Goal: Task Accomplishment & Management: Manage account settings

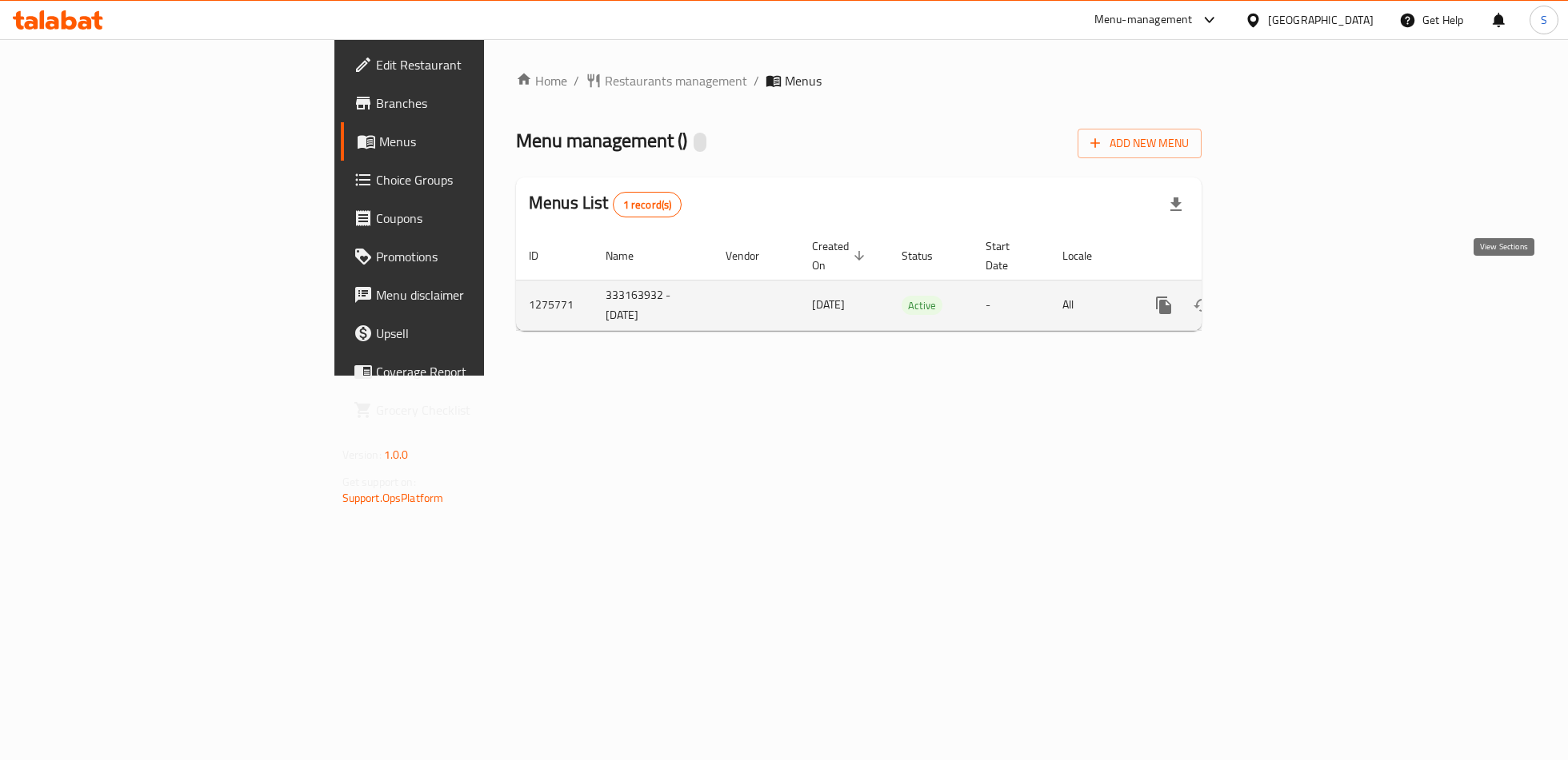
click at [1288, 295] on icon "enhanced table" at bounding box center [1278, 305] width 19 height 19
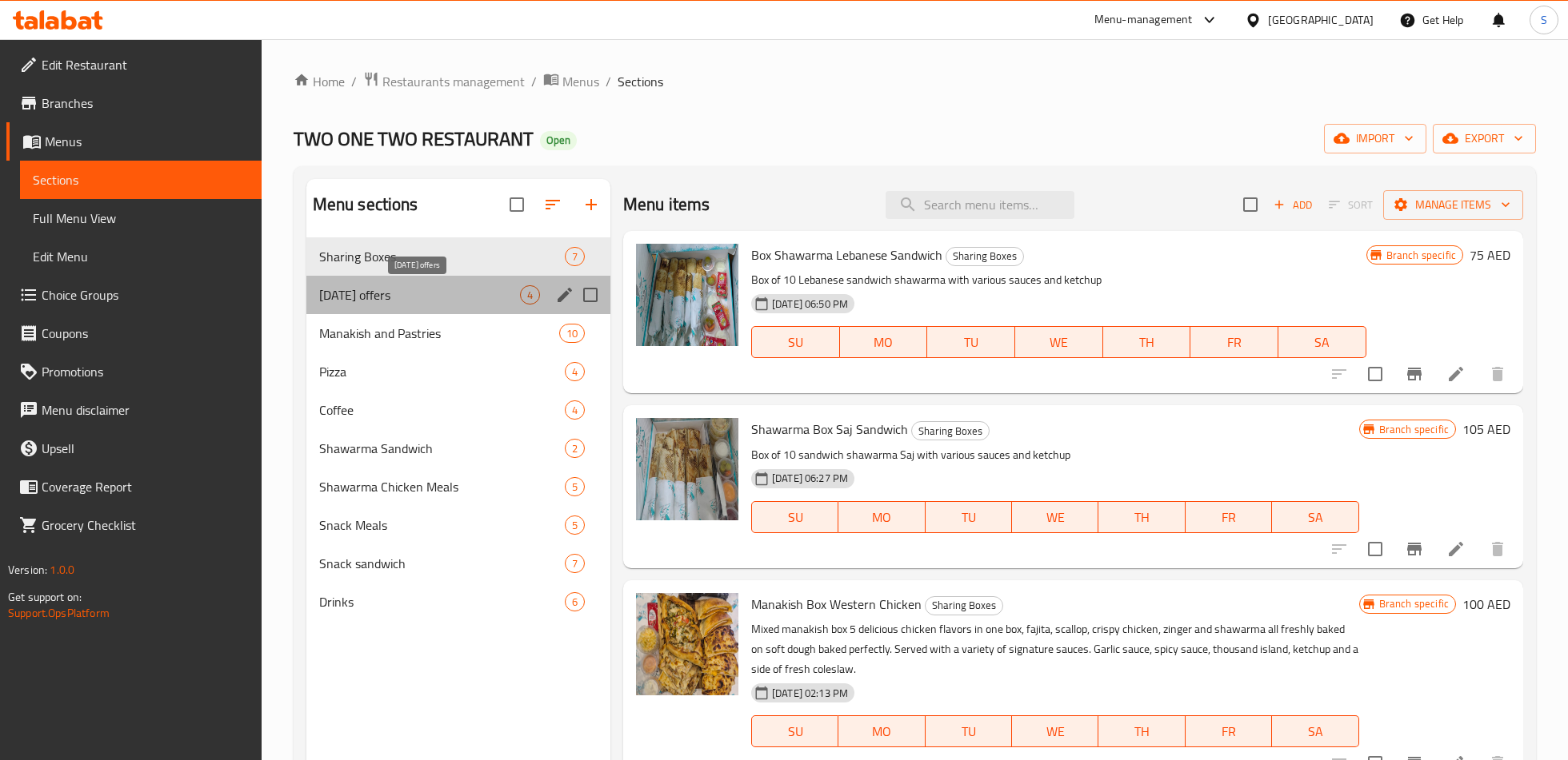
click at [442, 295] on span "[DATE] offers" at bounding box center [419, 295] width 200 height 19
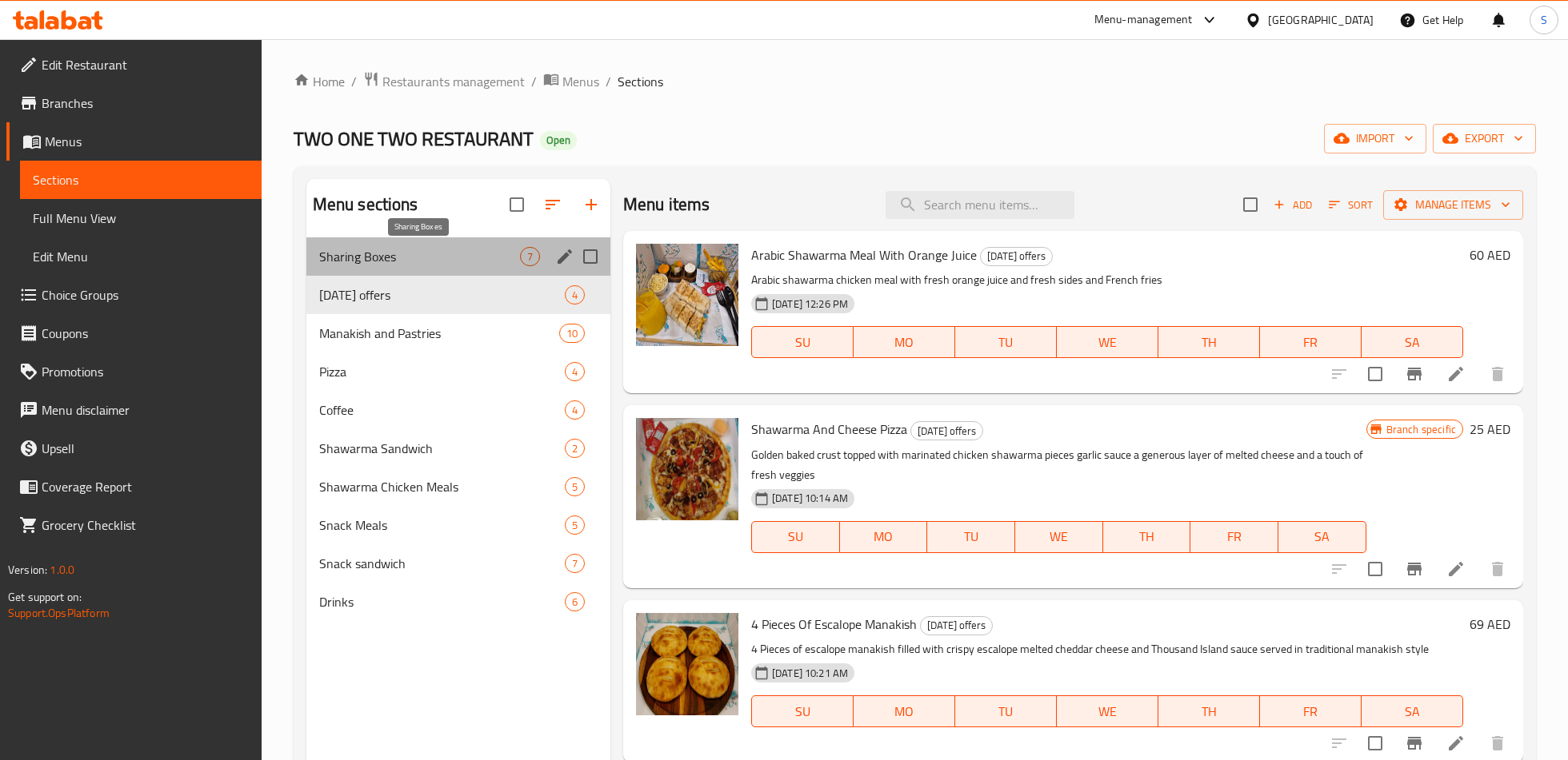
click at [435, 257] on span "Sharing Boxes" at bounding box center [419, 256] width 200 height 19
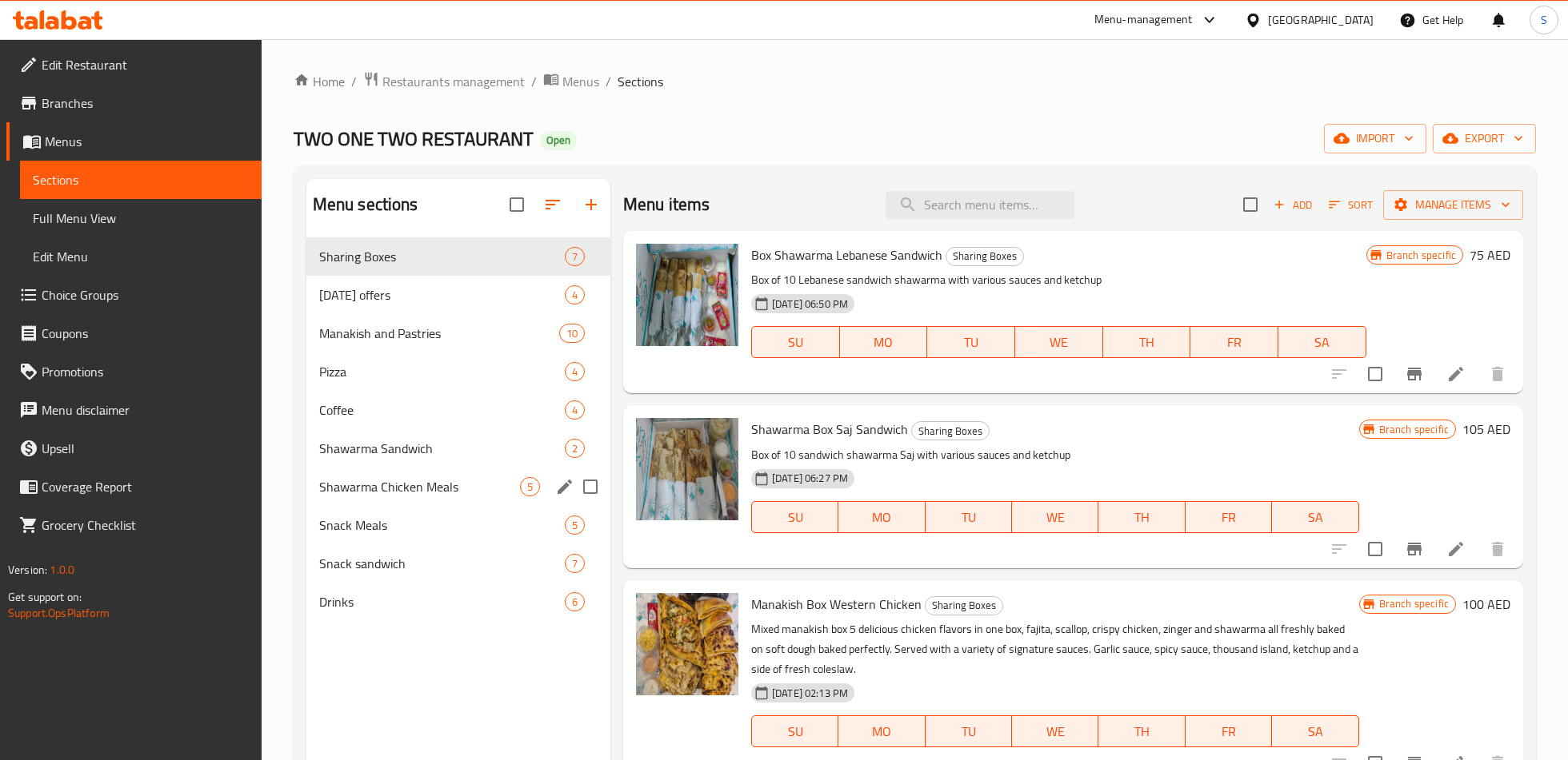
click at [485, 478] on span "Shawarma Chicken Meals" at bounding box center [419, 486] width 200 height 19
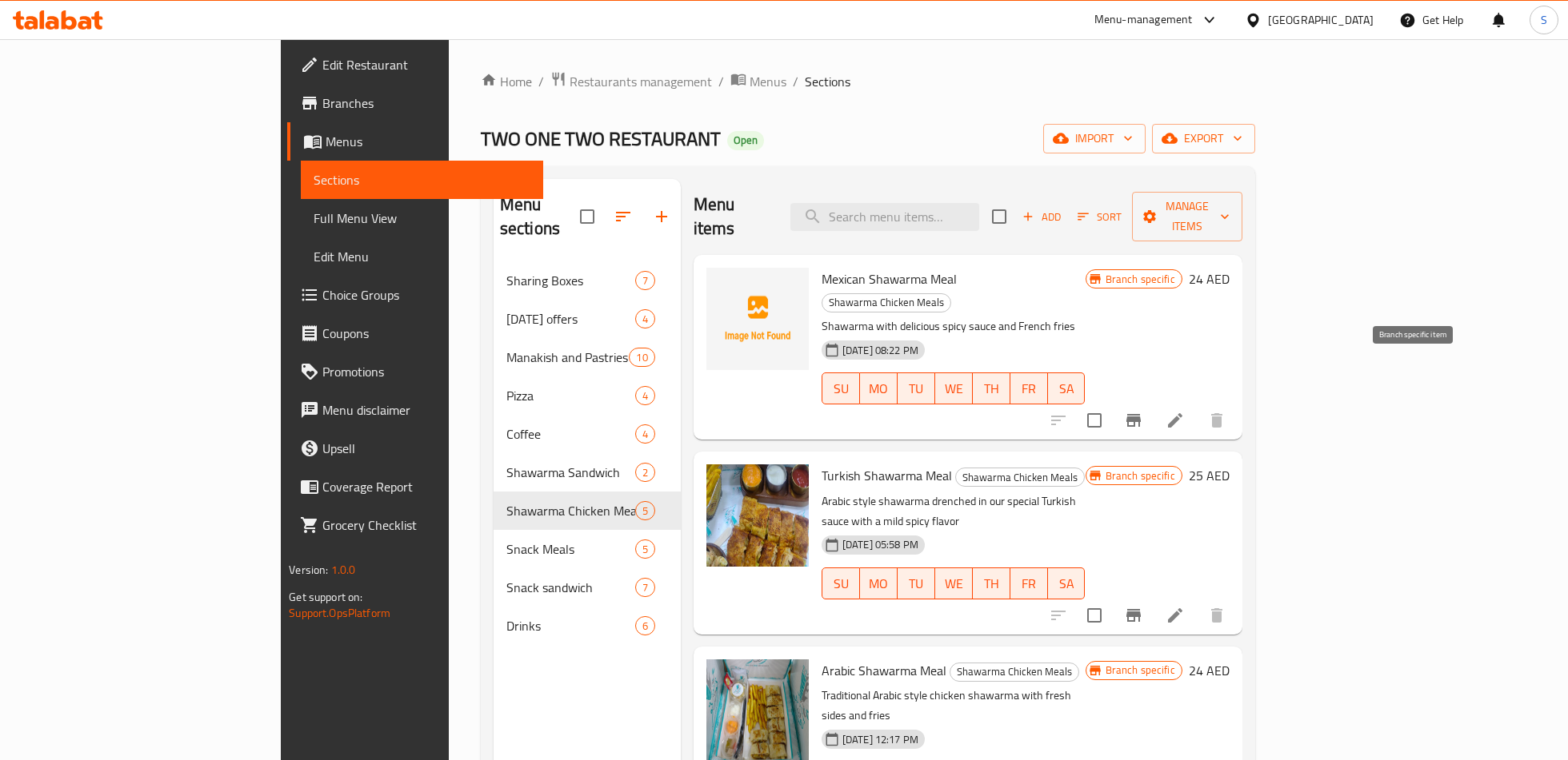
click at [1140, 414] on icon "Branch-specific-item" at bounding box center [1133, 420] width 14 height 13
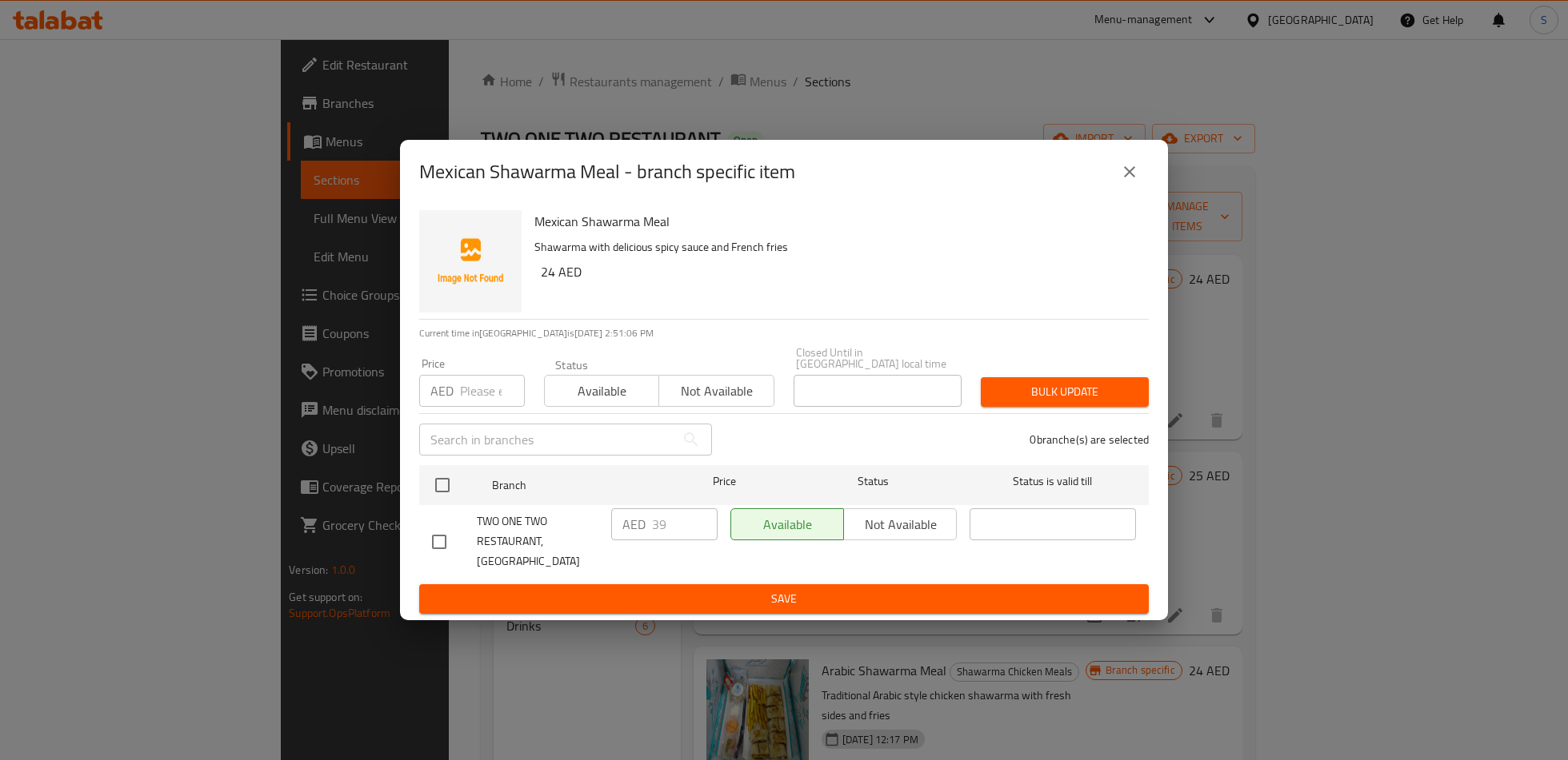
click at [433, 543] on input "checkbox" at bounding box center [439, 542] width 34 height 34
checkbox input "true"
click at [689, 540] on input "39" at bounding box center [685, 524] width 66 height 32
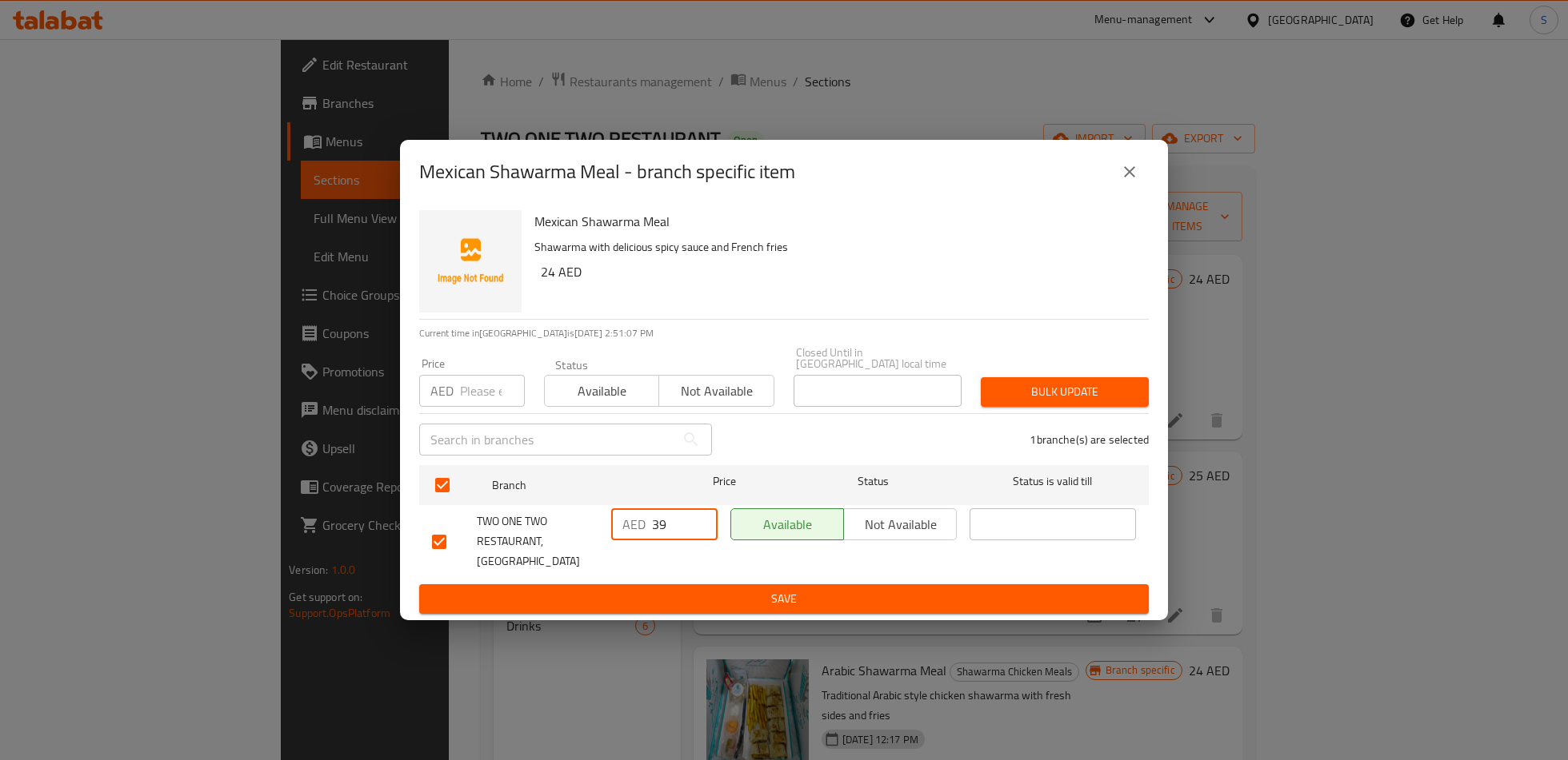
click at [689, 540] on input "39" at bounding box center [685, 524] width 66 height 32
type input "24"
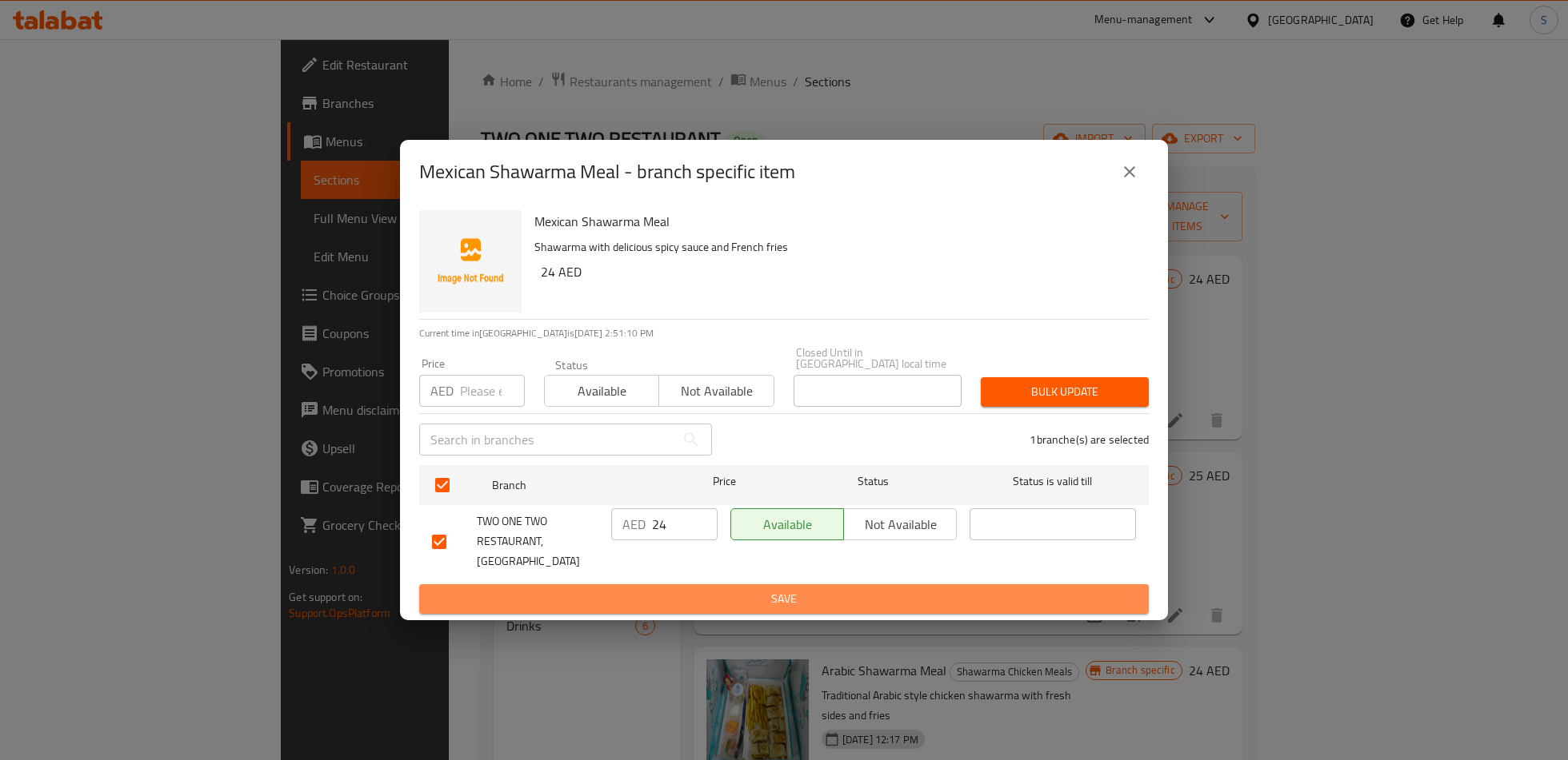
click at [835, 589] on span "Save" at bounding box center [784, 599] width 704 height 20
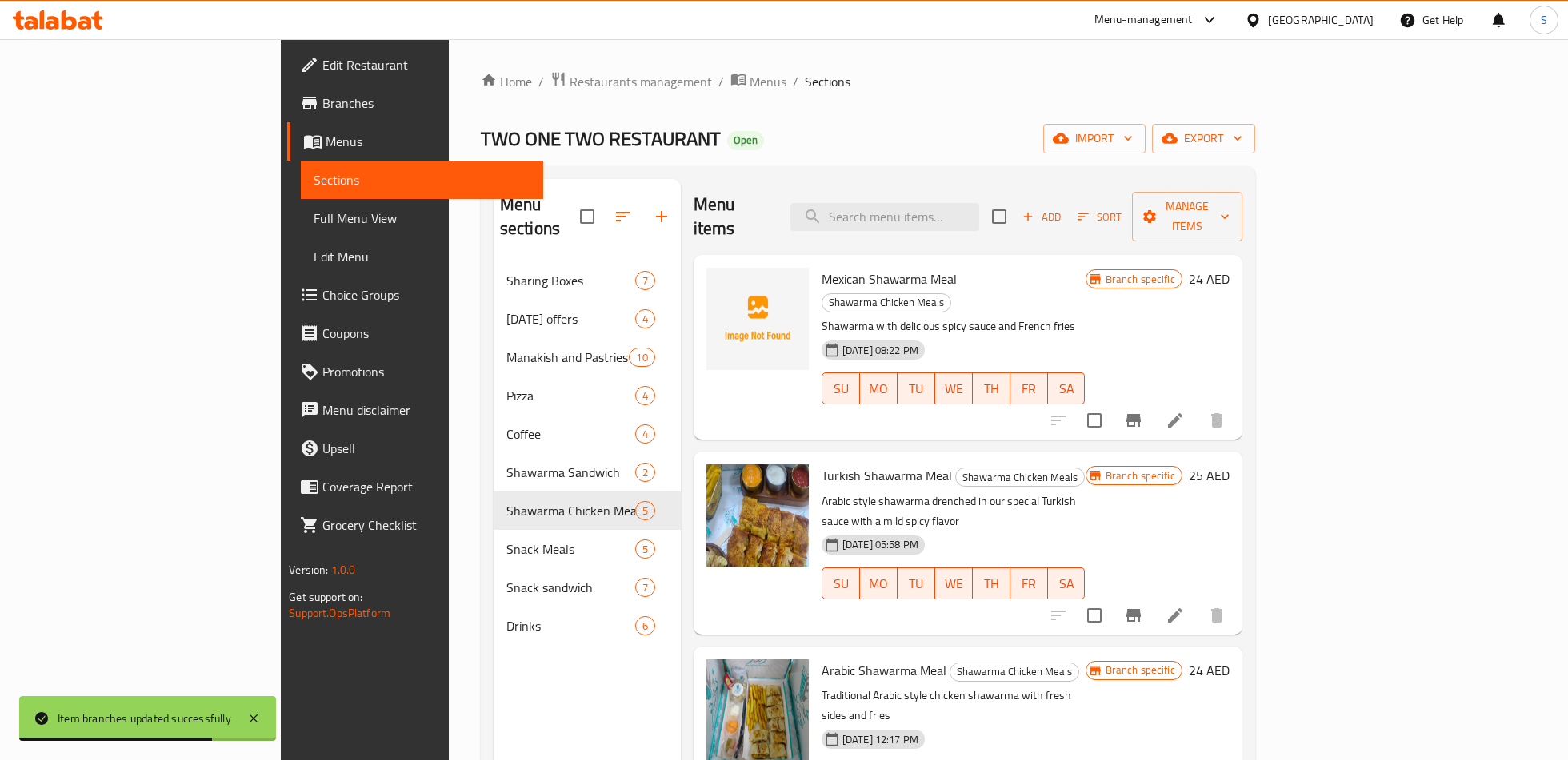
click at [1143, 606] on icon "Branch-specific-item" at bounding box center [1133, 615] width 19 height 19
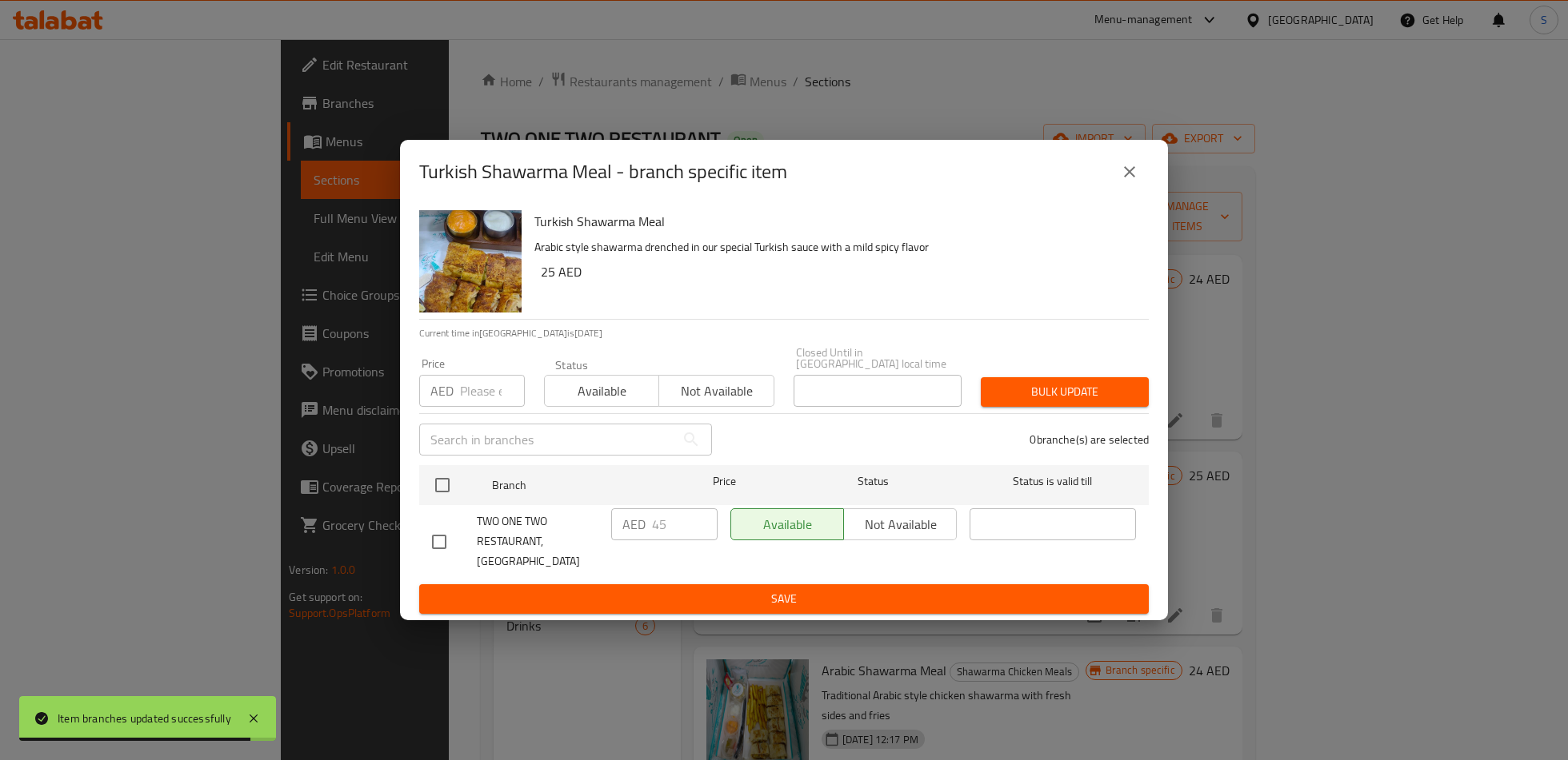
click at [450, 543] on input "checkbox" at bounding box center [439, 542] width 34 height 34
checkbox input "true"
click at [649, 552] on div "AED 45 ​" at bounding box center [664, 541] width 120 height 79
click at [653, 540] on input "45" at bounding box center [685, 524] width 66 height 32
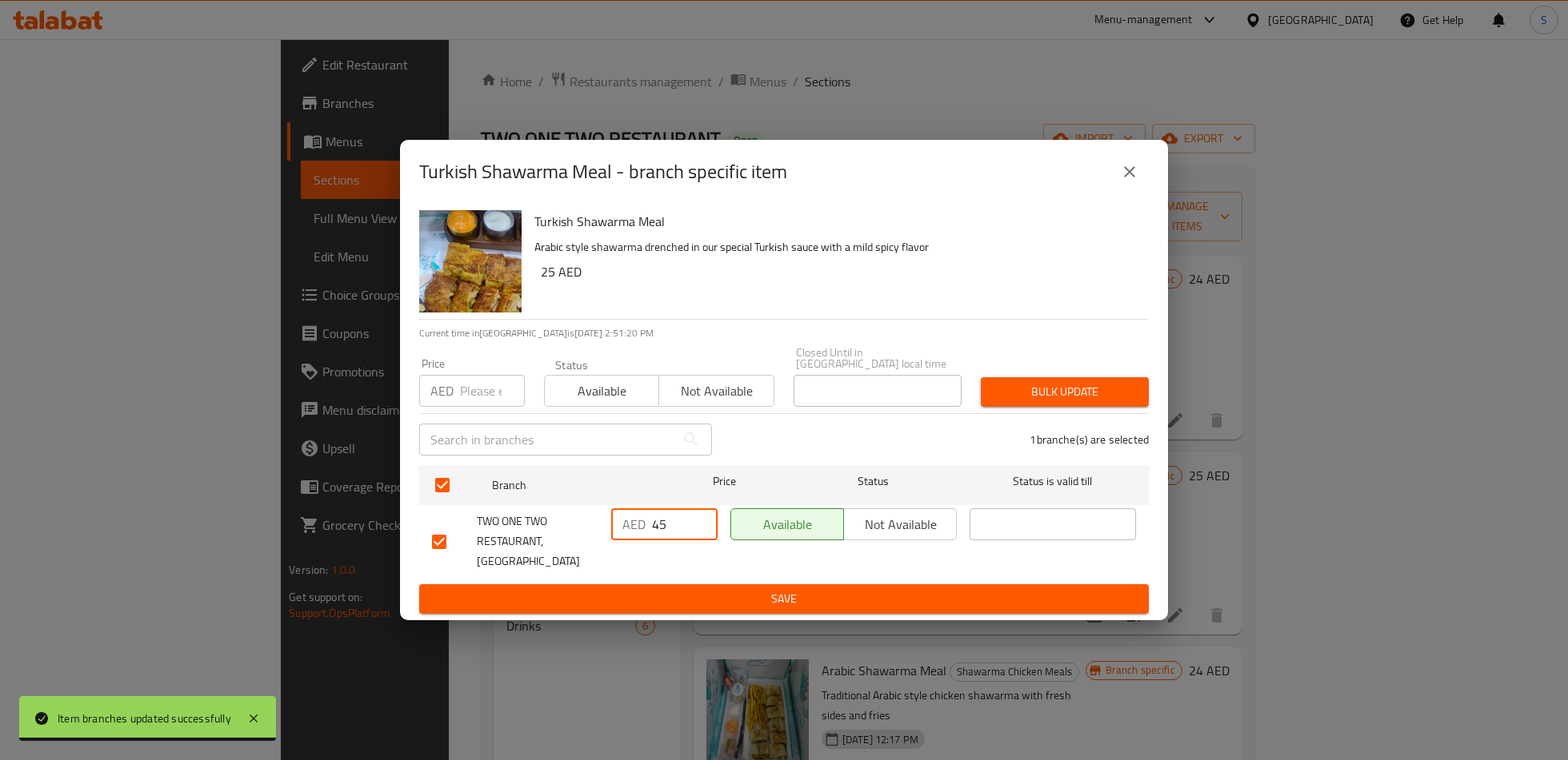
click at [653, 540] on input "45" at bounding box center [685, 524] width 66 height 32
type input "25"
click at [693, 589] on span "Save" at bounding box center [784, 599] width 704 height 20
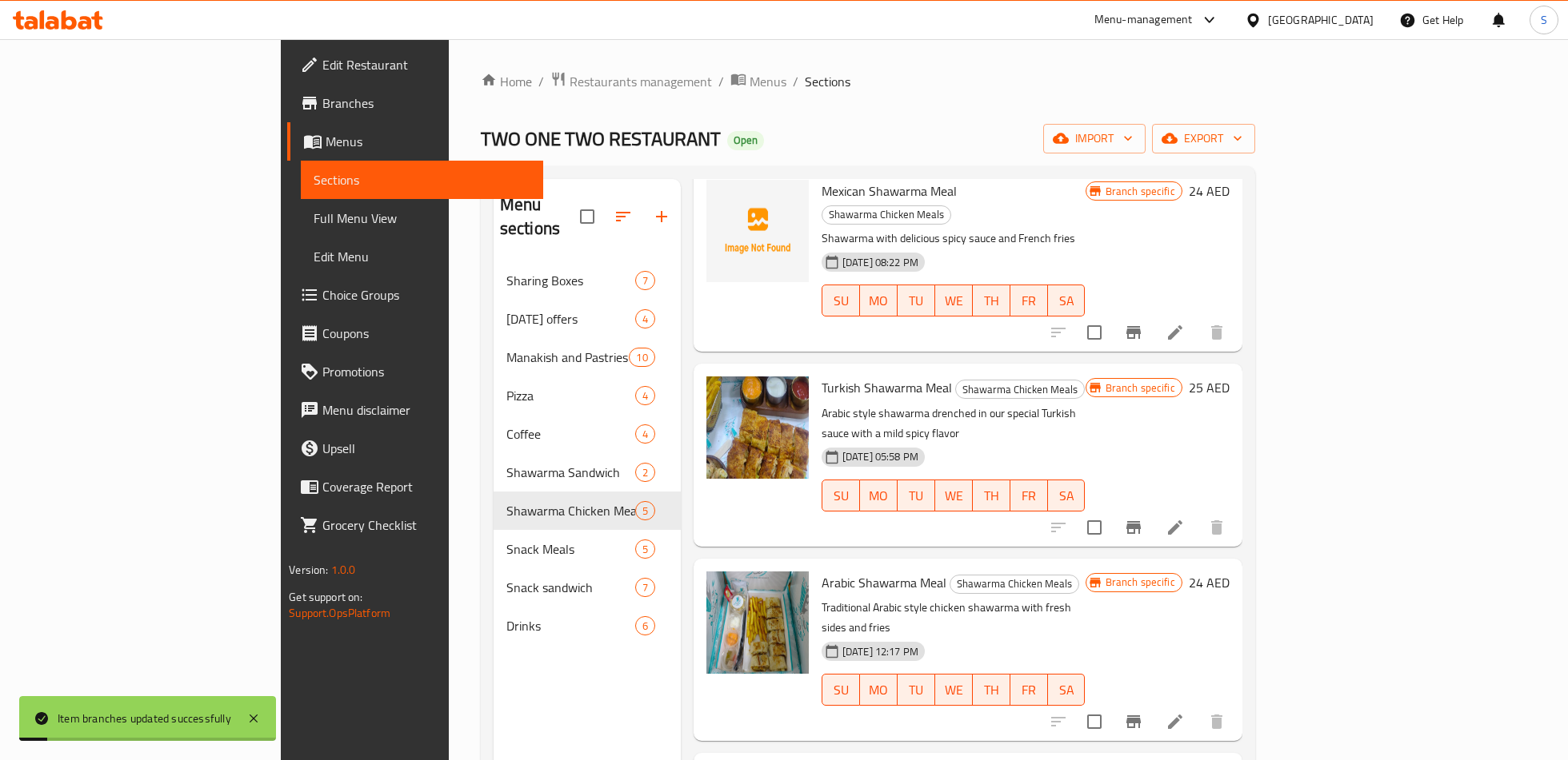
scroll to position [152, 0]
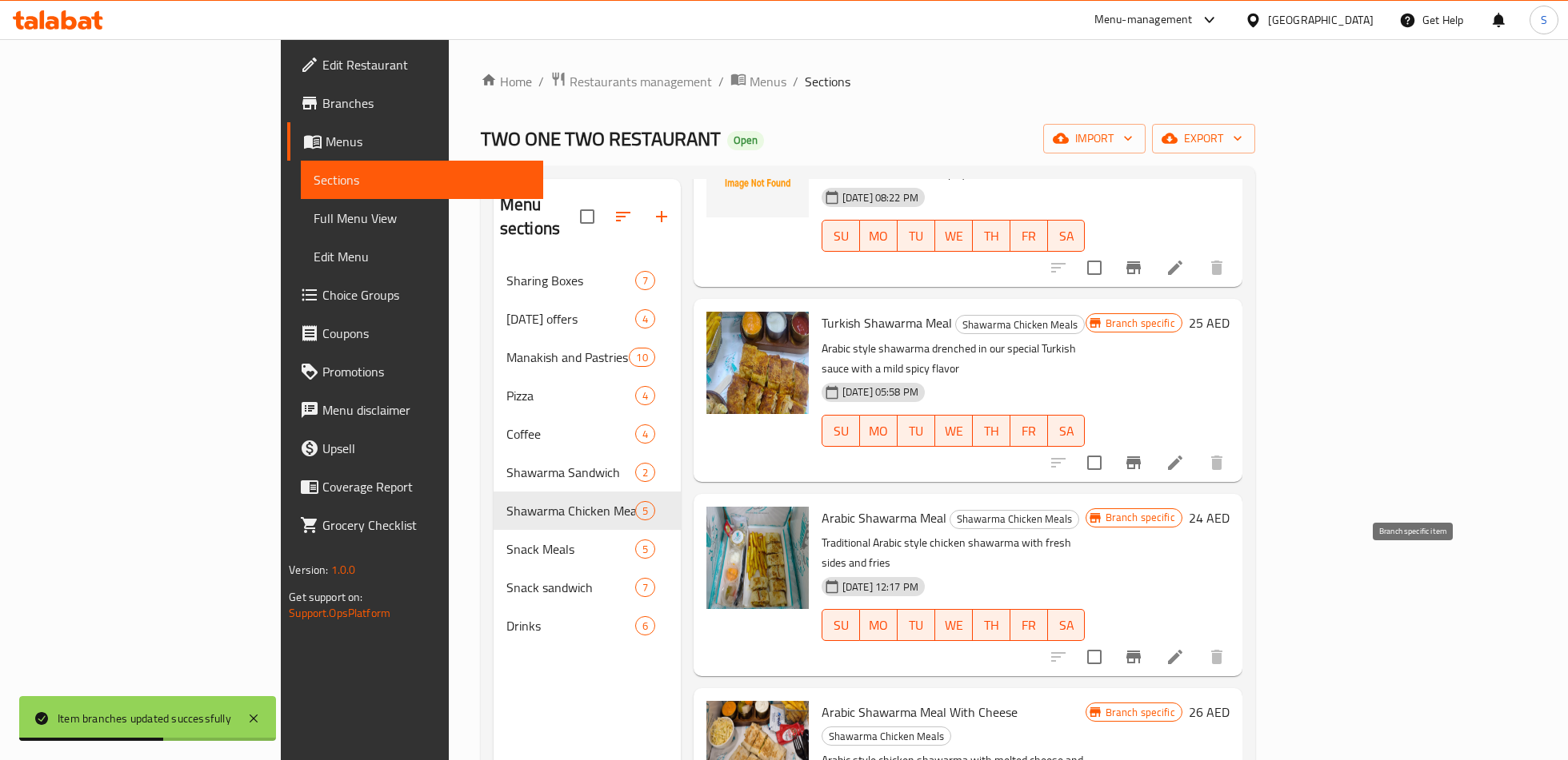
click at [1153, 638] on button "Branch-specific-item" at bounding box center [1133, 657] width 39 height 39
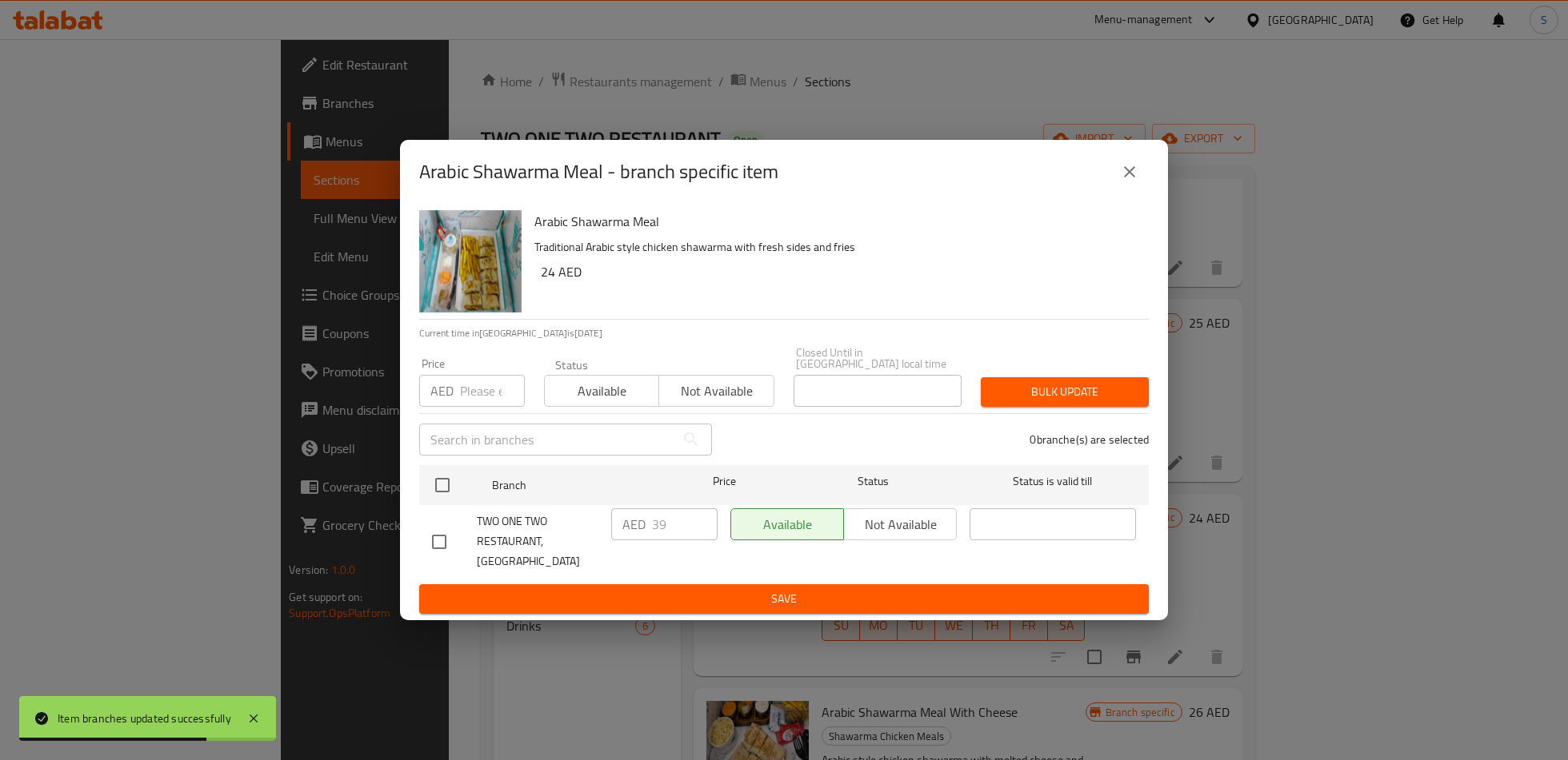
click at [445, 549] on input "checkbox" at bounding box center [439, 542] width 34 height 34
checkbox input "true"
click at [648, 540] on div "AED 39 ​" at bounding box center [664, 524] width 106 height 32
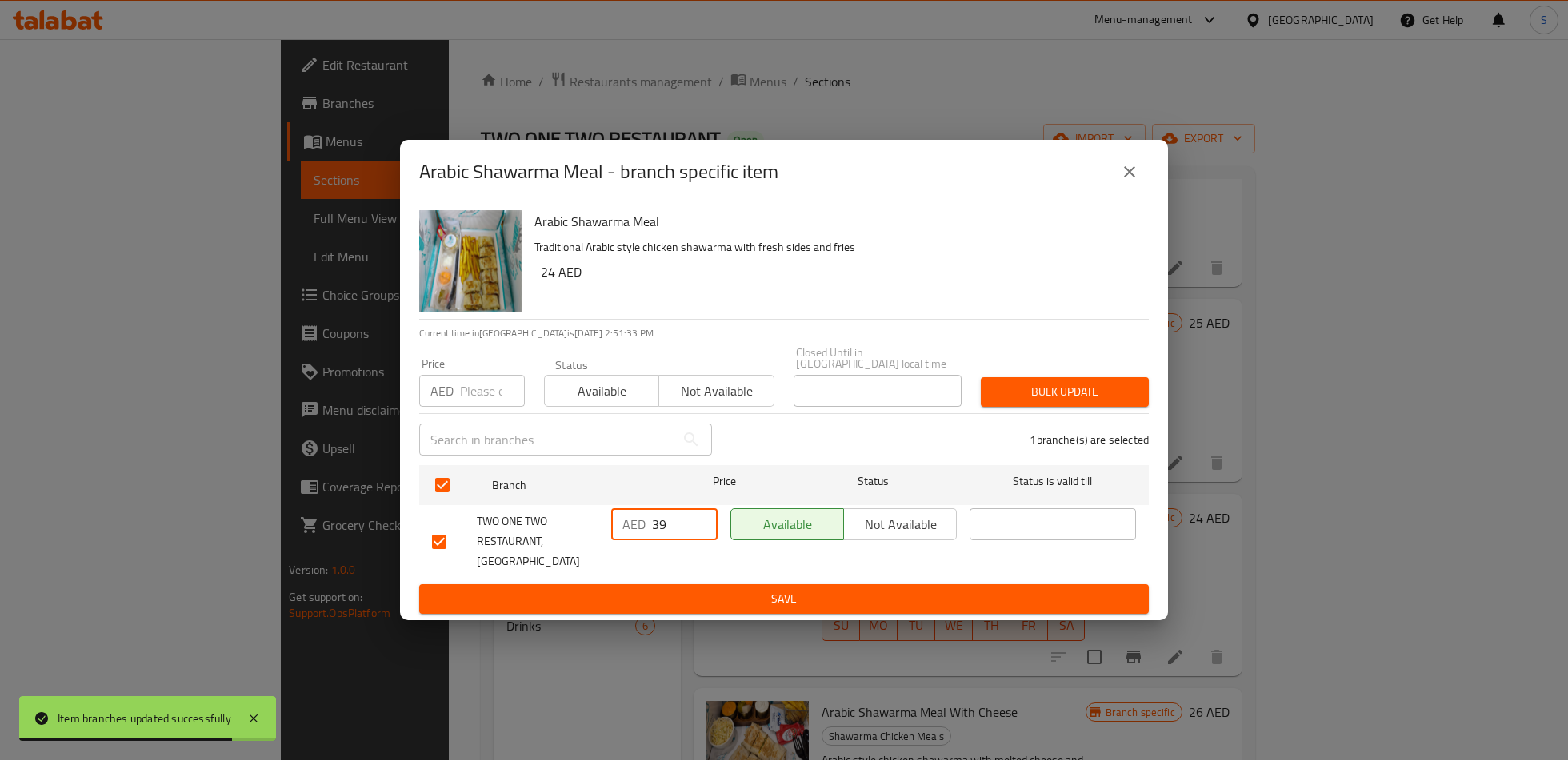
click at [648, 540] on div "AED 39 ​" at bounding box center [664, 524] width 106 height 32
click at [663, 537] on input "39" at bounding box center [685, 524] width 66 height 32
type input "24"
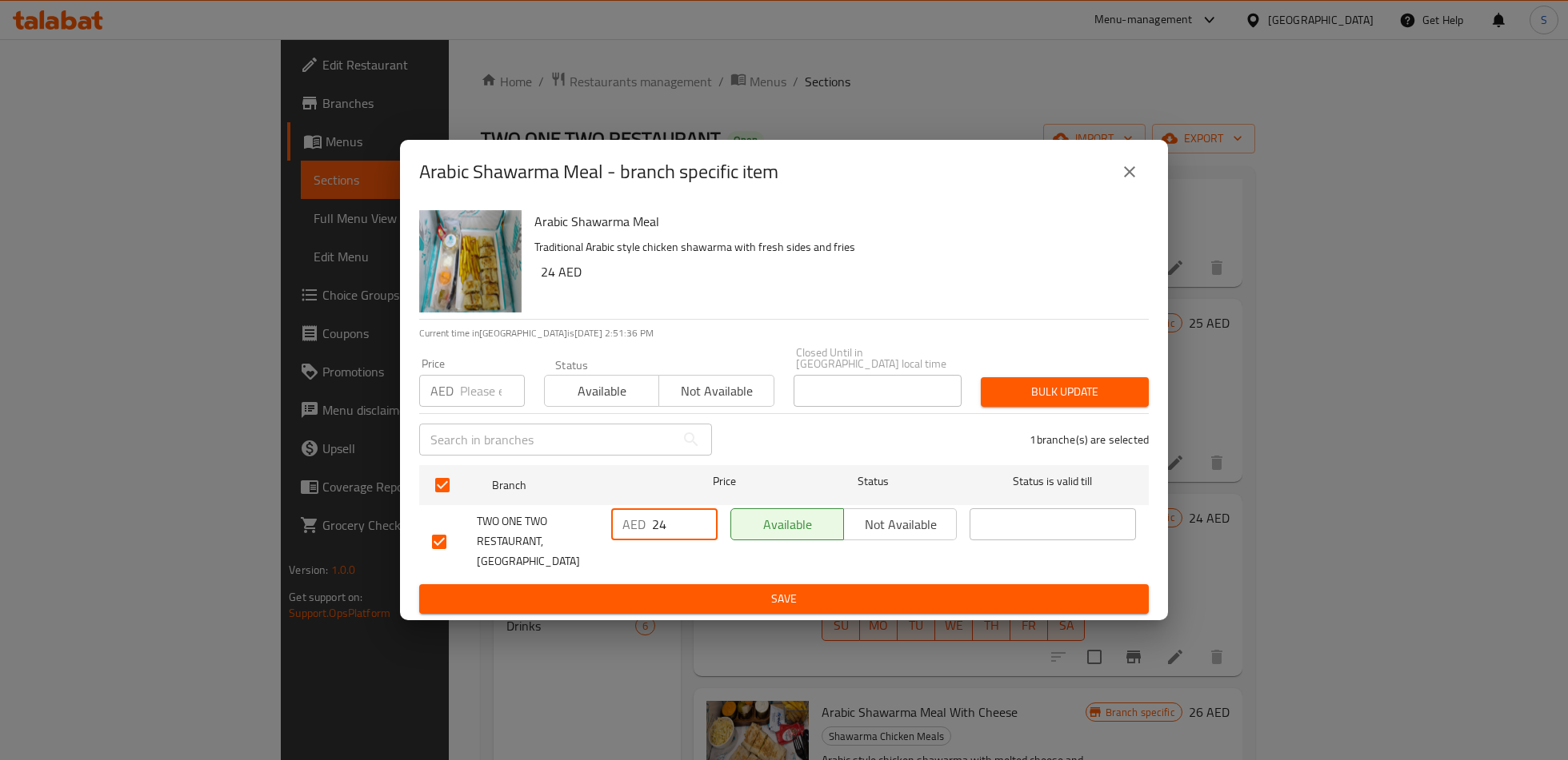
click at [687, 589] on span "Save" at bounding box center [784, 599] width 704 height 20
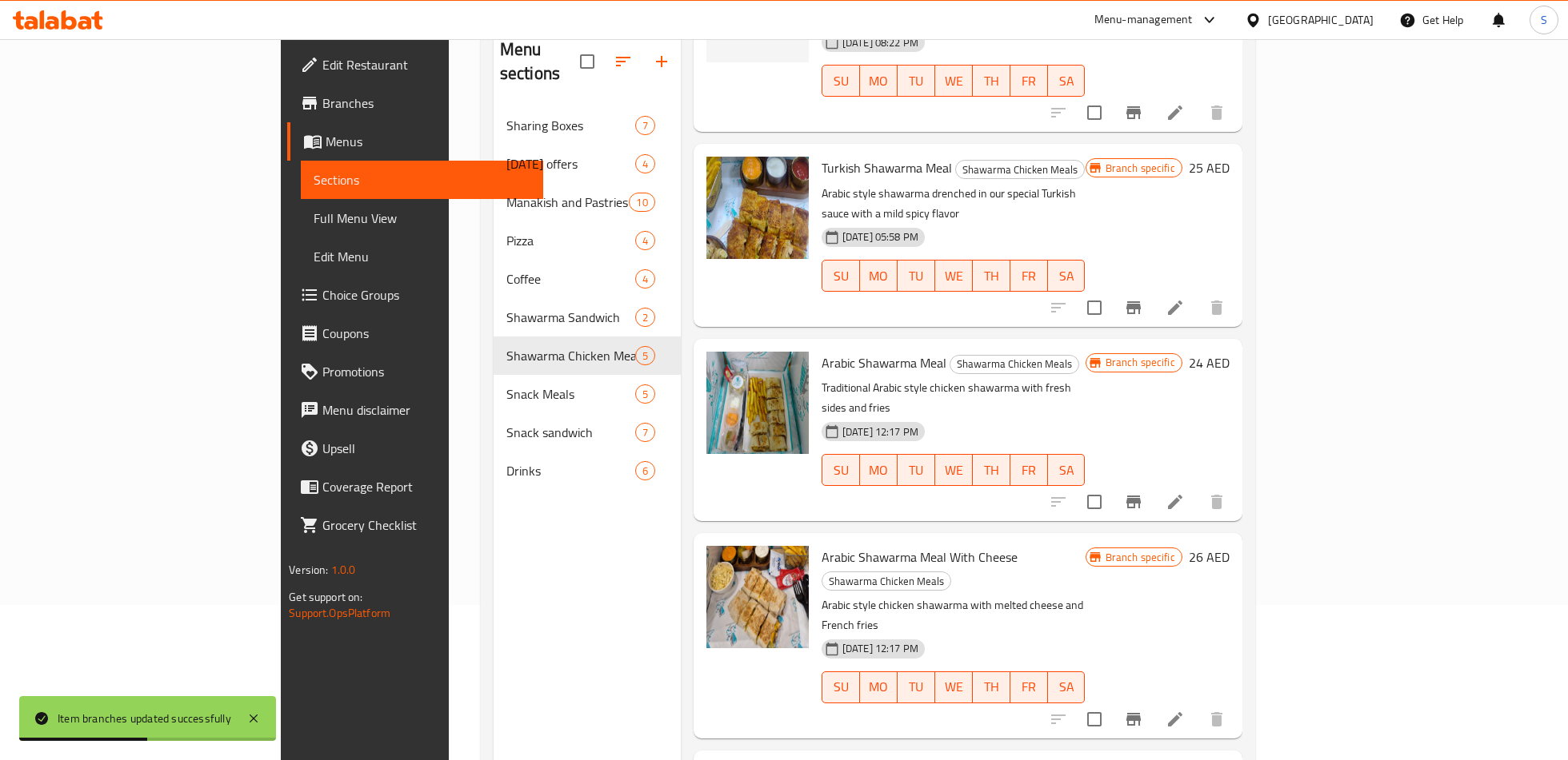
scroll to position [160, 0]
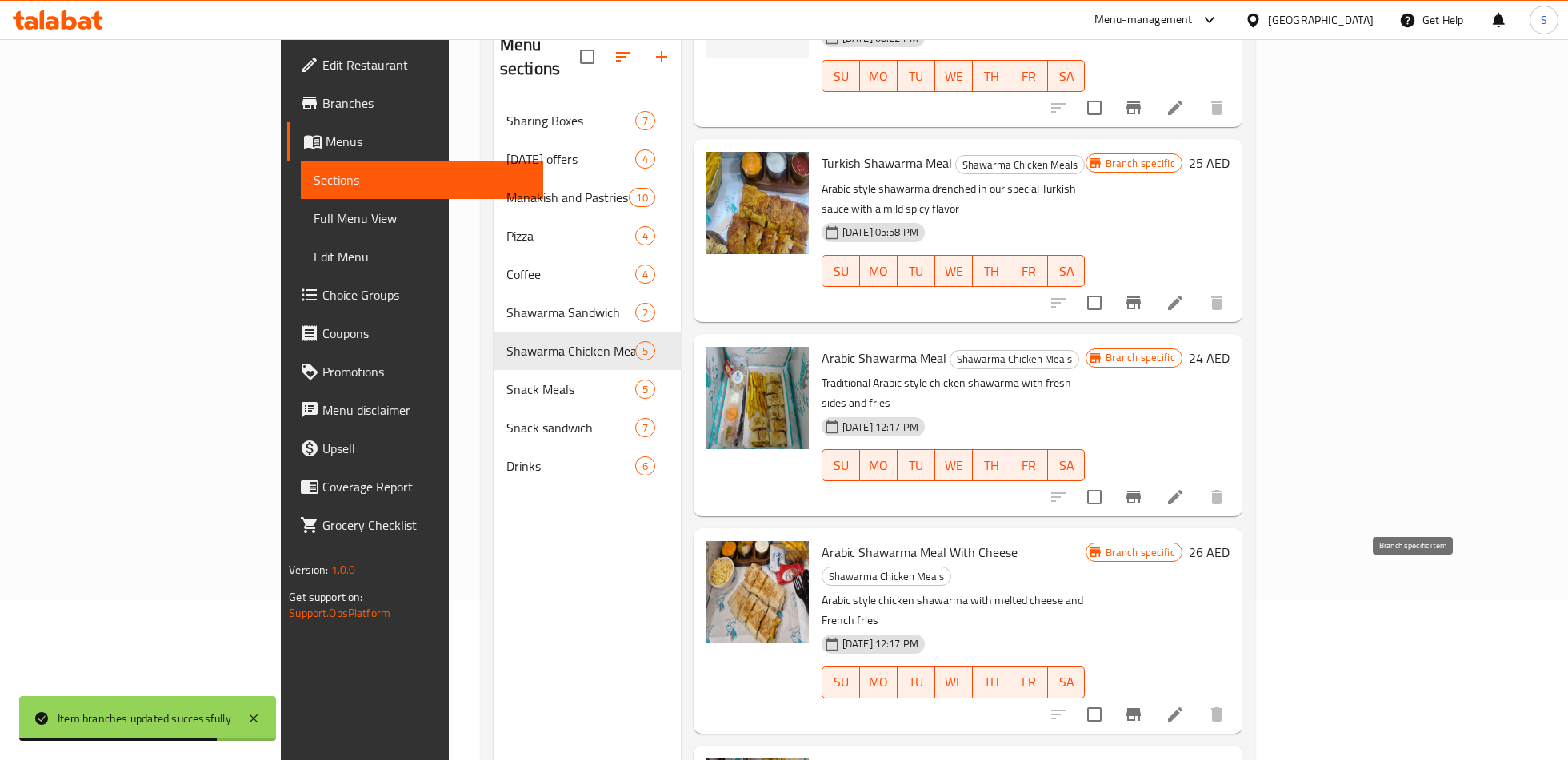
click at [1143, 705] on icon "Branch-specific-item" at bounding box center [1133, 715] width 19 height 19
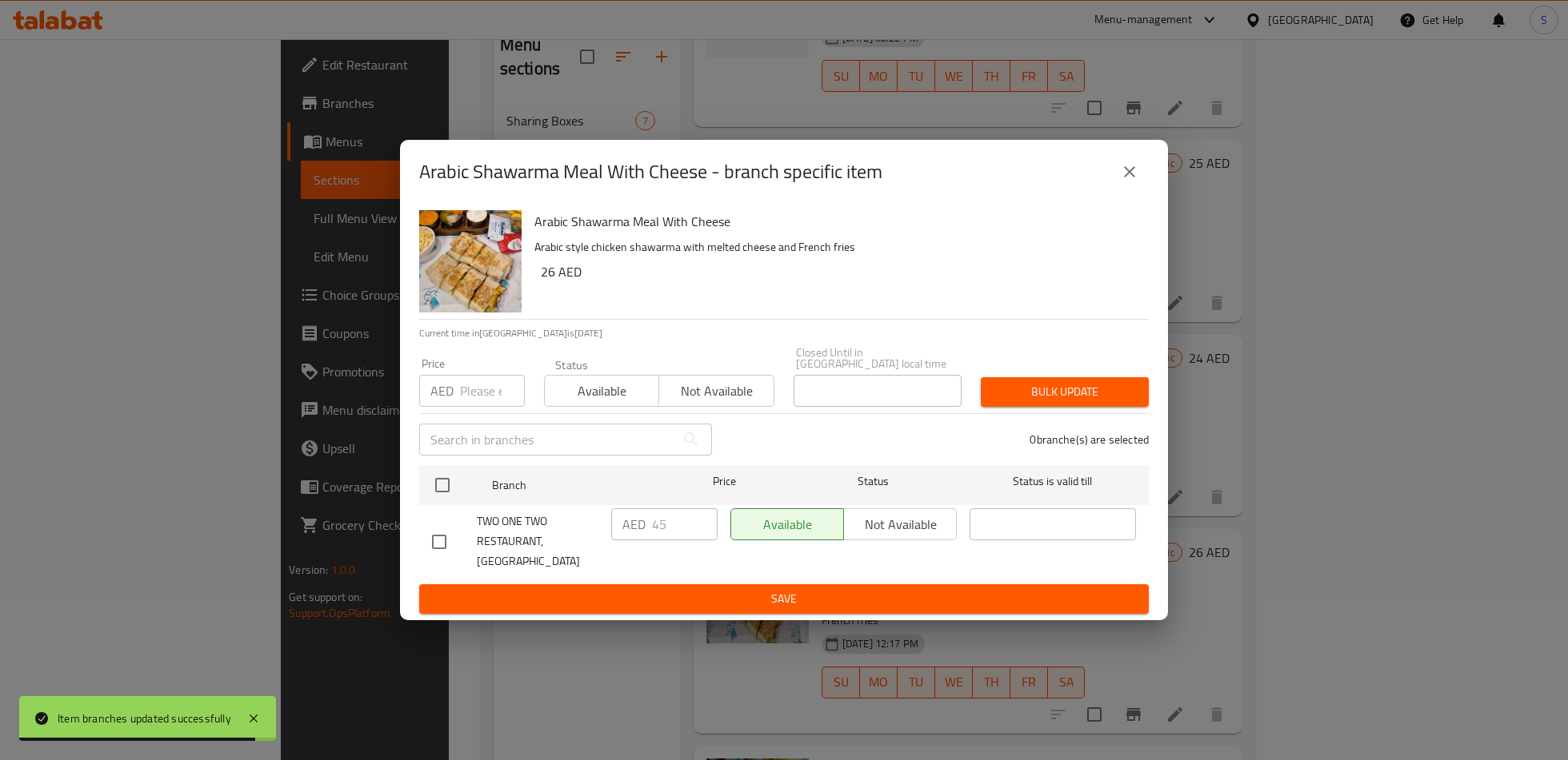
click at [648, 527] on div "AED 45 ​" at bounding box center [664, 524] width 106 height 32
click at [648, 527] on div "AED 45 ​" at bounding box center [664, 524] width 106 height 32
click at [438, 544] on input "checkbox" at bounding box center [439, 542] width 34 height 34
checkbox input "true"
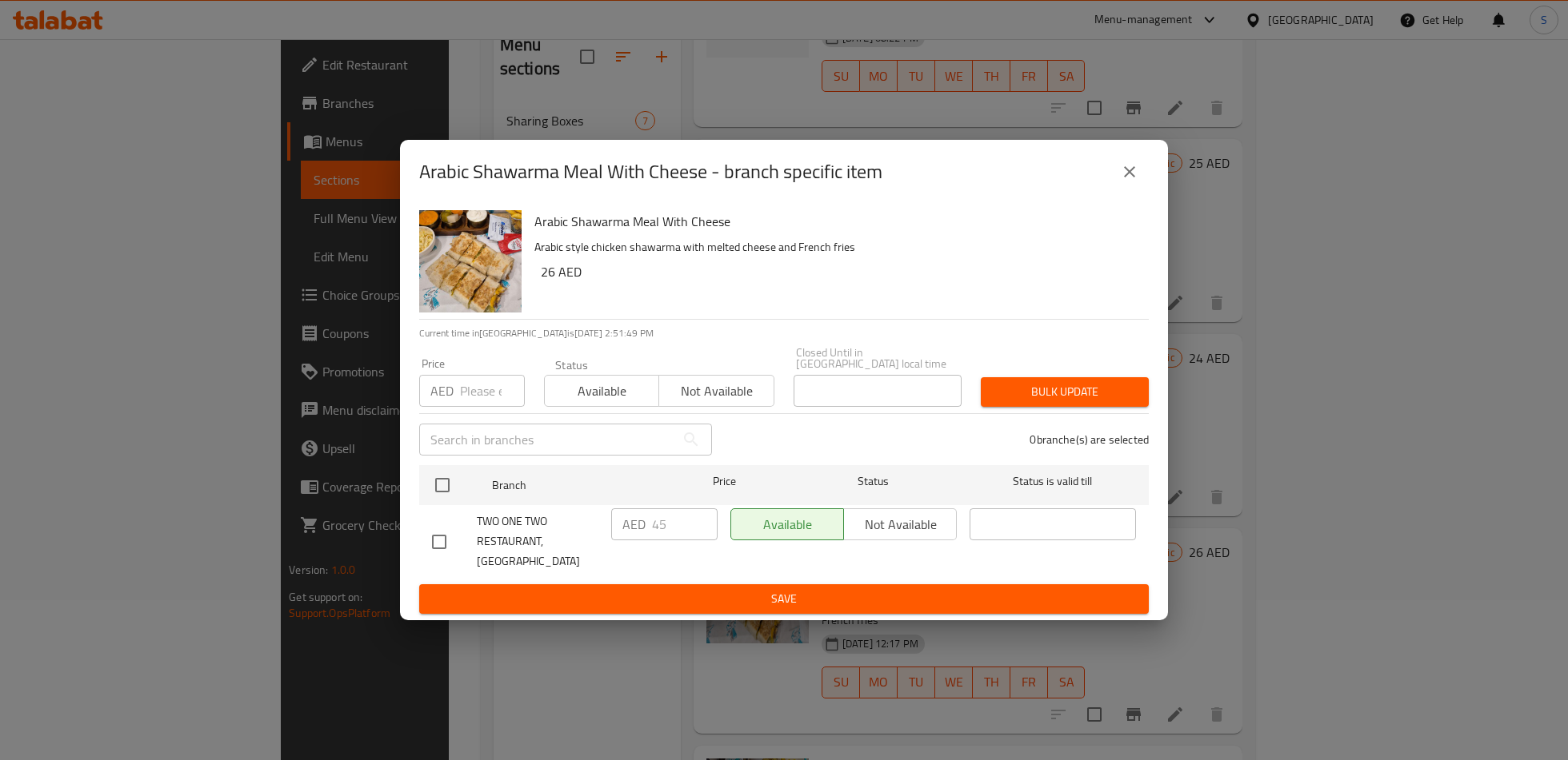
checkbox input "true"
click at [664, 540] on input "45" at bounding box center [685, 524] width 66 height 32
click at [655, 540] on input "45" at bounding box center [685, 524] width 66 height 32
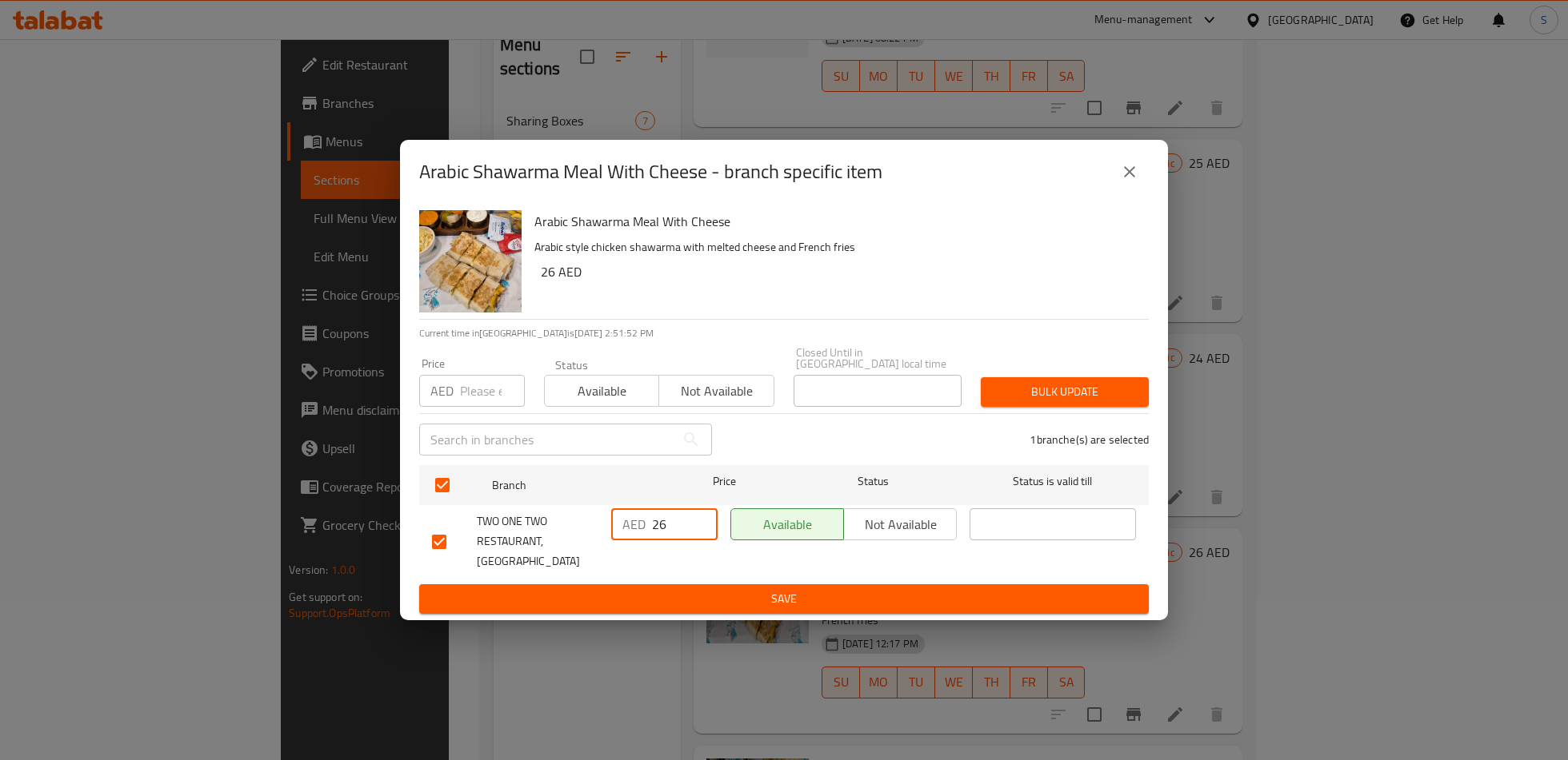
type input "26"
click at [706, 601] on button "Save" at bounding box center [784, 598] width 729 height 29
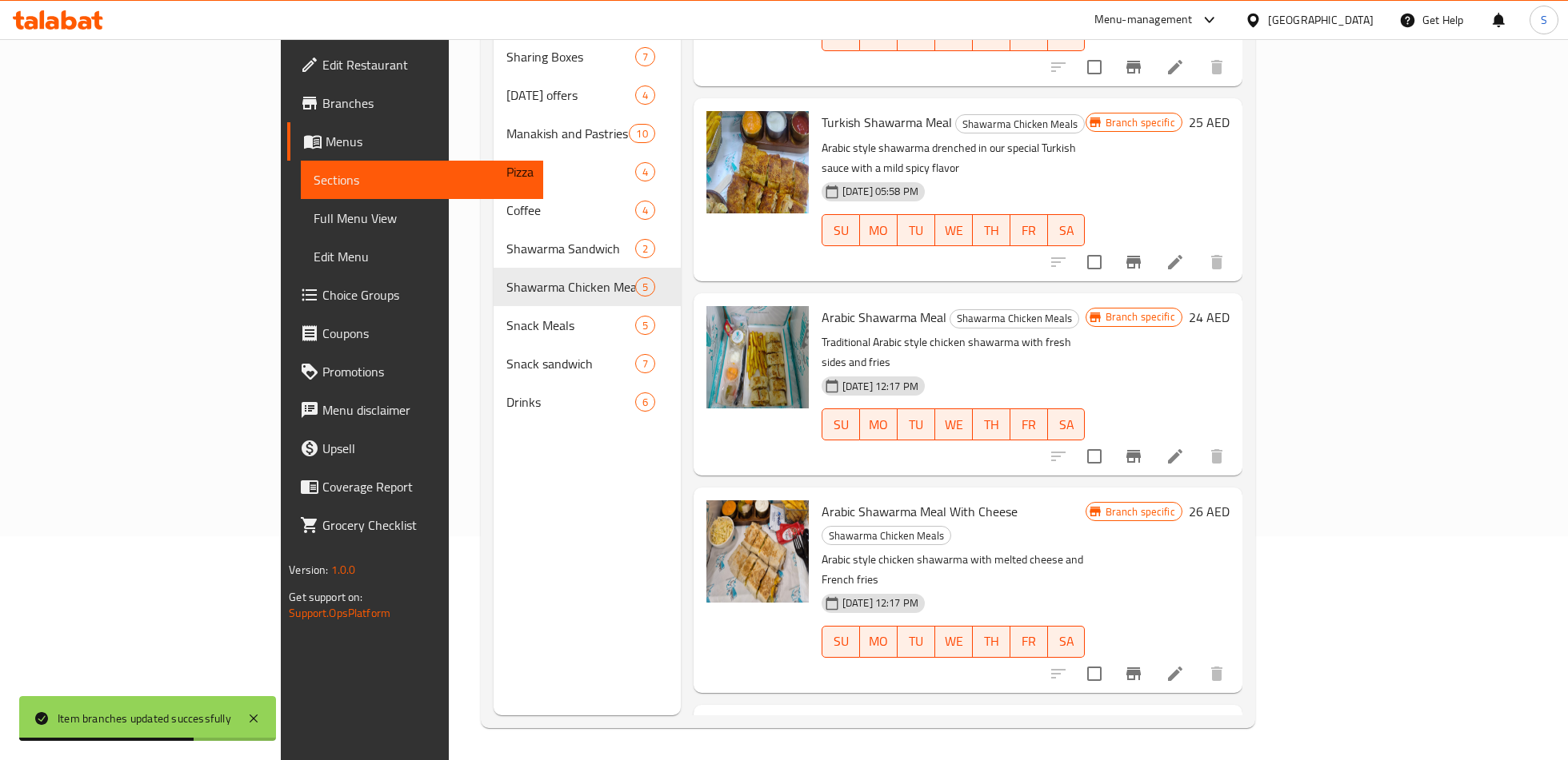
scroll to position [152, 0]
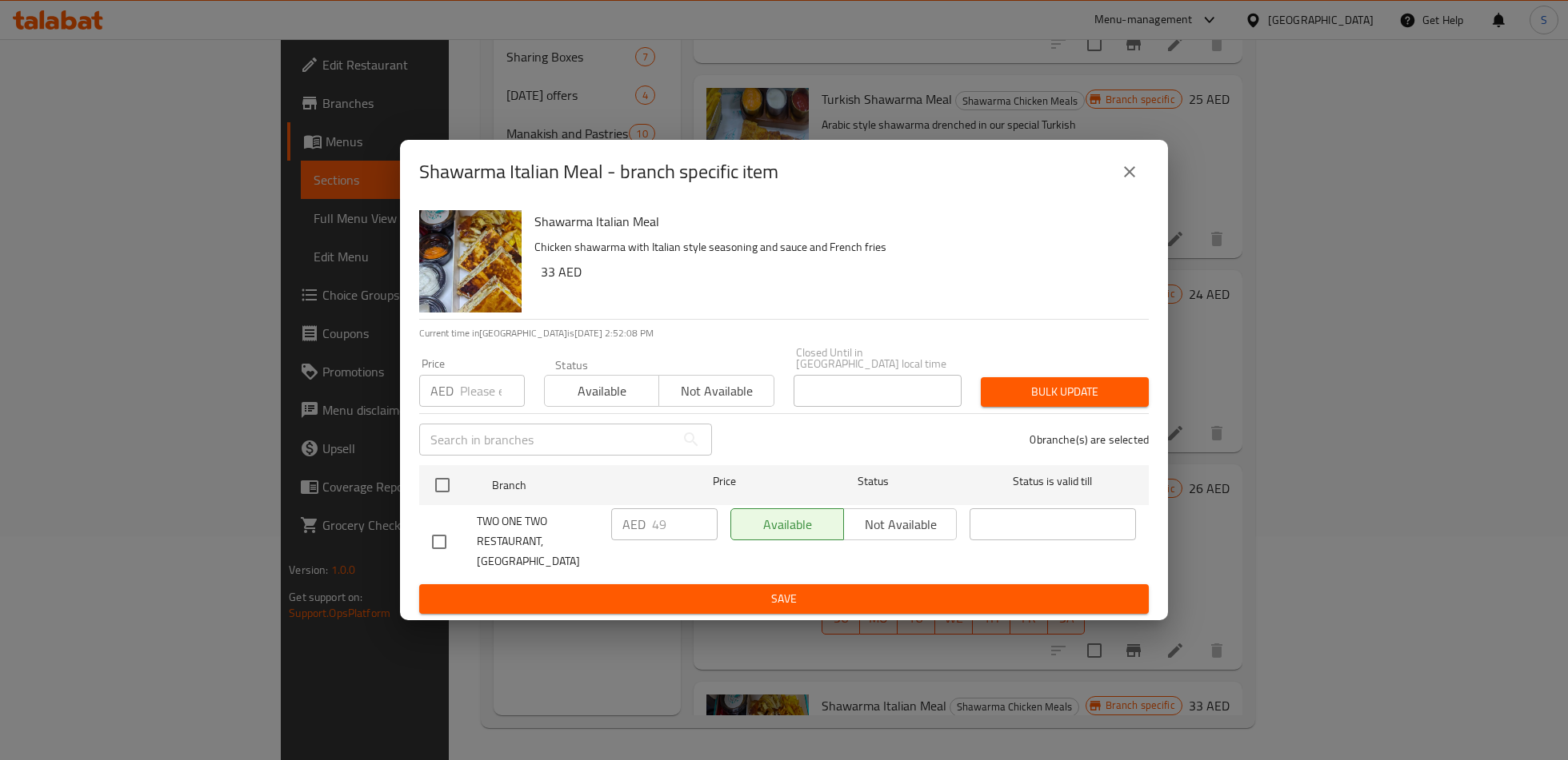
click at [445, 555] on input "checkbox" at bounding box center [439, 542] width 34 height 34
checkbox input "true"
click at [648, 540] on div "AED 49 ​" at bounding box center [664, 524] width 106 height 32
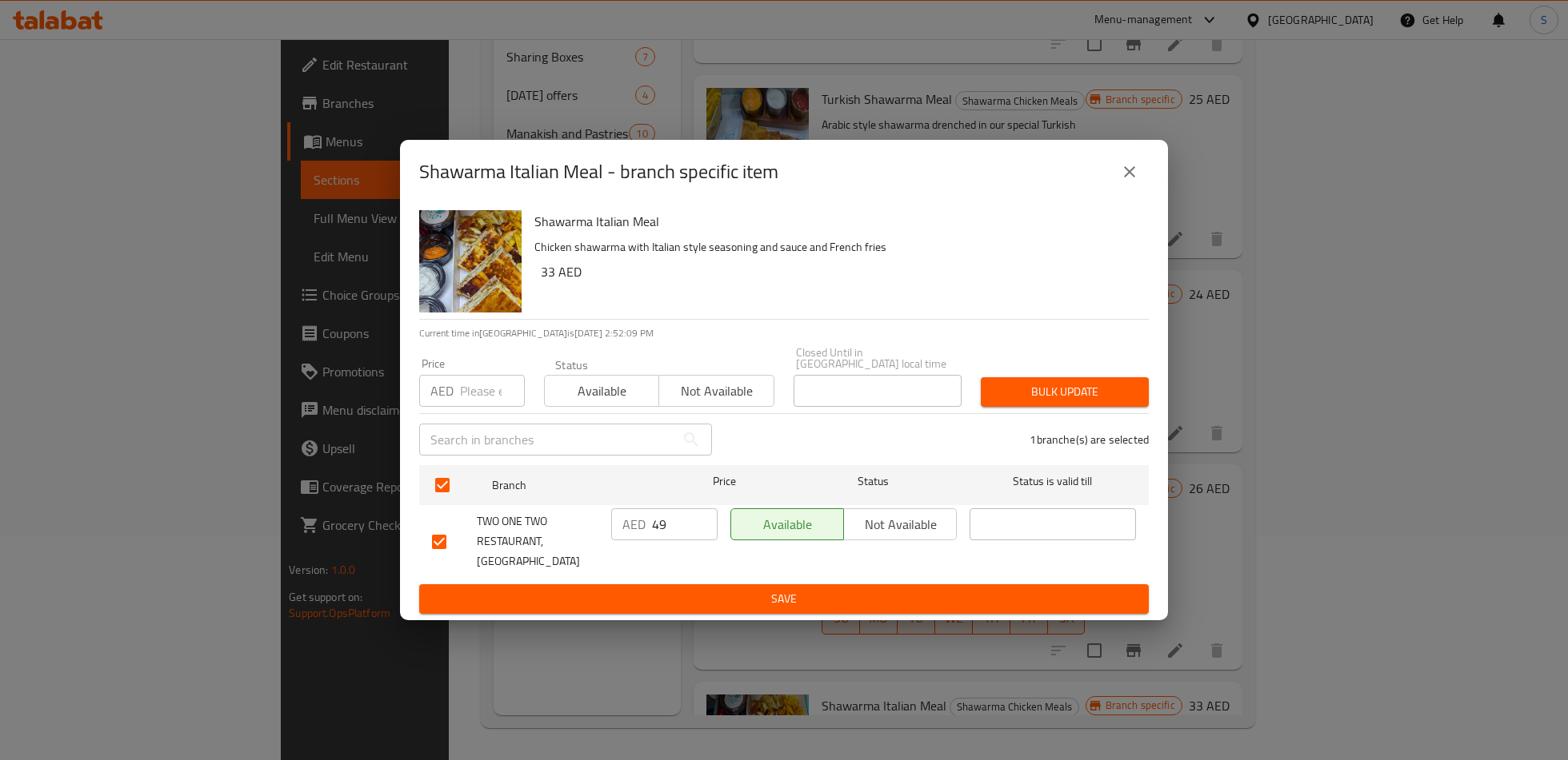
click at [648, 540] on div "AED 49 ​" at bounding box center [664, 524] width 106 height 32
click at [665, 540] on input "49" at bounding box center [685, 524] width 66 height 32
type input "33"
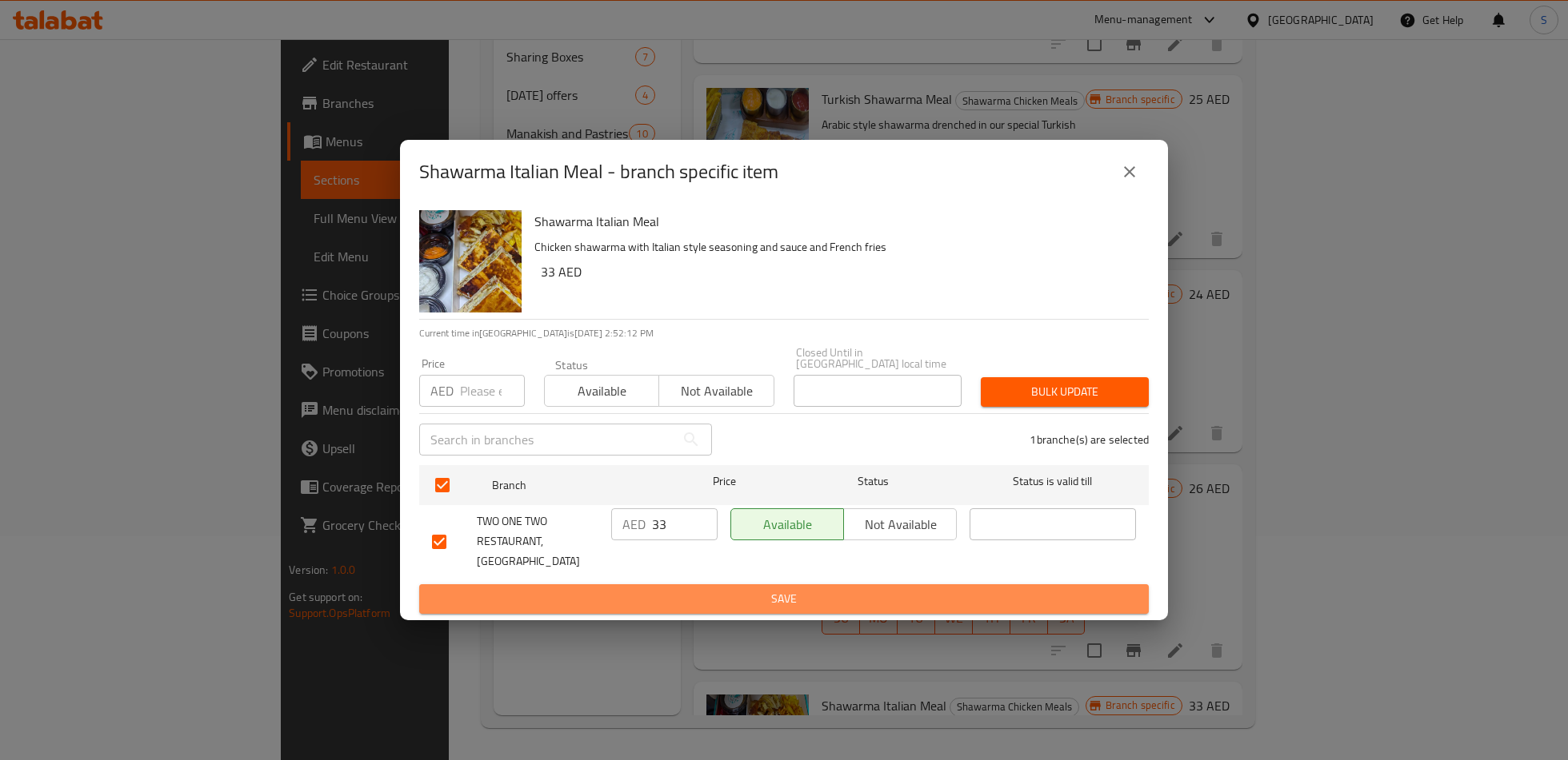
click at [689, 589] on span "Save" at bounding box center [784, 599] width 704 height 20
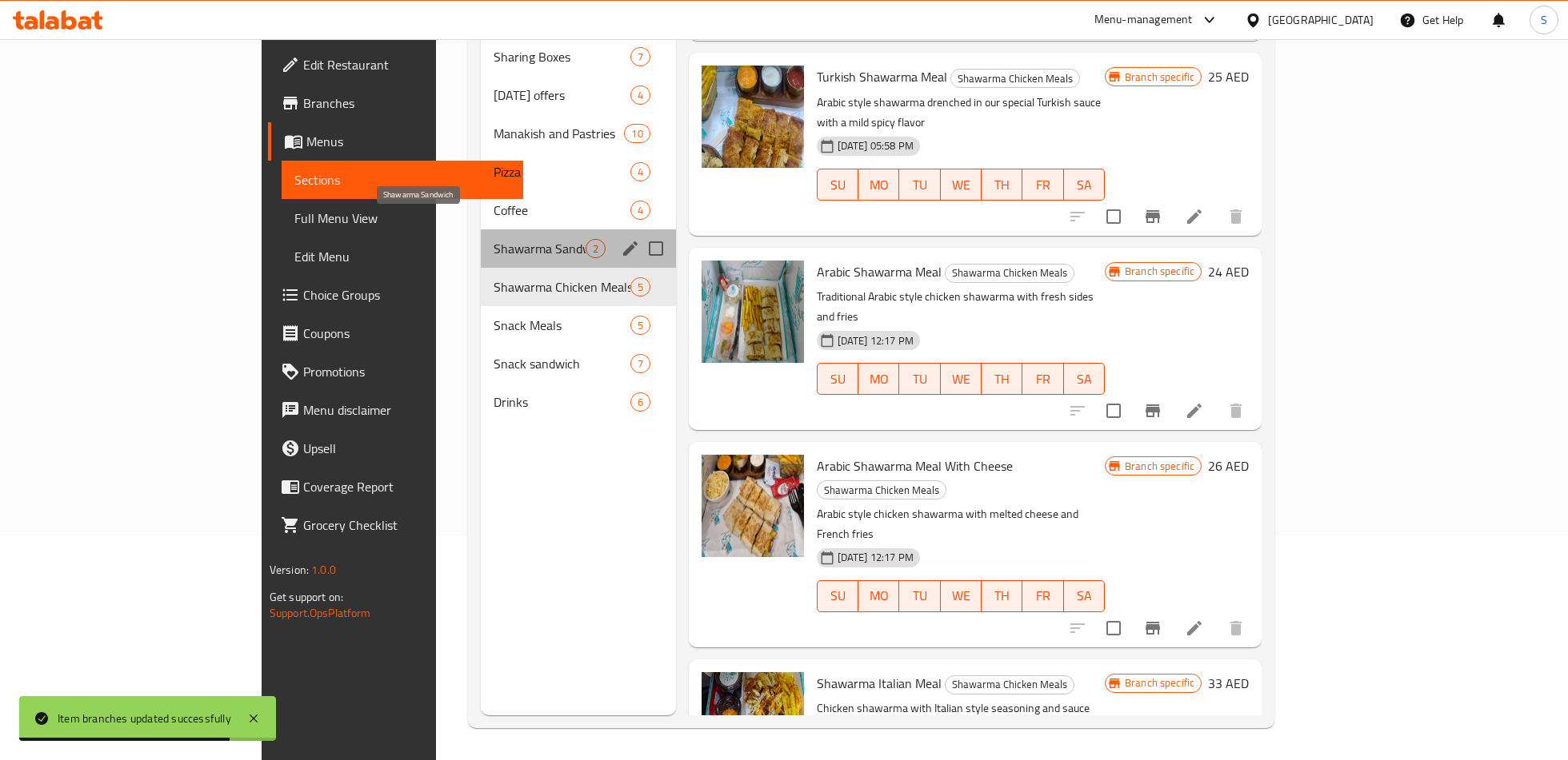
click at [493, 239] on span "Shawarma Sandwich" at bounding box center [539, 248] width 92 height 19
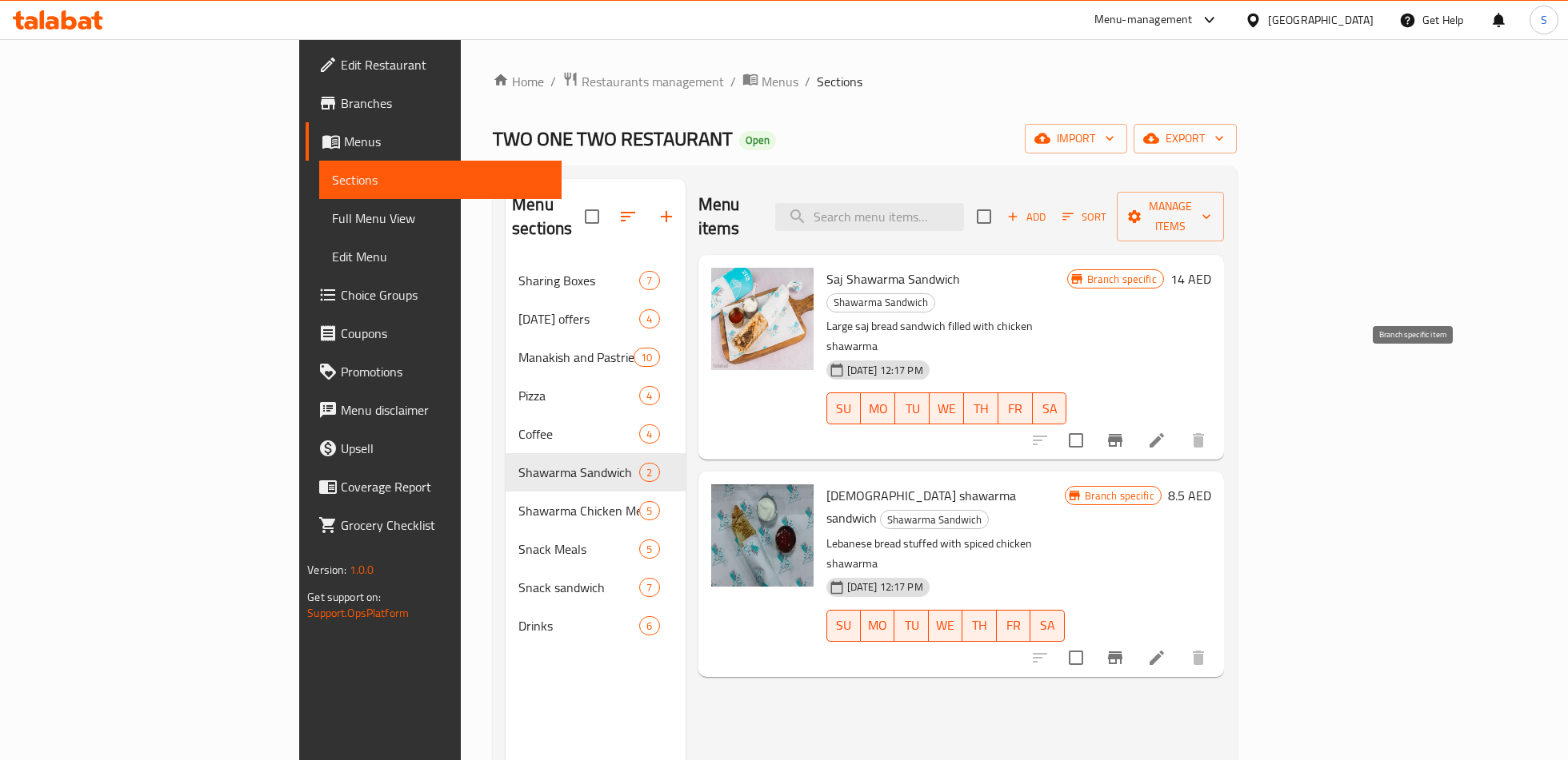
click at [1124, 431] on icon "Branch-specific-item" at bounding box center [1115, 440] width 19 height 19
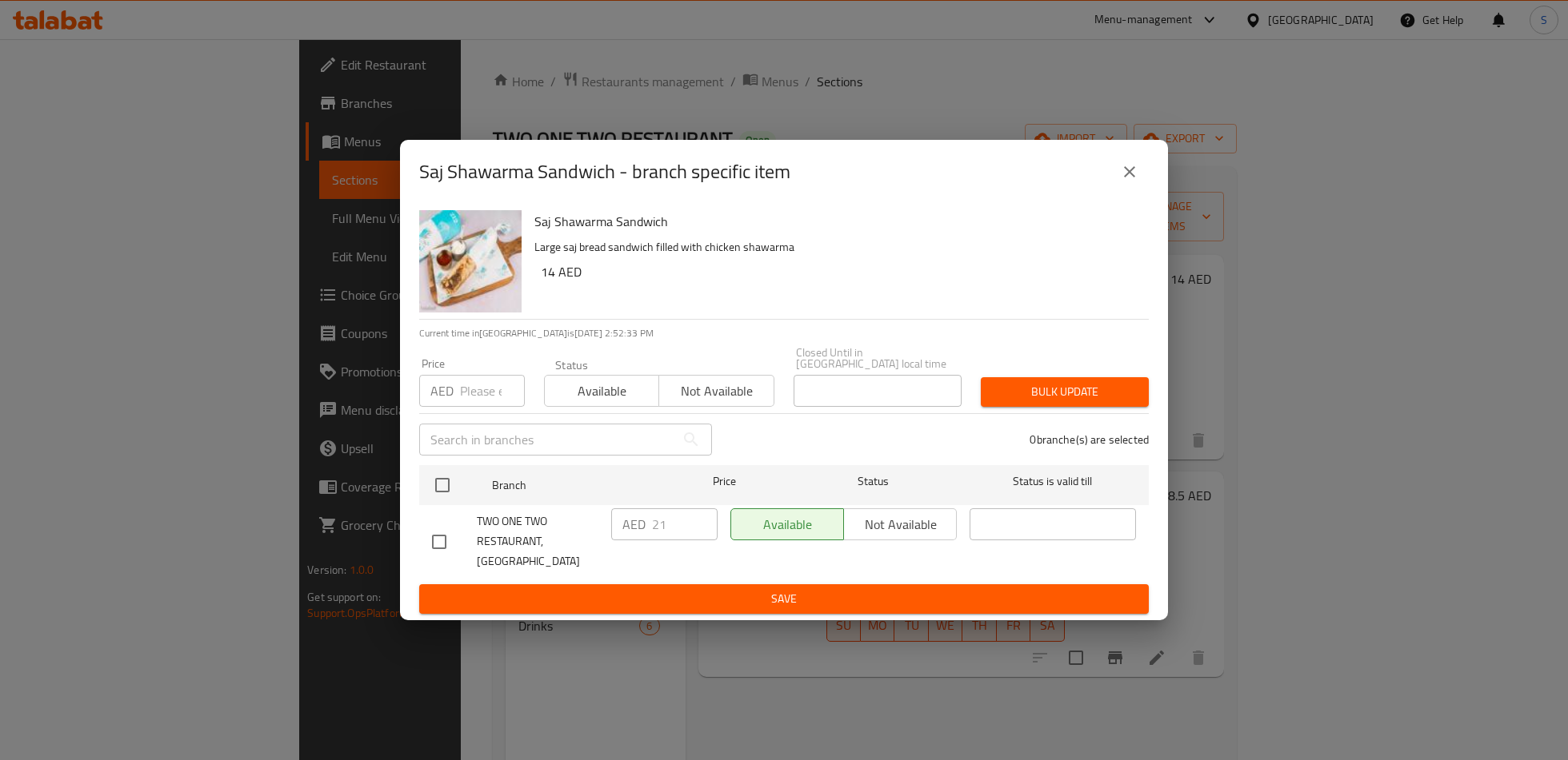
click at [438, 538] on input "checkbox" at bounding box center [439, 542] width 34 height 34
checkbox input "true"
click at [665, 540] on input "21" at bounding box center [685, 524] width 66 height 32
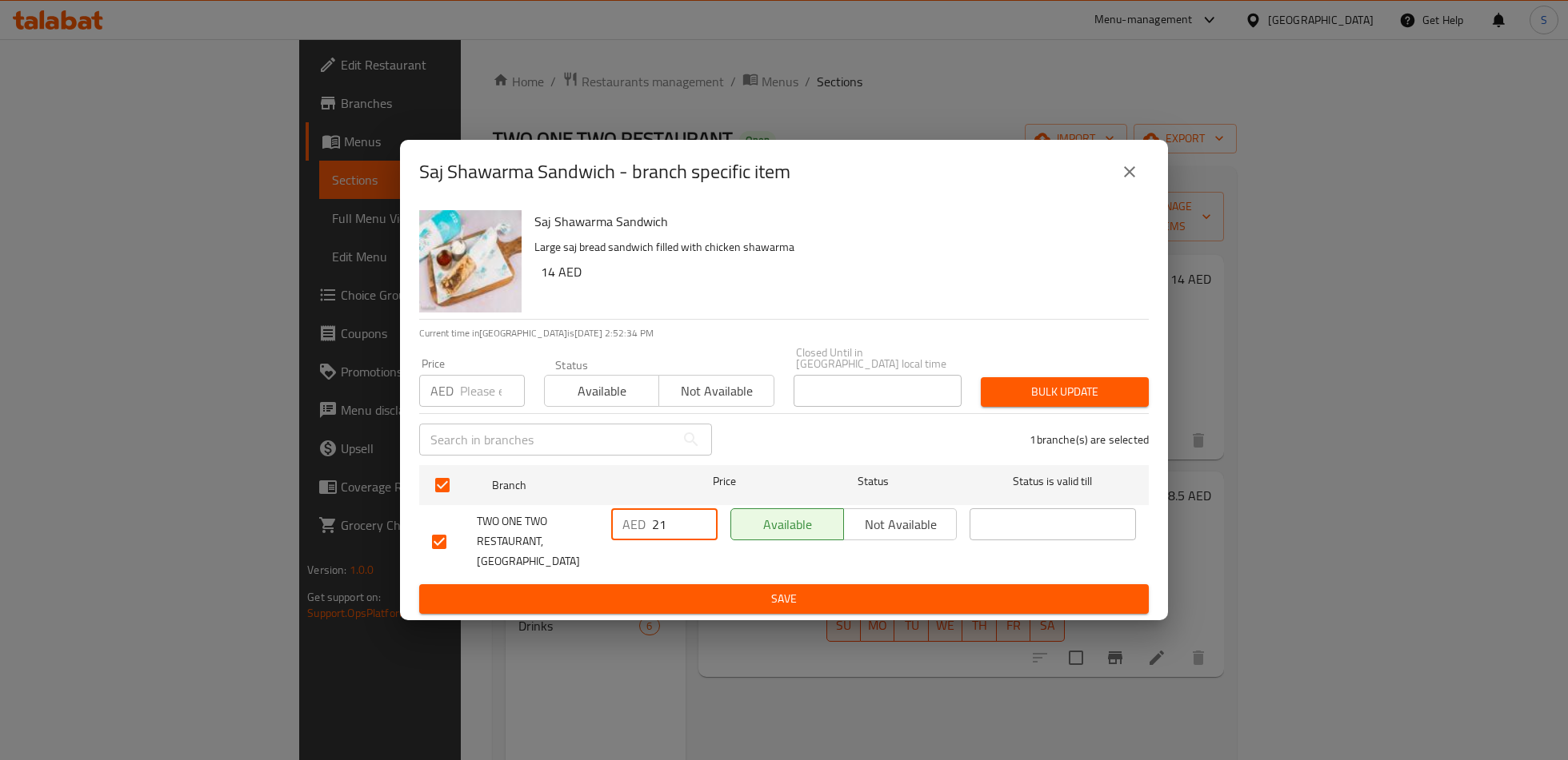
click at [659, 540] on input "21" at bounding box center [685, 524] width 66 height 32
type input "13.5"
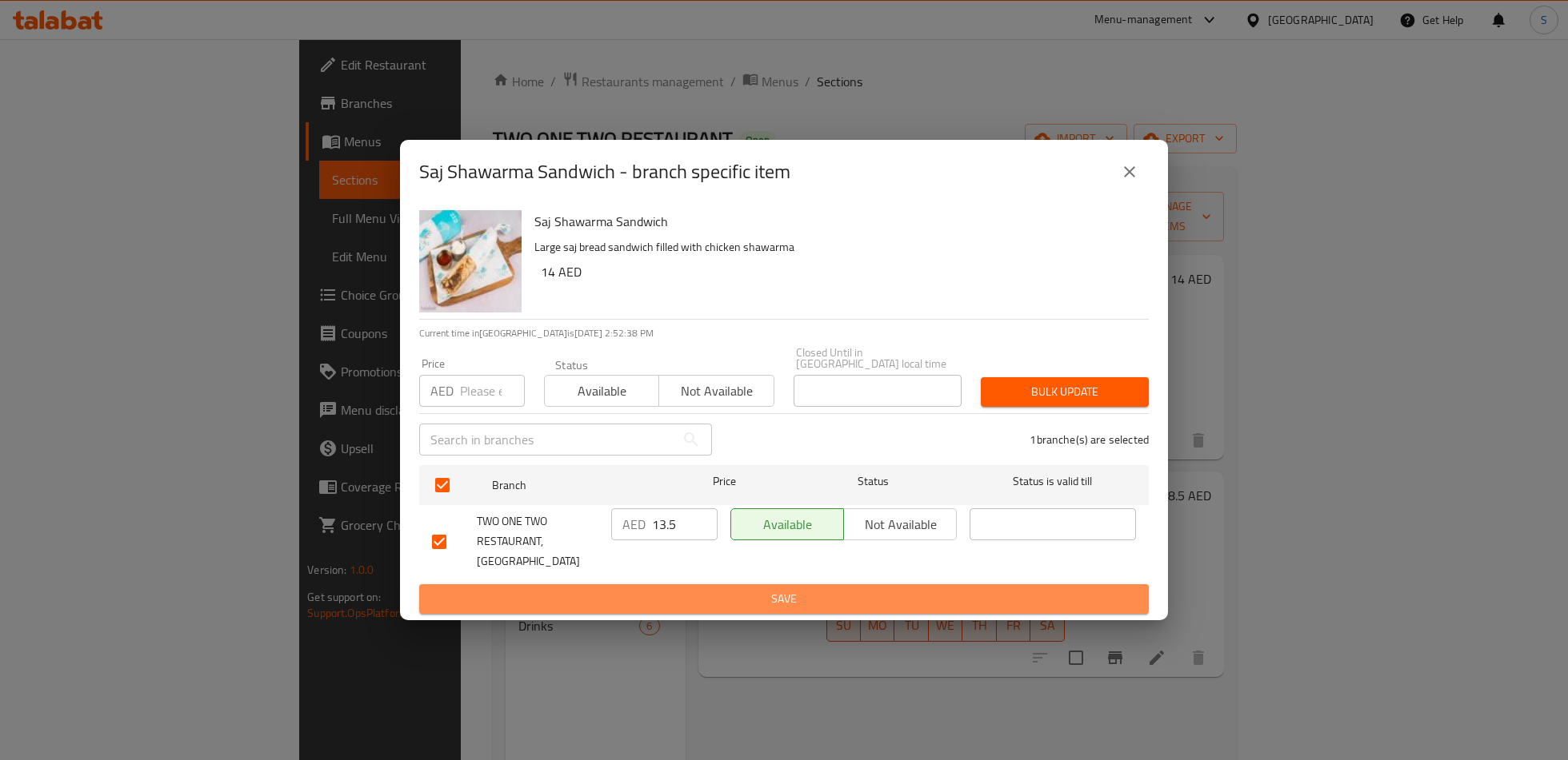
click at [701, 589] on span "Save" at bounding box center [784, 599] width 704 height 20
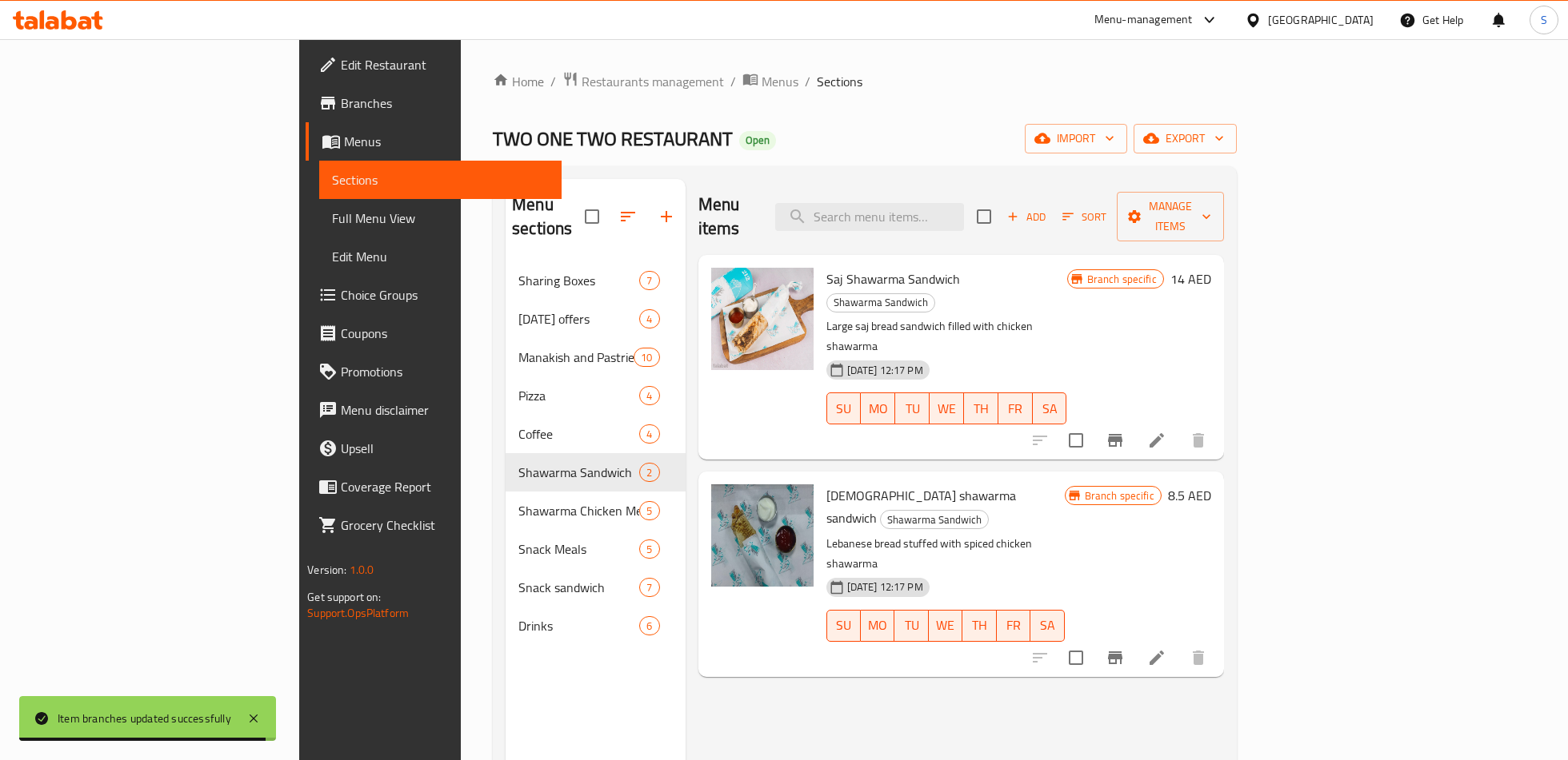
click at [1124, 648] on icon "Branch-specific-item" at bounding box center [1115, 657] width 19 height 19
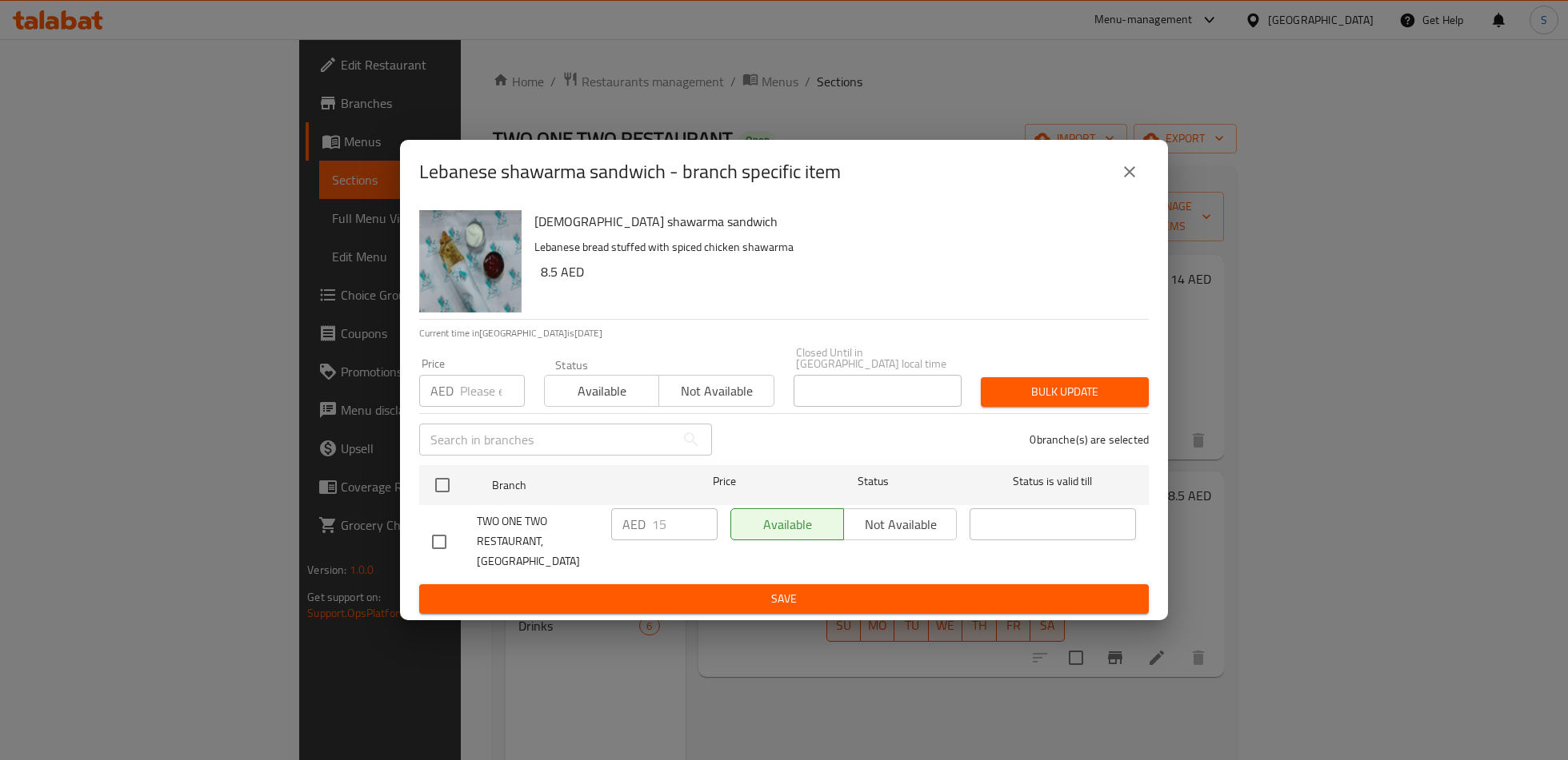
click at [437, 536] on input "checkbox" at bounding box center [439, 542] width 34 height 34
checkbox input "true"
click at [676, 539] on input "15" at bounding box center [685, 524] width 66 height 32
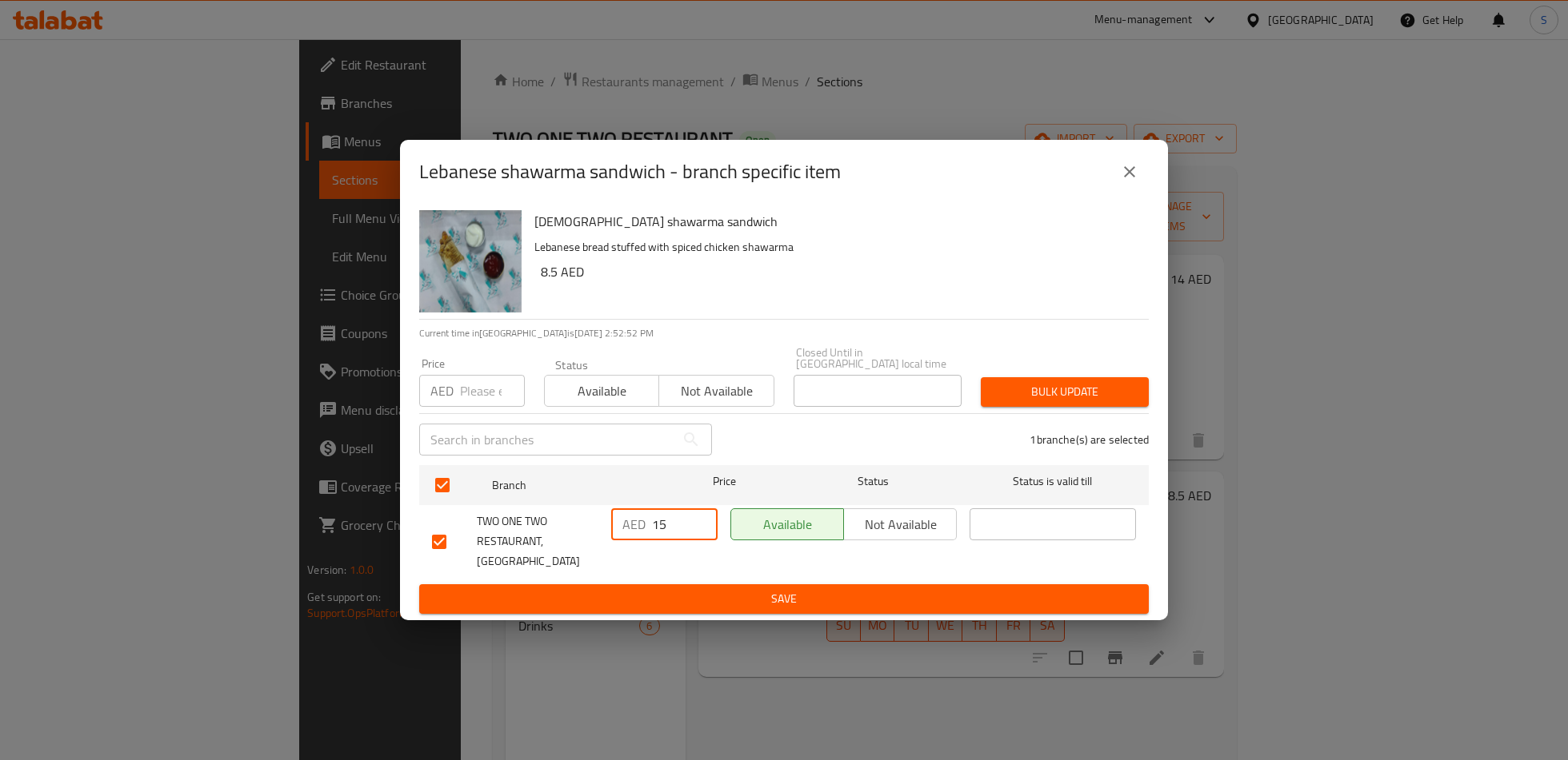
click at [665, 539] on input "15" at bounding box center [685, 524] width 66 height 32
type input "8.5"
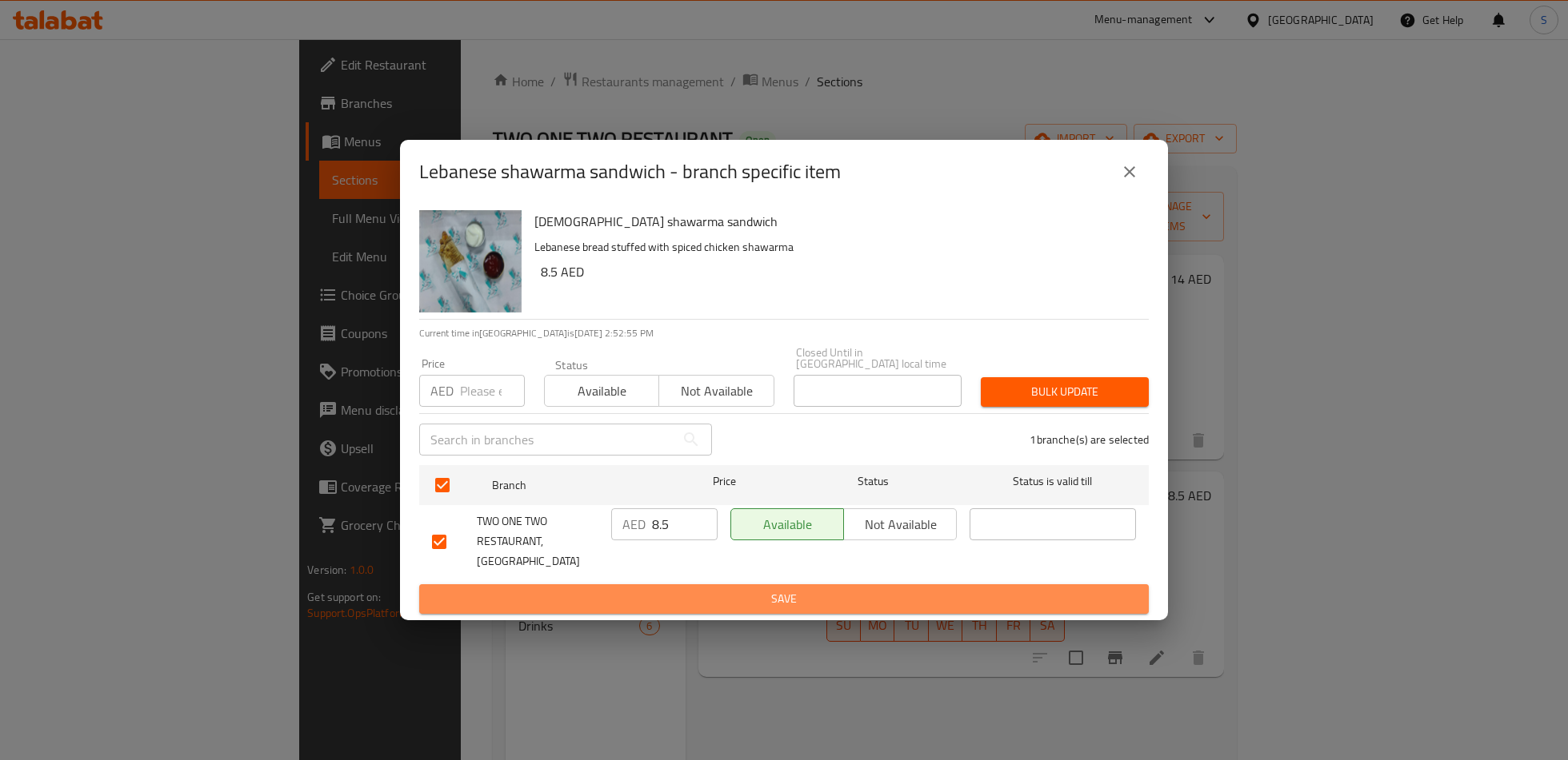
click at [687, 589] on span "Save" at bounding box center [784, 599] width 704 height 20
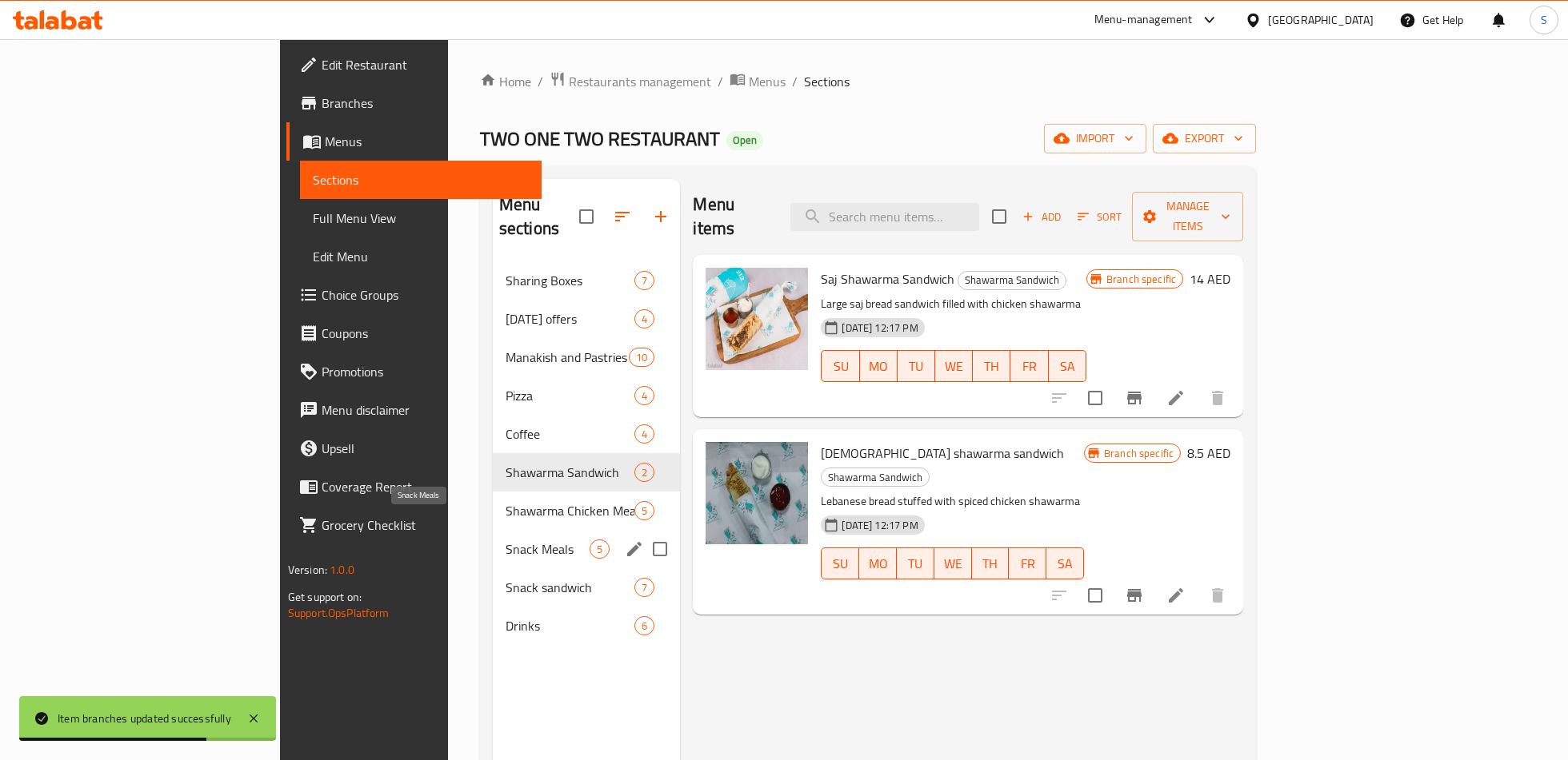
click at [505, 539] on span "Snack Meals" at bounding box center [547, 549] width 84 height 19
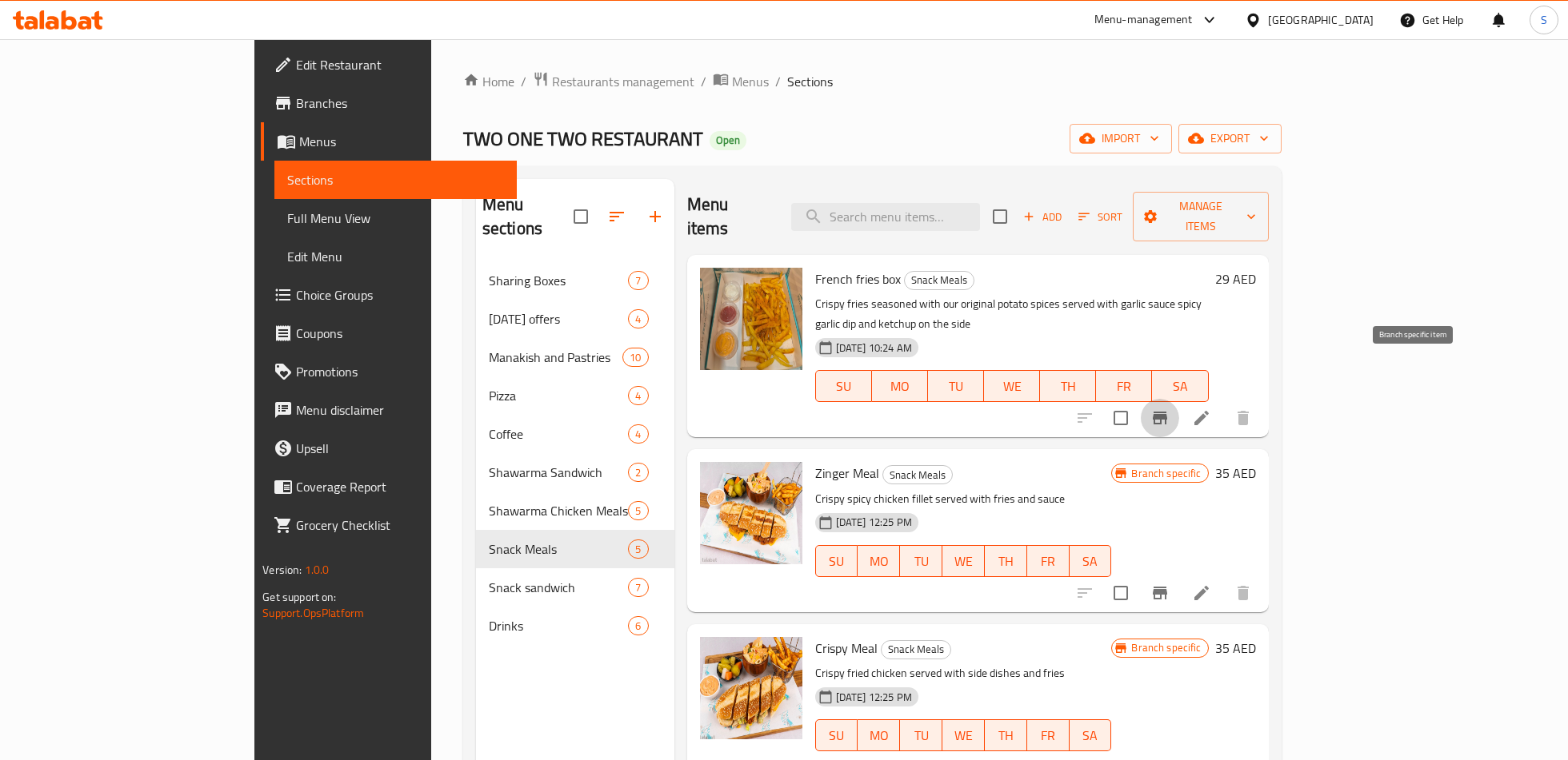
click at [1179, 399] on button "Branch-specific-item" at bounding box center [1160, 418] width 39 height 39
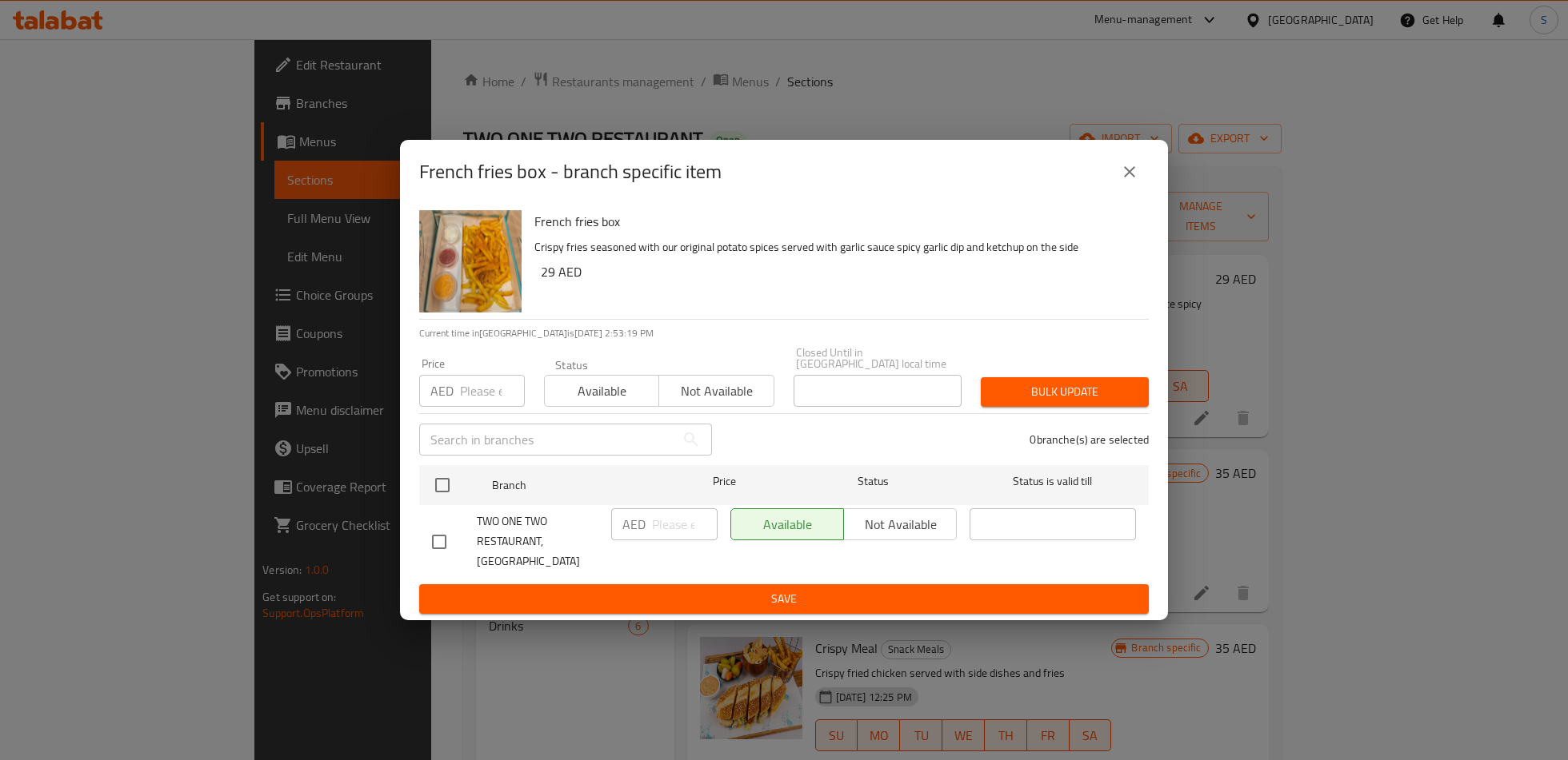
click at [438, 537] on input "checkbox" at bounding box center [439, 542] width 34 height 34
checkbox input "true"
click at [645, 538] on div "AED ​" at bounding box center [664, 524] width 106 height 32
type input "16"
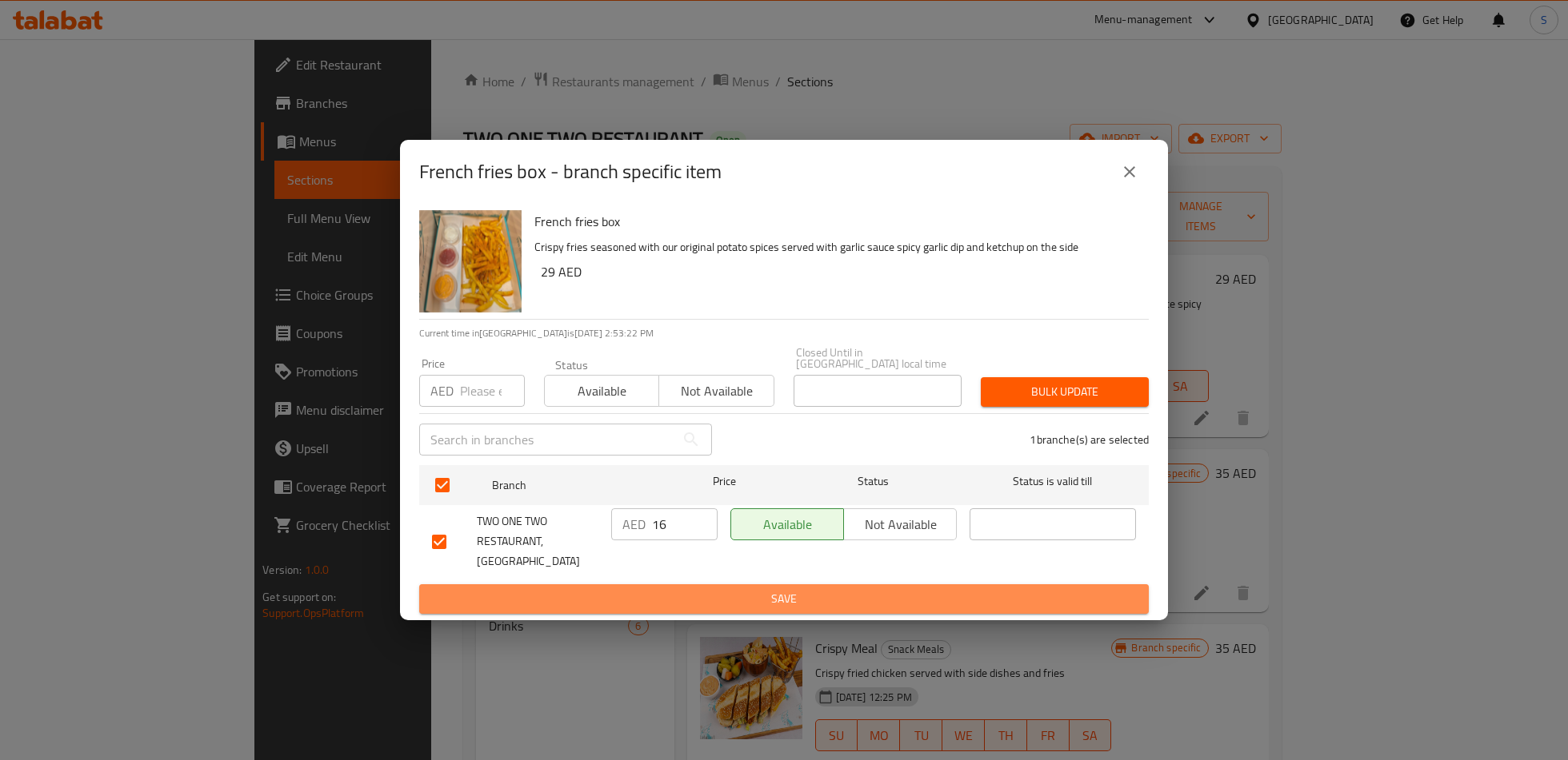
click at [687, 589] on span "Save" at bounding box center [784, 599] width 704 height 20
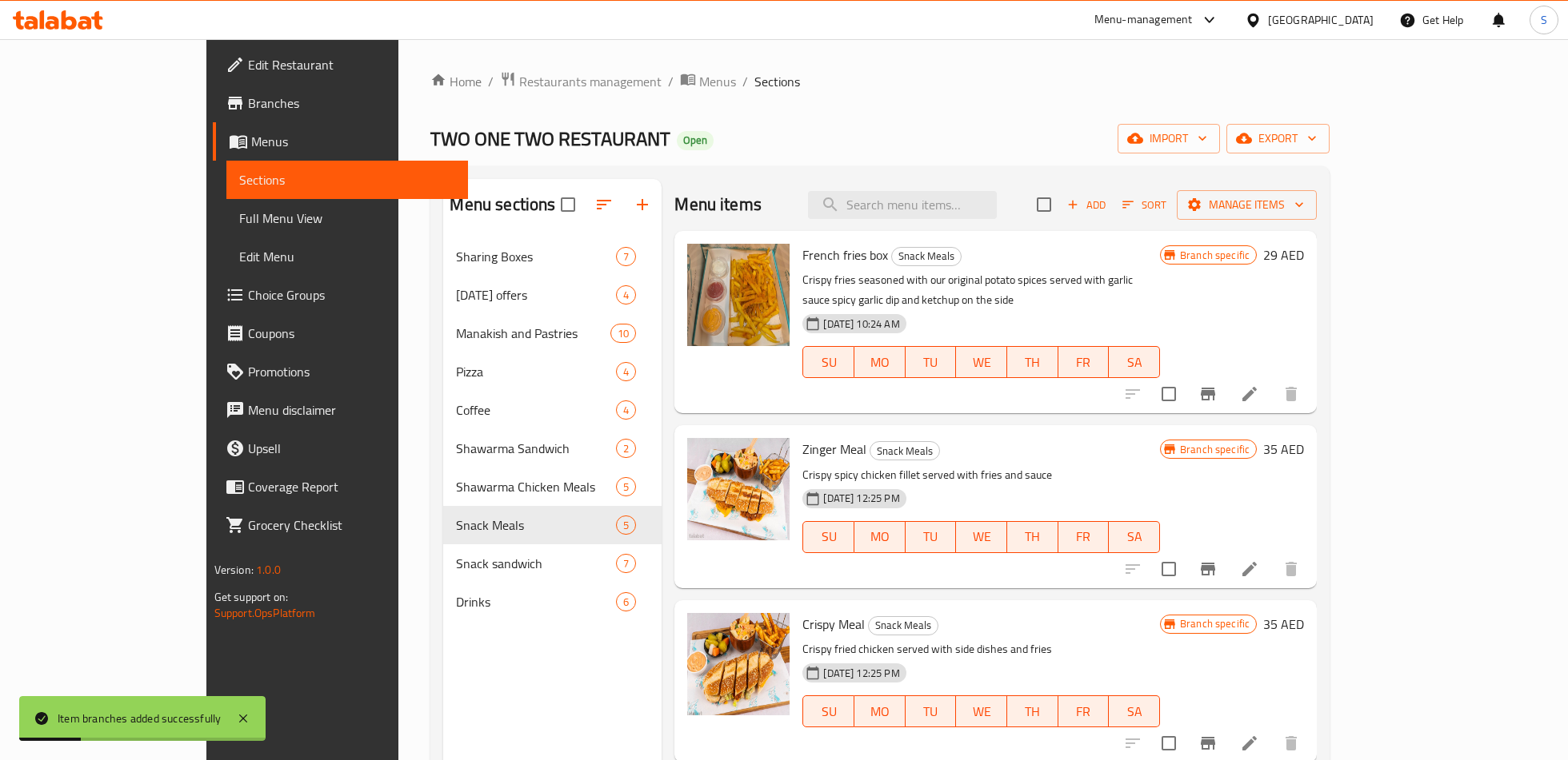
scroll to position [68, 0]
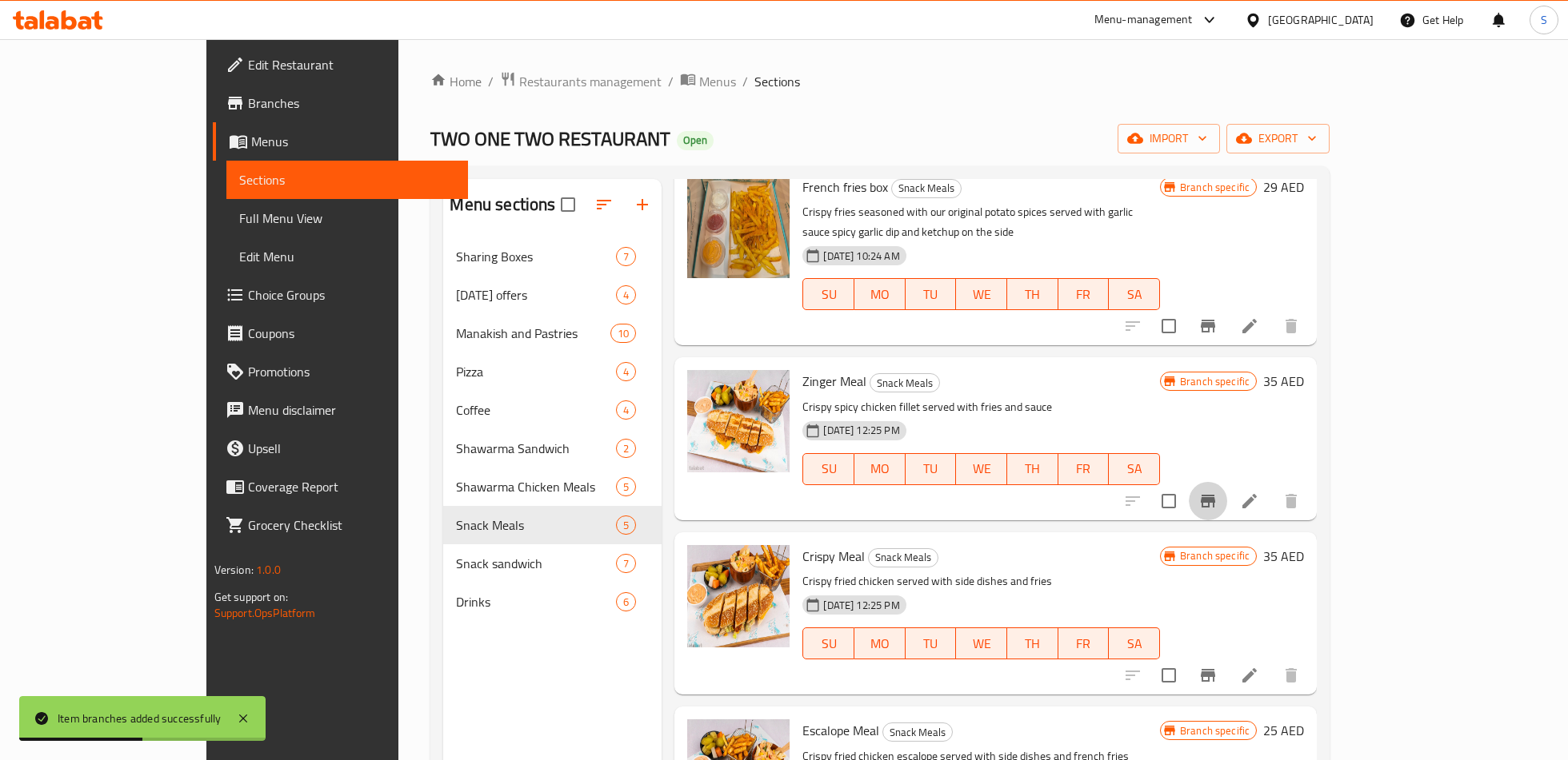
click at [1215, 495] on icon "Branch-specific-item" at bounding box center [1208, 501] width 14 height 13
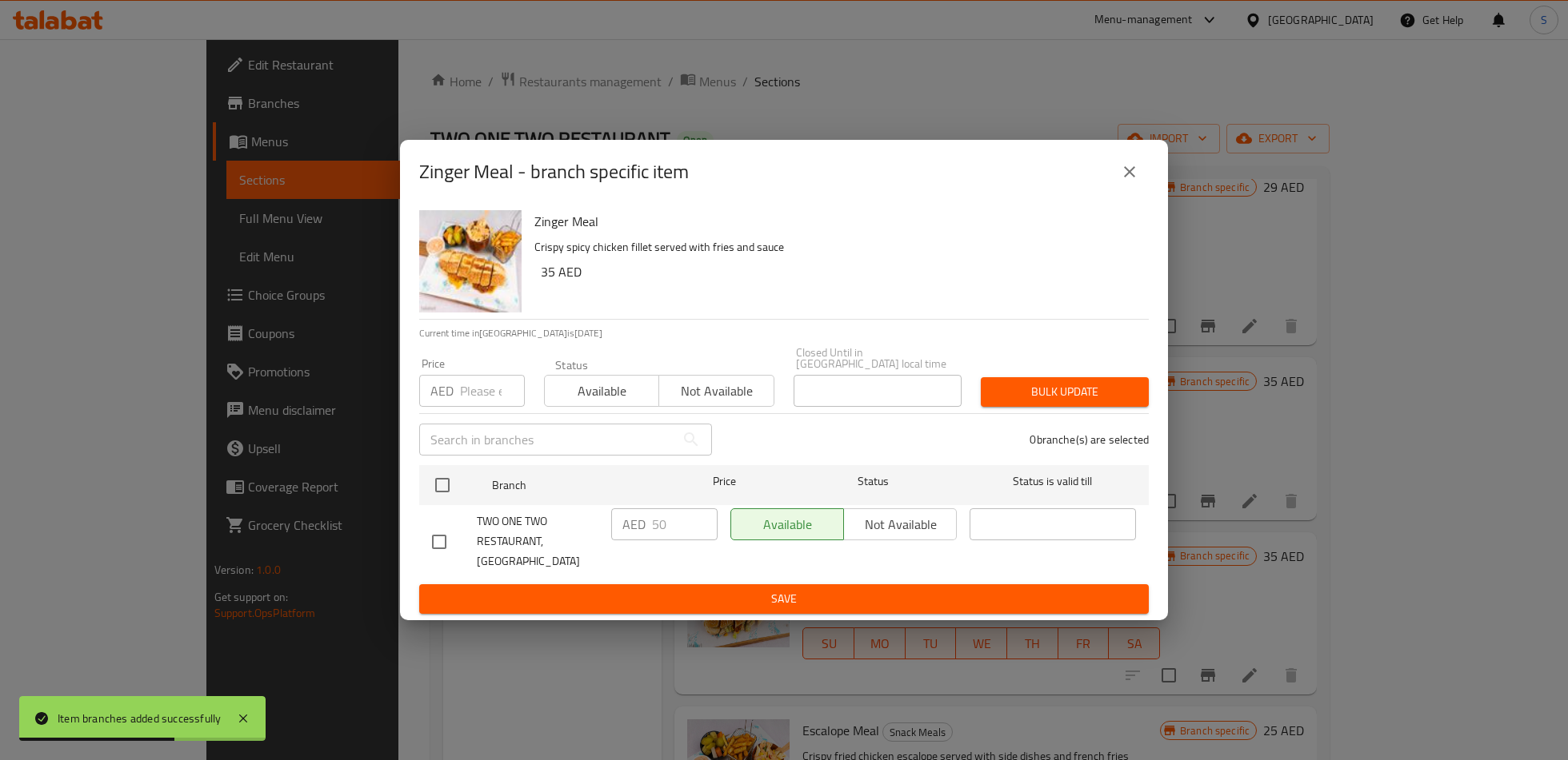
click at [443, 542] on input "checkbox" at bounding box center [439, 542] width 34 height 34
checkbox input "true"
click at [691, 539] on input "50" at bounding box center [685, 524] width 66 height 32
click at [669, 539] on input "50" at bounding box center [685, 524] width 66 height 32
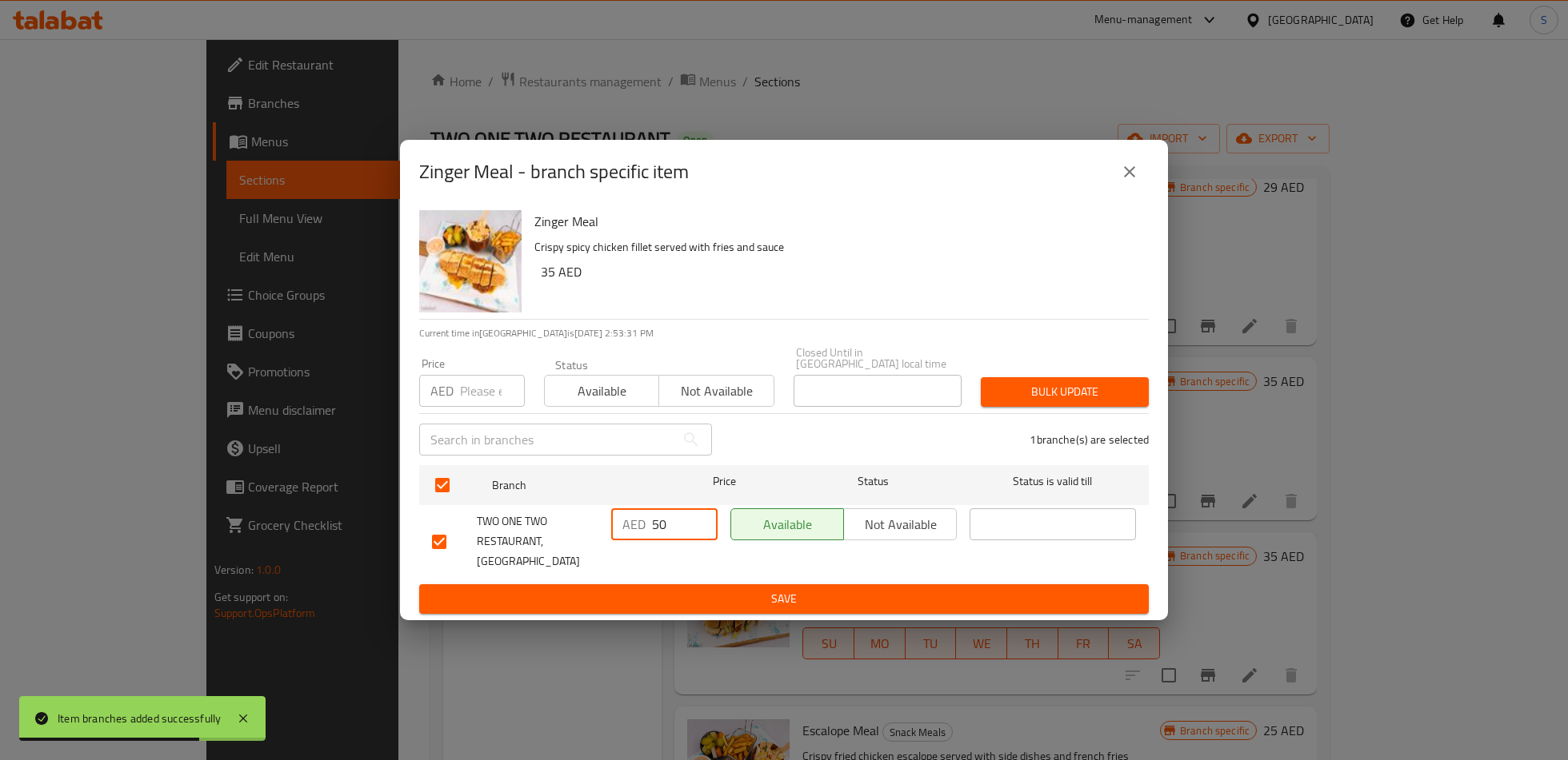
click at [669, 539] on input "50" at bounding box center [685, 524] width 66 height 32
type input "35"
click at [718, 598] on button "Save" at bounding box center [784, 598] width 729 height 29
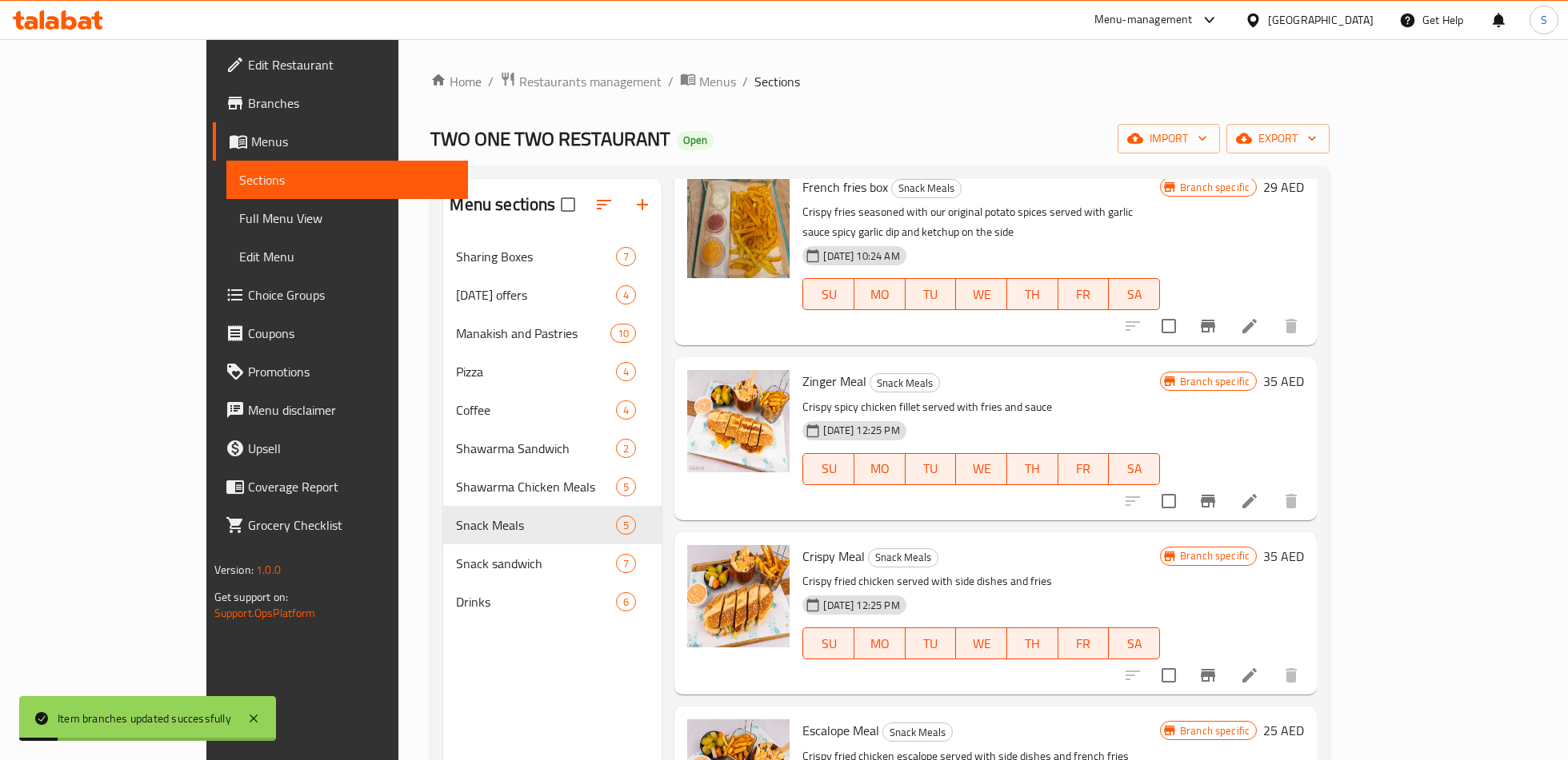
scroll to position [104, 0]
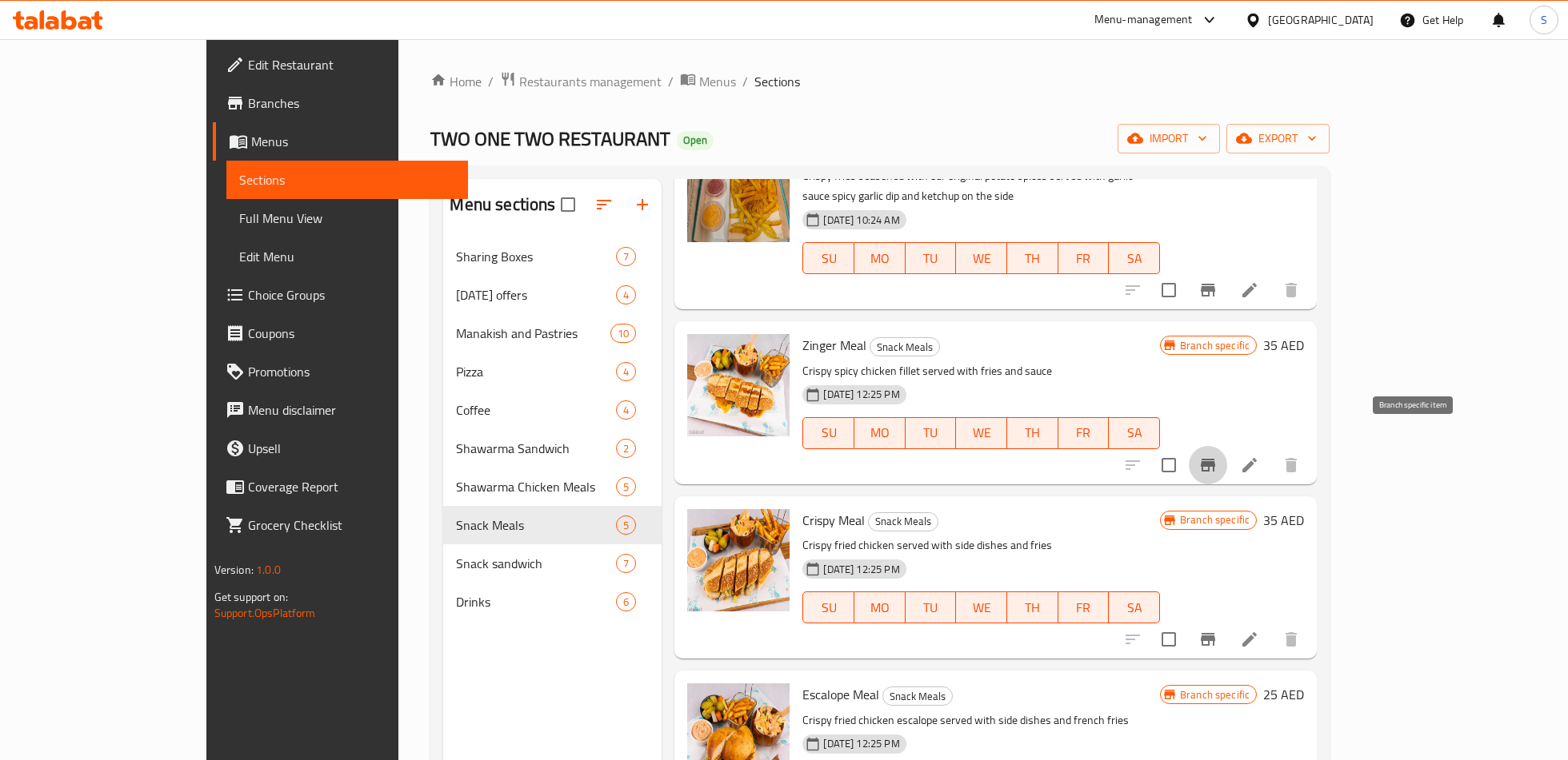
click at [1227, 461] on button "Branch-specific-item" at bounding box center [1208, 465] width 39 height 39
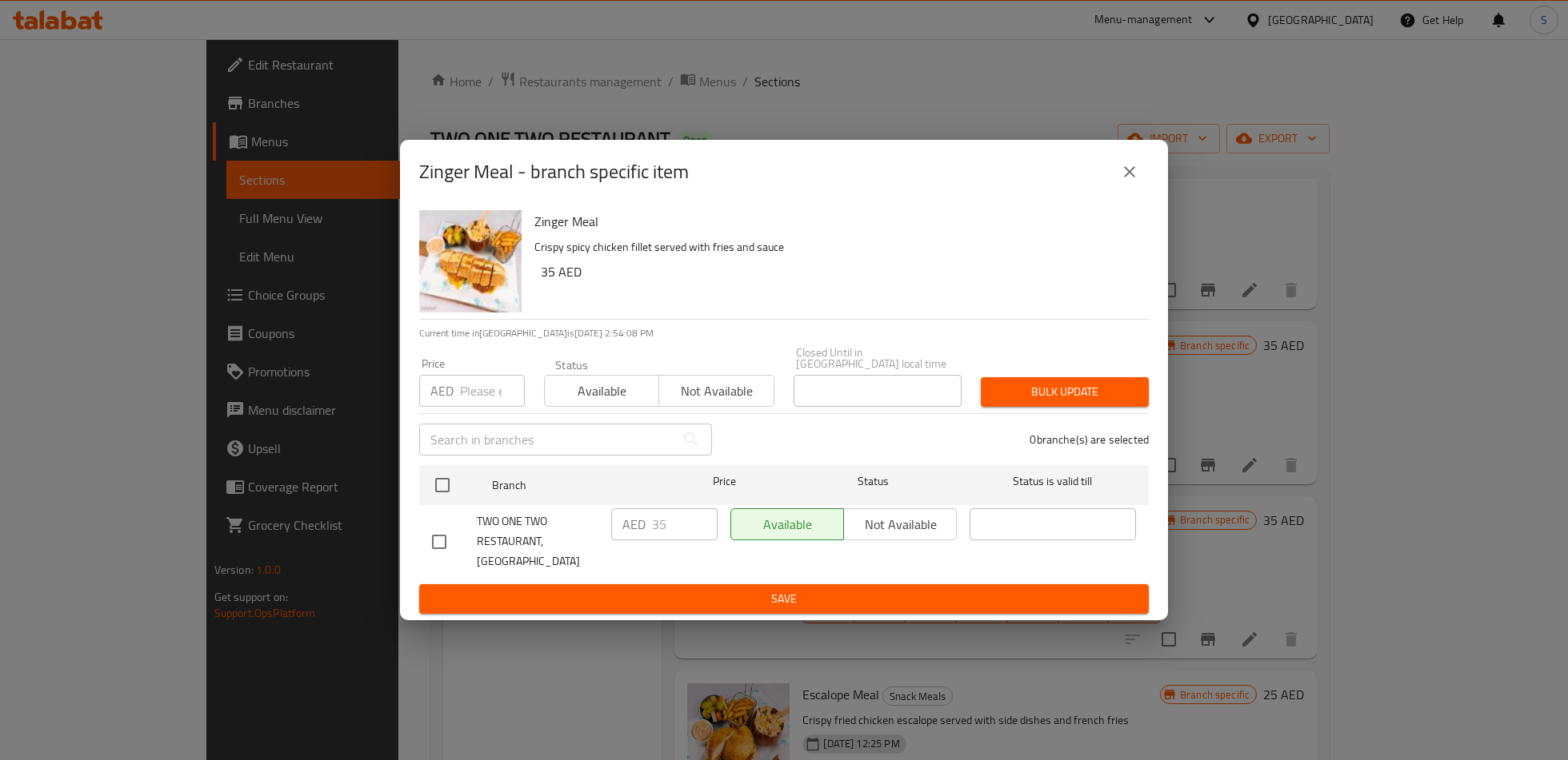
click at [1136, 191] on button "close" at bounding box center [1129, 172] width 39 height 39
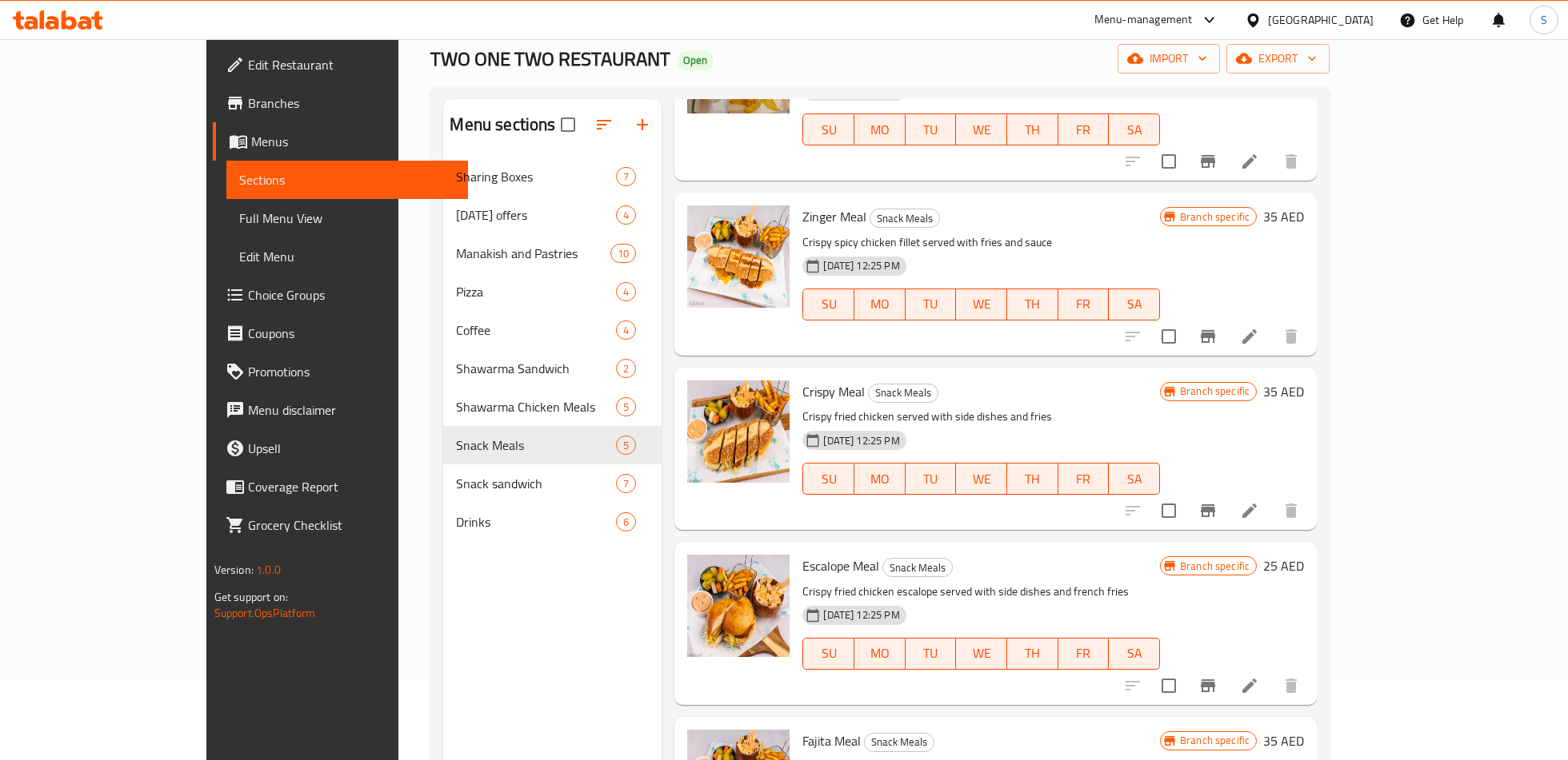
scroll to position [84, 0]
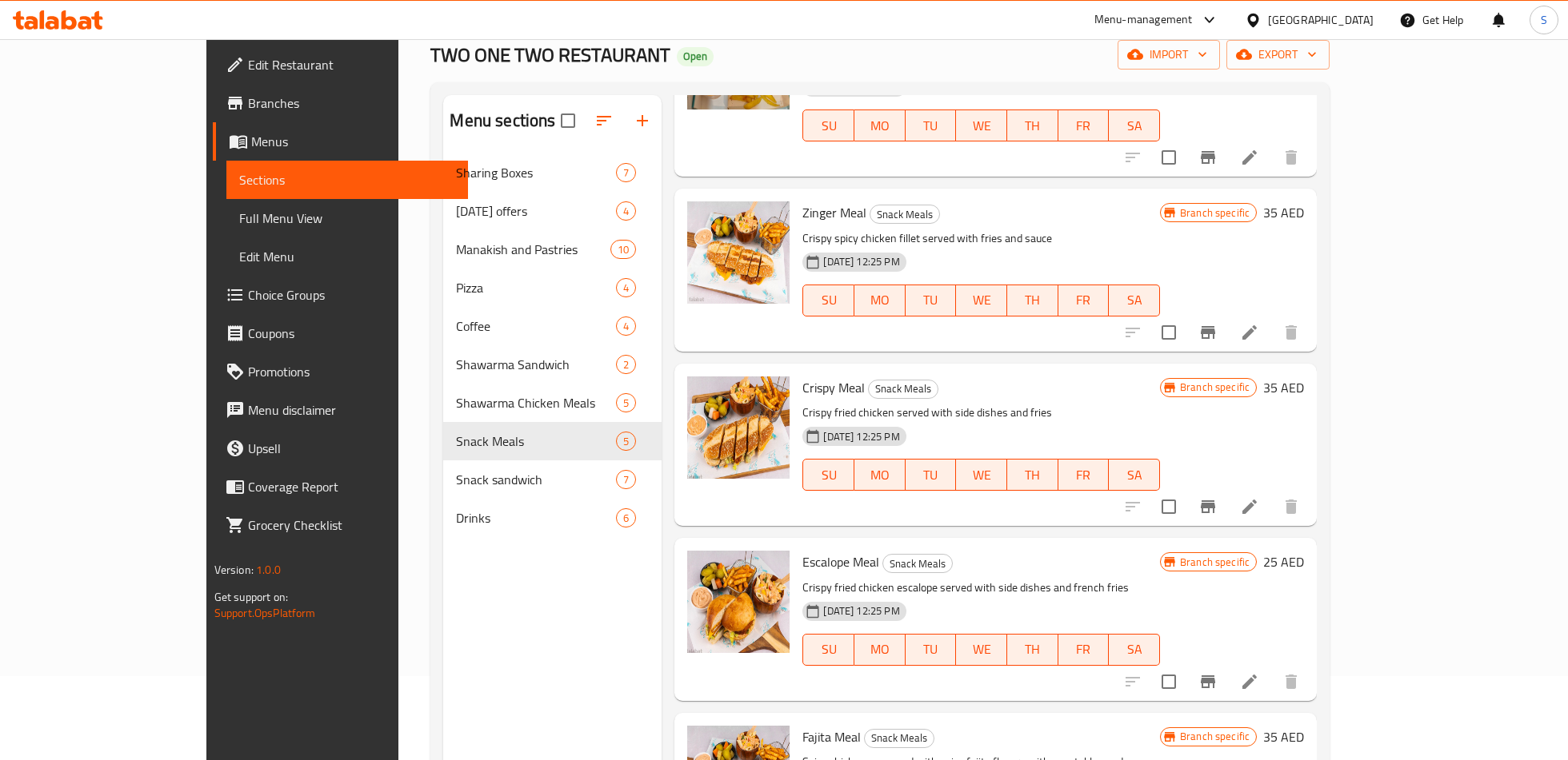
click at [1227, 489] on button "Branch-specific-item" at bounding box center [1208, 507] width 39 height 39
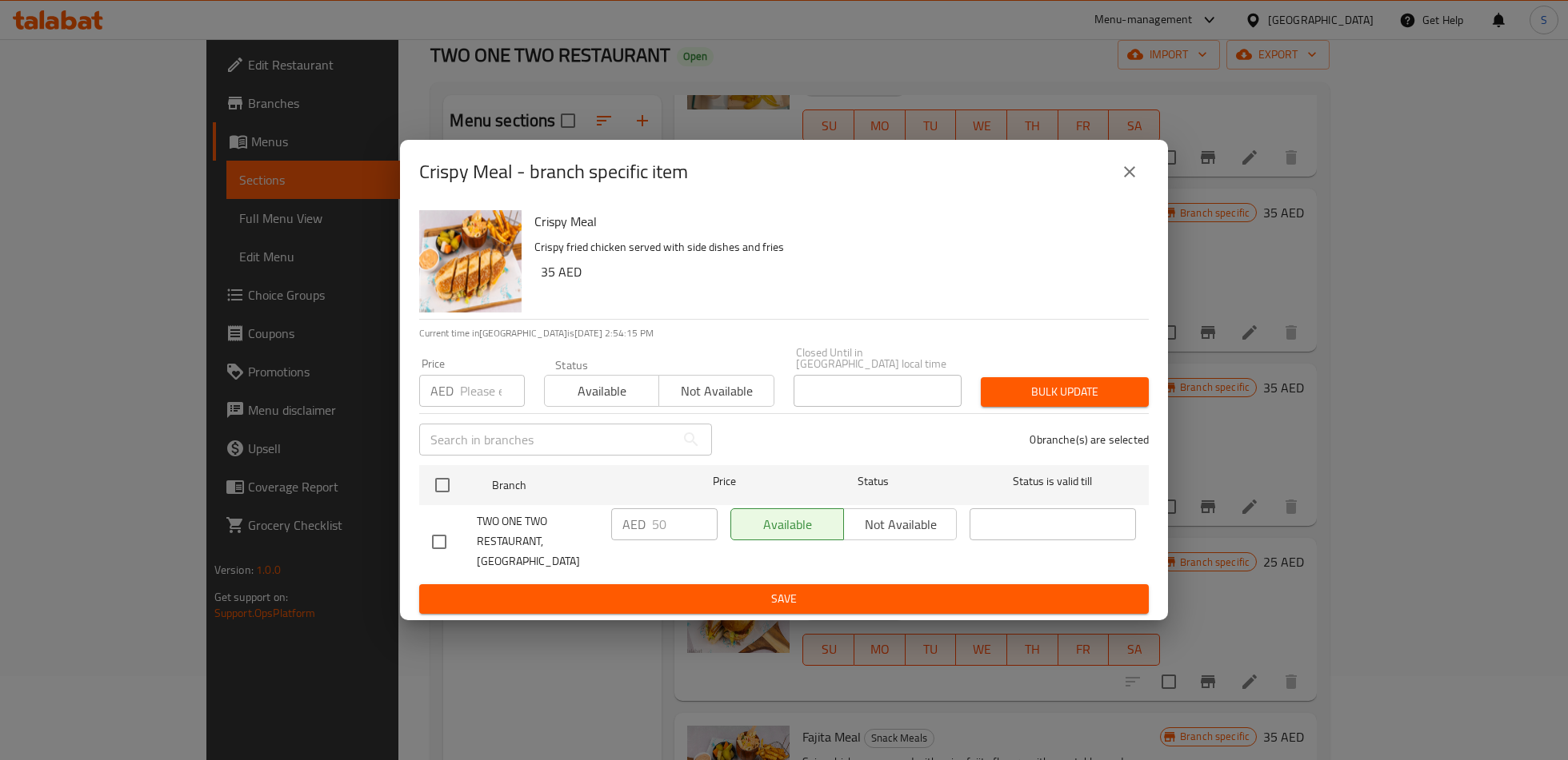
click at [438, 533] on input "checkbox" at bounding box center [439, 542] width 34 height 34
checkbox input "true"
click at [643, 532] on p "AED" at bounding box center [634, 524] width 24 height 19
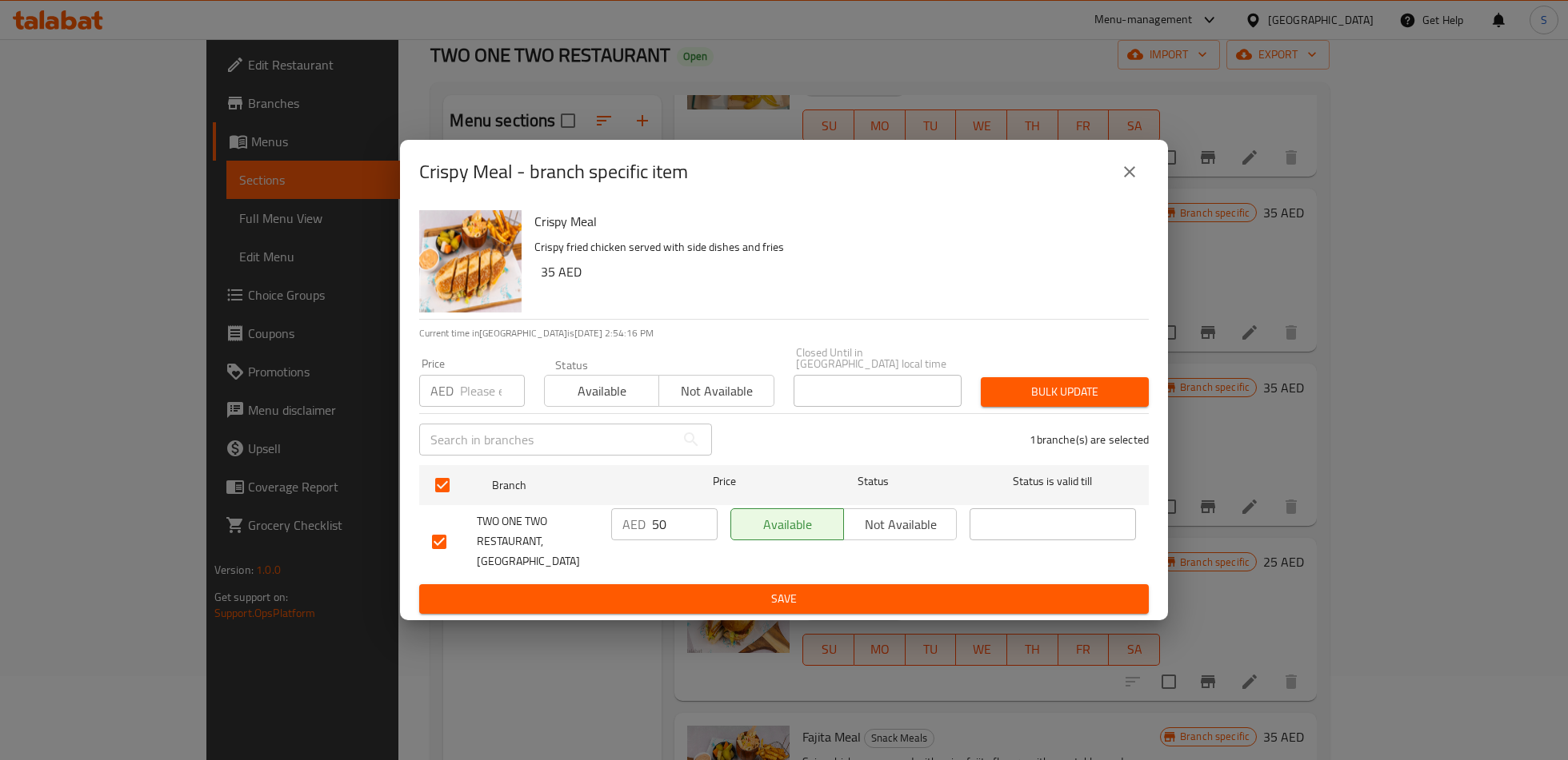
click at [652, 532] on input "50" at bounding box center [685, 524] width 66 height 32
type input "35"
click at [722, 593] on span "Save" at bounding box center [784, 599] width 704 height 20
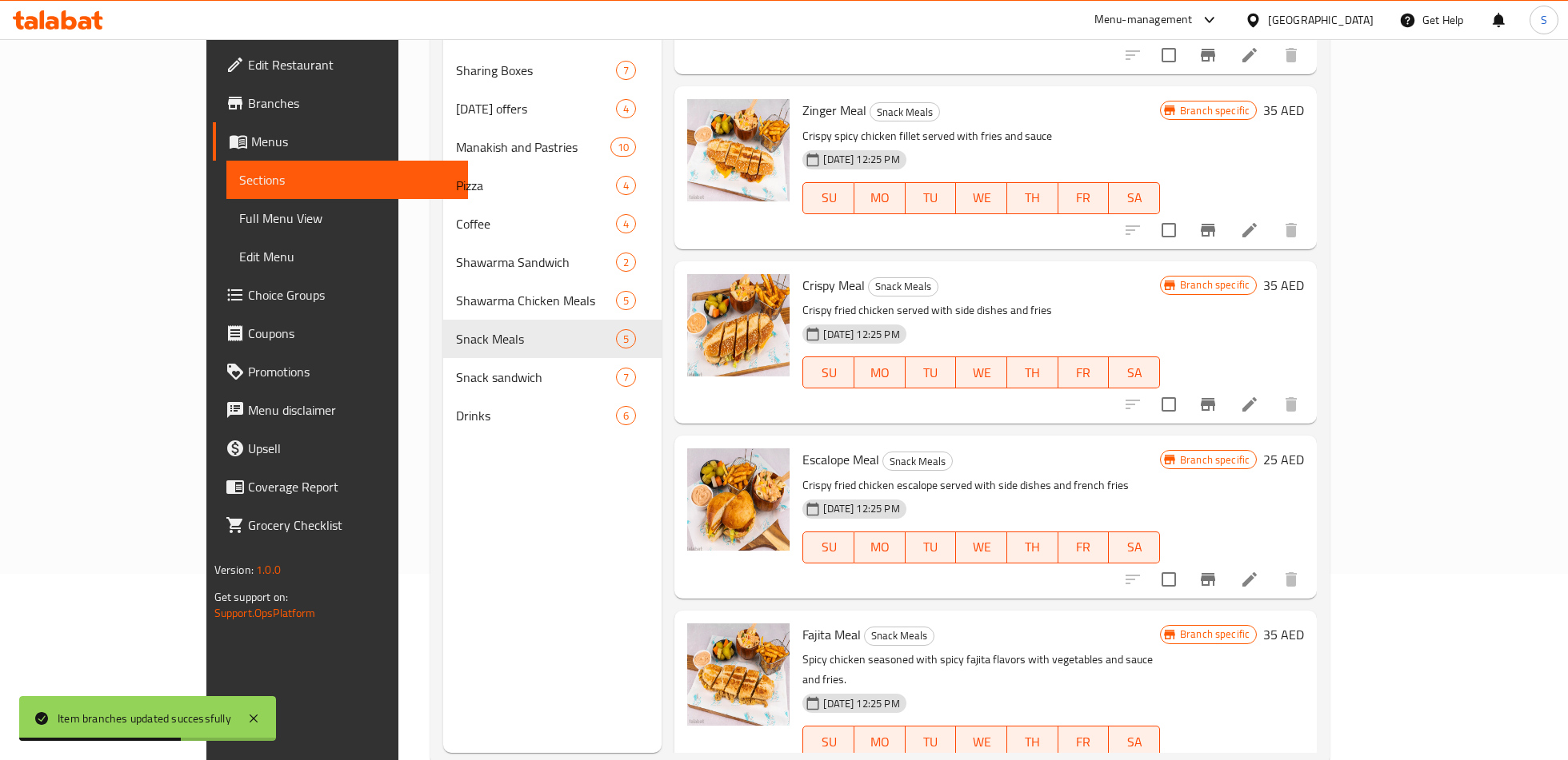
scroll to position [224, 0]
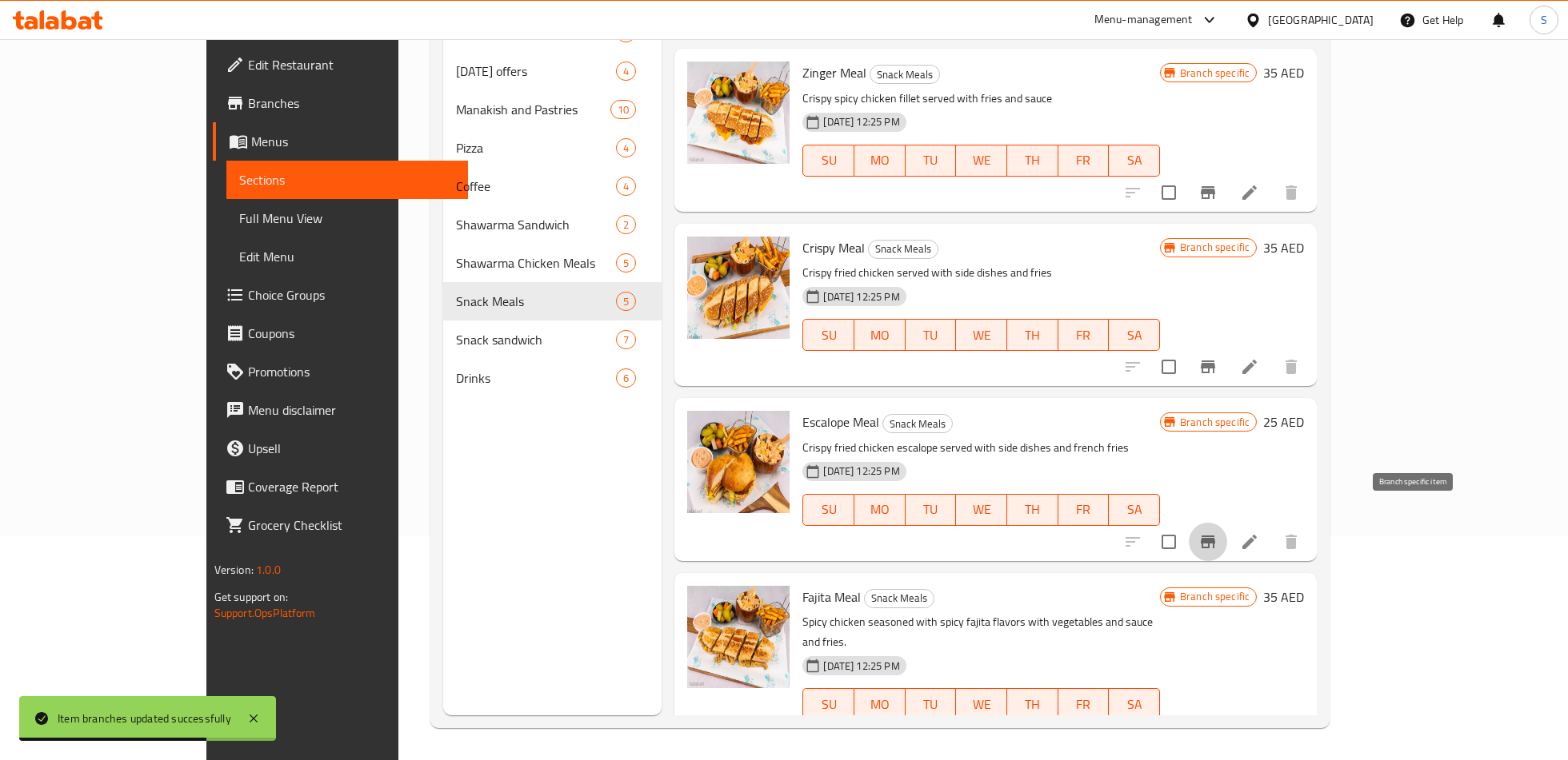
click at [1227, 523] on button "Branch-specific-item" at bounding box center [1208, 542] width 39 height 39
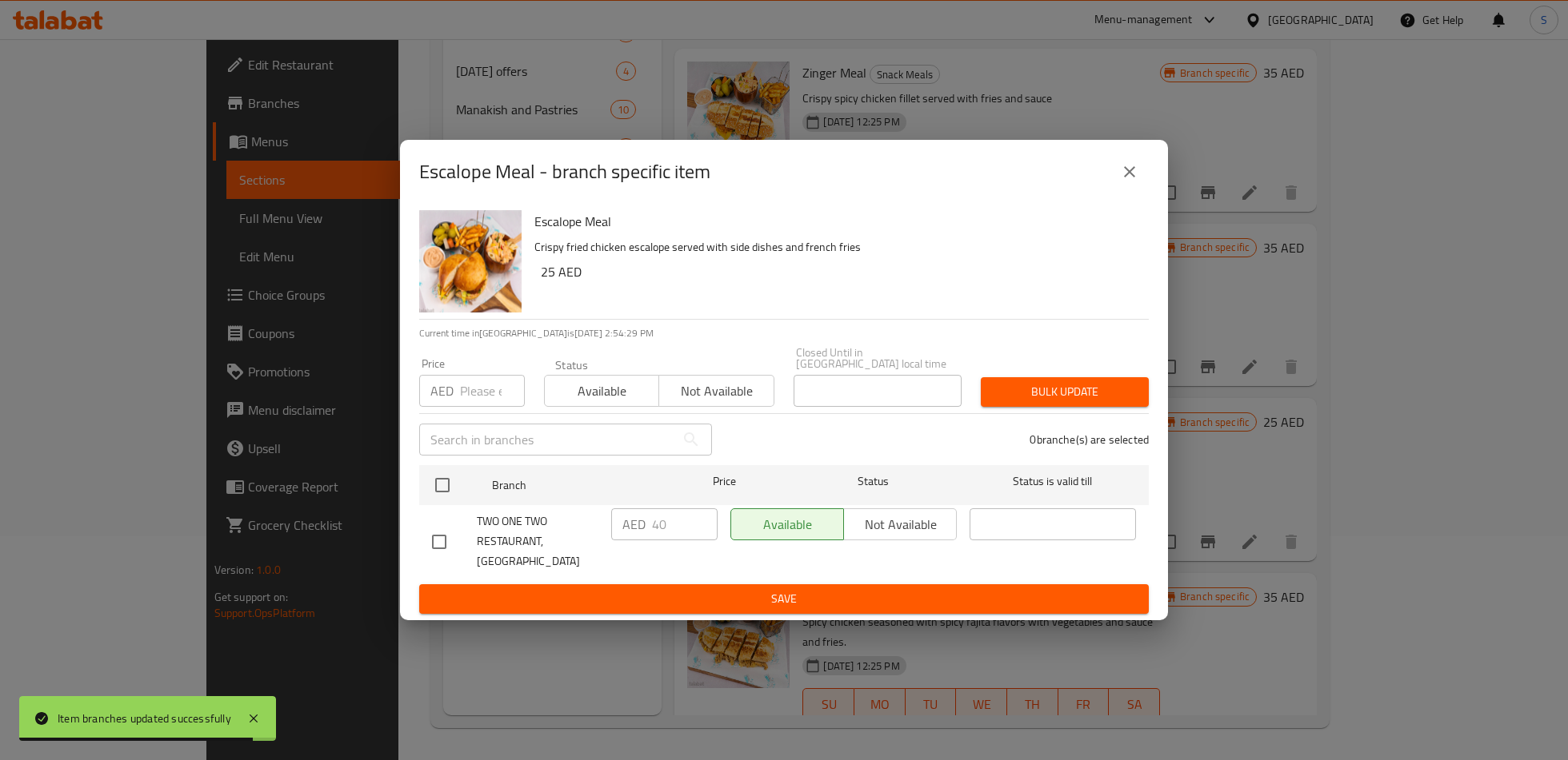
click at [441, 539] on input "checkbox" at bounding box center [439, 542] width 34 height 34
checkbox input "true"
click at [658, 539] on input "40" at bounding box center [685, 524] width 66 height 32
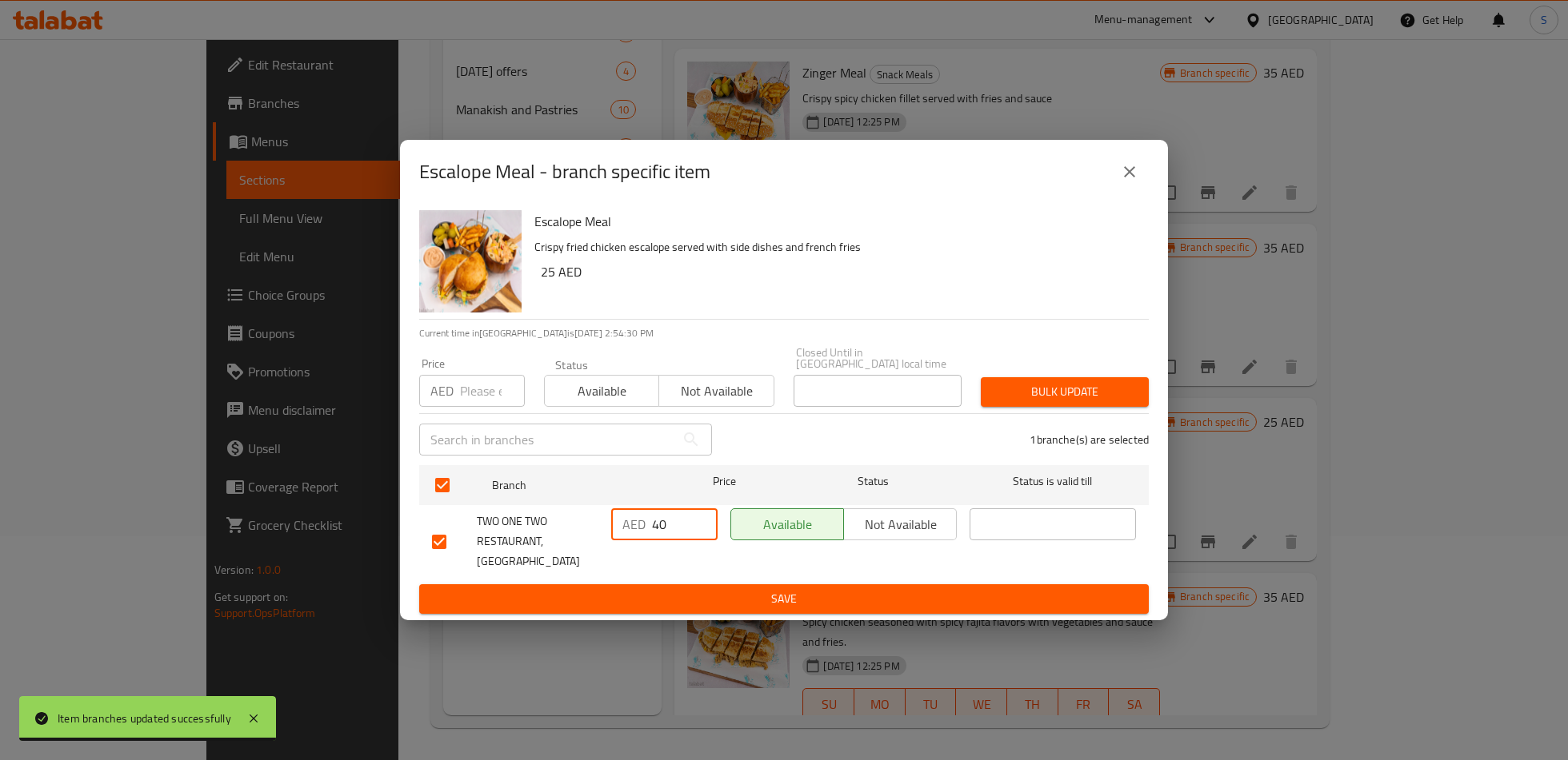
click at [658, 539] on input "40" at bounding box center [685, 524] width 66 height 32
type input "28"
click at [672, 590] on span "Save" at bounding box center [784, 599] width 704 height 20
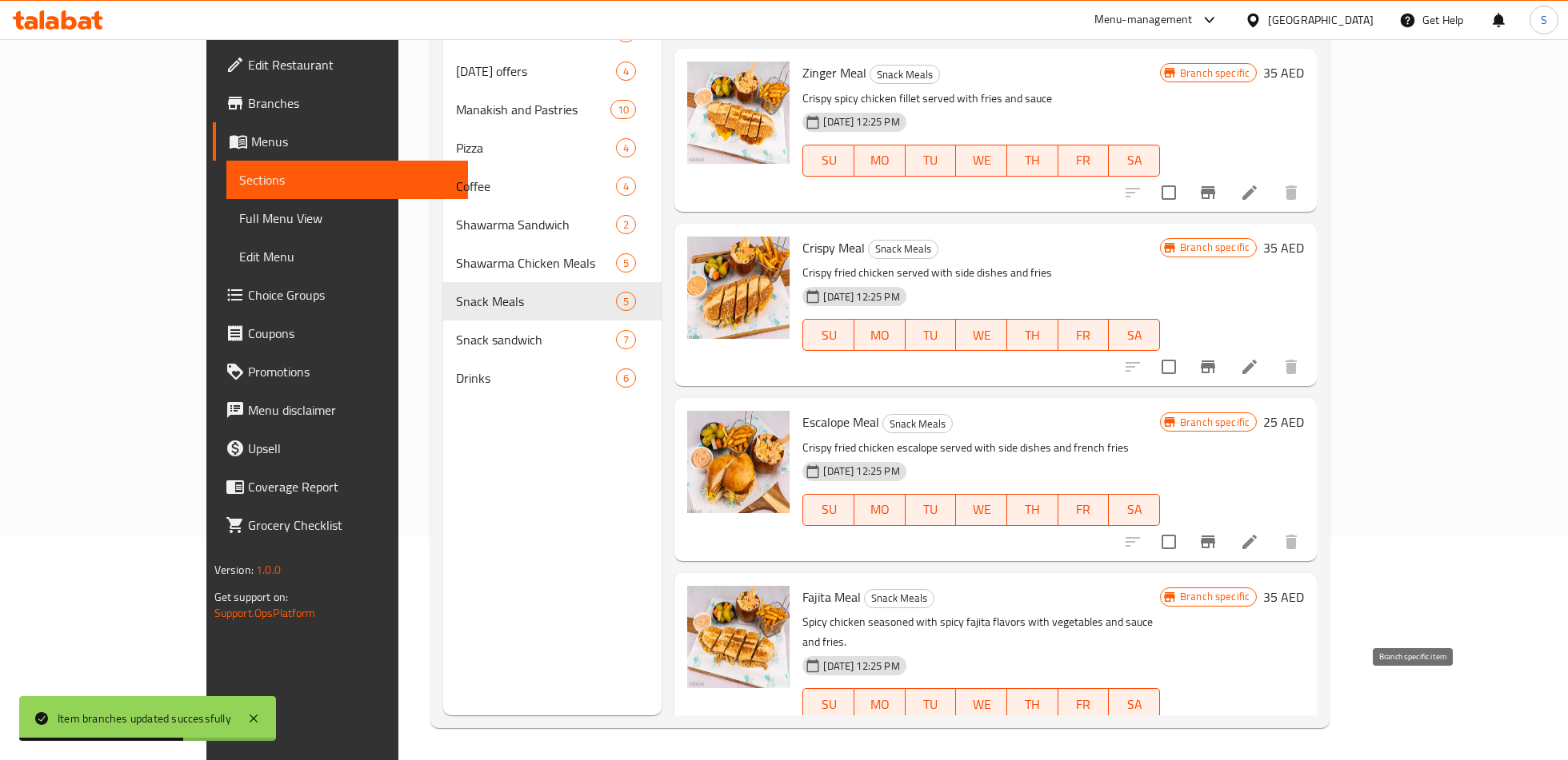
click at [1227, 717] on button "Branch-specific-item" at bounding box center [1208, 736] width 39 height 39
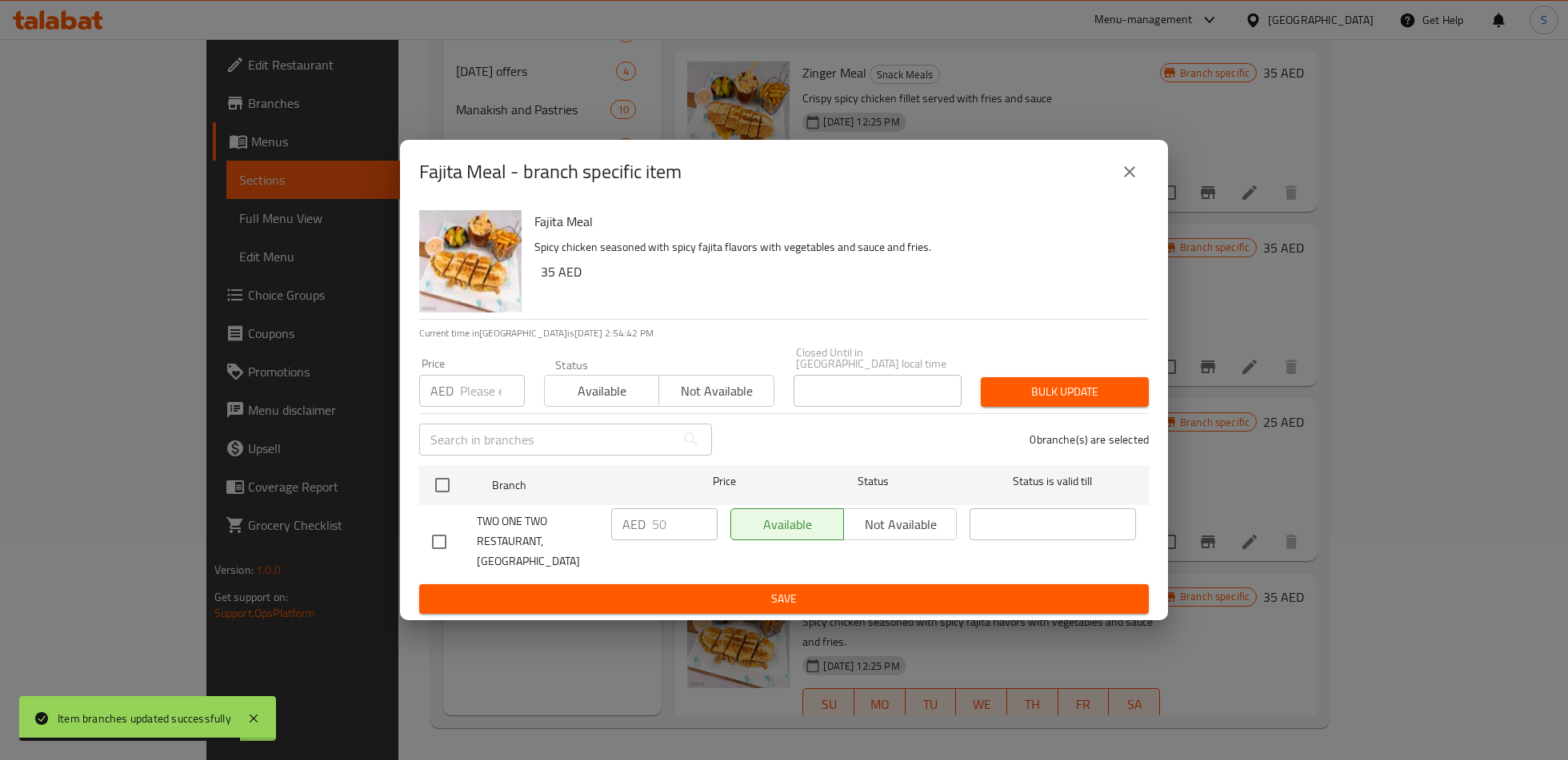
click at [435, 544] on input "checkbox" at bounding box center [439, 542] width 34 height 34
checkbox input "true"
click at [668, 539] on input "50" at bounding box center [685, 524] width 66 height 32
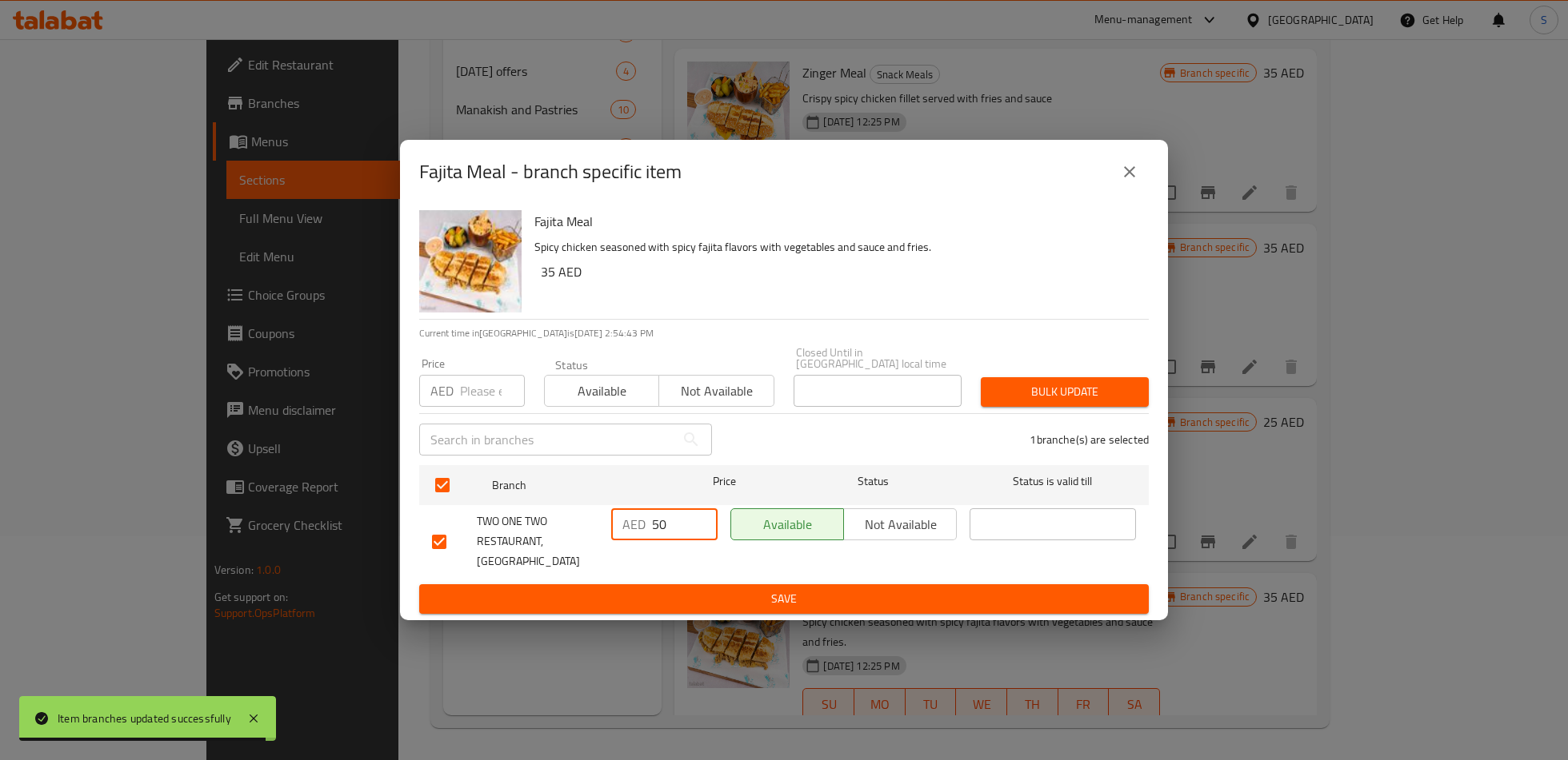
click at [668, 539] on input "50" at bounding box center [685, 524] width 66 height 32
type input "35"
click at [702, 590] on span "Save" at bounding box center [784, 599] width 704 height 20
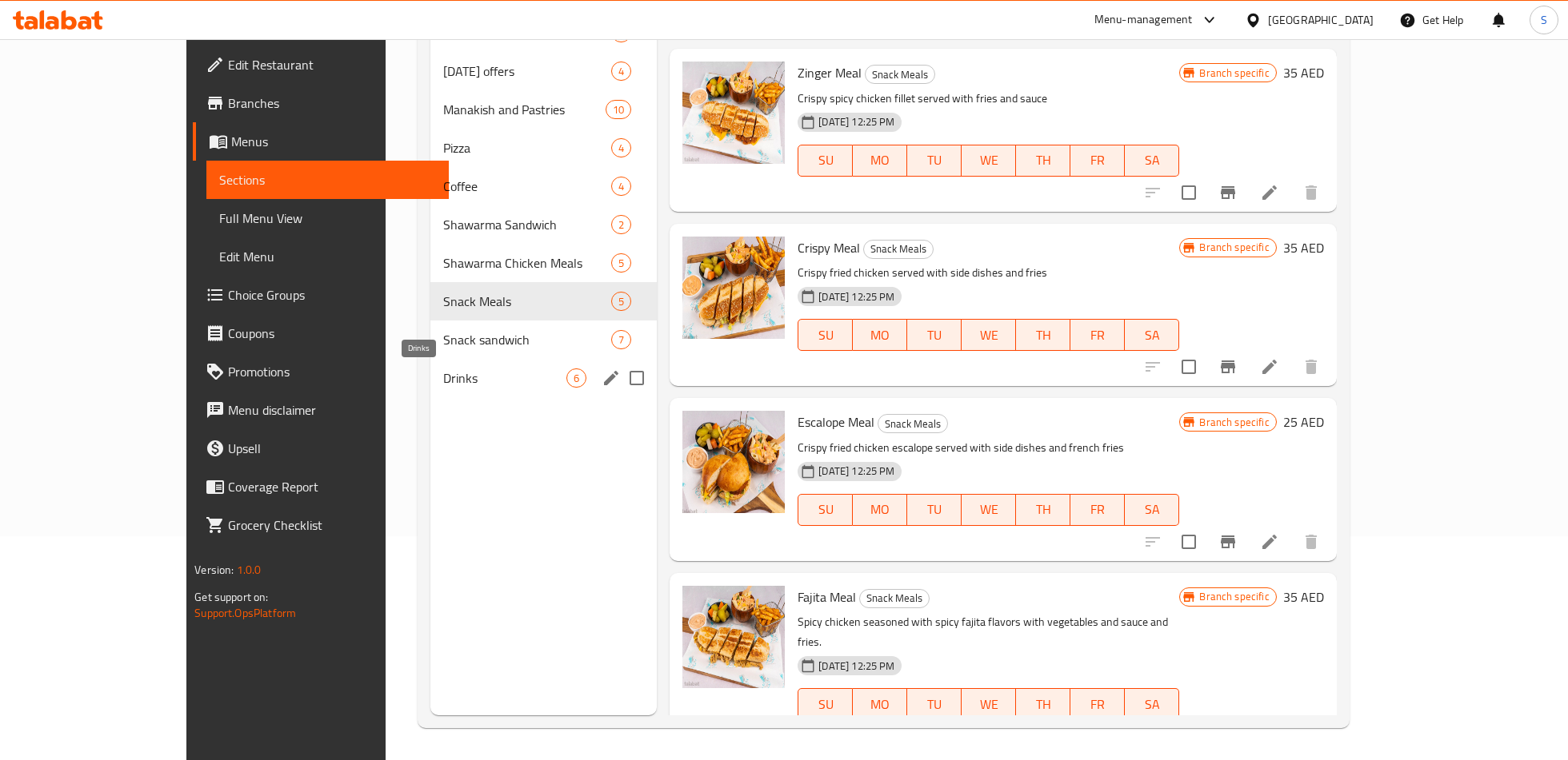
click at [443, 371] on span "Drinks" at bounding box center [504, 378] width 123 height 19
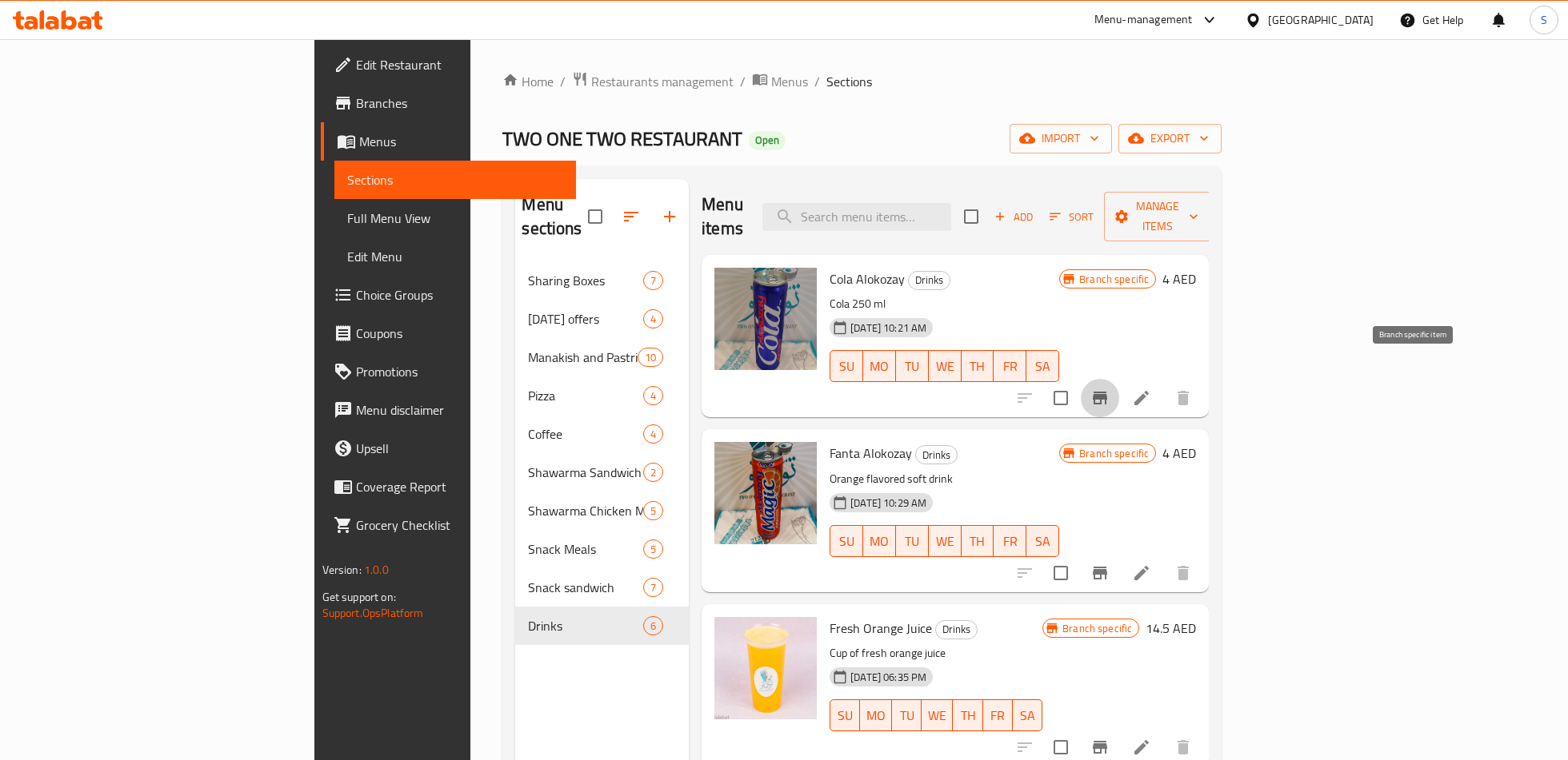
click at [1107, 391] on icon "Branch-specific-item" at bounding box center [1099, 397] width 14 height 13
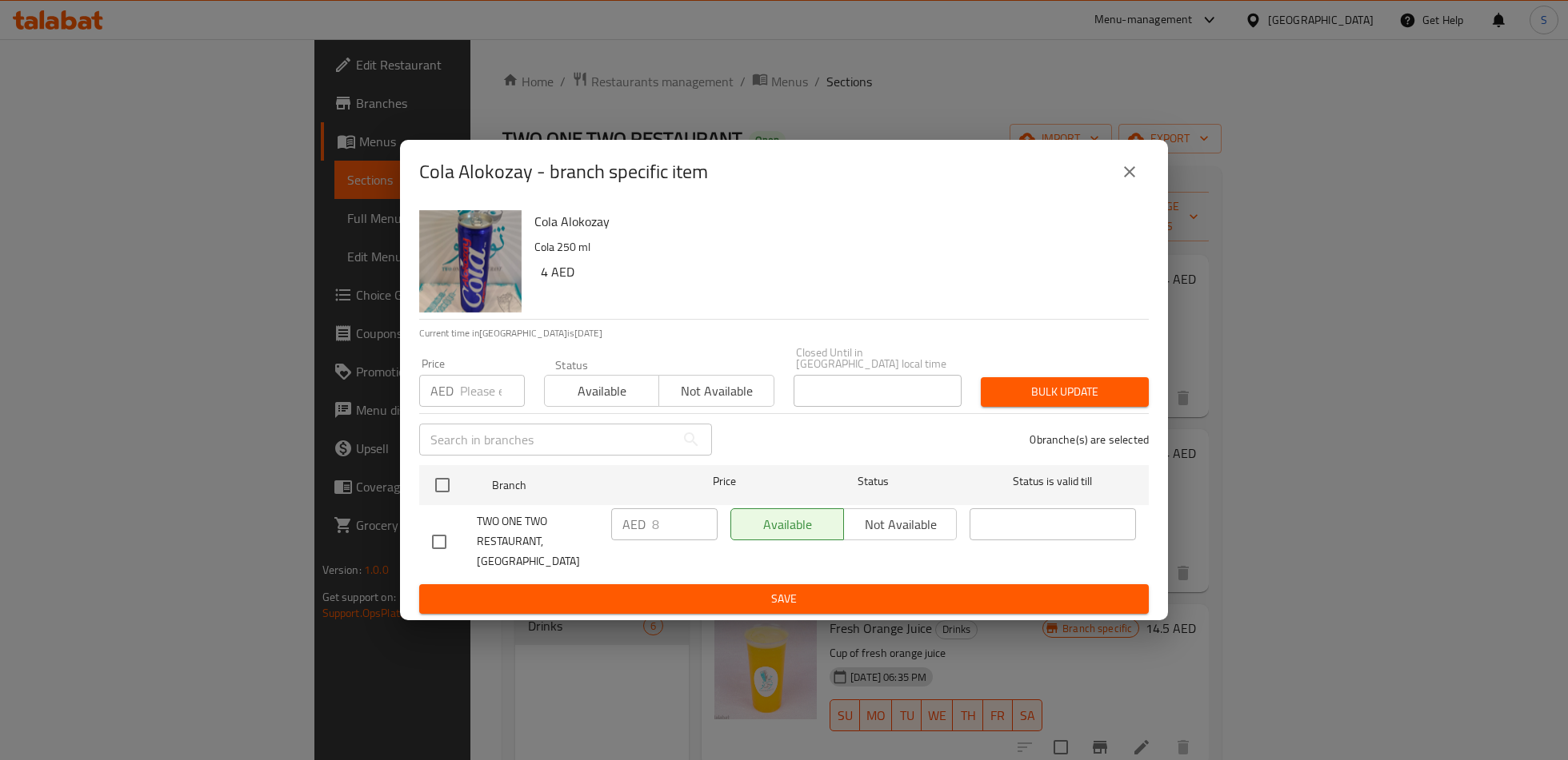
click at [433, 539] on input "checkbox" at bounding box center [439, 542] width 34 height 34
checkbox input "true"
click at [653, 538] on input "8" at bounding box center [685, 524] width 66 height 32
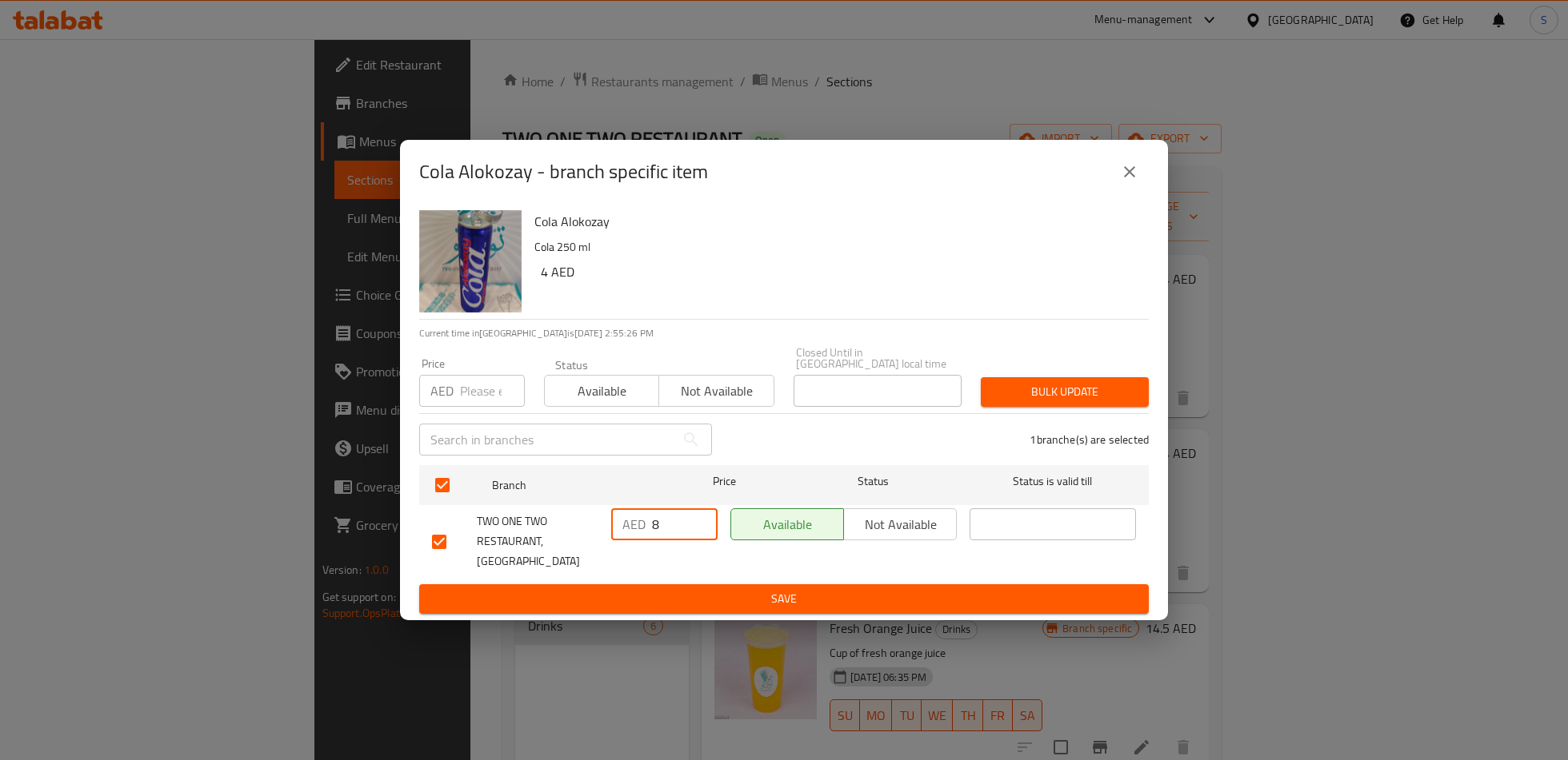
click at [653, 538] on input "8" at bounding box center [685, 524] width 66 height 32
type input "4"
click at [688, 584] on button "Save" at bounding box center [784, 598] width 729 height 29
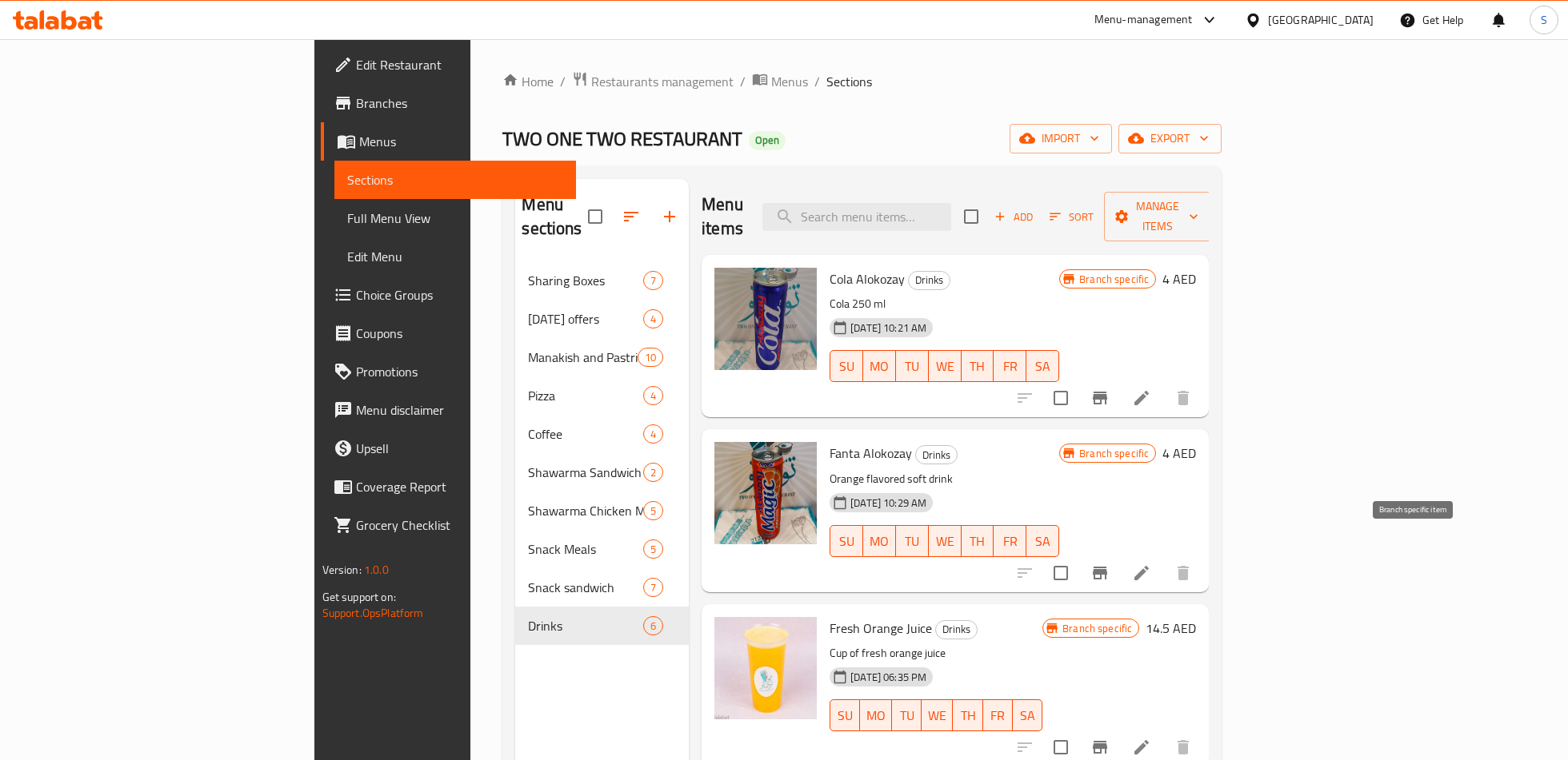
click at [1119, 554] on button "Branch-specific-item" at bounding box center [1100, 573] width 39 height 39
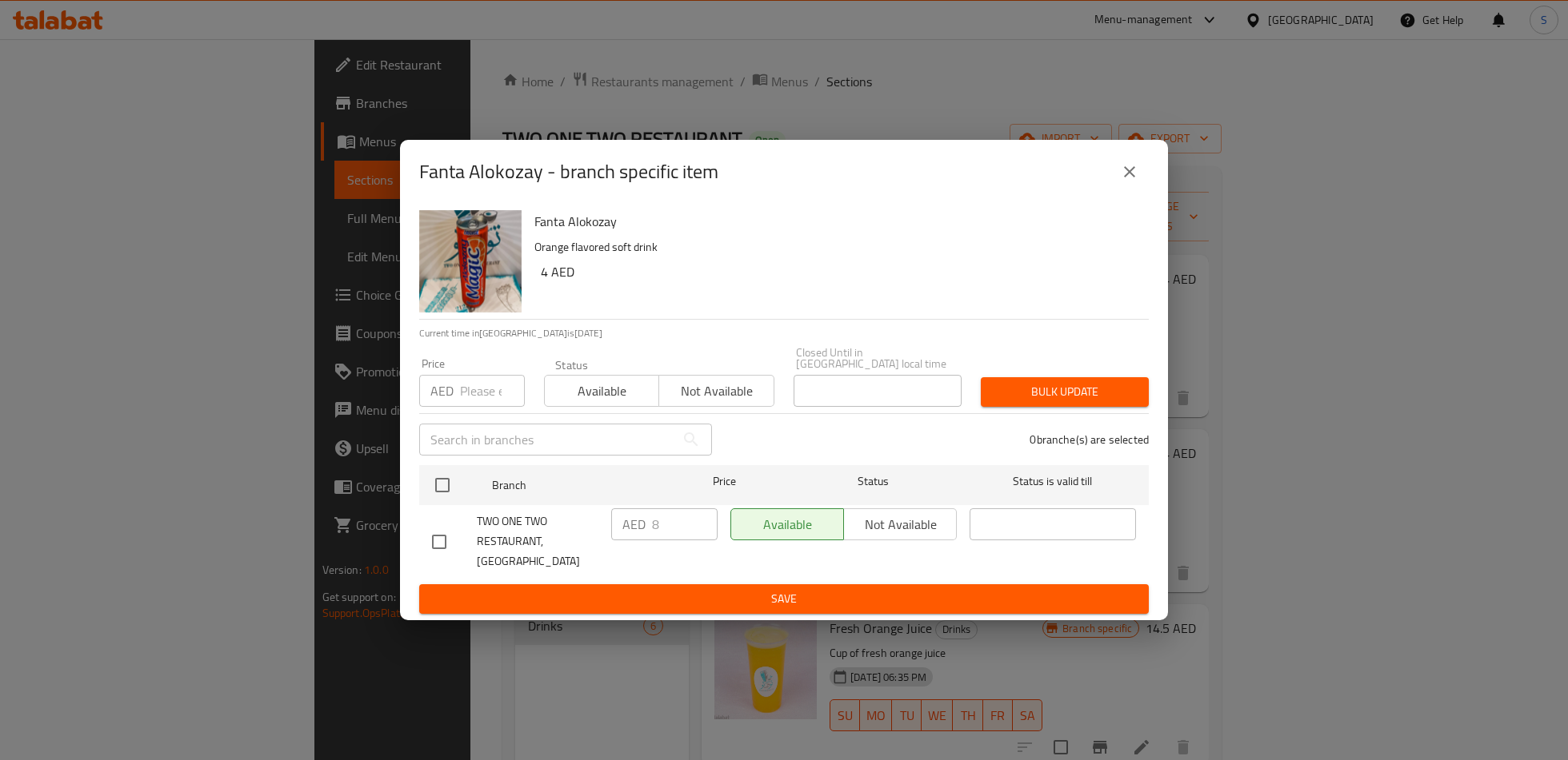
click at [438, 551] on input "checkbox" at bounding box center [439, 542] width 34 height 34
checkbox input "true"
click at [660, 534] on input "8" at bounding box center [685, 524] width 66 height 32
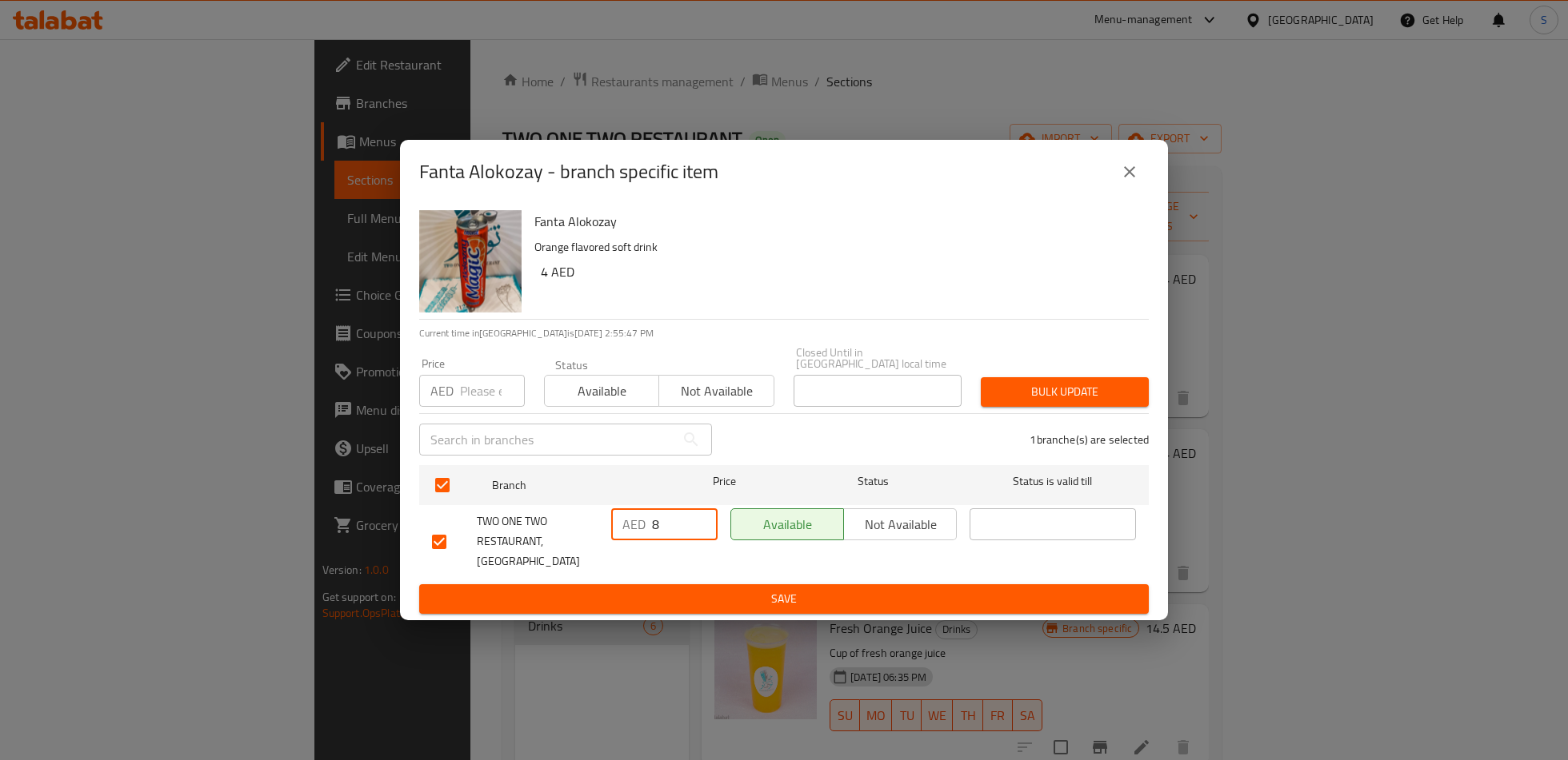
click at [660, 534] on input "8" at bounding box center [685, 524] width 66 height 32
type input "4"
click at [701, 591] on span "Save" at bounding box center [784, 599] width 704 height 20
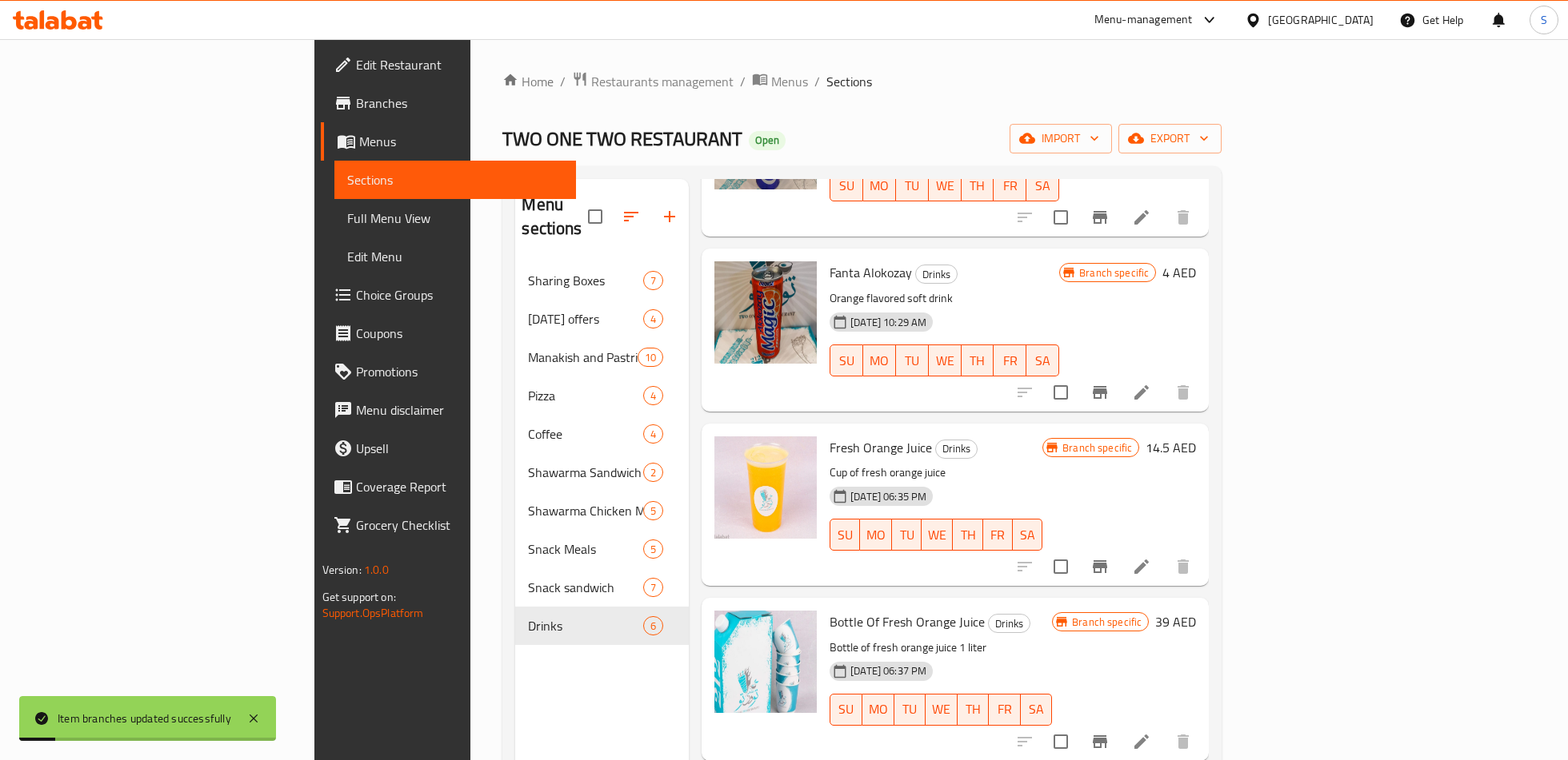
scroll to position [190, 0]
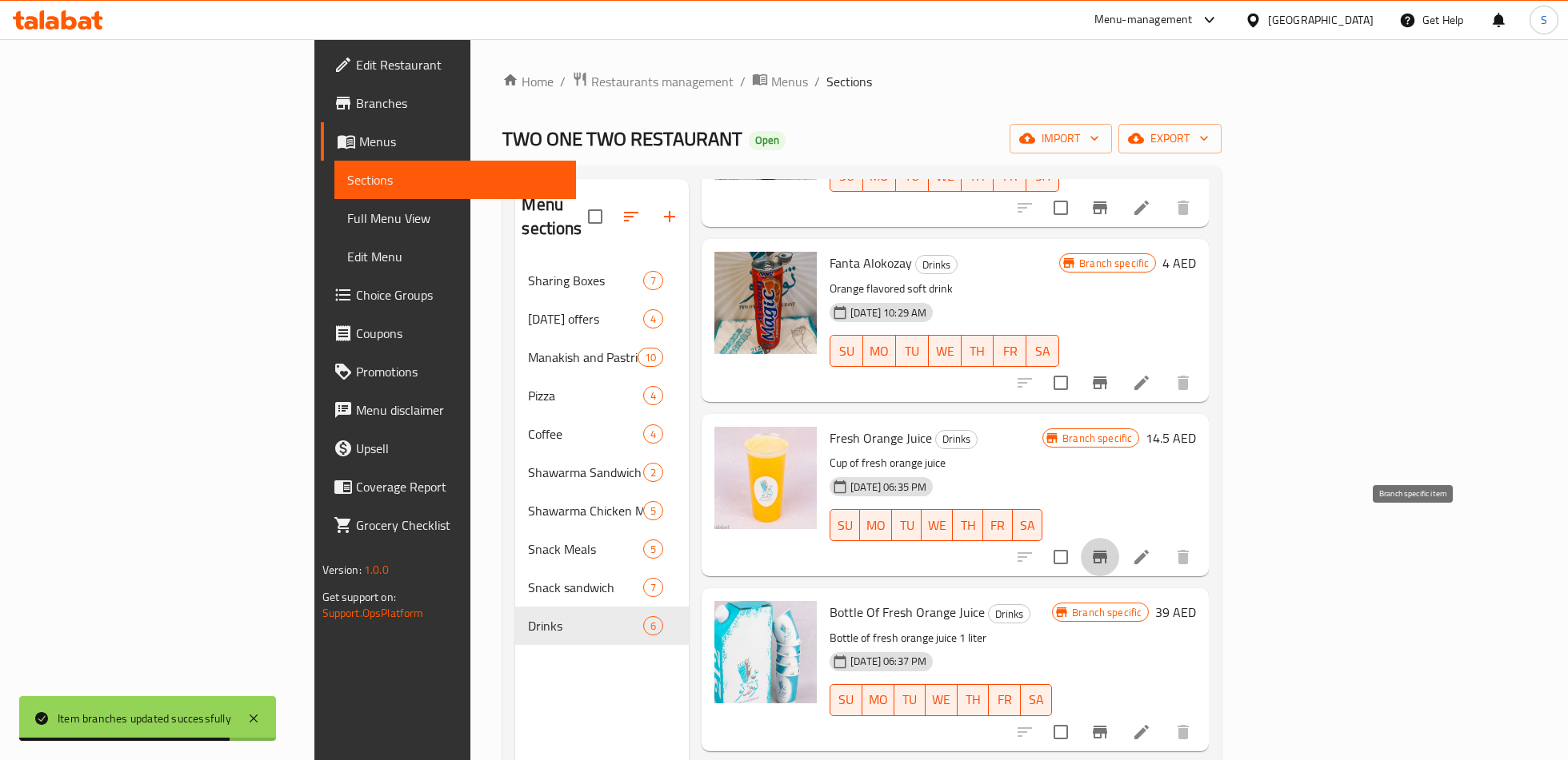
click at [1107, 550] on icon "Branch-specific-item" at bounding box center [1099, 556] width 14 height 13
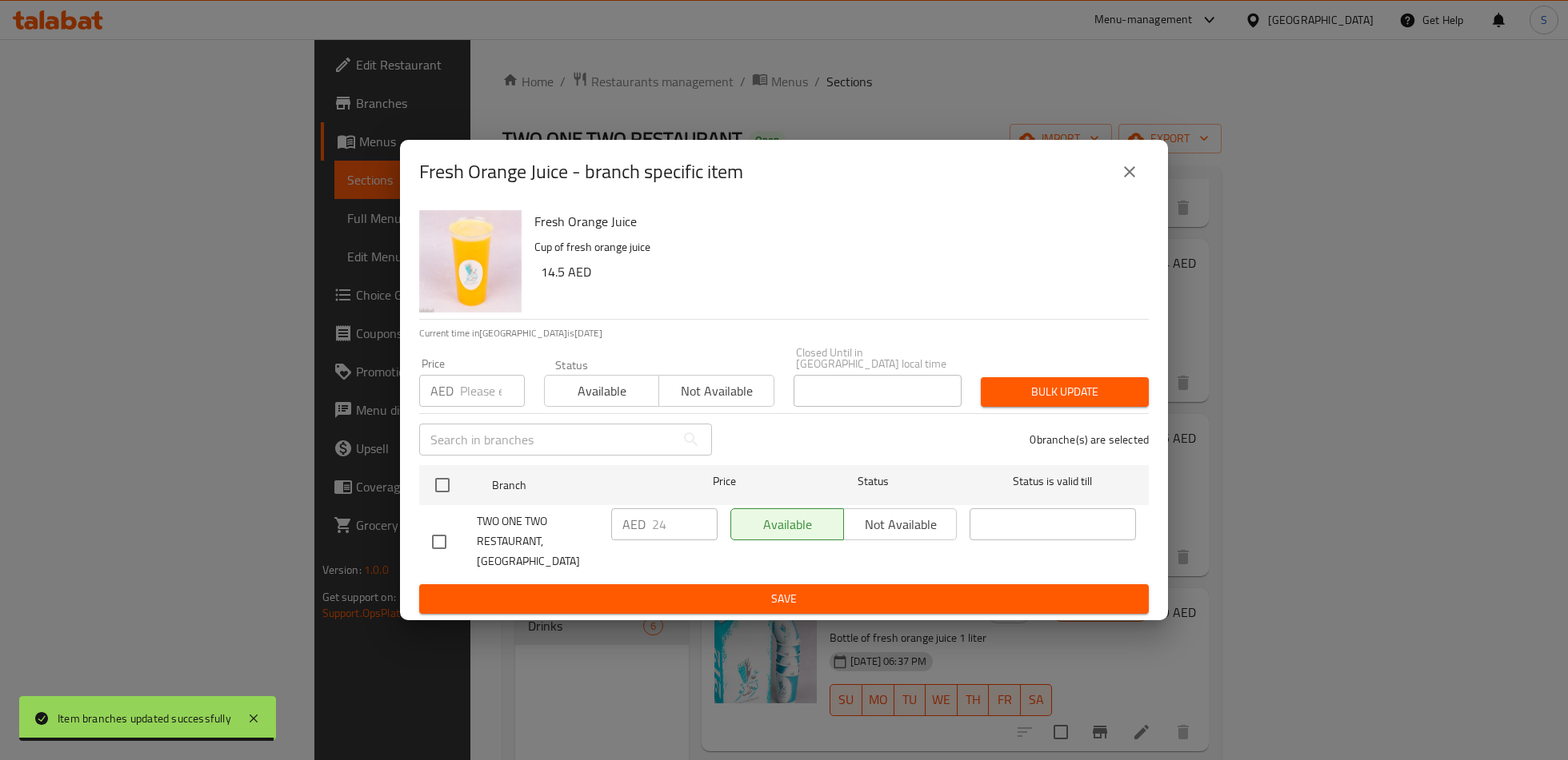
click at [444, 527] on input "checkbox" at bounding box center [439, 542] width 34 height 34
checkbox input "true"
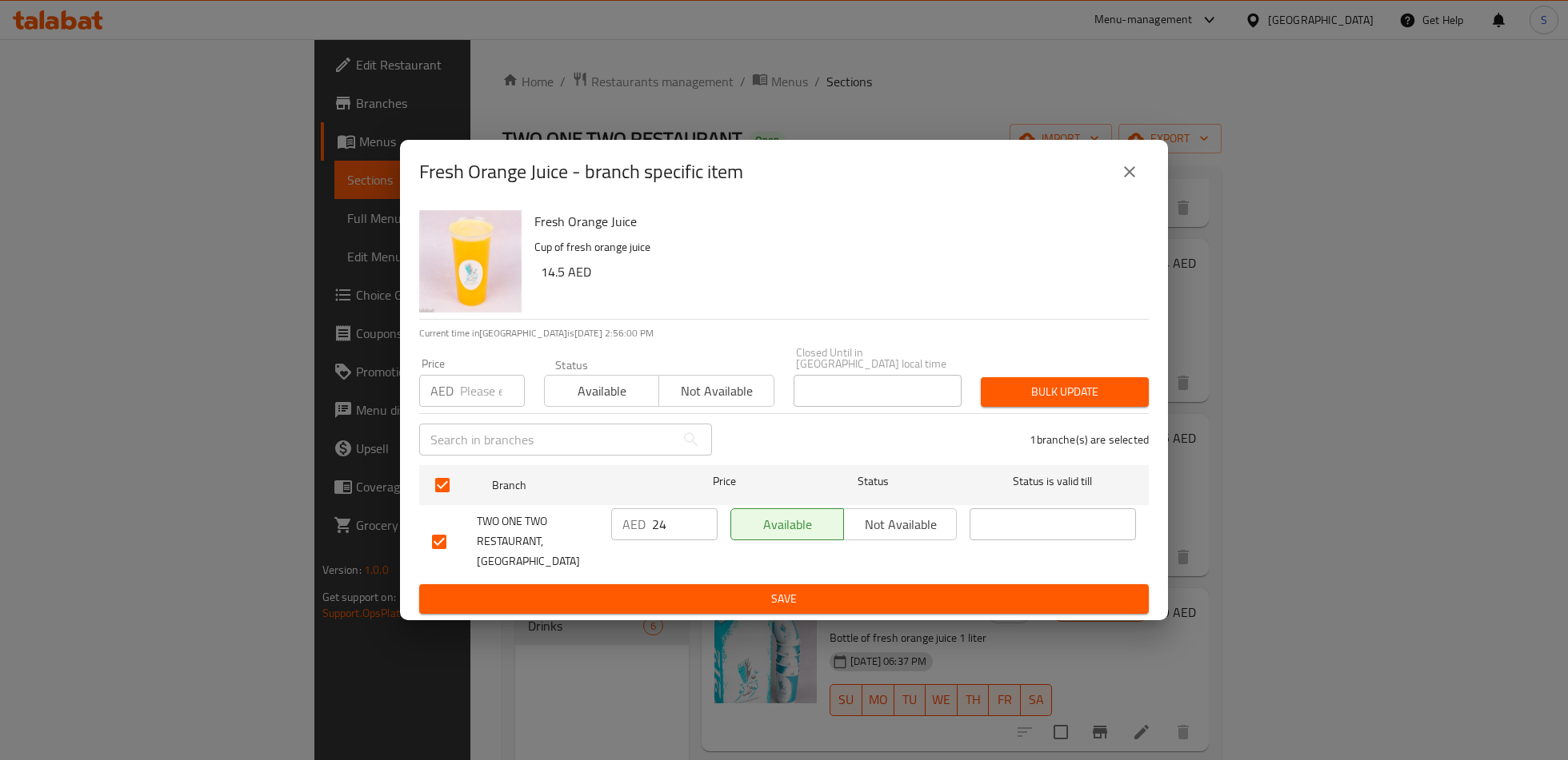
click at [643, 534] on p "AED" at bounding box center [634, 524] width 24 height 19
click at [657, 536] on input "24" at bounding box center [685, 524] width 66 height 32
type input "15"
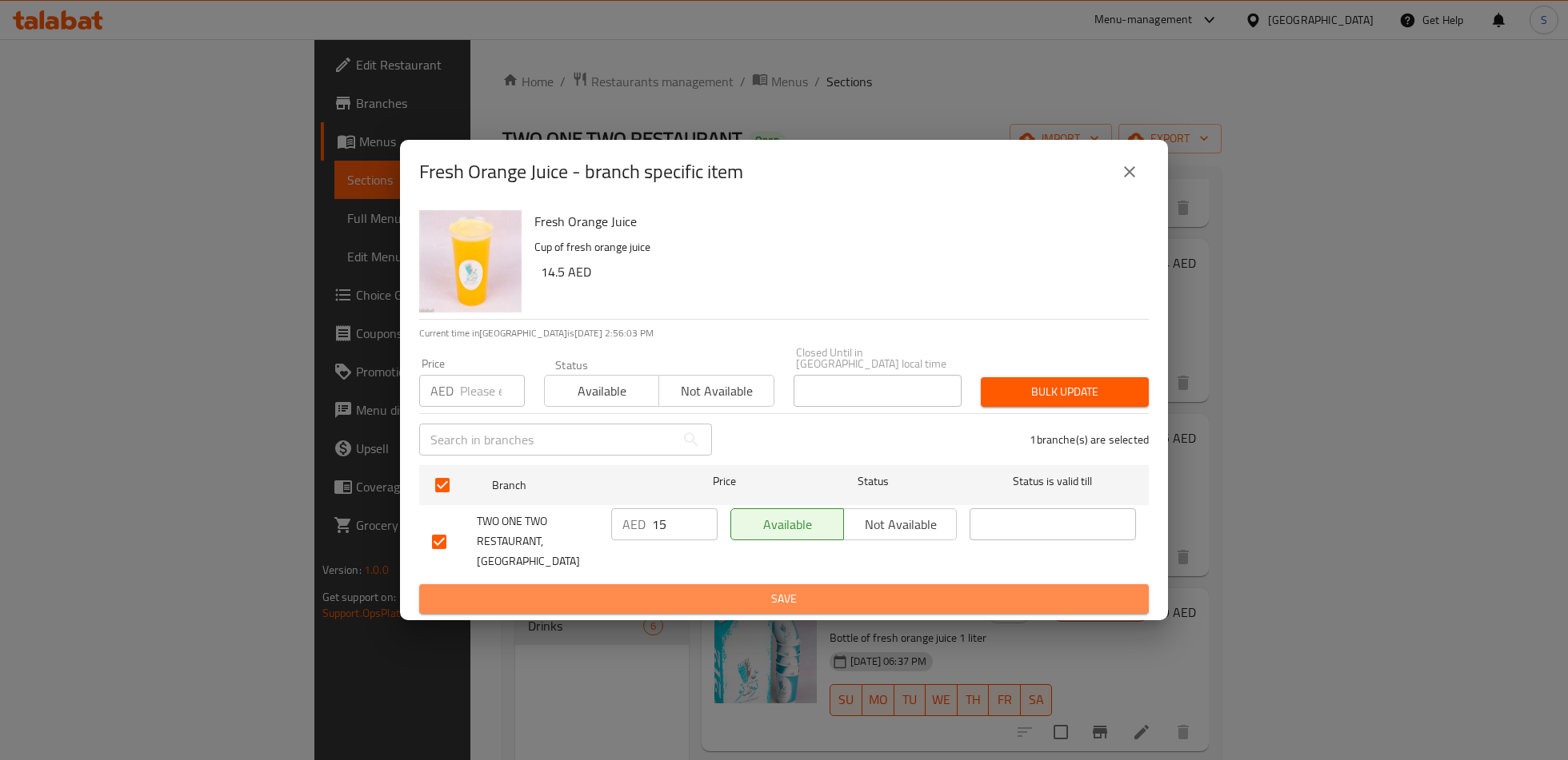
click at [701, 598] on span "Save" at bounding box center [784, 599] width 704 height 20
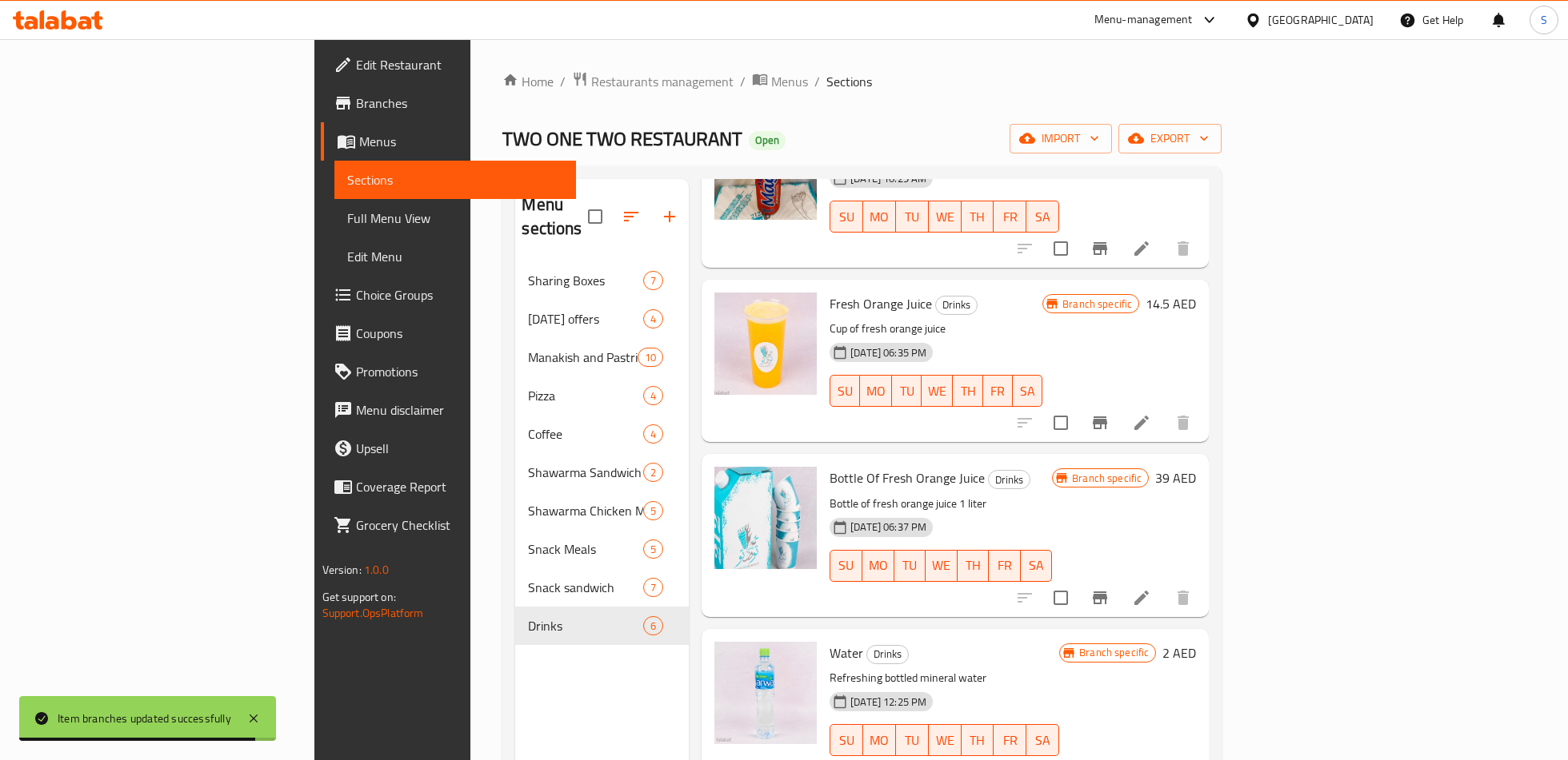
scroll to position [327, 0]
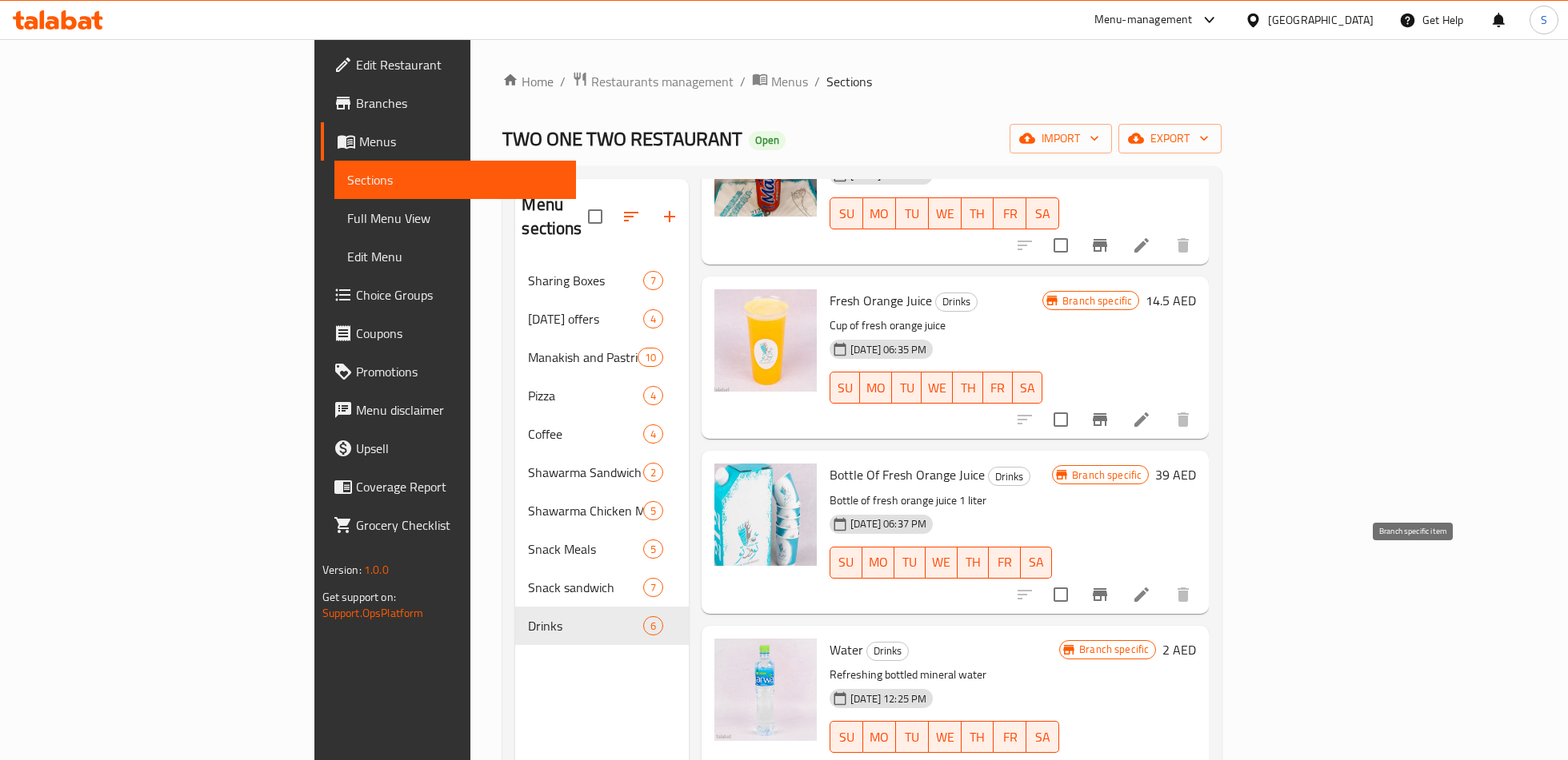
click at [1119, 576] on button "Branch-specific-item" at bounding box center [1100, 595] width 39 height 39
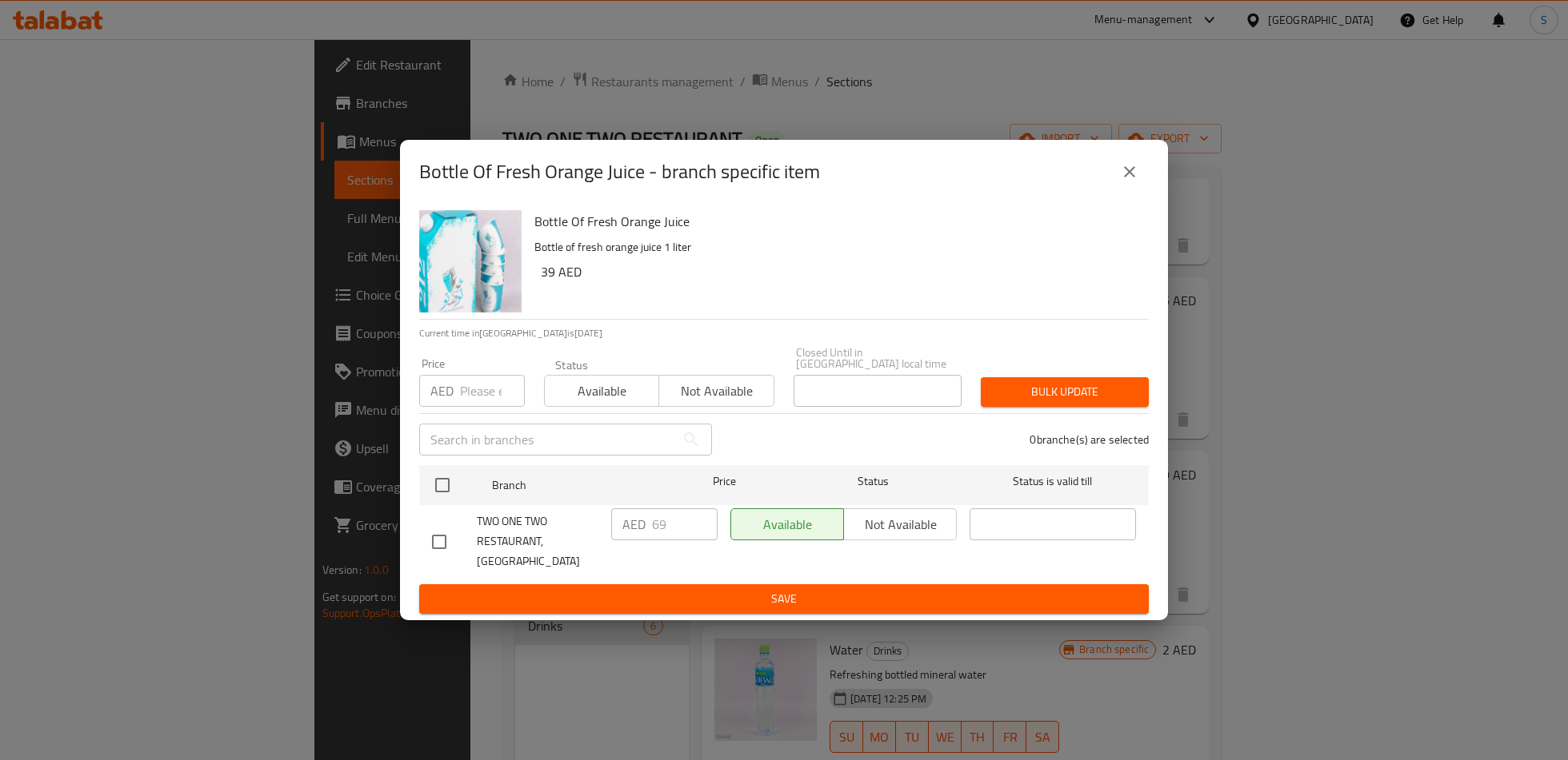
click at [443, 541] on input "checkbox" at bounding box center [439, 542] width 34 height 34
checkbox input "true"
click at [677, 535] on input "69" at bounding box center [685, 524] width 66 height 32
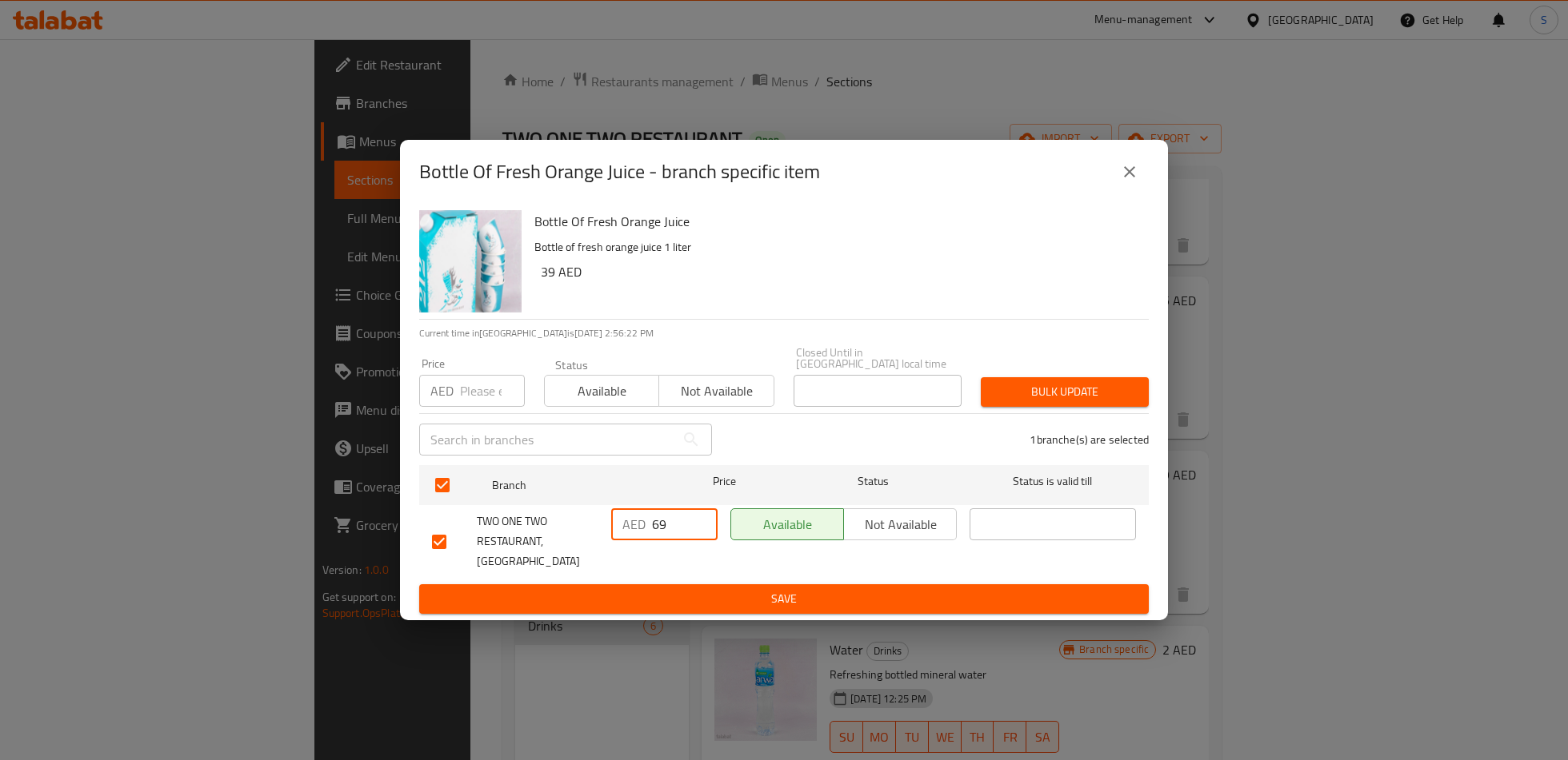
click at [677, 535] on input "69" at bounding box center [685, 524] width 66 height 32
type input "41"
click at [708, 589] on span "Save" at bounding box center [784, 599] width 704 height 20
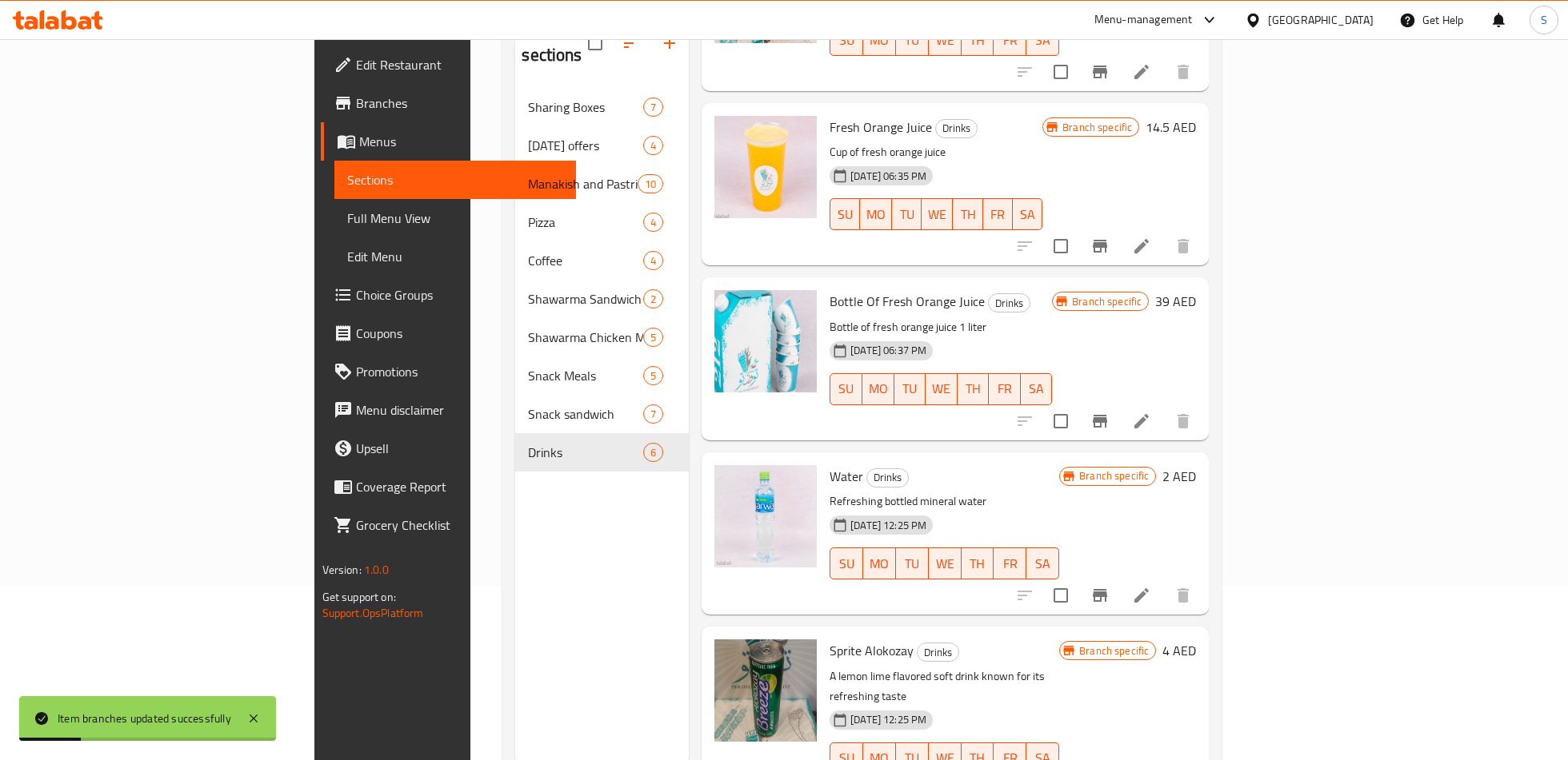
scroll to position [192, 0]
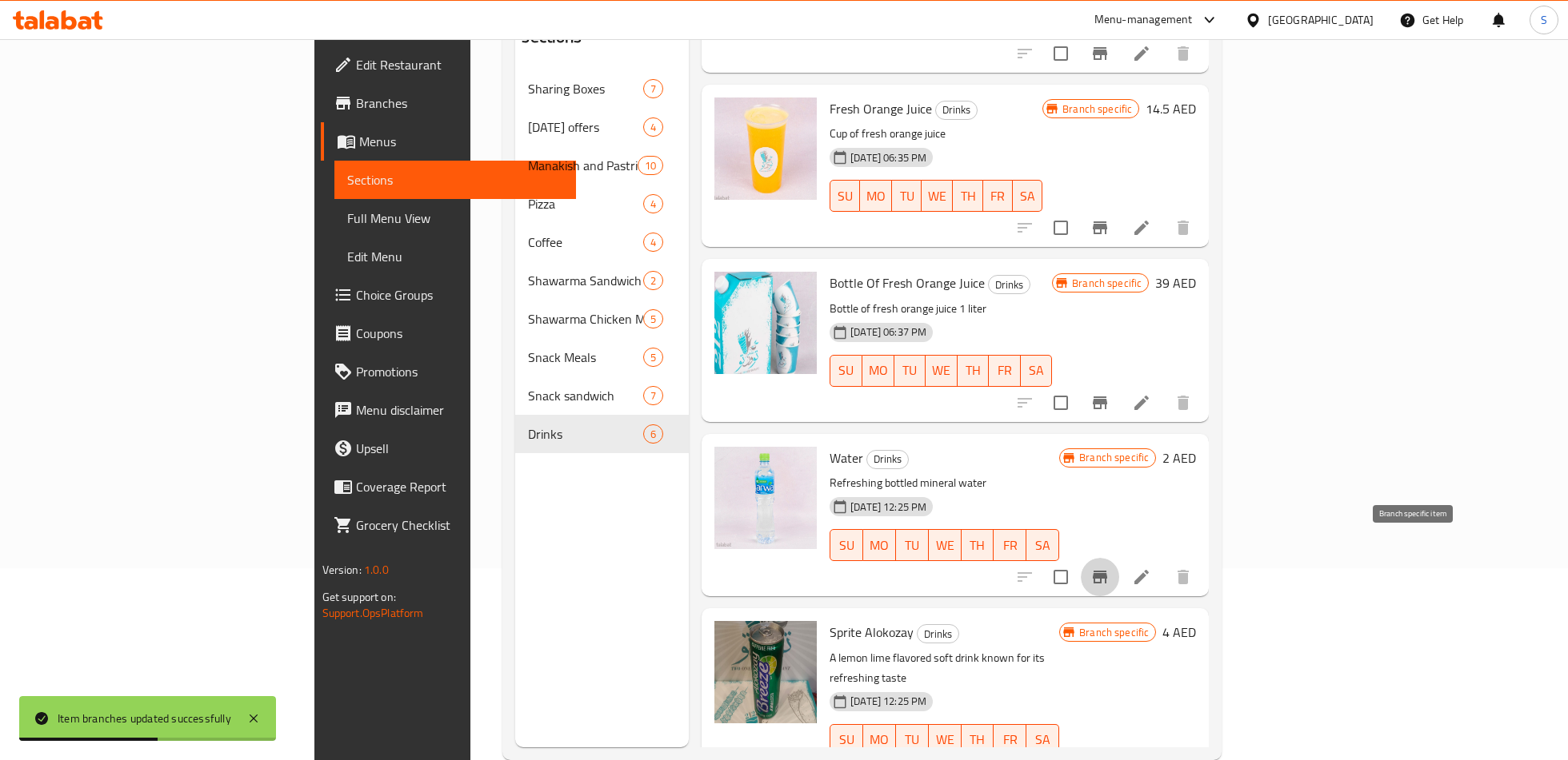
click at [1109, 567] on icon "Branch-specific-item" at bounding box center [1100, 577] width 19 height 19
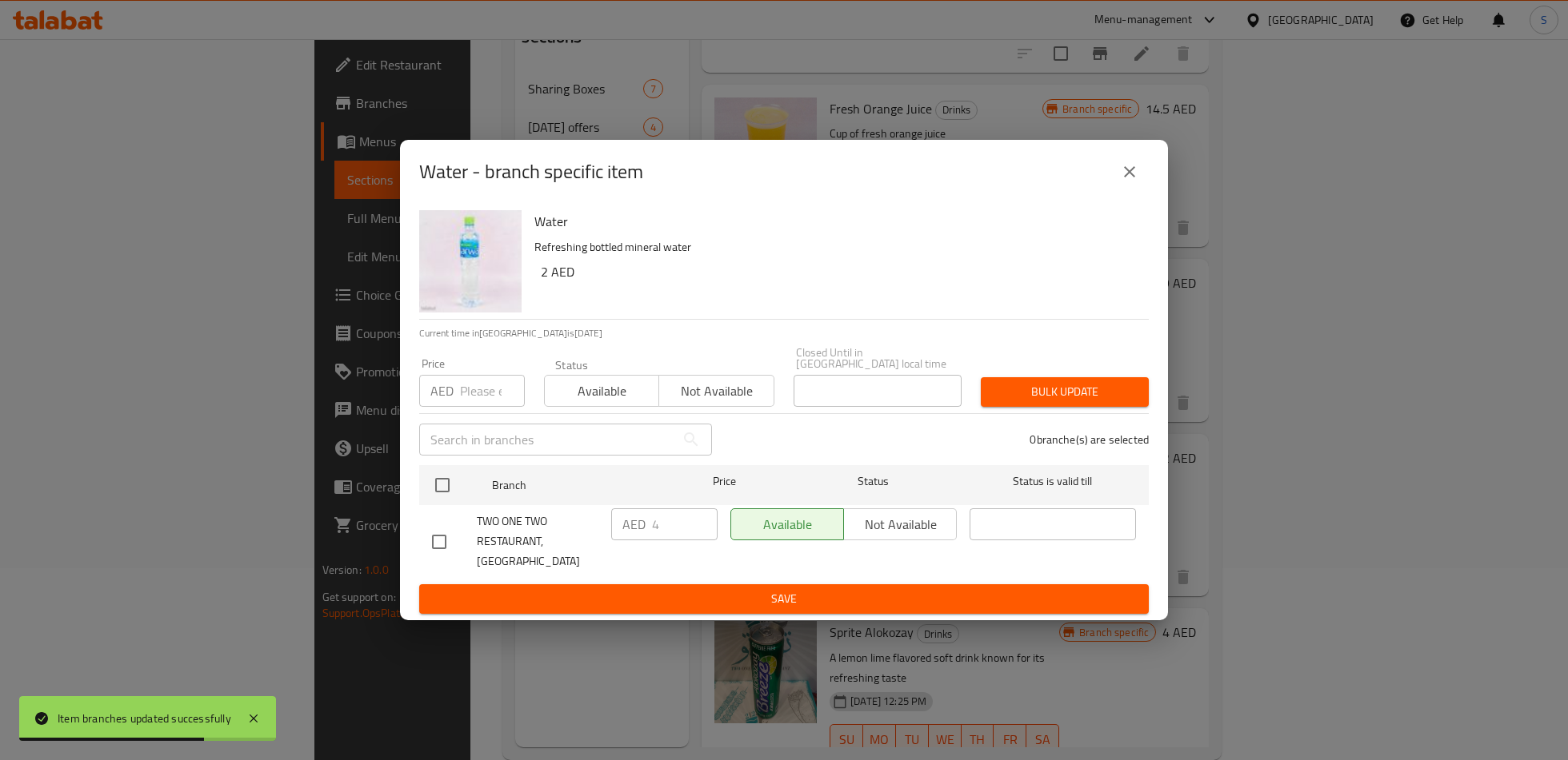
click at [437, 546] on input "checkbox" at bounding box center [439, 542] width 34 height 34
checkbox input "true"
click at [665, 540] on input "4" at bounding box center [685, 524] width 66 height 32
type input "2"
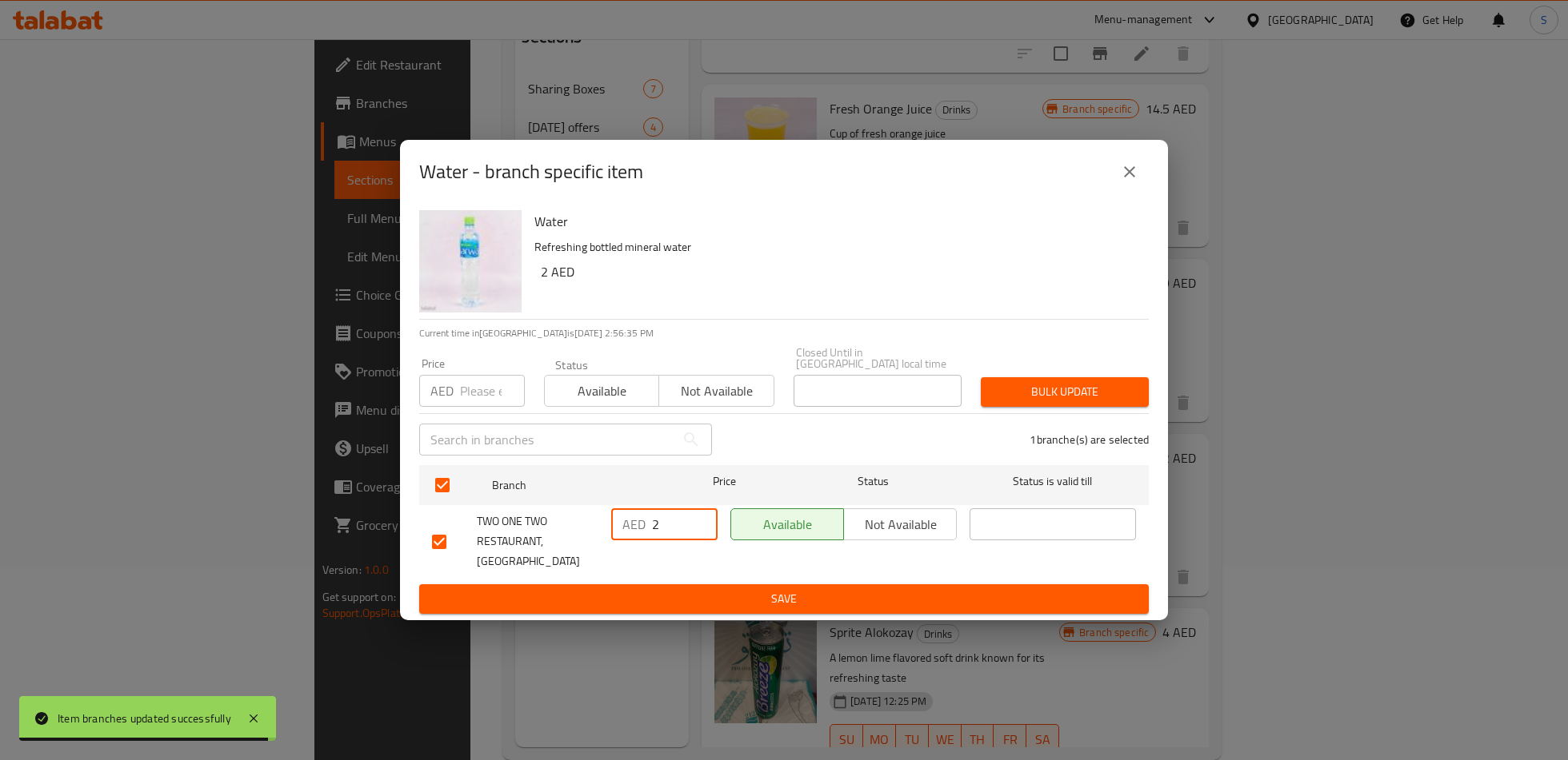
click at [707, 598] on span "Save" at bounding box center [784, 599] width 704 height 20
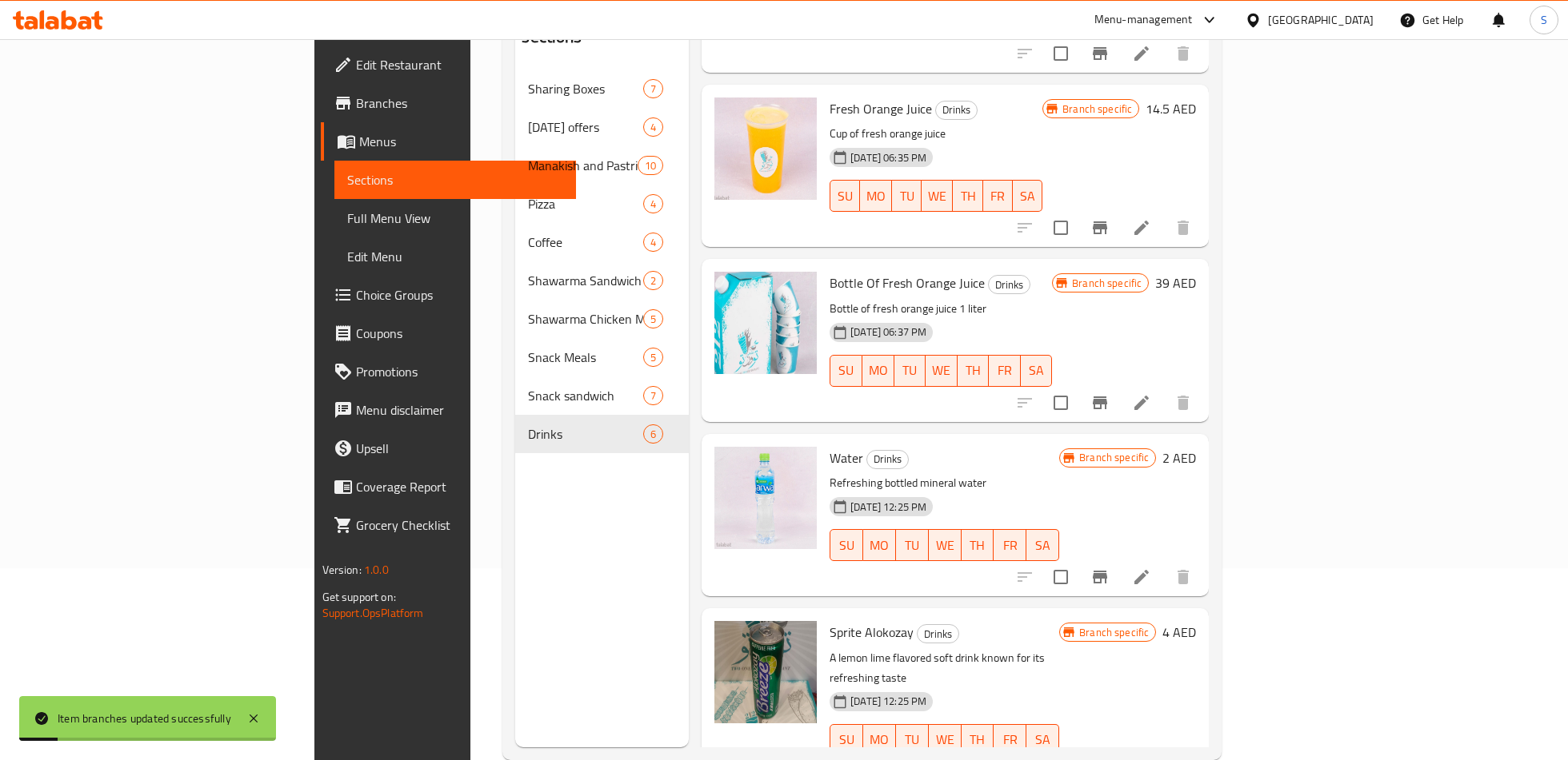
scroll to position [224, 0]
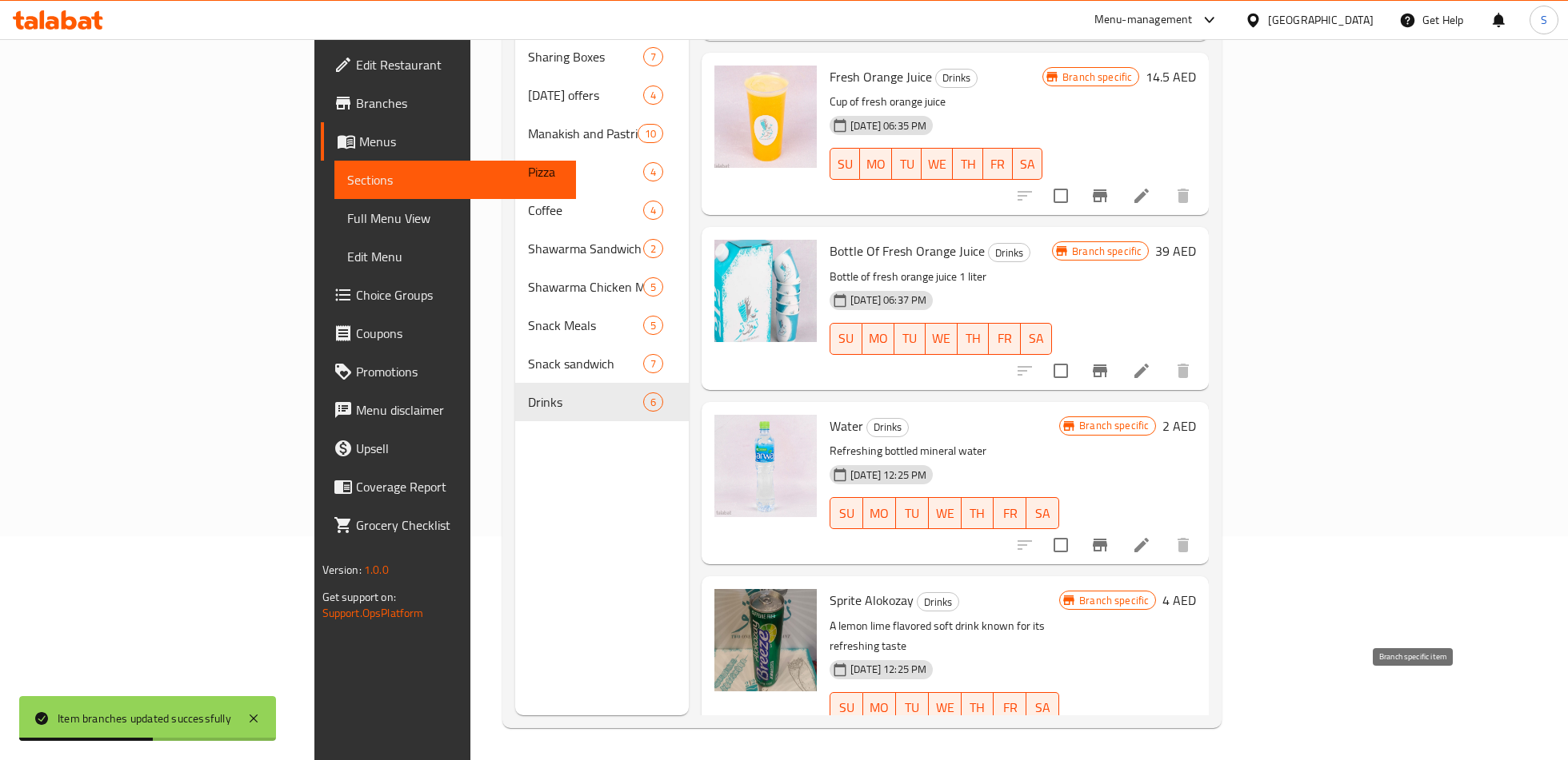
click at [1107, 734] on icon "Branch-specific-item" at bounding box center [1099, 740] width 14 height 13
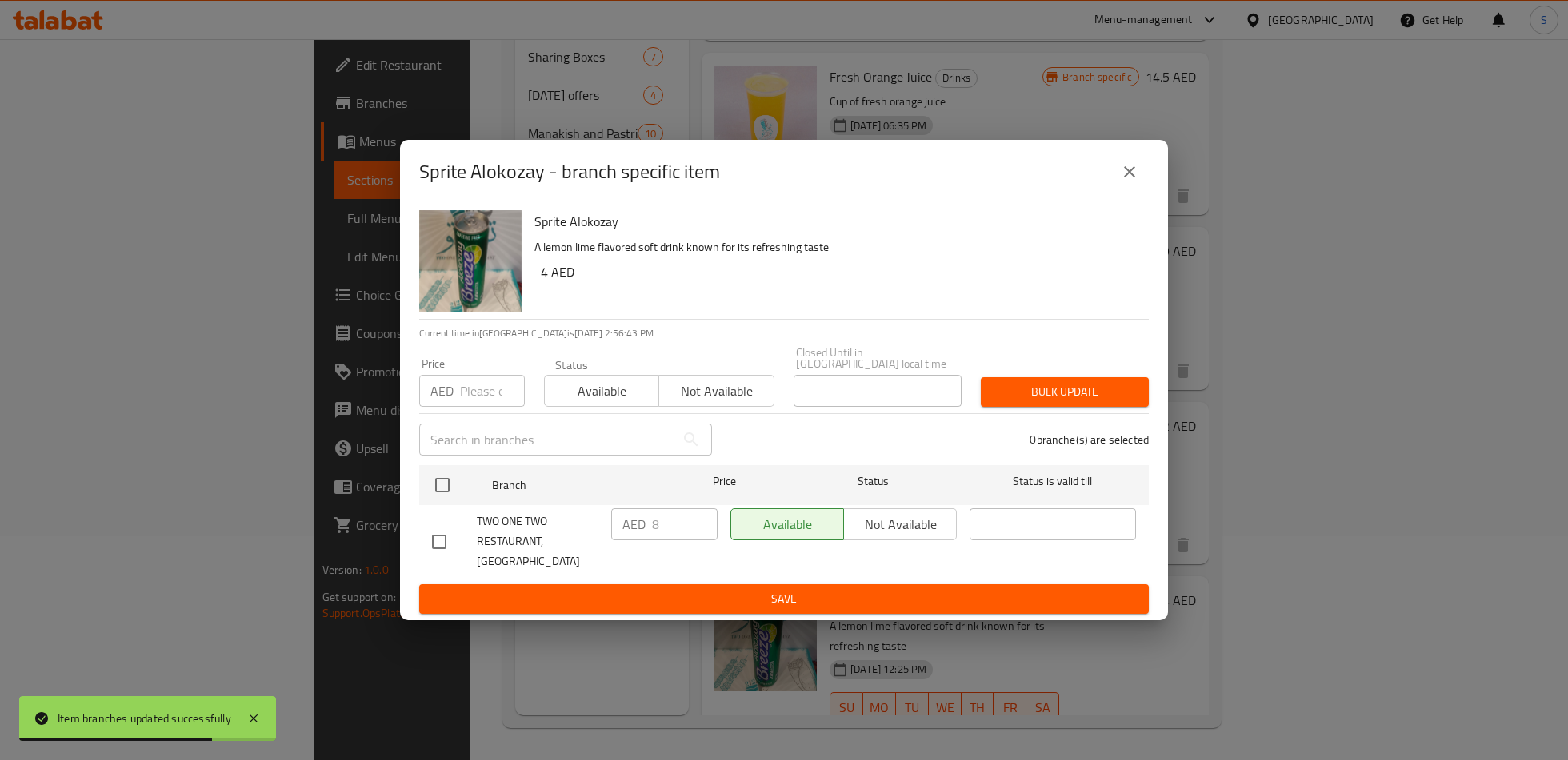
click at [446, 539] on input "checkbox" at bounding box center [439, 542] width 34 height 34
checkbox input "true"
click at [675, 538] on input "8" at bounding box center [685, 524] width 66 height 32
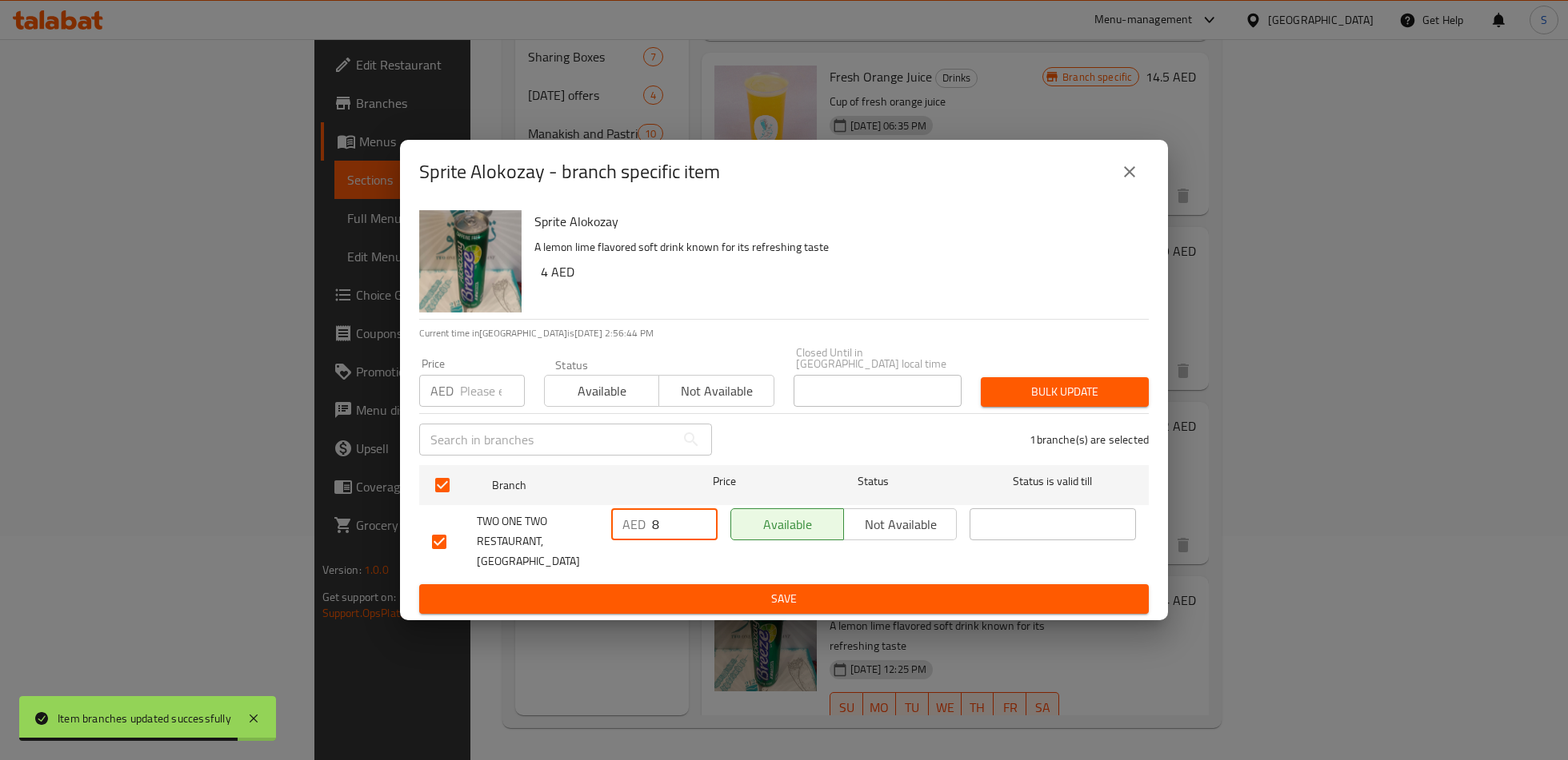
click at [675, 538] on input "8" at bounding box center [685, 524] width 66 height 32
type input "4"
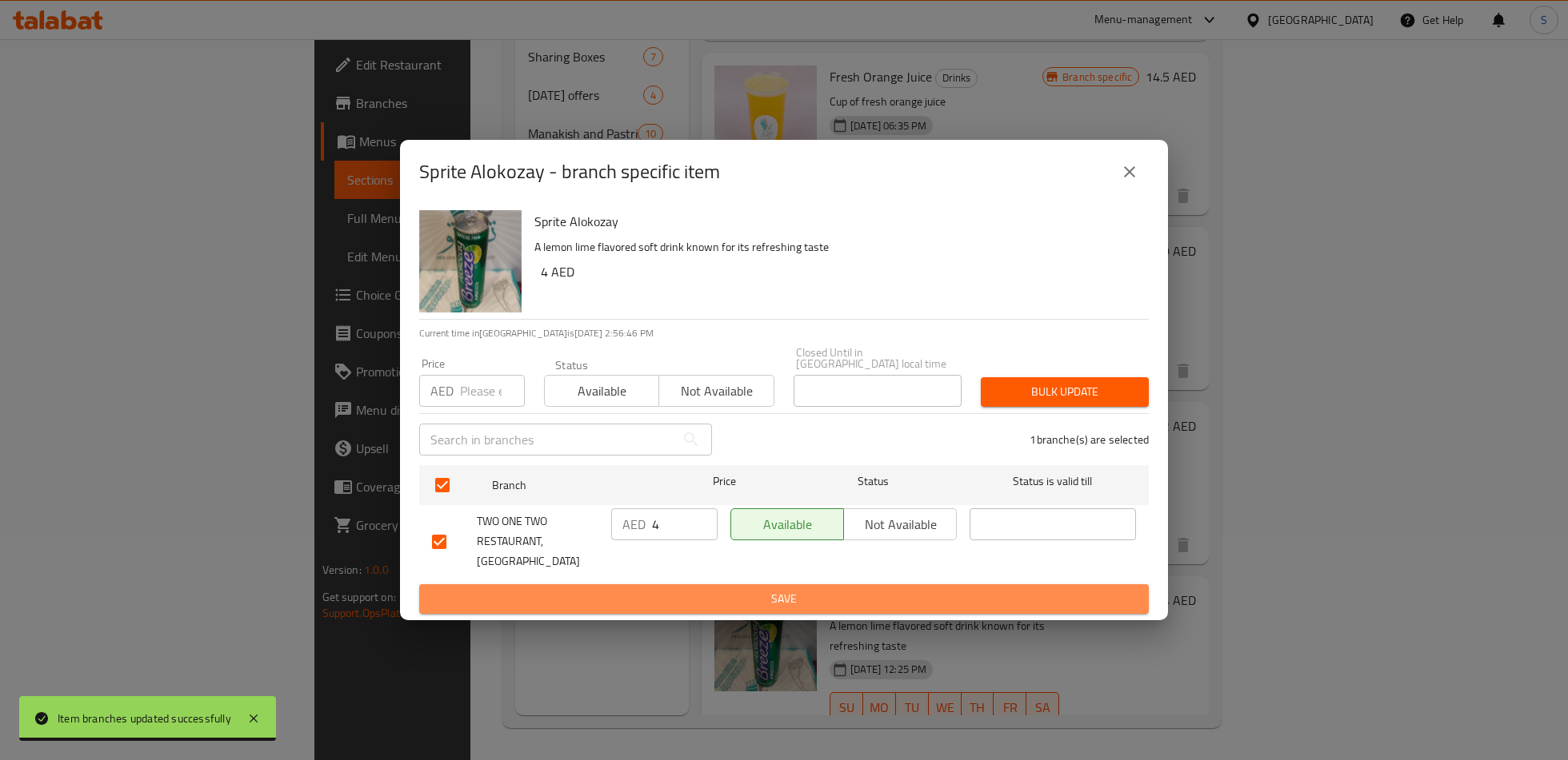
click at [705, 589] on span "Save" at bounding box center [784, 599] width 704 height 20
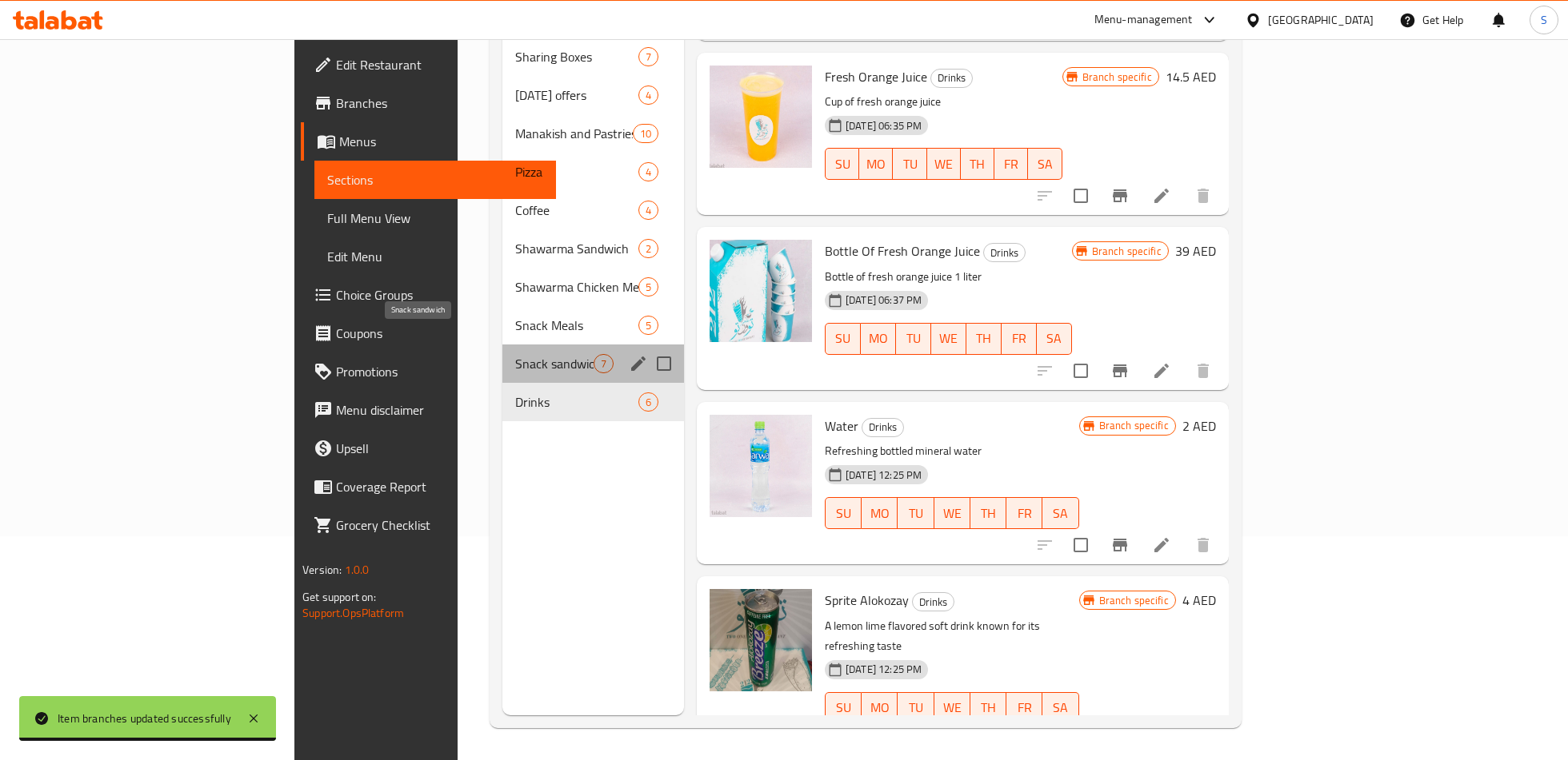
click at [515, 354] on span "Snack sandwich" at bounding box center [554, 364] width 78 height 19
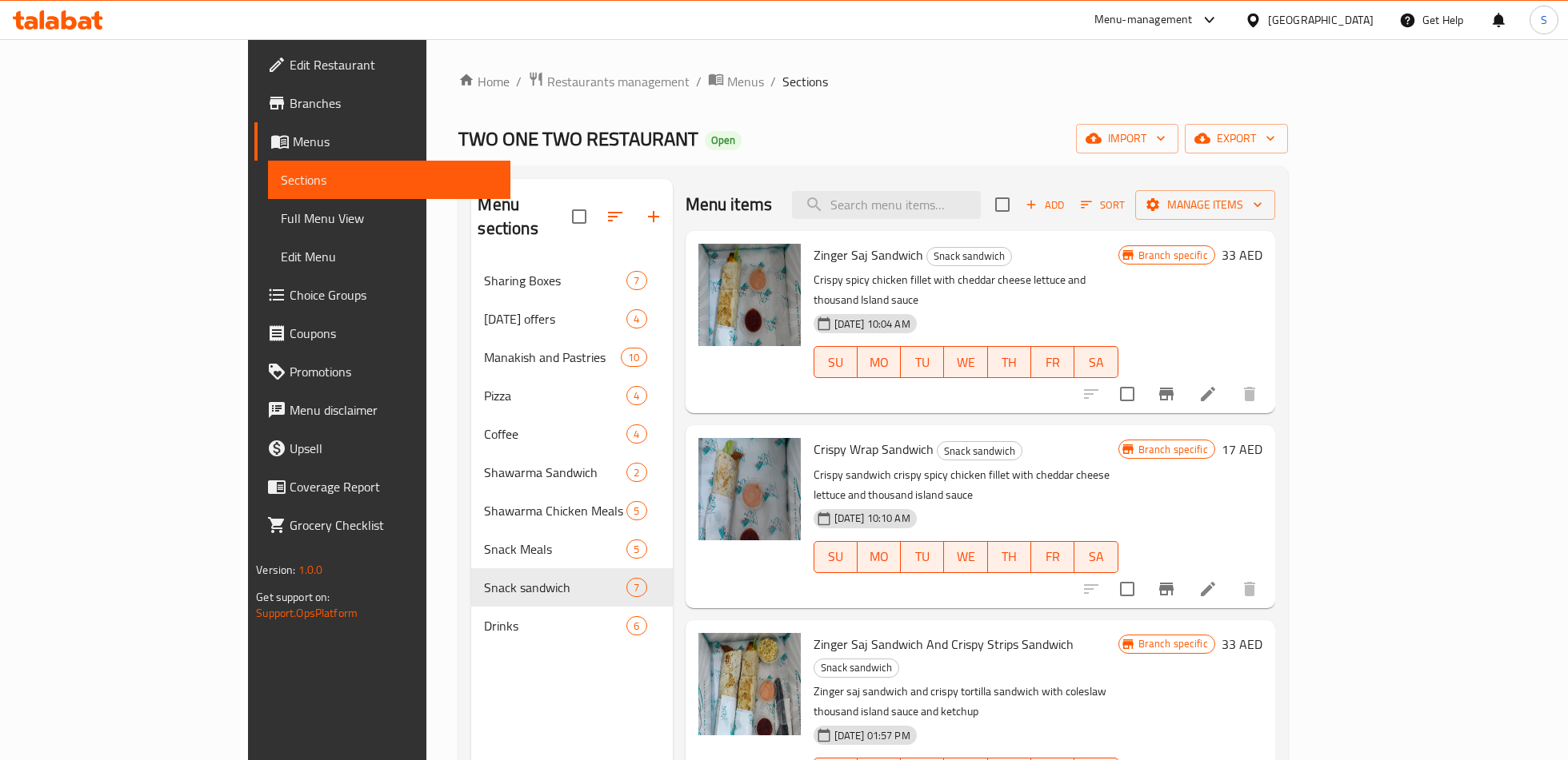
click at [1186, 375] on button "Branch-specific-item" at bounding box center [1166, 394] width 39 height 39
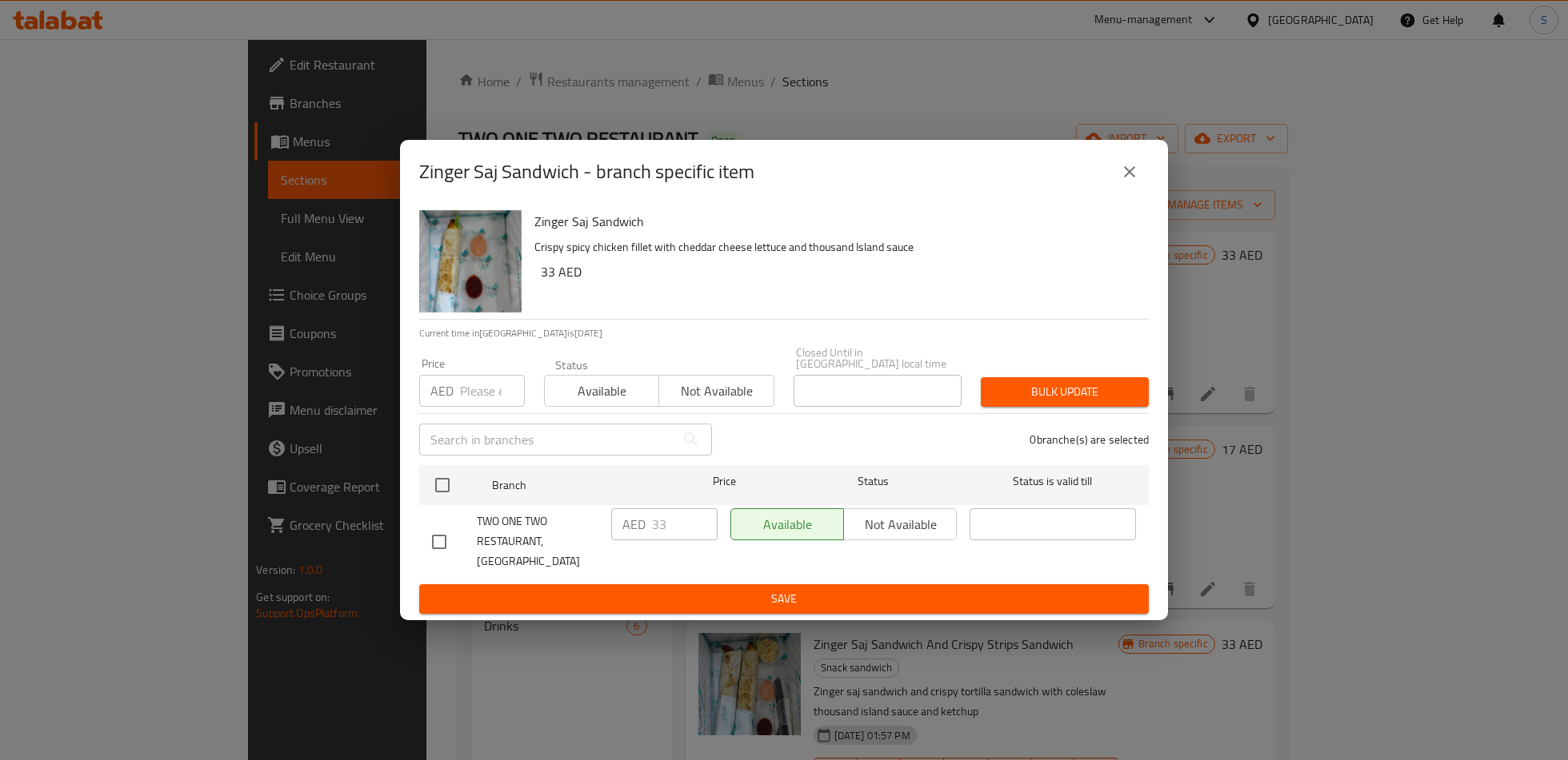
click at [440, 545] on input "checkbox" at bounding box center [439, 542] width 34 height 34
checkbox input "true"
click at [660, 540] on input "33" at bounding box center [685, 524] width 66 height 32
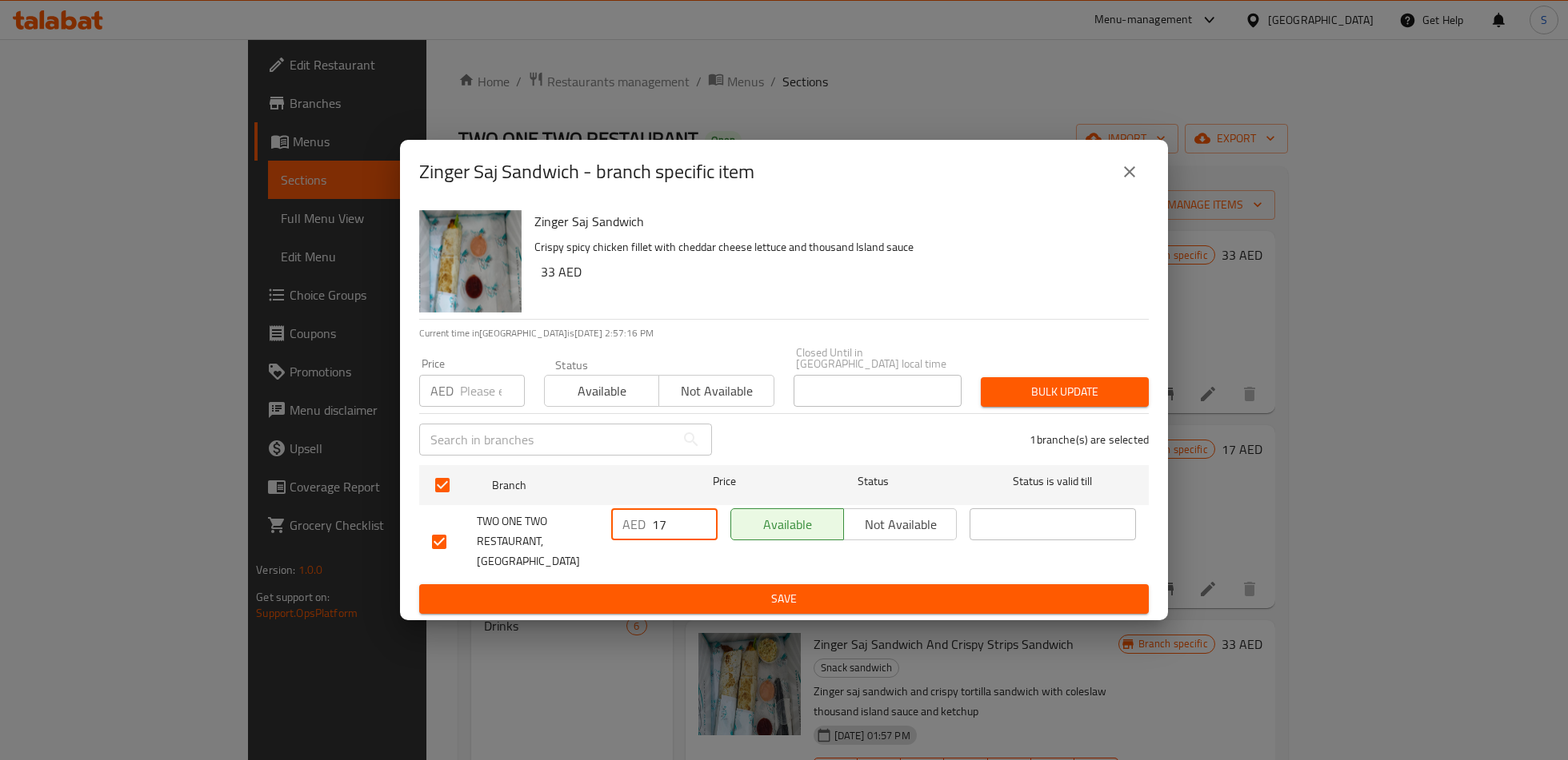
type input "17"
click at [701, 608] on div "Zinger Saj Sandwich Crispy spicy chicken fillet with cheddar cheese lettuce and…" at bounding box center [784, 412] width 768 height 417
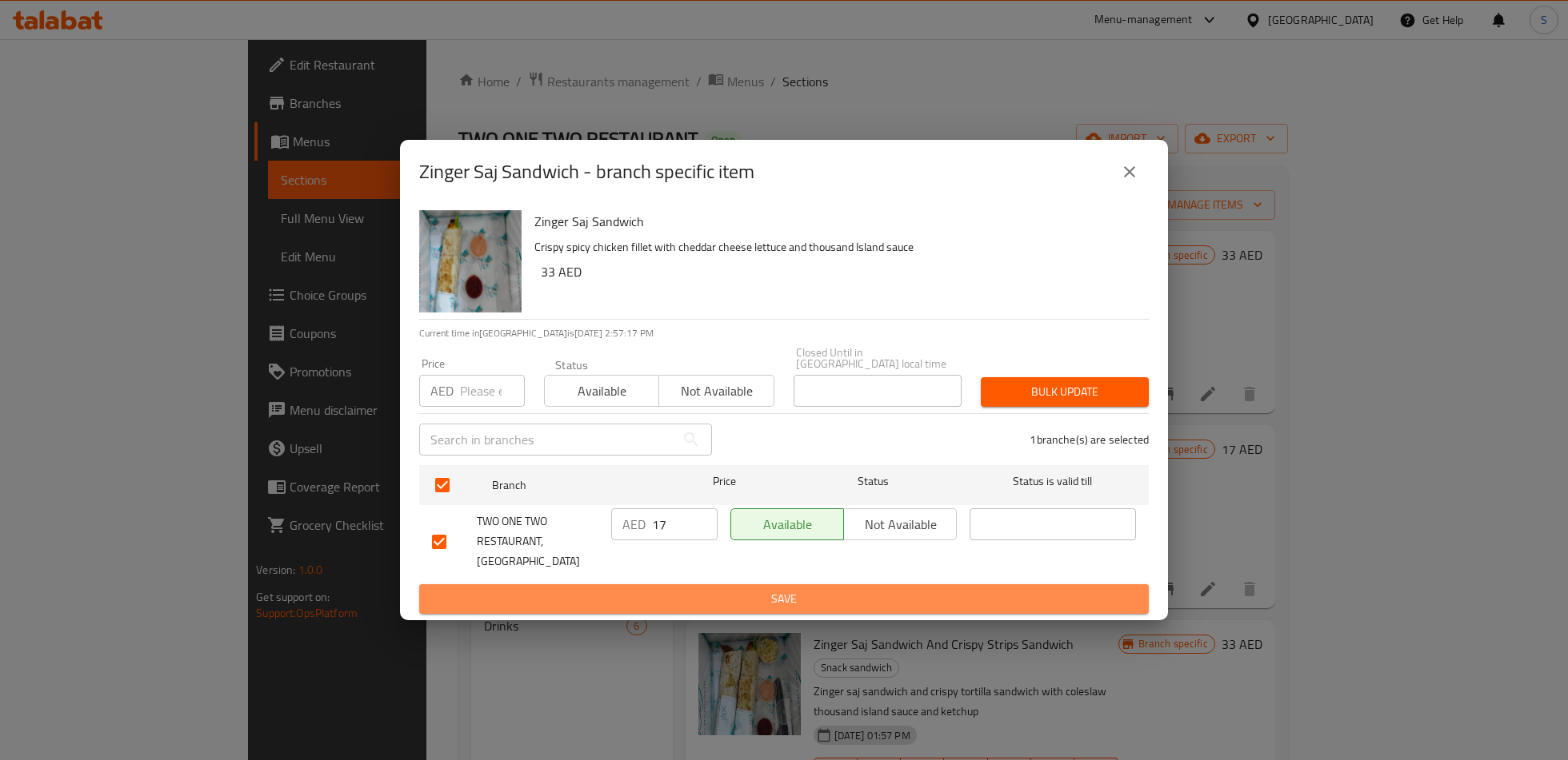
click at [723, 589] on span "Save" at bounding box center [784, 599] width 704 height 20
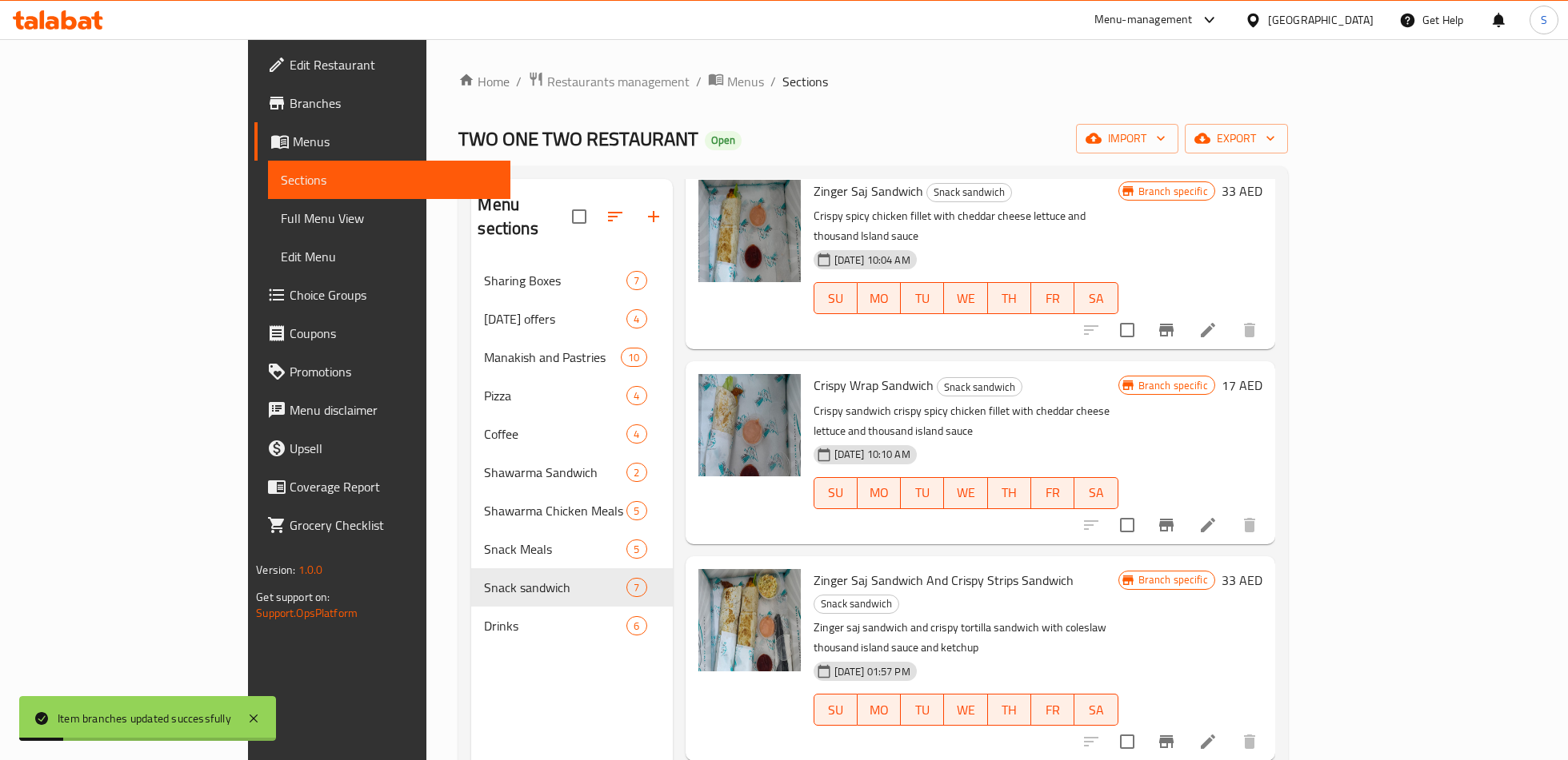
scroll to position [66, 0]
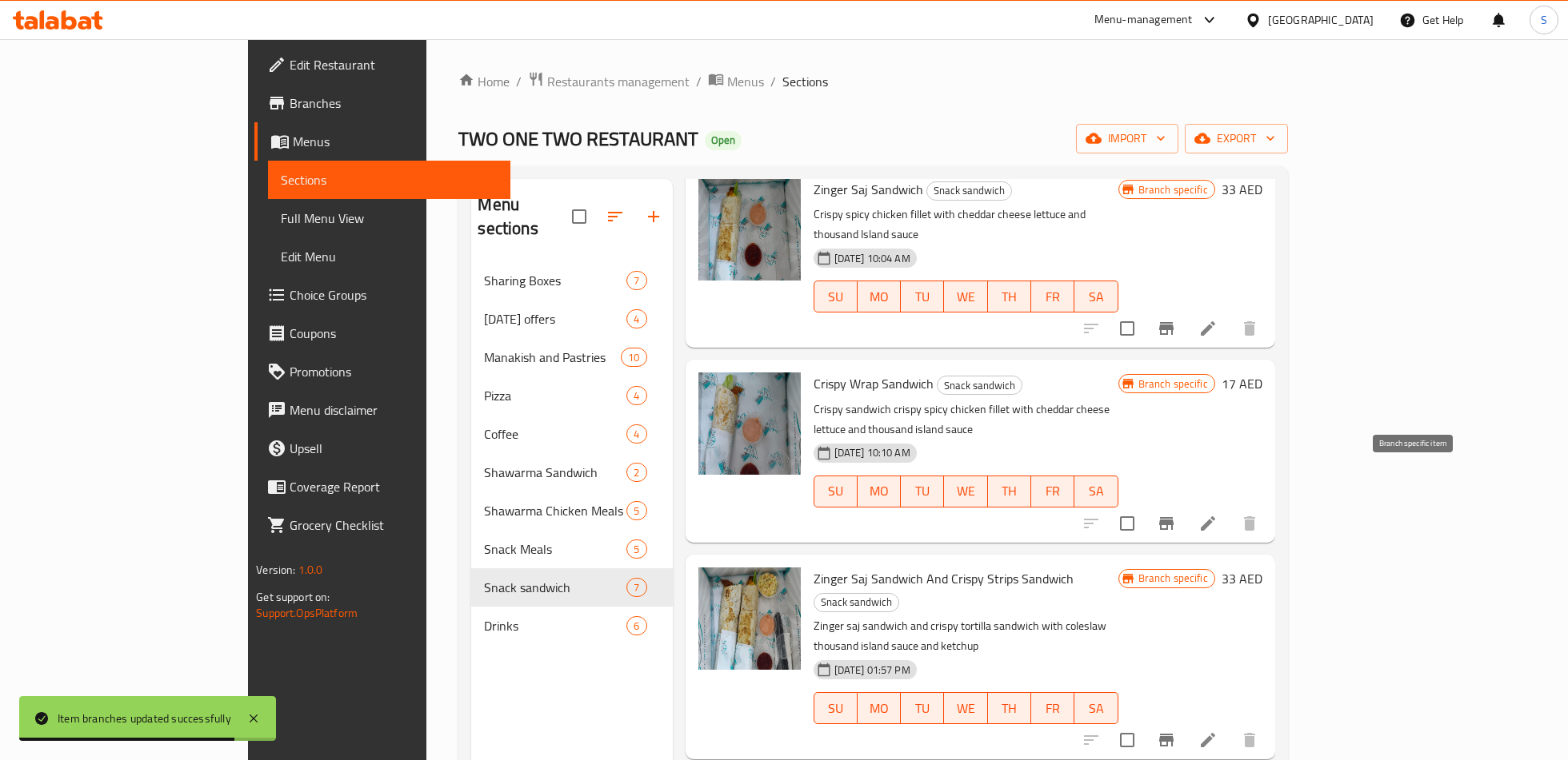
click at [1176, 514] on icon "Branch-specific-item" at bounding box center [1165, 523] width 19 height 19
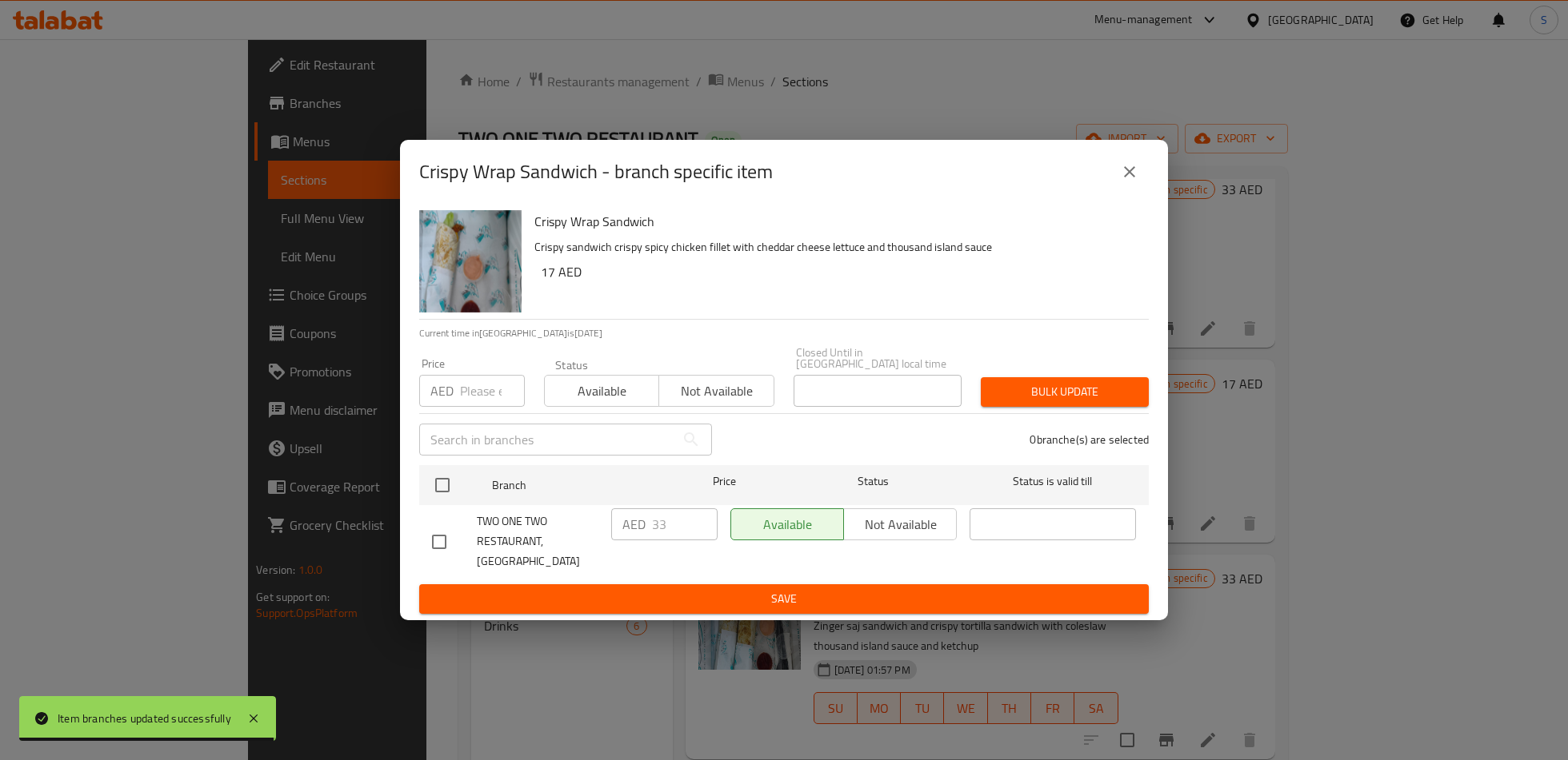
click at [441, 532] on input "checkbox" at bounding box center [439, 542] width 34 height 34
checkbox input "true"
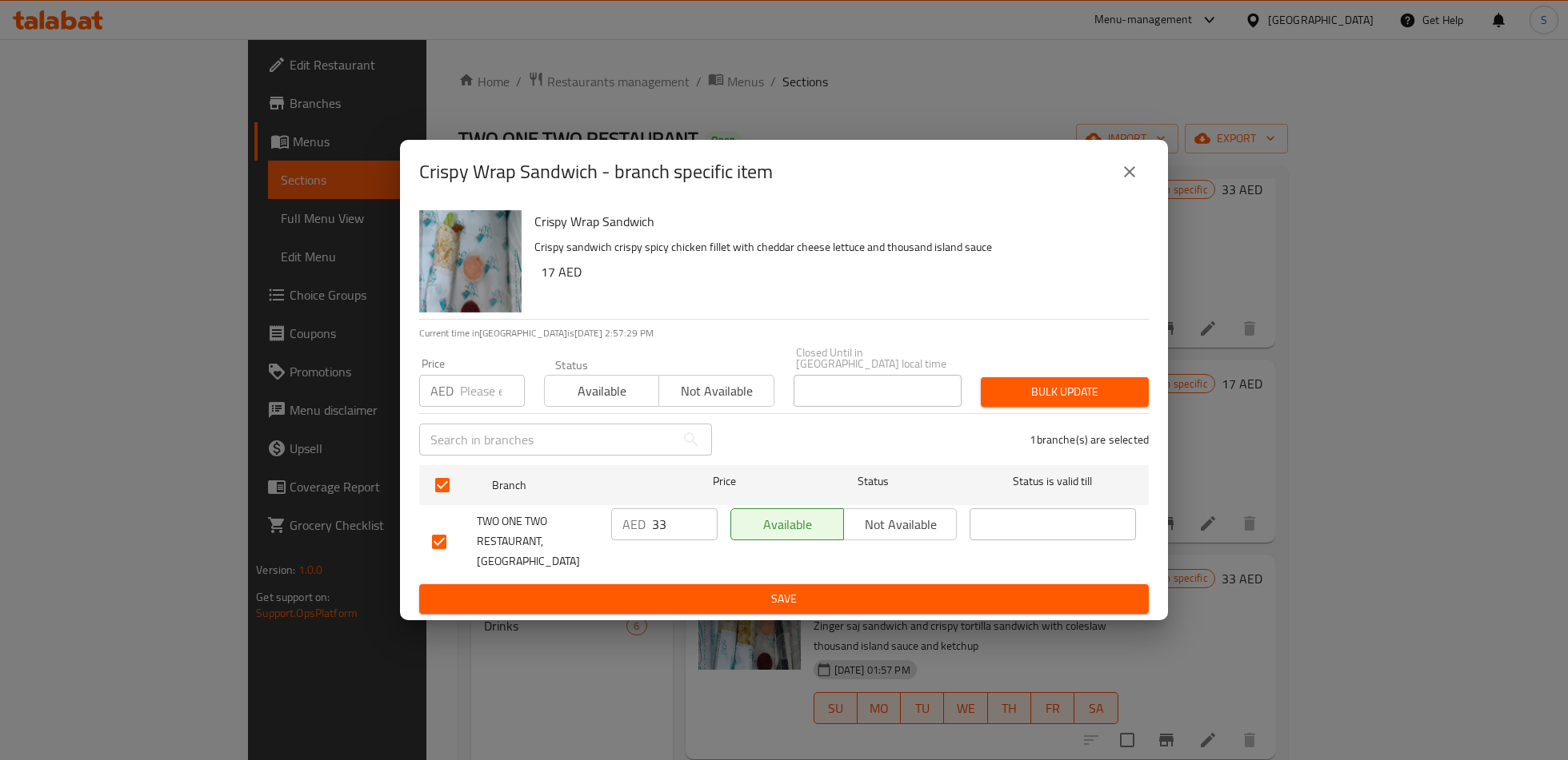
click at [680, 540] on input "33" at bounding box center [685, 524] width 66 height 32
type input "17"
click at [749, 597] on span "Save" at bounding box center [784, 599] width 704 height 20
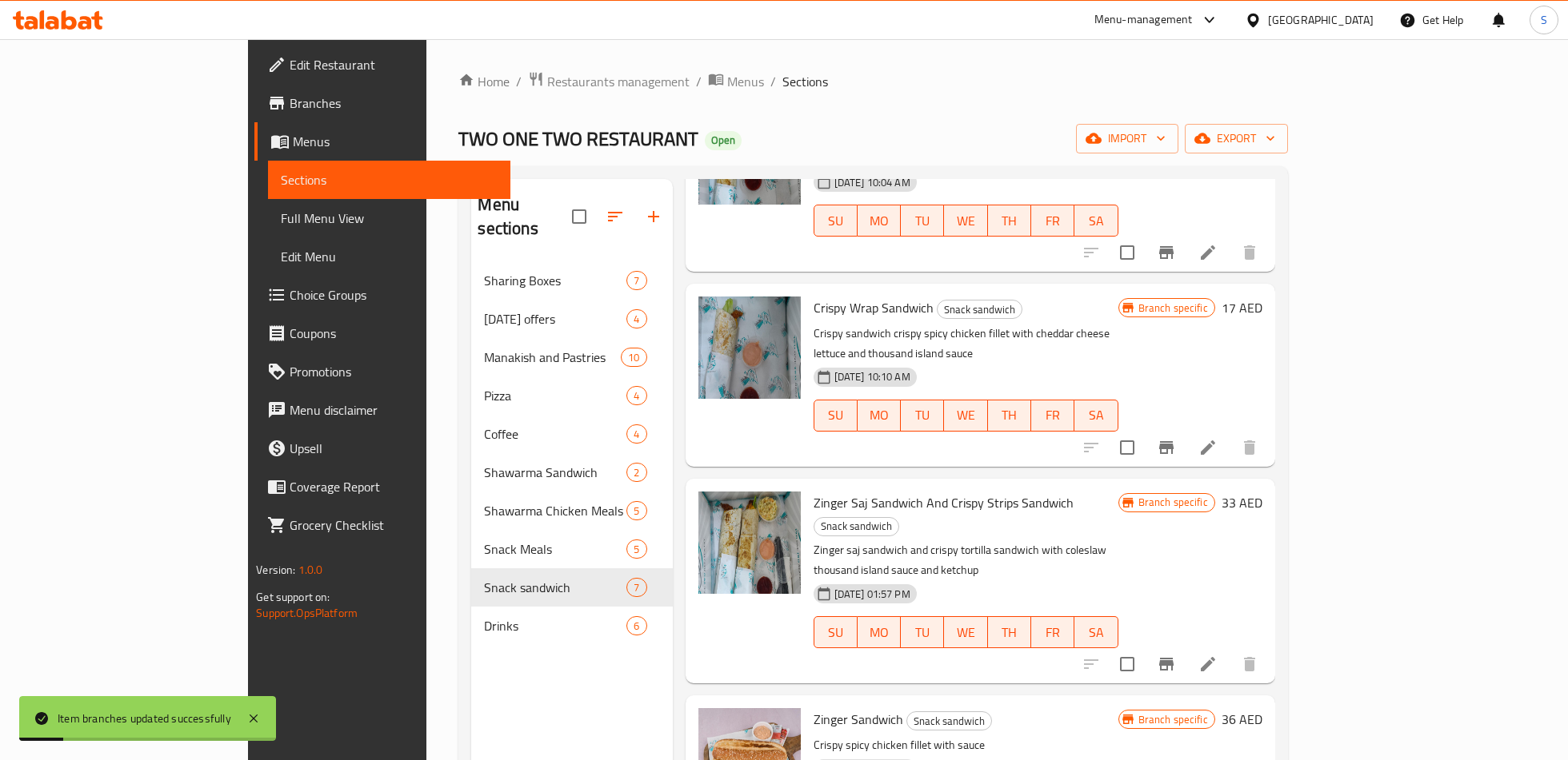
scroll to position [179, 0]
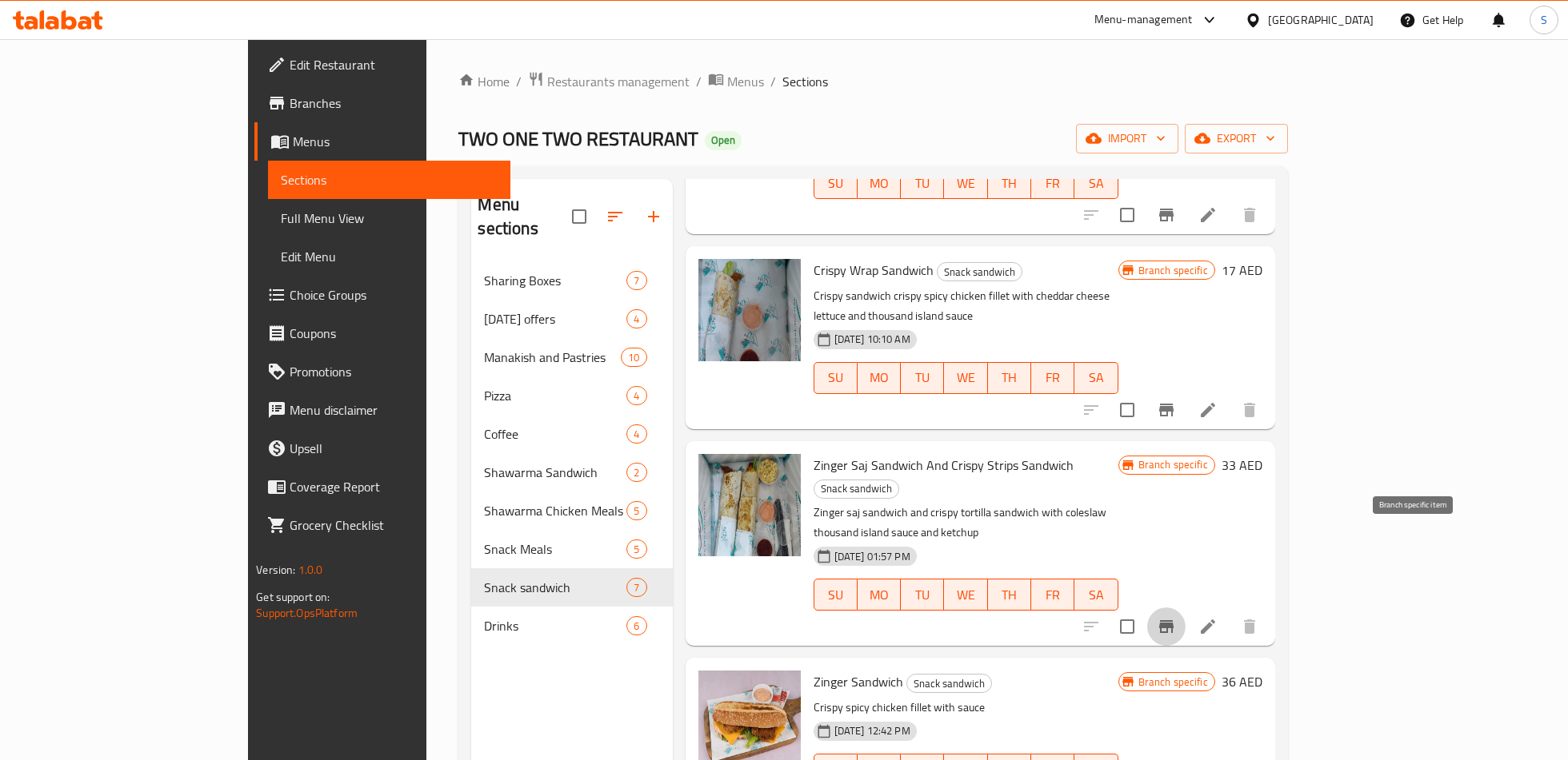
click at [1186, 608] on button "Branch-specific-item" at bounding box center [1166, 627] width 39 height 39
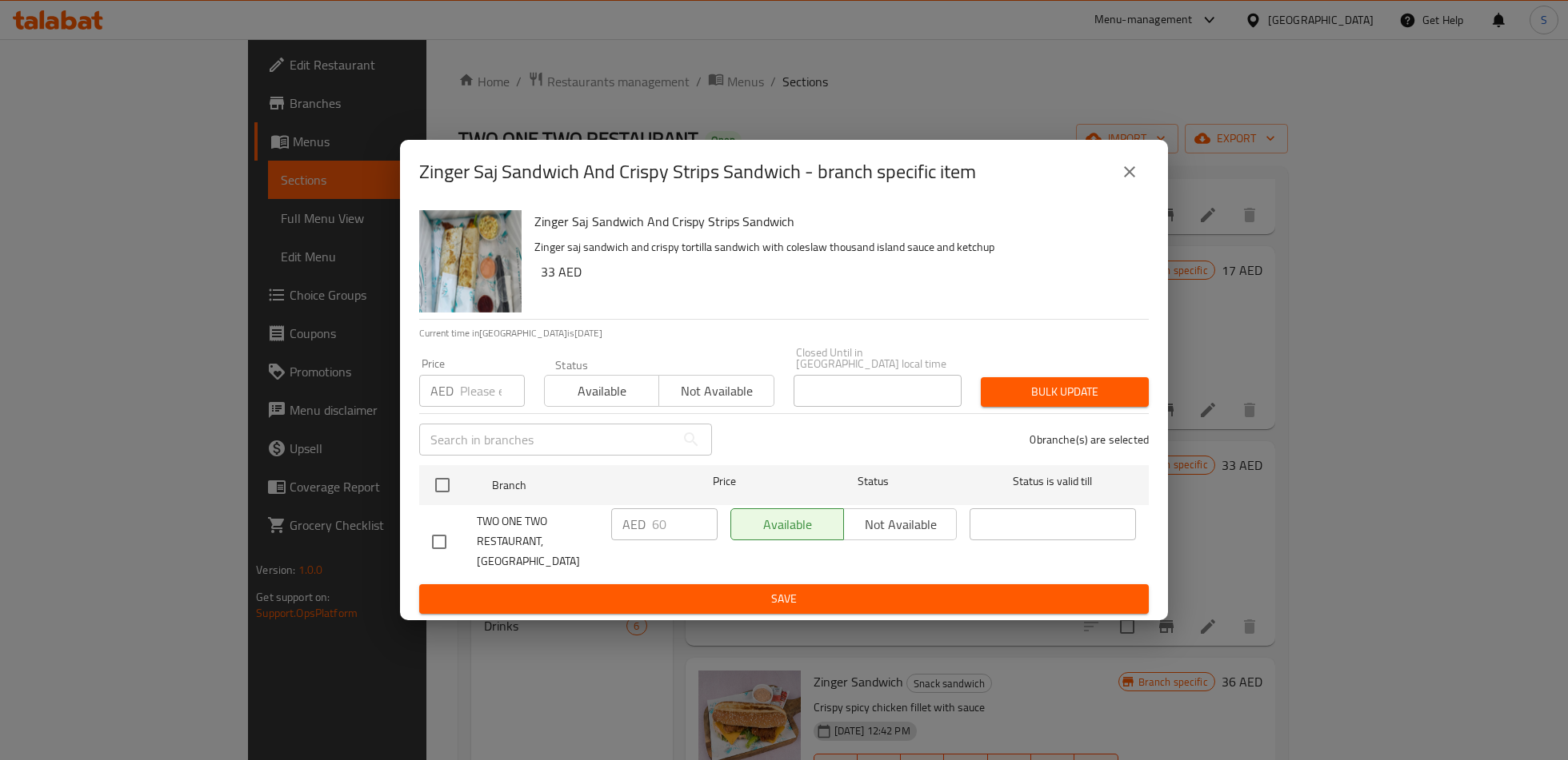
click at [446, 539] on input "checkbox" at bounding box center [439, 542] width 34 height 34
checkbox input "true"
click at [679, 540] on input "60" at bounding box center [685, 524] width 66 height 32
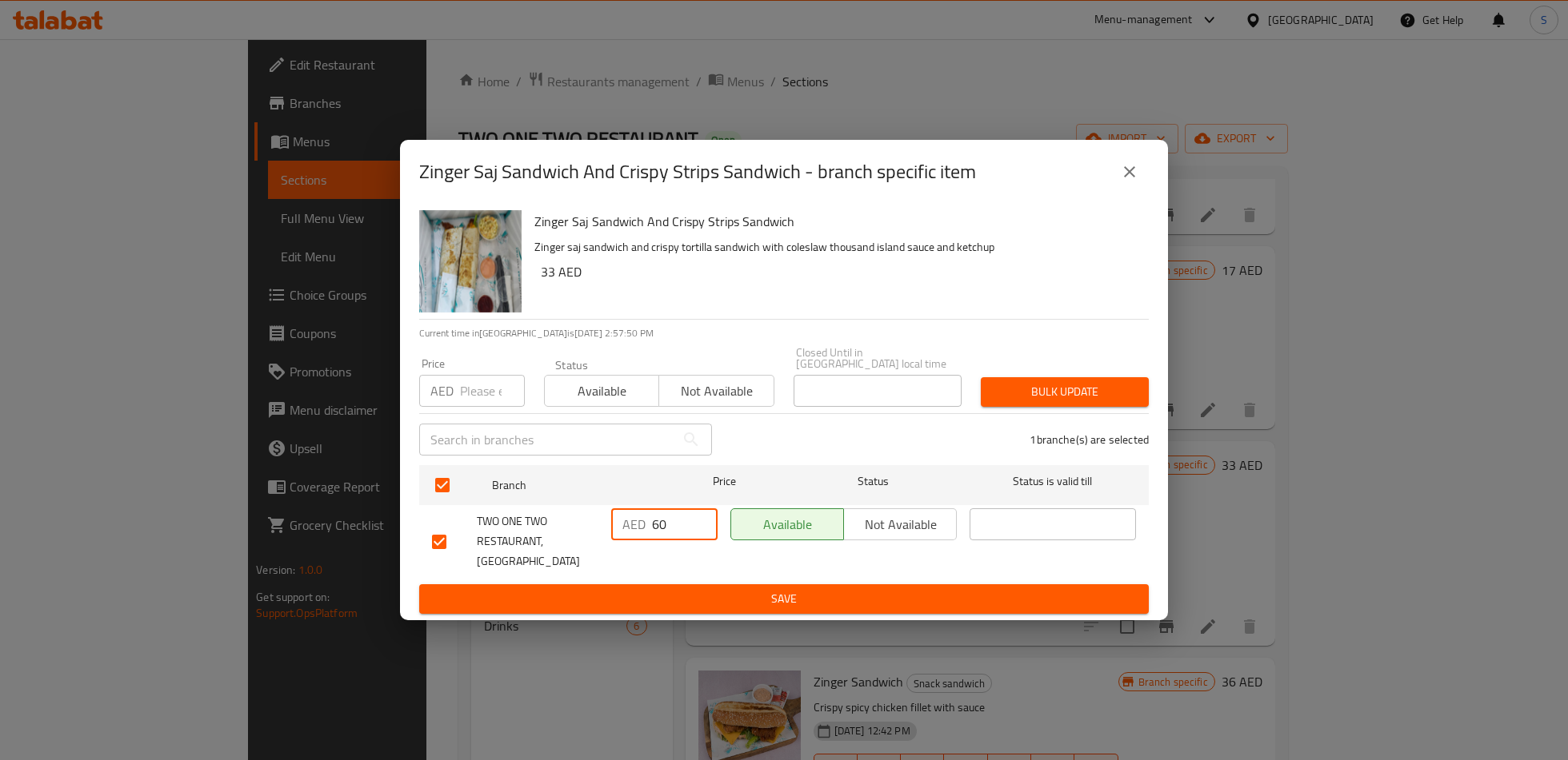
click at [679, 540] on input "60" at bounding box center [685, 524] width 66 height 32
click at [670, 533] on input "60" at bounding box center [685, 524] width 66 height 32
click at [661, 535] on input "60" at bounding box center [685, 524] width 66 height 32
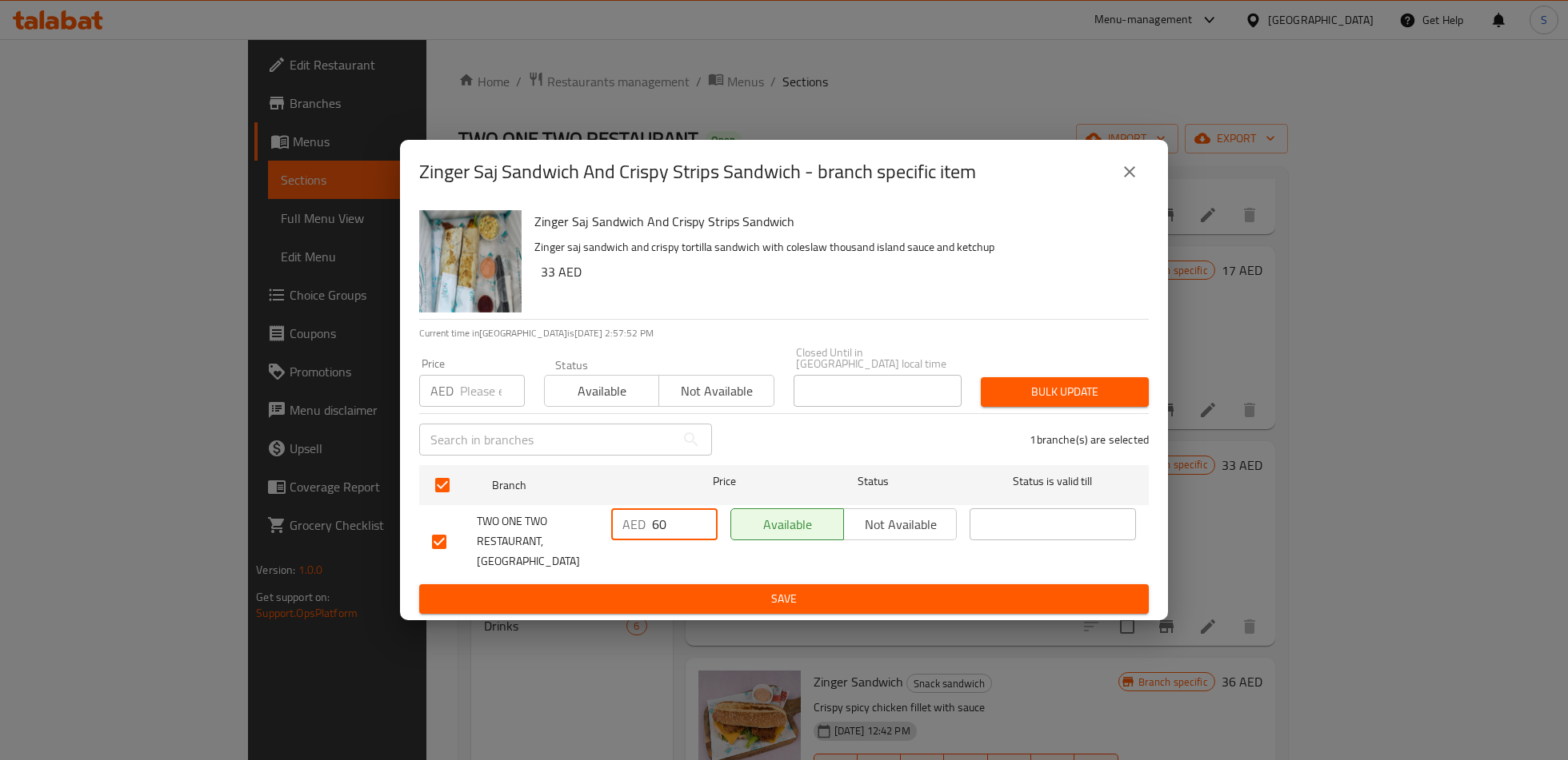
click at [661, 535] on input "60" at bounding box center [685, 524] width 66 height 32
type input "30"
click at [696, 584] on button "Save" at bounding box center [784, 598] width 729 height 29
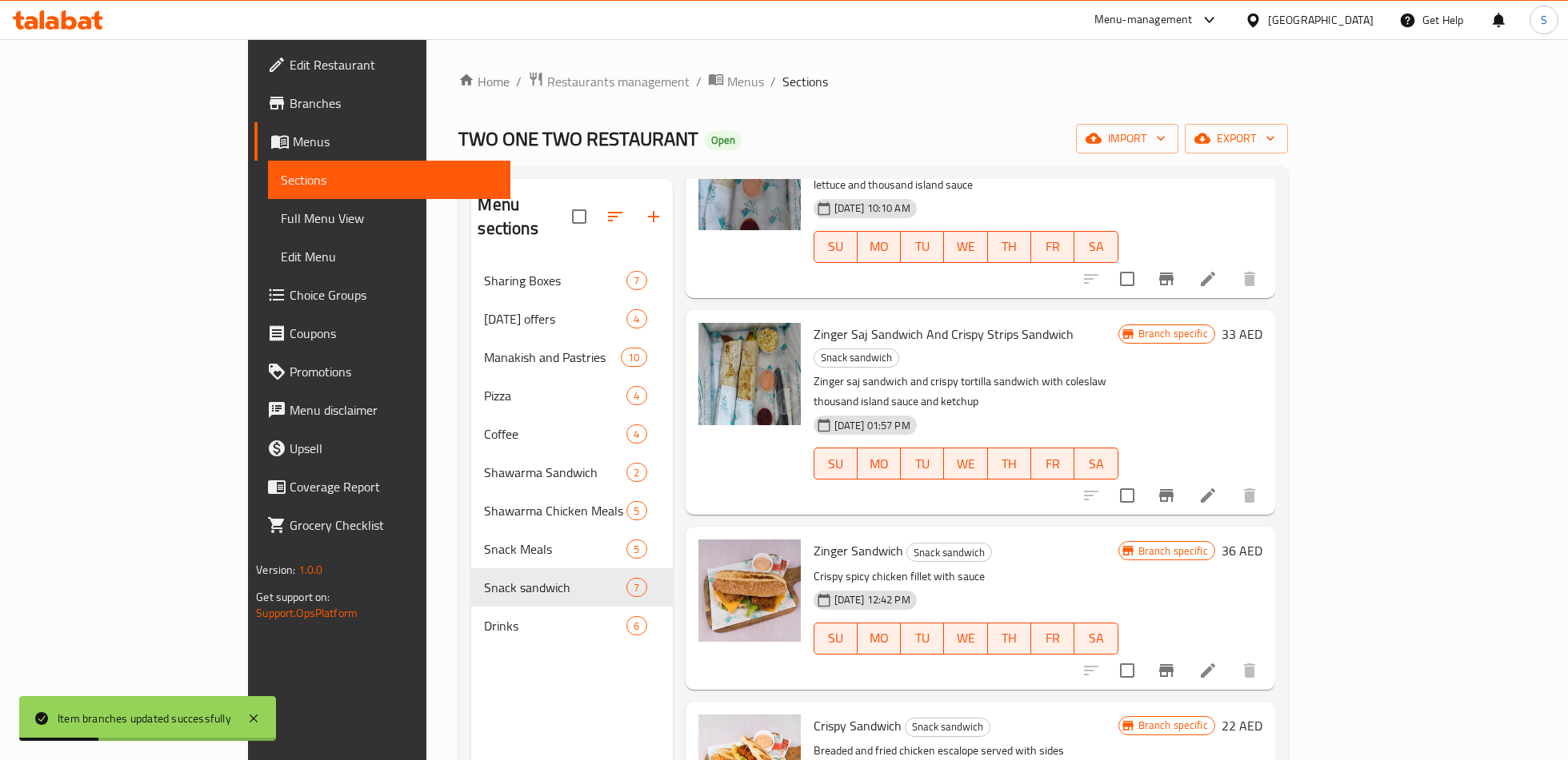
scroll to position [320, 0]
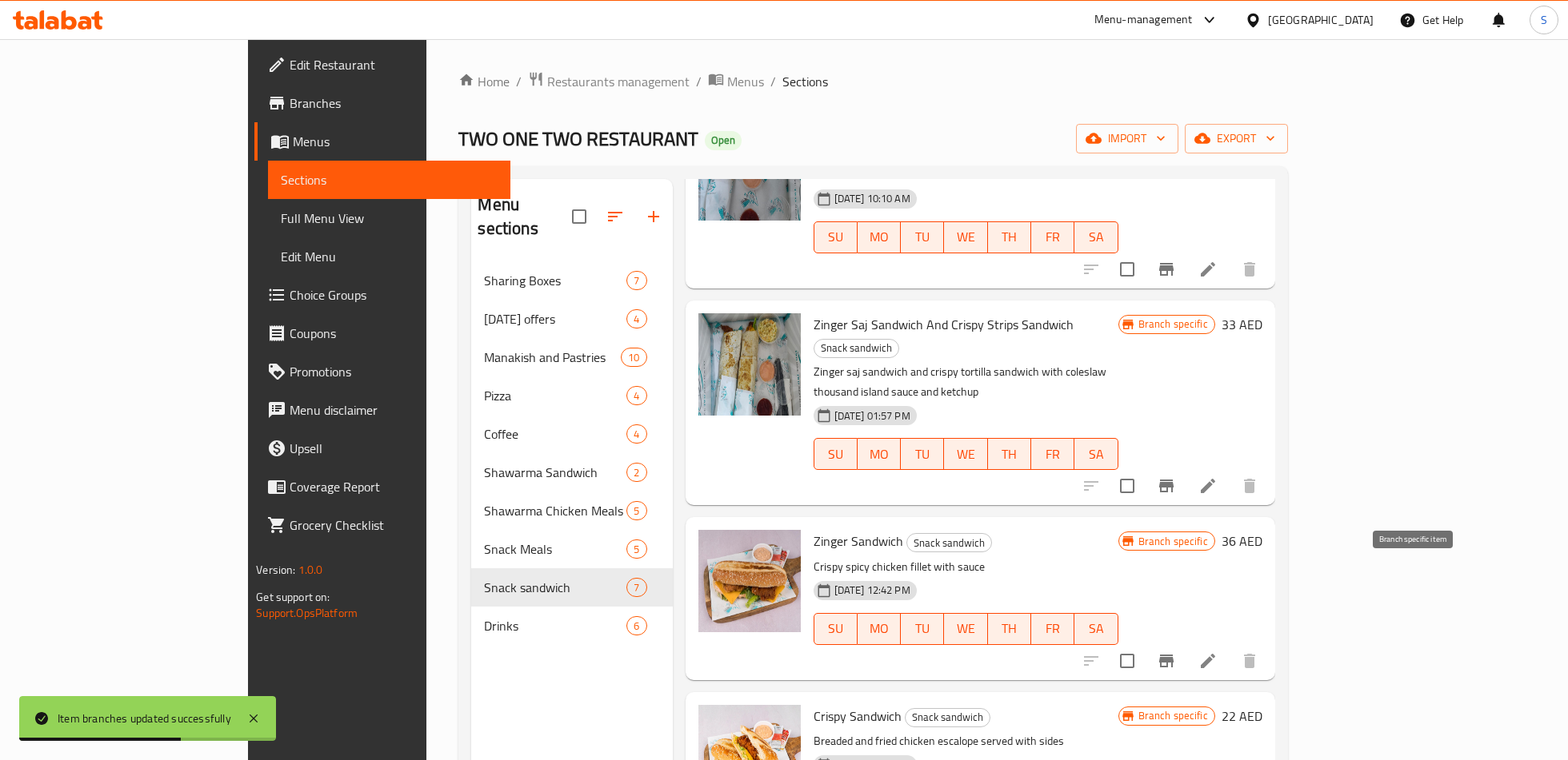
click at [1173, 655] on icon "Branch-specific-item" at bounding box center [1165, 661] width 14 height 13
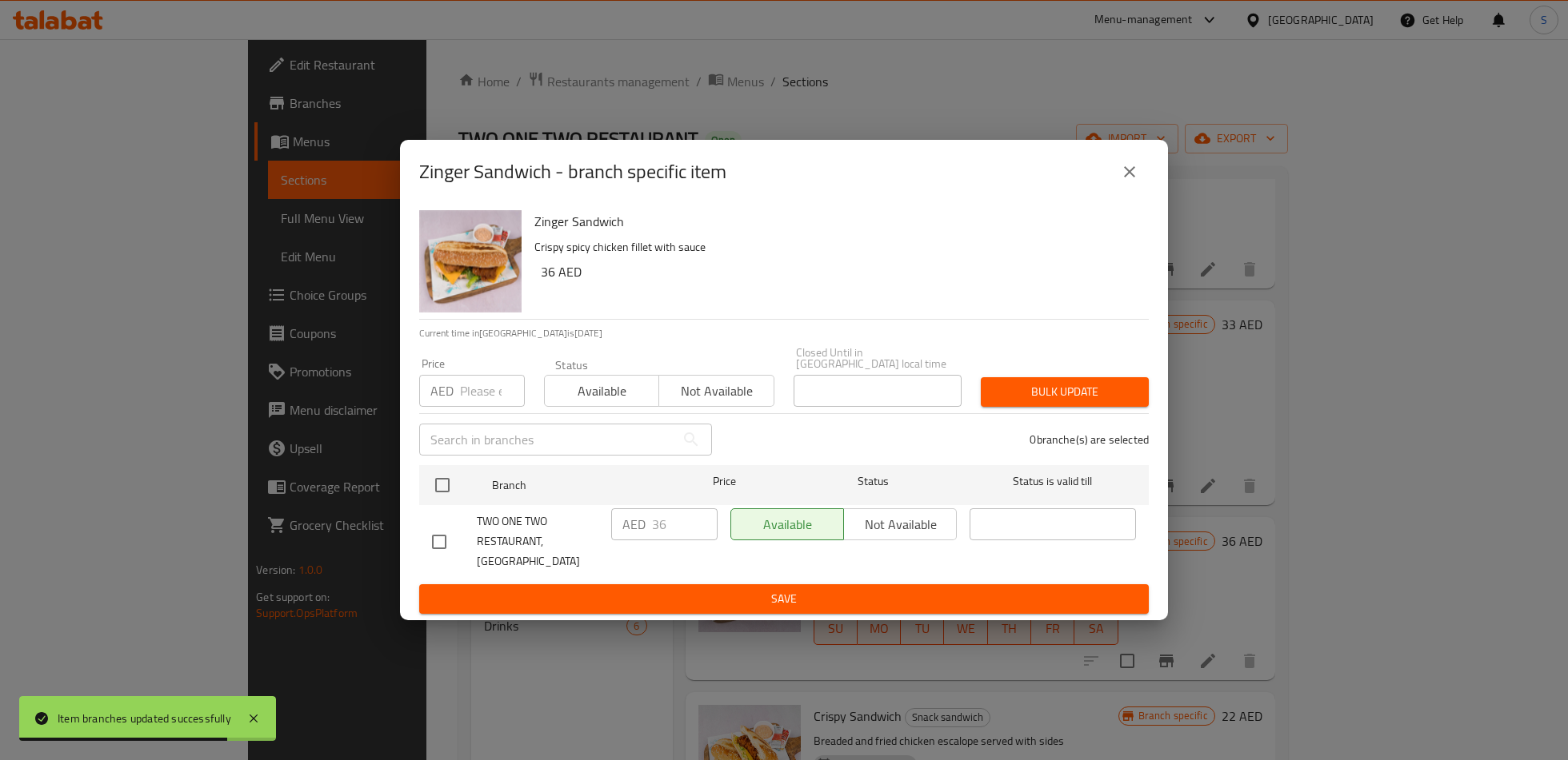
click at [440, 550] on input "checkbox" at bounding box center [439, 542] width 34 height 34
checkbox input "true"
click at [659, 539] on input "36" at bounding box center [685, 524] width 66 height 32
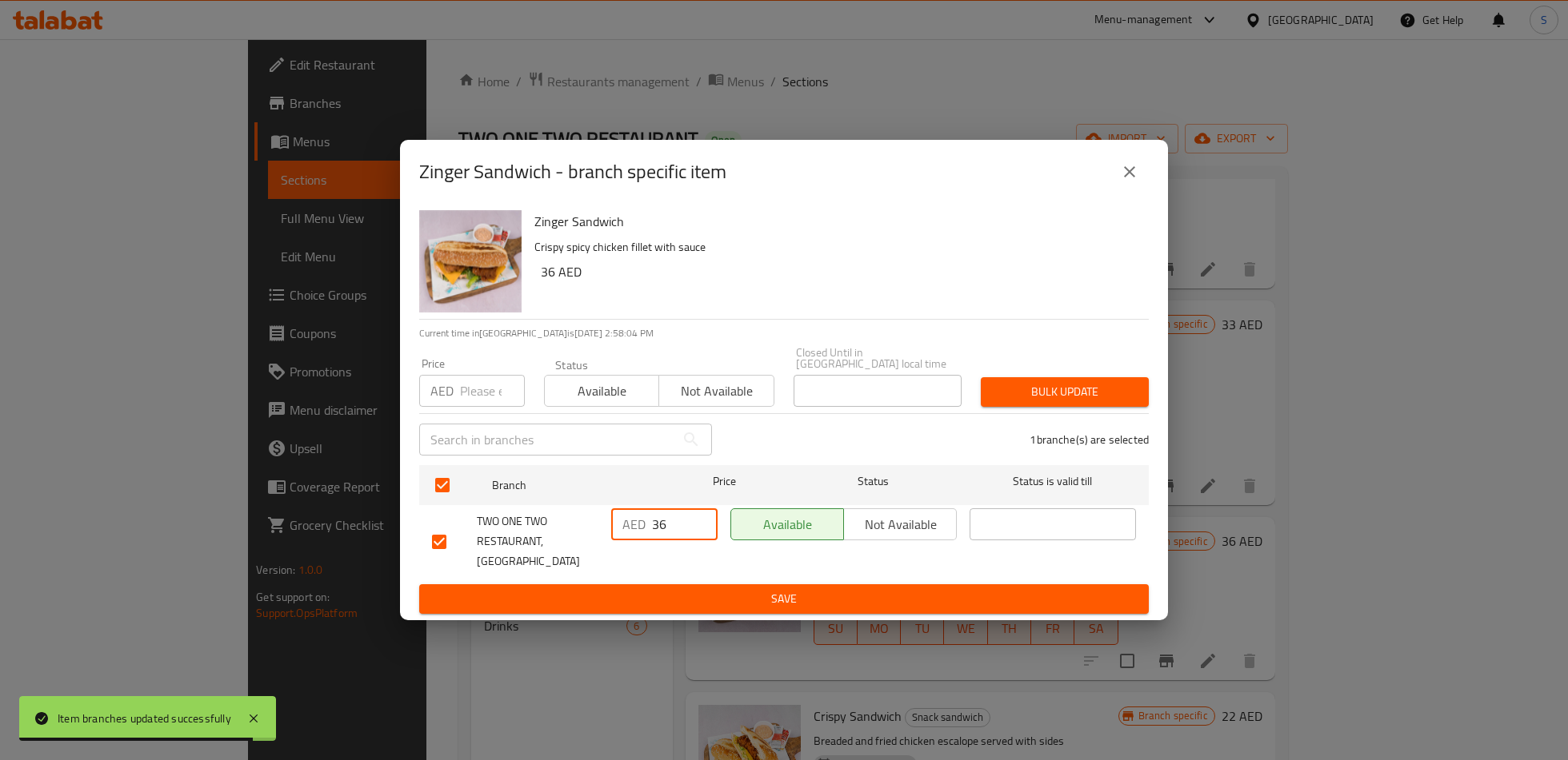
click at [659, 539] on input "36" at bounding box center [685, 524] width 66 height 32
type input "19"
click at [702, 593] on span "Save" at bounding box center [784, 599] width 704 height 20
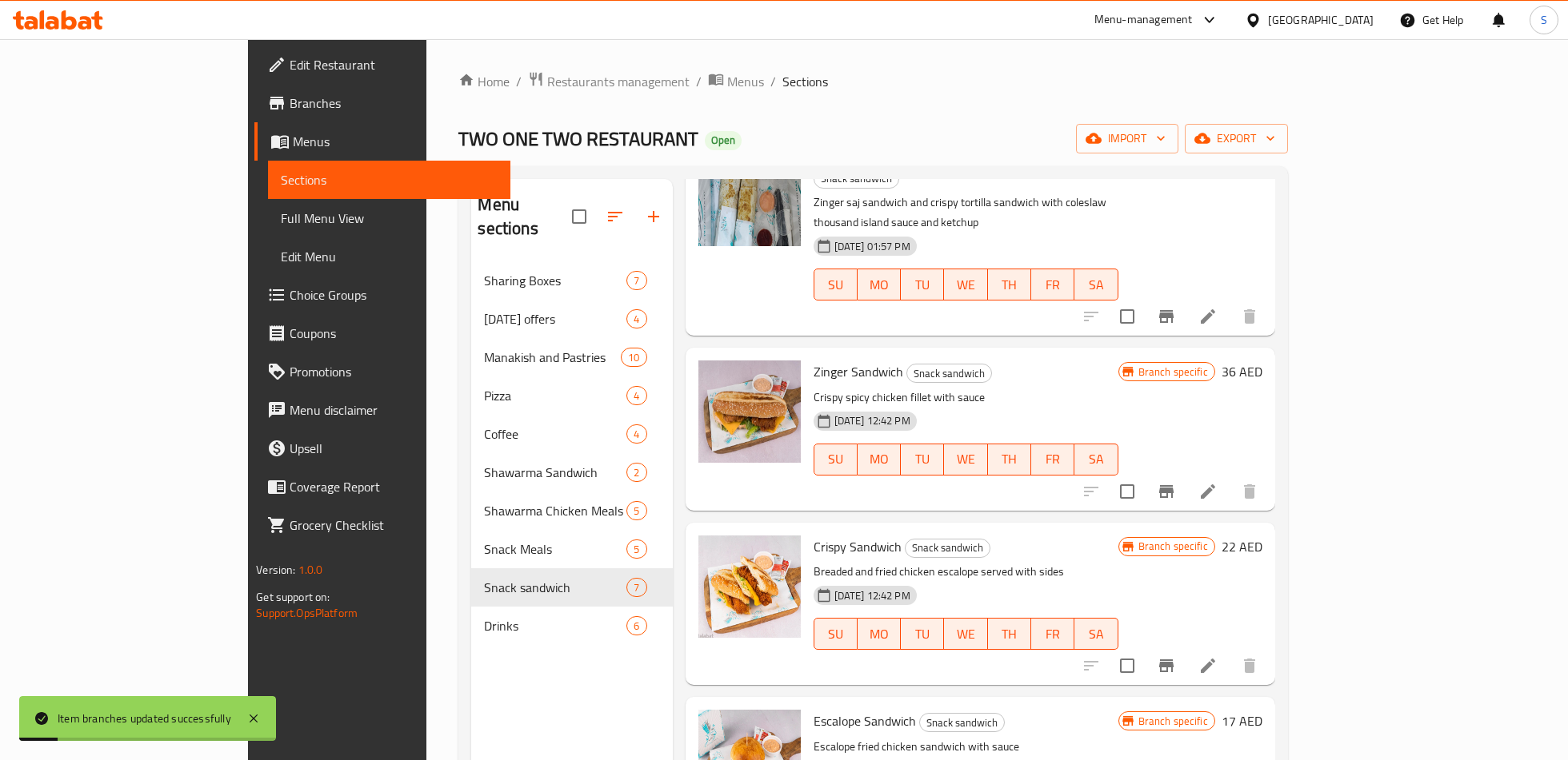
scroll to position [493, 0]
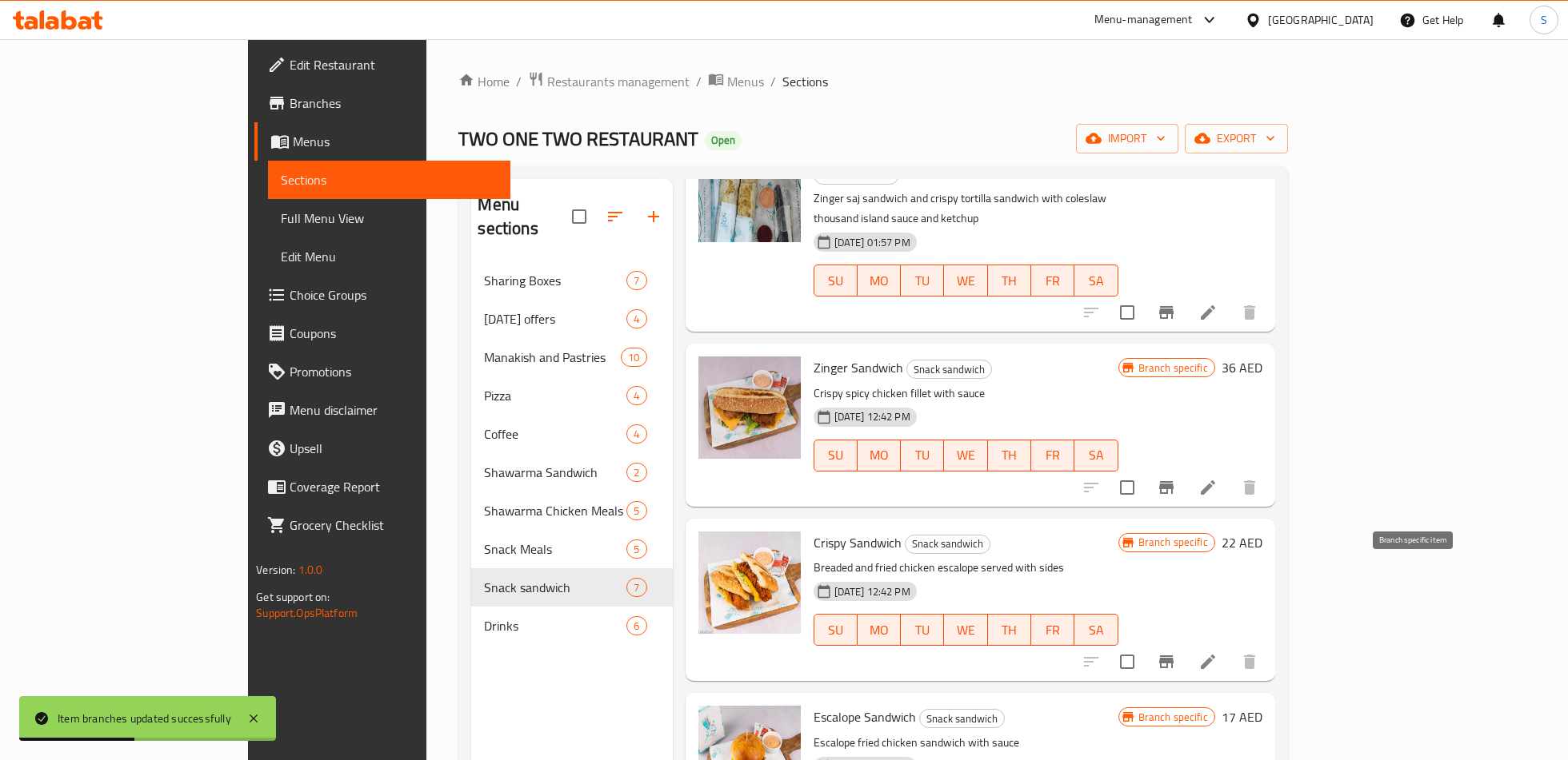
click at [1176, 652] on icon "Branch-specific-item" at bounding box center [1165, 662] width 19 height 19
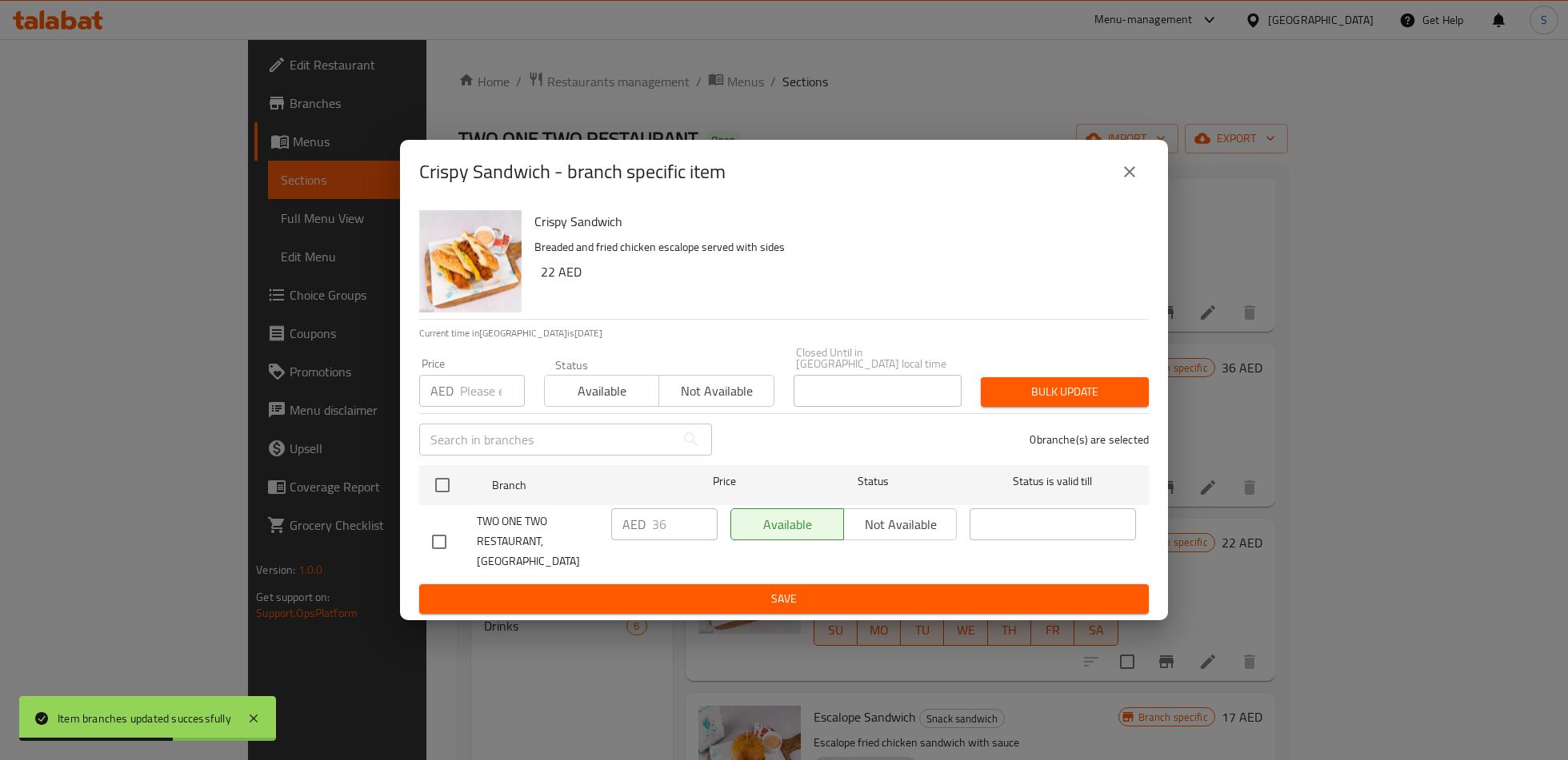
click at [433, 548] on input "checkbox" at bounding box center [439, 542] width 34 height 34
checkbox input "true"
click at [660, 533] on input "36" at bounding box center [685, 524] width 66 height 32
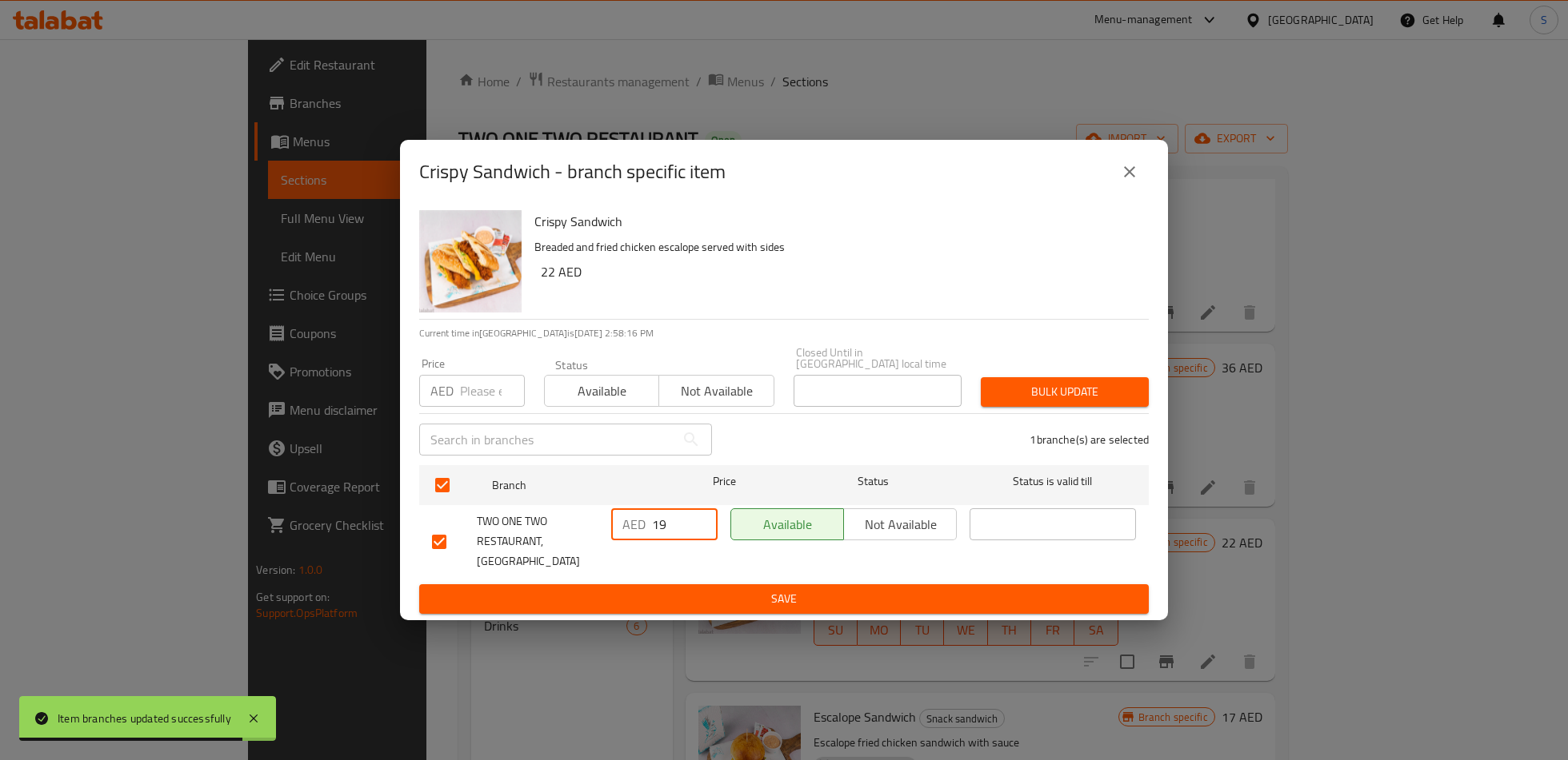
type input "19"
click at [677, 589] on span "Save" at bounding box center [784, 599] width 704 height 20
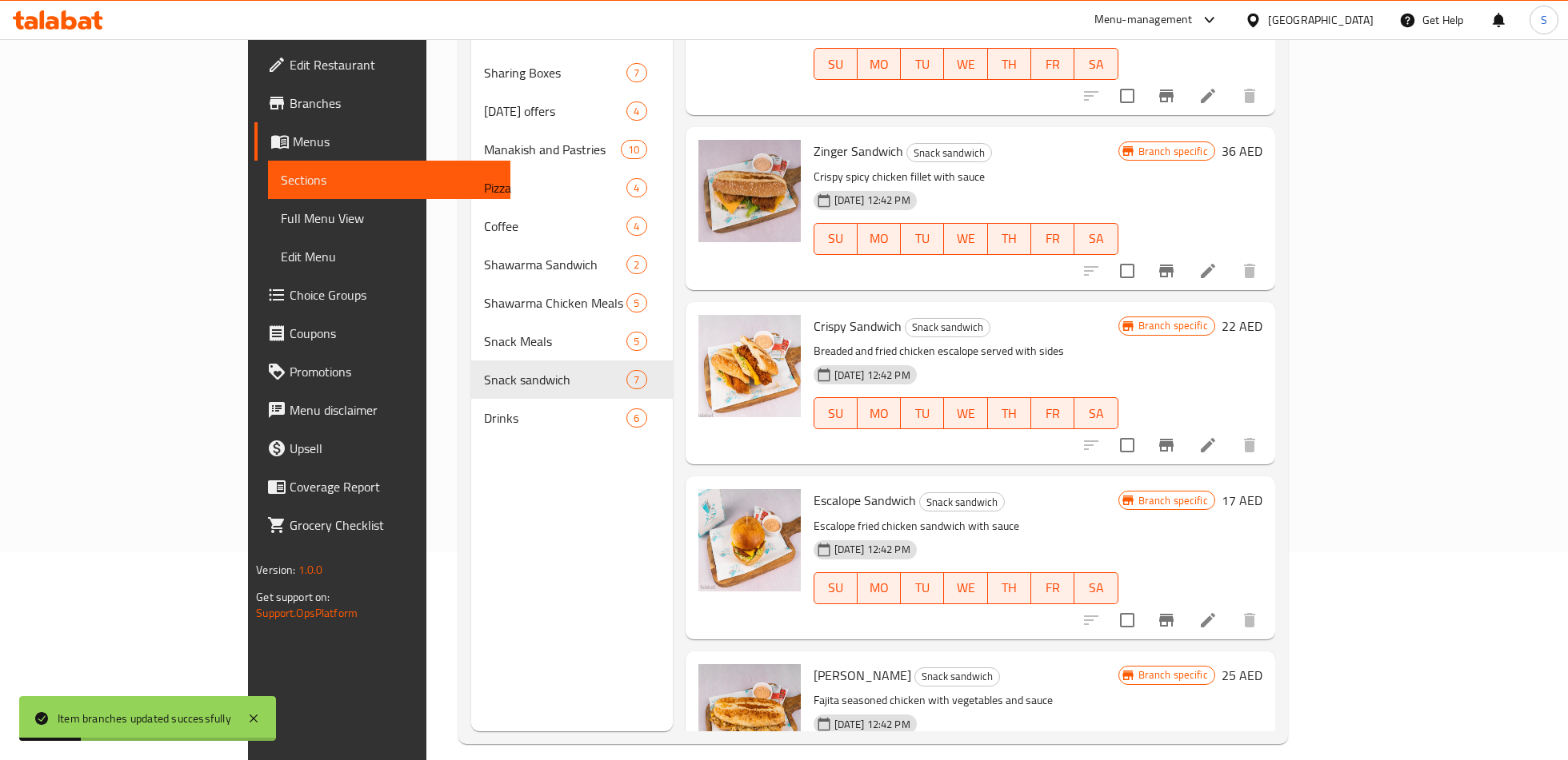
scroll to position [211, 0]
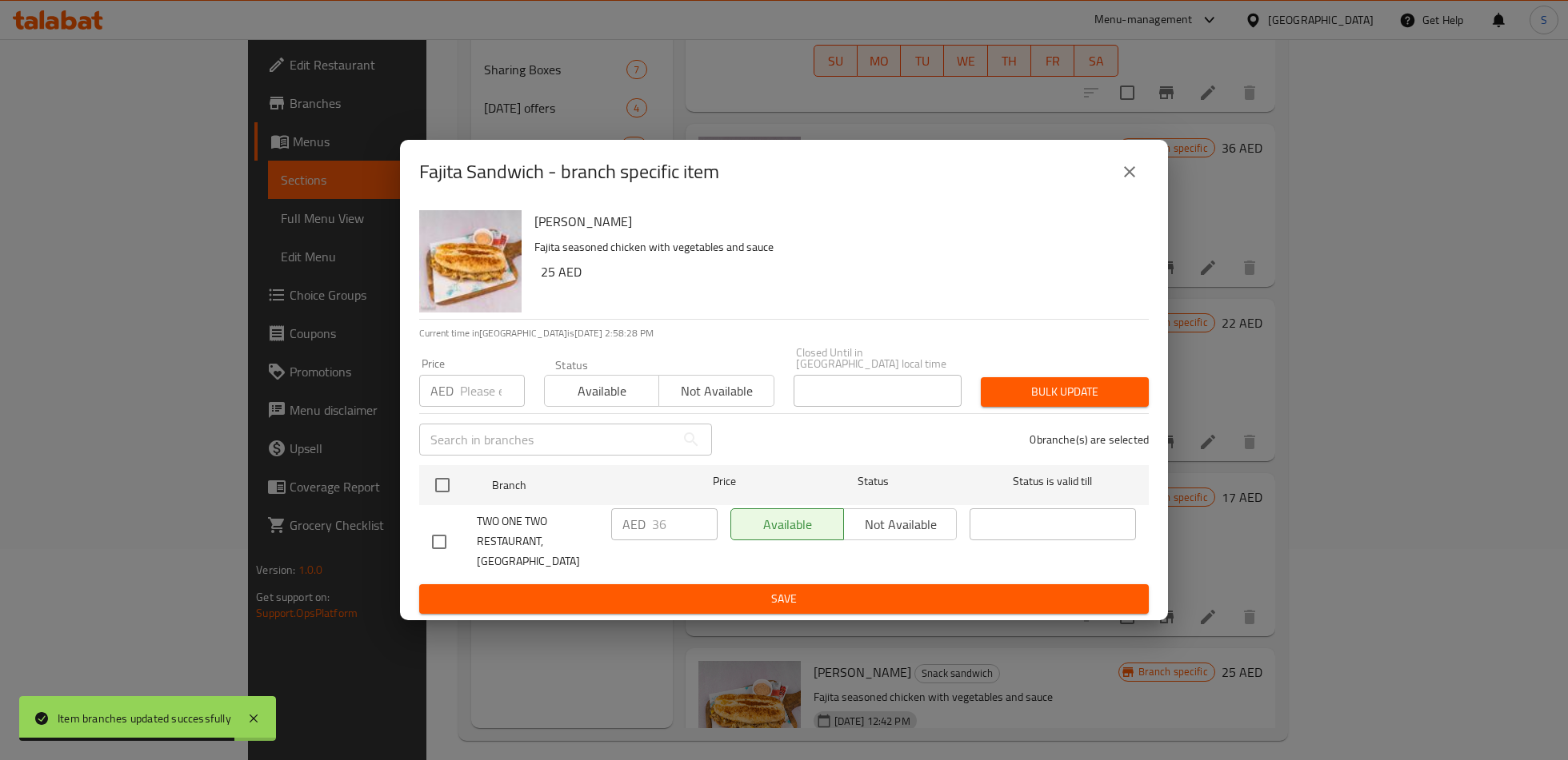
click at [1128, 177] on icon "close" at bounding box center [1129, 172] width 19 height 19
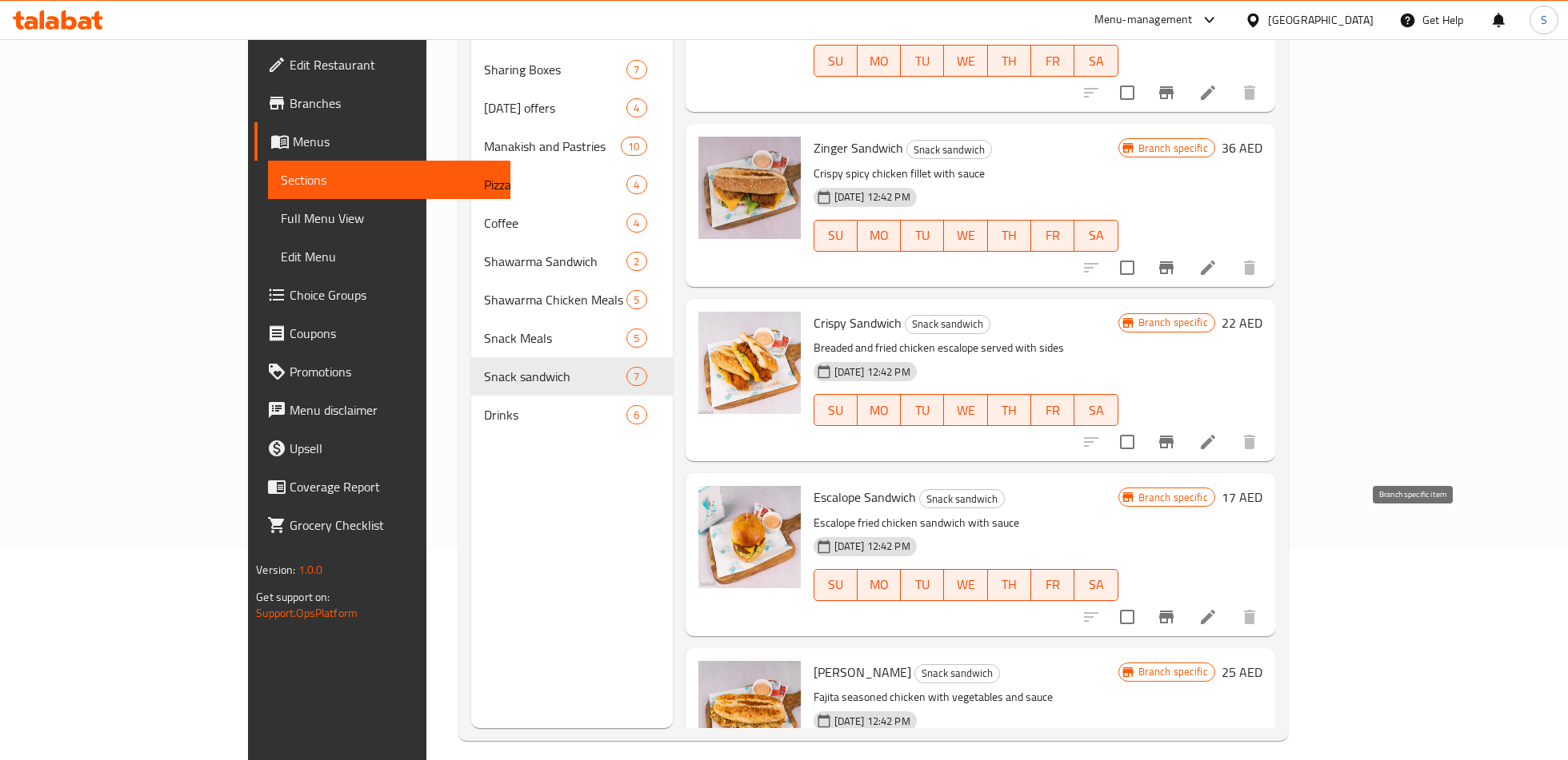
click at [1173, 611] on icon "Branch-specific-item" at bounding box center [1165, 617] width 14 height 13
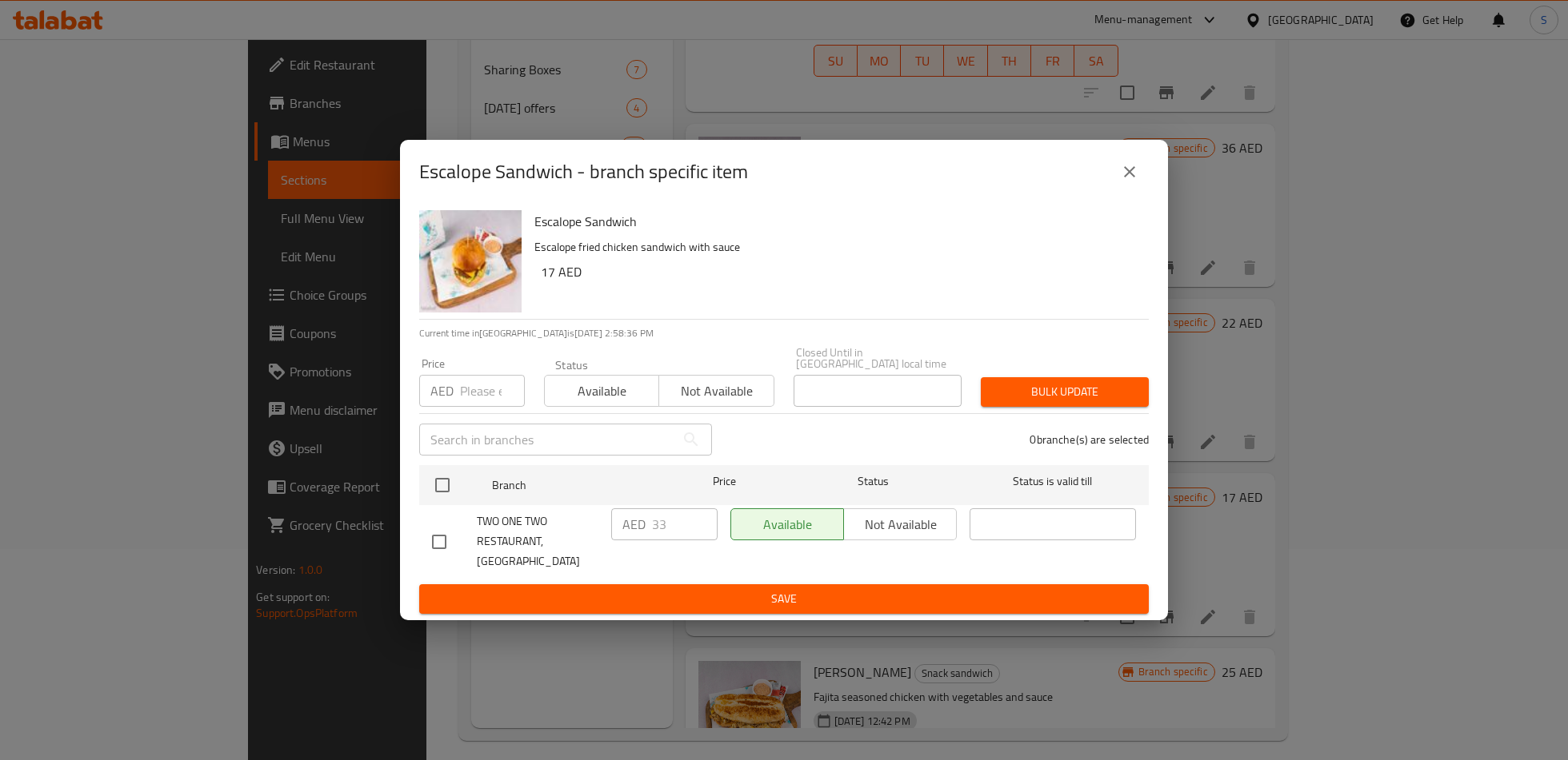
click at [433, 536] on input "checkbox" at bounding box center [439, 542] width 34 height 34
checkbox input "true"
click at [674, 540] on input "33" at bounding box center [685, 524] width 66 height 32
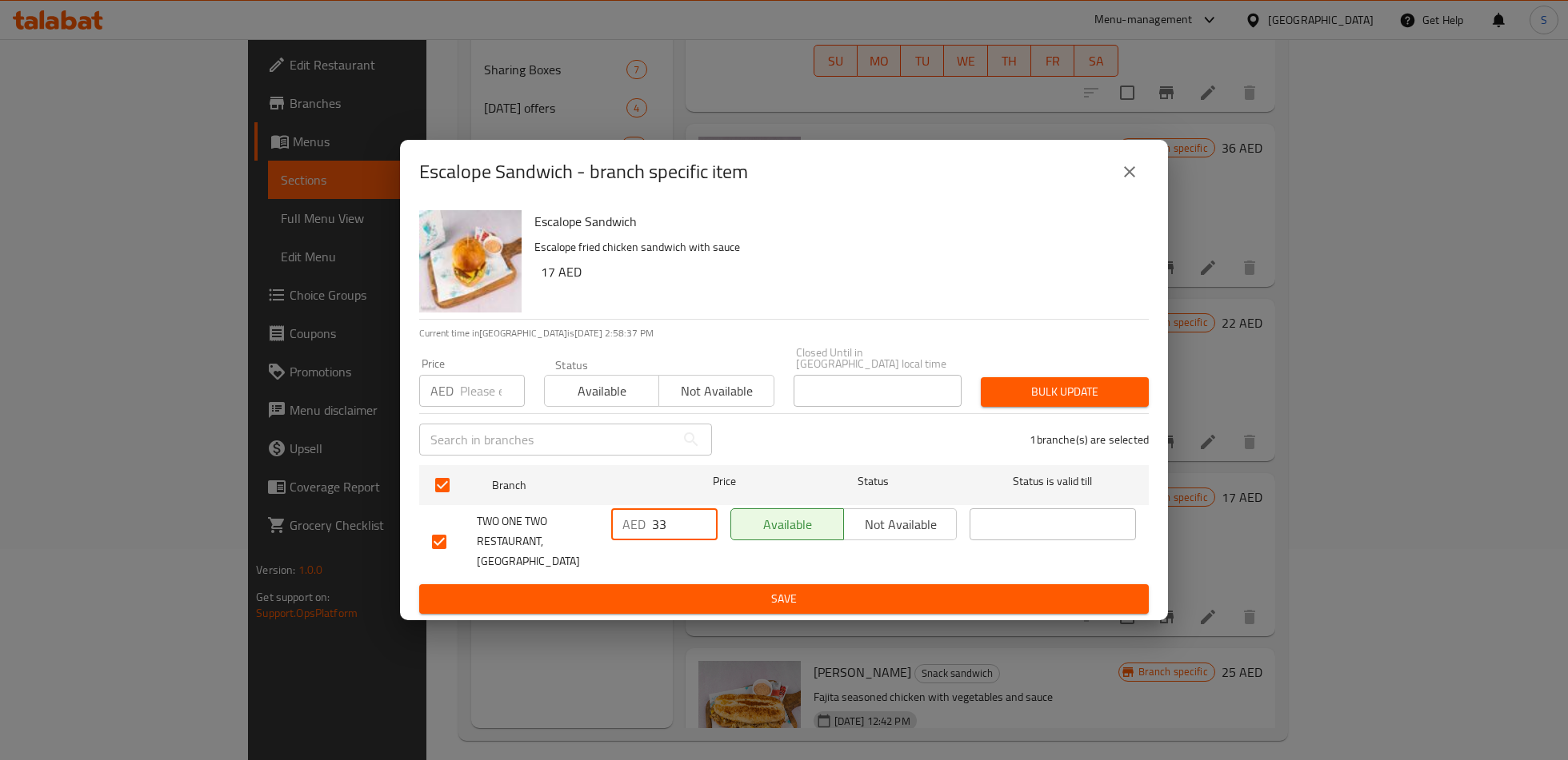
click at [674, 540] on input "33" at bounding box center [685, 524] width 66 height 32
type input "16"
click at [709, 573] on ul "Branch Price Status Status is valid till TWO ONE TWO RESTAURANT, Al Muwaiji AED…" at bounding box center [784, 521] width 729 height 125
click at [709, 589] on span "Save" at bounding box center [784, 599] width 704 height 20
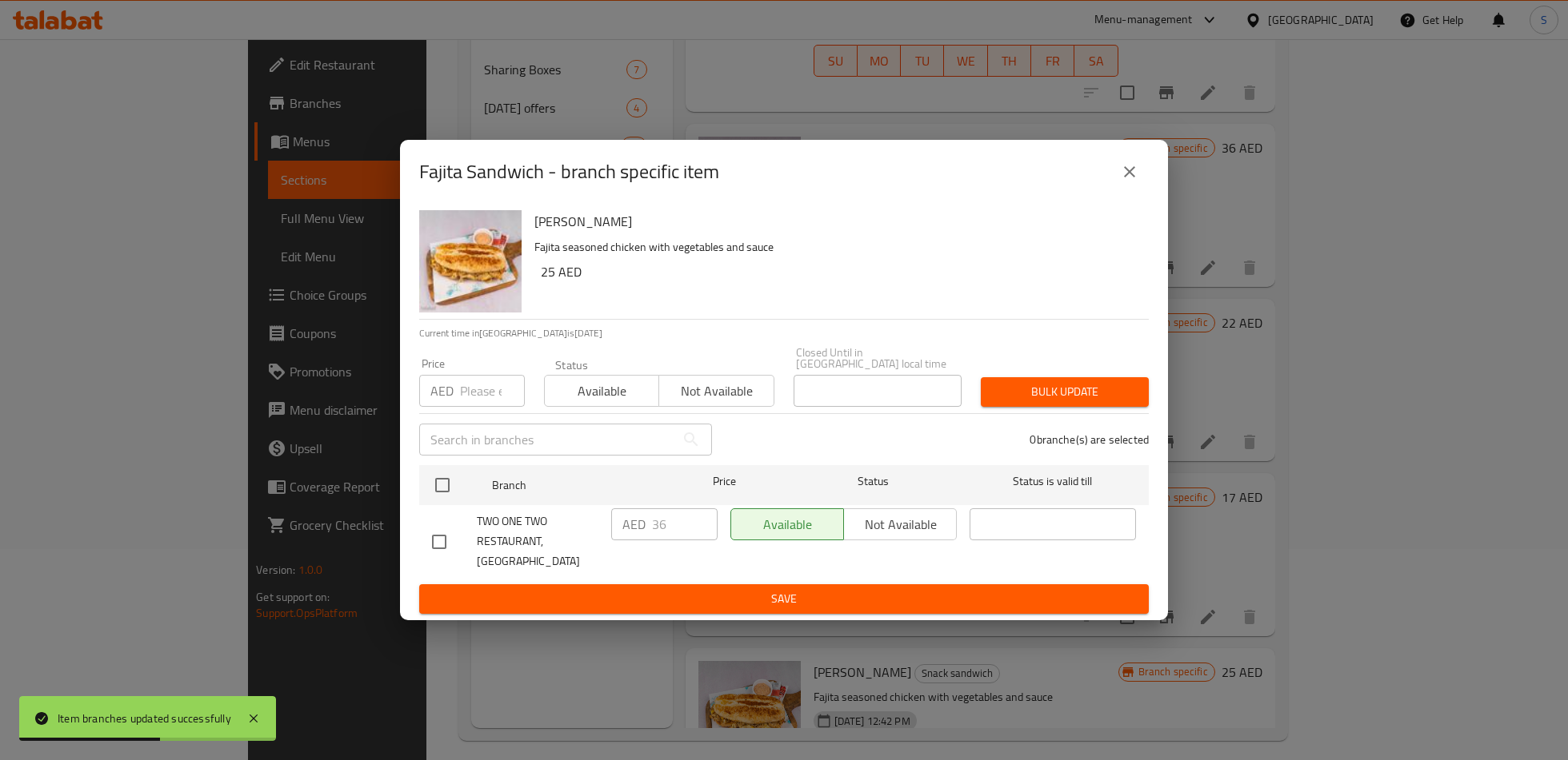
click at [445, 545] on input "checkbox" at bounding box center [439, 542] width 34 height 34
checkbox input "true"
click at [669, 550] on div "AED 36 ​" at bounding box center [664, 541] width 120 height 79
click at [669, 540] on input "36" at bounding box center [685, 524] width 66 height 32
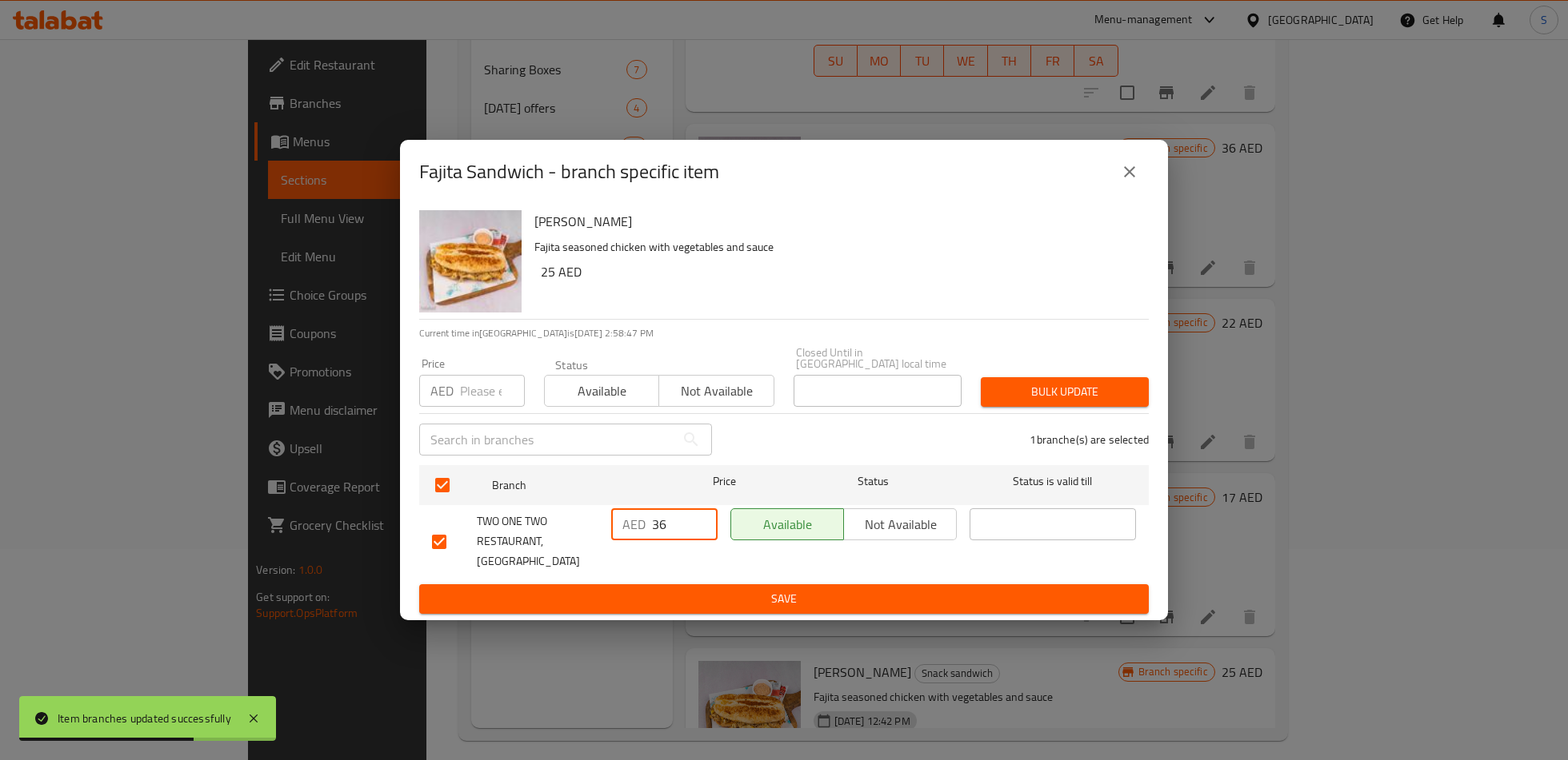
click at [669, 540] on input "36" at bounding box center [685, 524] width 66 height 32
type input "21"
click at [686, 589] on span "Save" at bounding box center [784, 599] width 704 height 20
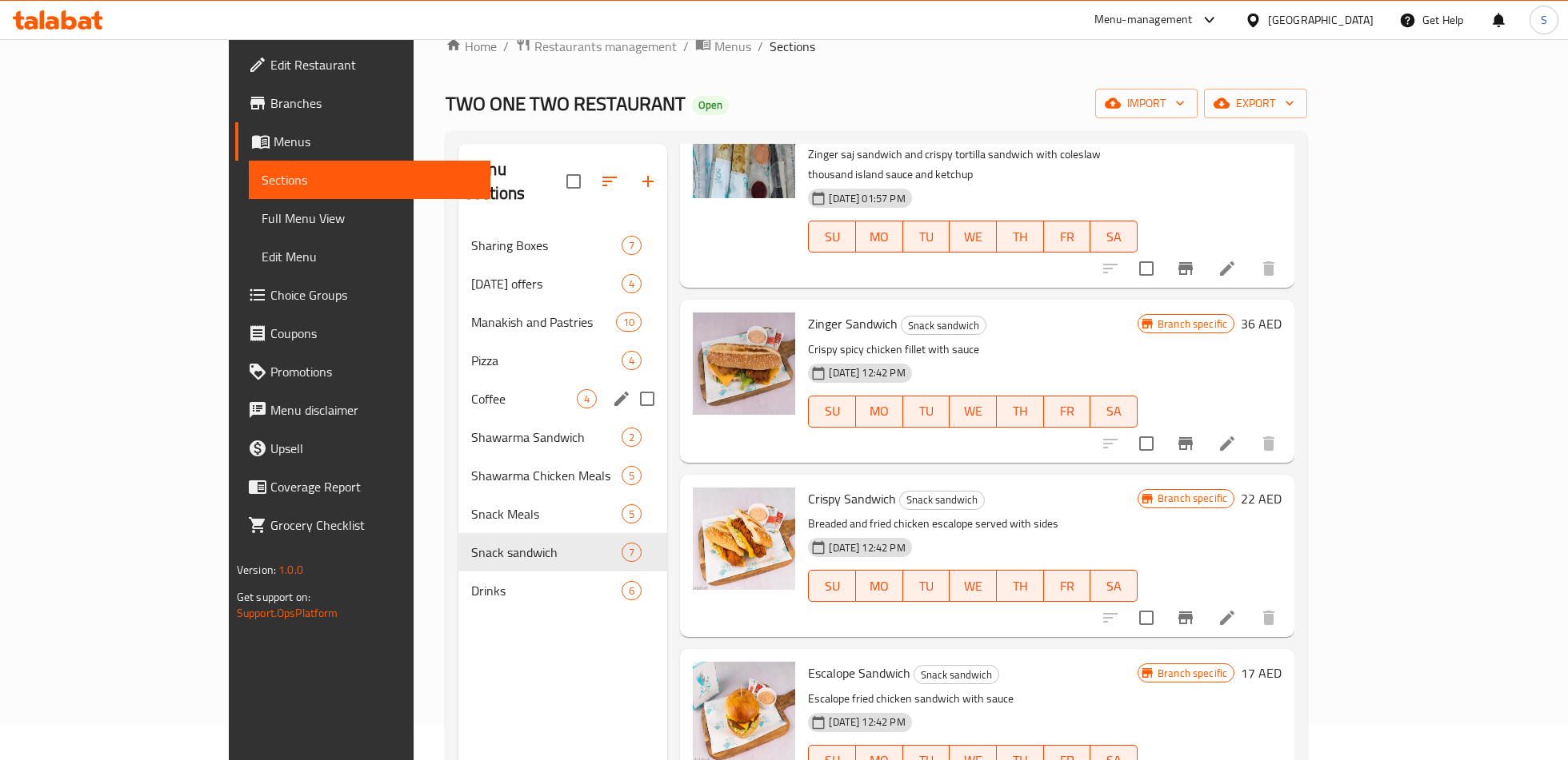
scroll to position [42, 0]
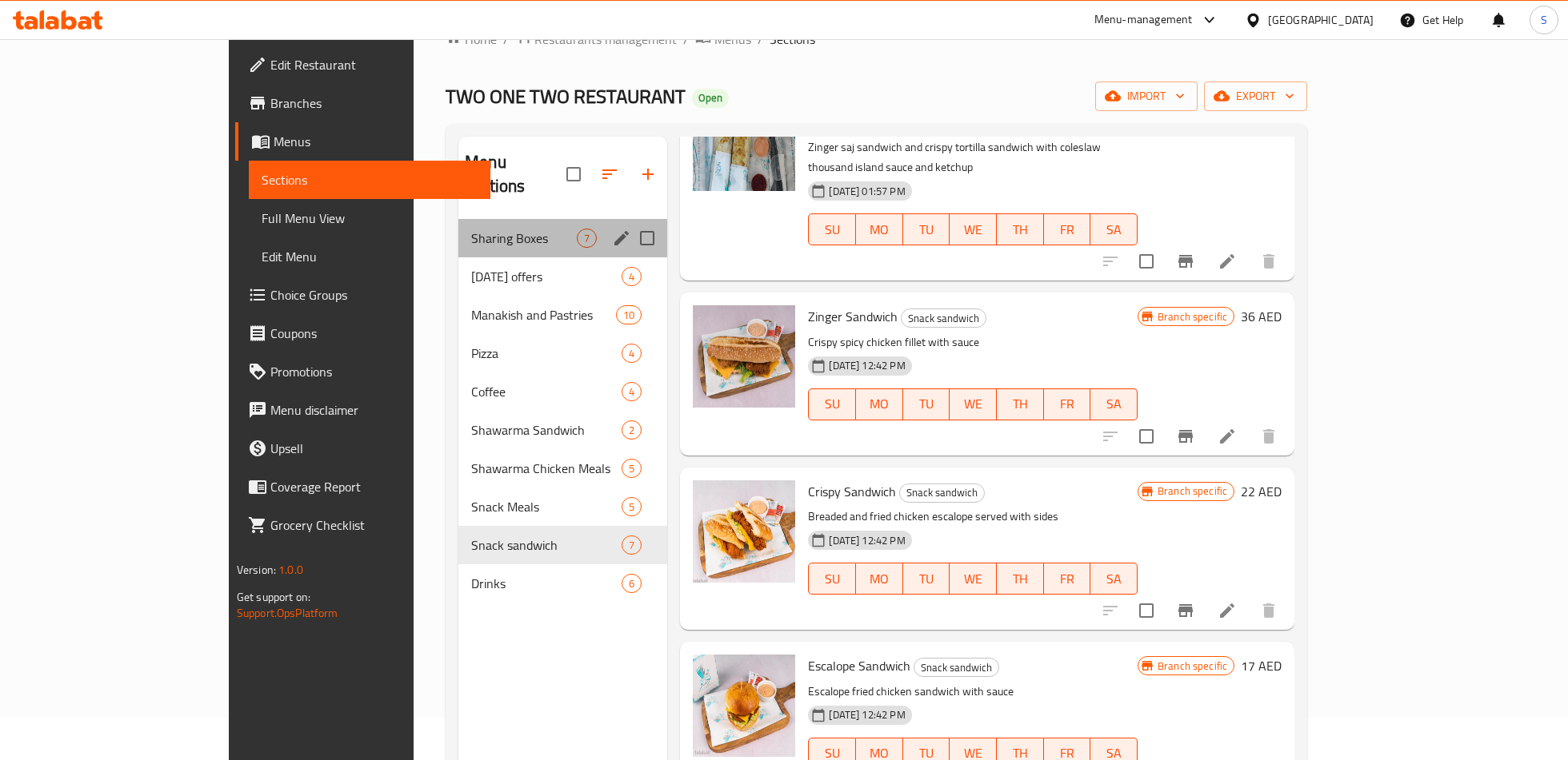
click at [501, 226] on div "Sharing Boxes 7" at bounding box center [563, 238] width 209 height 39
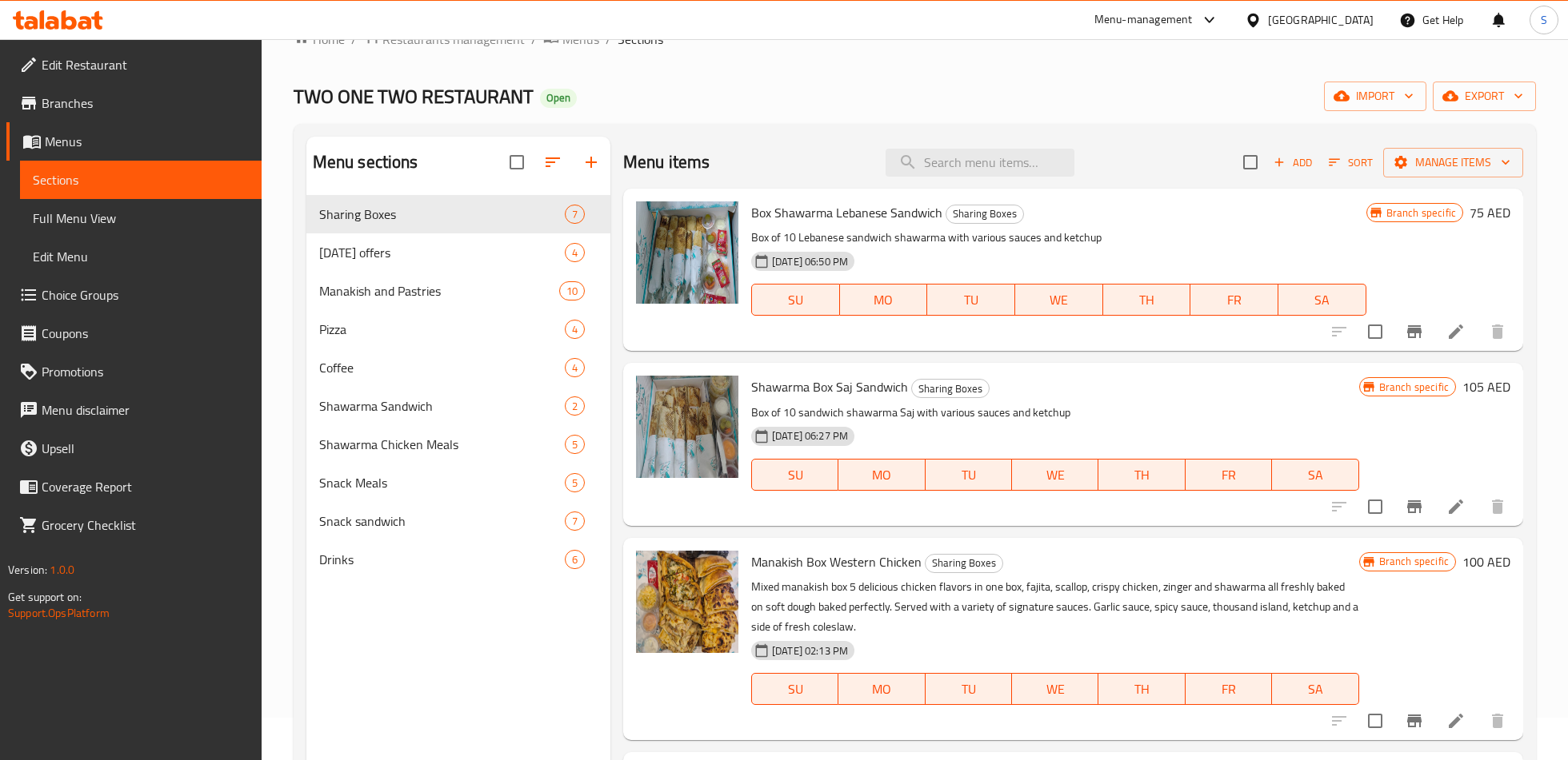
scroll to position [13, 0]
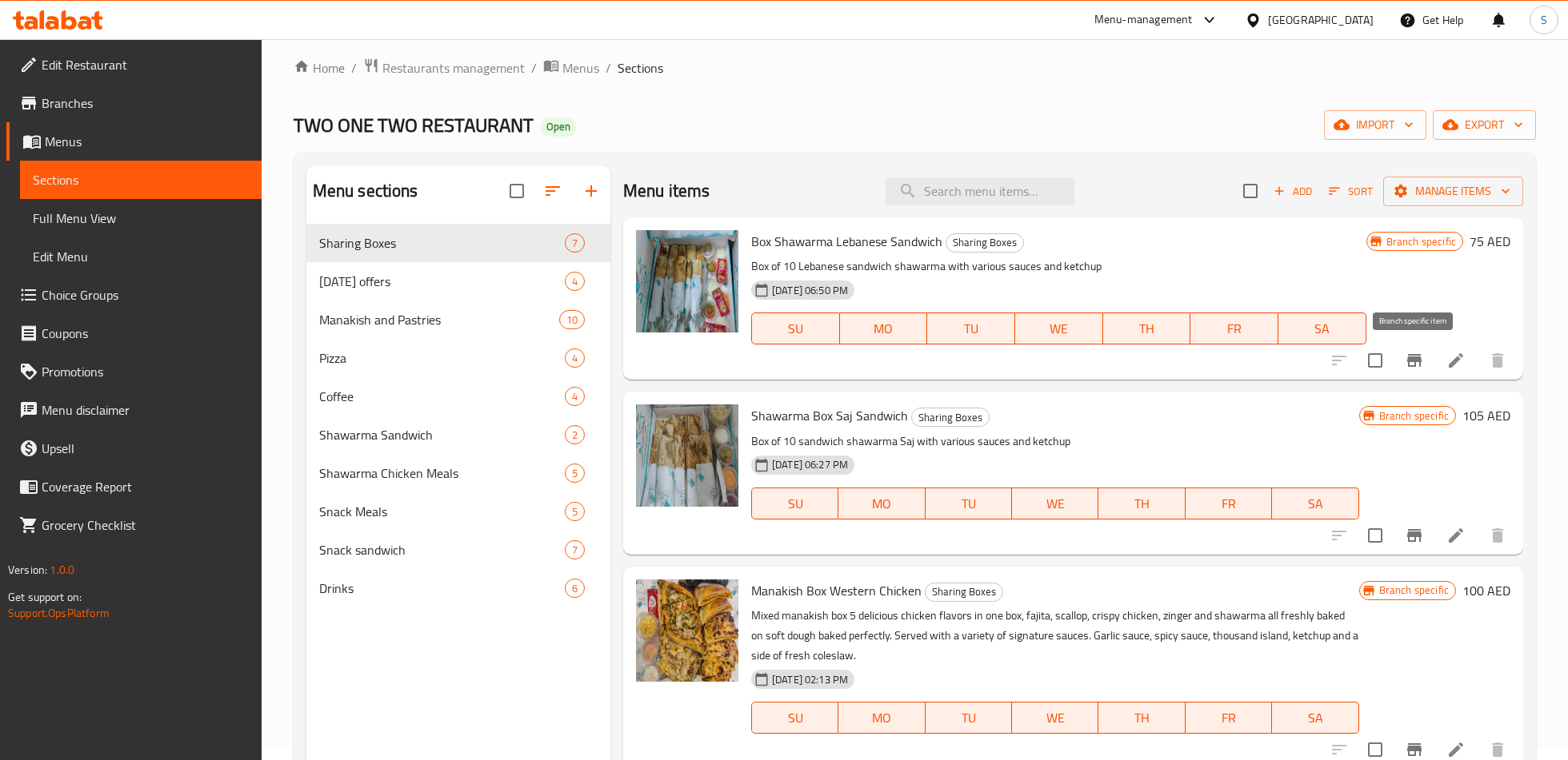
click at [1409, 359] on icon "Branch-specific-item" at bounding box center [1414, 360] width 14 height 13
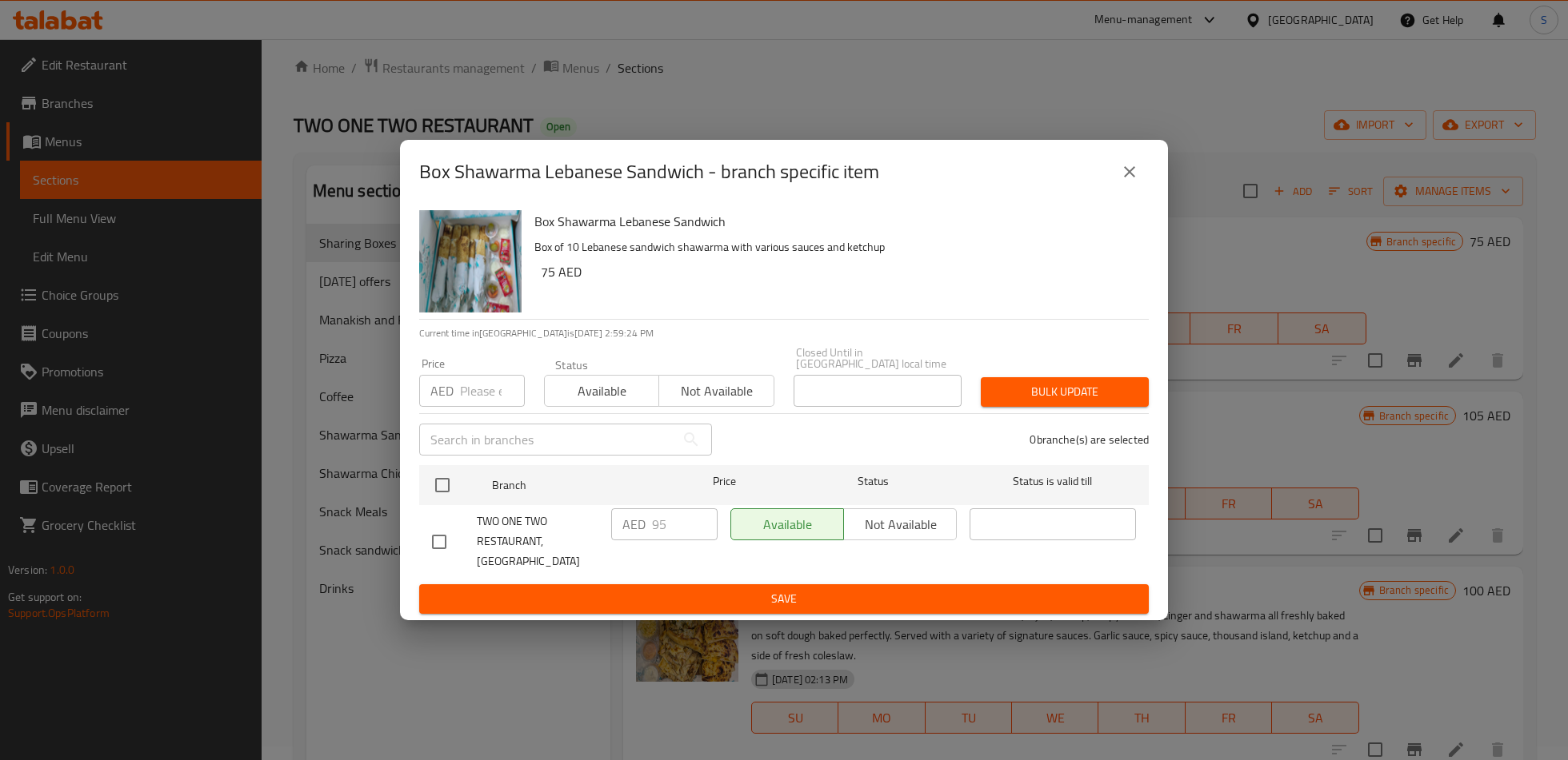
click at [446, 543] on input "checkbox" at bounding box center [439, 542] width 34 height 34
checkbox input "true"
click at [665, 540] on input "95" at bounding box center [685, 524] width 66 height 32
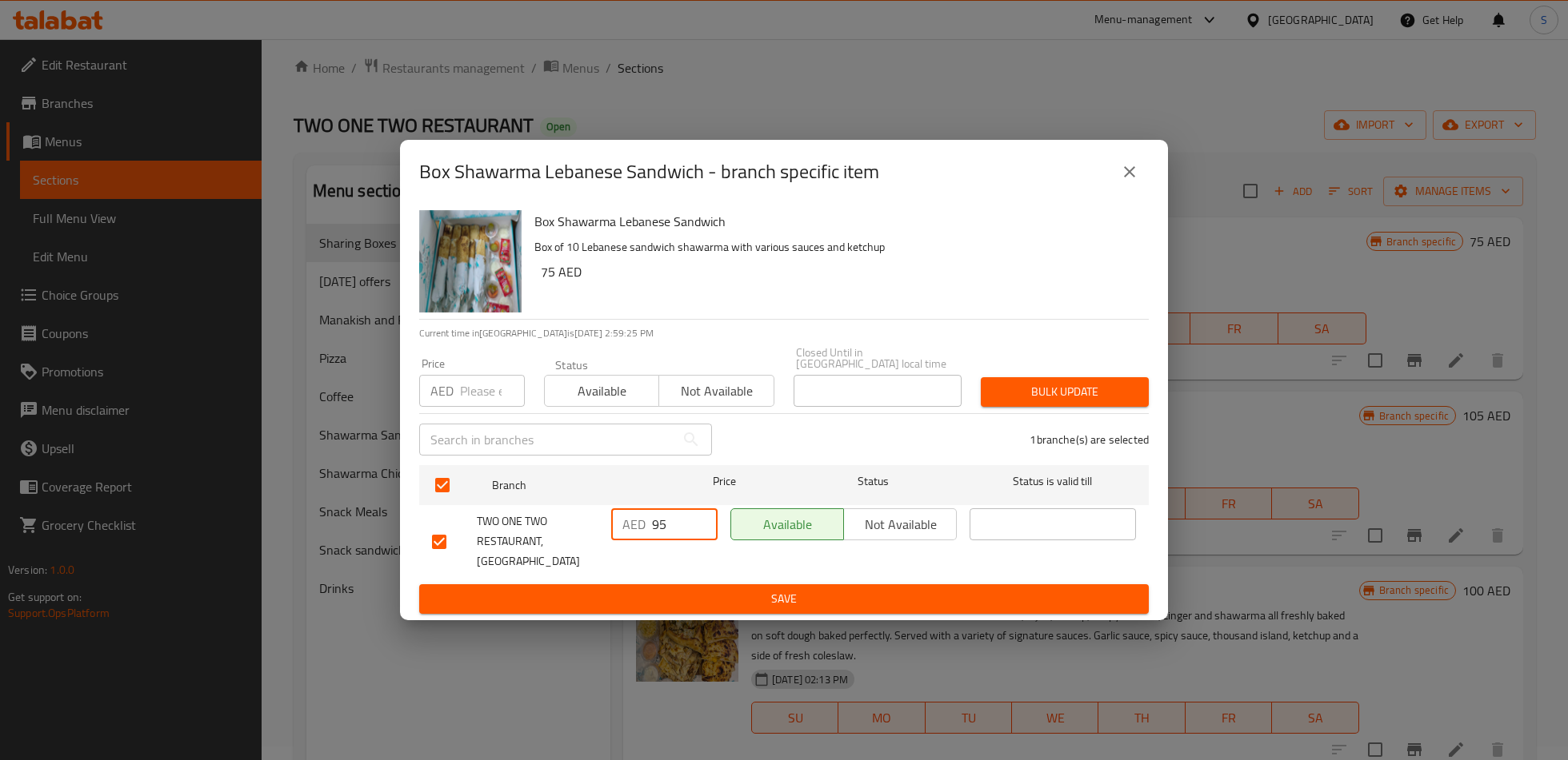
click at [665, 540] on input "95" at bounding box center [685, 524] width 66 height 32
type input "72"
click at [695, 589] on span "Save" at bounding box center [784, 599] width 704 height 20
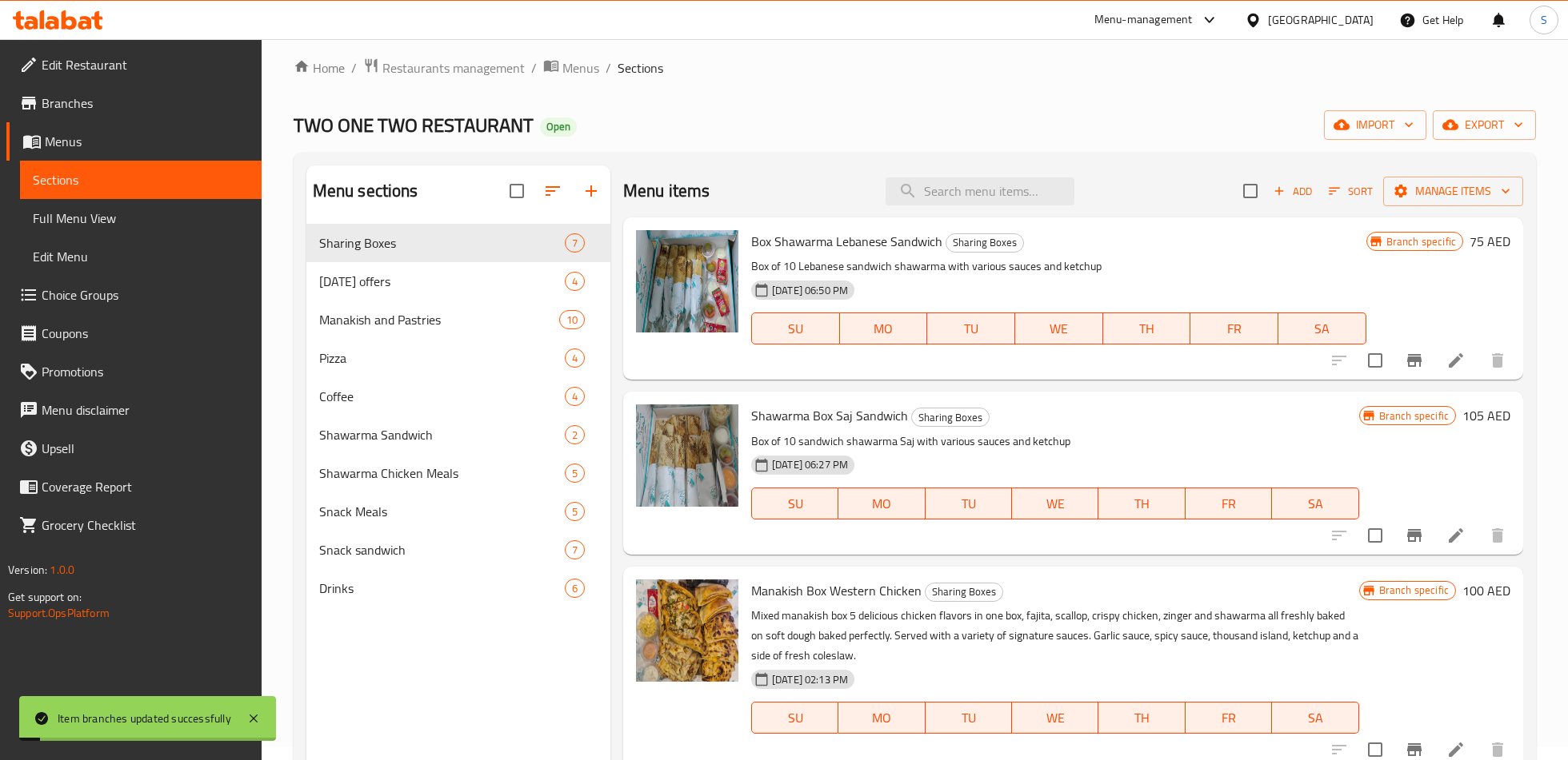
scroll to position [45, 0]
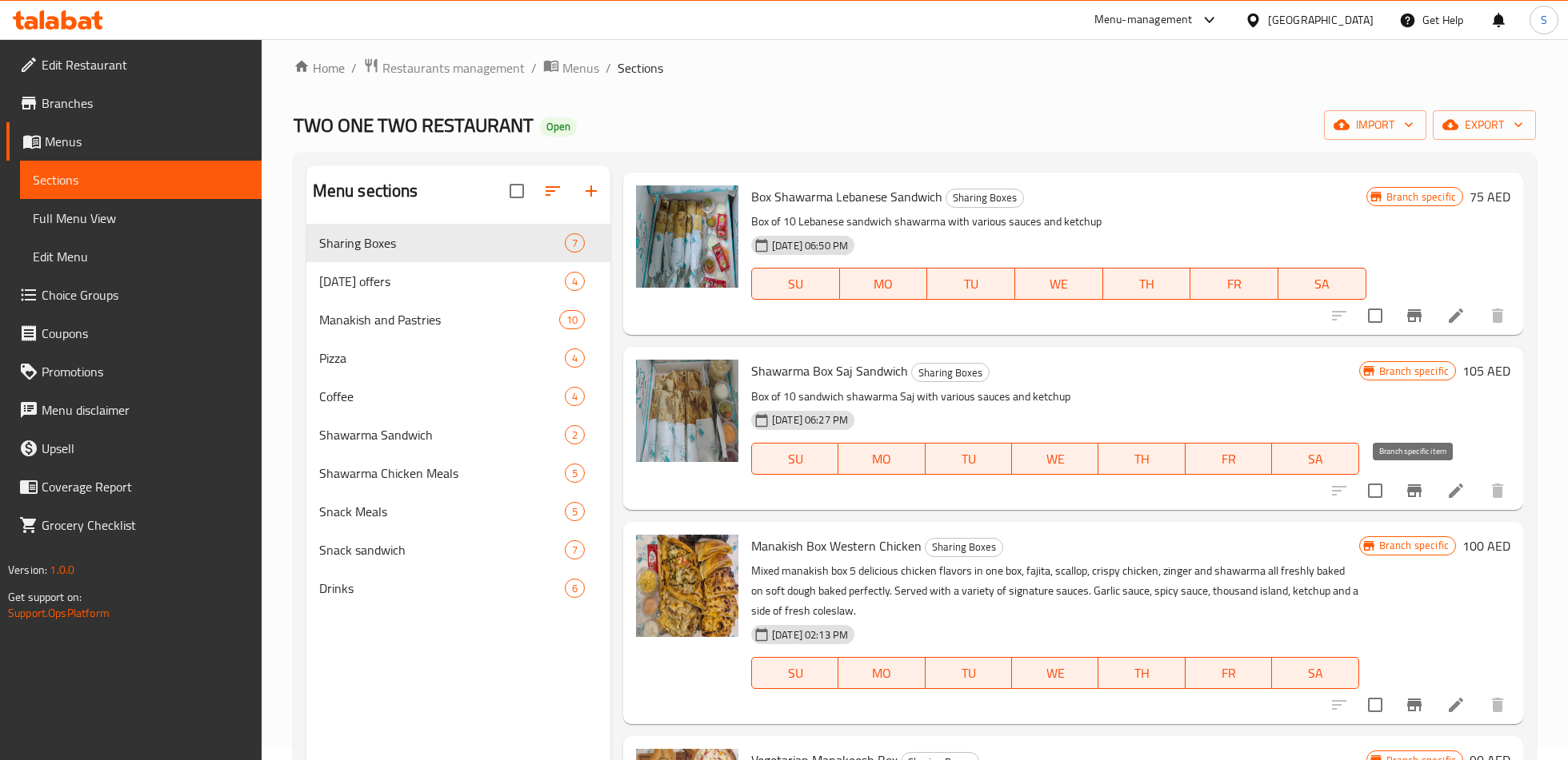
click at [1409, 488] on icon "Branch-specific-item" at bounding box center [1414, 491] width 14 height 13
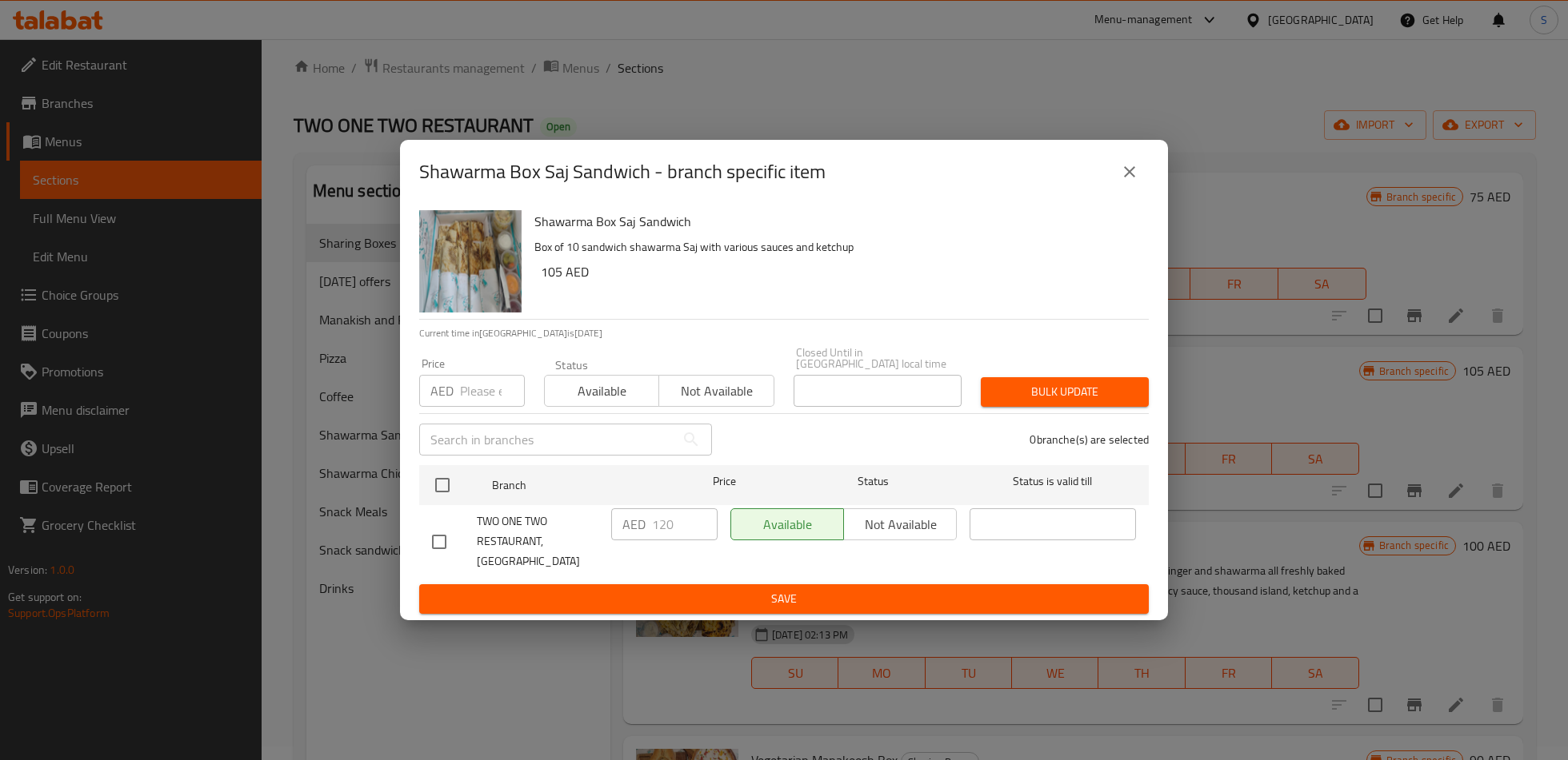
click at [422, 550] on input "checkbox" at bounding box center [439, 542] width 34 height 34
checkbox input "true"
click at [653, 534] on input "120" at bounding box center [685, 524] width 66 height 32
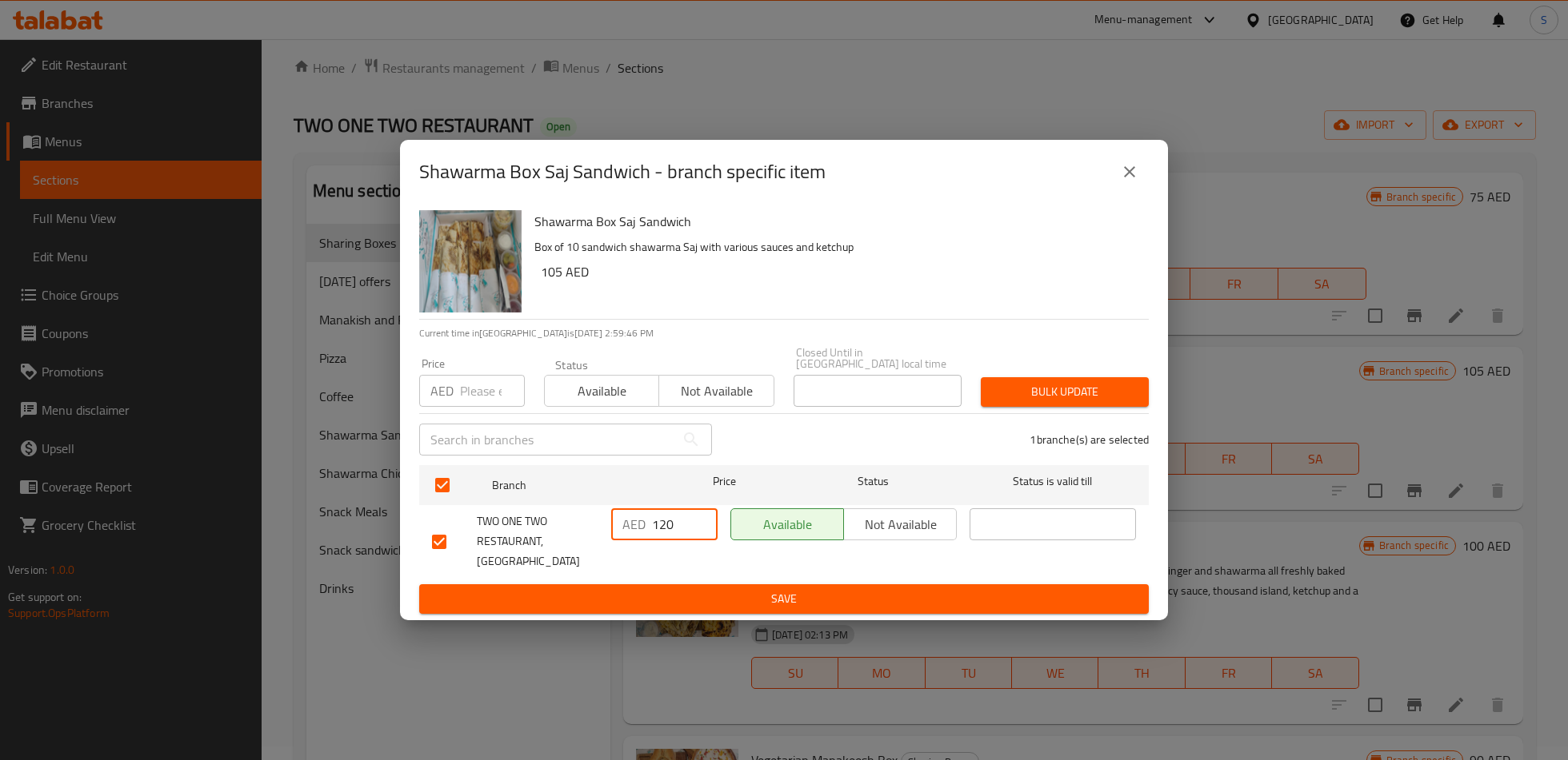
click at [653, 534] on input "120" at bounding box center [685, 524] width 66 height 32
type input "115"
click at [676, 589] on span "Save" at bounding box center [784, 599] width 704 height 20
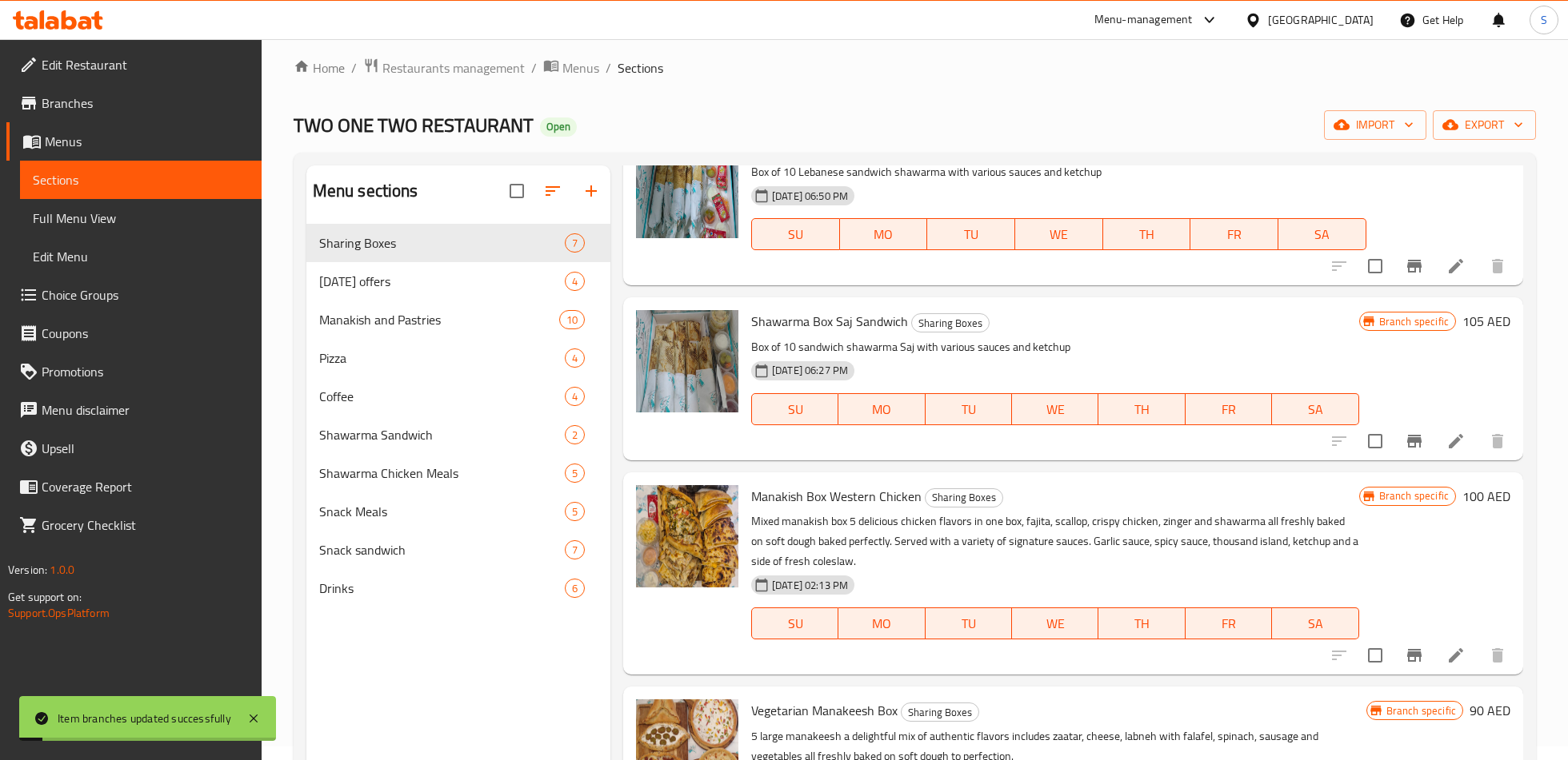
scroll to position [116, 0]
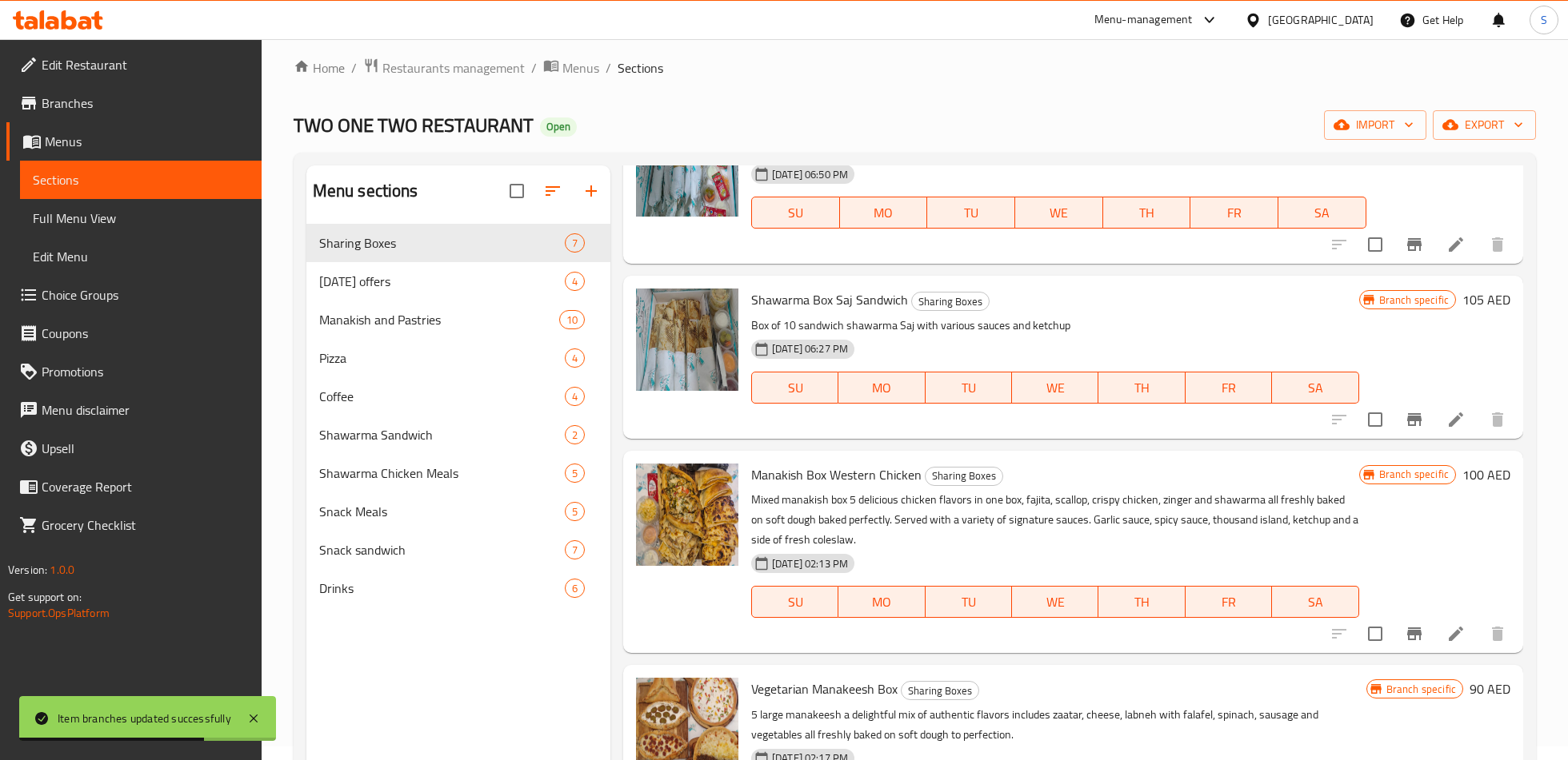
click at [1407, 629] on icon "Branch-specific-item" at bounding box center [1414, 634] width 19 height 19
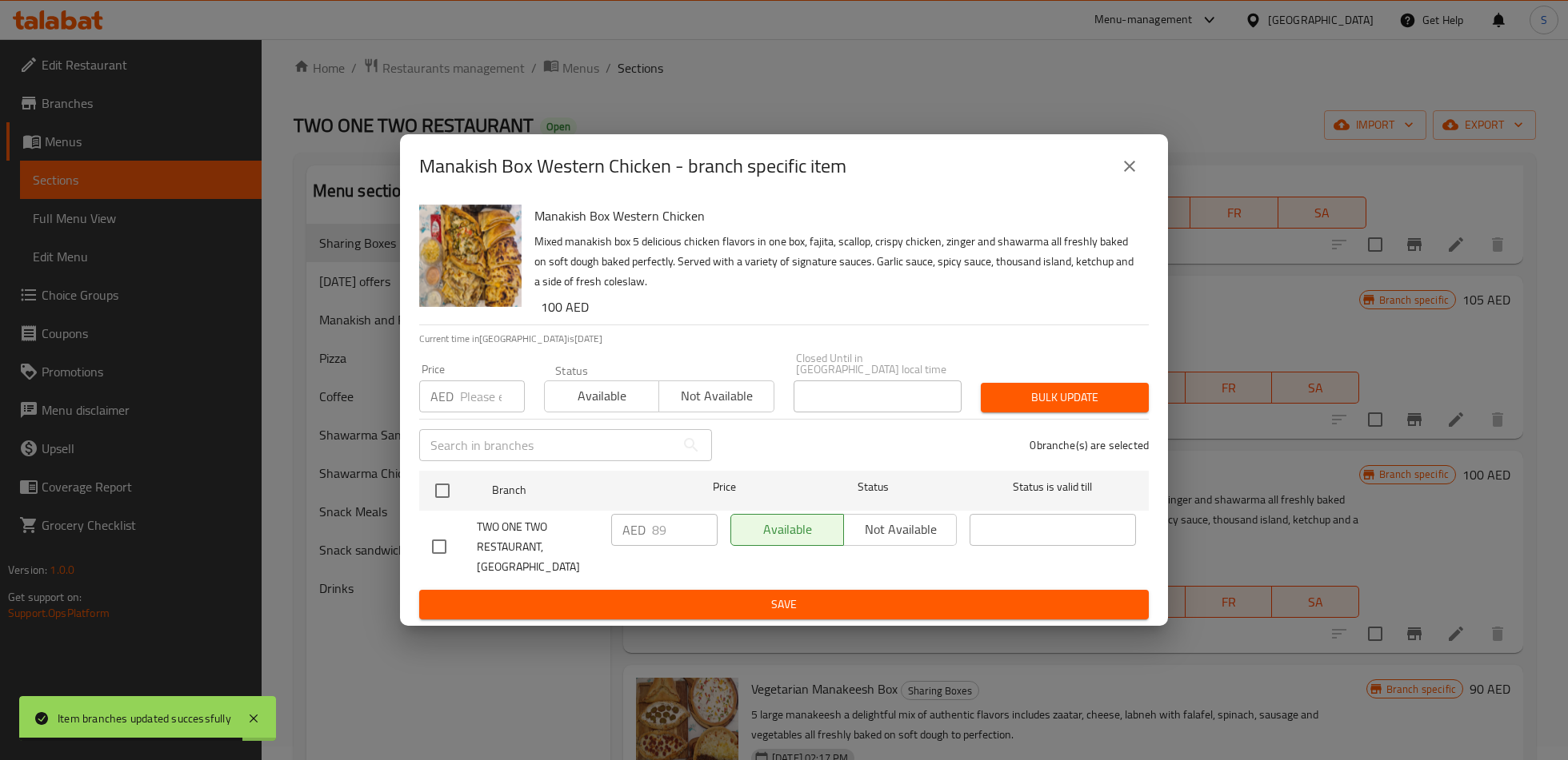
click at [451, 543] on input "checkbox" at bounding box center [439, 547] width 34 height 34
checkbox input "true"
click at [652, 545] on input "89" at bounding box center [685, 530] width 66 height 32
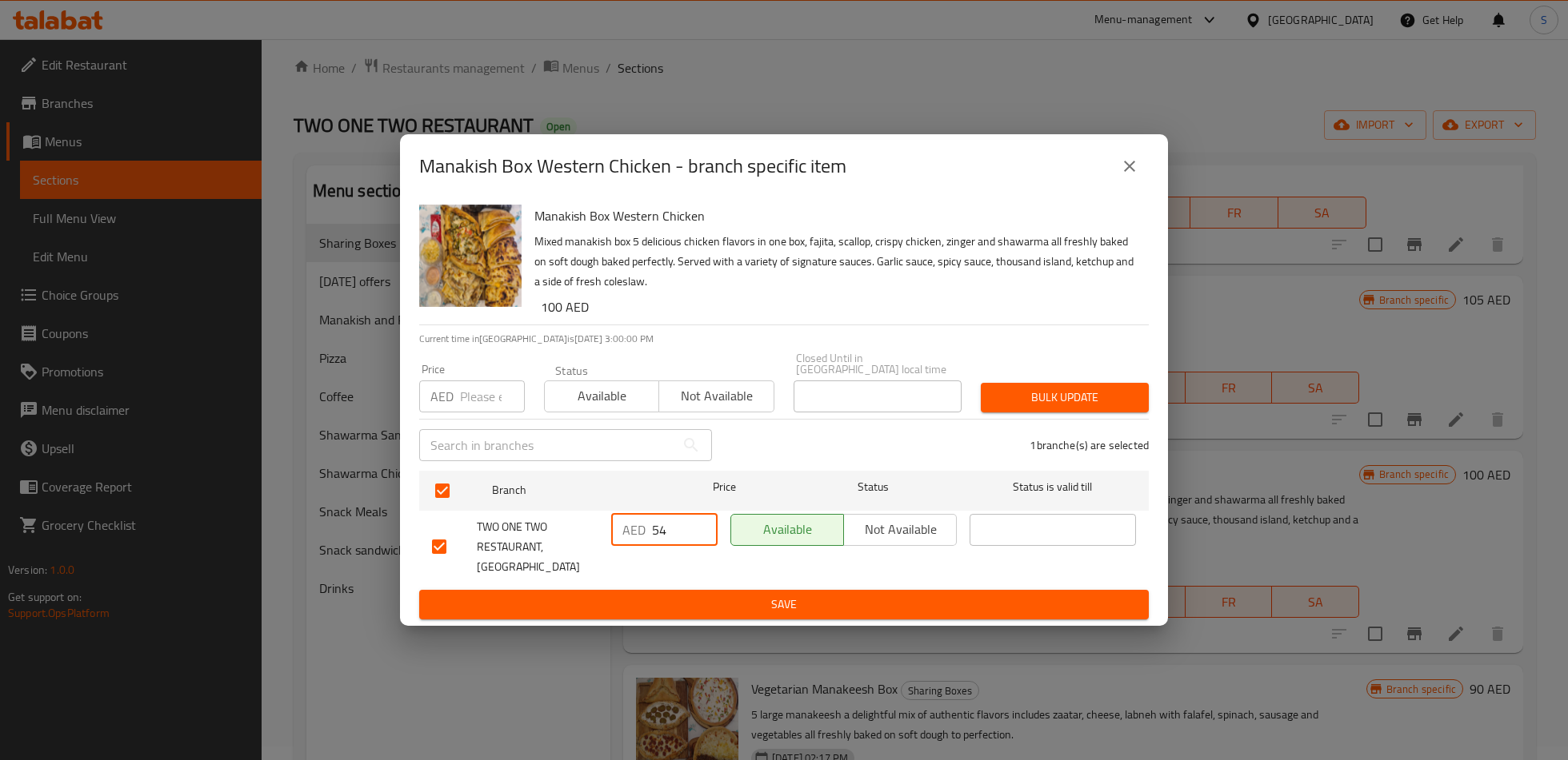
type input "54"
click at [692, 604] on button "Save" at bounding box center [784, 604] width 729 height 29
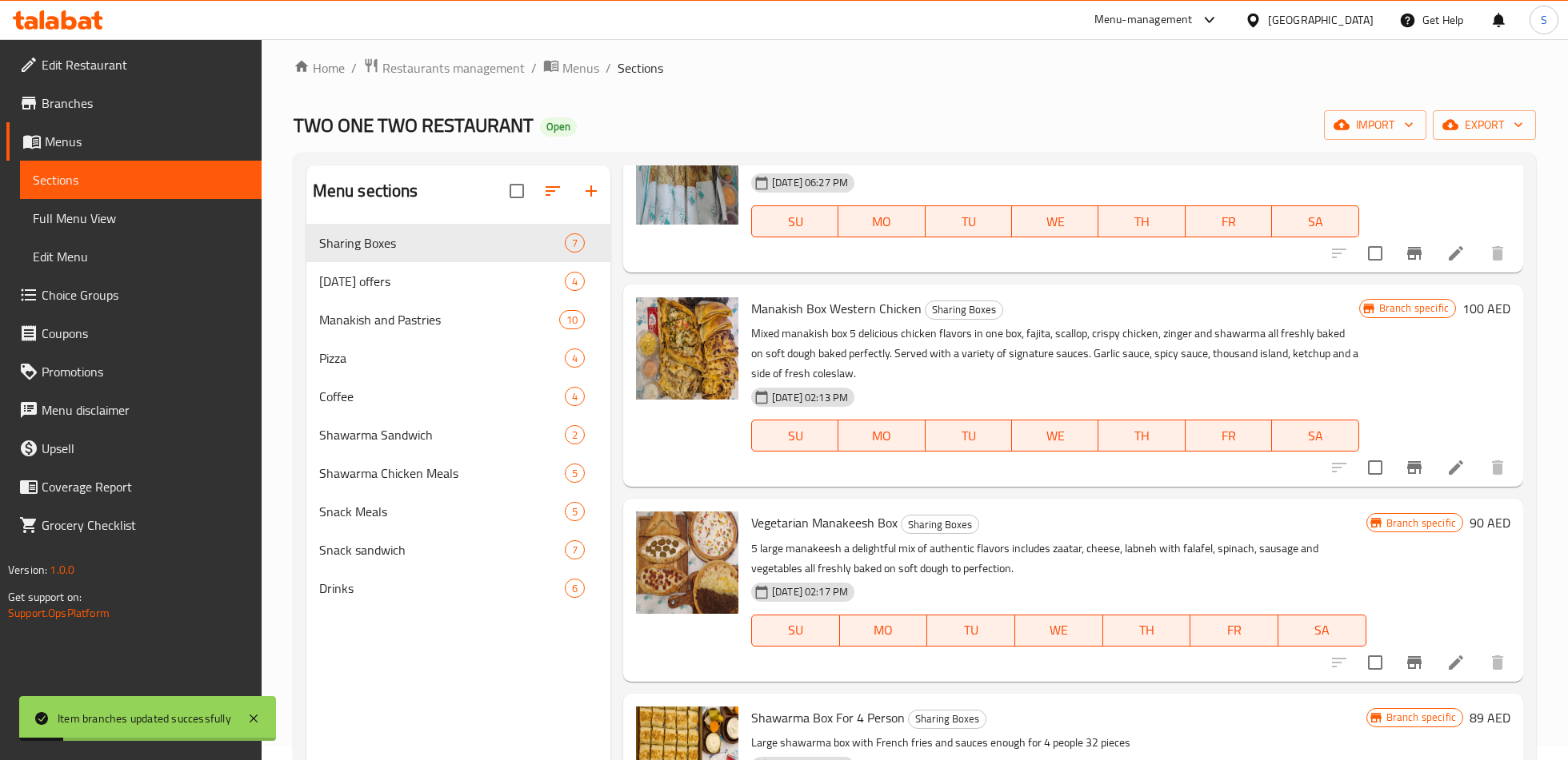
scroll to position [320, 0]
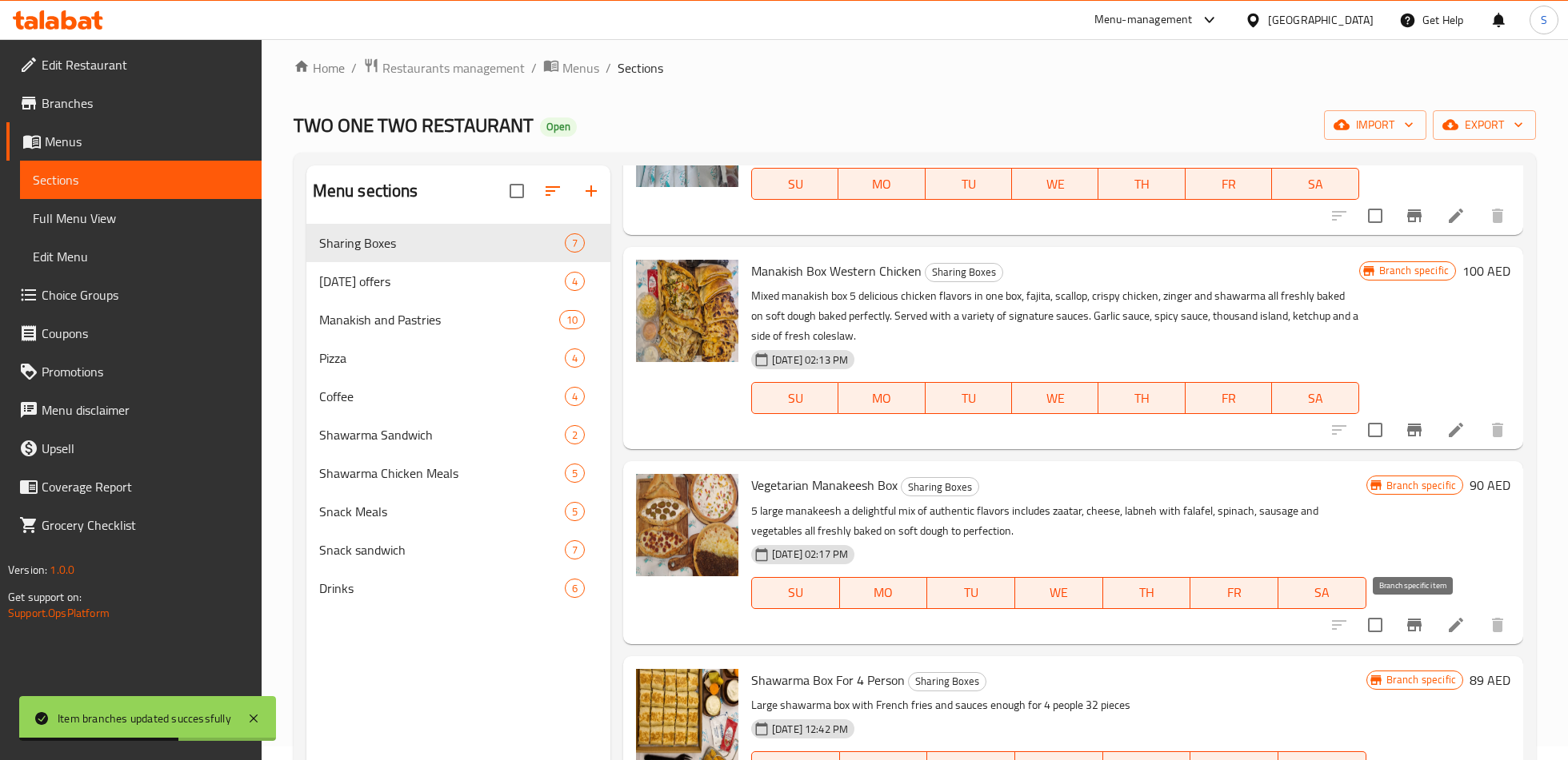
click at [1405, 615] on icon "Branch-specific-item" at bounding box center [1414, 624] width 19 height 19
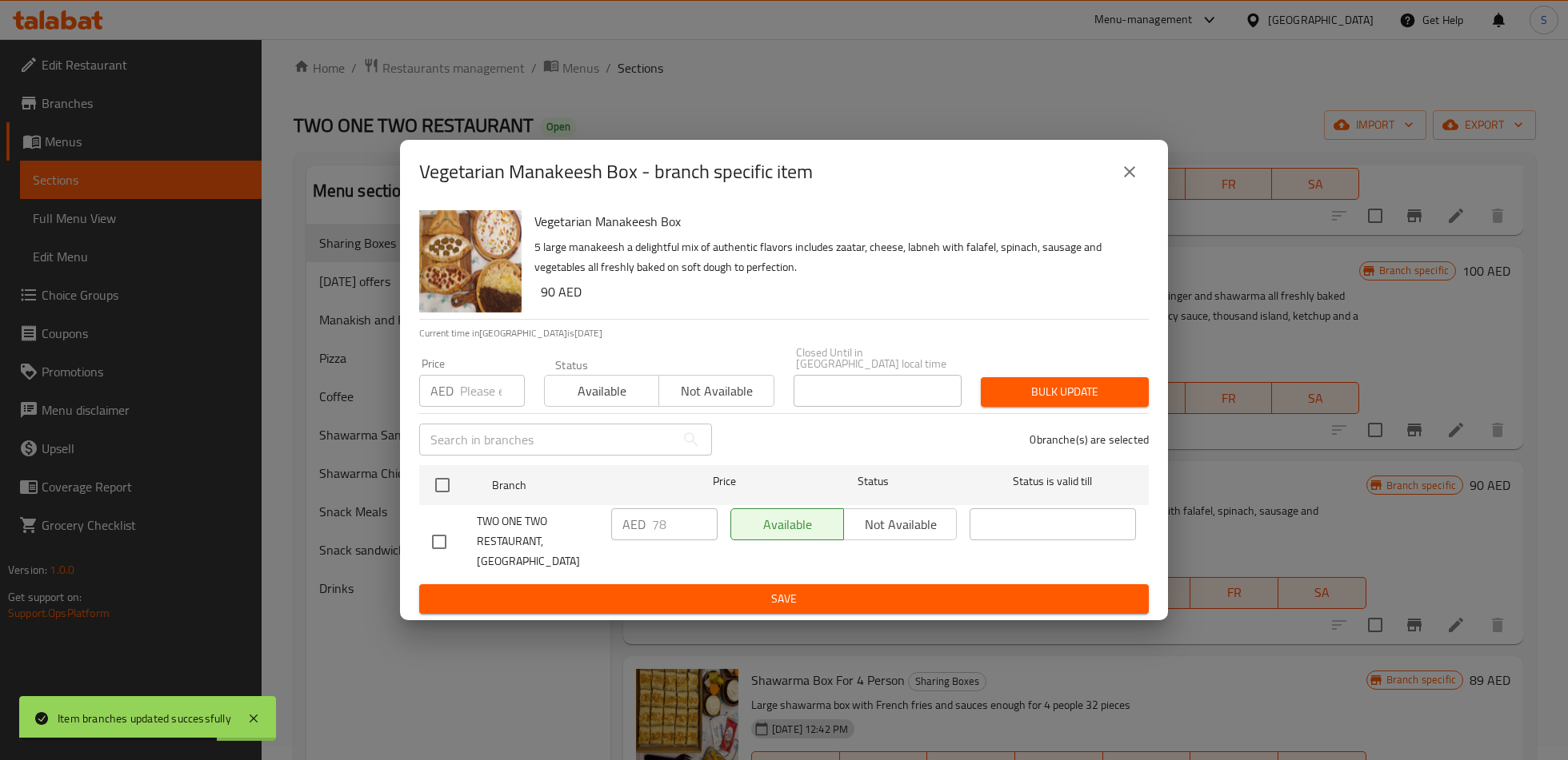
click at [433, 548] on input "checkbox" at bounding box center [439, 542] width 34 height 34
checkbox input "true"
click at [666, 540] on input "78" at bounding box center [685, 524] width 66 height 32
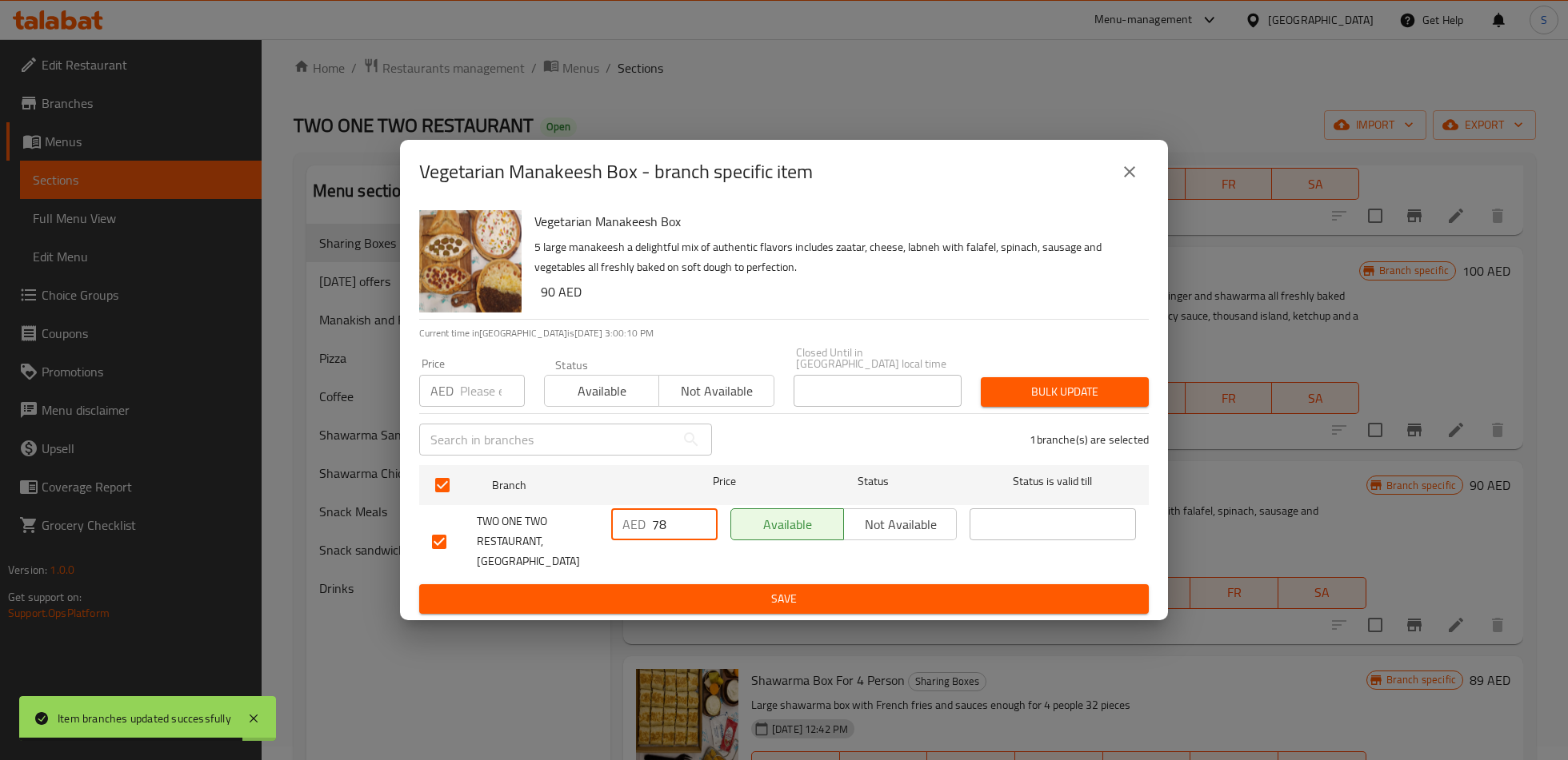
click at [666, 540] on input "78" at bounding box center [685, 524] width 66 height 32
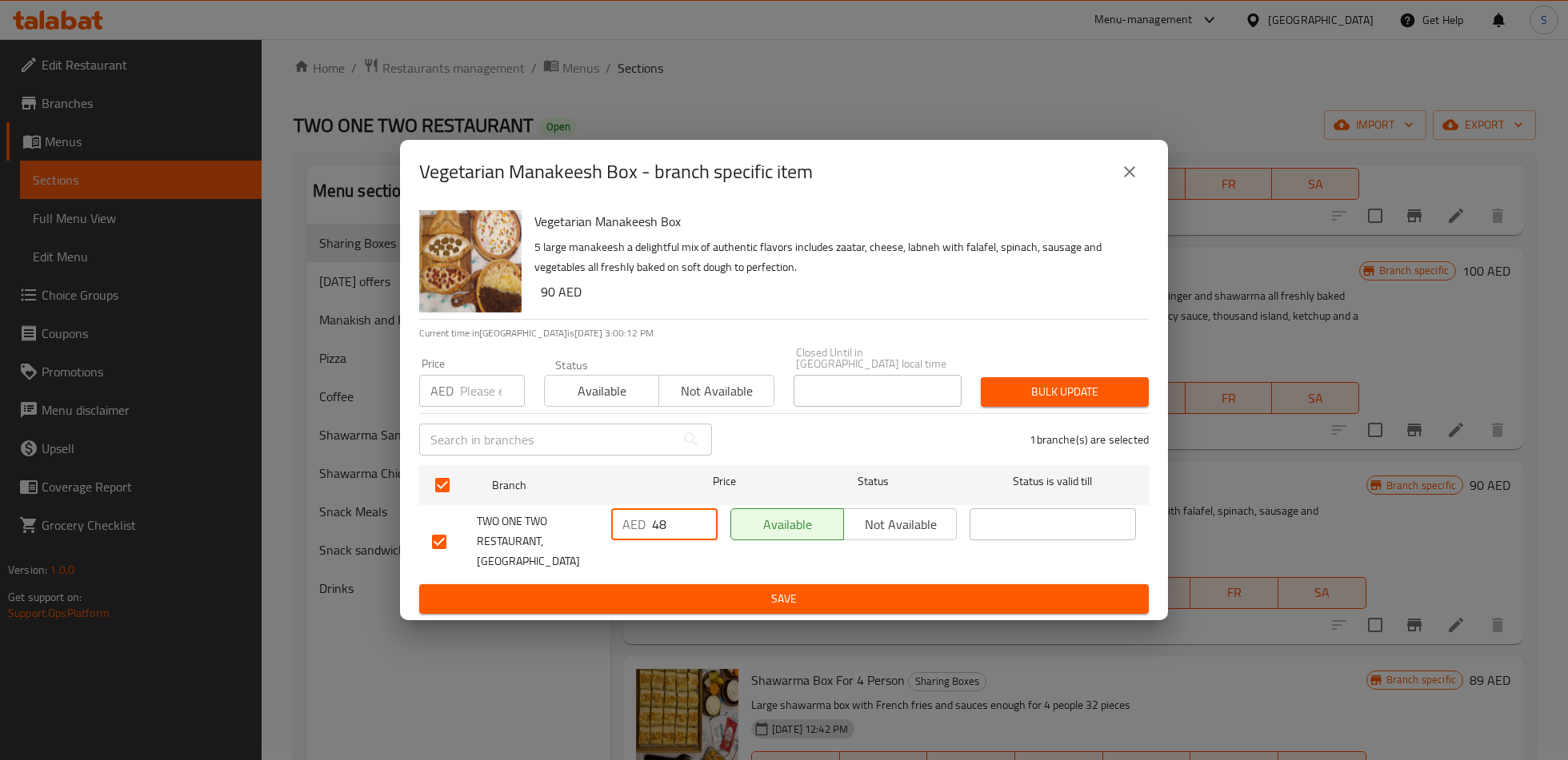
type input "48"
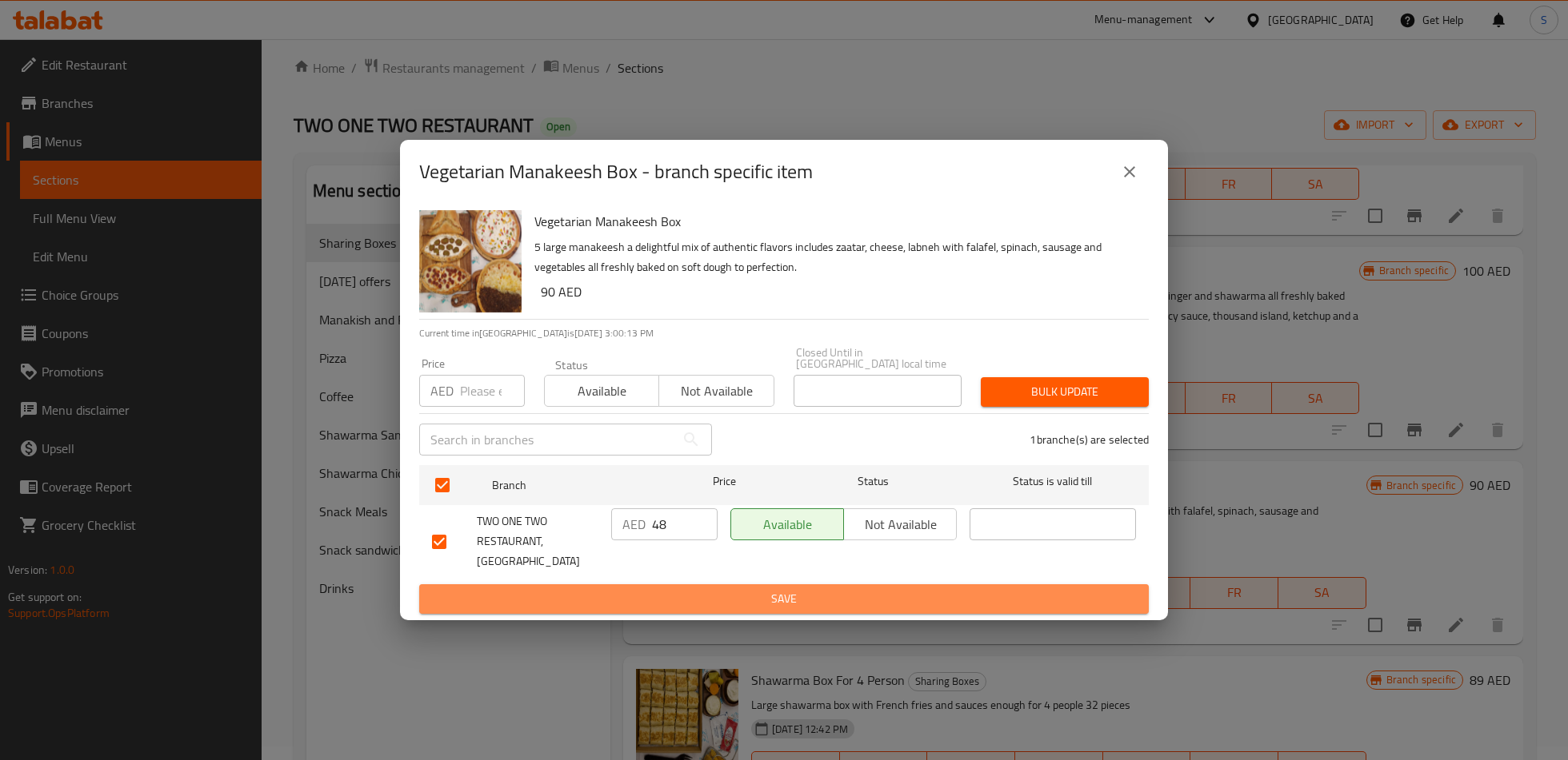
click at [693, 597] on span "Save" at bounding box center [784, 599] width 704 height 20
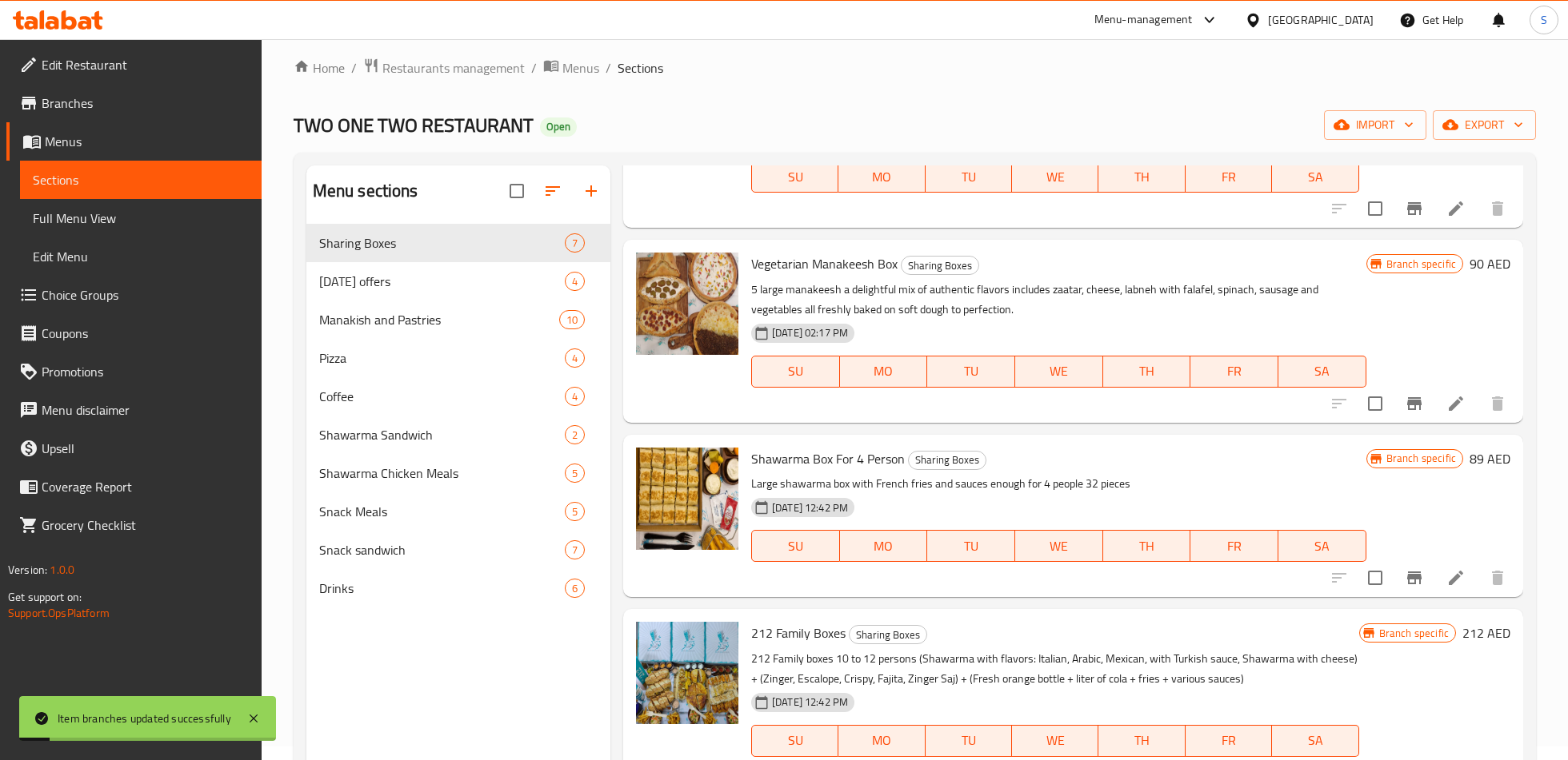
scroll to position [545, 0]
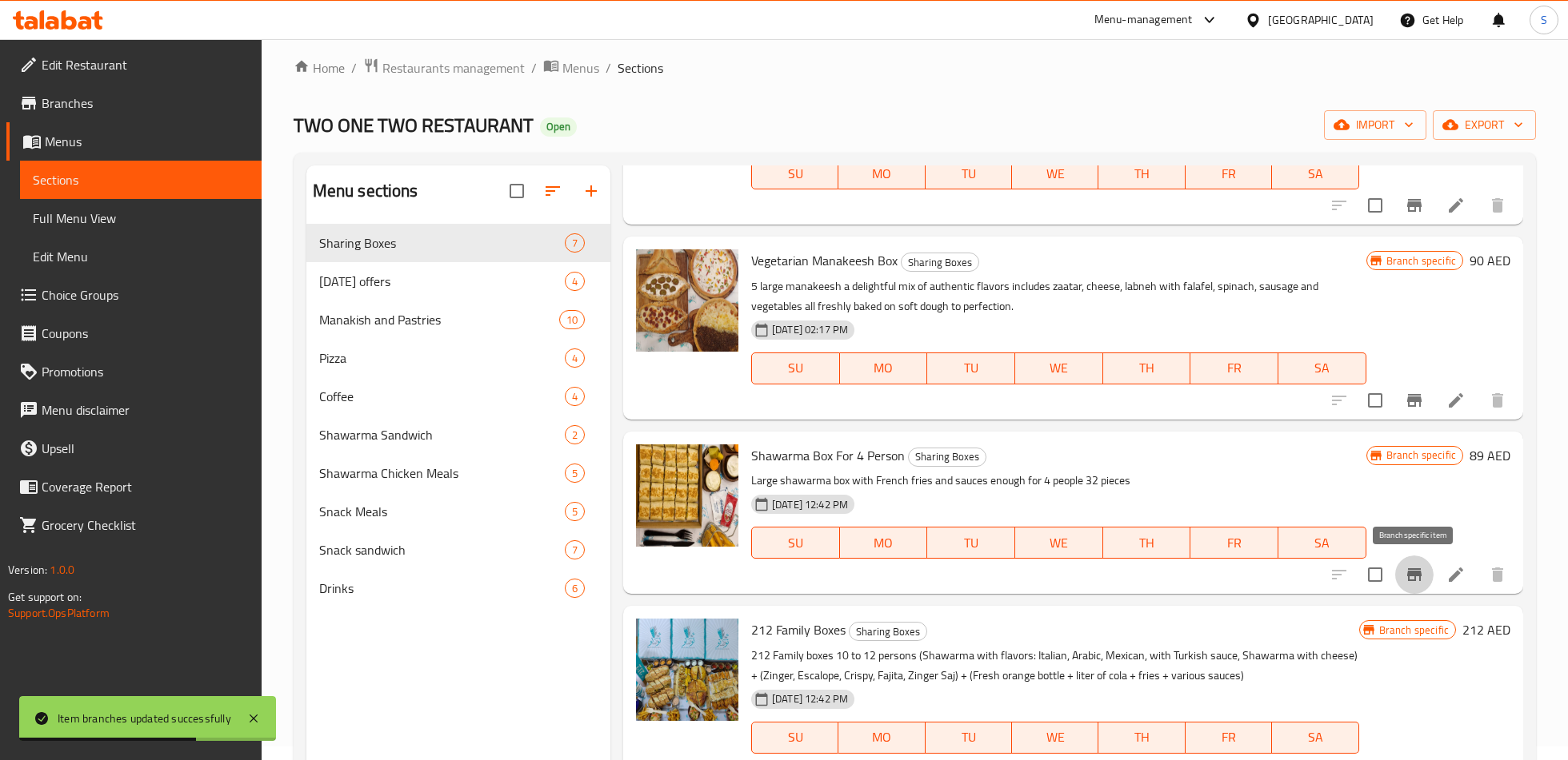
click at [1408, 577] on icon "Branch-specific-item" at bounding box center [1414, 574] width 14 height 13
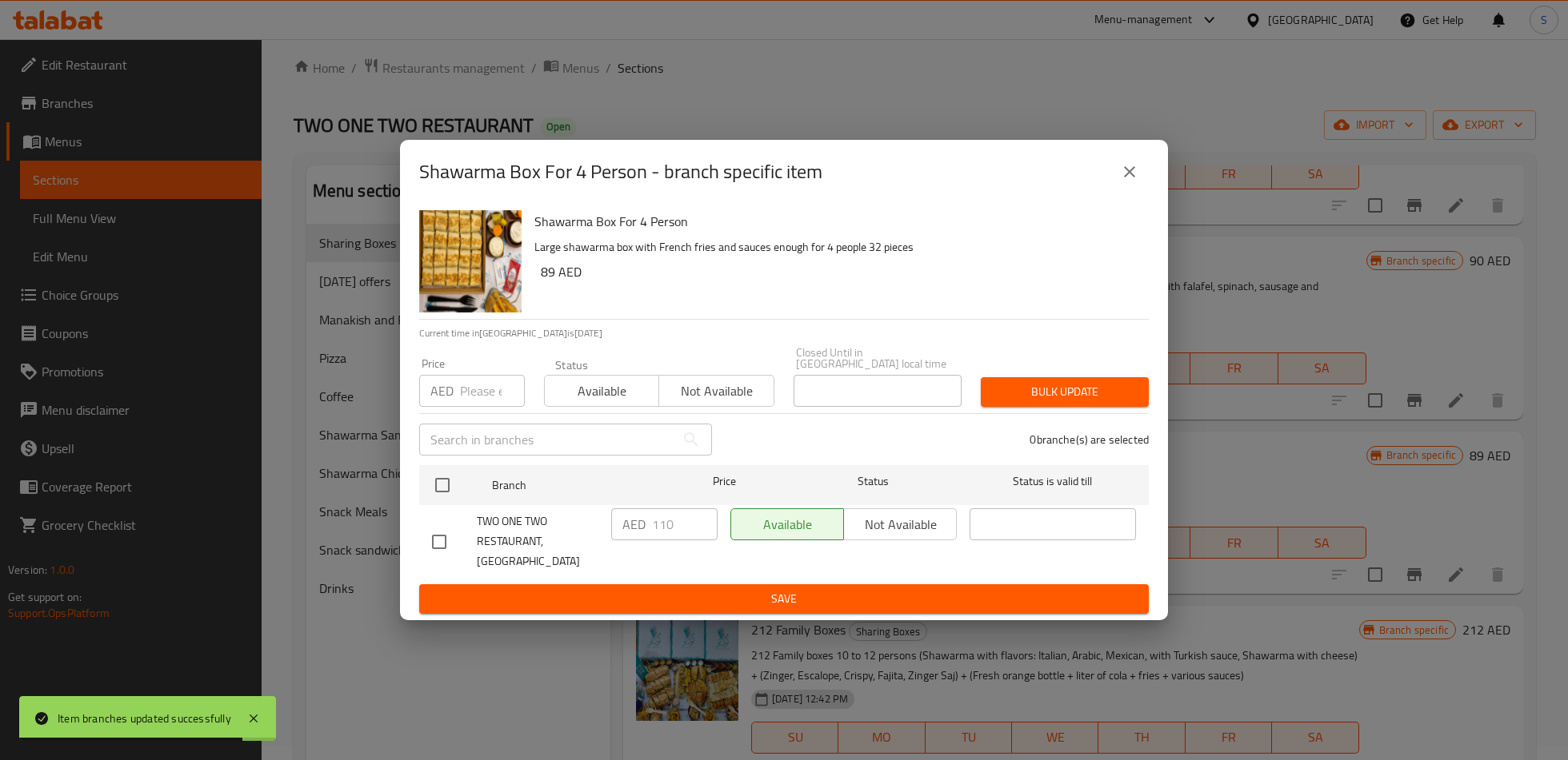
click at [443, 554] on input "checkbox" at bounding box center [439, 542] width 34 height 34
checkbox input "true"
click at [665, 539] on input "110" at bounding box center [685, 524] width 66 height 32
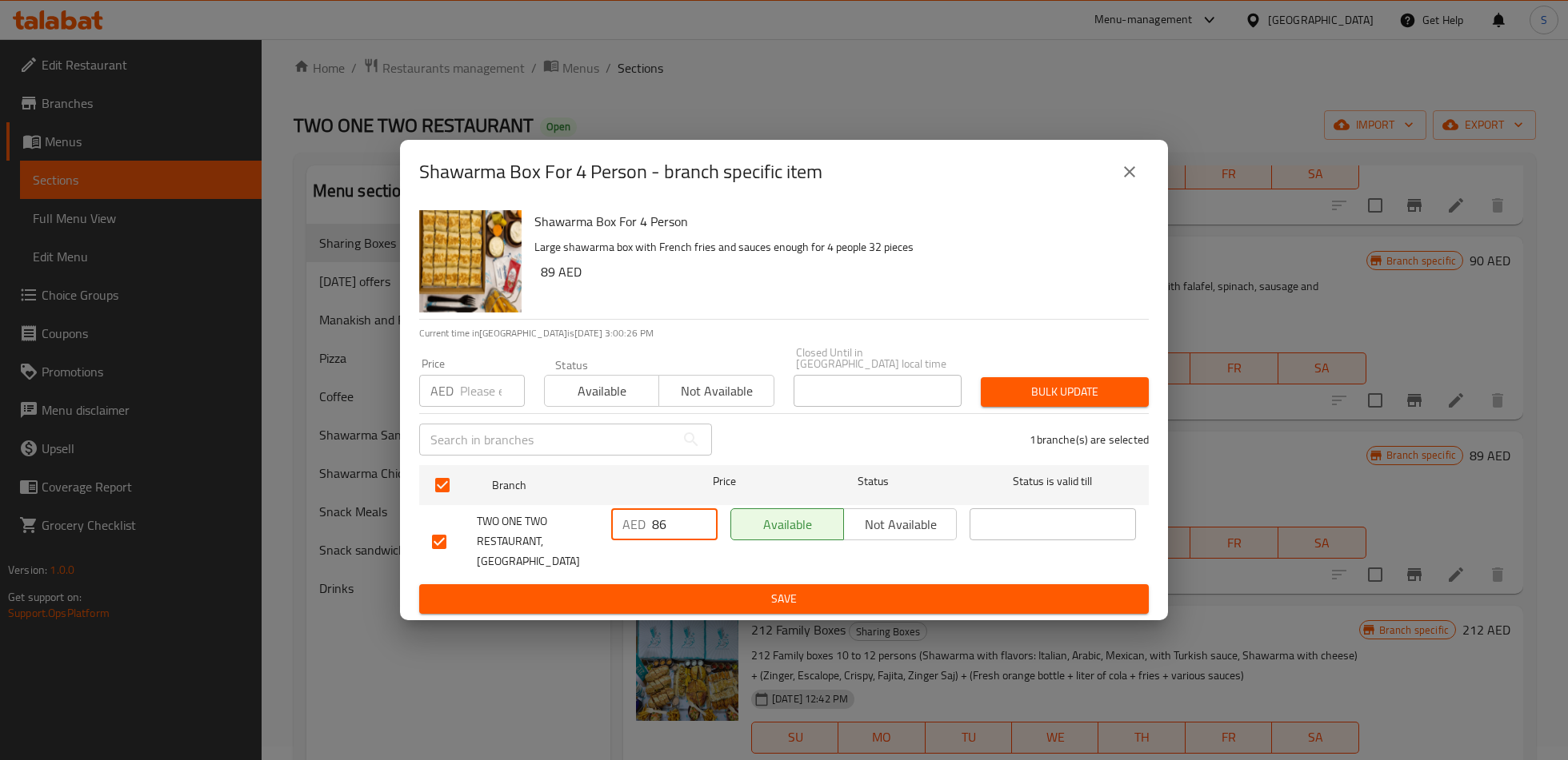
type input "86"
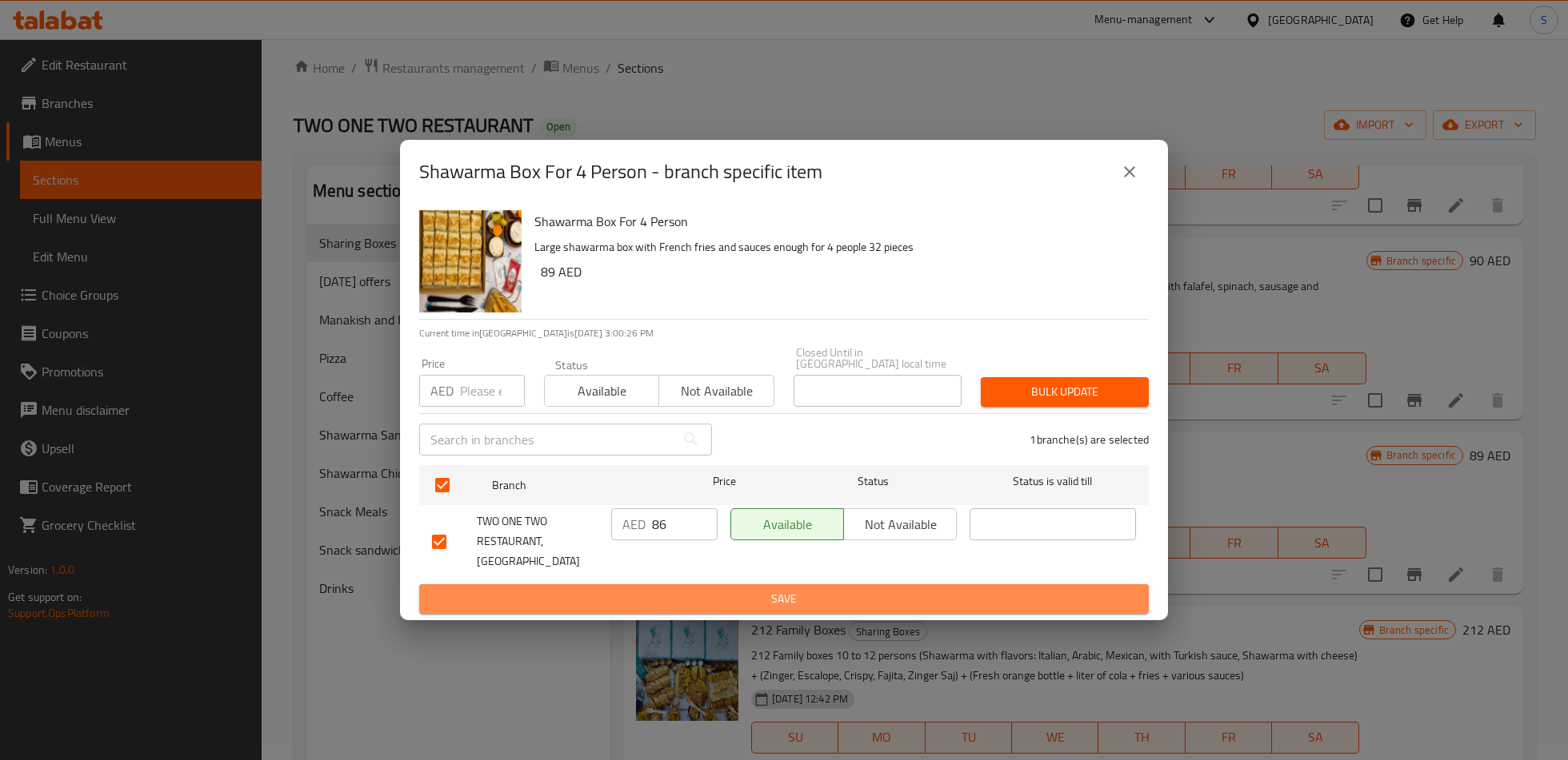
click at [707, 589] on span "Save" at bounding box center [784, 599] width 704 height 20
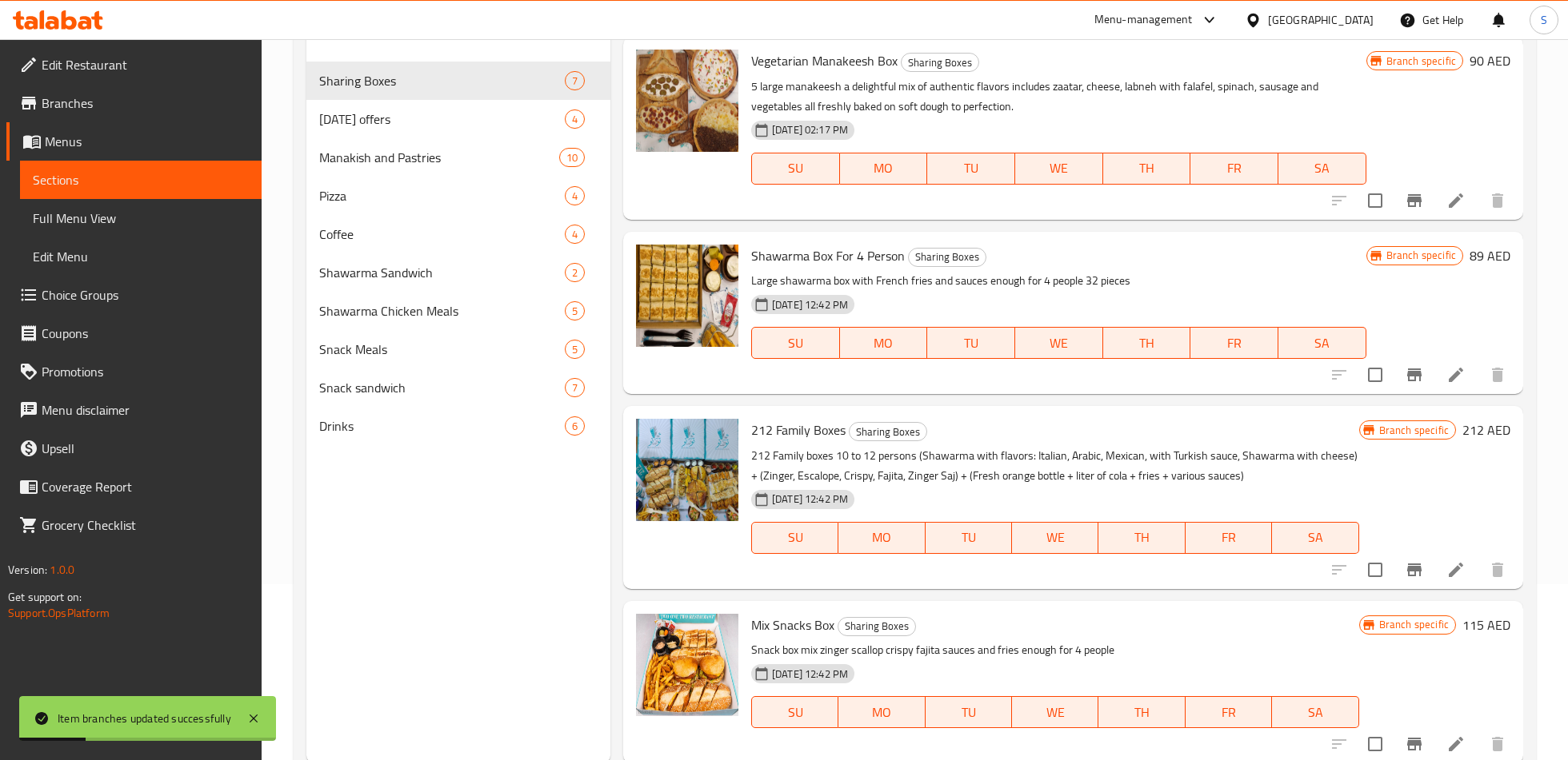
scroll to position [224, 0]
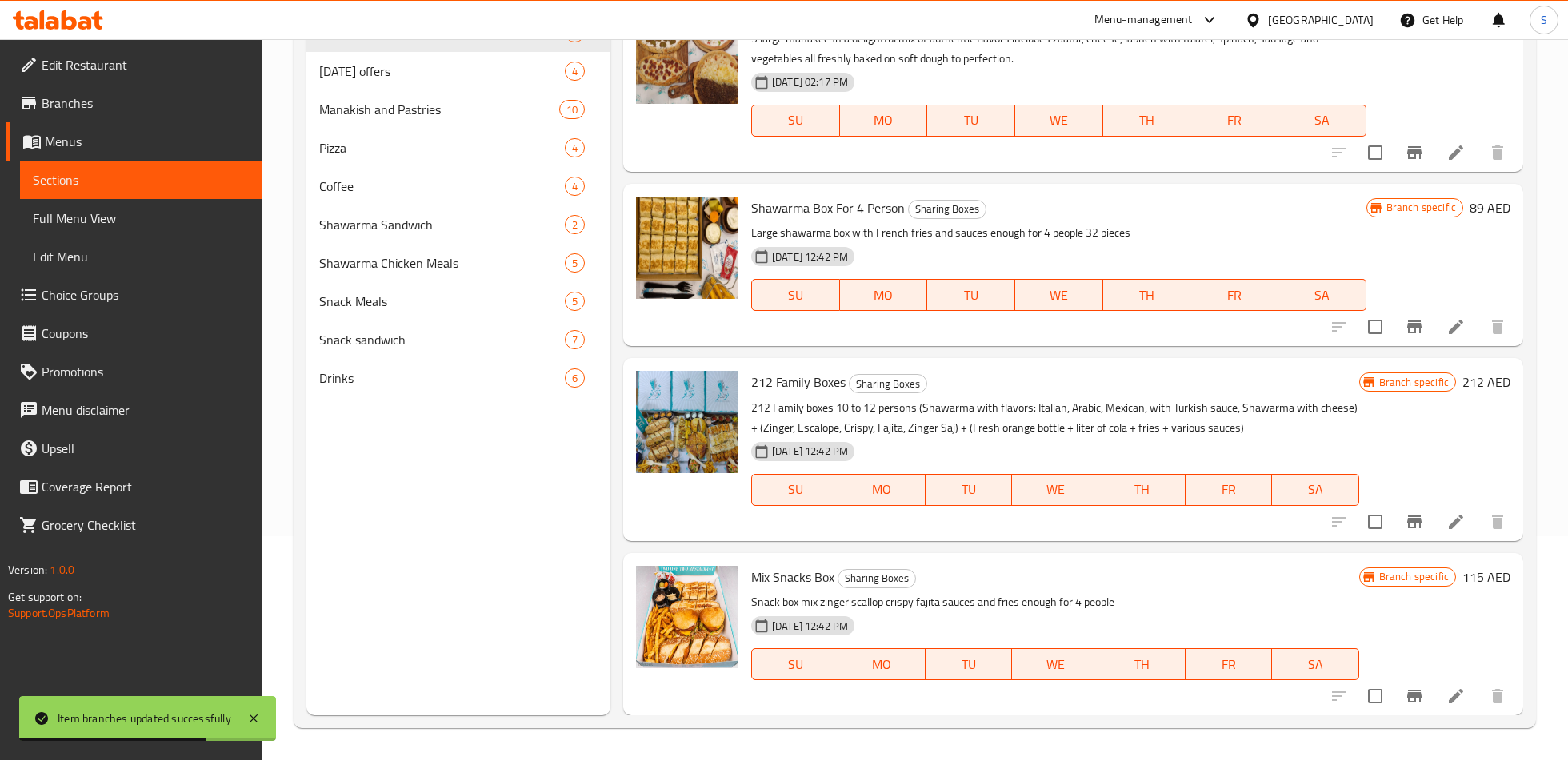
click at [1414, 522] on icon "Branch-specific-item" at bounding box center [1414, 522] width 14 height 13
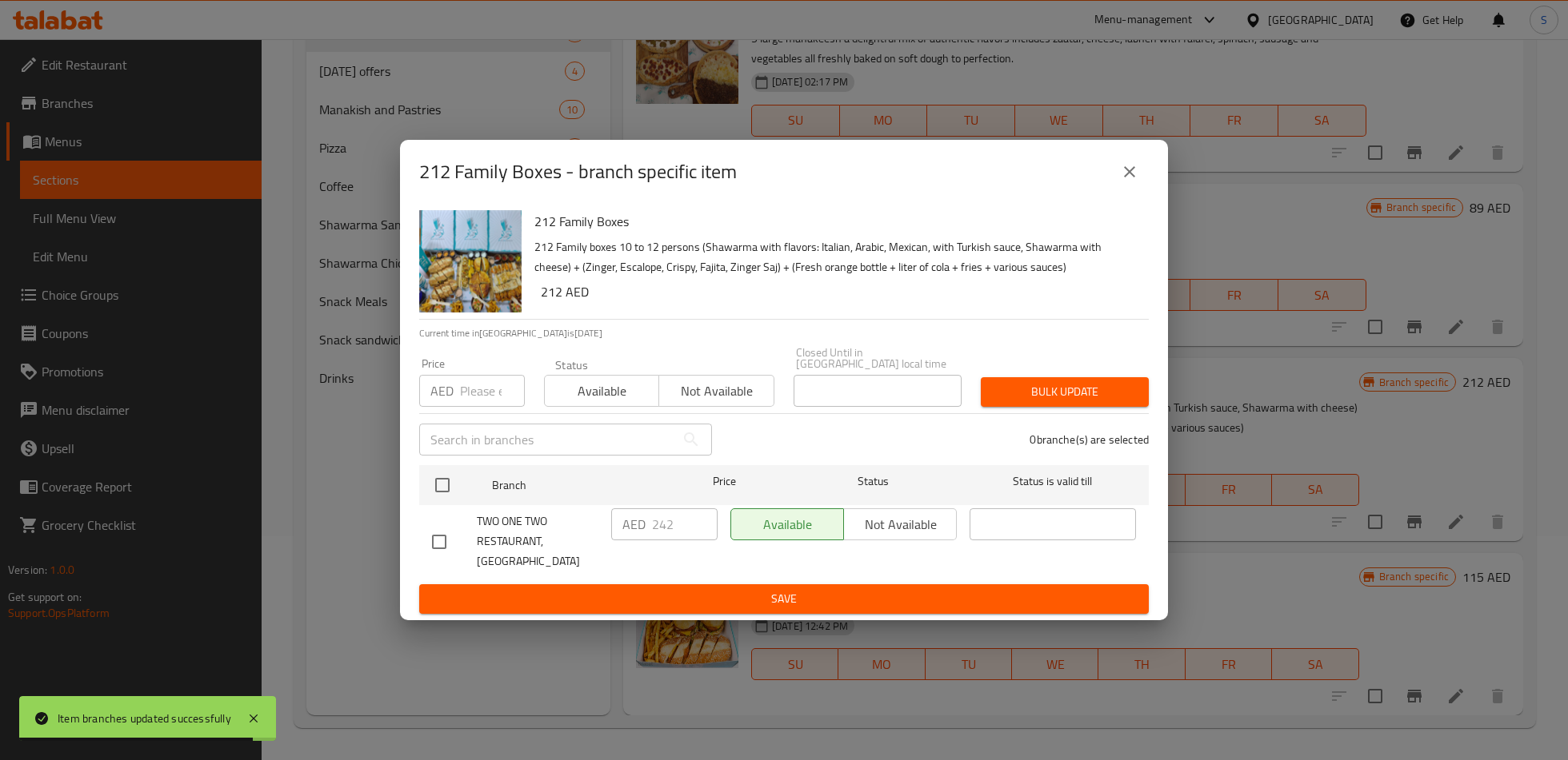
click at [448, 527] on input "checkbox" at bounding box center [439, 542] width 34 height 34
checkbox input "true"
click at [674, 534] on input "242" at bounding box center [685, 524] width 66 height 32
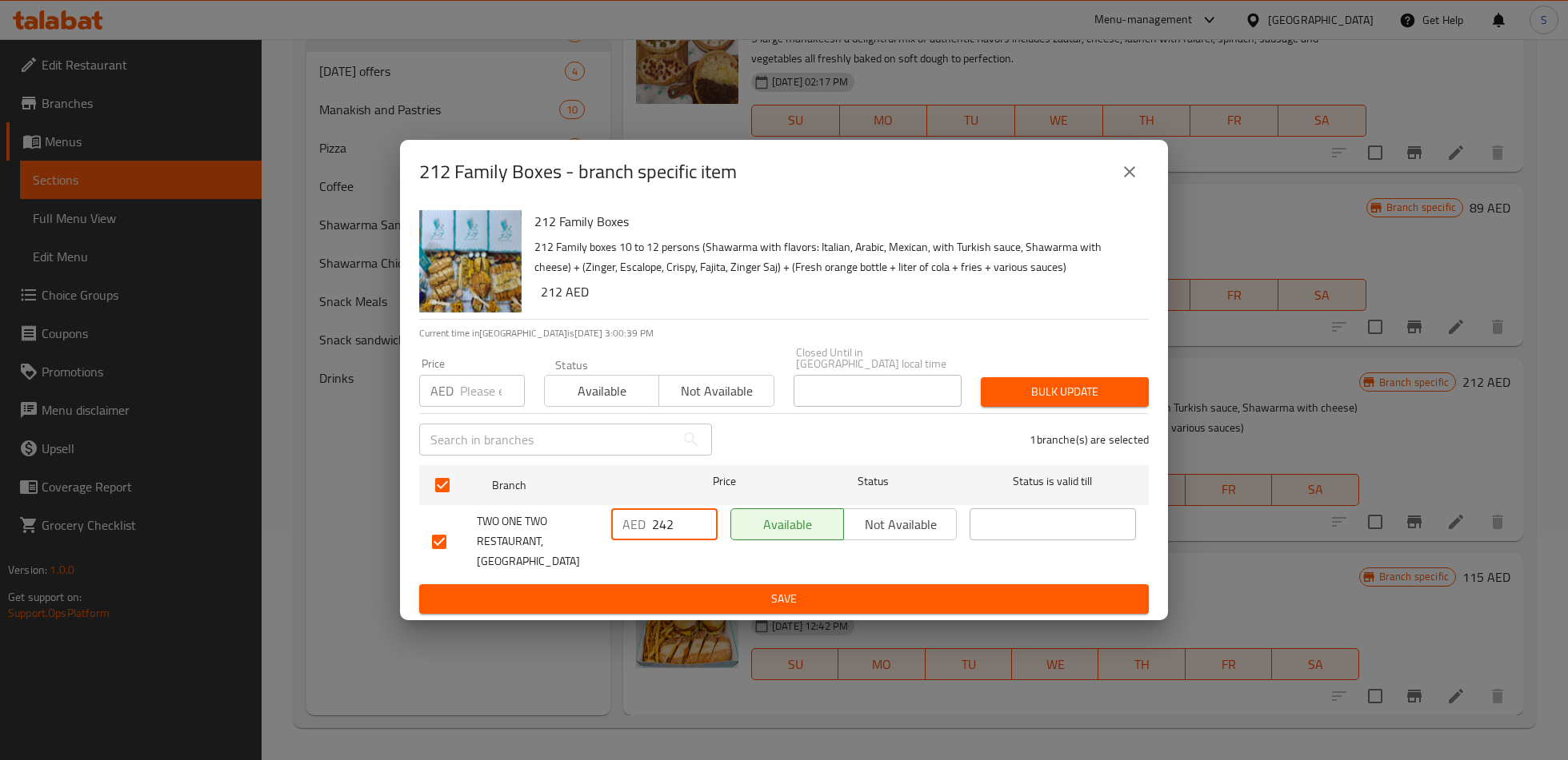
click at [674, 534] on input "242" at bounding box center [685, 524] width 66 height 32
type input "212"
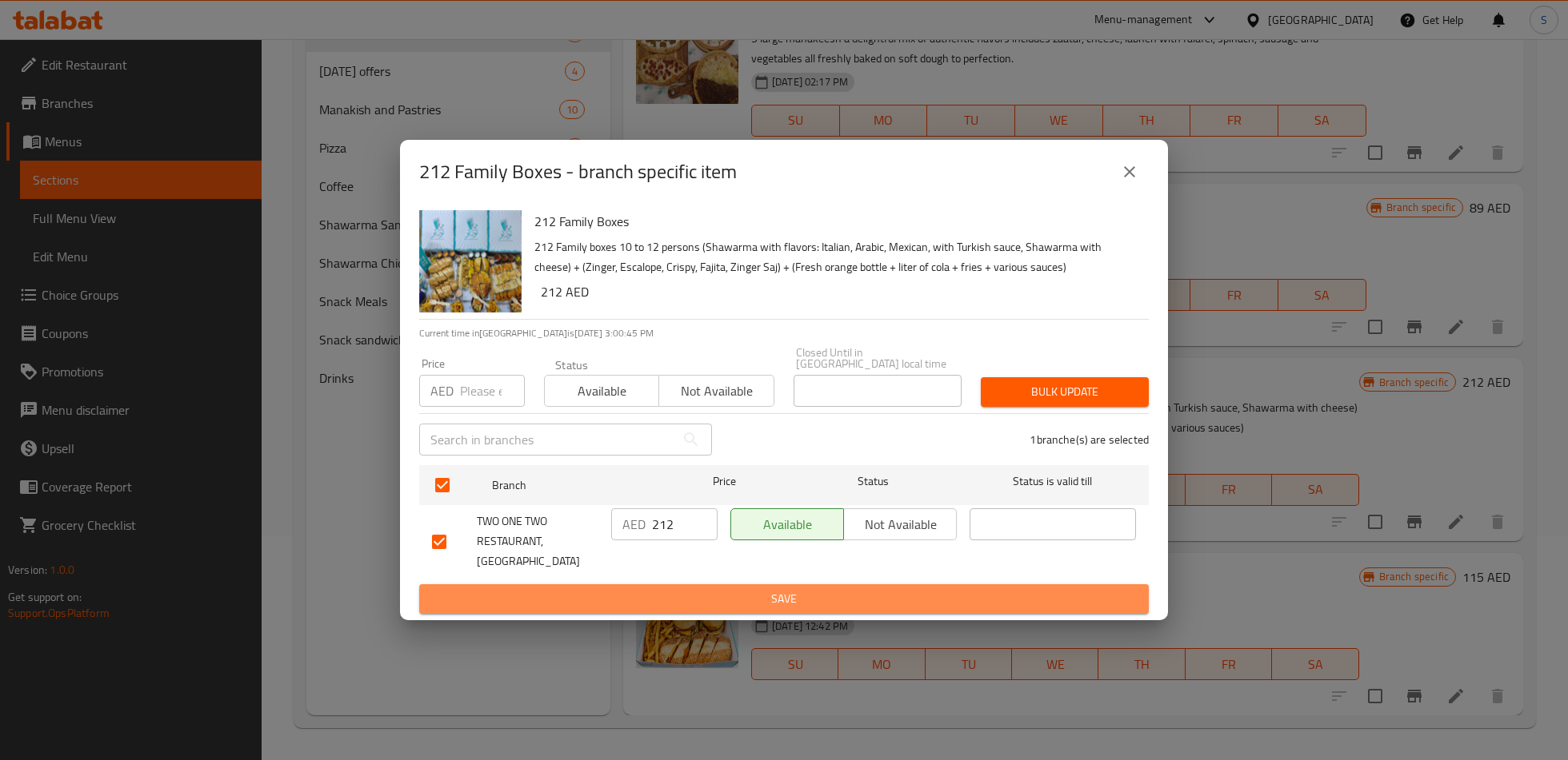
click at [707, 589] on span "Save" at bounding box center [784, 599] width 704 height 20
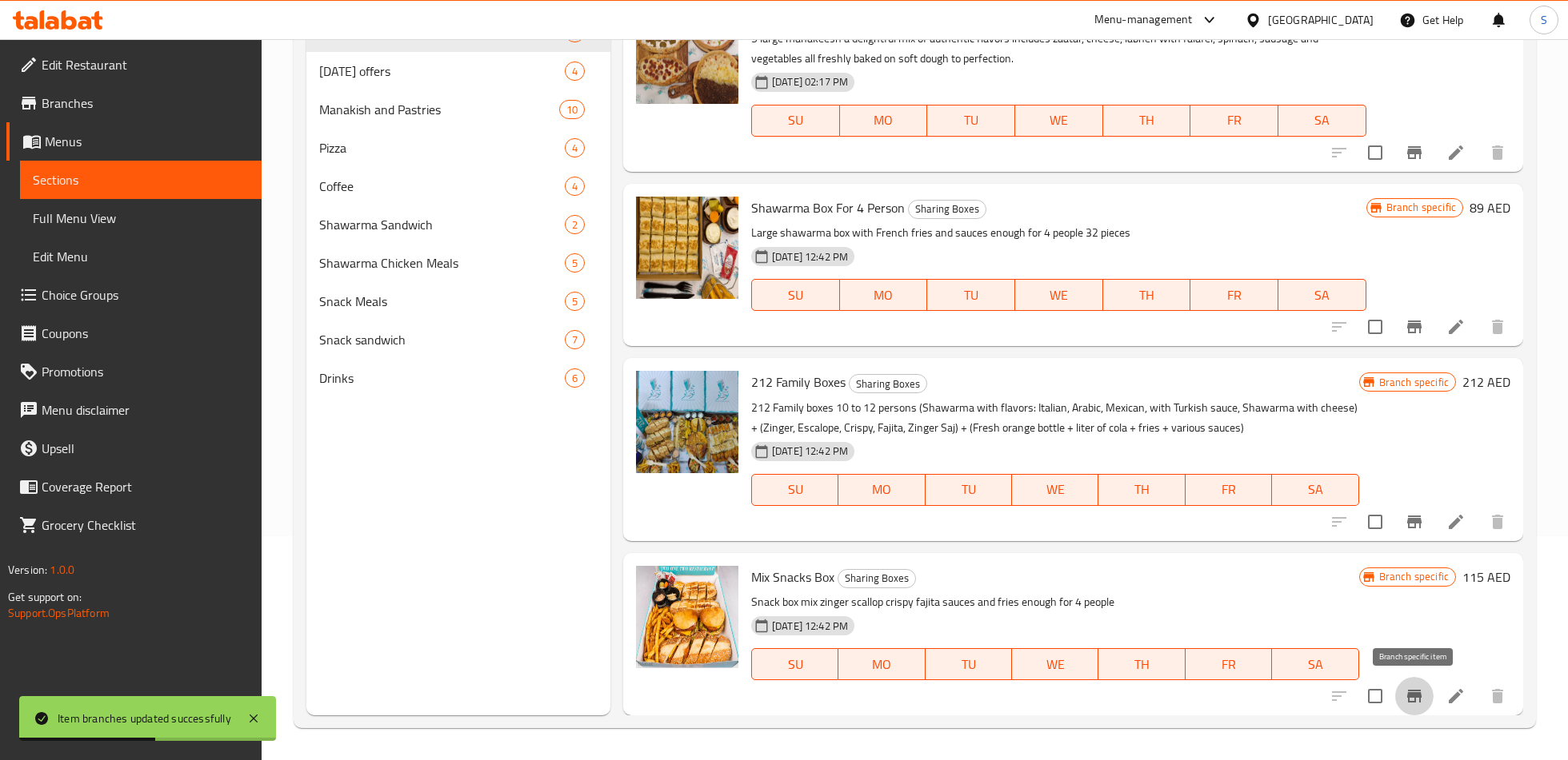
click at [1415, 694] on icon "Branch-specific-item" at bounding box center [1414, 696] width 14 height 13
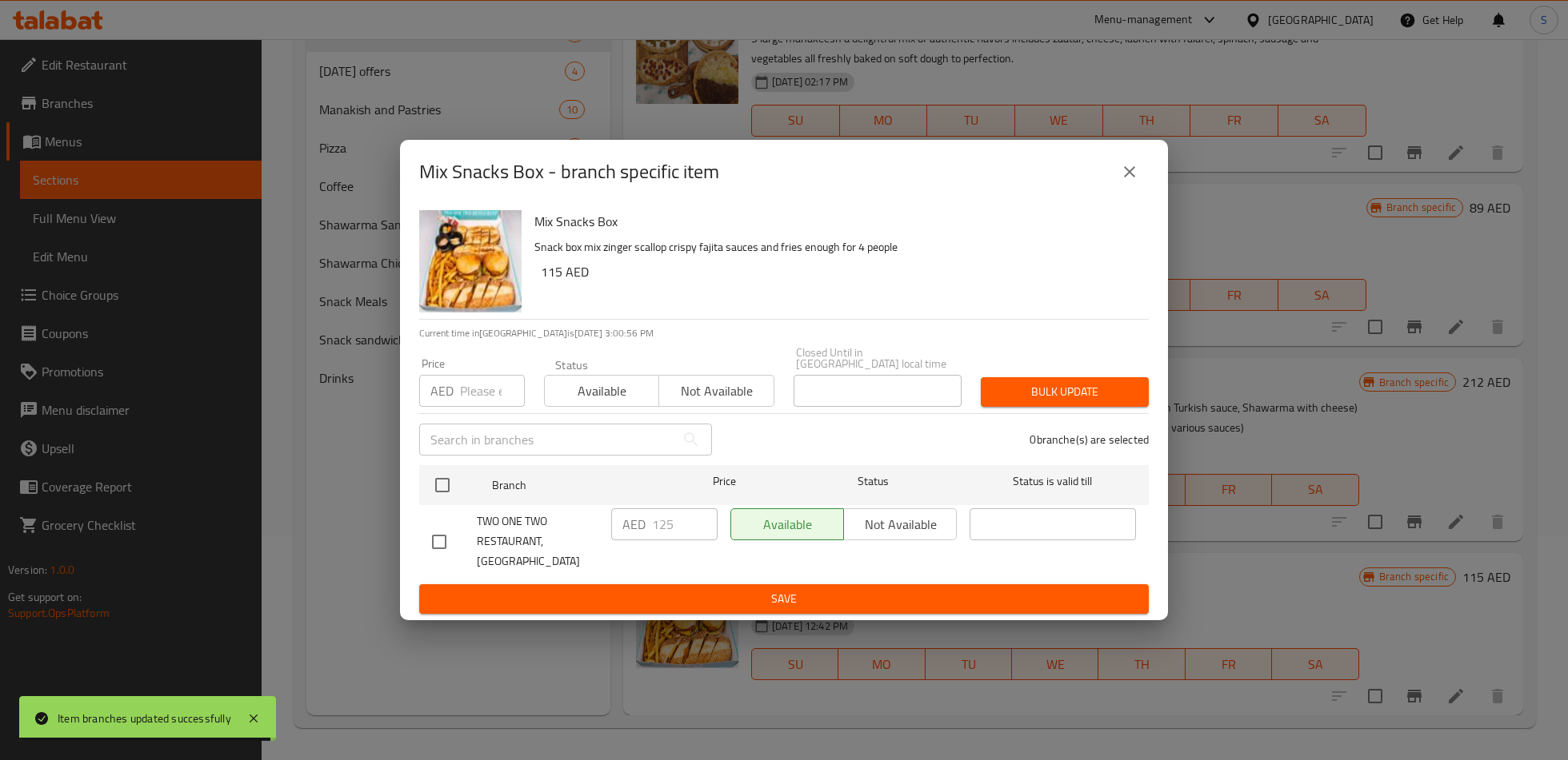
click at [440, 545] on input "checkbox" at bounding box center [439, 542] width 34 height 34
checkbox input "true"
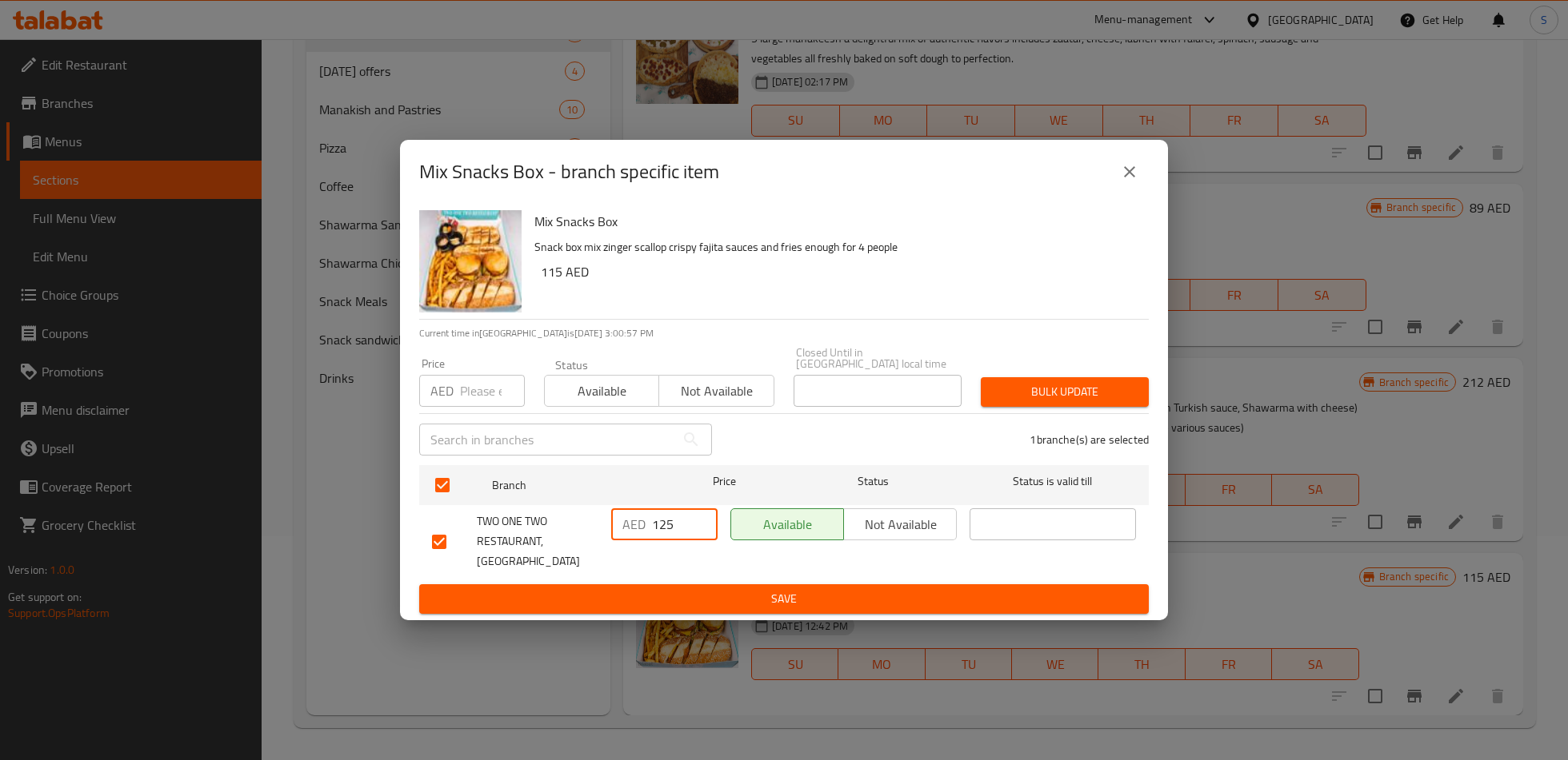
click at [656, 540] on input "125" at bounding box center [685, 524] width 66 height 32
type input "99"
click at [677, 589] on span "Save" at bounding box center [784, 599] width 704 height 20
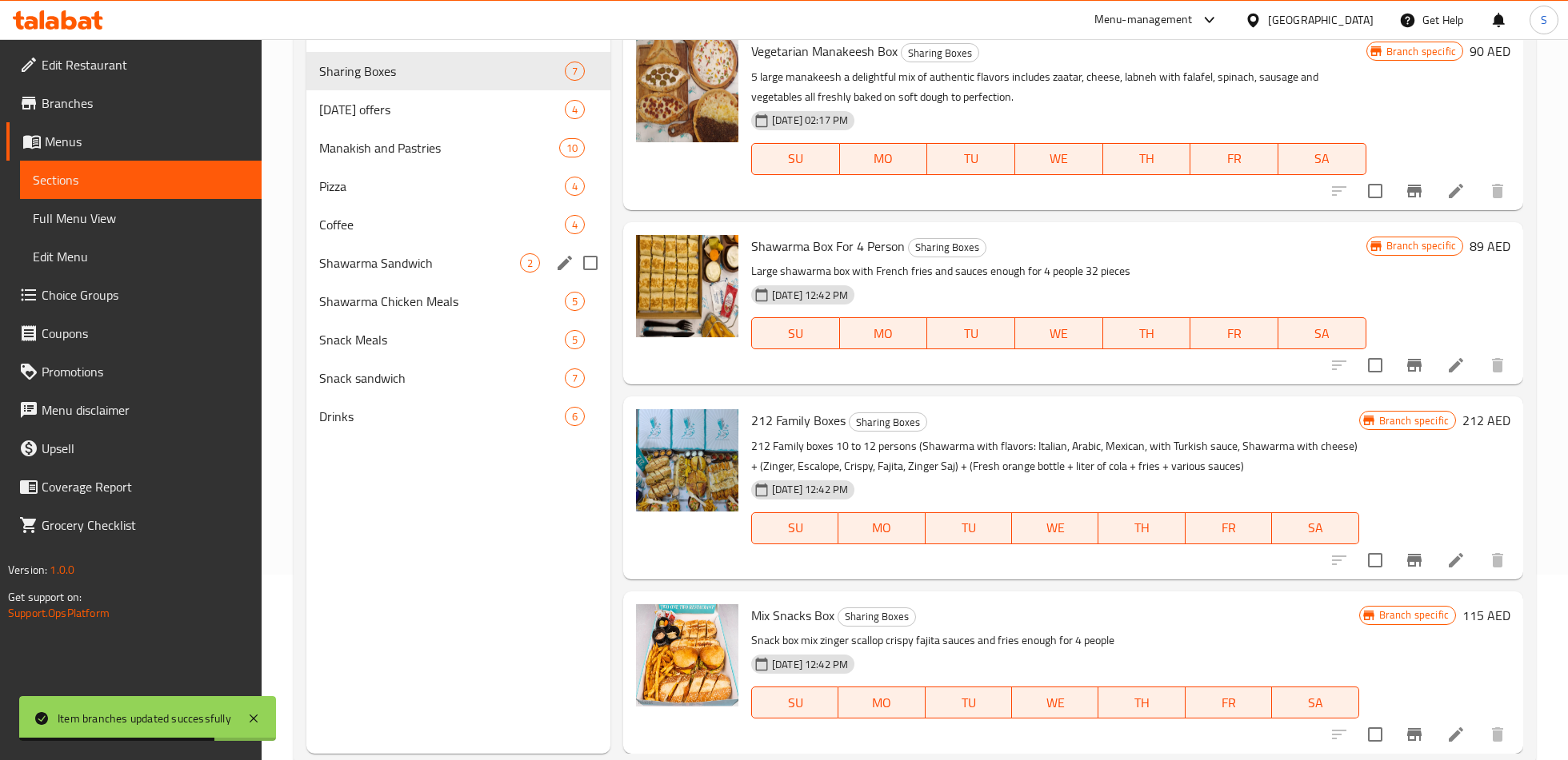
scroll to position [137, 0]
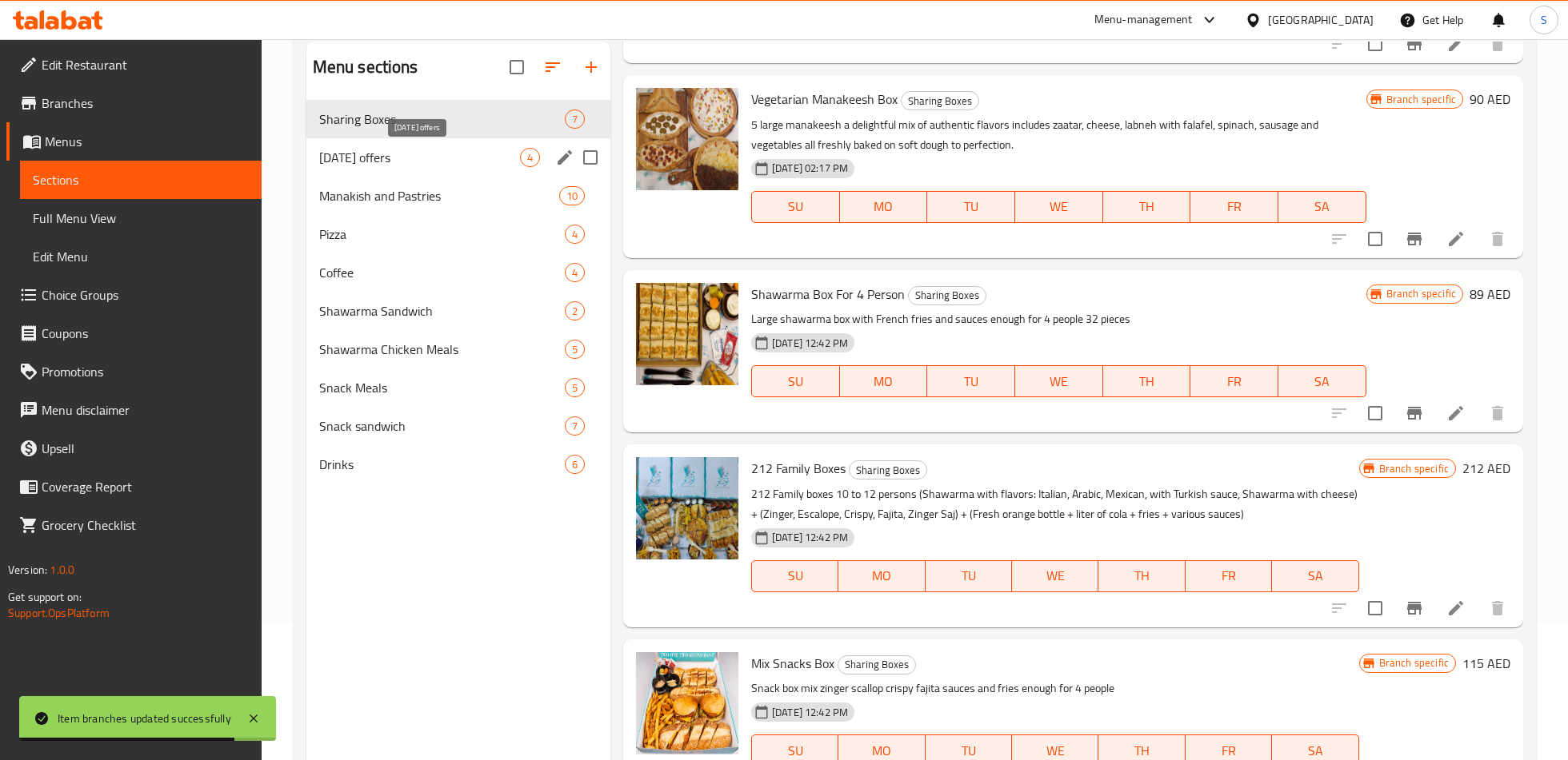
click at [407, 150] on span "[DATE] offers" at bounding box center [419, 157] width 200 height 19
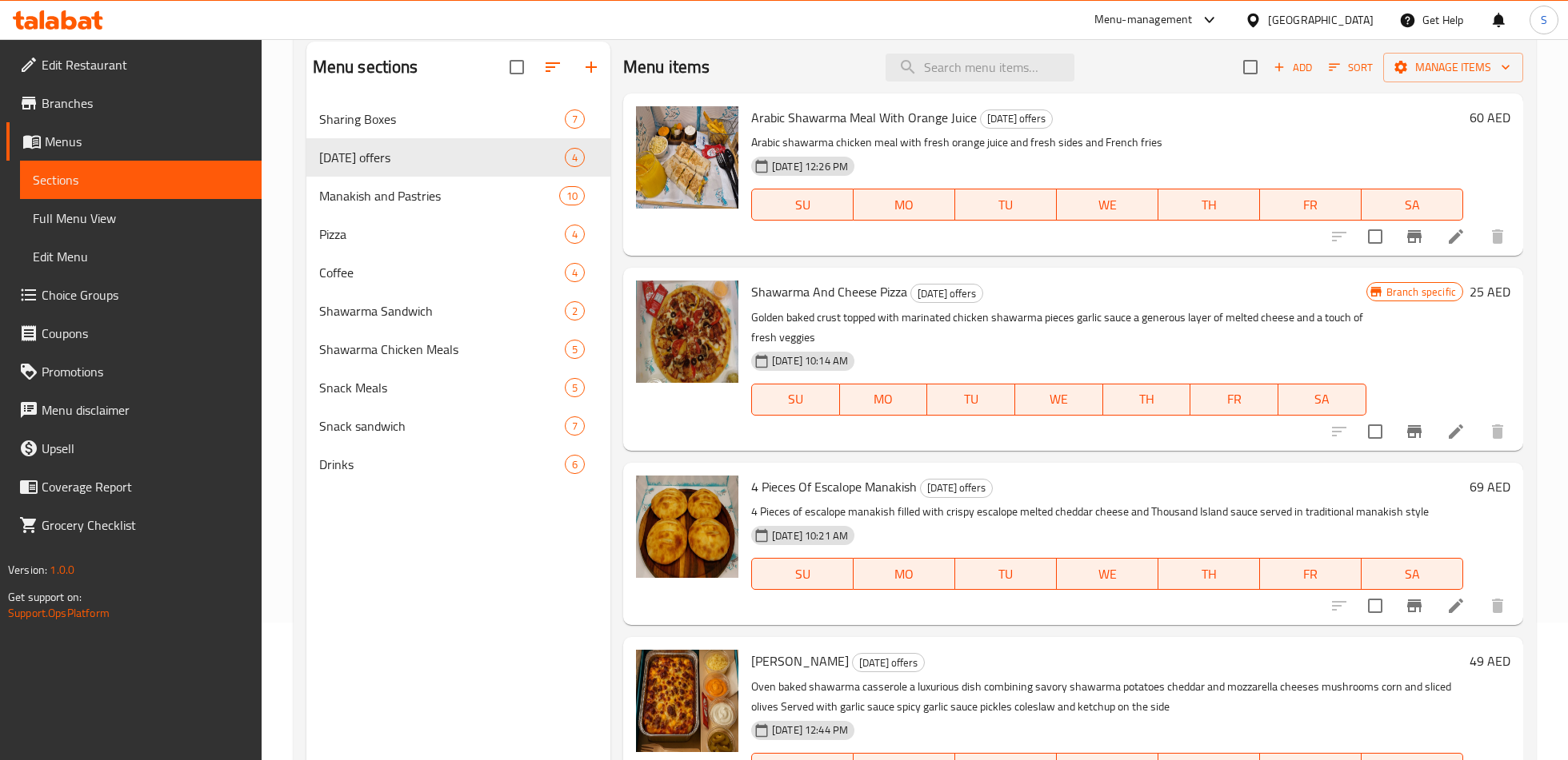
click at [1417, 245] on icon "Branch-specific-item" at bounding box center [1414, 237] width 19 height 19
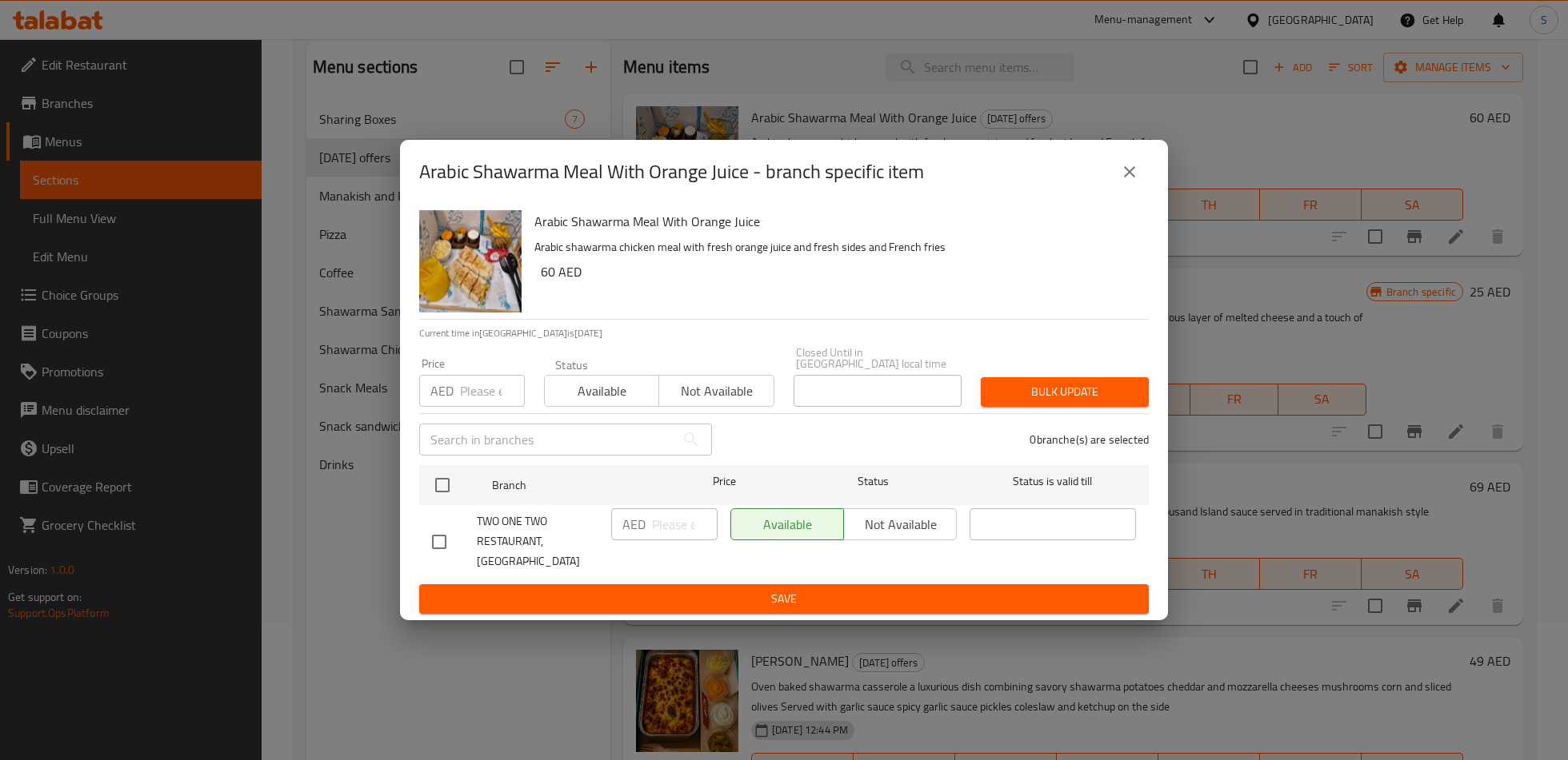
click at [443, 539] on input "checkbox" at bounding box center [439, 542] width 34 height 34
checkbox input "true"
click at [683, 539] on input "number" at bounding box center [685, 524] width 66 height 32
type input "30"
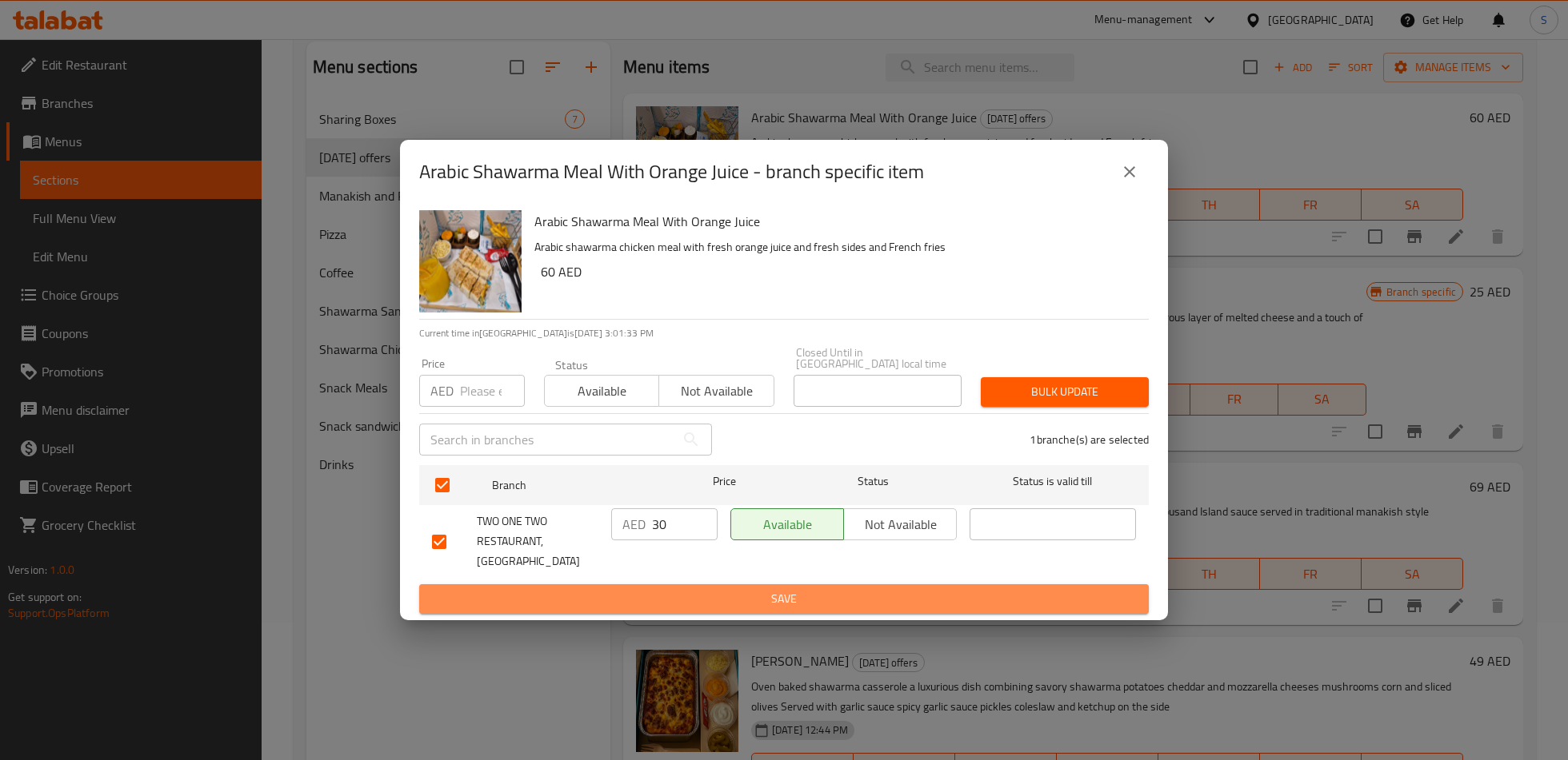
click at [697, 603] on button "Save" at bounding box center [784, 598] width 729 height 29
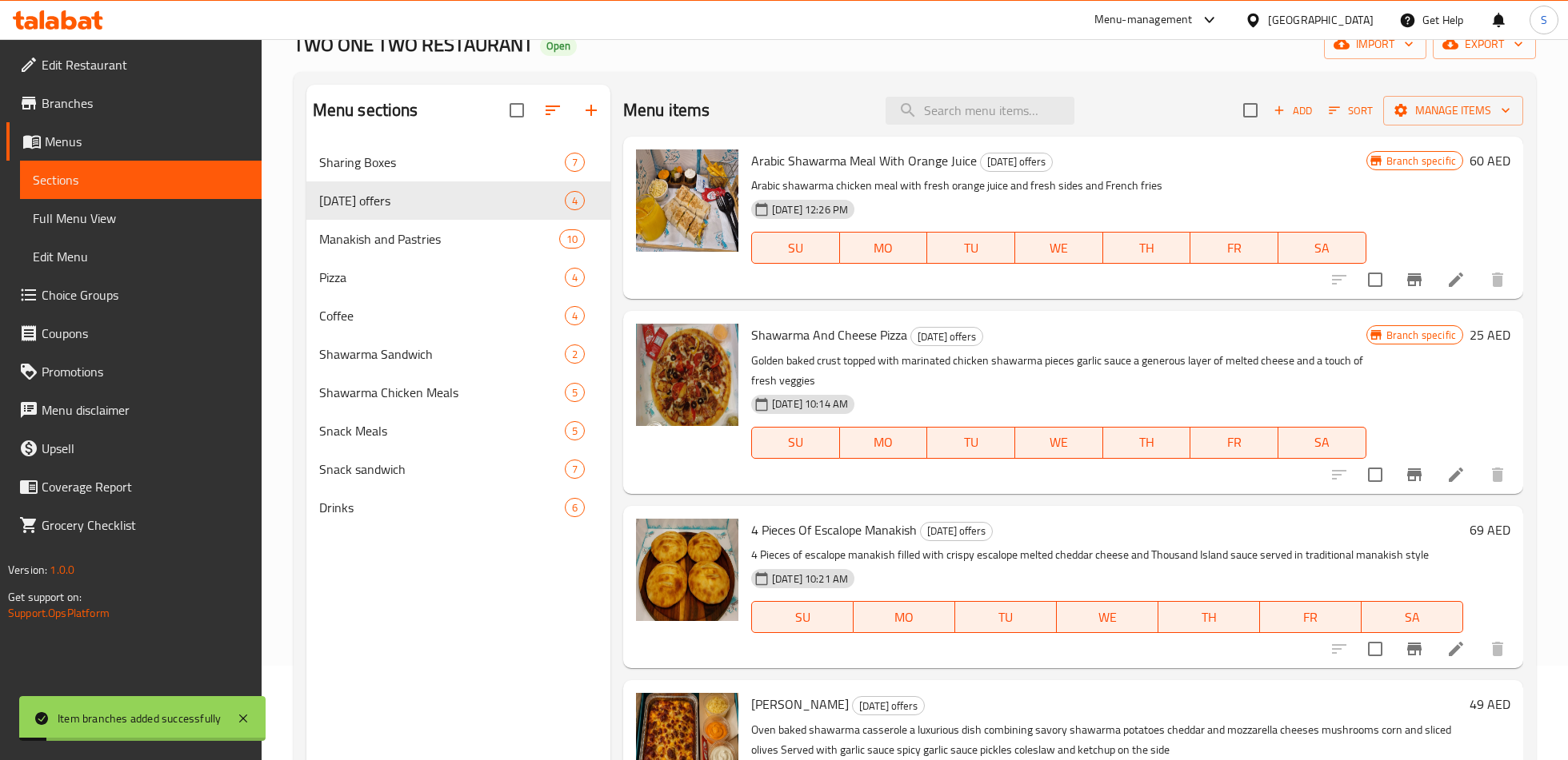
scroll to position [19, 0]
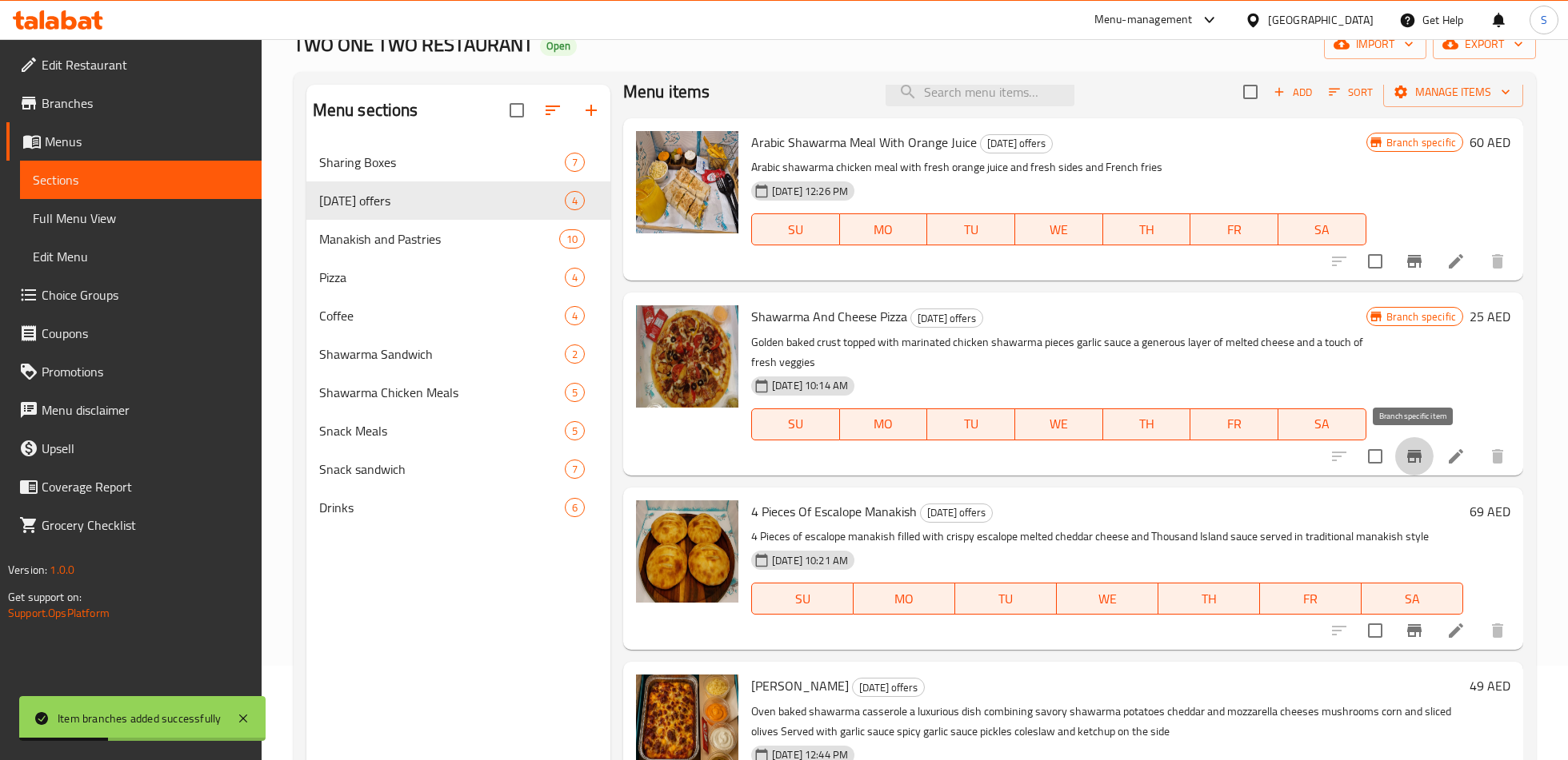
click at [1415, 449] on icon "Branch-specific-item" at bounding box center [1414, 456] width 19 height 19
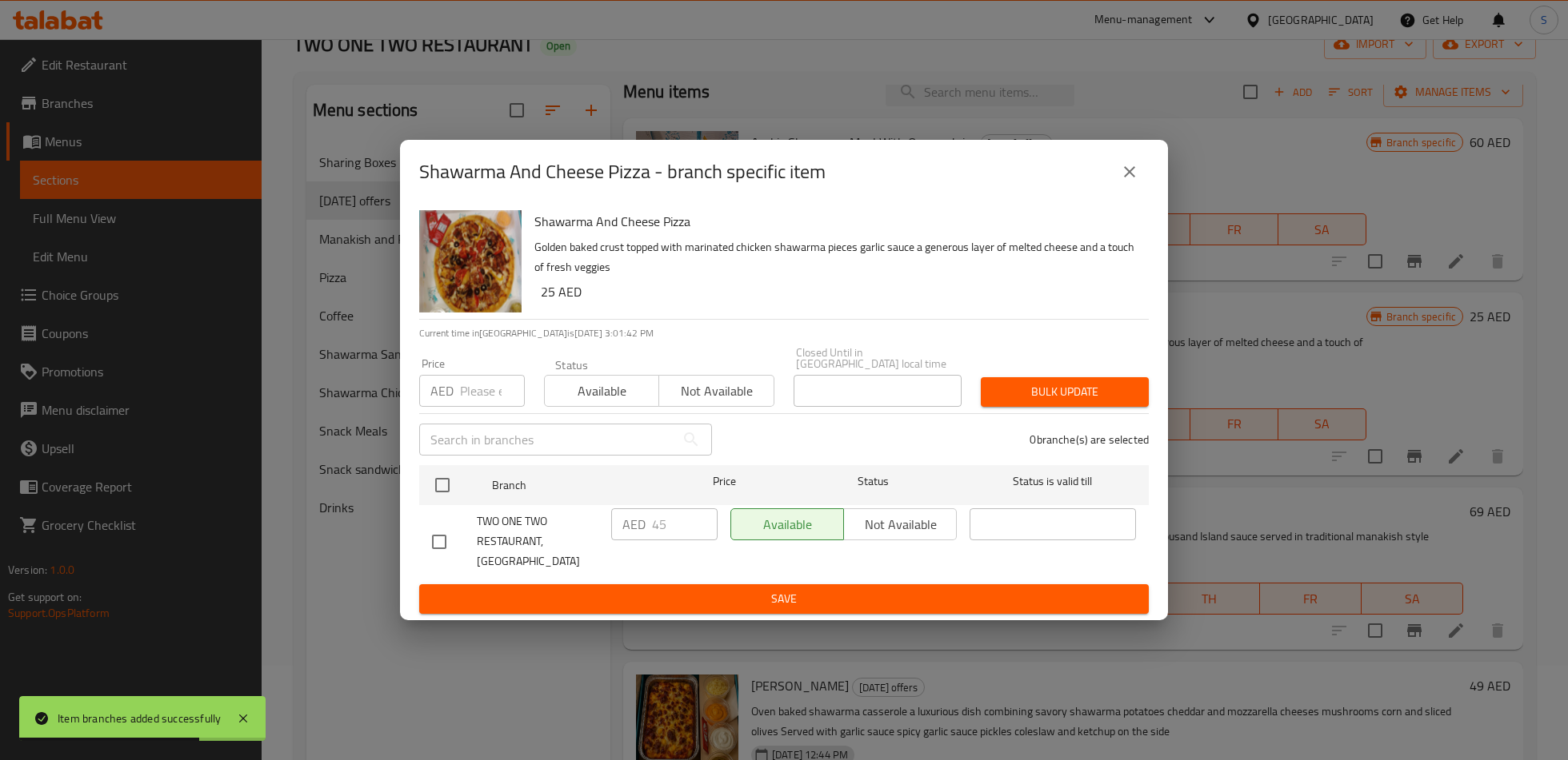
click at [438, 544] on input "checkbox" at bounding box center [439, 542] width 34 height 34
checkbox input "true"
click at [645, 529] on div "AED 45 ​" at bounding box center [664, 524] width 106 height 32
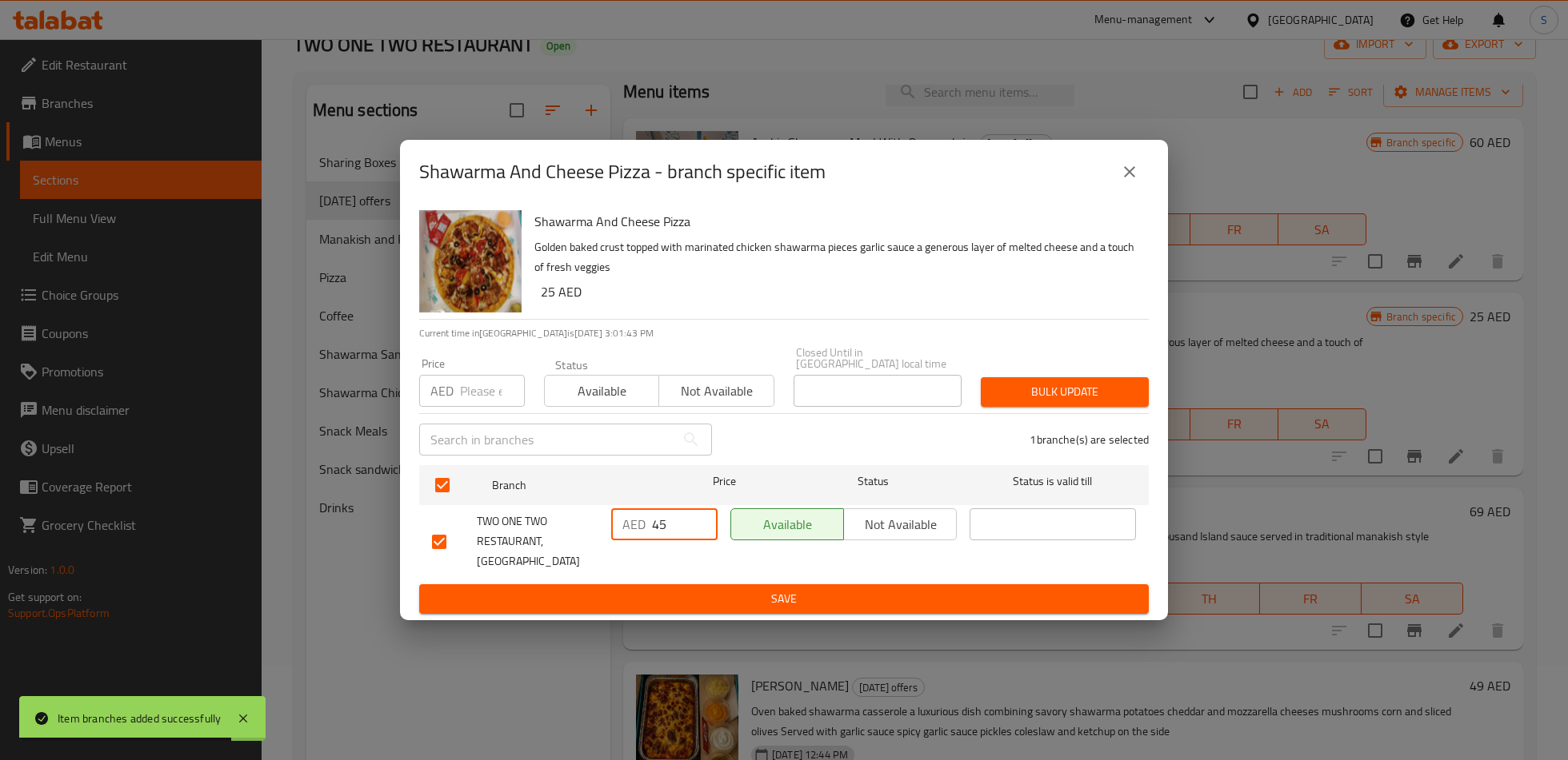
click at [659, 531] on input "45" at bounding box center [685, 524] width 66 height 32
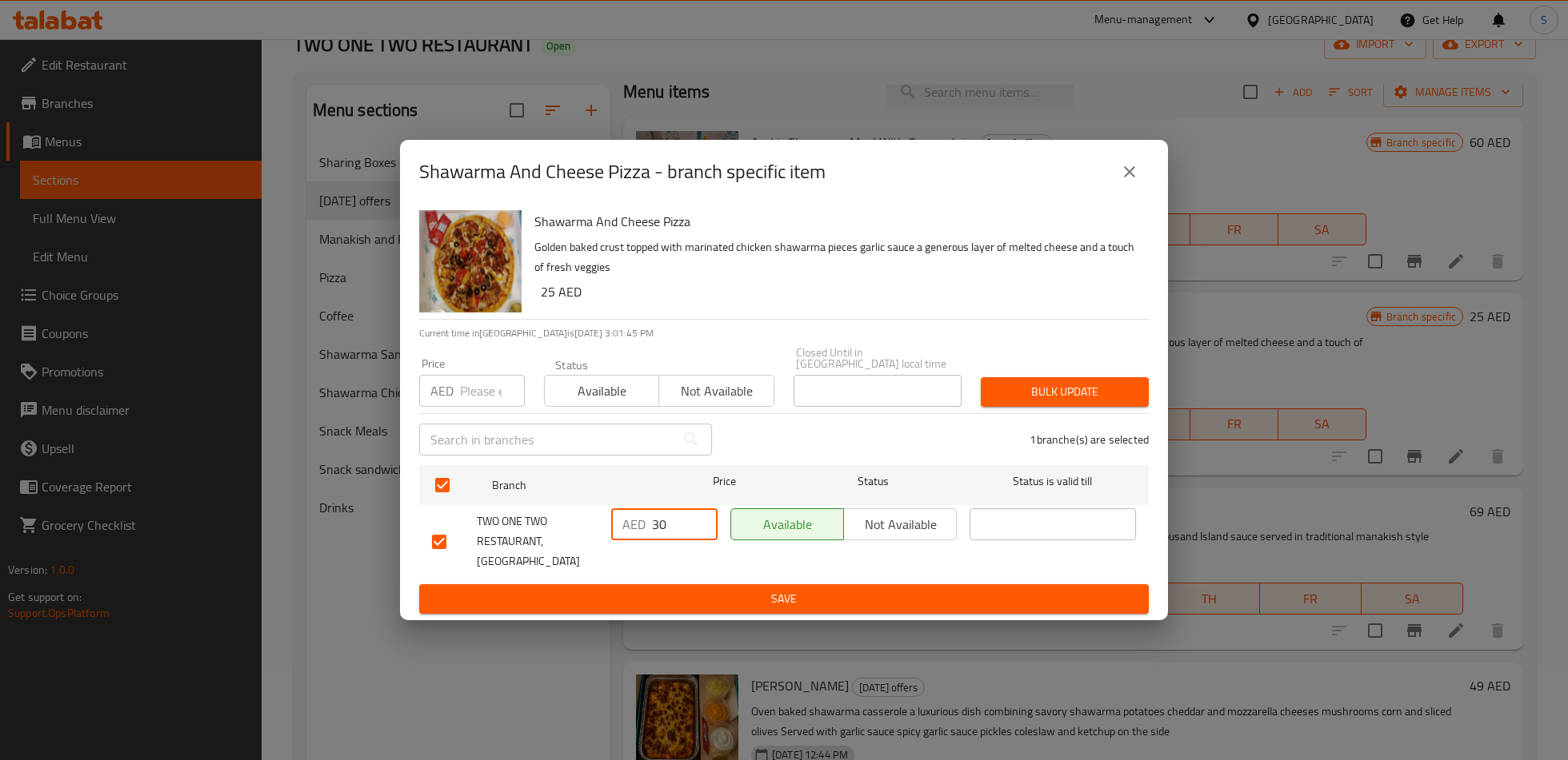
type input "30"
click at [700, 589] on span "Save" at bounding box center [784, 599] width 704 height 20
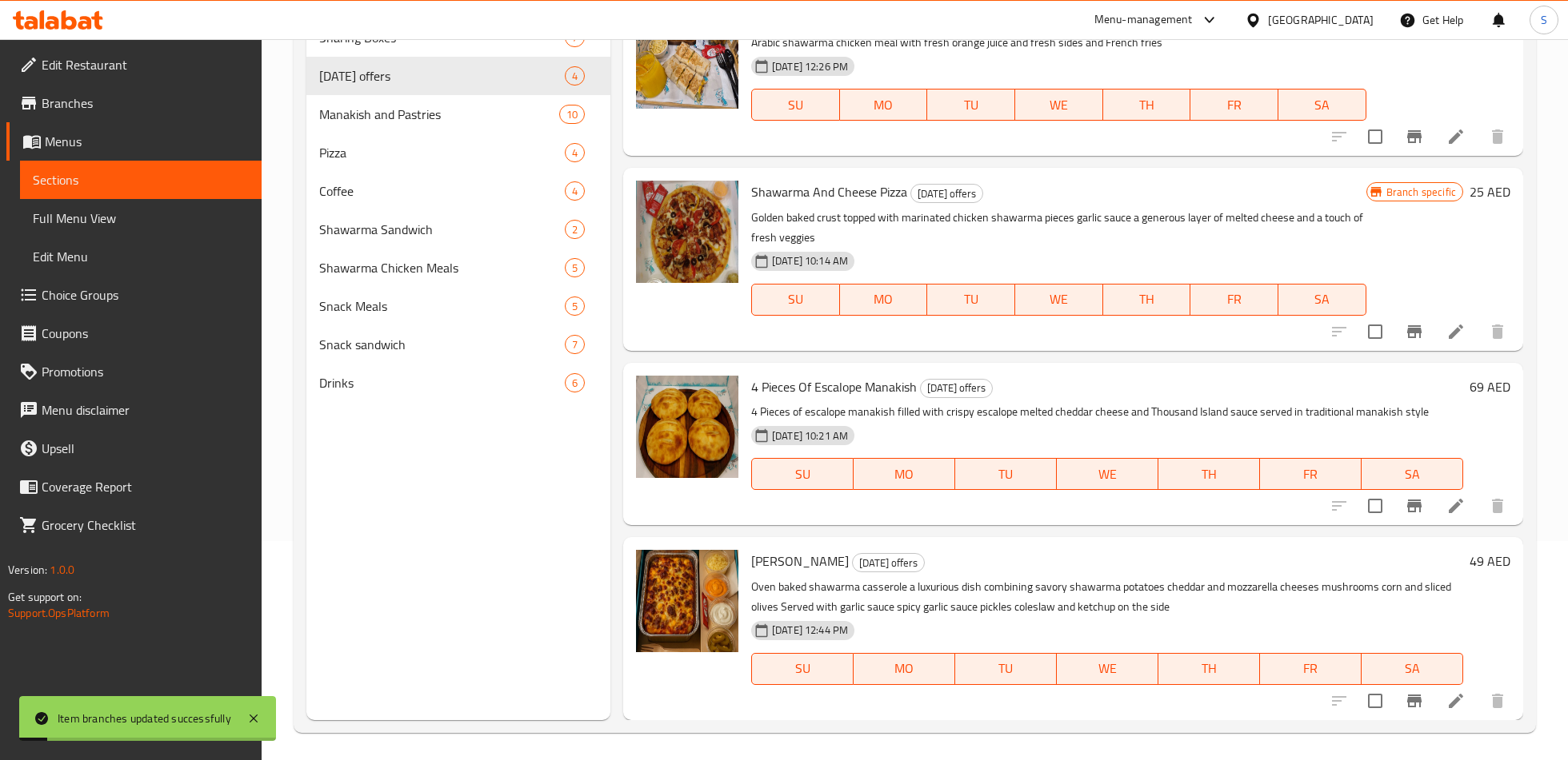
scroll to position [224, 0]
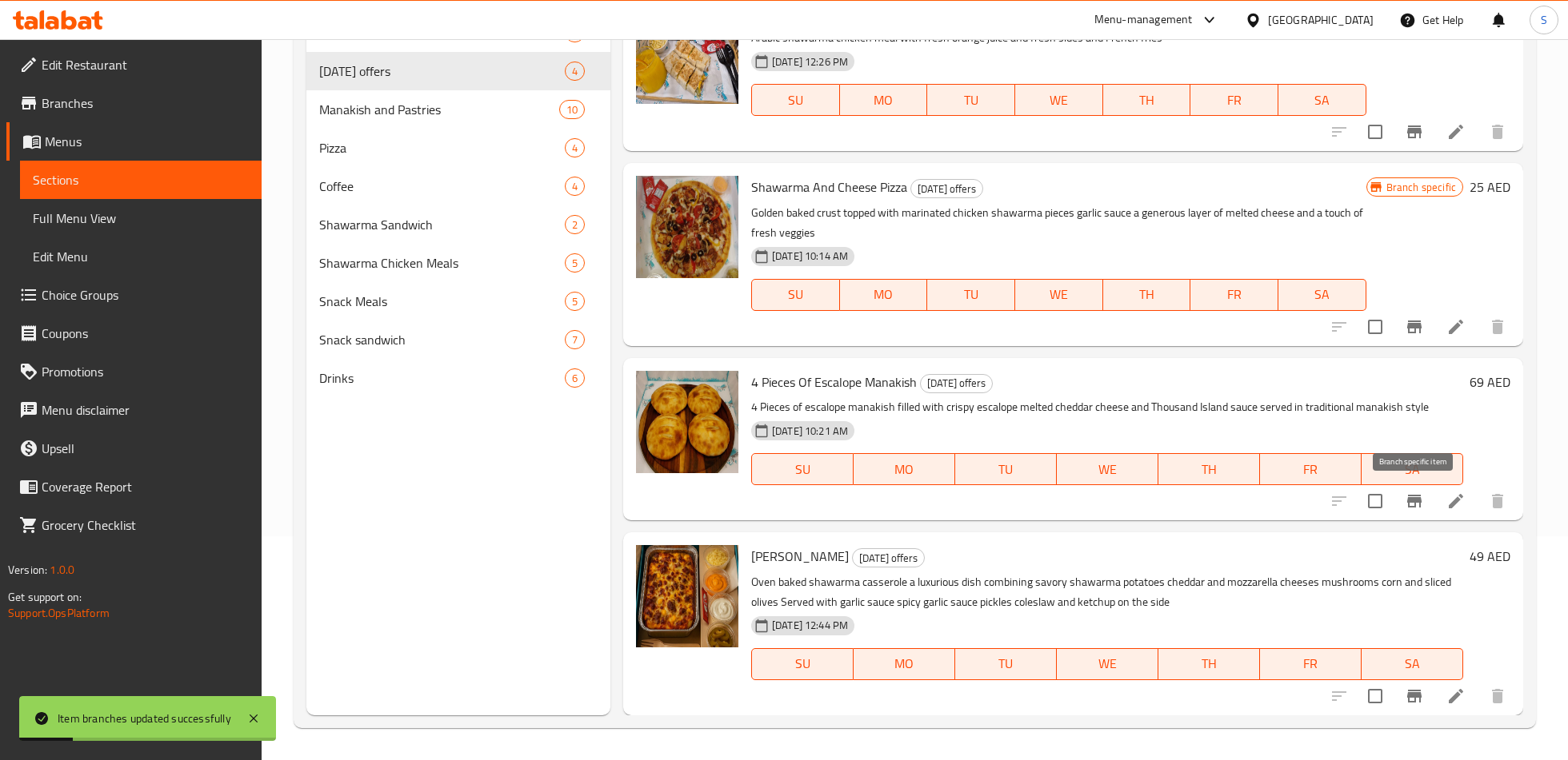
click at [1411, 492] on icon "Branch-specific-item" at bounding box center [1414, 501] width 19 height 19
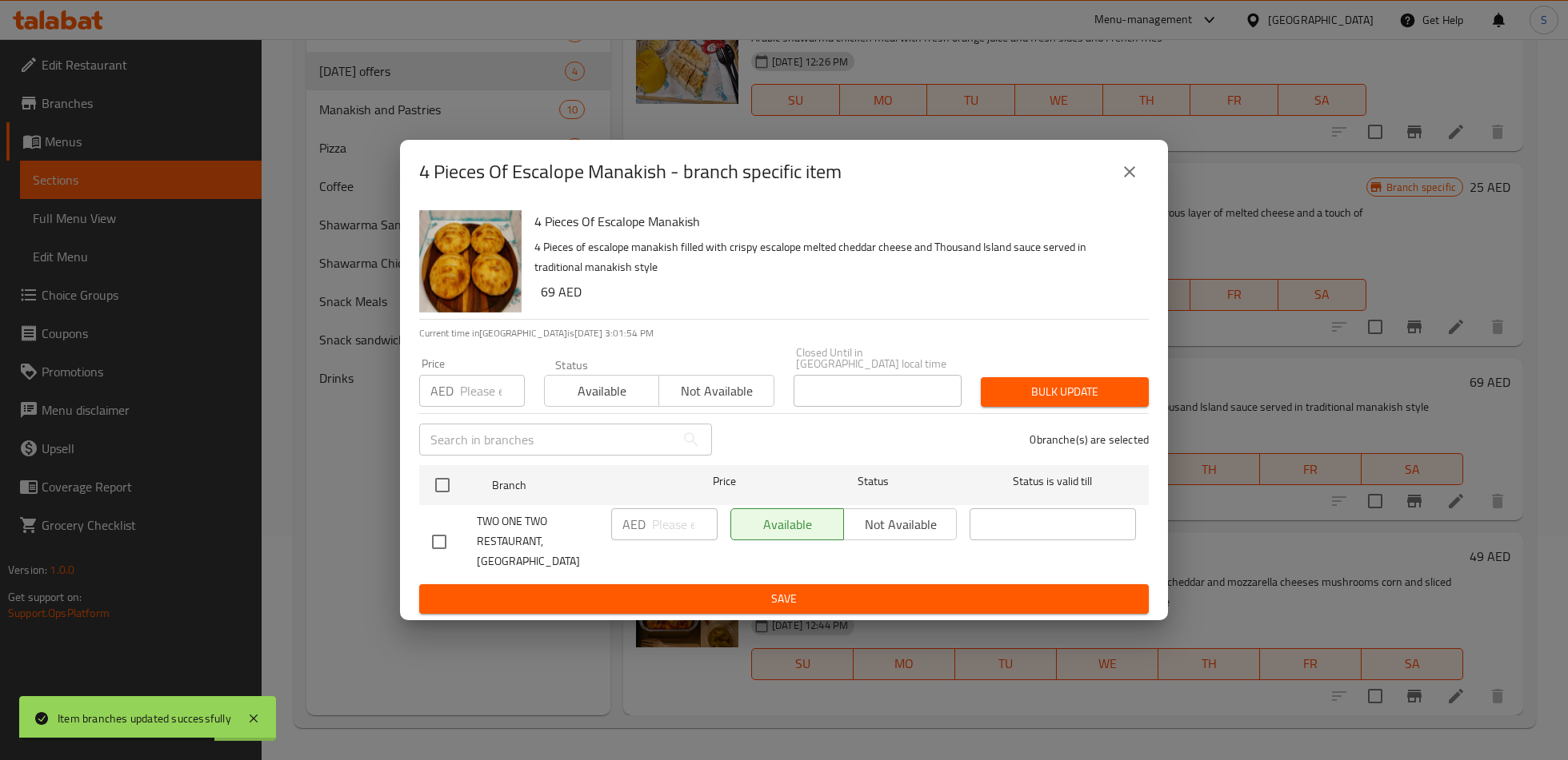
click at [431, 537] on input "checkbox" at bounding box center [439, 542] width 34 height 34
checkbox input "true"
click at [659, 539] on input "number" at bounding box center [685, 524] width 66 height 32
type input "30"
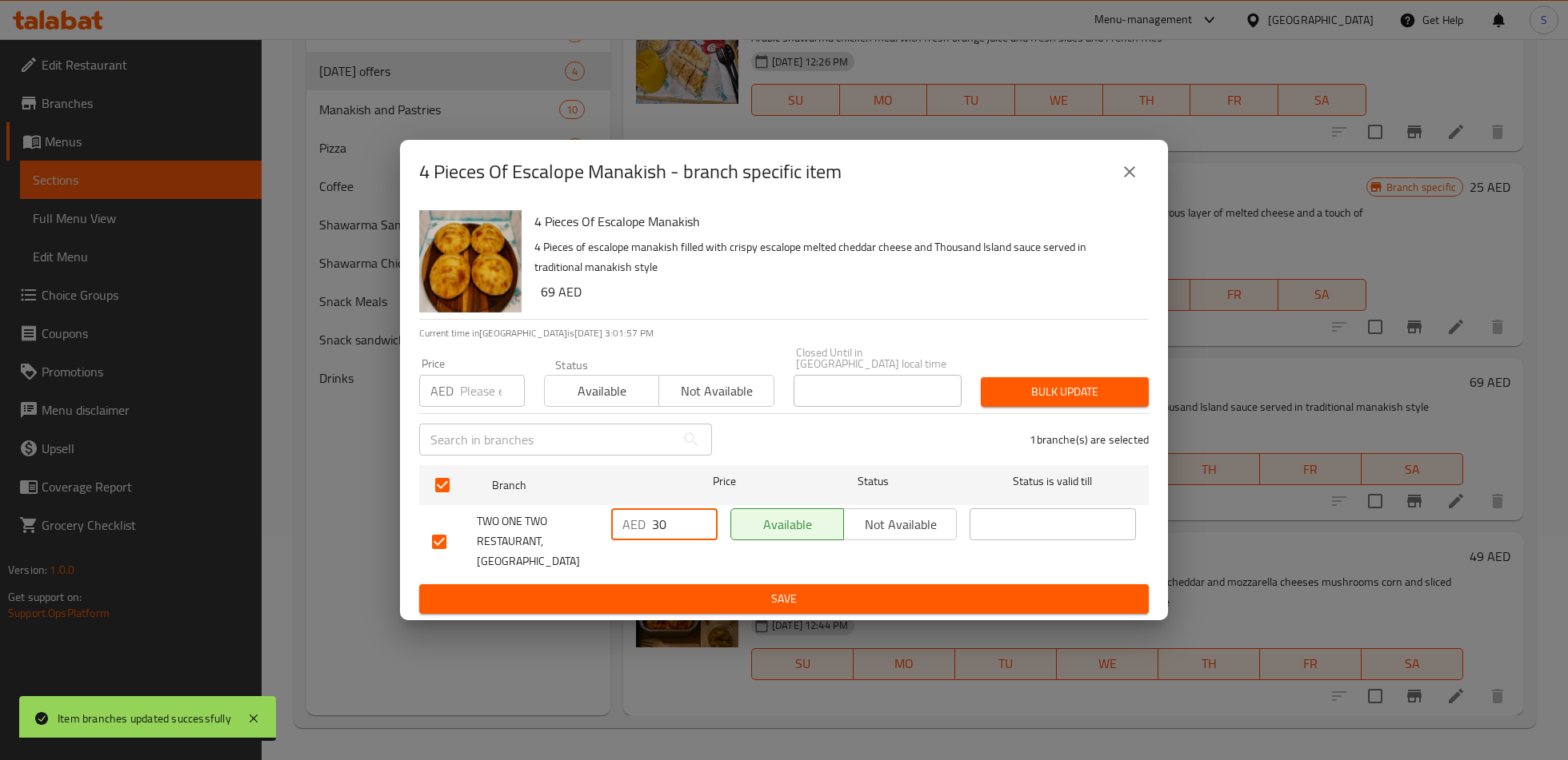
click at [681, 589] on span "Save" at bounding box center [784, 599] width 704 height 20
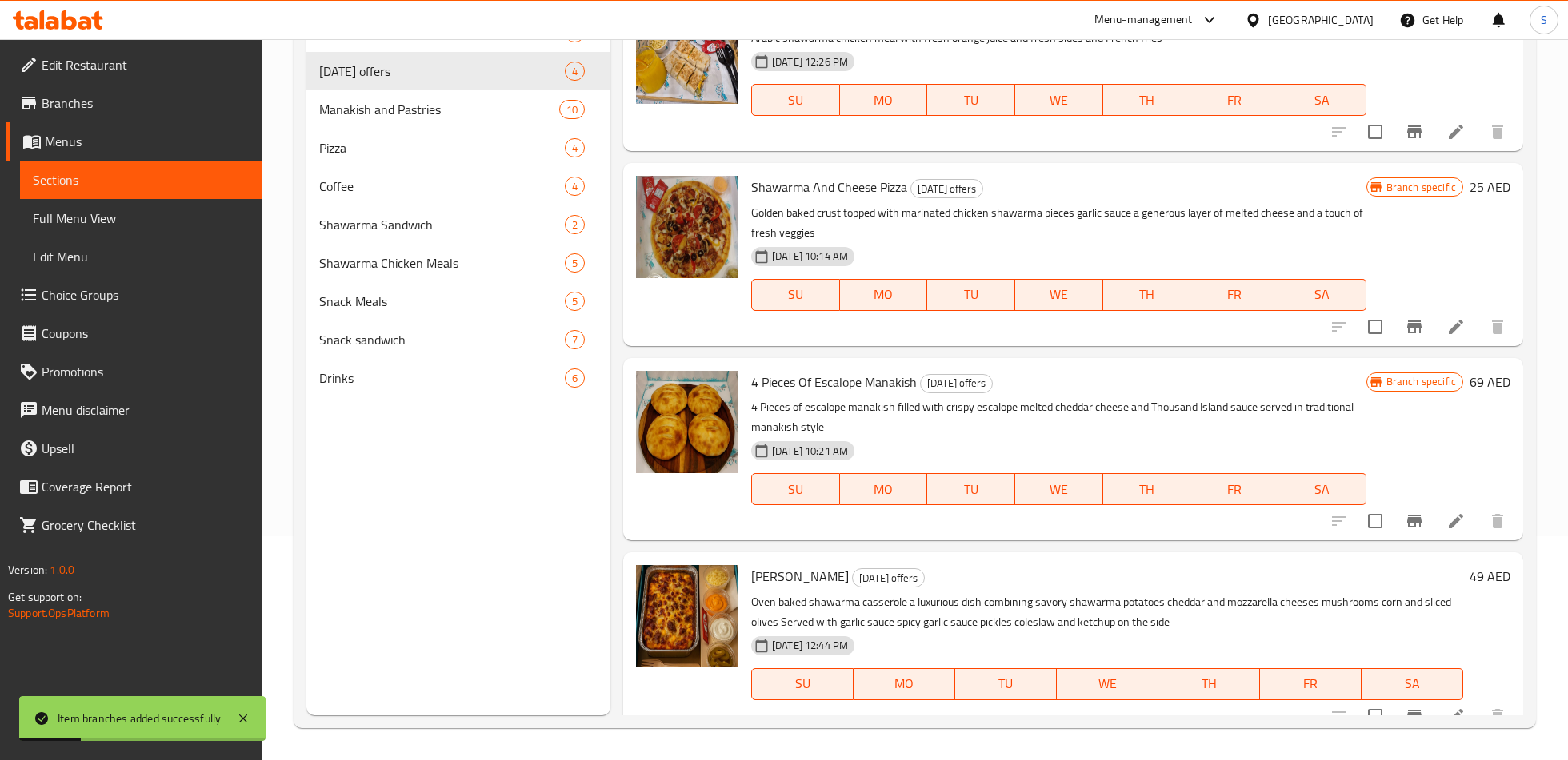
scroll to position [39, 0]
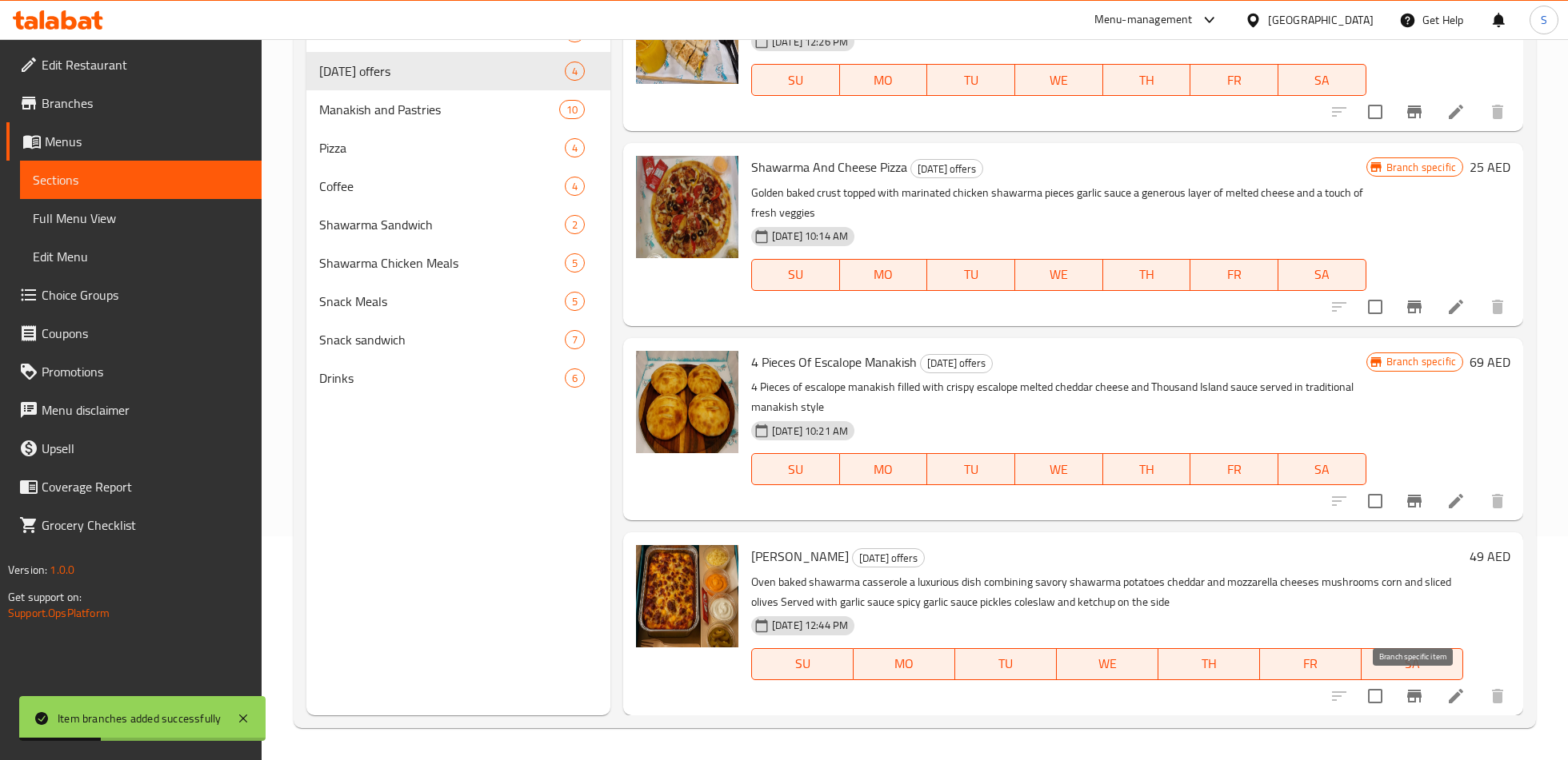
click at [1407, 698] on icon "Branch-specific-item" at bounding box center [1414, 696] width 19 height 19
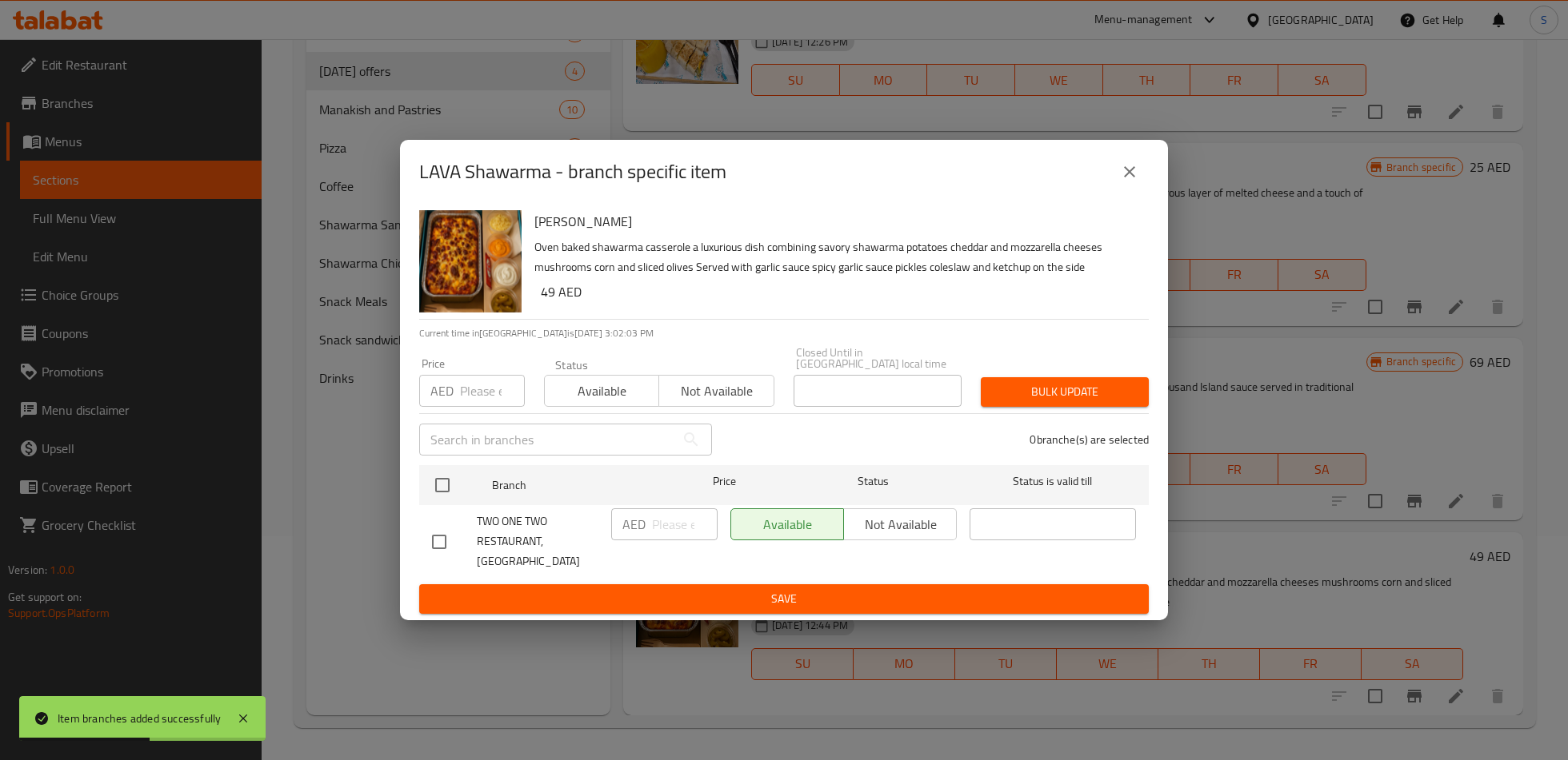
click at [429, 534] on input "checkbox" at bounding box center [439, 542] width 34 height 34
checkbox input "true"
click at [656, 528] on input "number" at bounding box center [685, 524] width 66 height 32
type input "30"
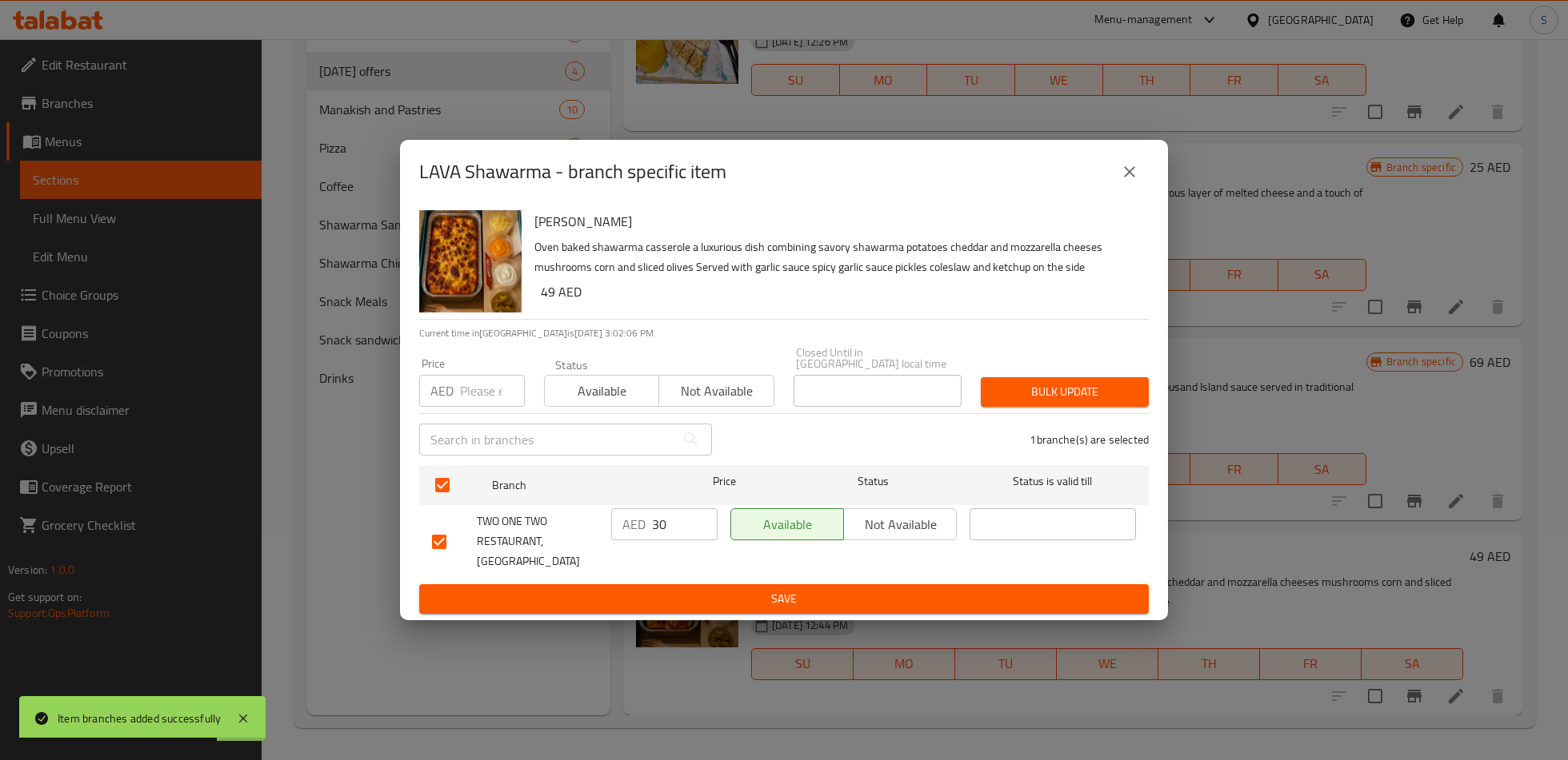
click at [675, 574] on form "Branch Price Status Status is valid till TWO ONE TWO RESTAURANT, [GEOGRAPHIC_DA…" at bounding box center [784, 536] width 729 height 155
click at [677, 589] on span "Save" at bounding box center [784, 599] width 704 height 20
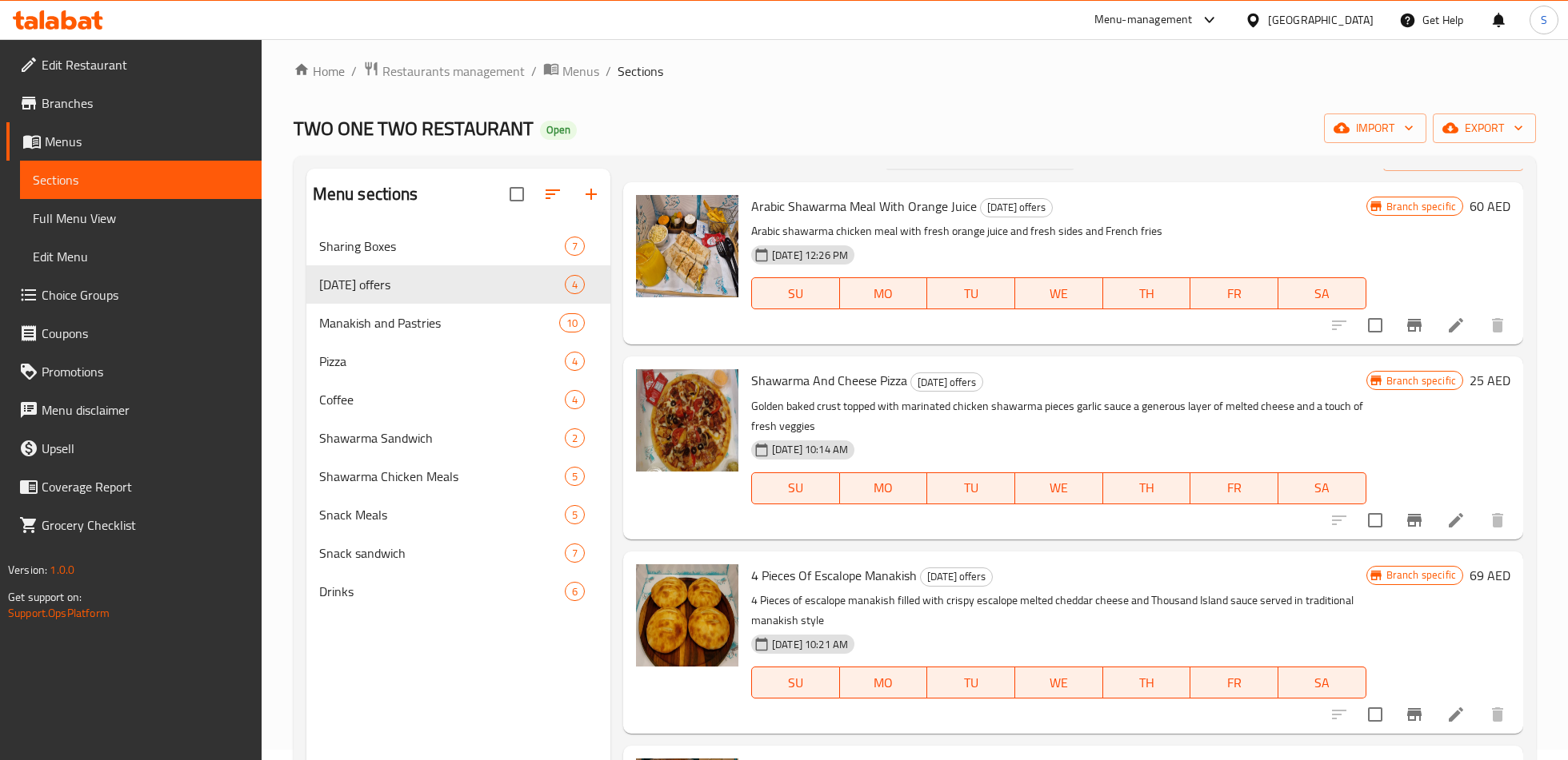
scroll to position [8, 0]
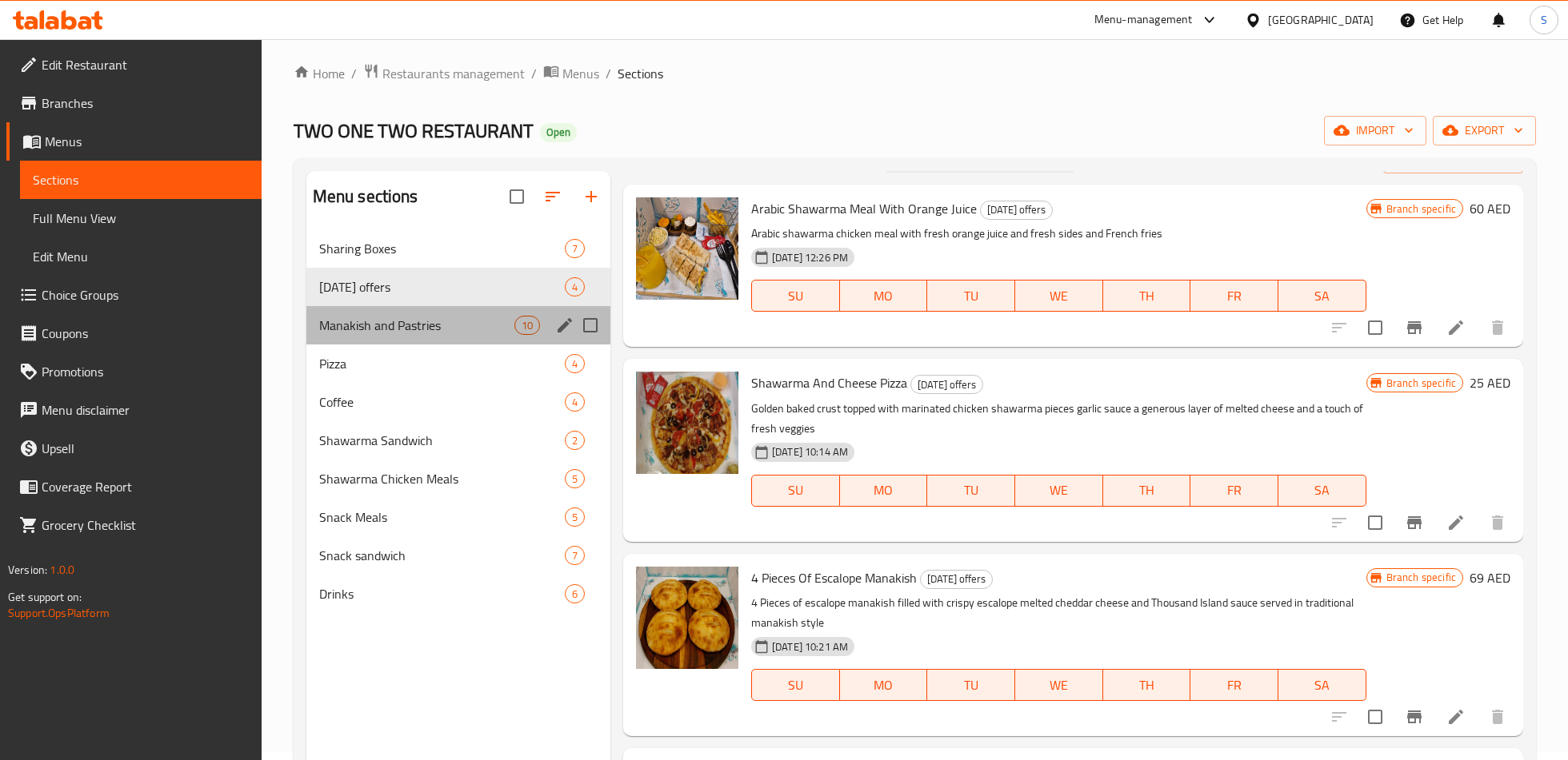
click at [427, 314] on div "Manakish and Pastries 10" at bounding box center [458, 326] width 304 height 39
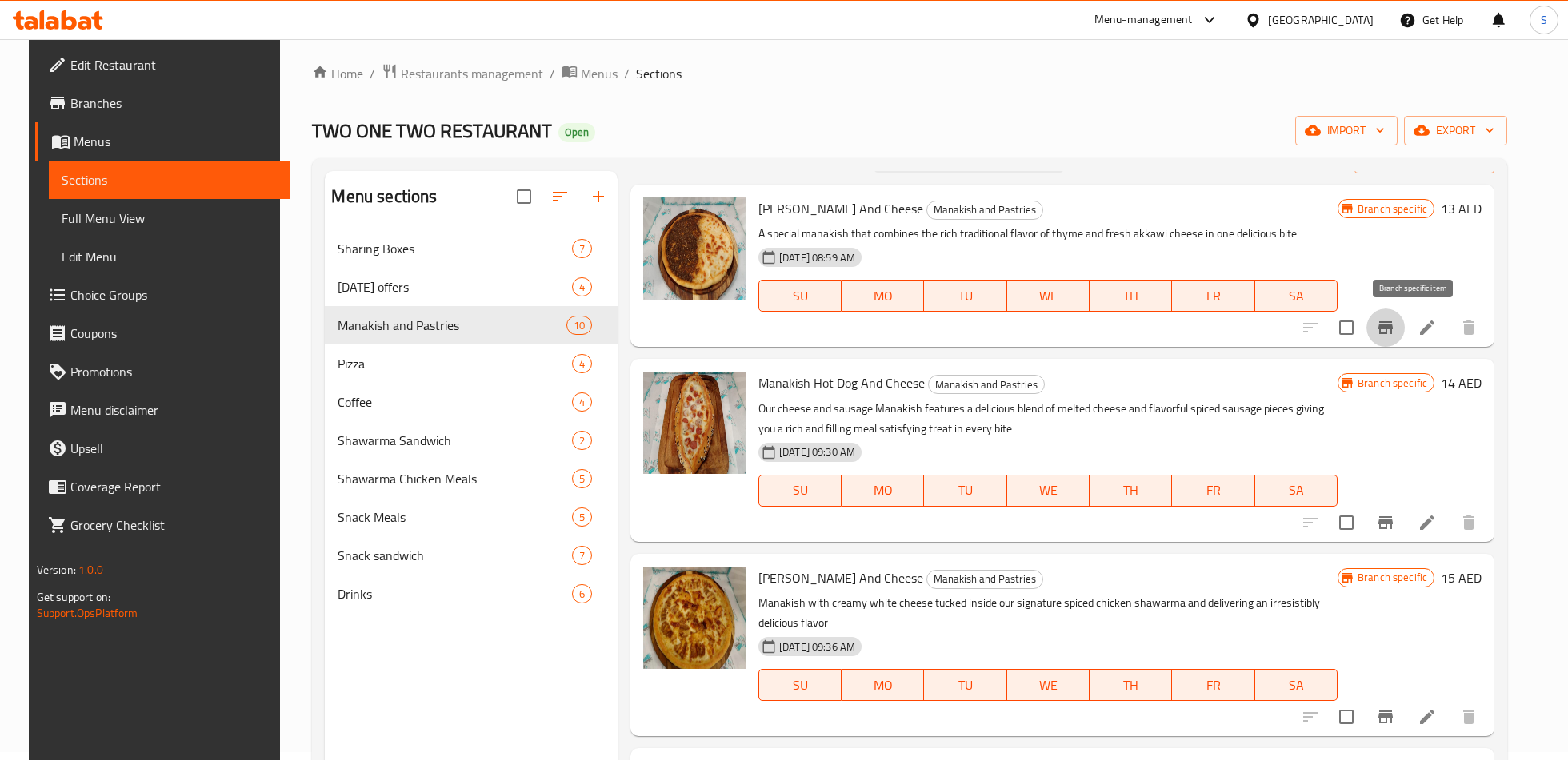
click at [1393, 324] on icon "Branch-specific-item" at bounding box center [1384, 327] width 14 height 13
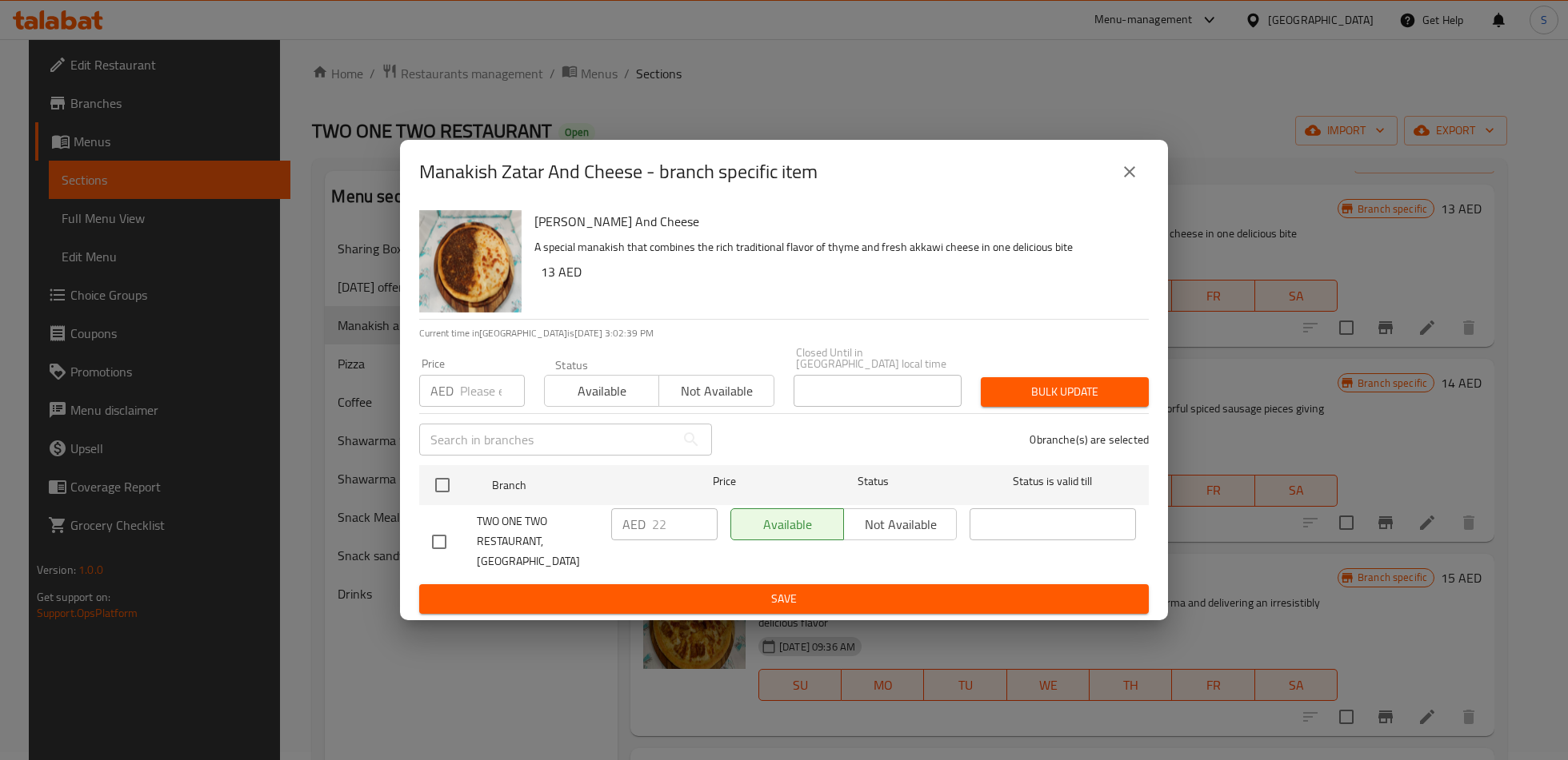
click at [447, 540] on input "checkbox" at bounding box center [439, 542] width 34 height 34
checkbox input "true"
click at [671, 539] on input "22" at bounding box center [685, 524] width 66 height 32
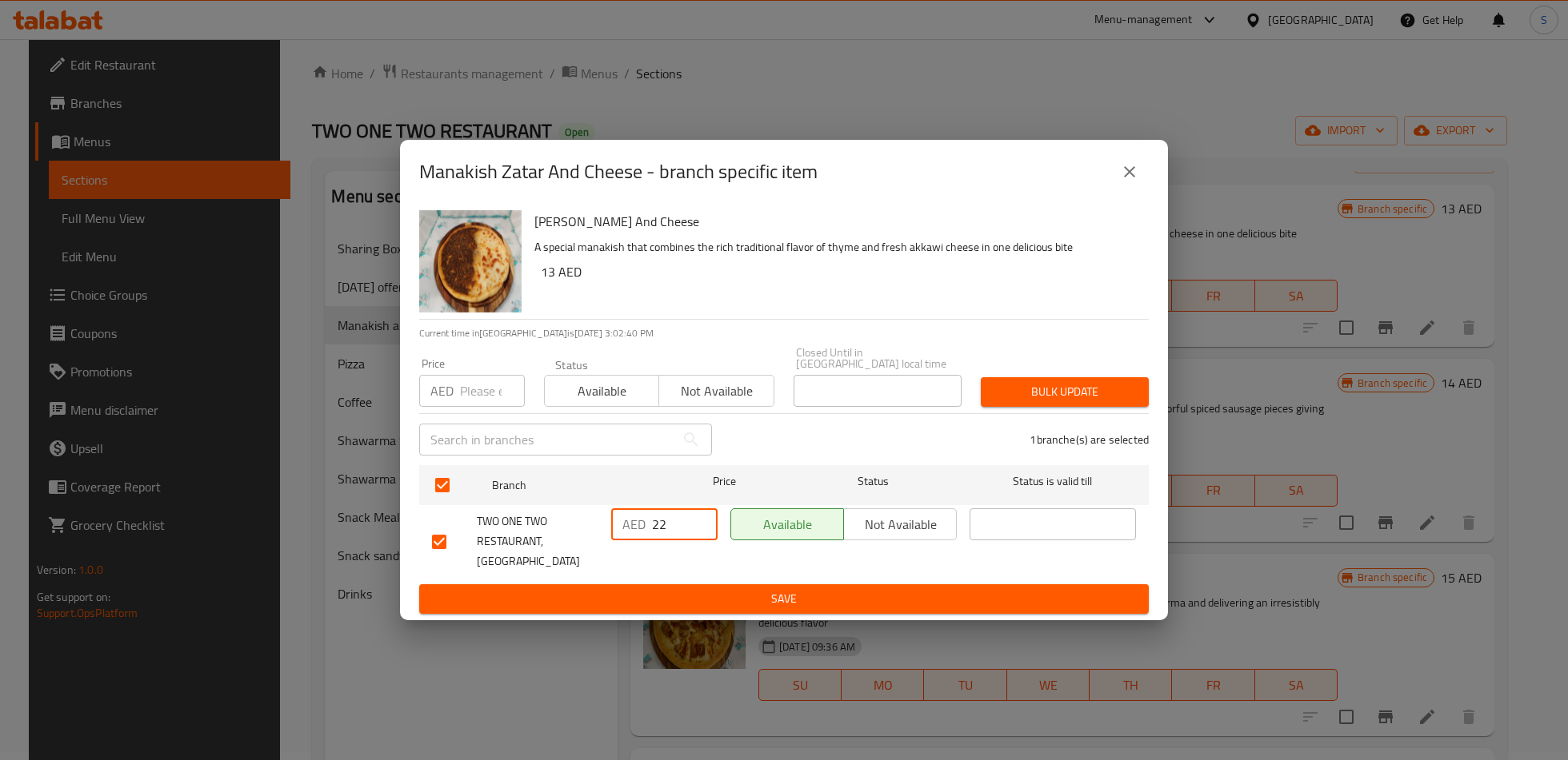
click at [671, 539] on input "22" at bounding box center [685, 524] width 66 height 32
type input "13"
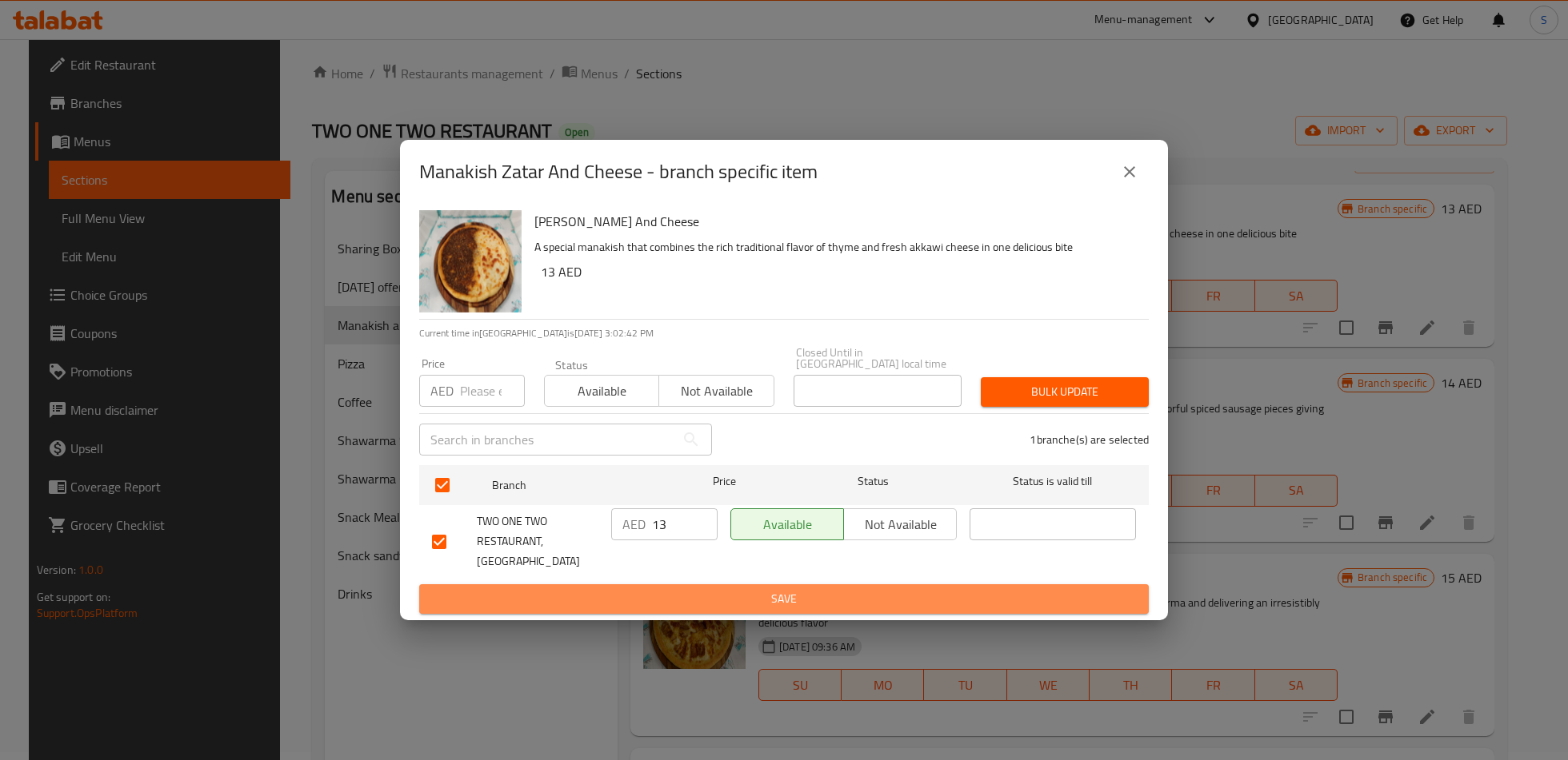
click at [695, 589] on span "Save" at bounding box center [784, 599] width 704 height 20
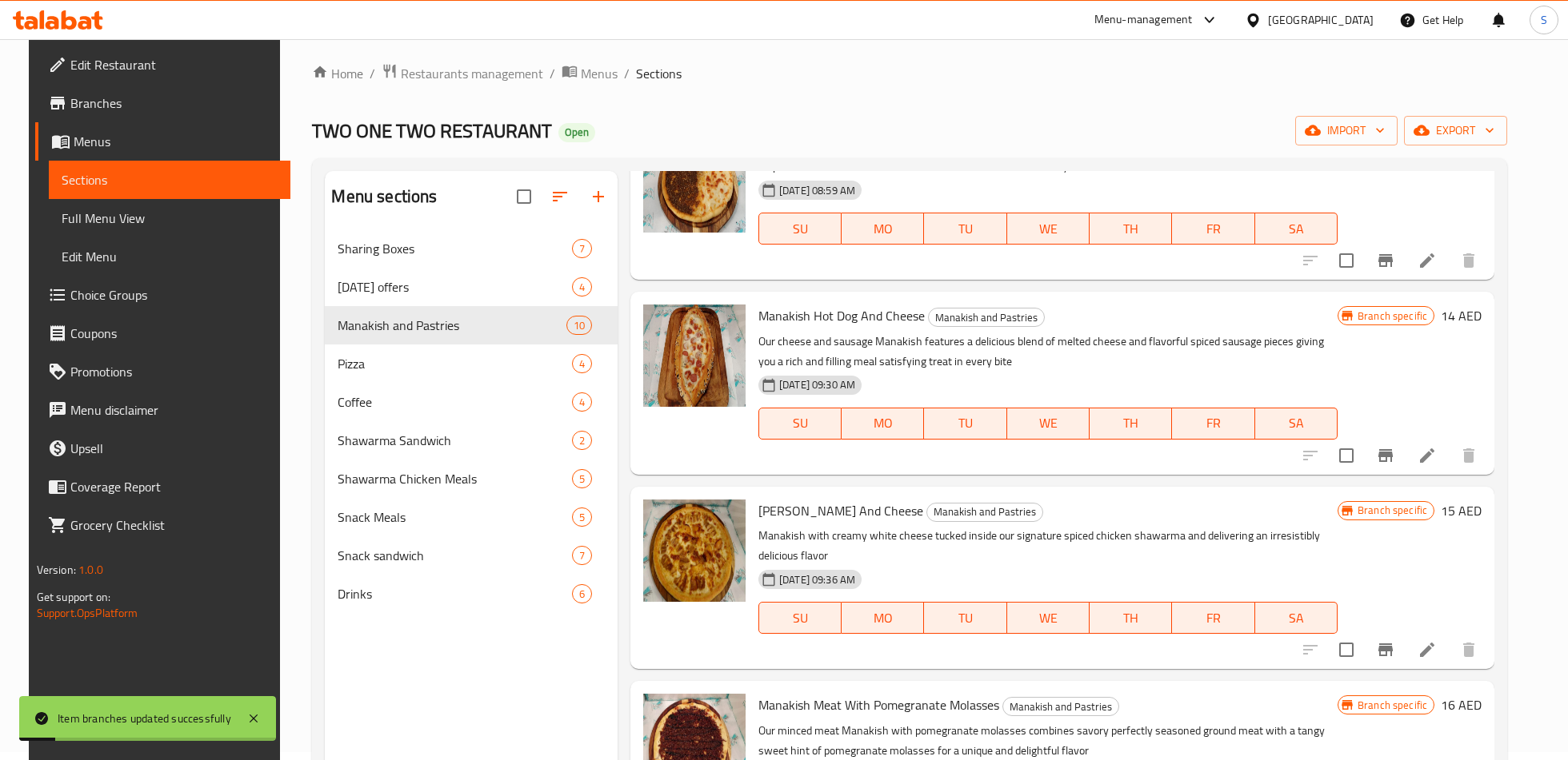
scroll to position [106, 0]
click at [1395, 449] on icon "Branch-specific-item" at bounding box center [1385, 454] width 19 height 19
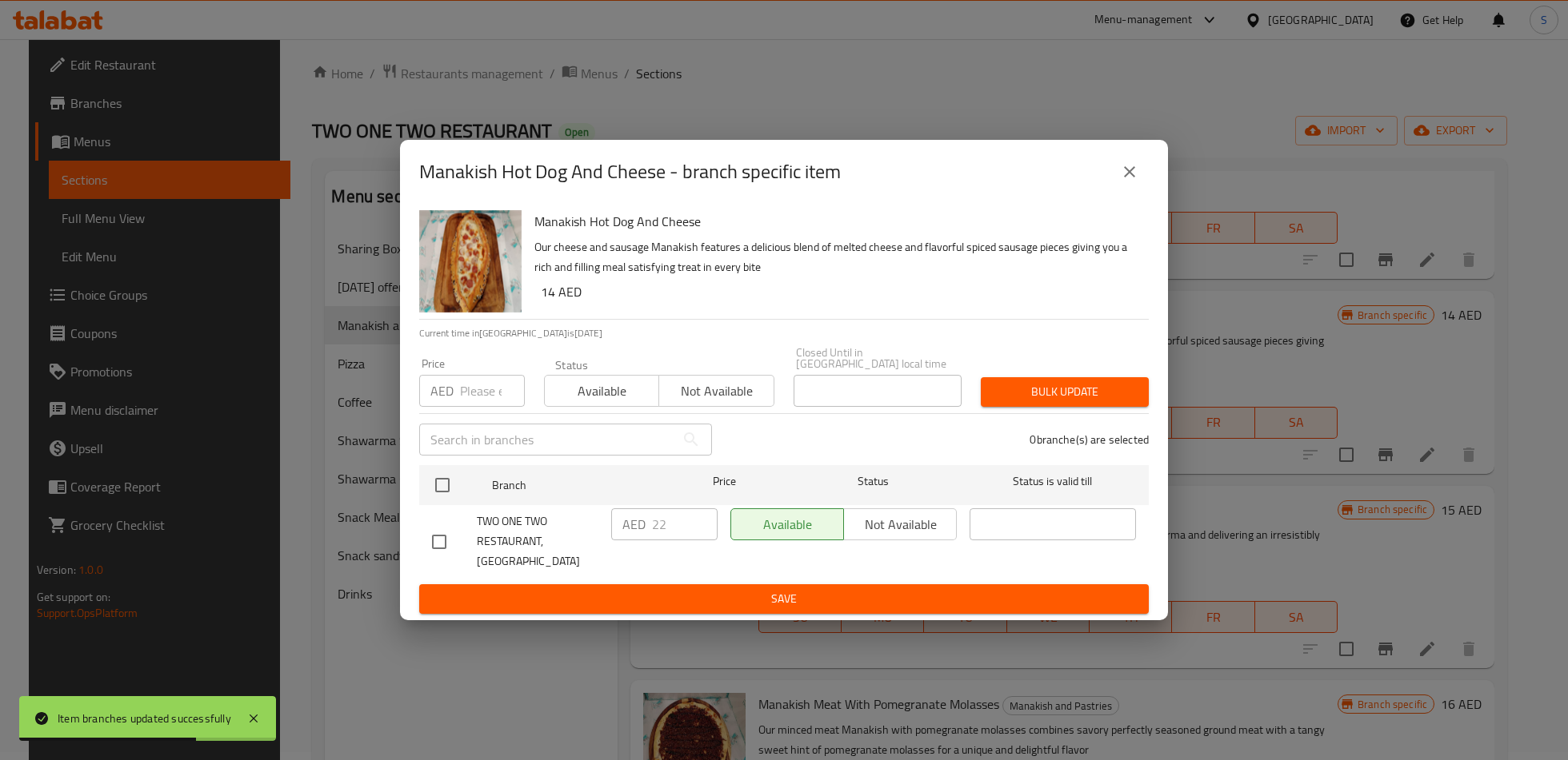
click at [437, 538] on input "checkbox" at bounding box center [439, 542] width 34 height 34
checkbox input "true"
click at [674, 537] on input "22" at bounding box center [685, 524] width 66 height 32
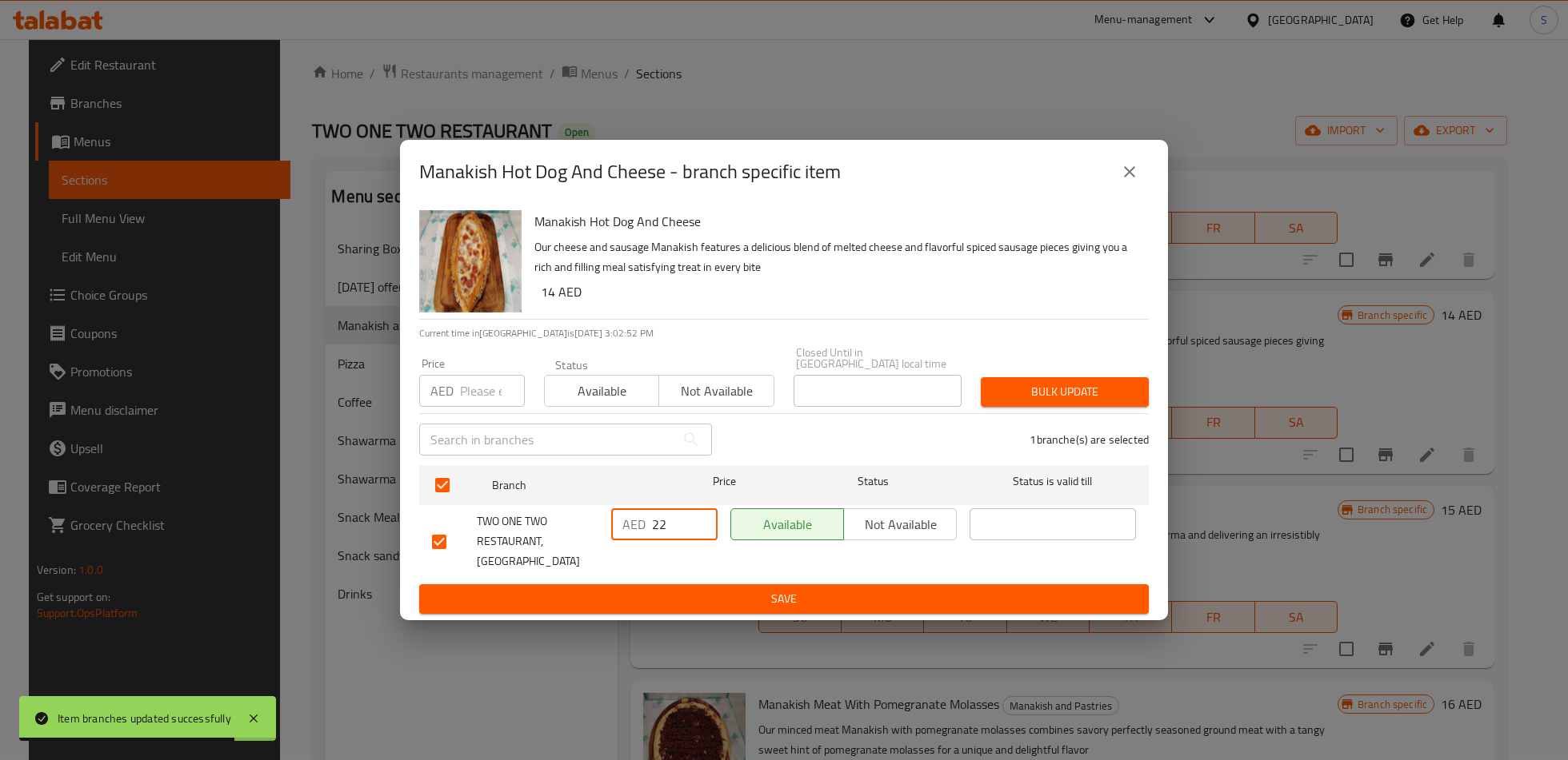
click at [674, 537] on input "22" at bounding box center [685, 524] width 66 height 32
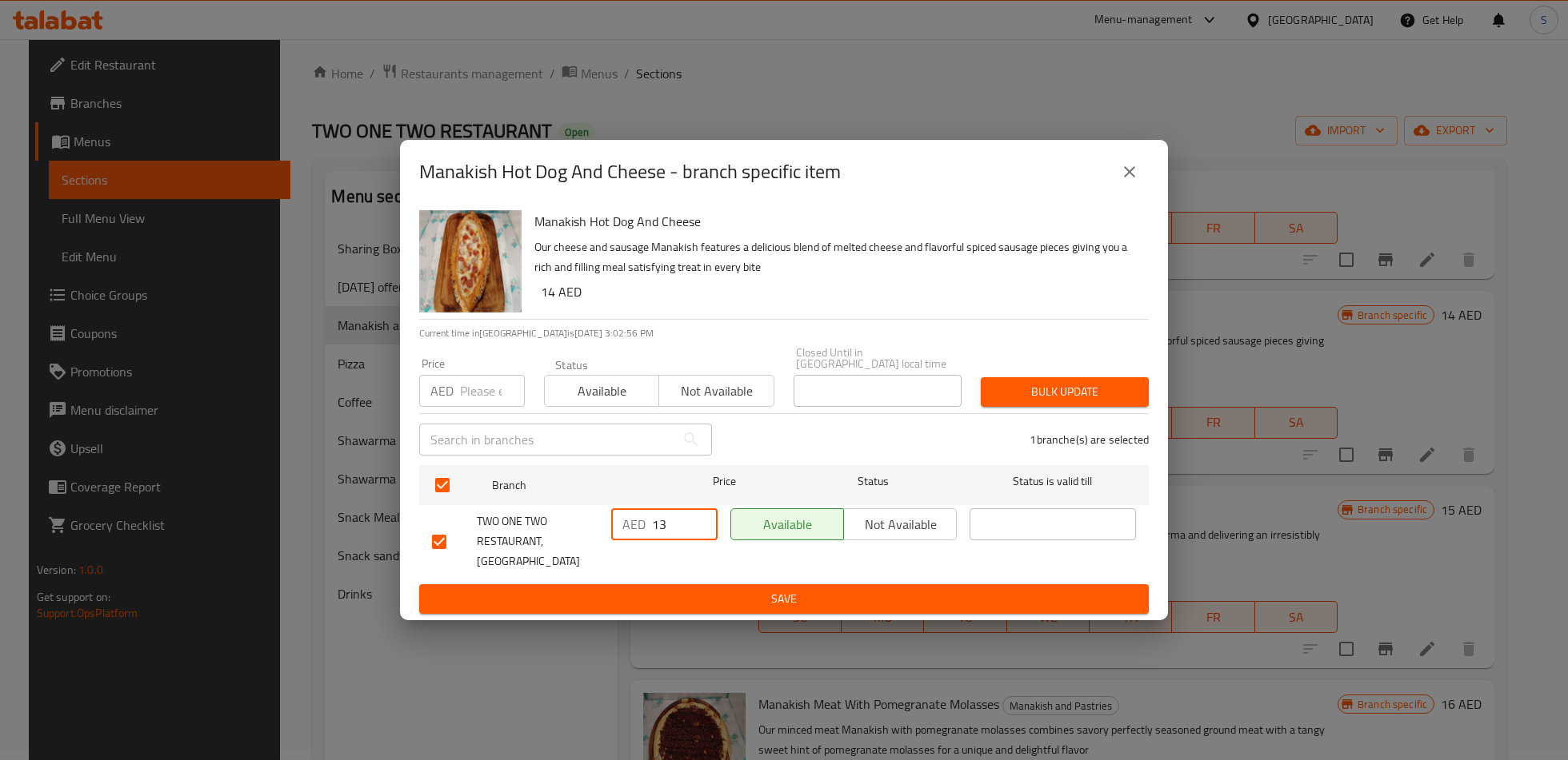
type input "13"
click at [697, 589] on span "Save" at bounding box center [784, 599] width 704 height 20
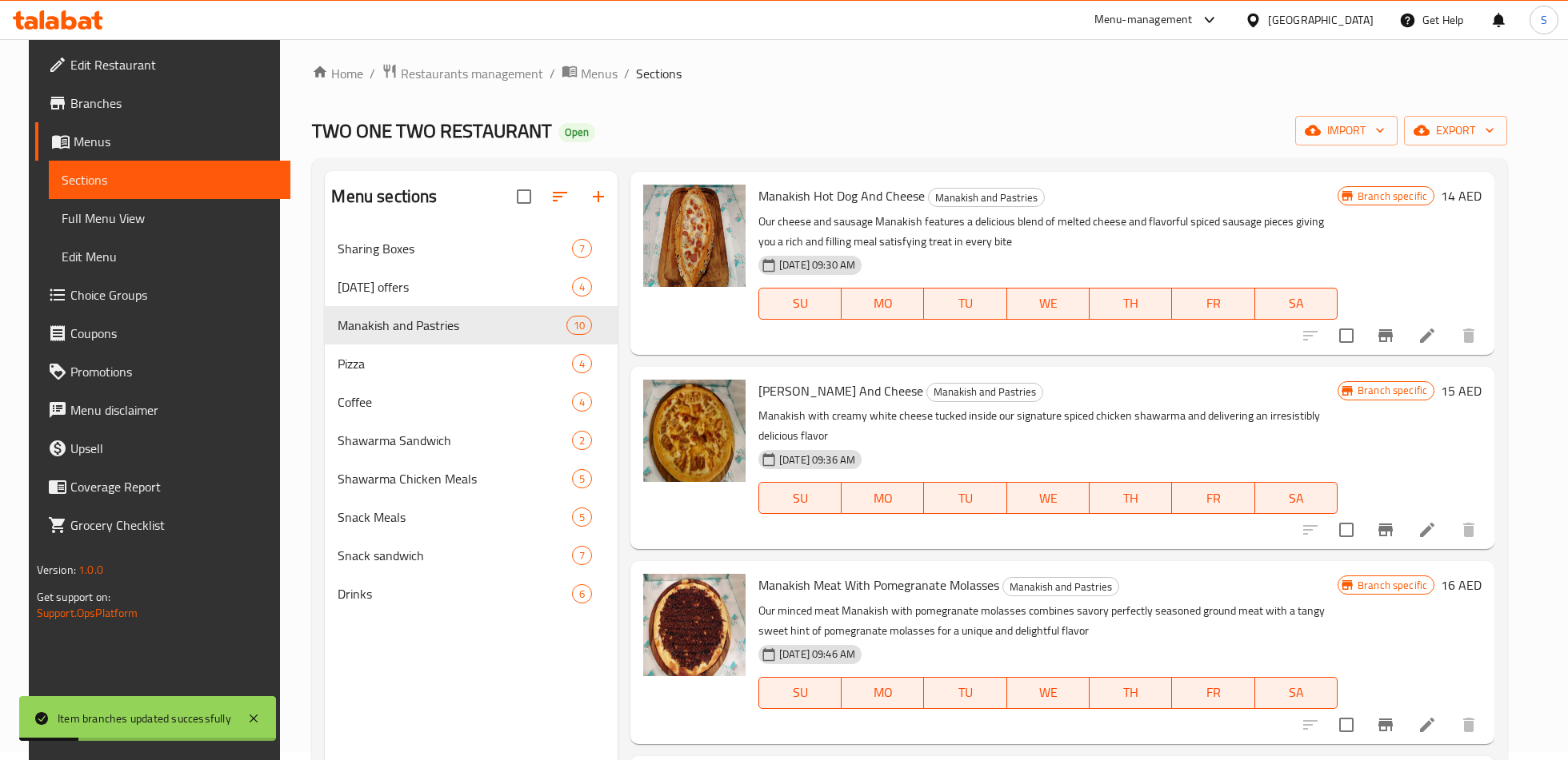
scroll to position [227, 0]
click at [1405, 538] on button "Branch-specific-item" at bounding box center [1385, 529] width 39 height 39
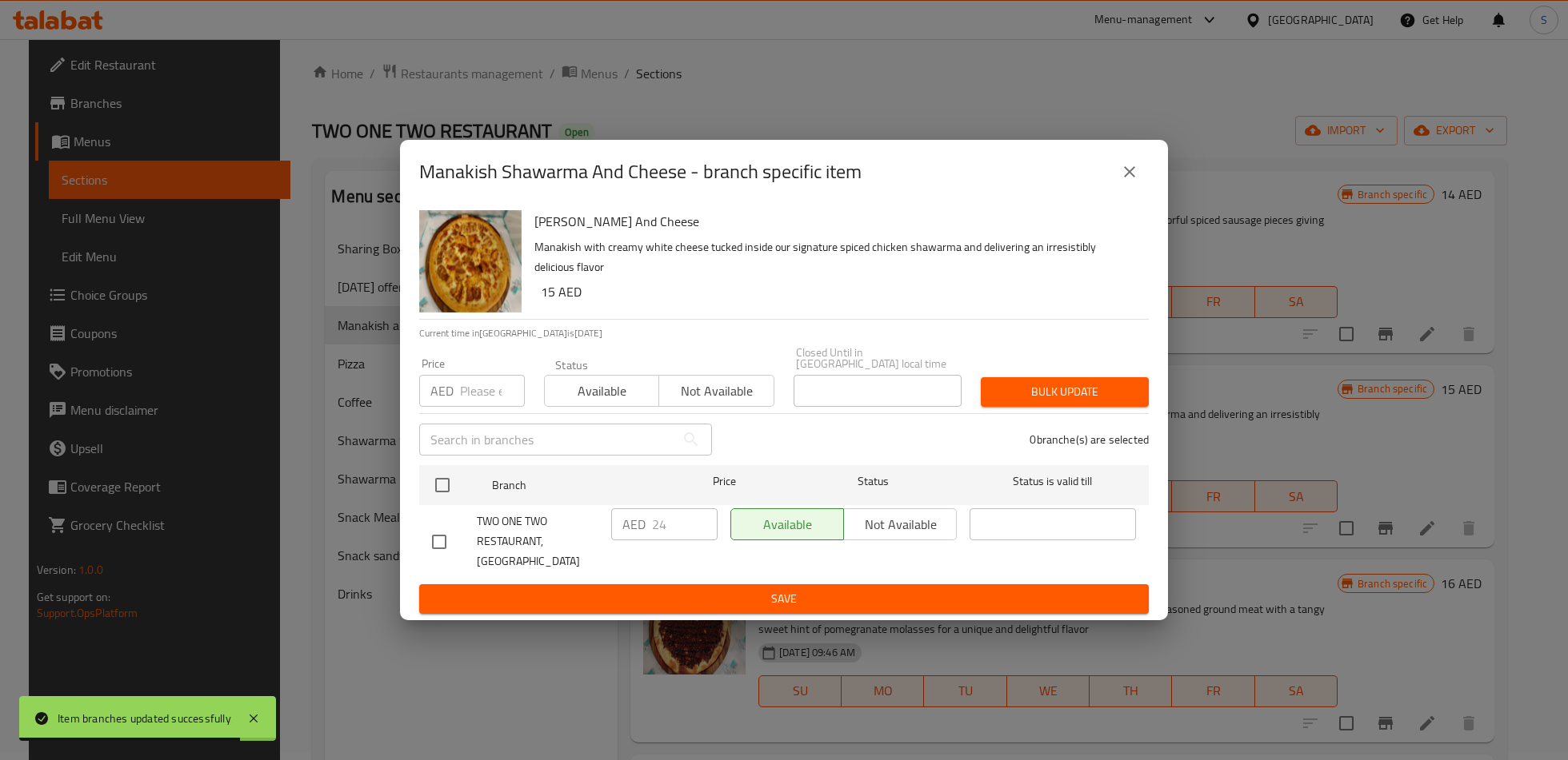
click at [438, 547] on input "checkbox" at bounding box center [439, 542] width 34 height 34
checkbox input "true"
click at [665, 534] on input "24" at bounding box center [685, 524] width 66 height 32
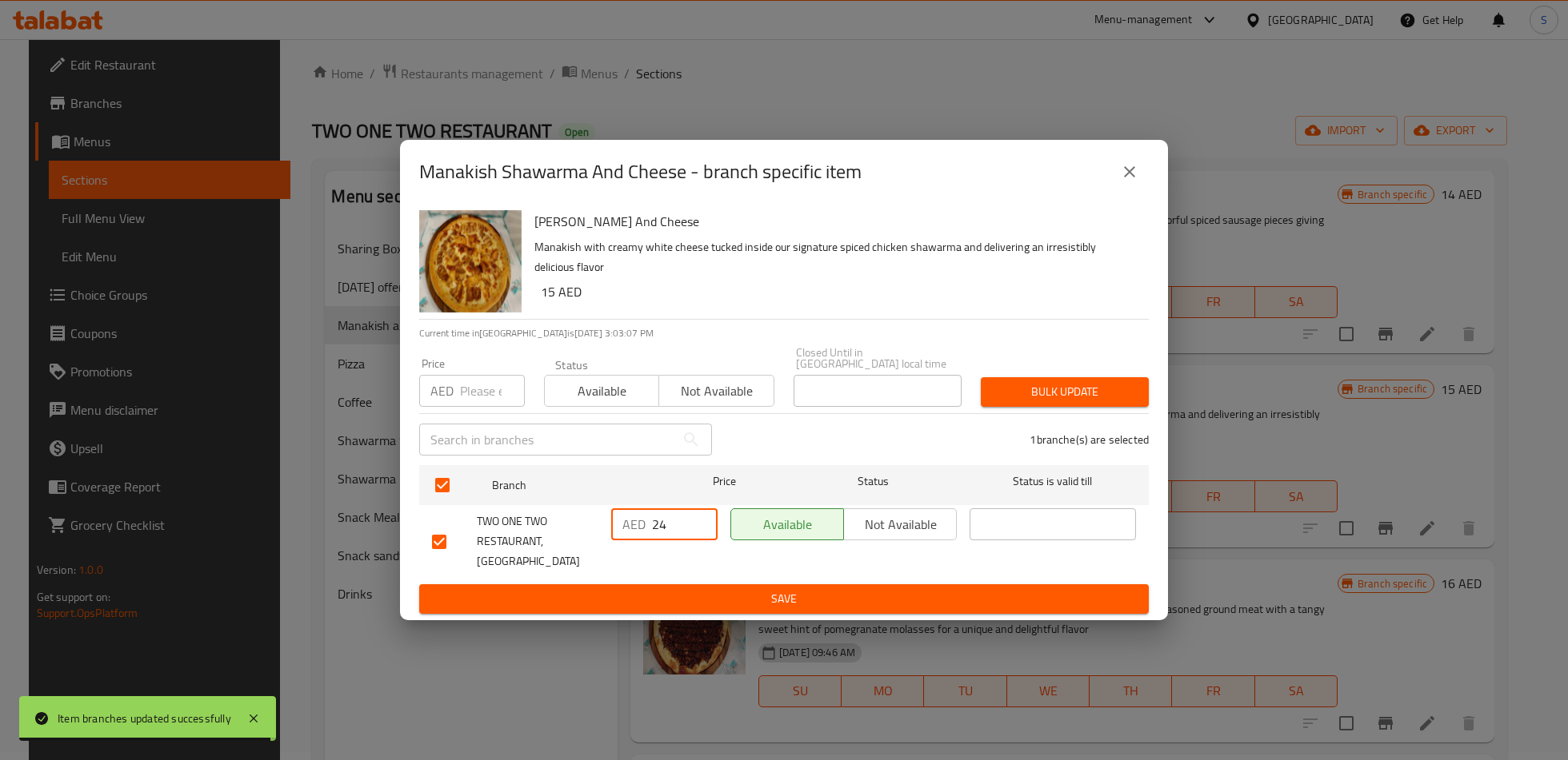
click at [665, 534] on input "24" at bounding box center [685, 524] width 66 height 32
type input "15"
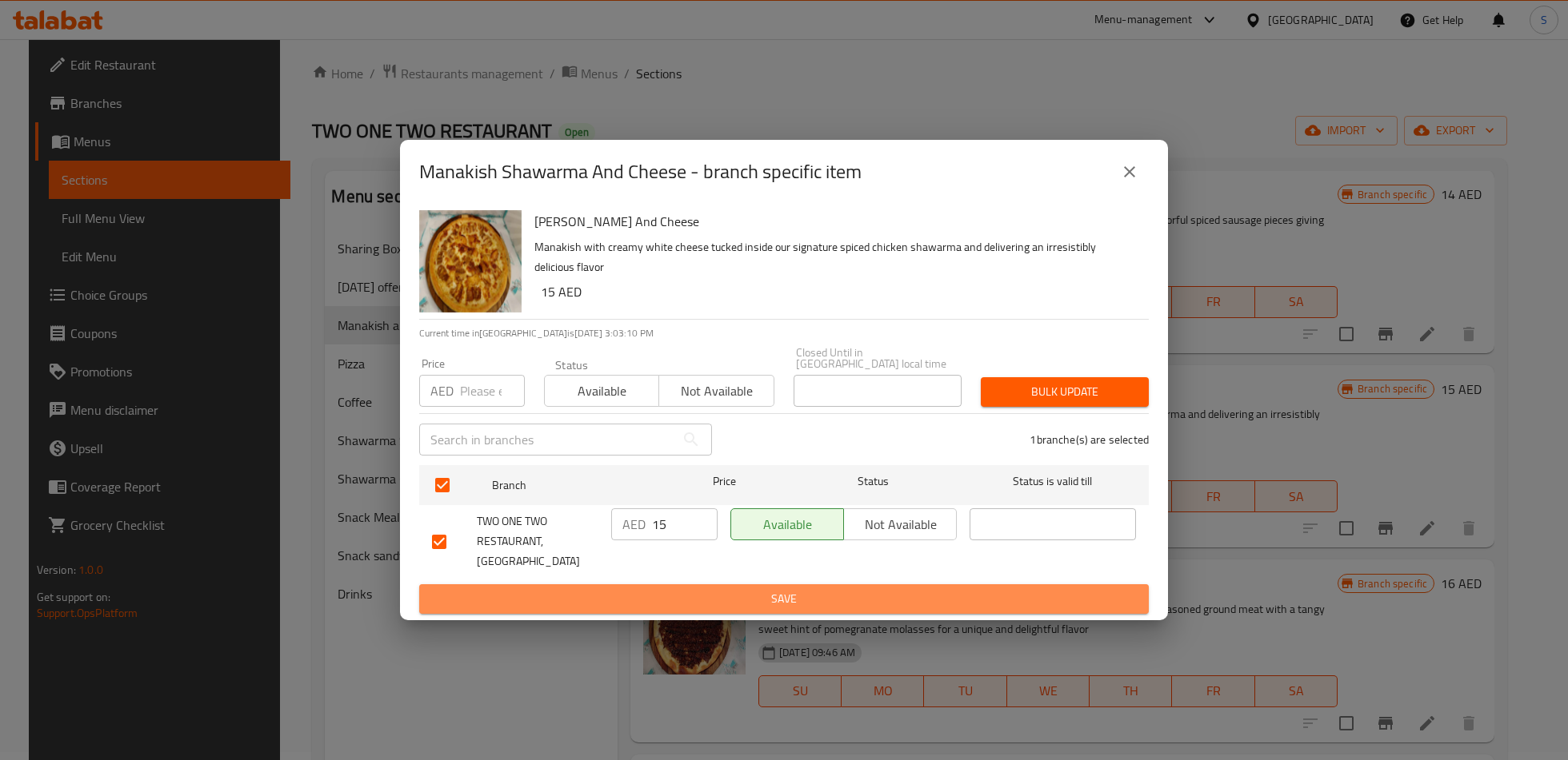
click at [686, 592] on span "Save" at bounding box center [784, 599] width 704 height 20
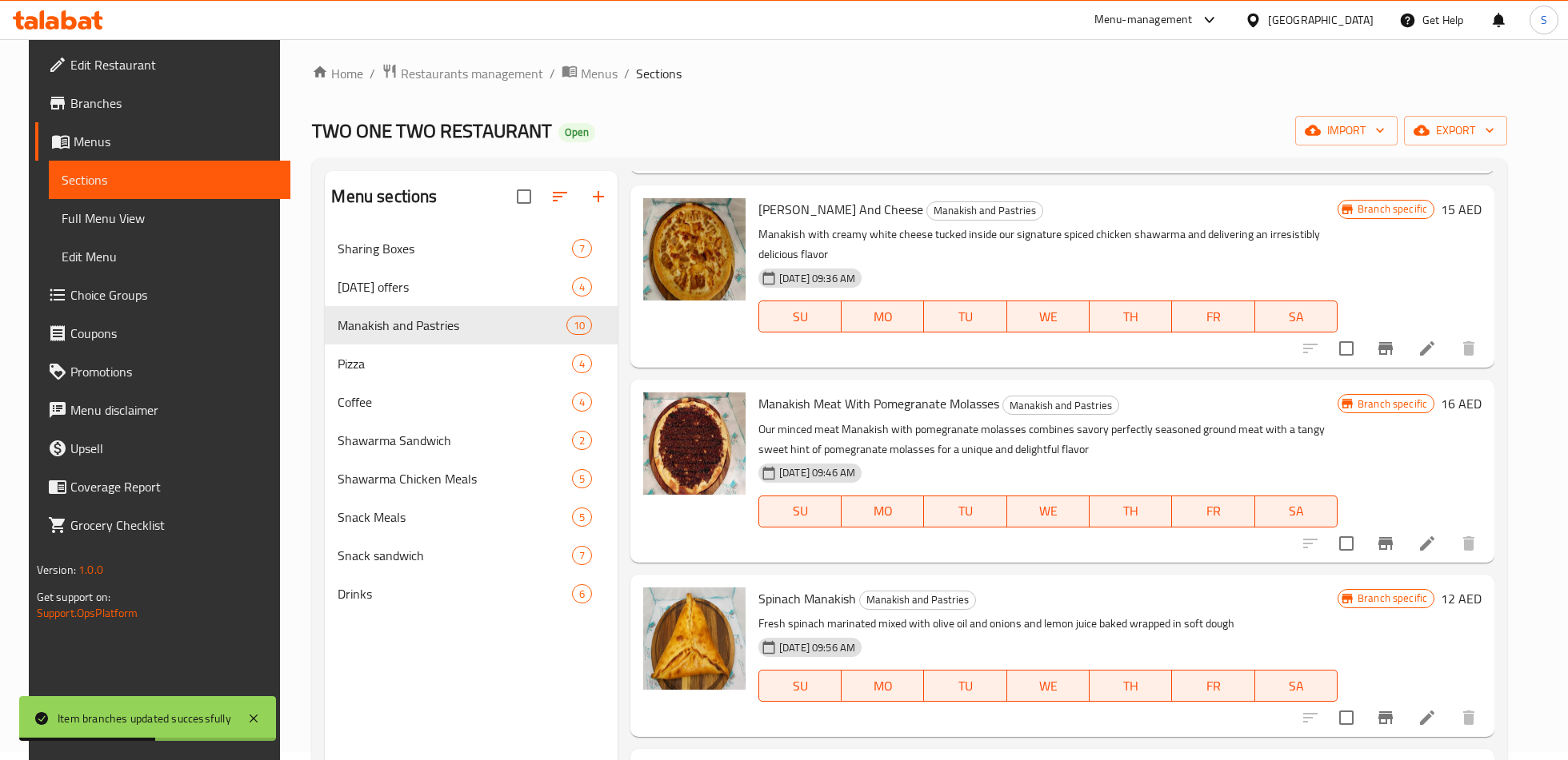
scroll to position [409, 0]
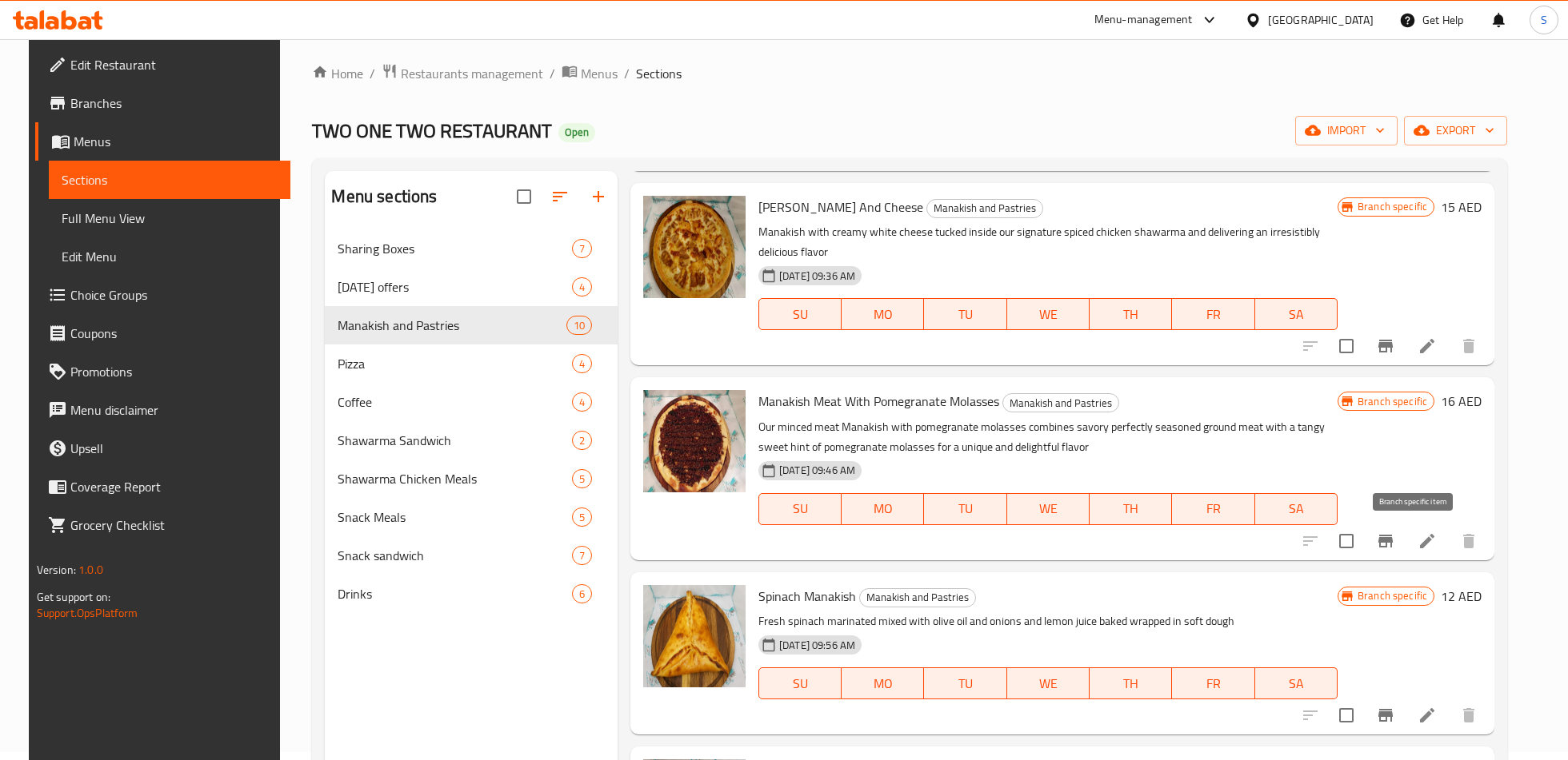
click at [1405, 538] on button "Branch-specific-item" at bounding box center [1385, 541] width 39 height 39
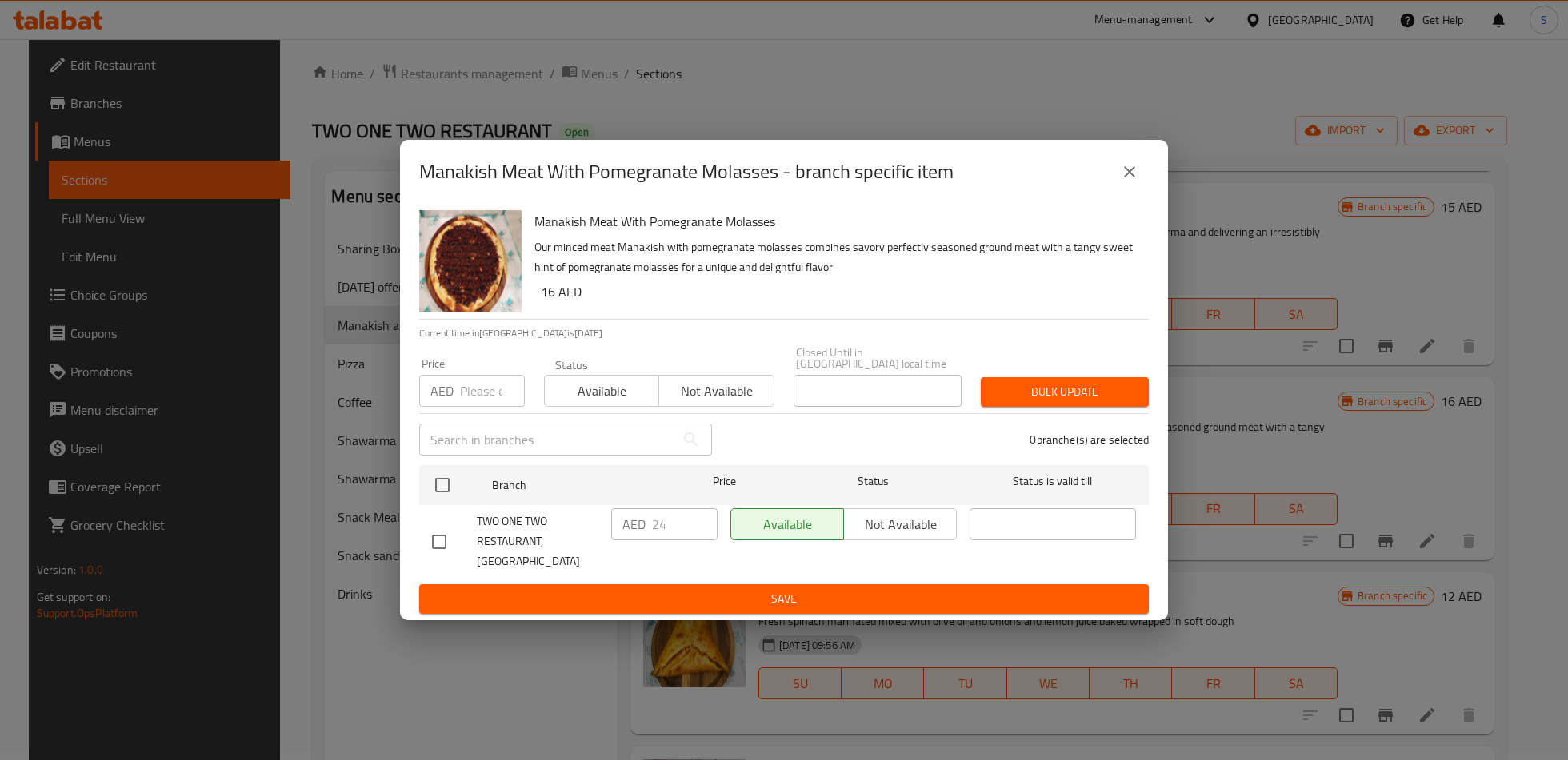
click at [434, 534] on input "checkbox" at bounding box center [439, 542] width 34 height 34
checkbox input "true"
click at [661, 534] on input "24" at bounding box center [685, 524] width 66 height 32
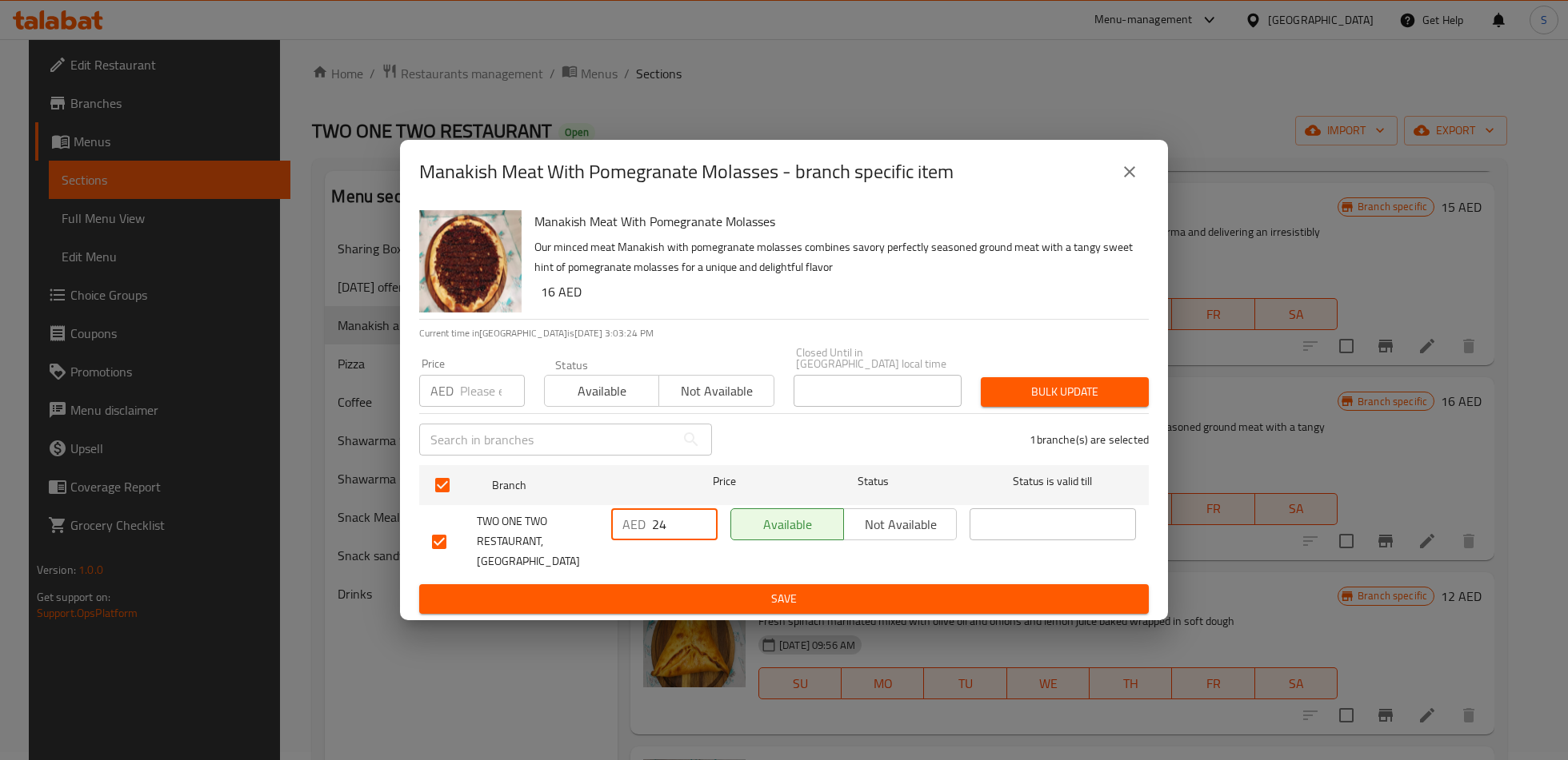
click at [661, 534] on input "24" at bounding box center [685, 524] width 66 height 32
type input "14"
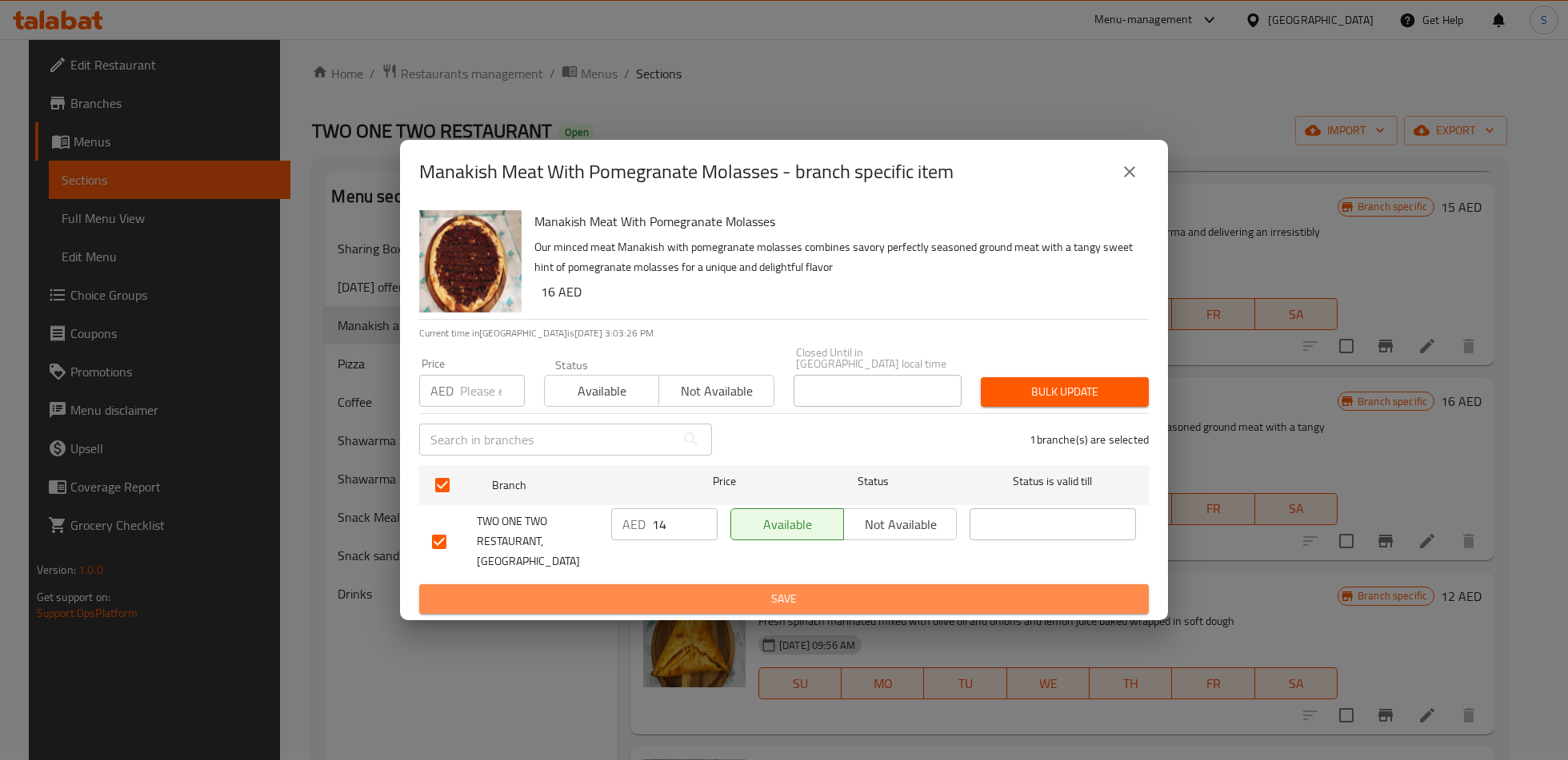
click at [687, 589] on span "Save" at bounding box center [784, 599] width 704 height 20
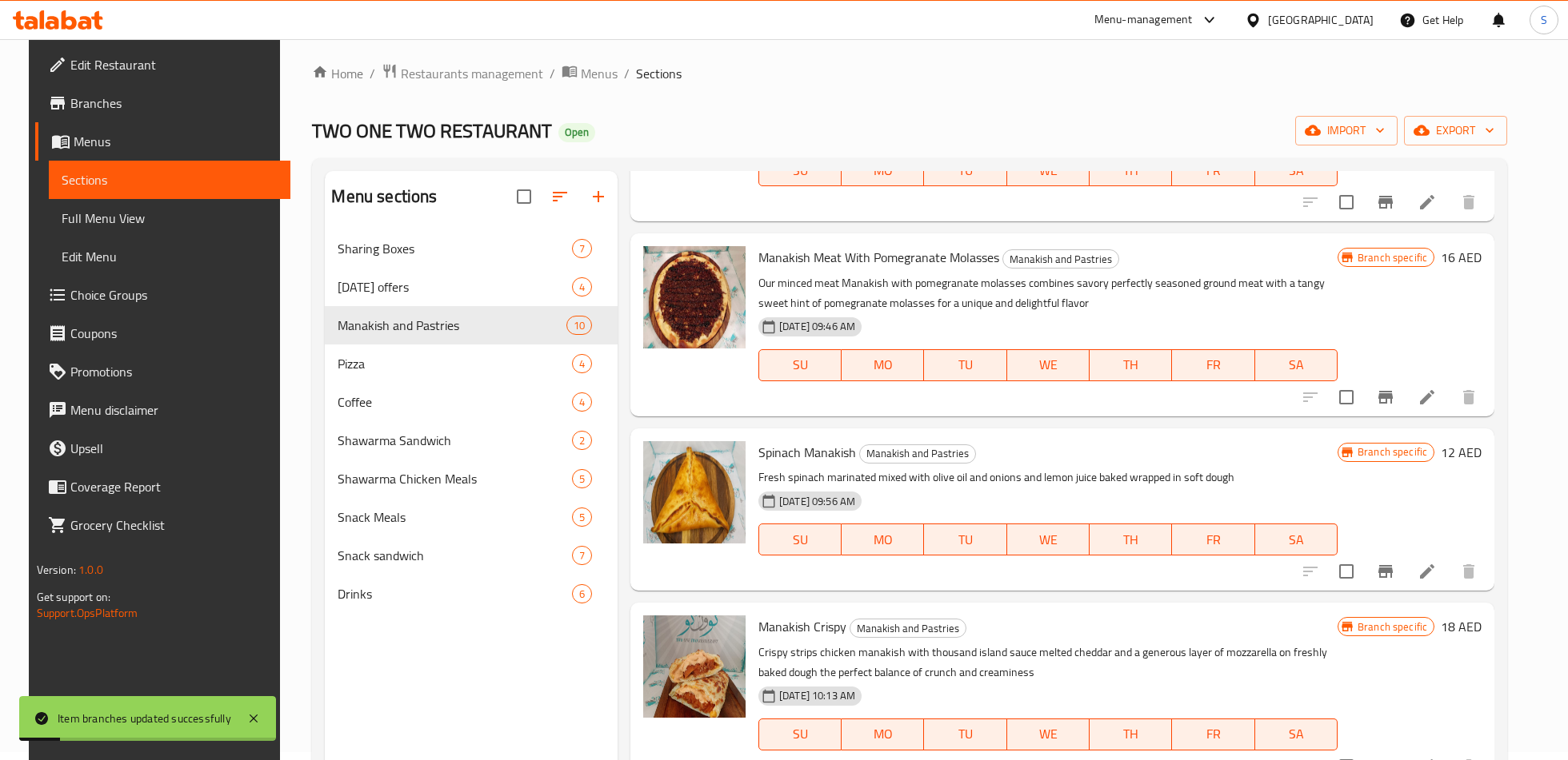
scroll to position [597, 0]
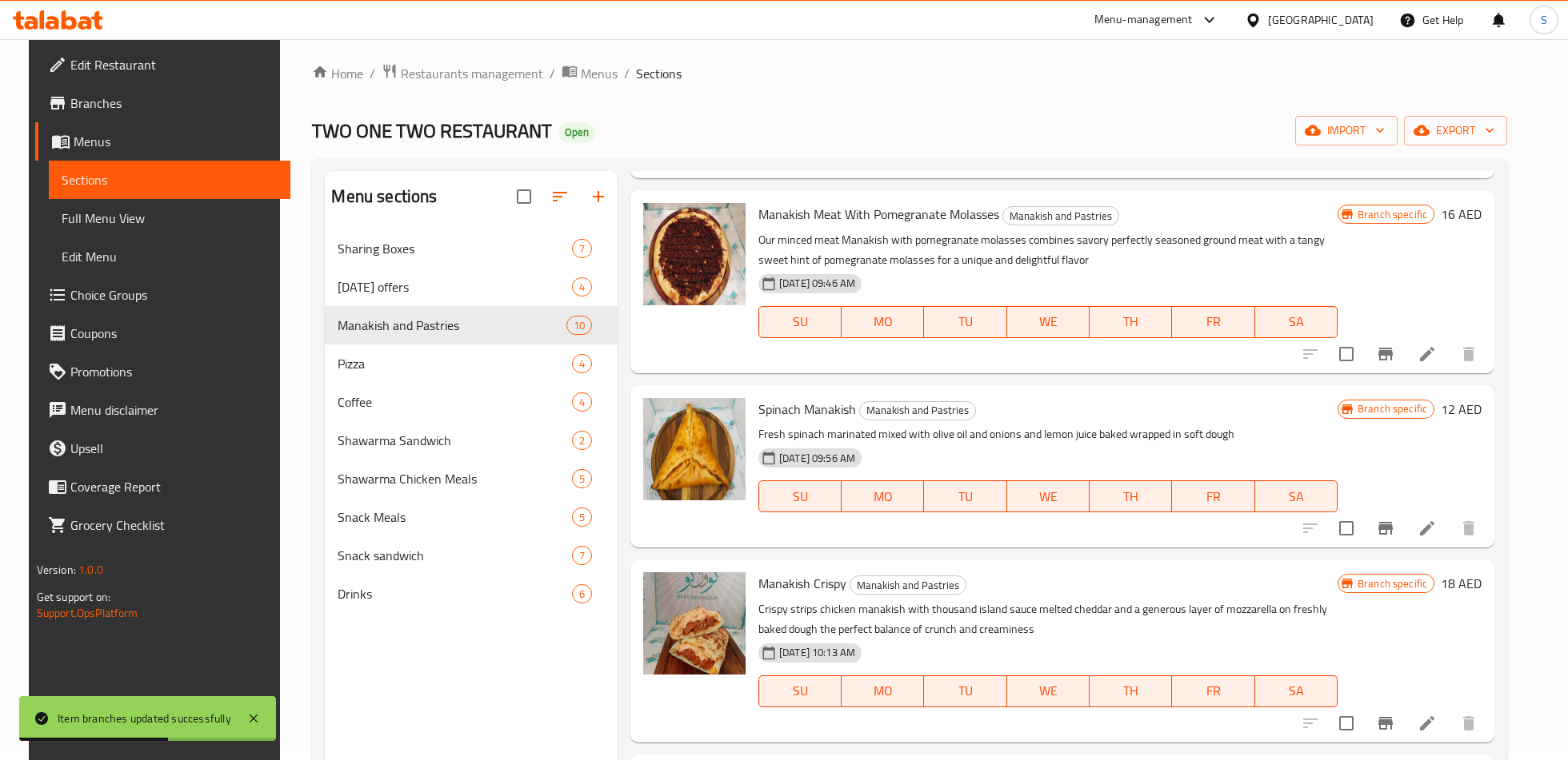
click at [1393, 527] on icon "Branch-specific-item" at bounding box center [1384, 528] width 14 height 13
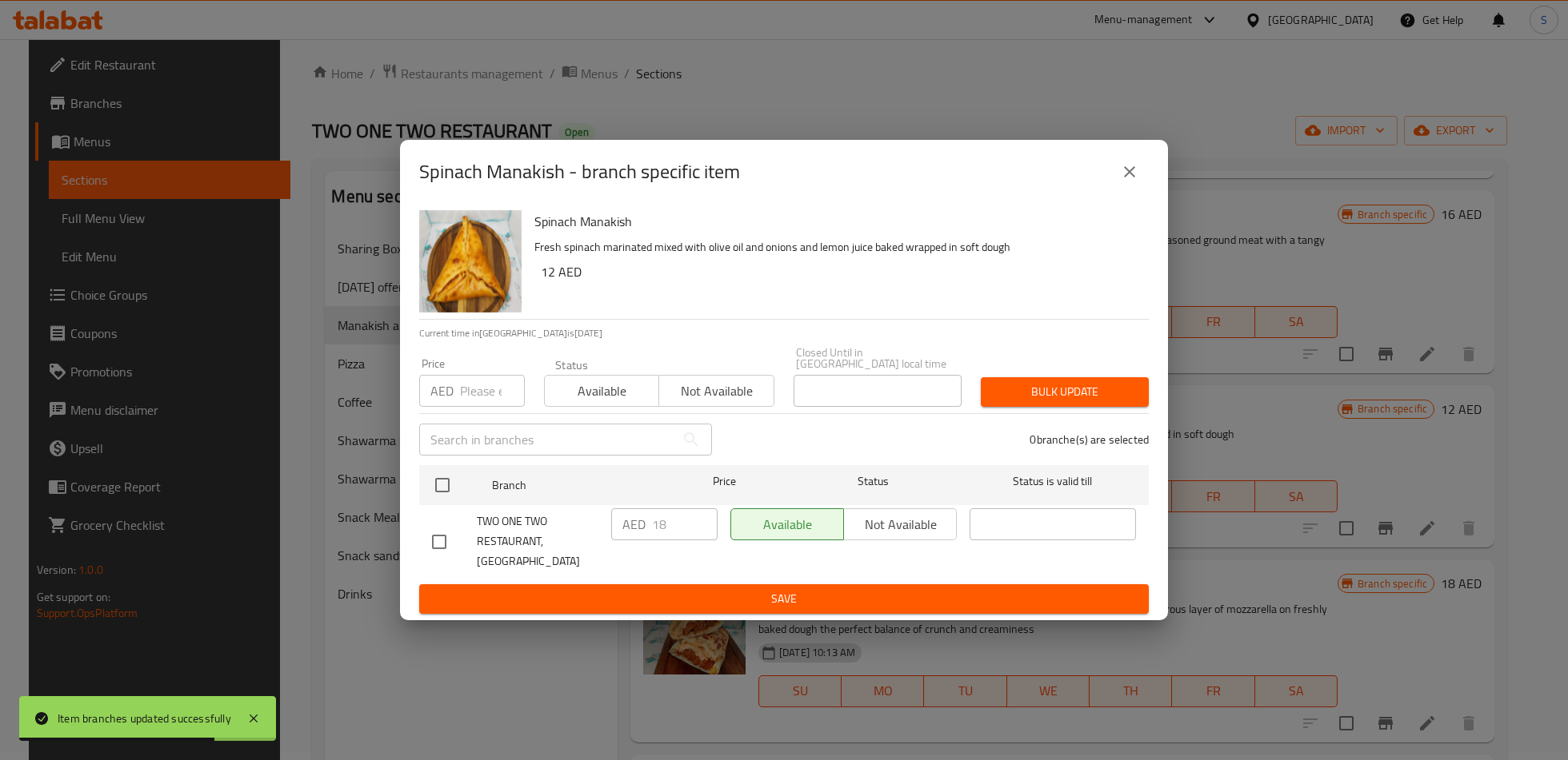
click at [439, 544] on input "checkbox" at bounding box center [439, 542] width 34 height 34
checkbox input "true"
click at [660, 540] on input "18" at bounding box center [685, 524] width 66 height 32
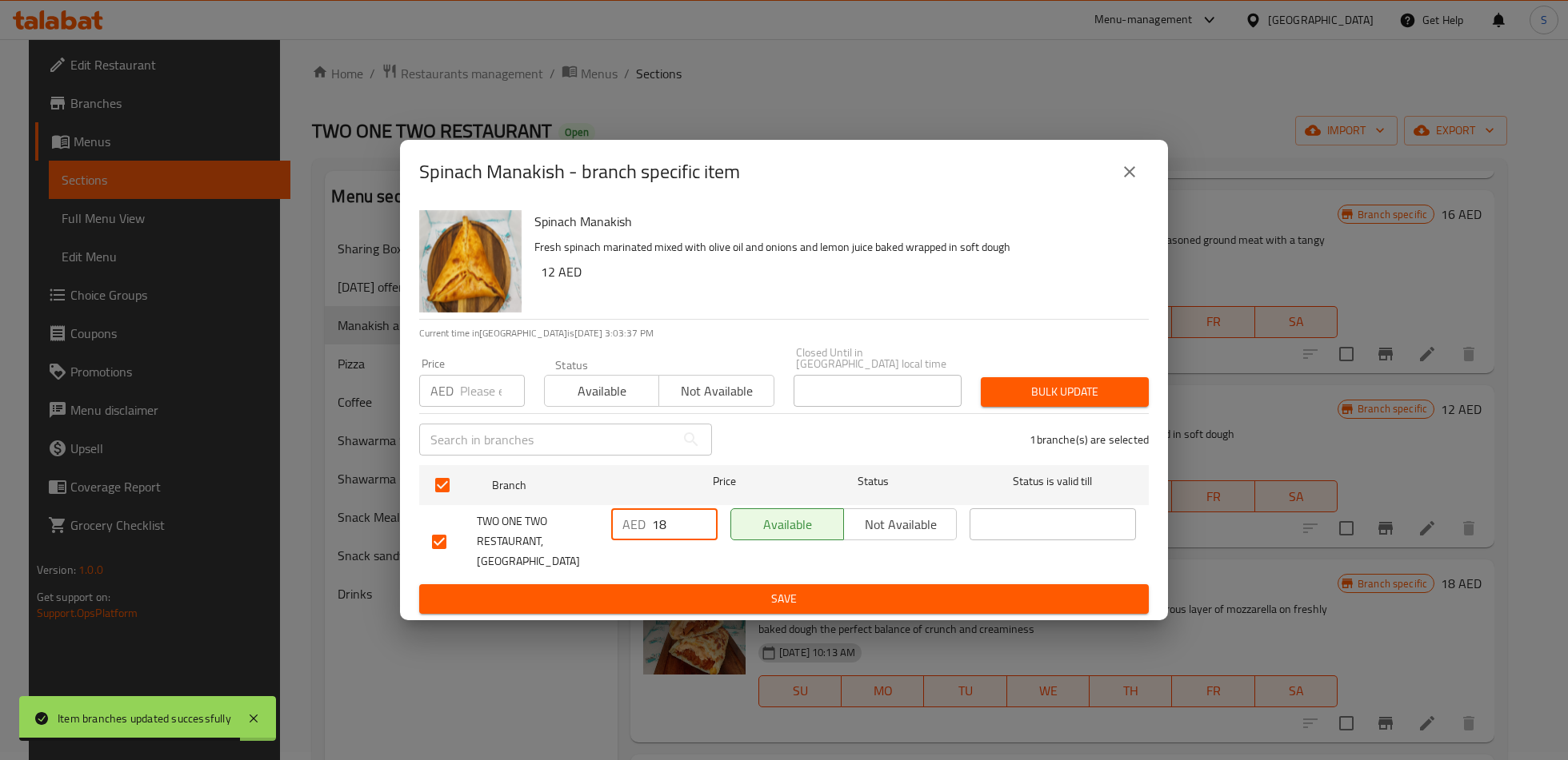
click at [660, 540] on input "18" at bounding box center [685, 524] width 66 height 32
type input "9"
click at [675, 589] on span "Save" at bounding box center [784, 599] width 704 height 20
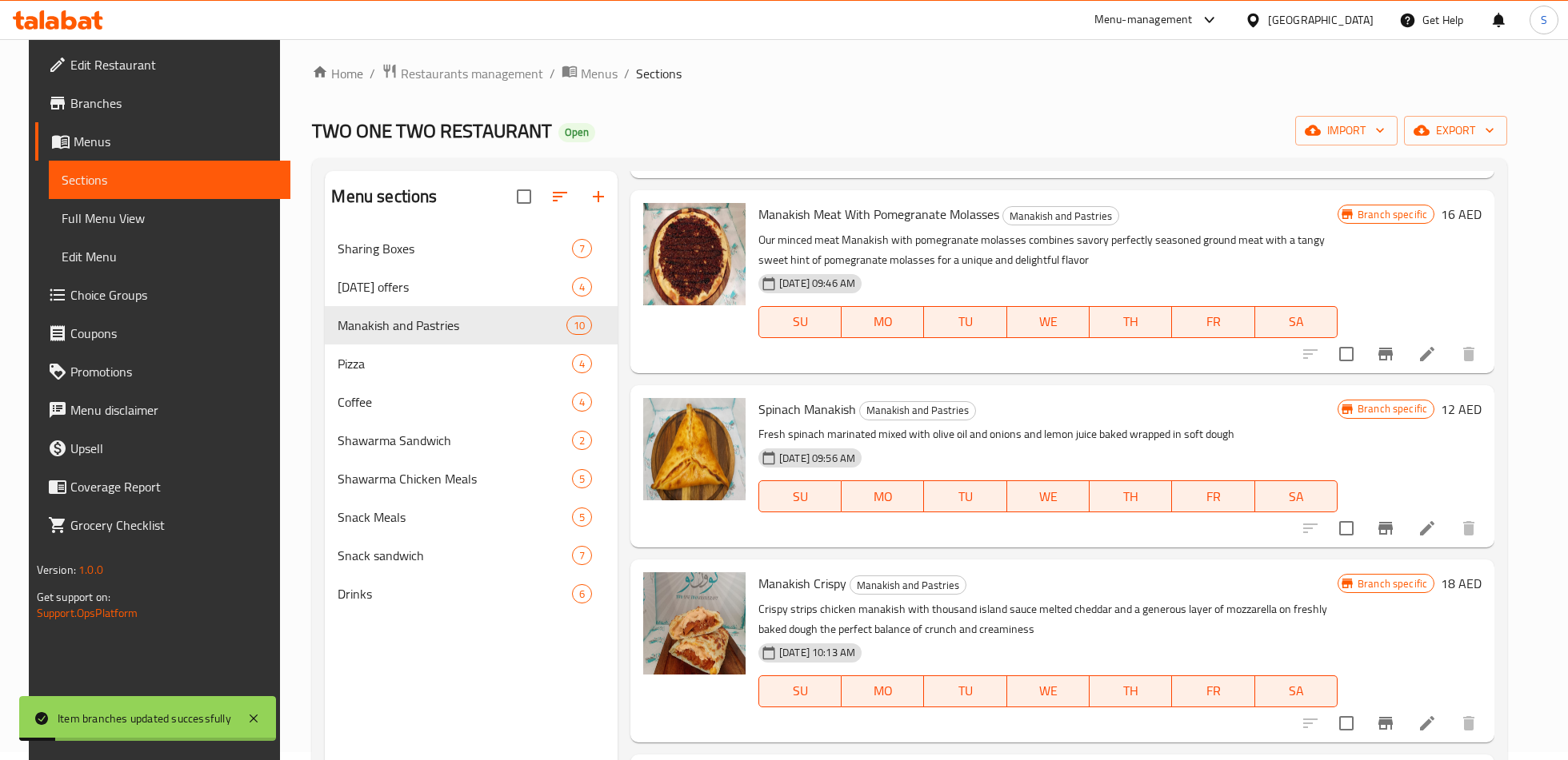
scroll to position [660, 0]
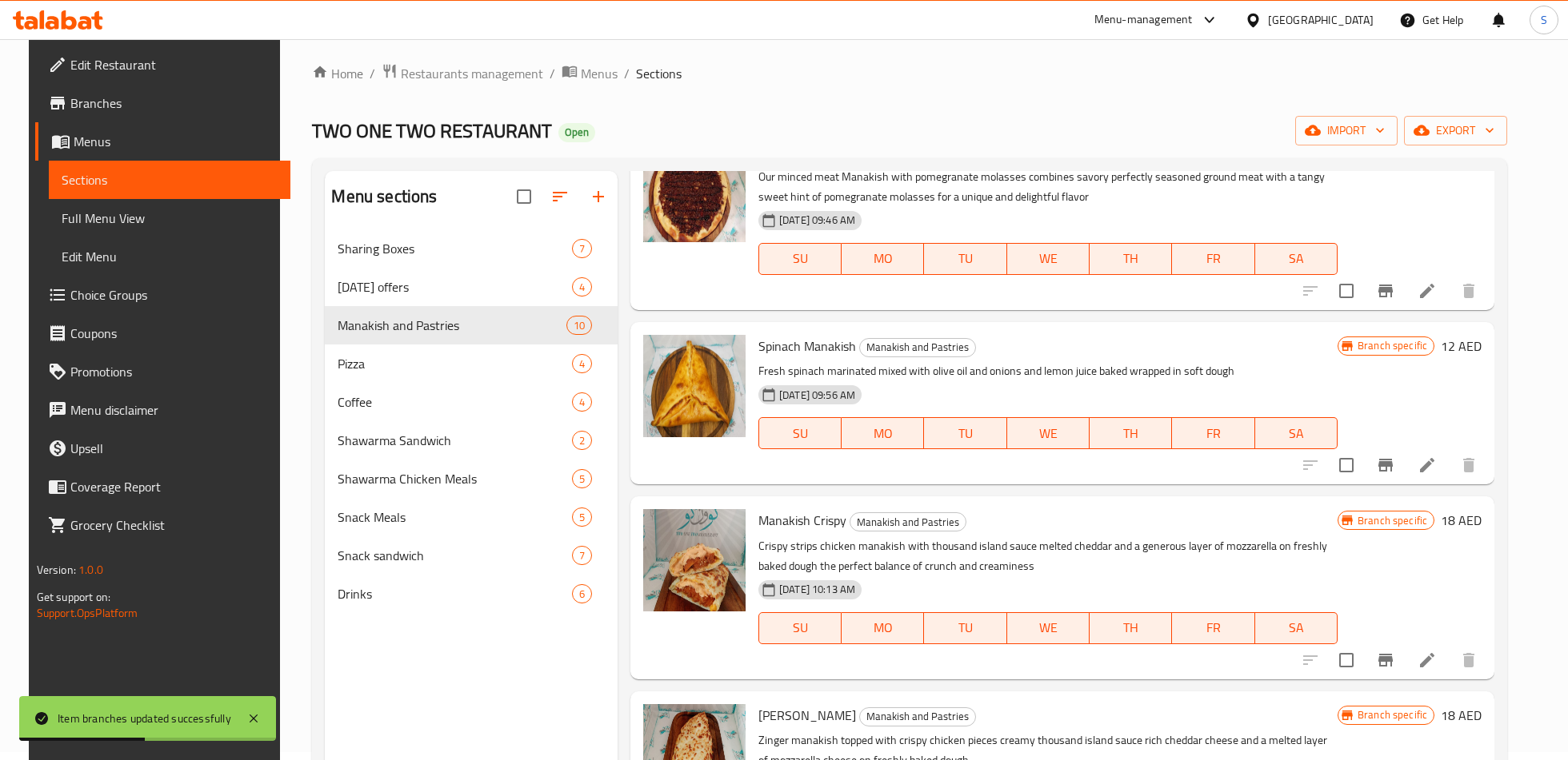
click at [1402, 658] on button "Branch-specific-item" at bounding box center [1385, 661] width 39 height 39
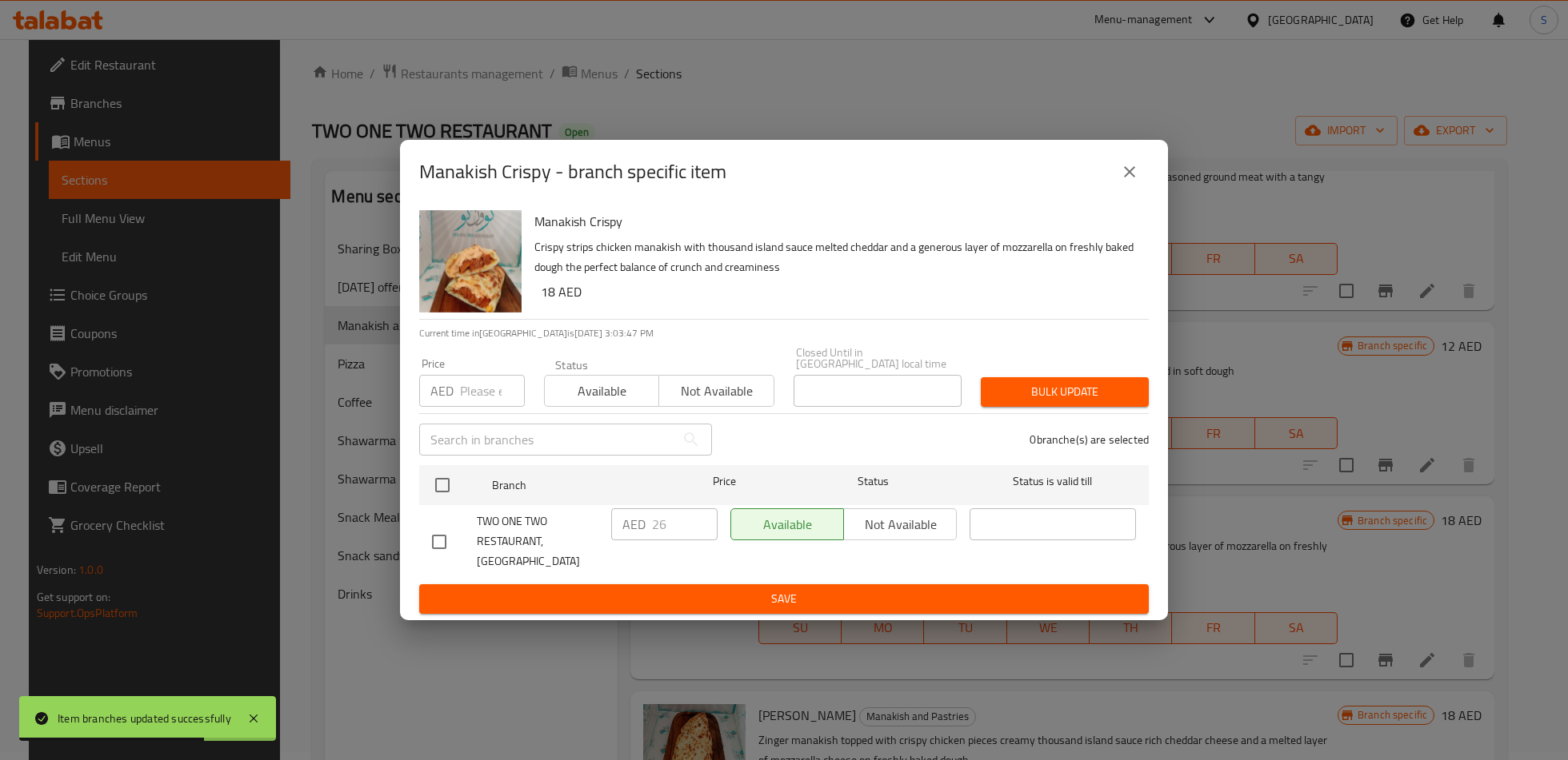
click at [439, 539] on input "checkbox" at bounding box center [439, 542] width 34 height 34
checkbox input "true"
click at [659, 540] on input "26" at bounding box center [685, 524] width 66 height 32
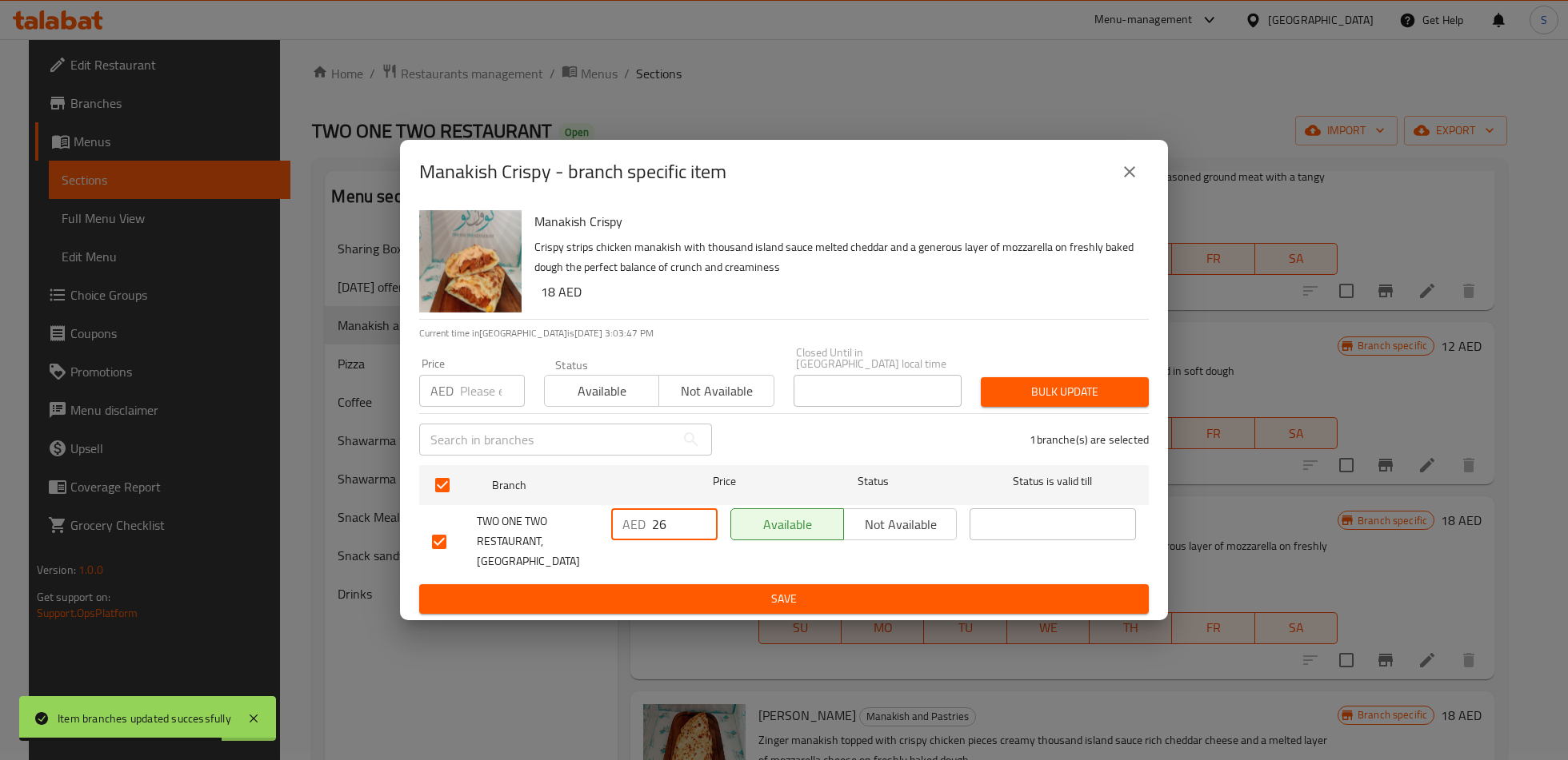
click at [659, 540] on input "26" at bounding box center [685, 524] width 66 height 32
type input "15"
click at [680, 596] on span "Save" at bounding box center [784, 599] width 704 height 20
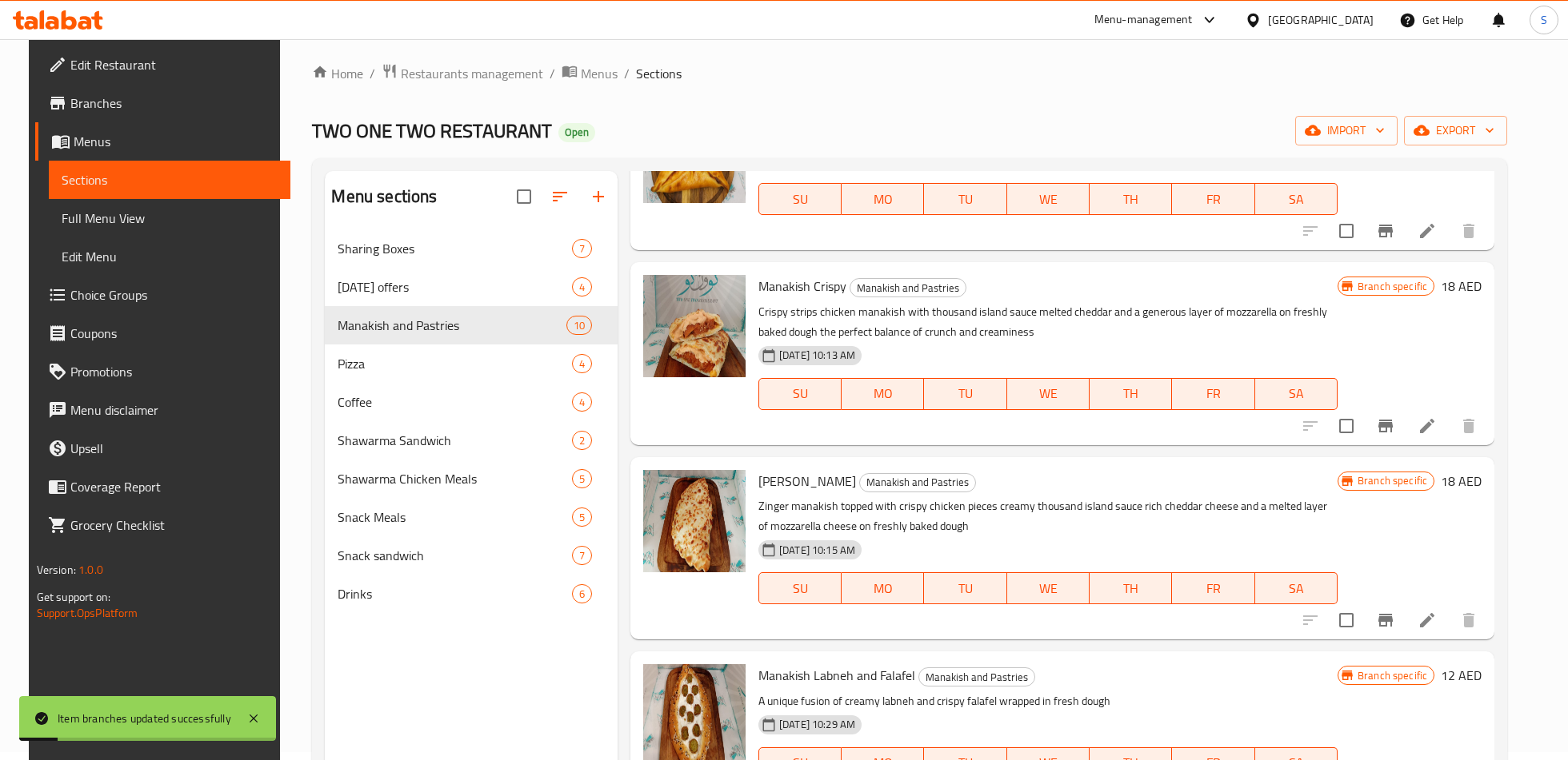
scroll to position [896, 0]
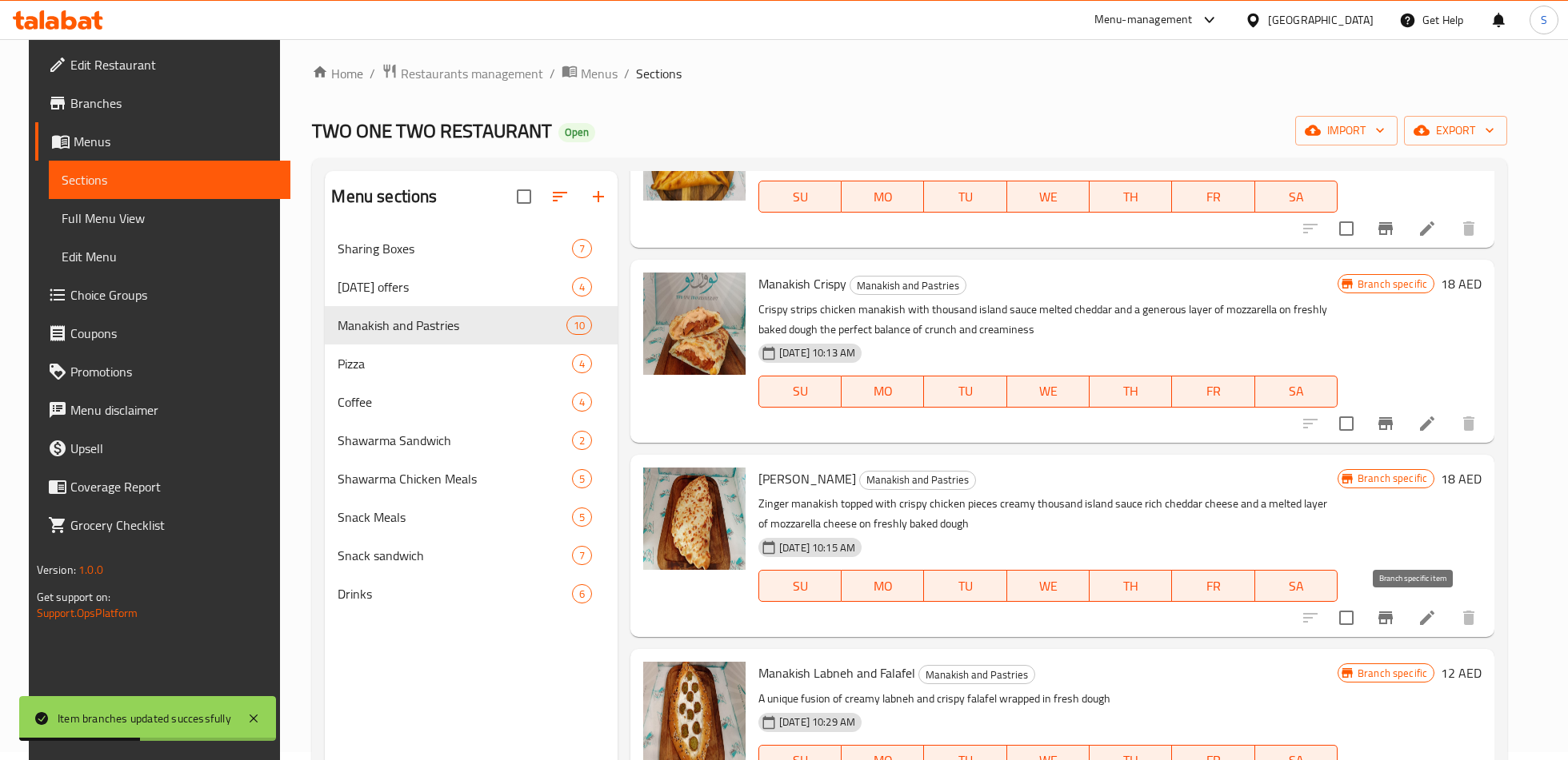
click at [1405, 606] on button "Branch-specific-item" at bounding box center [1385, 618] width 39 height 39
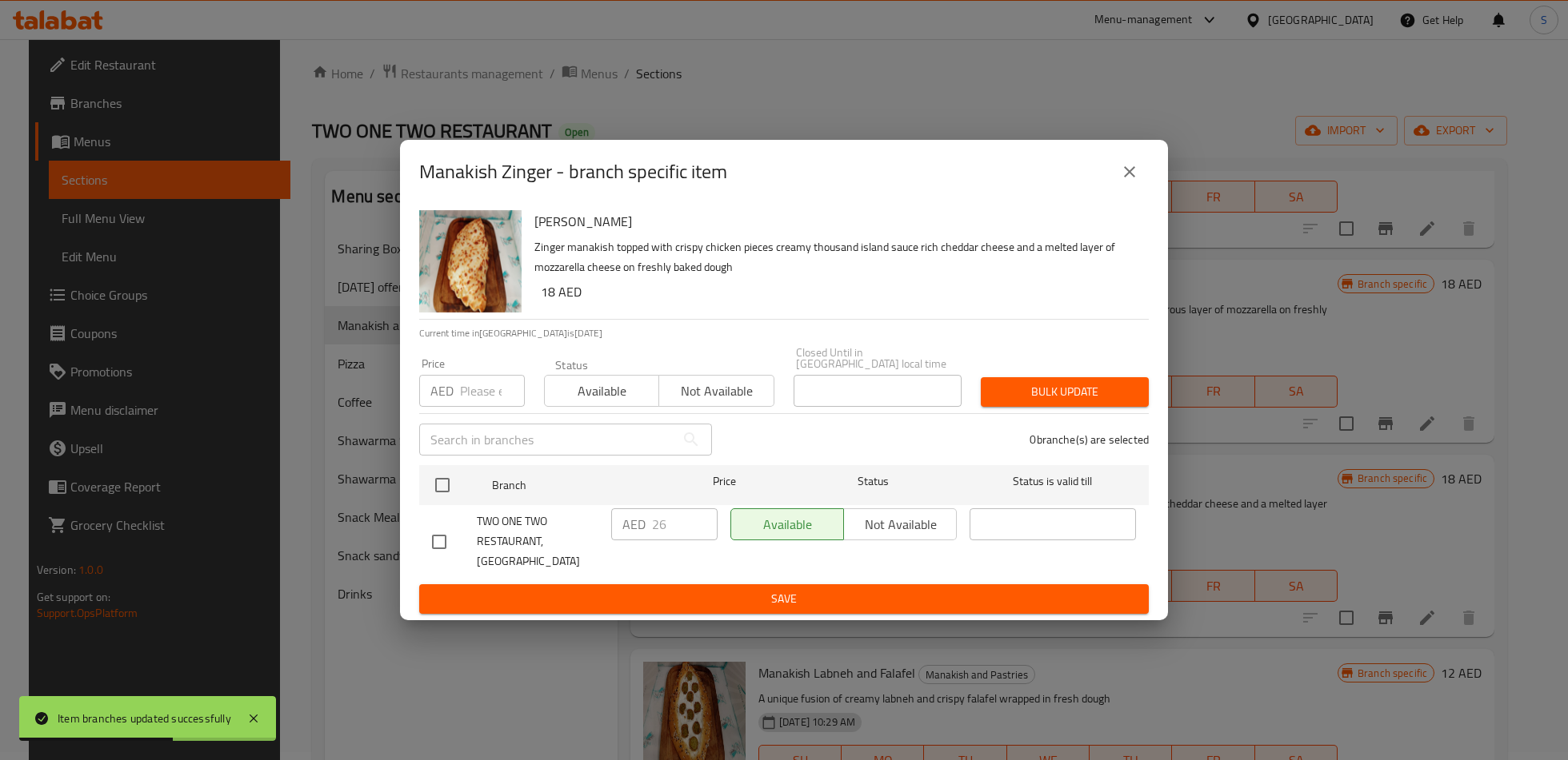
click at [436, 536] on input "checkbox" at bounding box center [439, 542] width 34 height 34
checkbox input "true"
click at [657, 534] on input "26" at bounding box center [685, 524] width 66 height 32
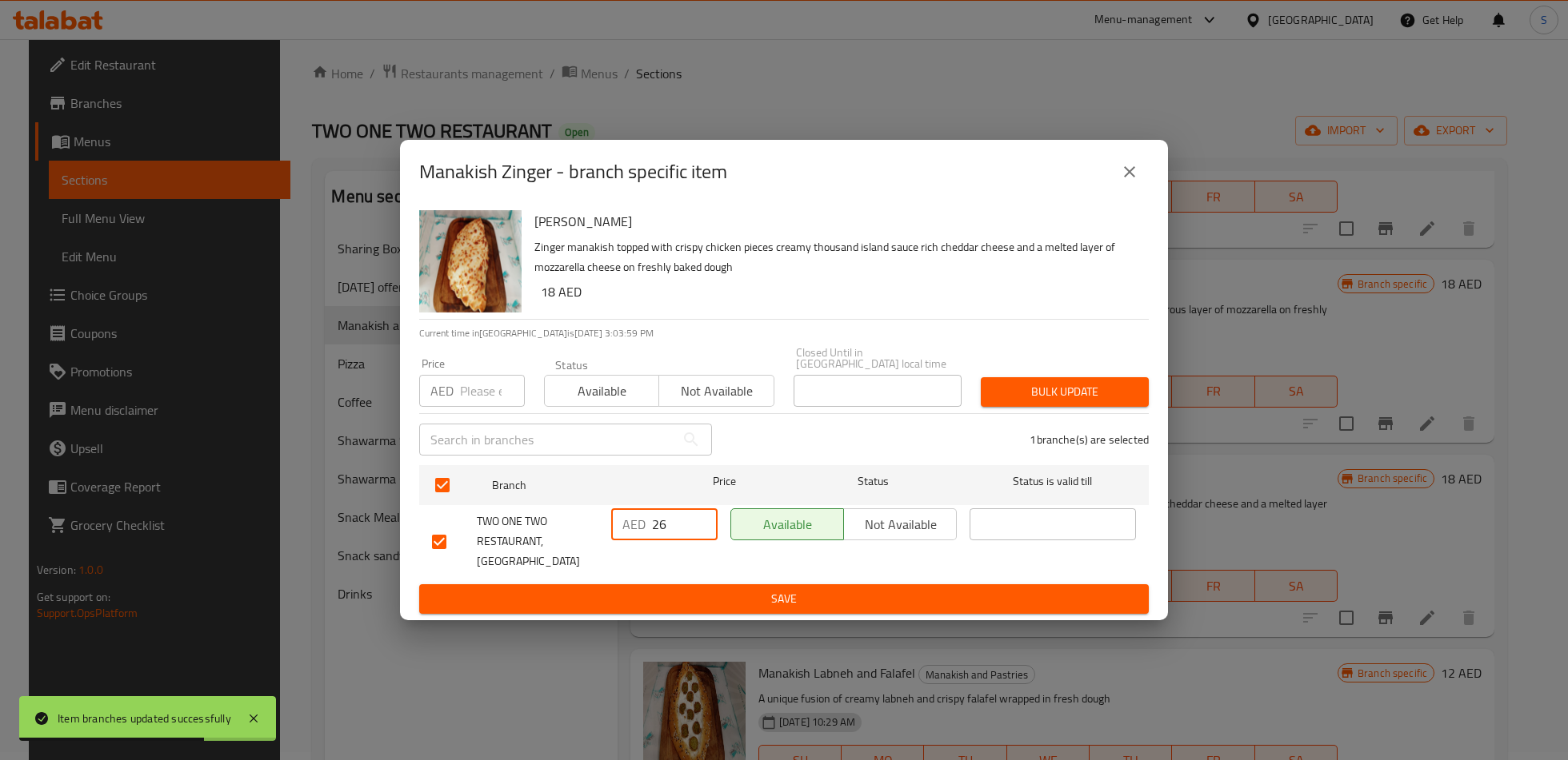
click at [657, 534] on input "26" at bounding box center [685, 524] width 66 height 32
type input "15"
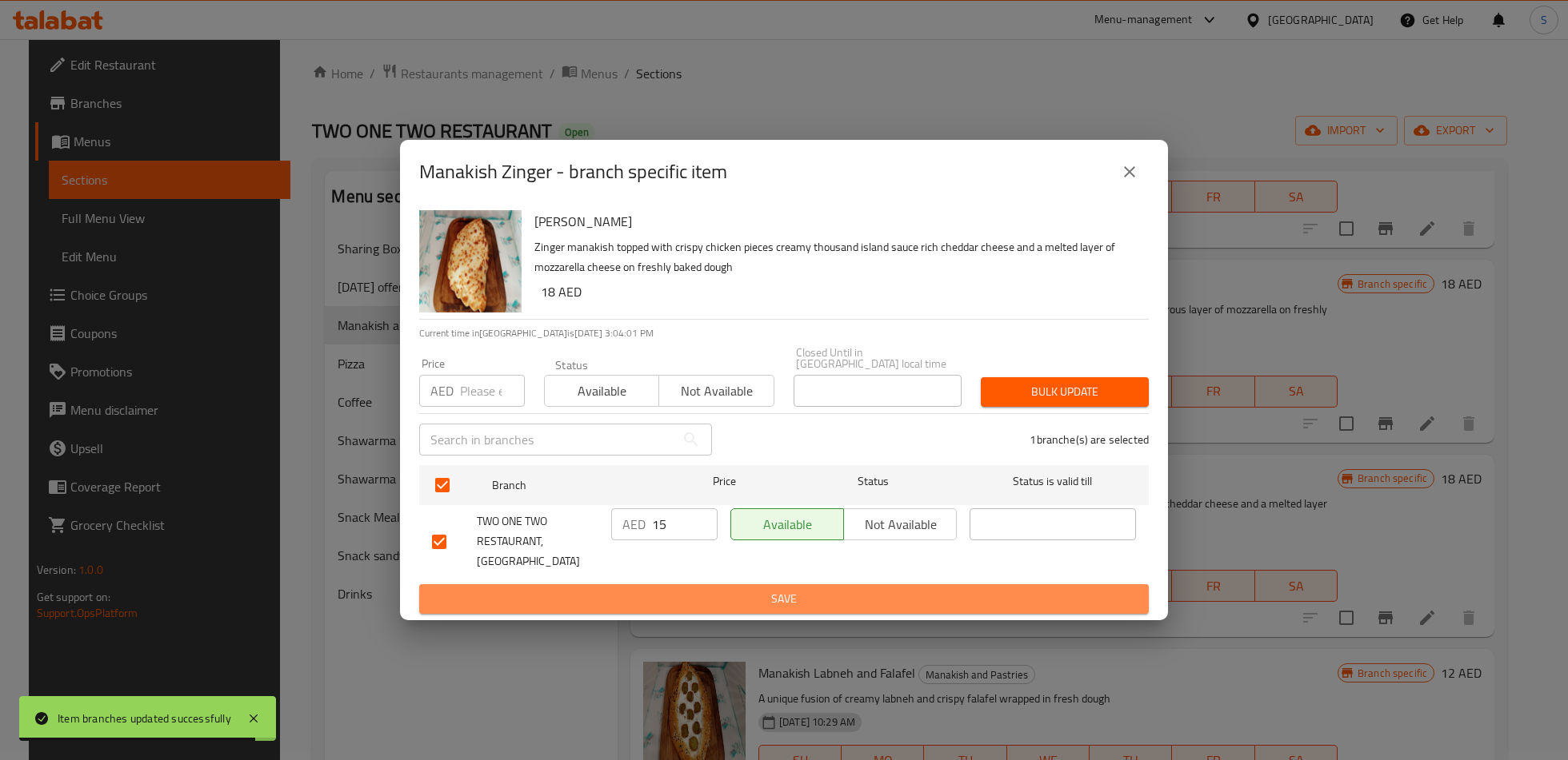
click at [691, 599] on button "Save" at bounding box center [784, 598] width 729 height 29
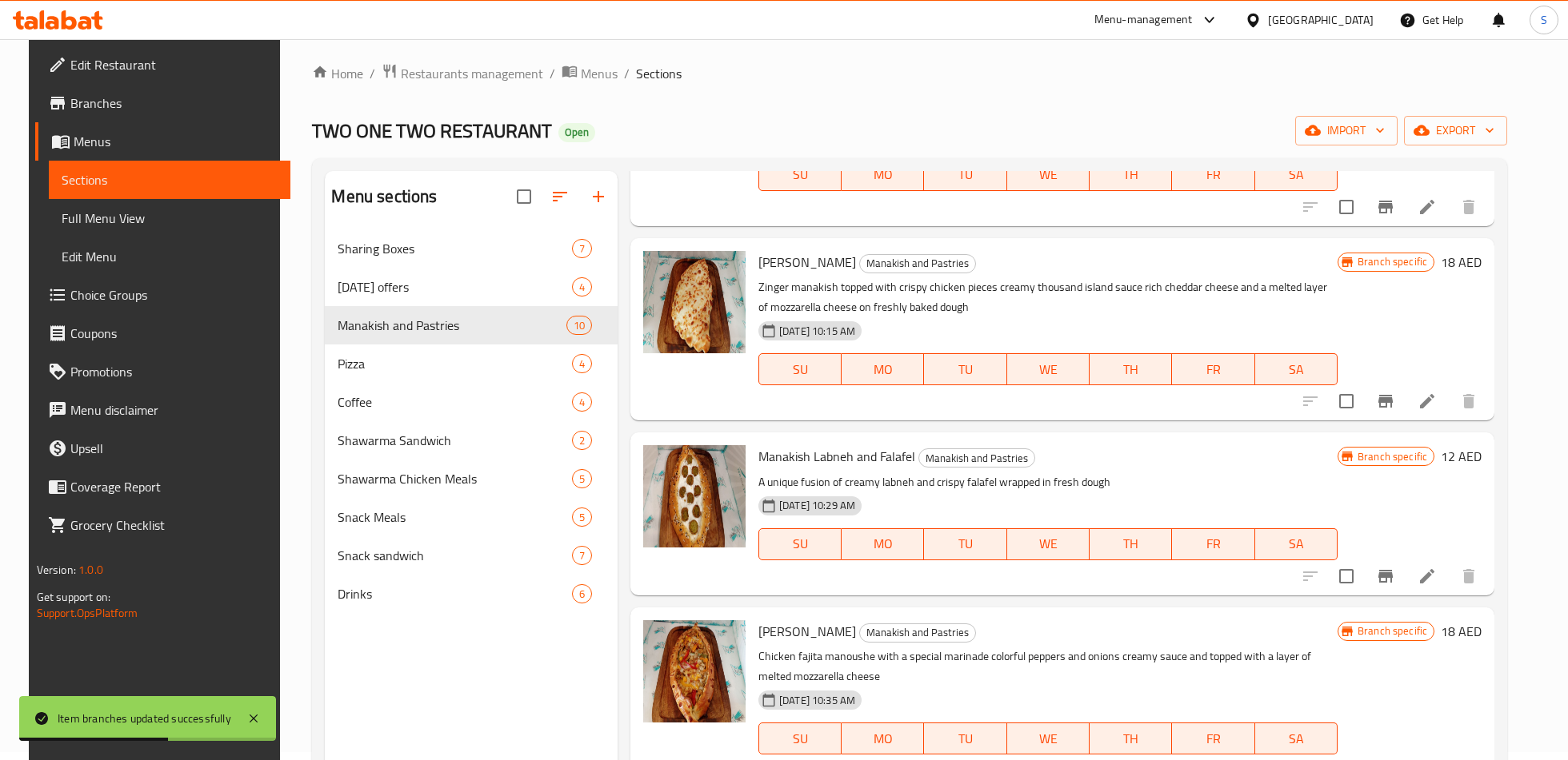
scroll to position [1121, 0]
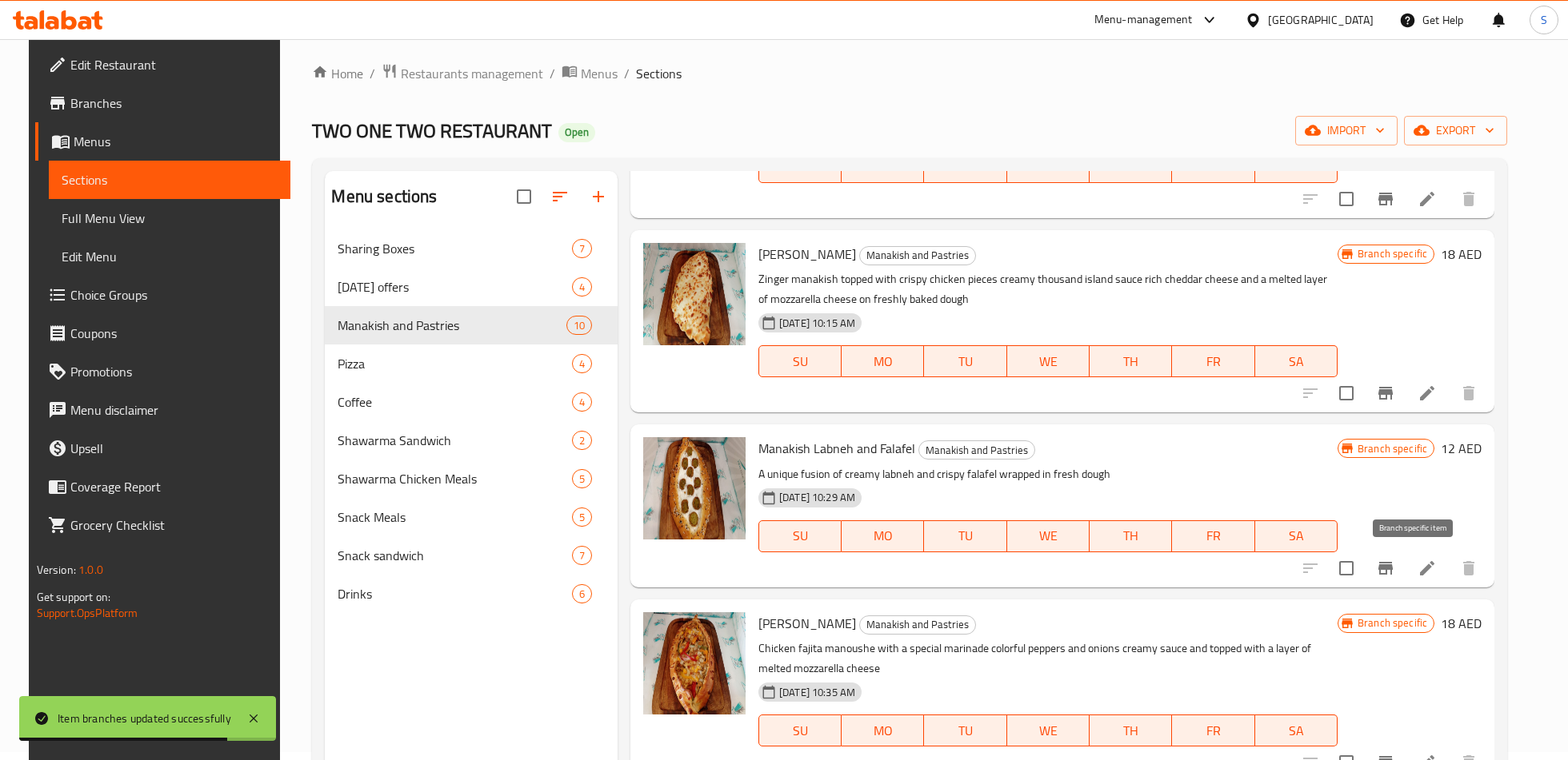
click at [1395, 572] on icon "Branch-specific-item" at bounding box center [1385, 568] width 19 height 19
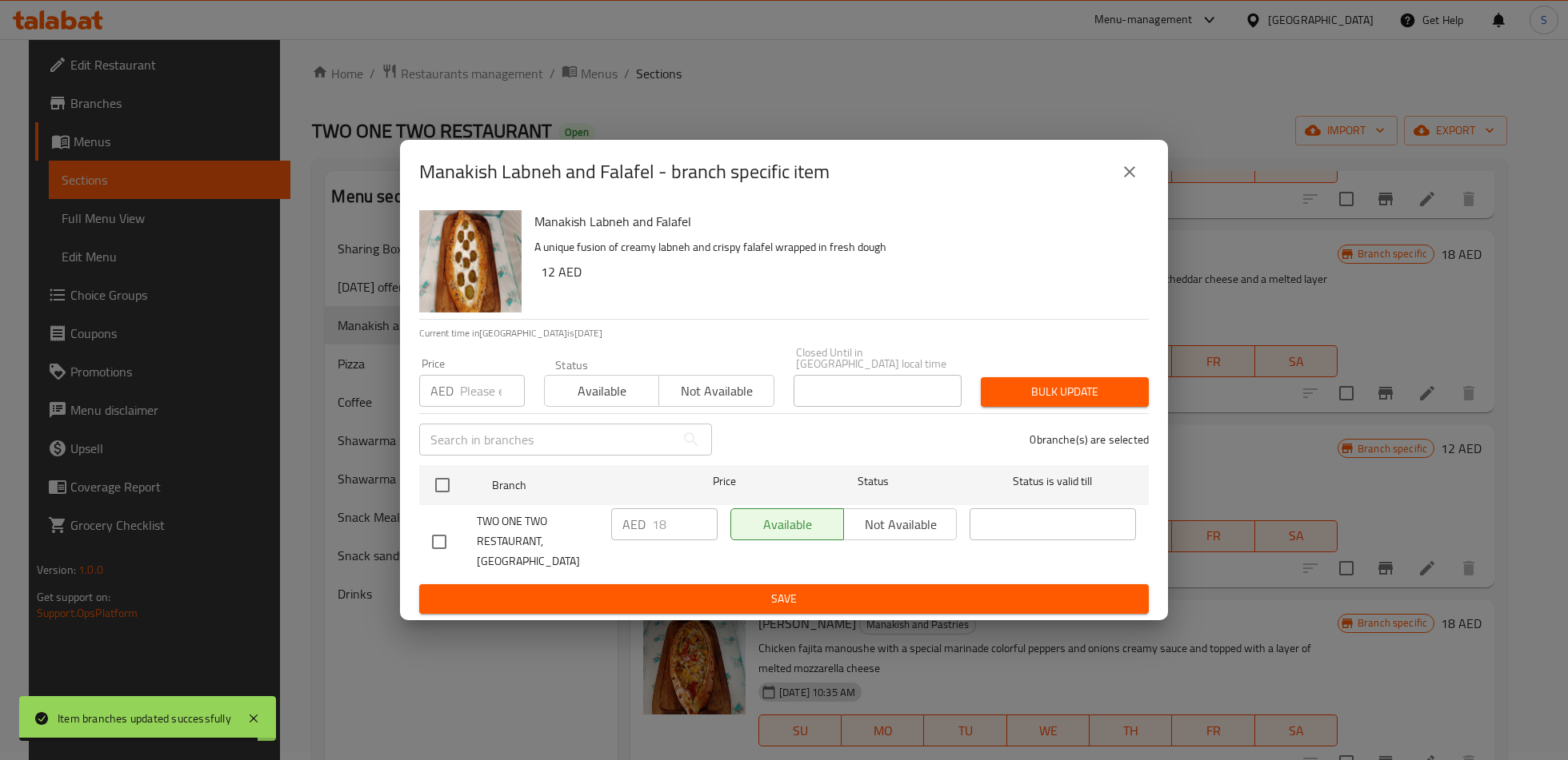
click at [440, 549] on input "checkbox" at bounding box center [439, 542] width 34 height 34
checkbox input "true"
click at [673, 536] on input "18" at bounding box center [685, 524] width 66 height 32
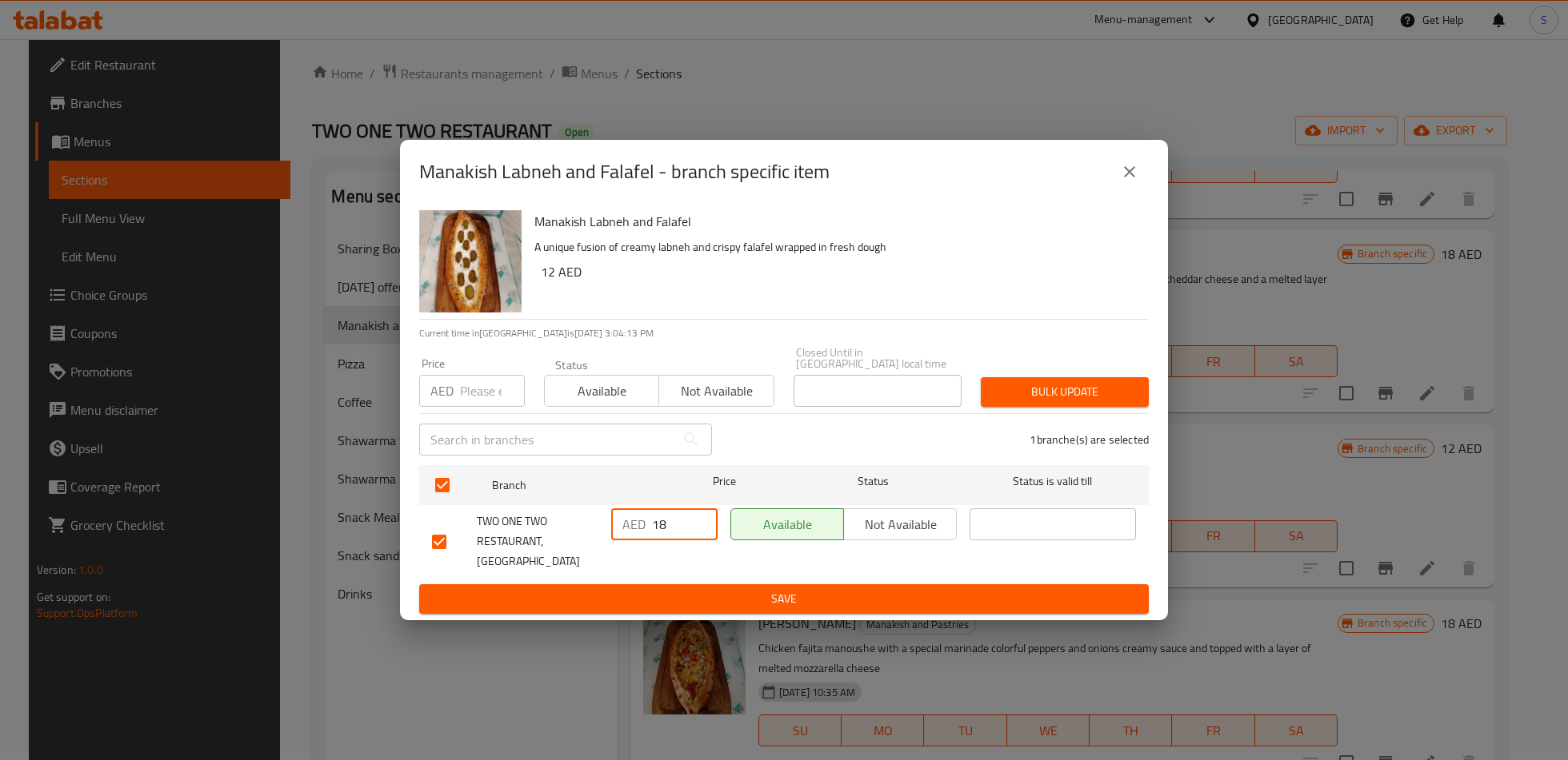
click at [673, 536] on input "18" at bounding box center [685, 524] width 66 height 32
type input "13"
click at [692, 593] on span "Save" at bounding box center [784, 599] width 704 height 20
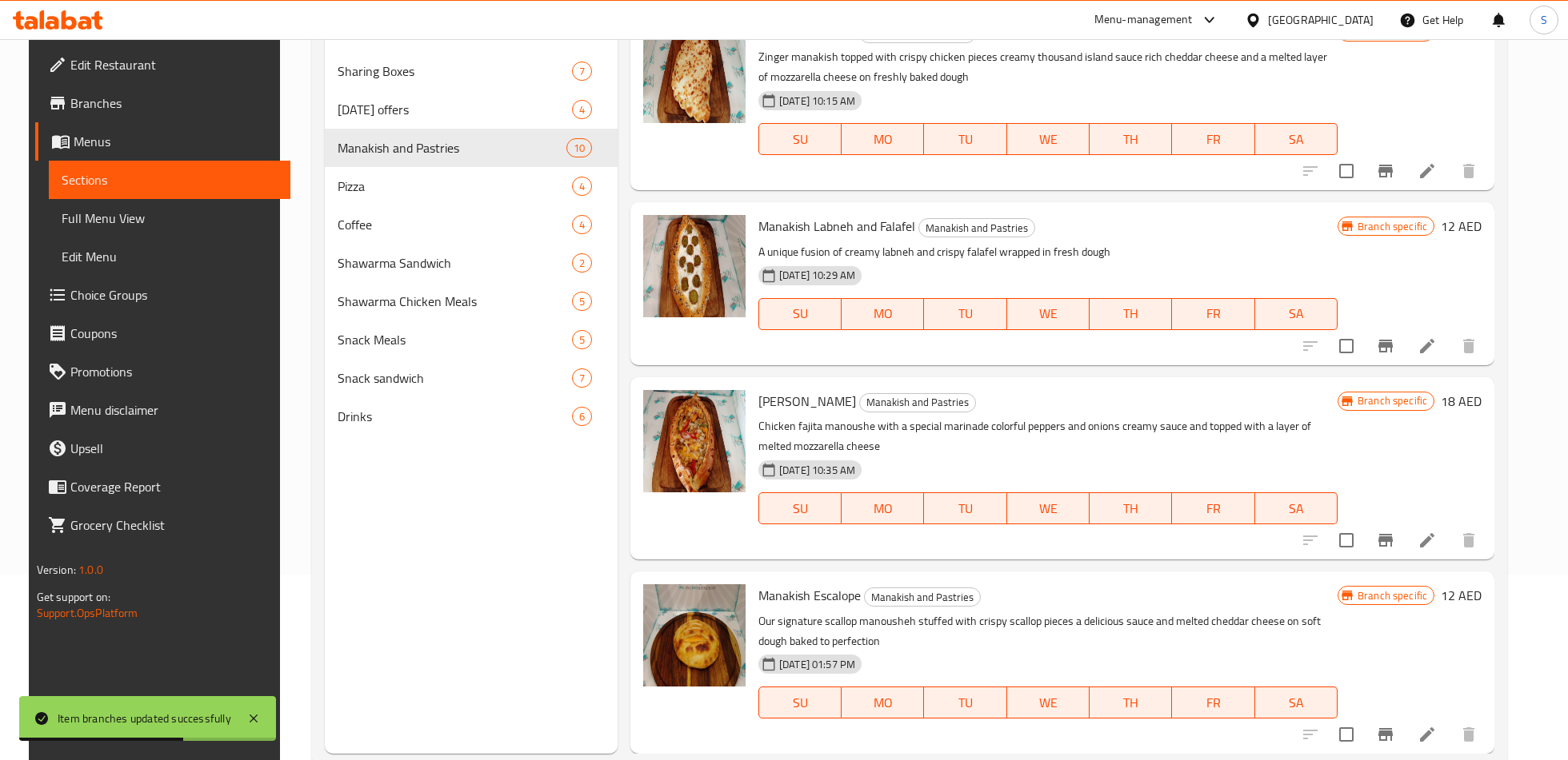
scroll to position [190, 0]
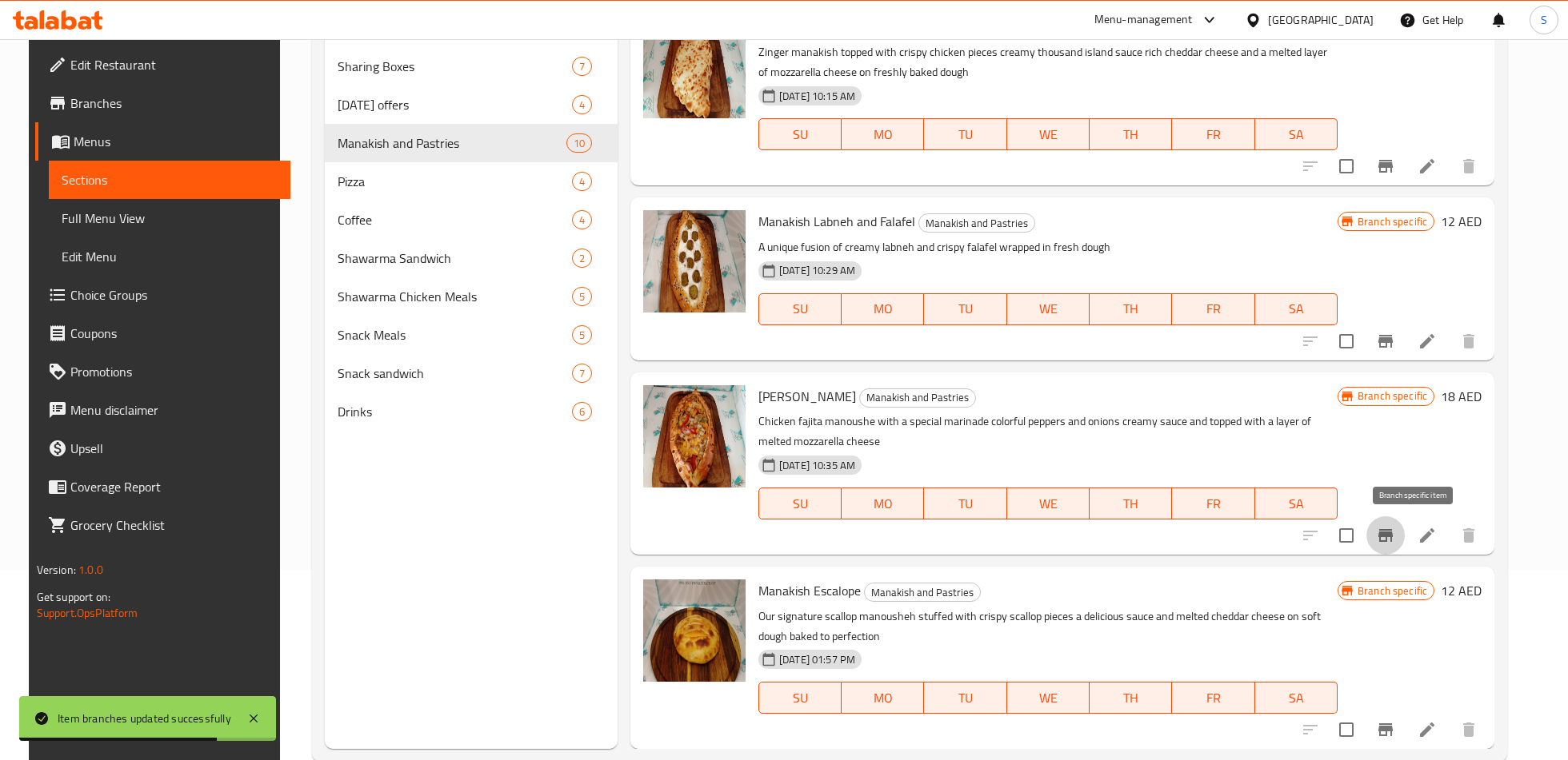
click at [1393, 529] on icon "Branch-specific-item" at bounding box center [1384, 535] width 14 height 13
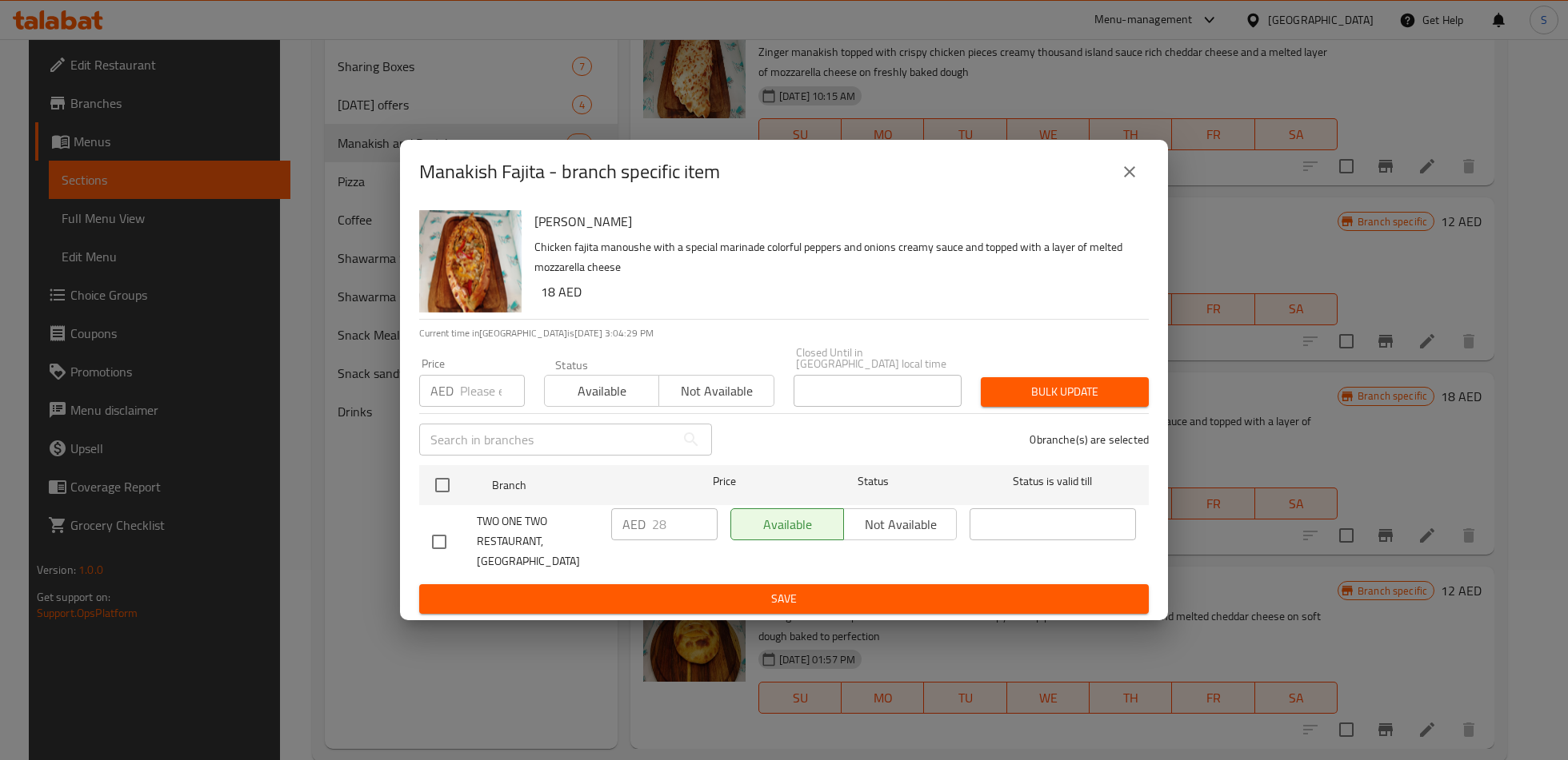
click at [444, 534] on input "checkbox" at bounding box center [439, 542] width 34 height 34
checkbox input "true"
click at [674, 534] on input "28" at bounding box center [685, 524] width 66 height 32
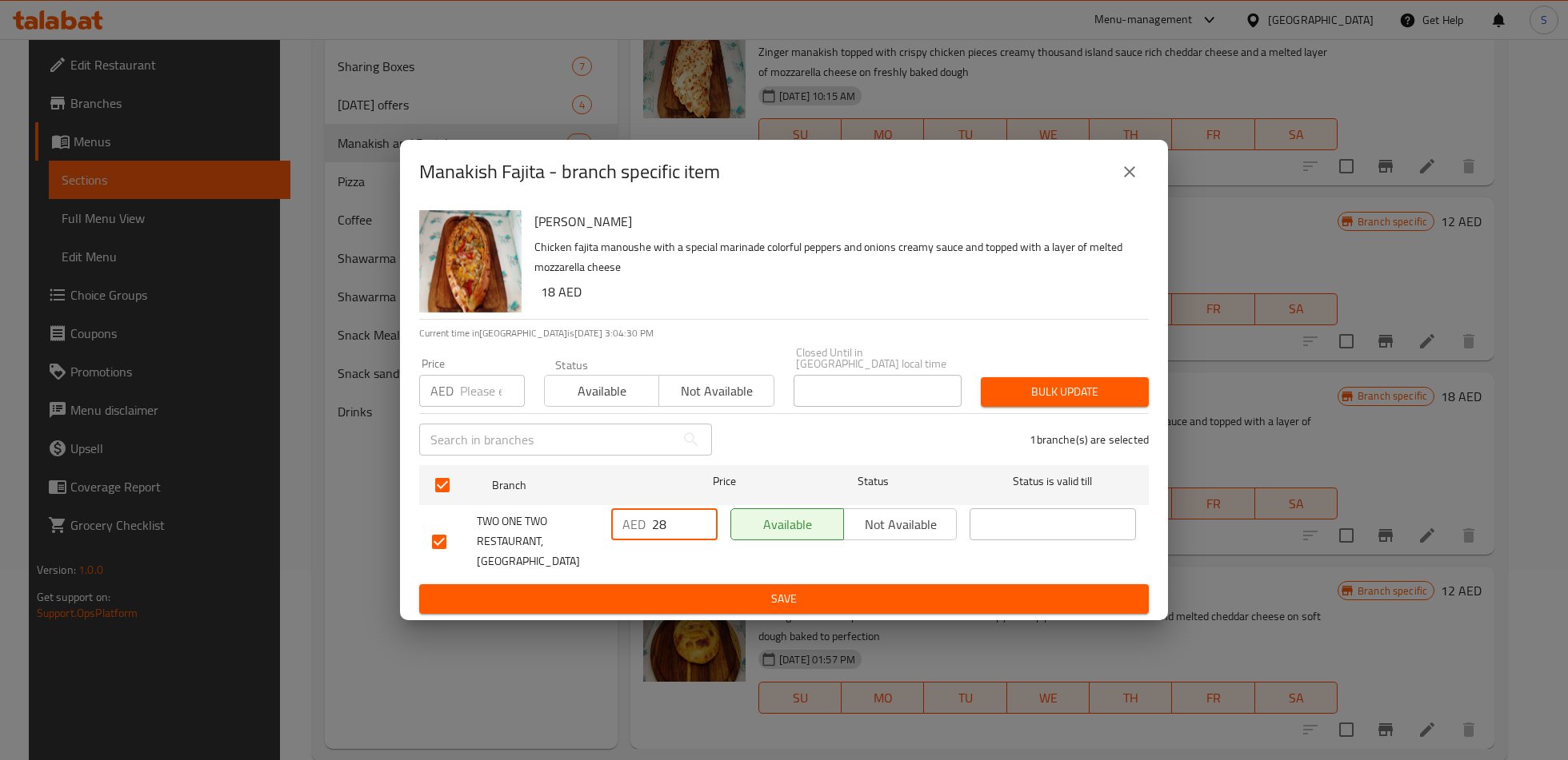
click at [674, 534] on input "28" at bounding box center [685, 524] width 66 height 32
type input "16"
click at [690, 589] on span "Save" at bounding box center [784, 599] width 704 height 20
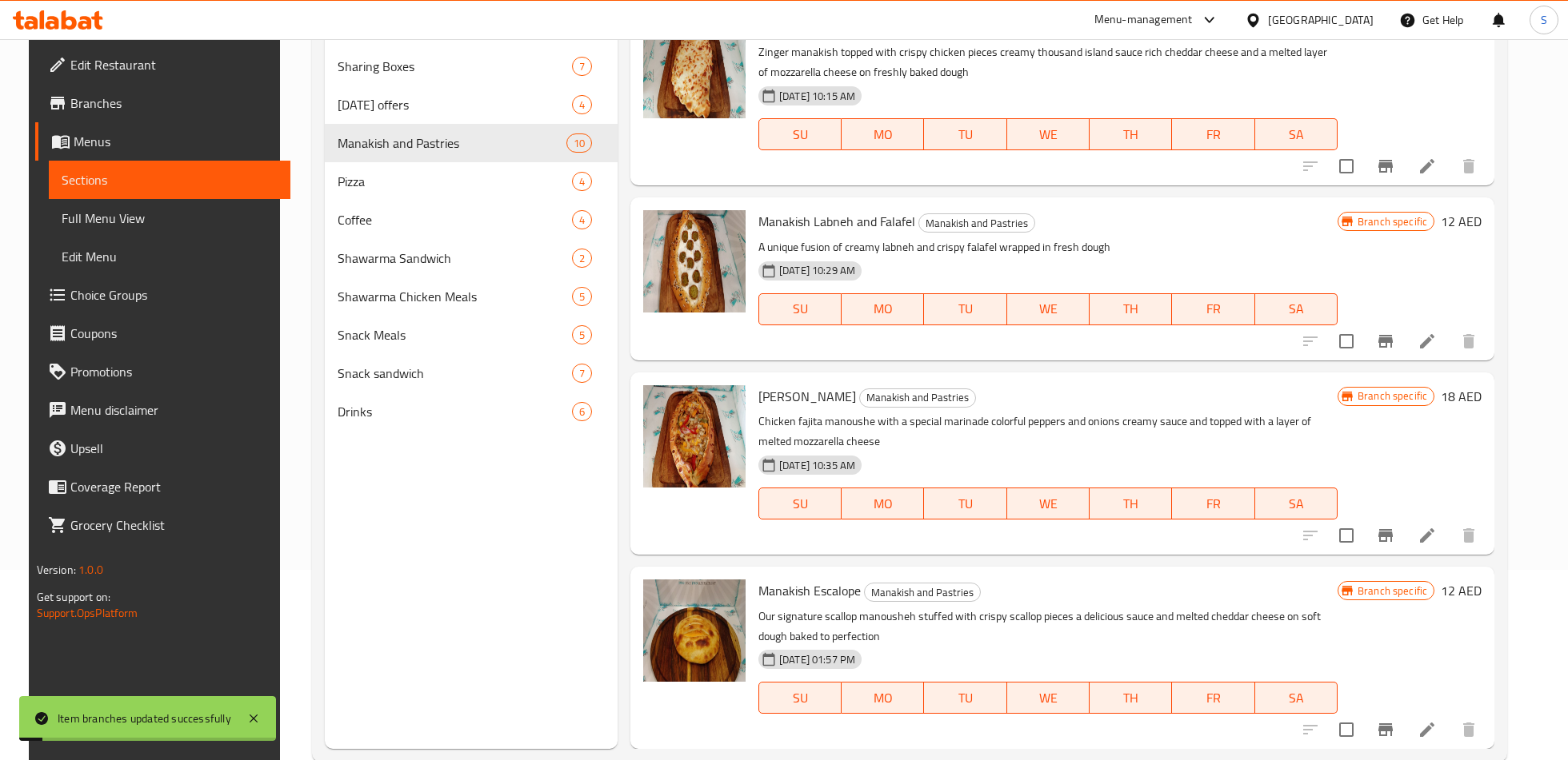
scroll to position [224, 0]
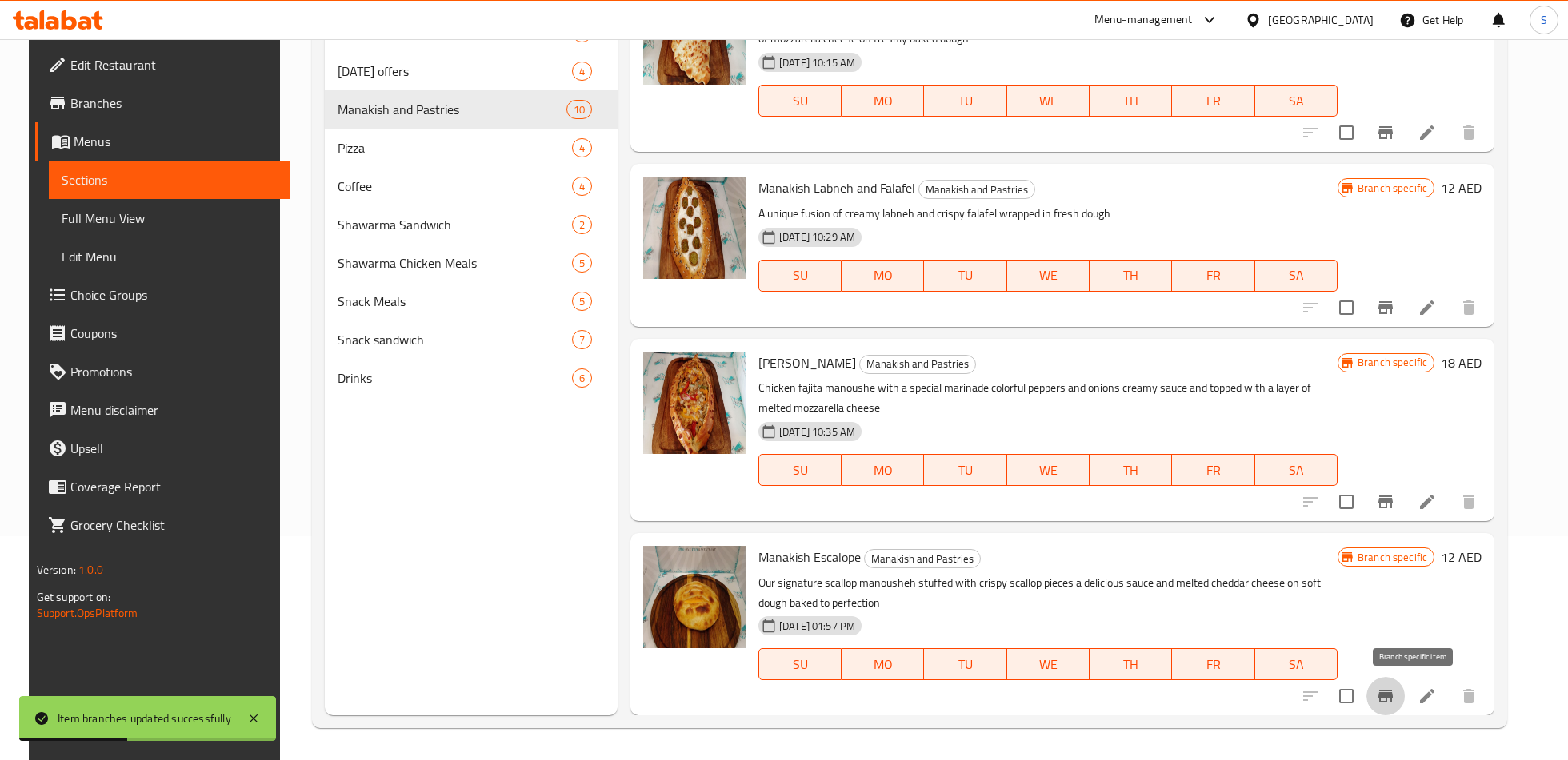
click at [1404, 695] on button "Branch-specific-item" at bounding box center [1385, 696] width 39 height 39
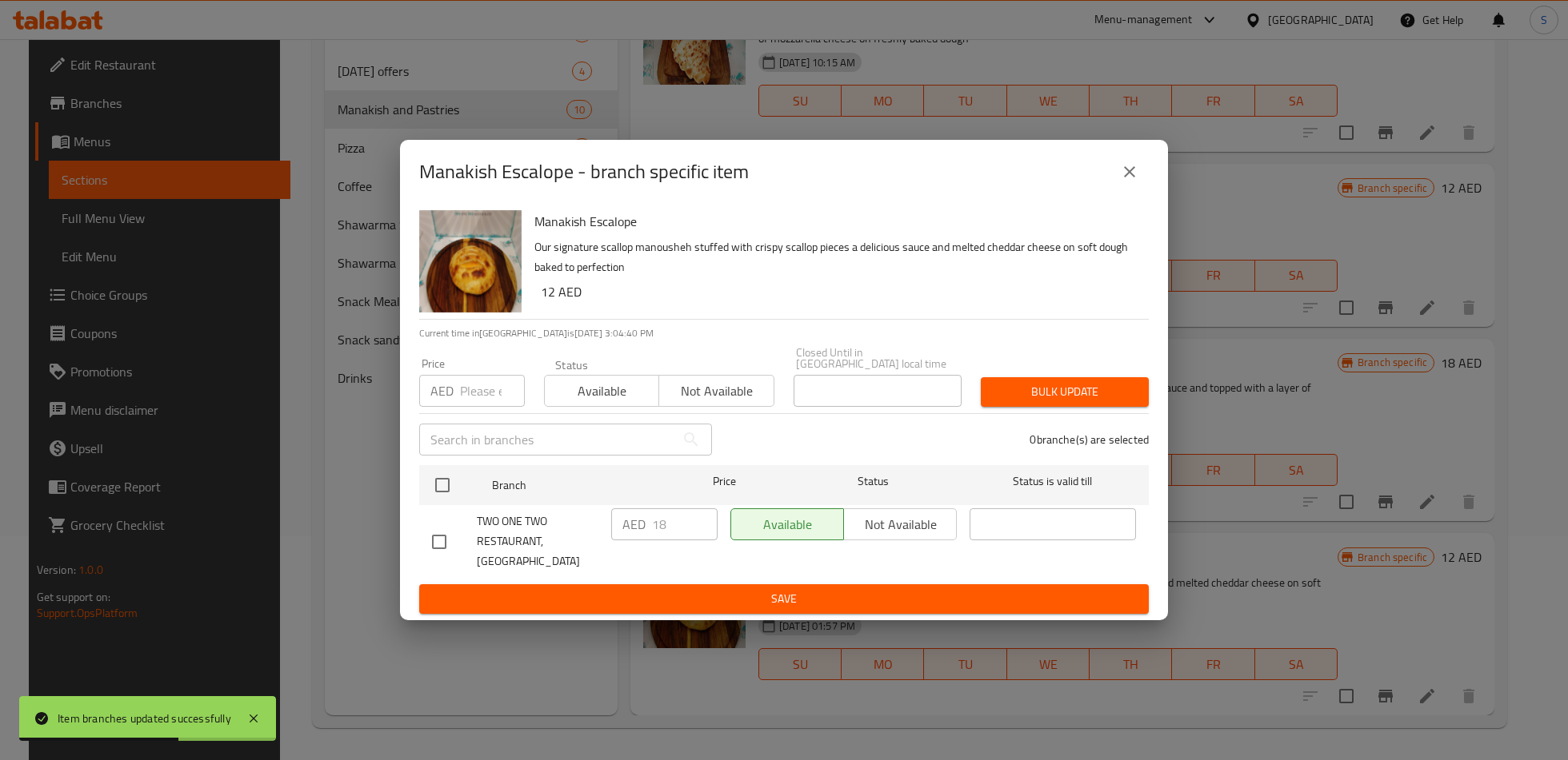
click at [440, 540] on input "checkbox" at bounding box center [439, 542] width 34 height 34
checkbox input "true"
click at [668, 538] on input "18" at bounding box center [685, 524] width 66 height 32
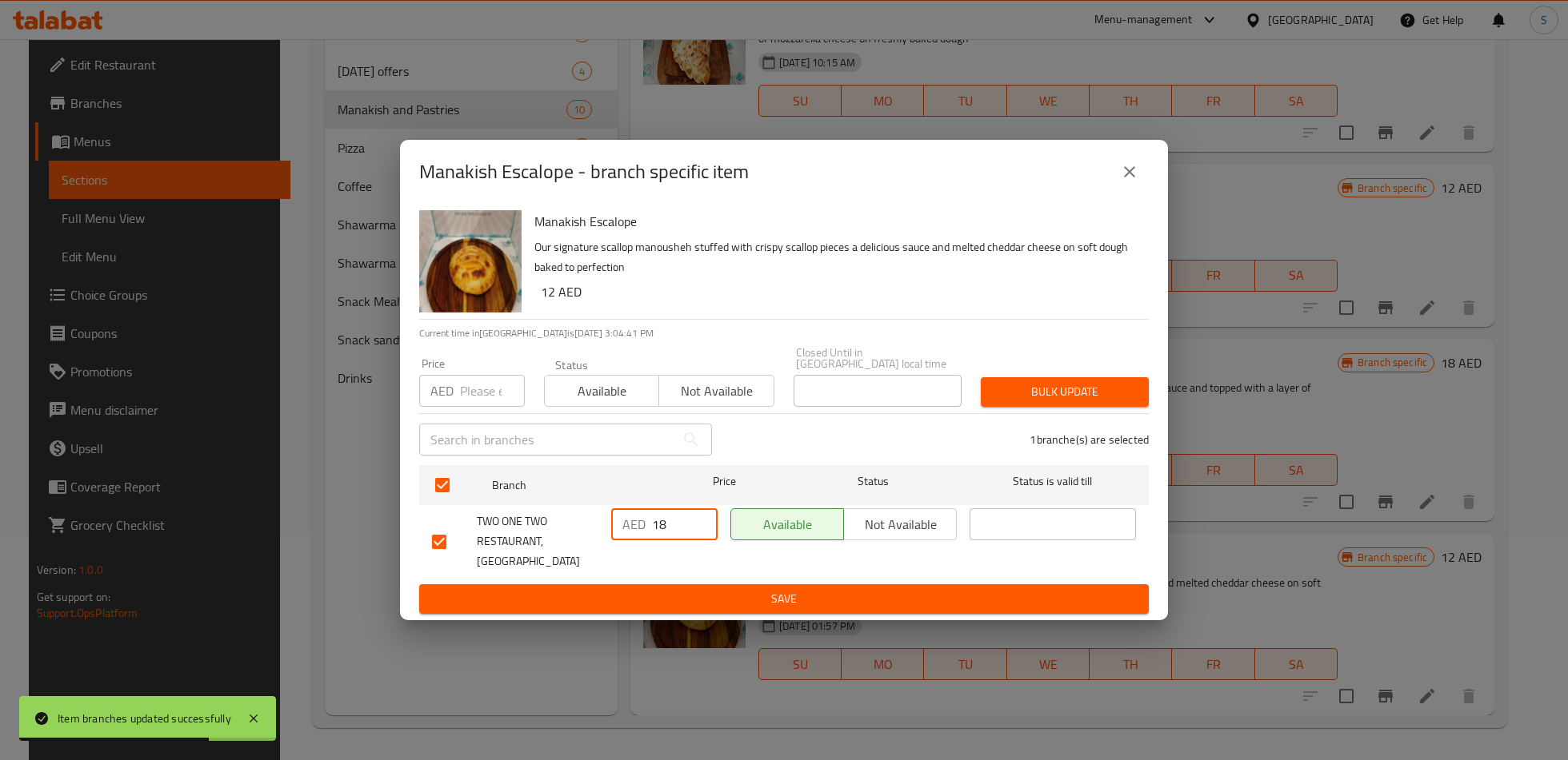
click at [668, 538] on input "18" at bounding box center [685, 524] width 66 height 32
type input "11"
click at [680, 589] on span "Save" at bounding box center [784, 599] width 704 height 20
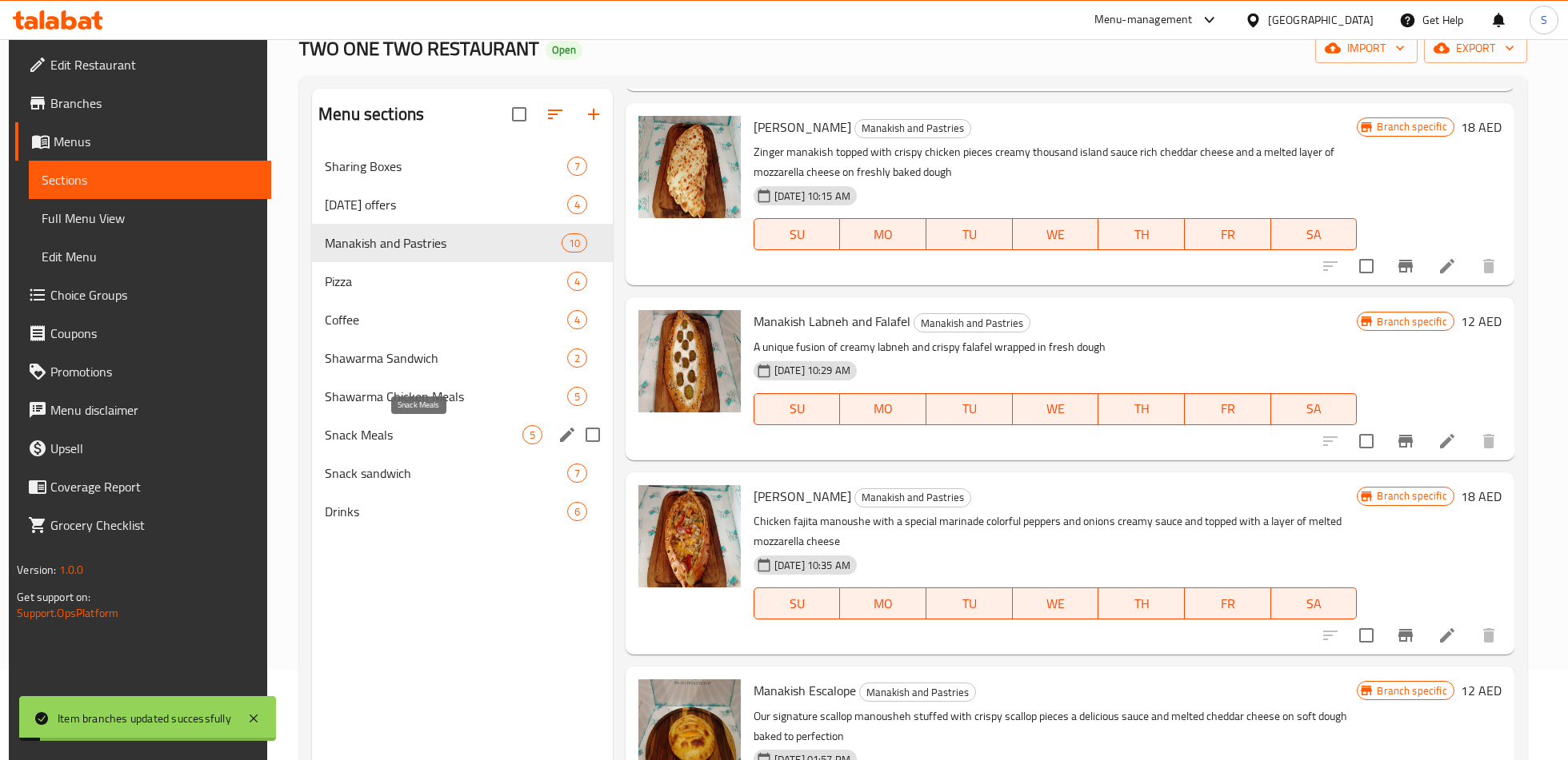
scroll to position [88, 0]
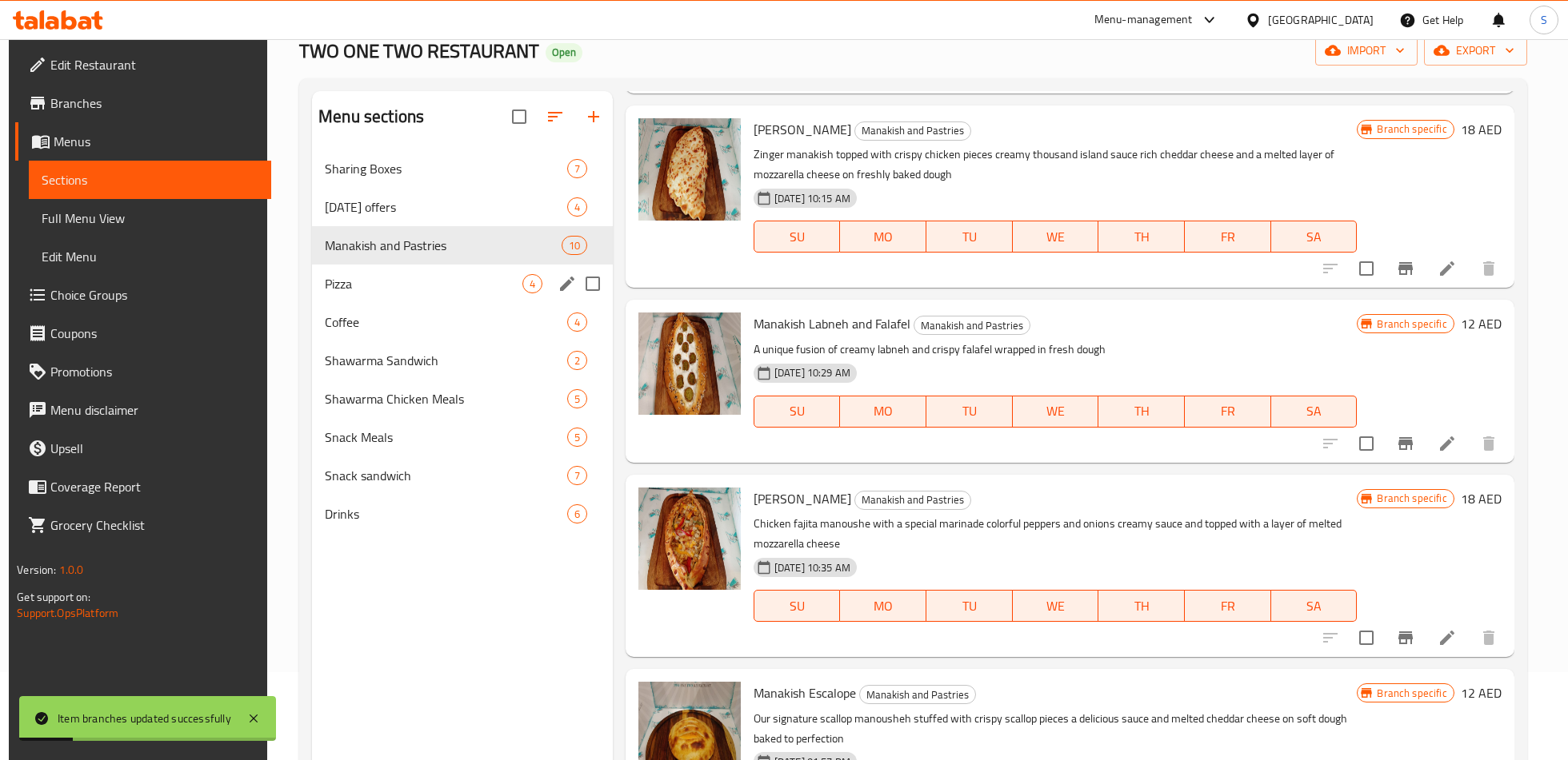
click at [347, 295] on div "Pizza 4" at bounding box center [461, 284] width 301 height 39
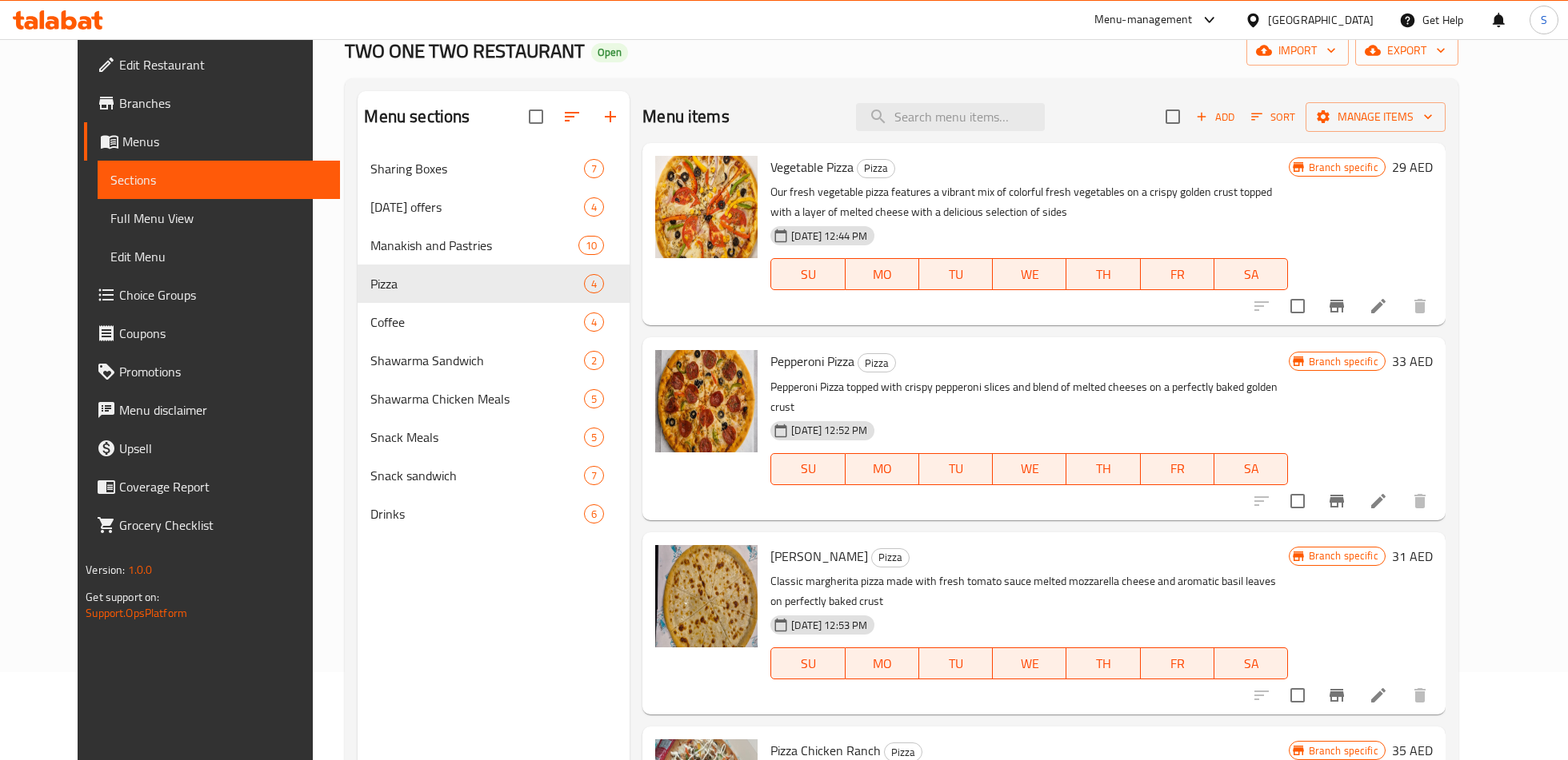
click at [1344, 303] on icon "Branch-specific-item" at bounding box center [1336, 306] width 14 height 13
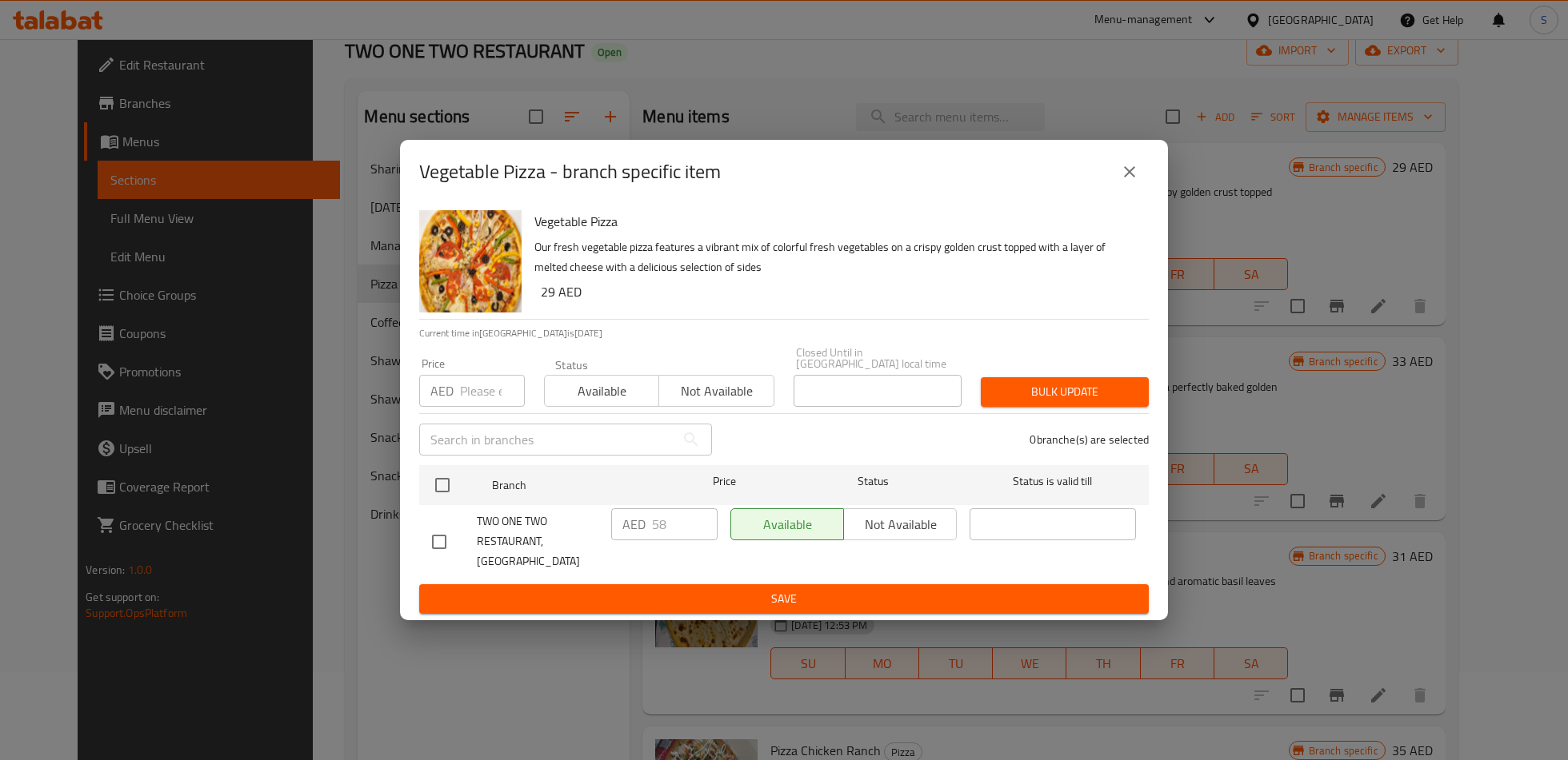
click at [443, 535] on input "checkbox" at bounding box center [439, 542] width 34 height 34
checkbox input "true"
click at [659, 534] on input "58" at bounding box center [685, 524] width 66 height 32
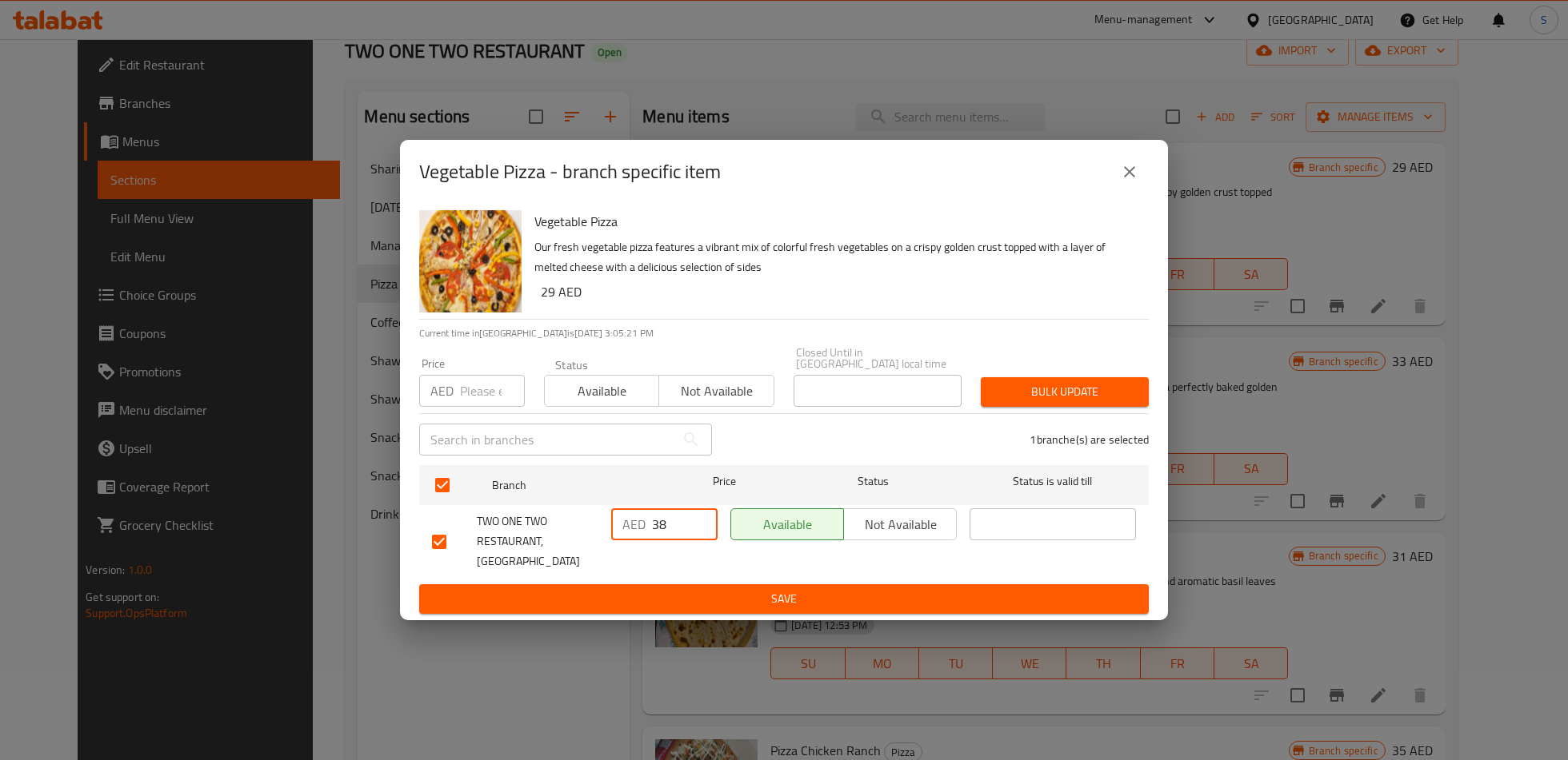
type input "38"
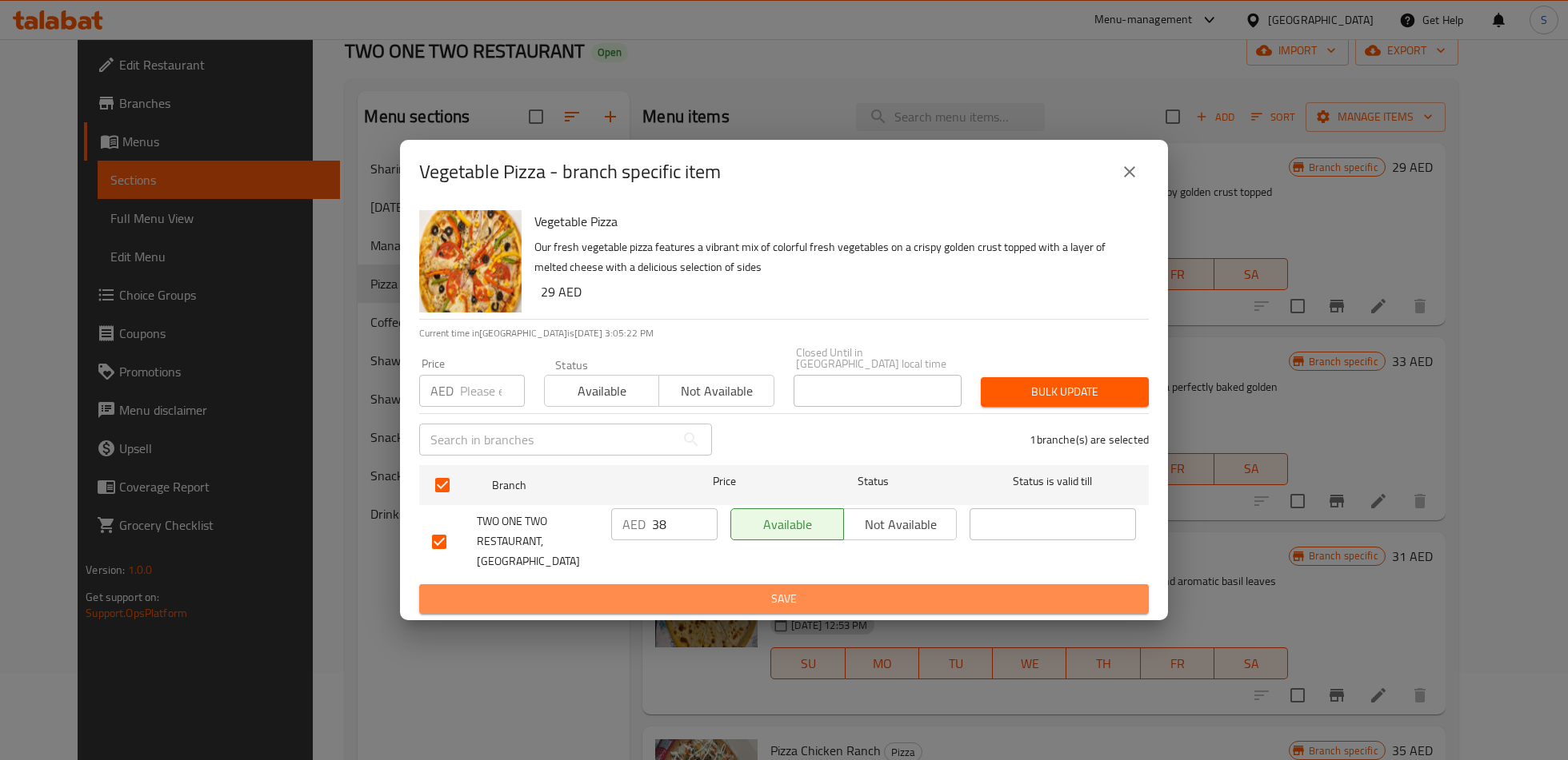
click at [692, 589] on span "Save" at bounding box center [784, 599] width 704 height 20
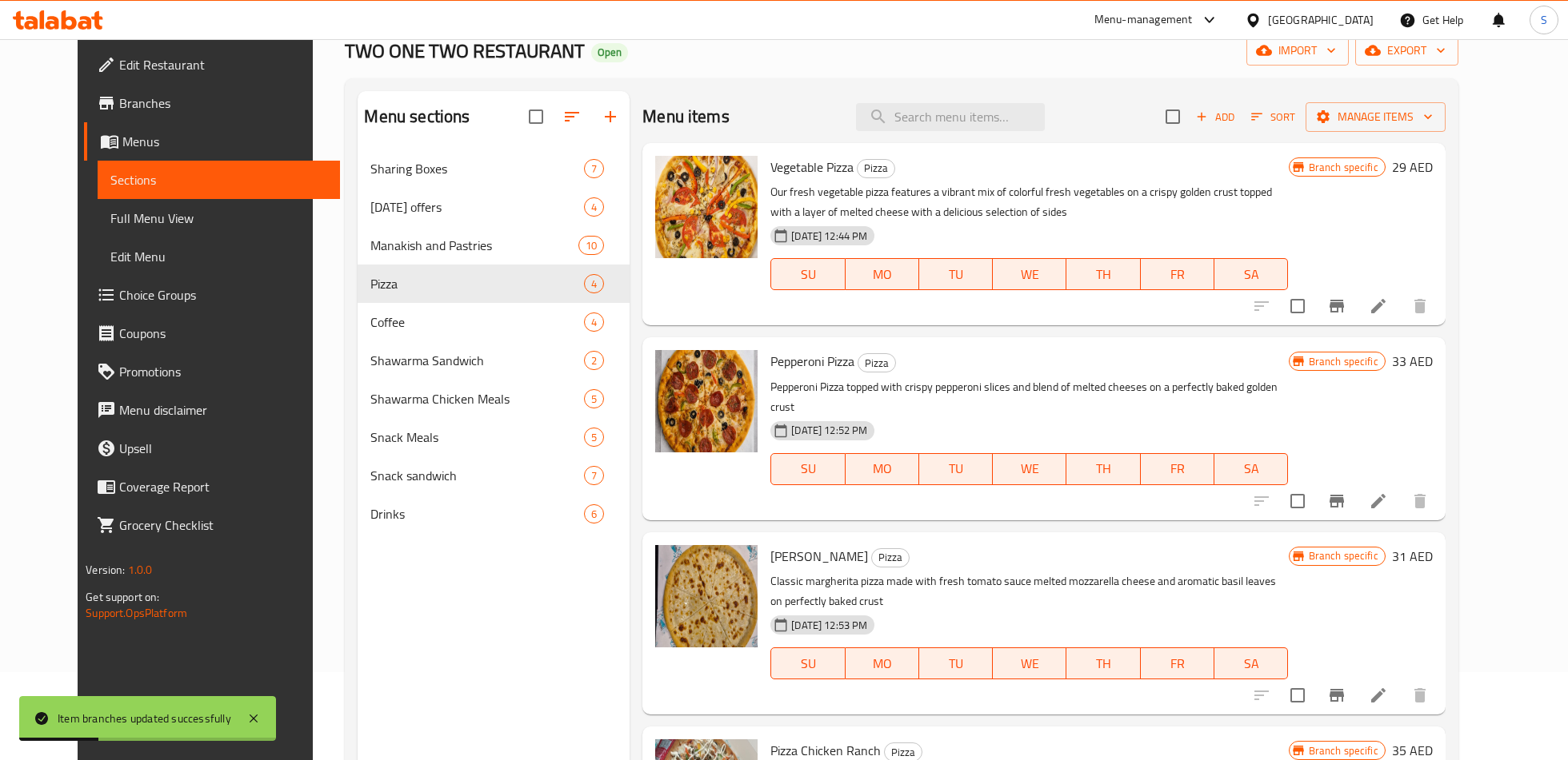
scroll to position [20, 0]
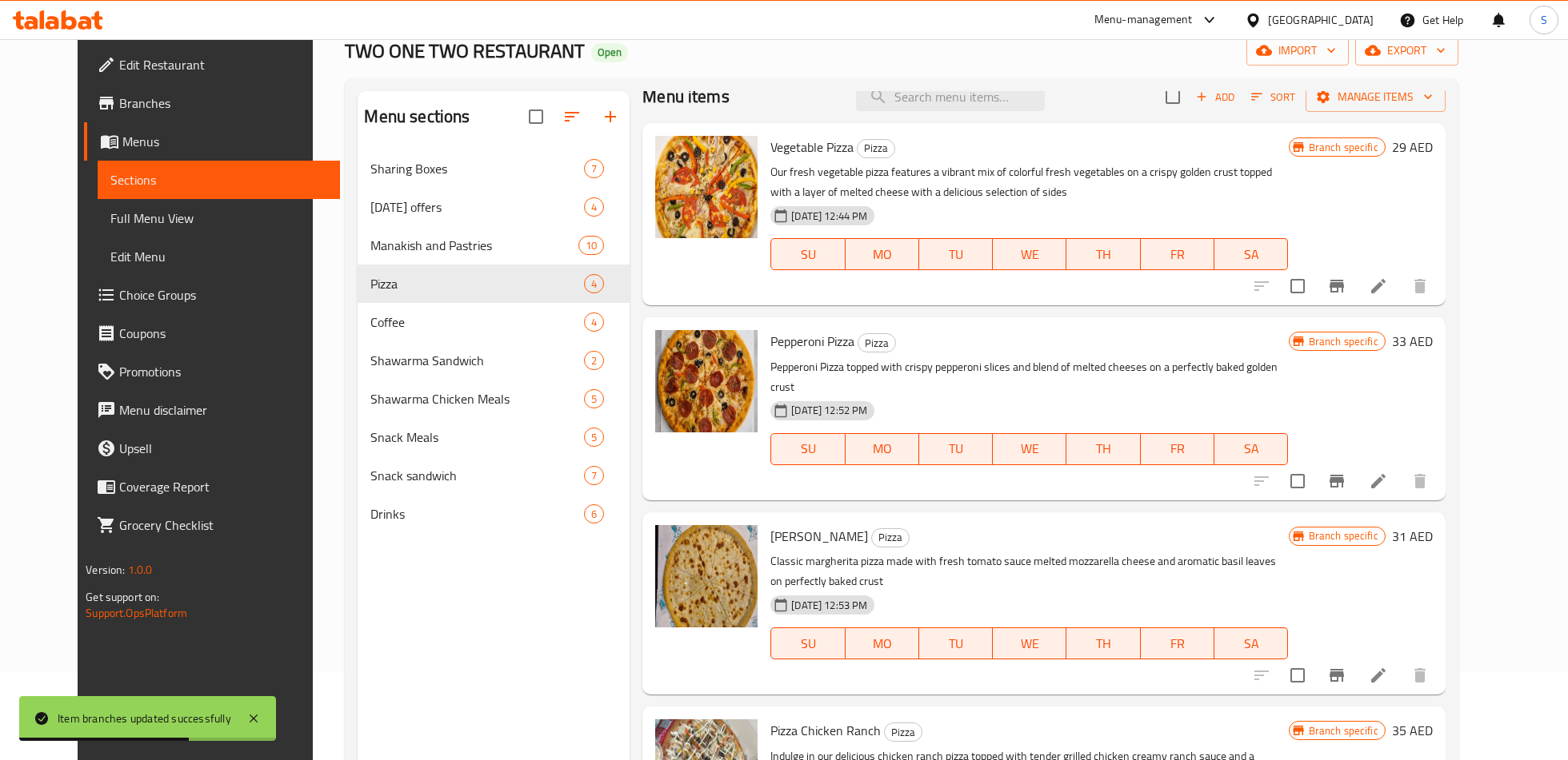
click at [1344, 475] on icon "Branch-specific-item" at bounding box center [1336, 481] width 14 height 13
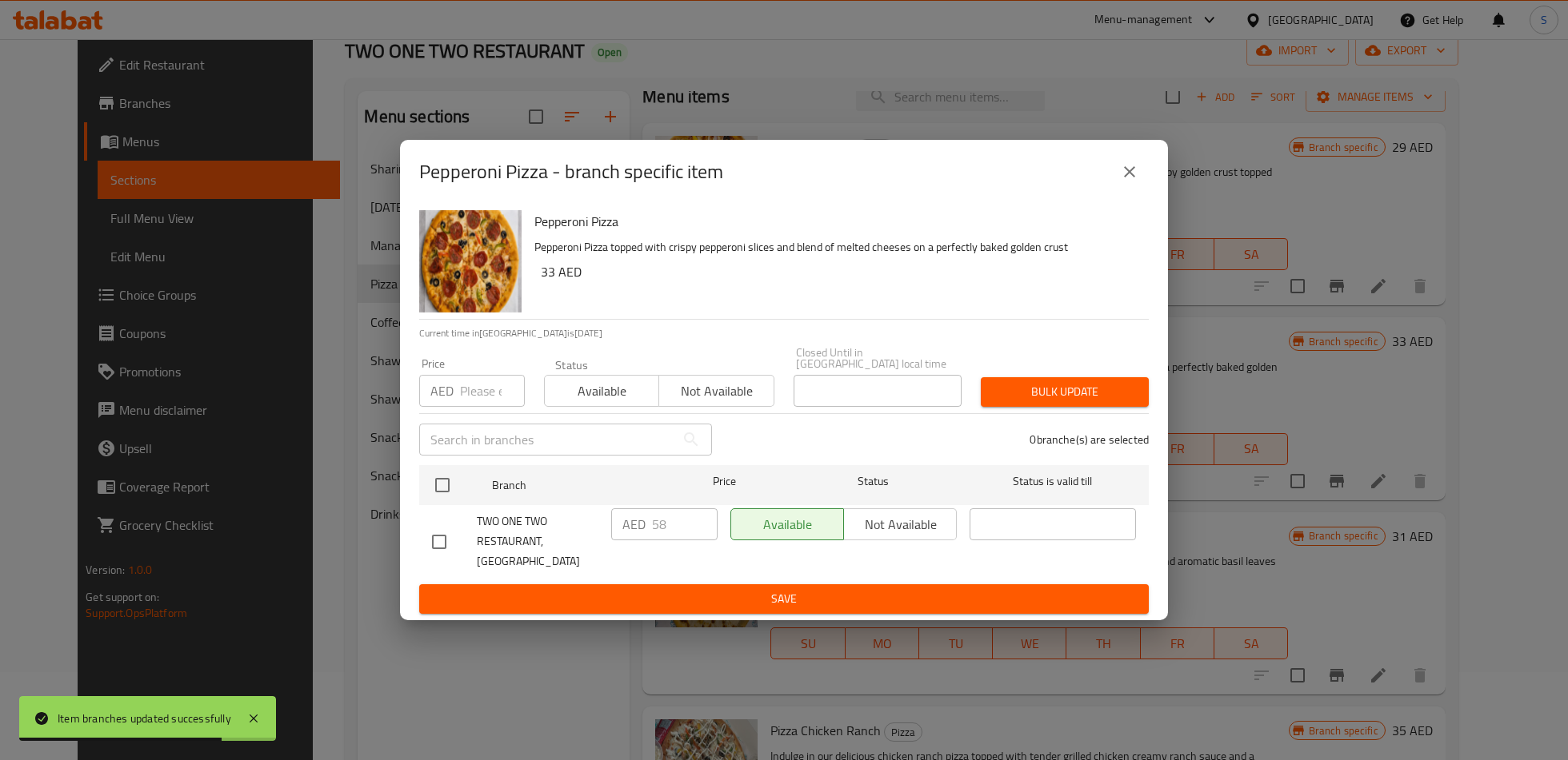
click at [442, 536] on input "checkbox" at bounding box center [439, 542] width 34 height 34
checkbox input "true"
click at [665, 535] on input "58" at bounding box center [685, 524] width 66 height 32
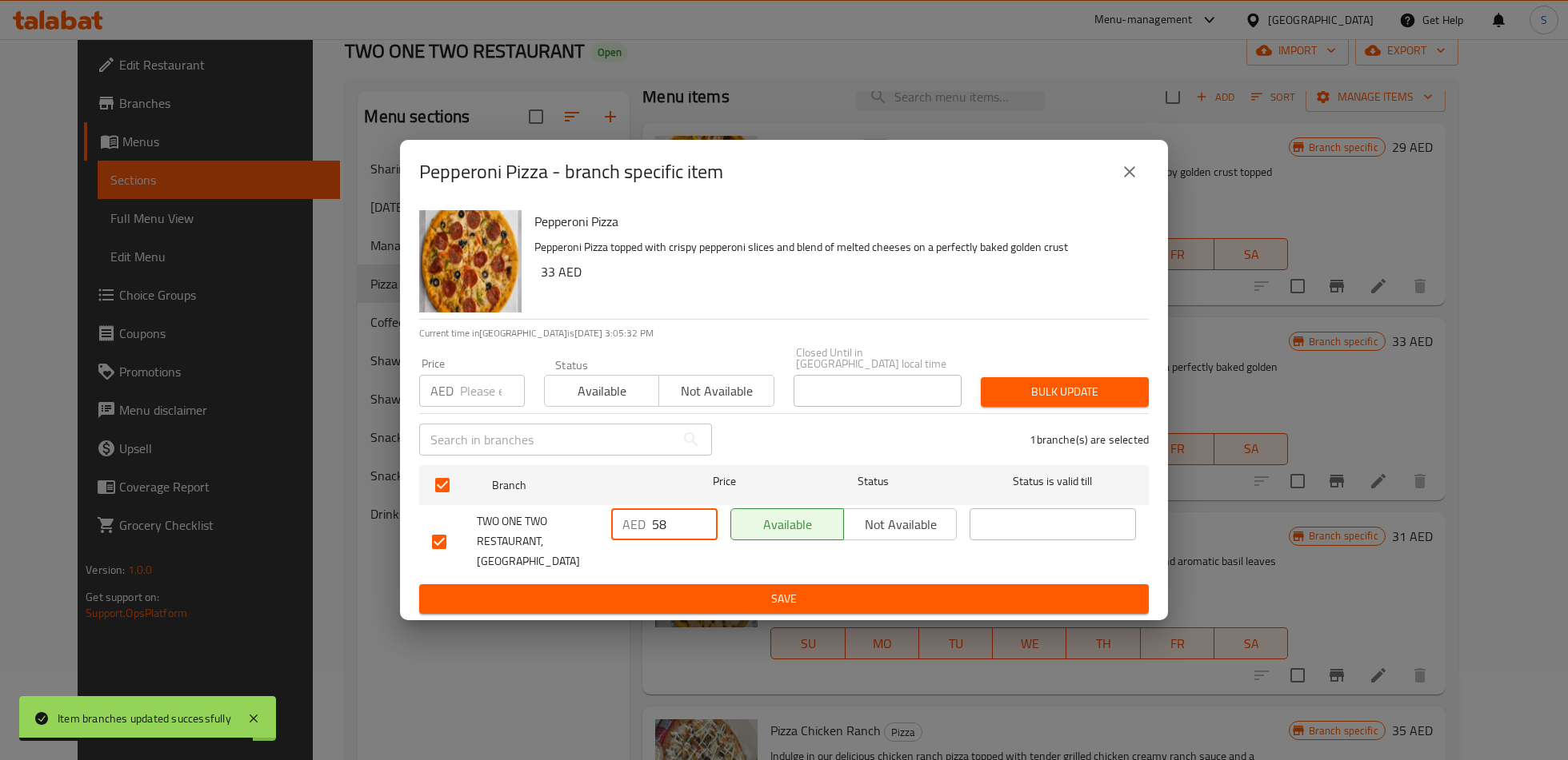
click at [665, 535] on input "58" at bounding box center [685, 524] width 66 height 32
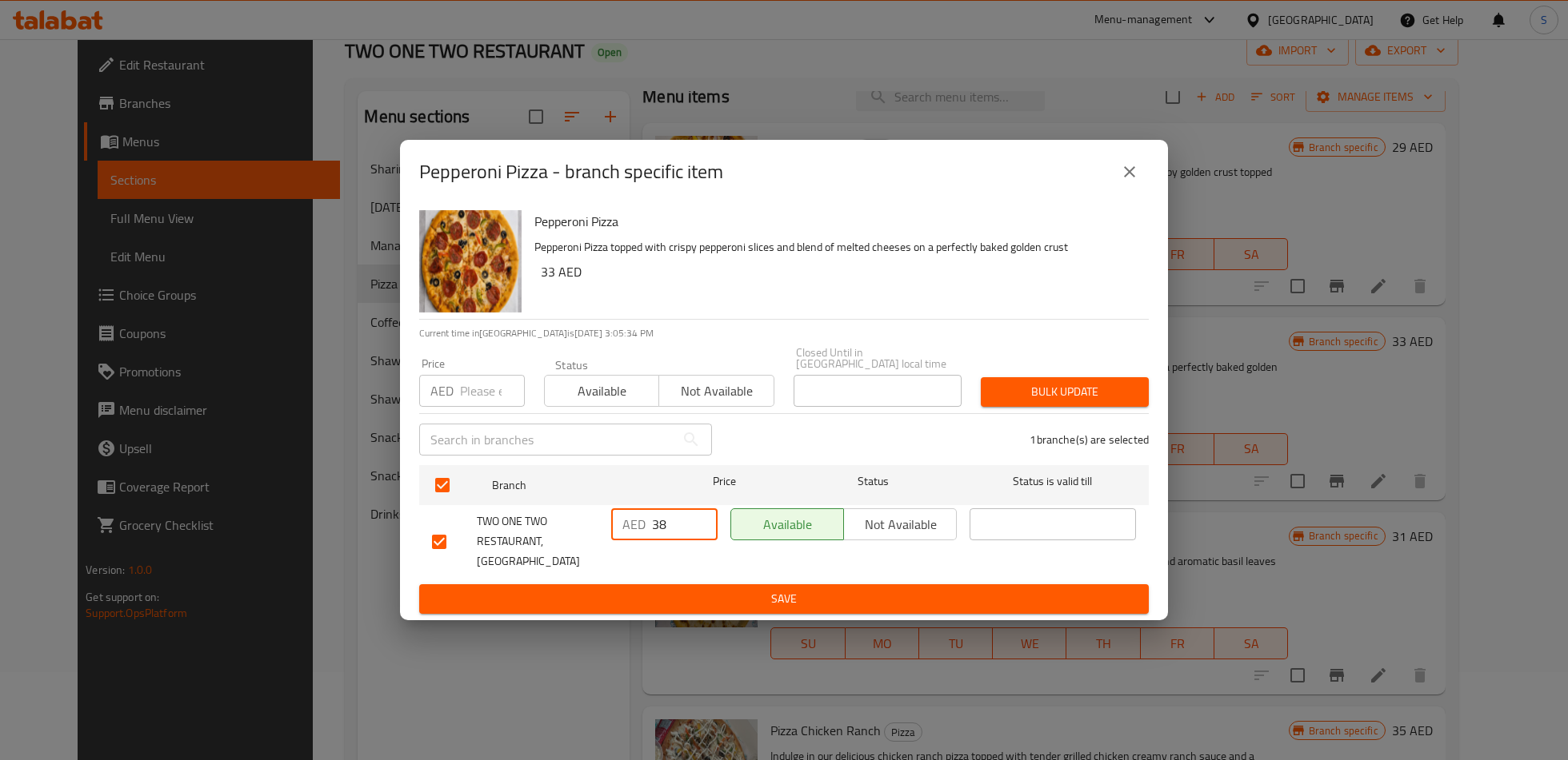
type input "38"
click at [692, 595] on span "Save" at bounding box center [784, 599] width 704 height 20
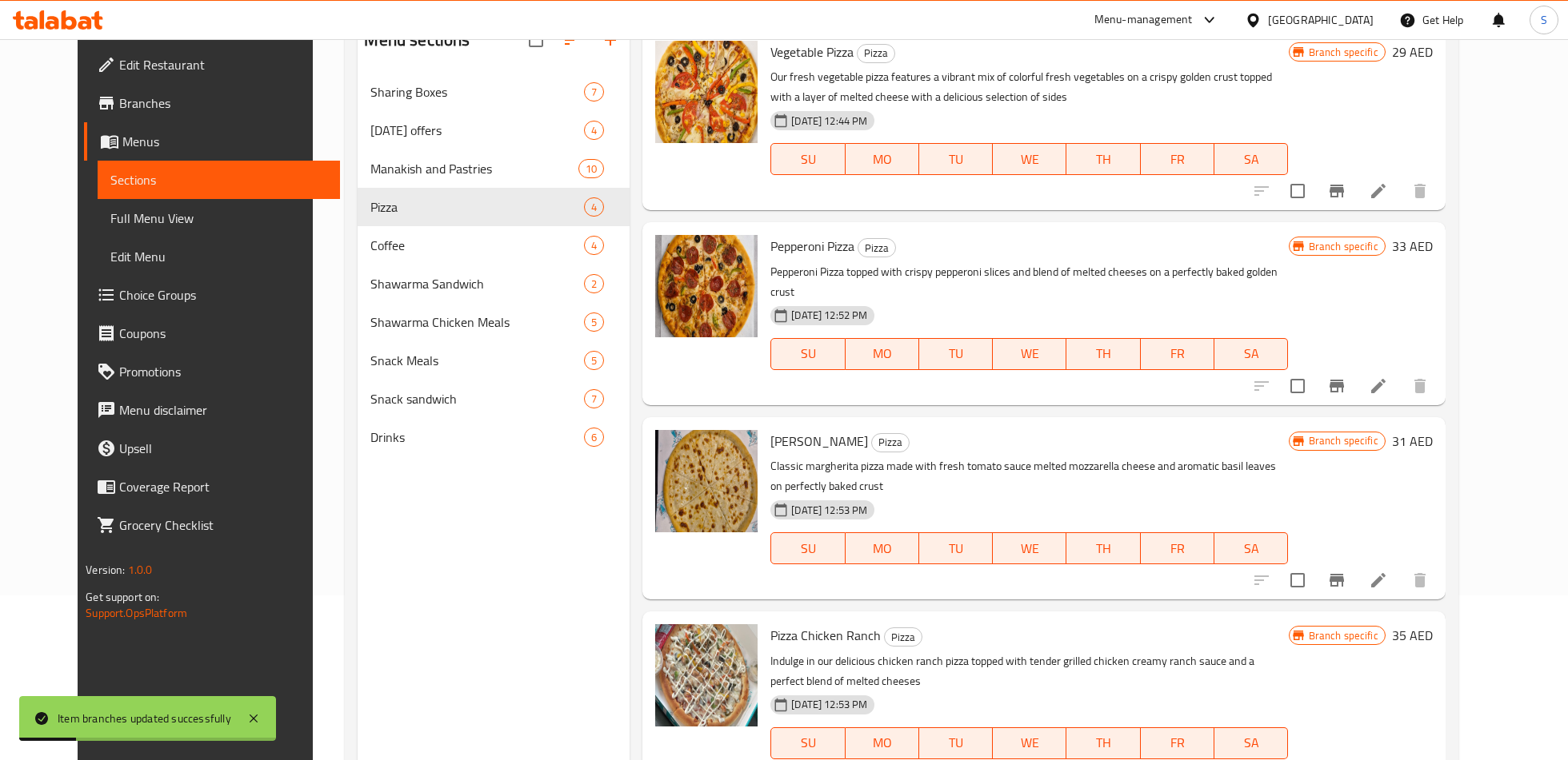
scroll to position [224, 0]
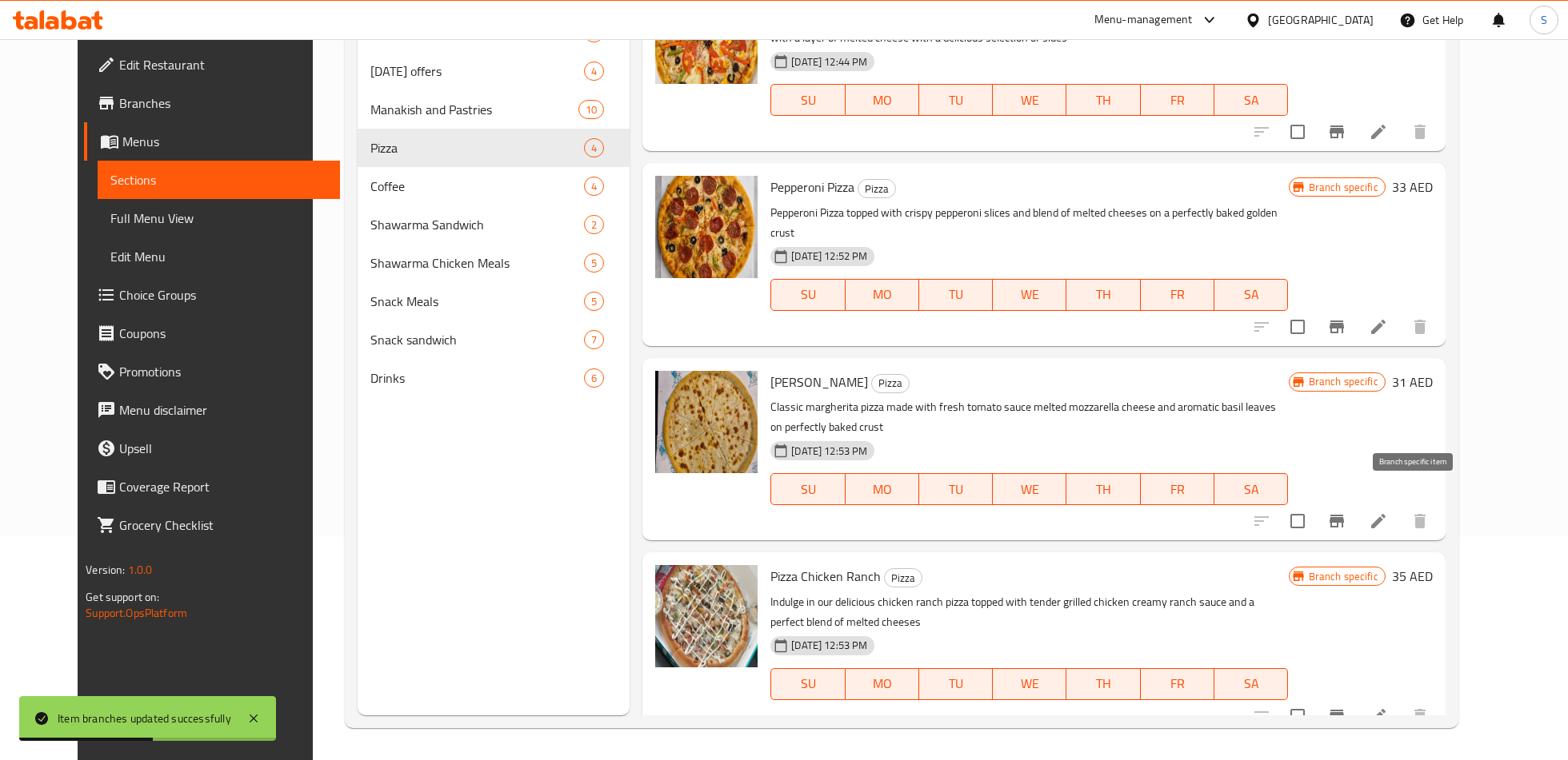
click at [1346, 512] on icon "Branch-specific-item" at bounding box center [1336, 521] width 19 height 19
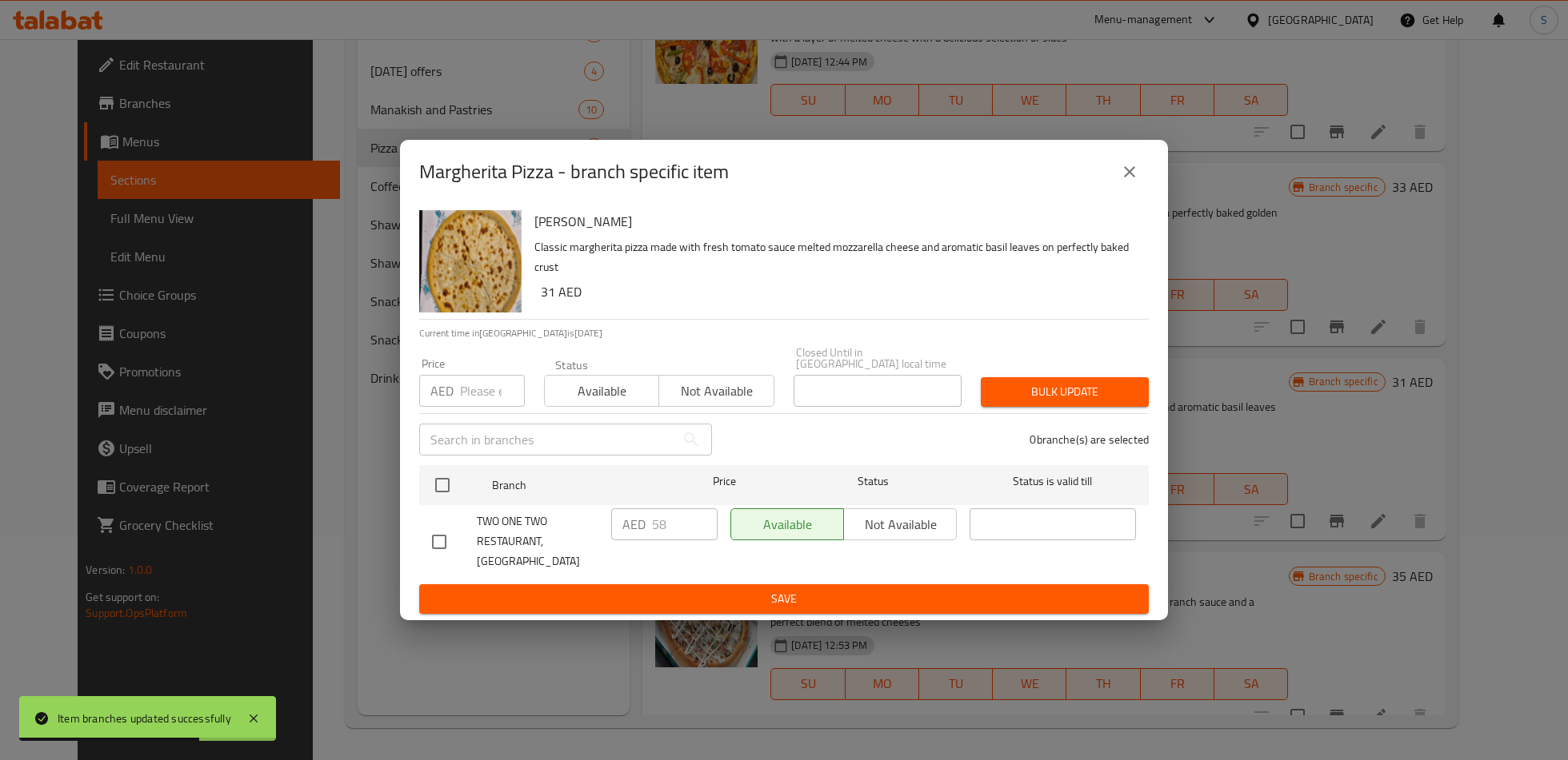
click at [436, 540] on input "checkbox" at bounding box center [439, 542] width 34 height 34
checkbox input "true"
click at [666, 540] on input "58" at bounding box center [685, 524] width 66 height 32
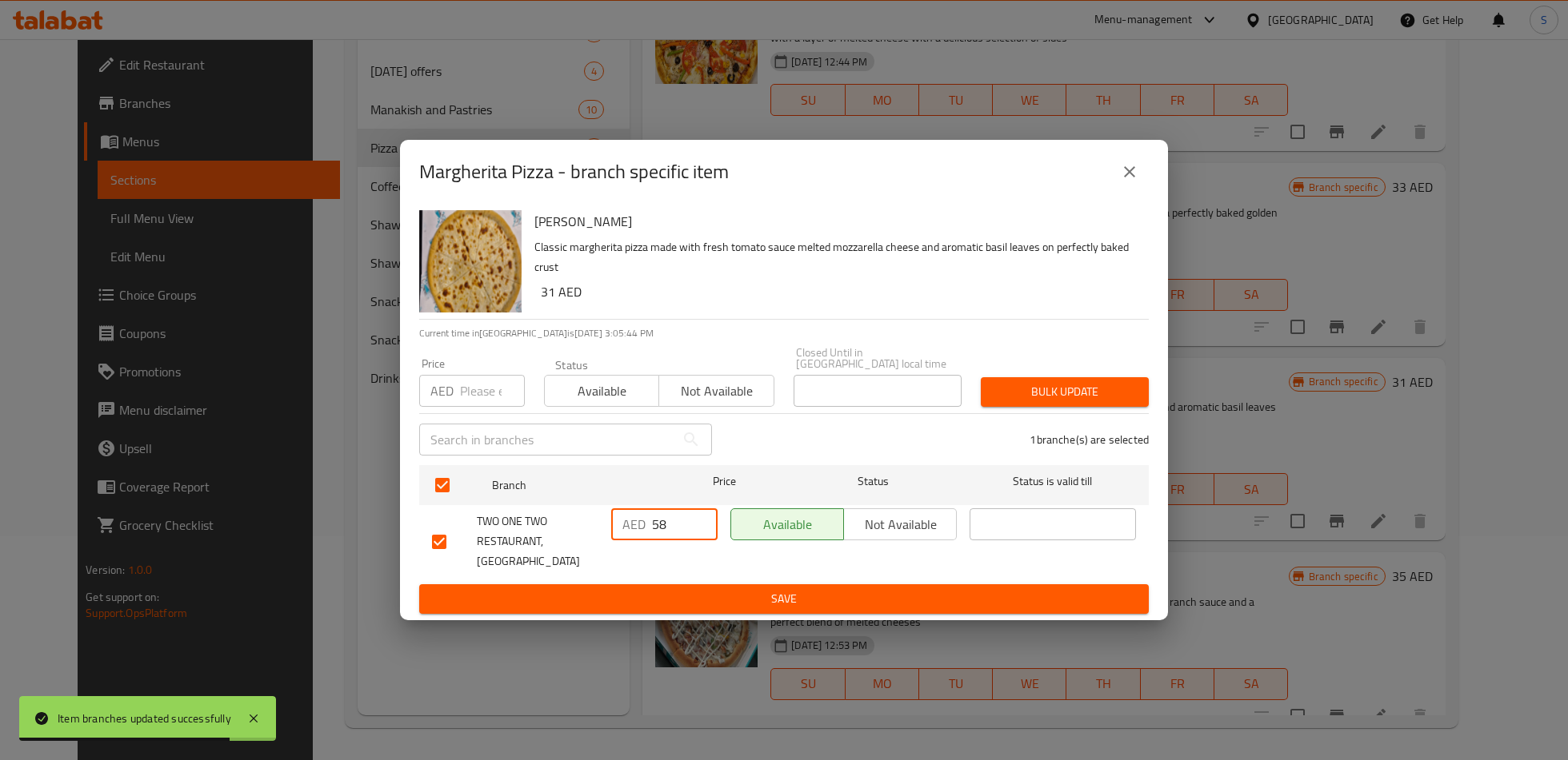
click at [666, 540] on input "58" at bounding box center [685, 524] width 66 height 32
type input "38"
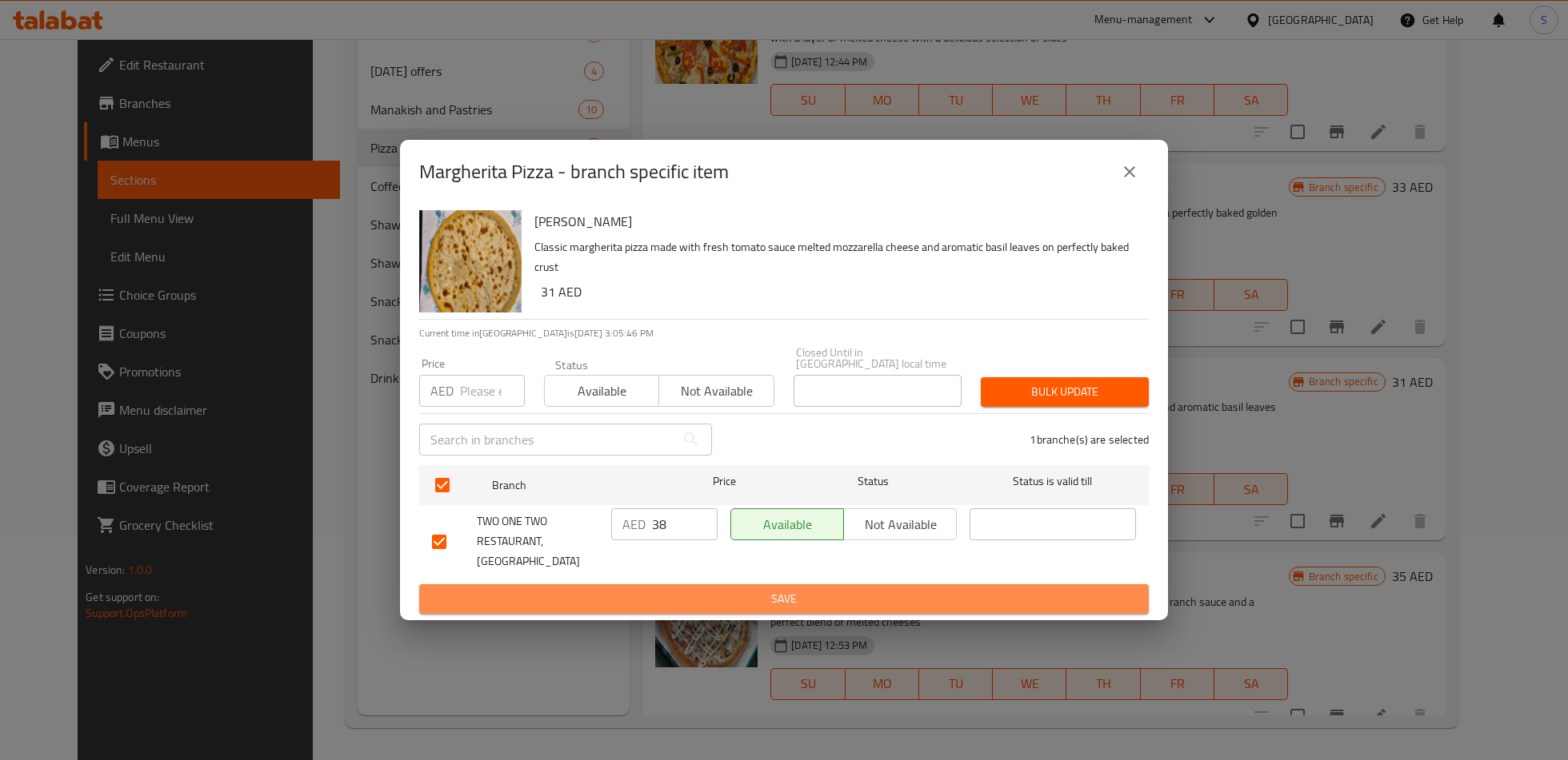
click at [691, 589] on span "Save" at bounding box center [784, 599] width 704 height 20
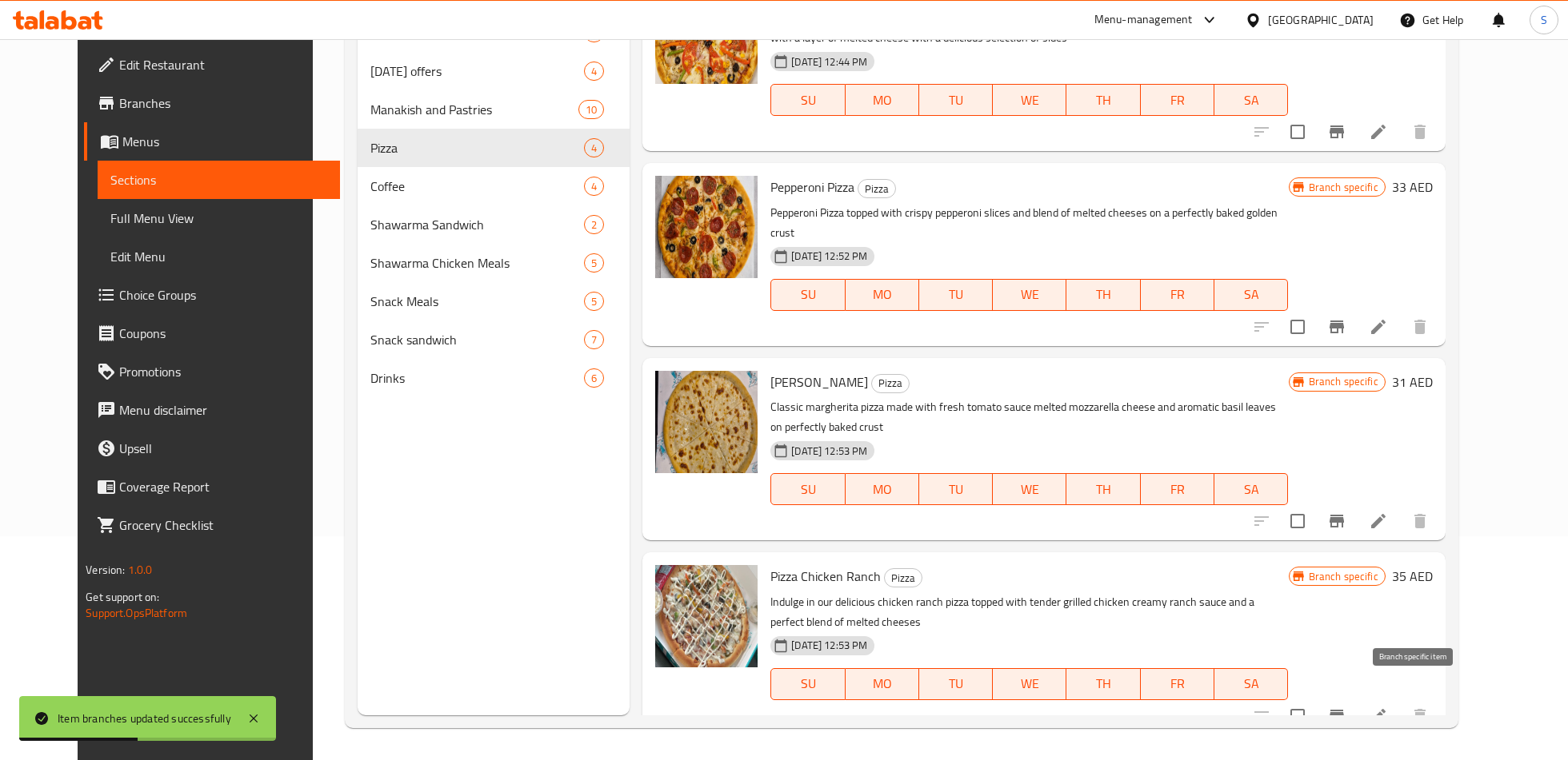
click at [1346, 707] on icon "Branch-specific-item" at bounding box center [1336, 716] width 19 height 19
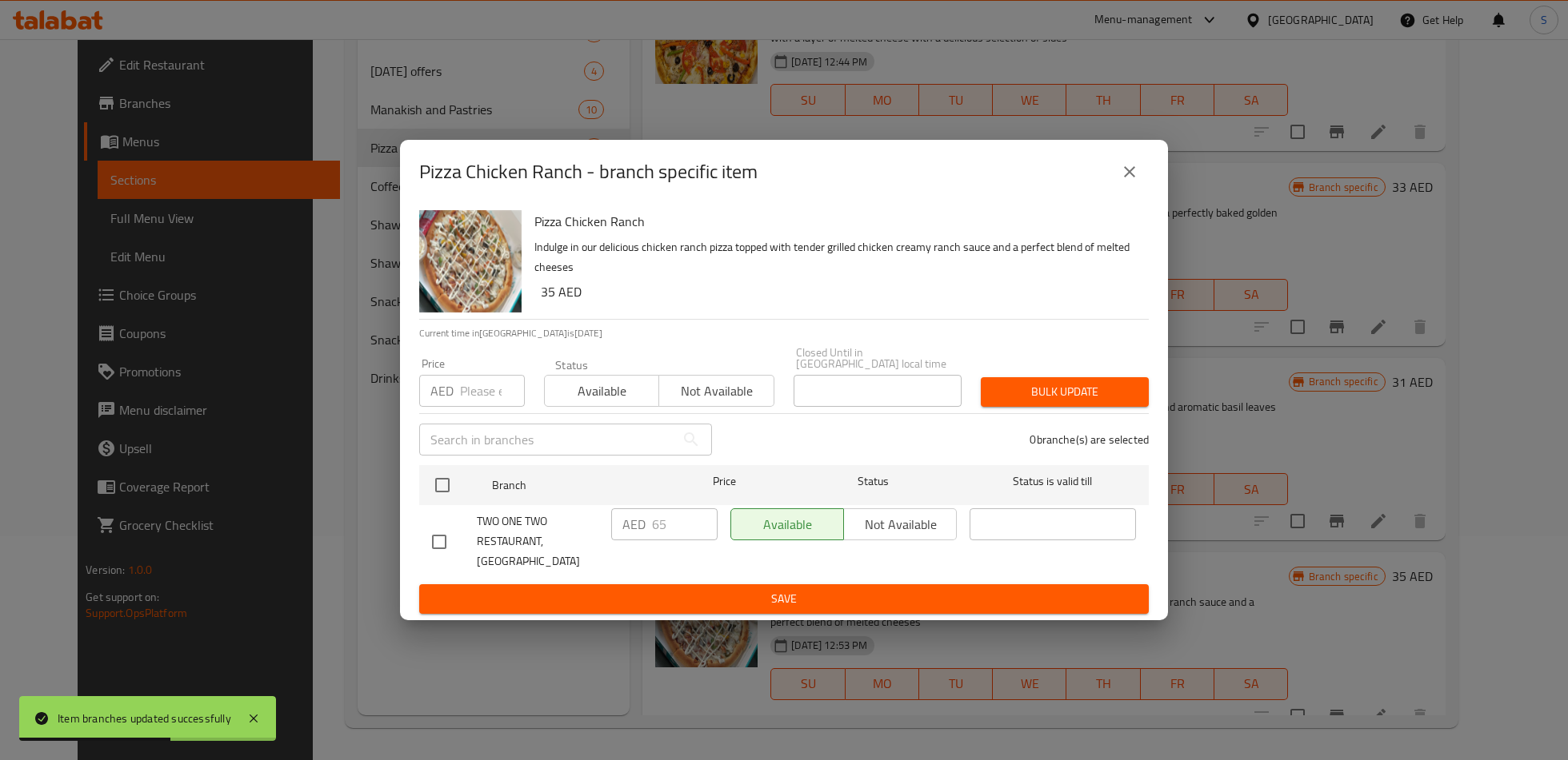
click at [426, 529] on input "checkbox" at bounding box center [439, 542] width 34 height 34
checkbox input "true"
click at [674, 522] on input "65" at bounding box center [685, 524] width 66 height 32
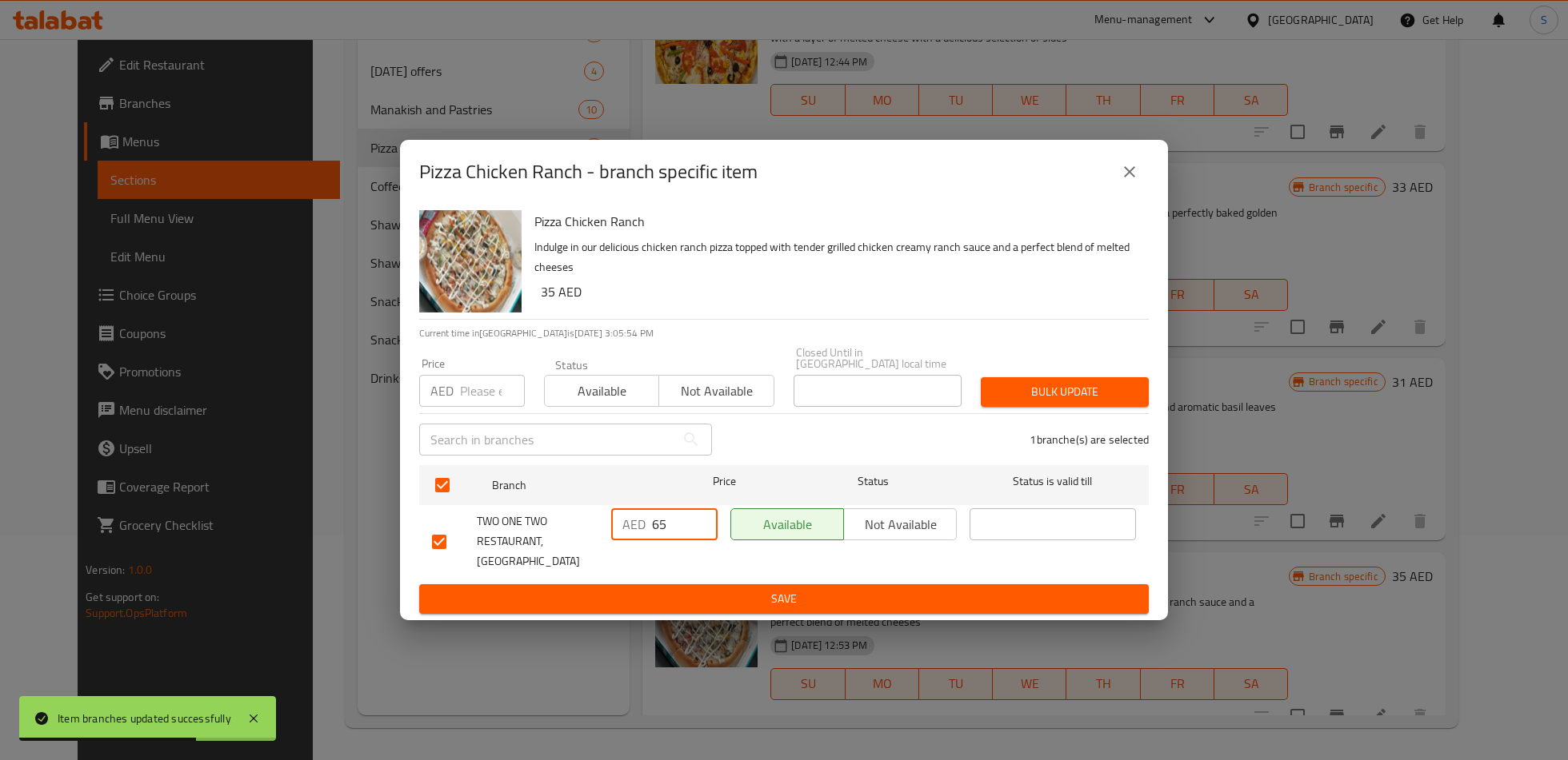
click at [674, 522] on input "65" at bounding box center [685, 524] width 66 height 32
type input "45"
click at [691, 594] on span "Save" at bounding box center [784, 599] width 704 height 20
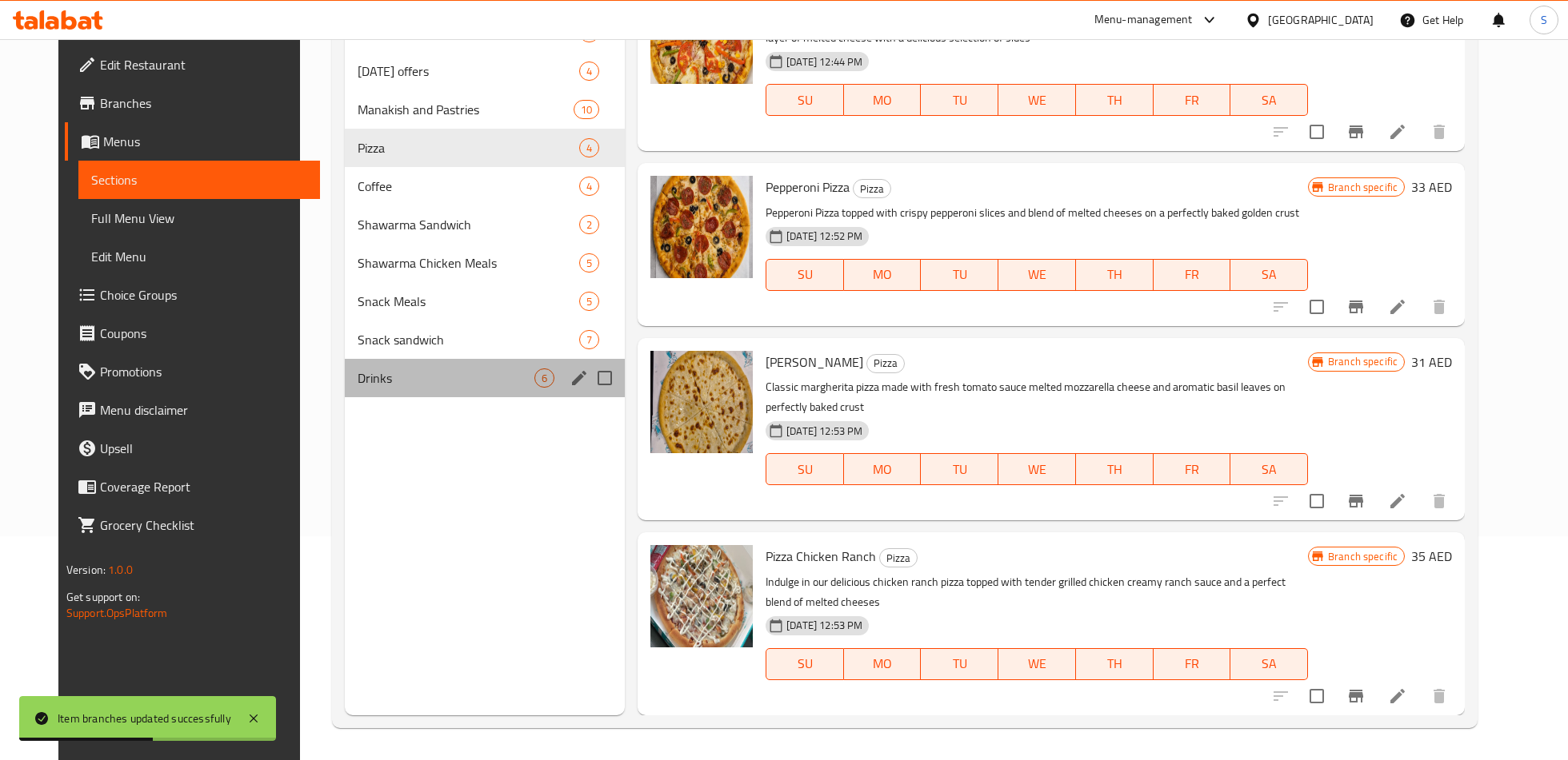
click at [381, 390] on div "Drinks 6" at bounding box center [484, 378] width 280 height 39
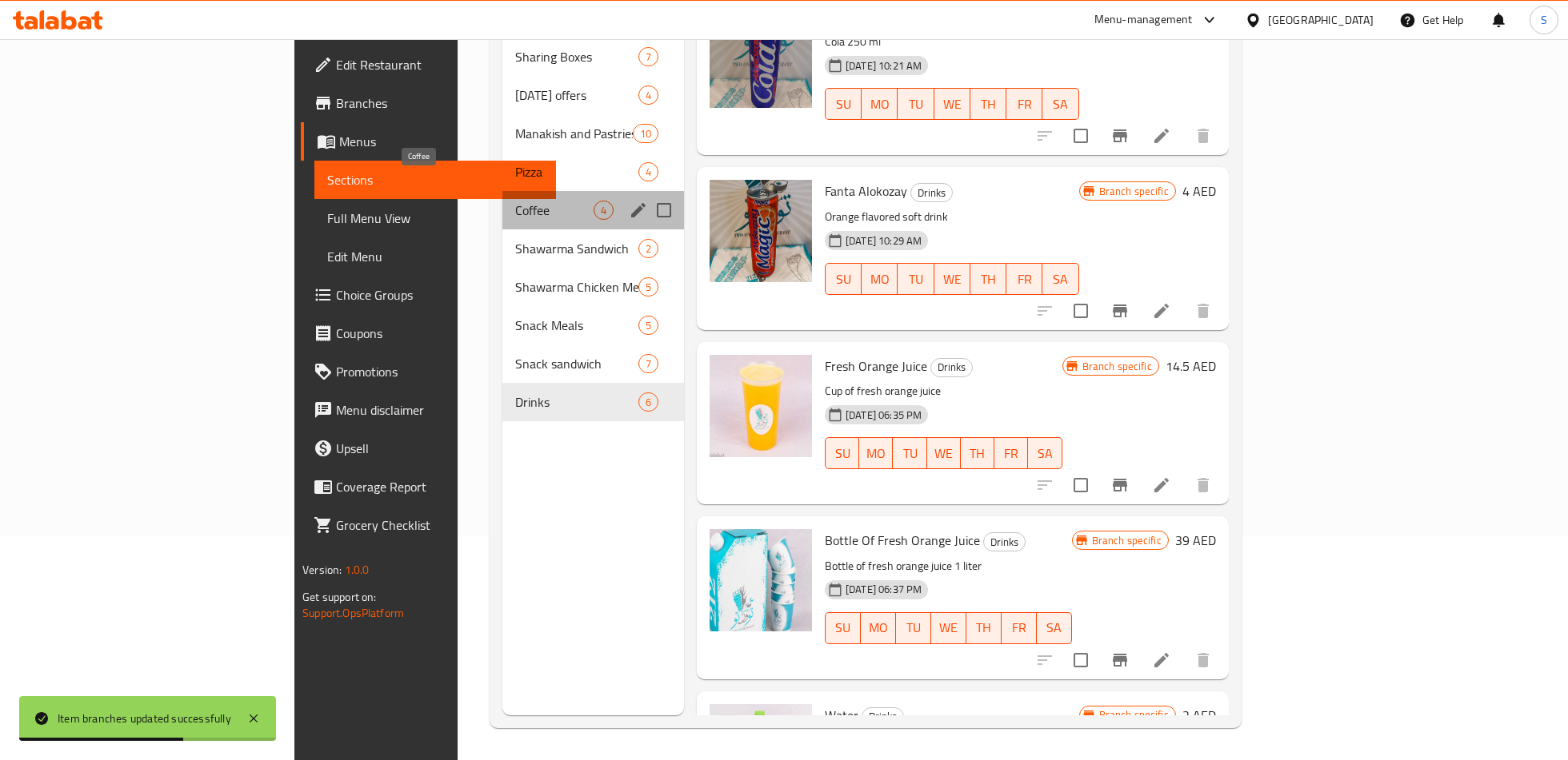
click at [515, 200] on span "Coffee" at bounding box center [554, 210] width 78 height 19
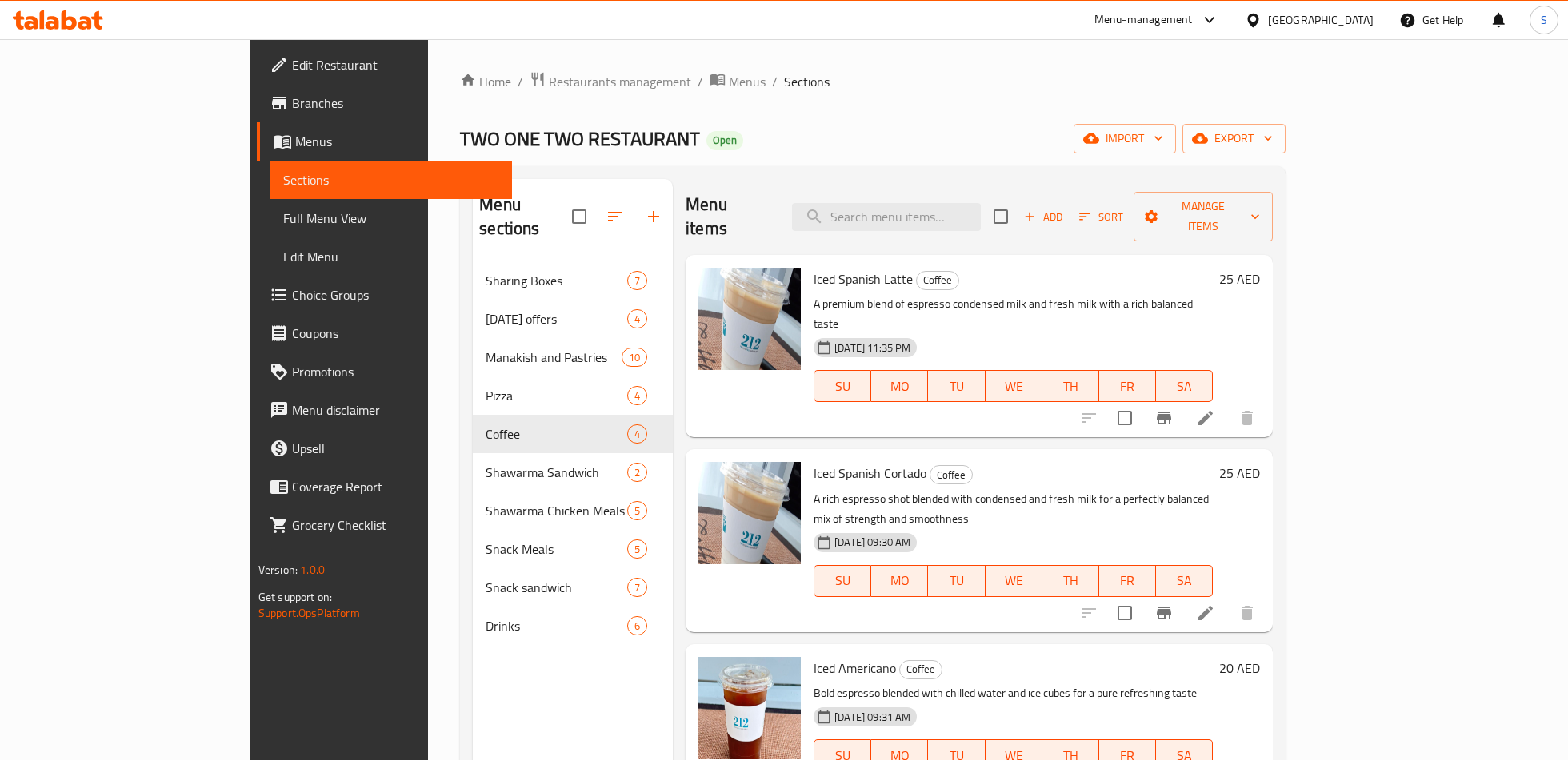
click at [1173, 408] on icon "Branch-specific-item" at bounding box center [1163, 417] width 19 height 19
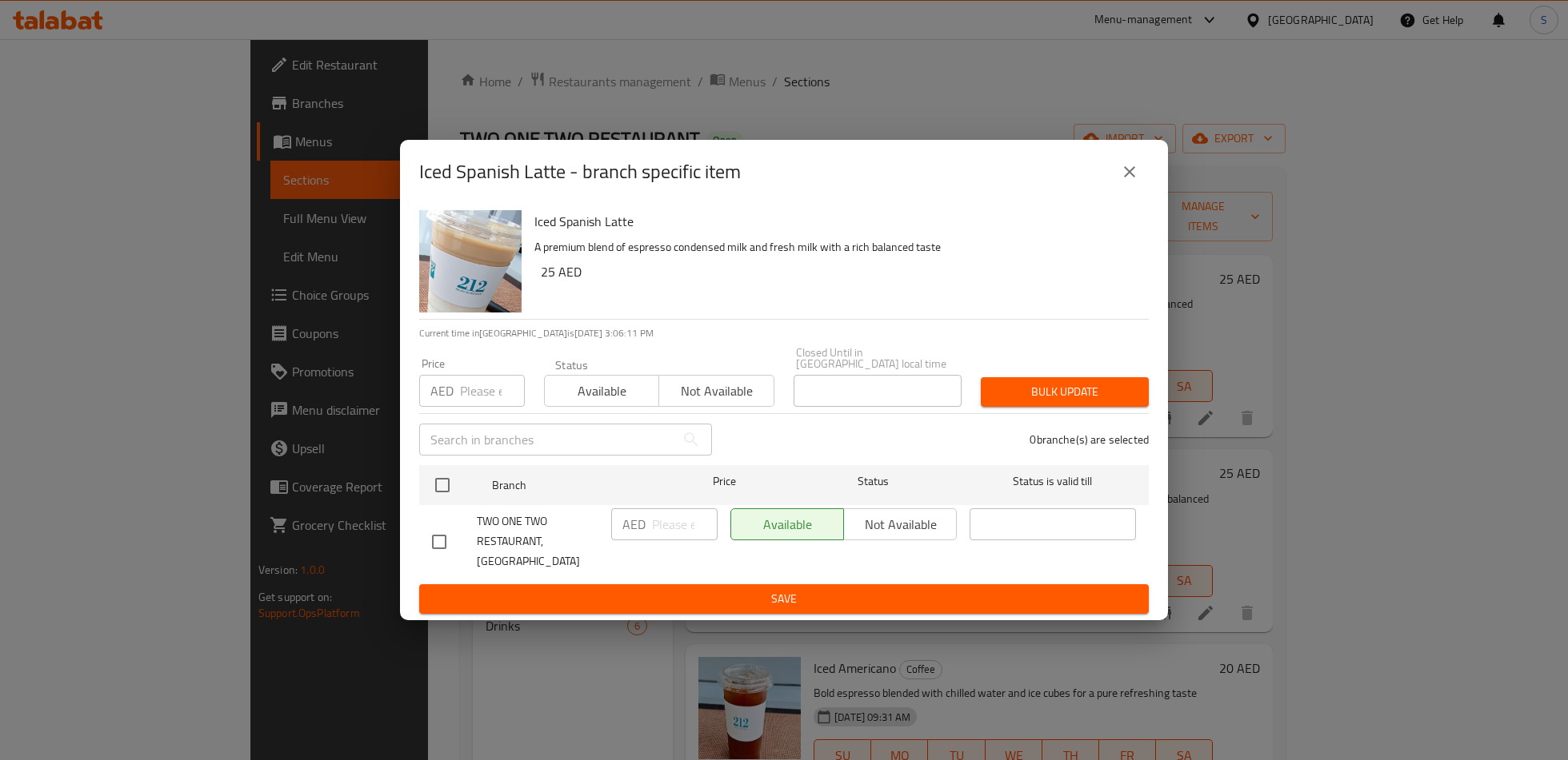
click at [440, 548] on input "checkbox" at bounding box center [439, 542] width 34 height 34
checkbox input "true"
click at [667, 540] on input "number" at bounding box center [685, 524] width 66 height 32
type input "20"
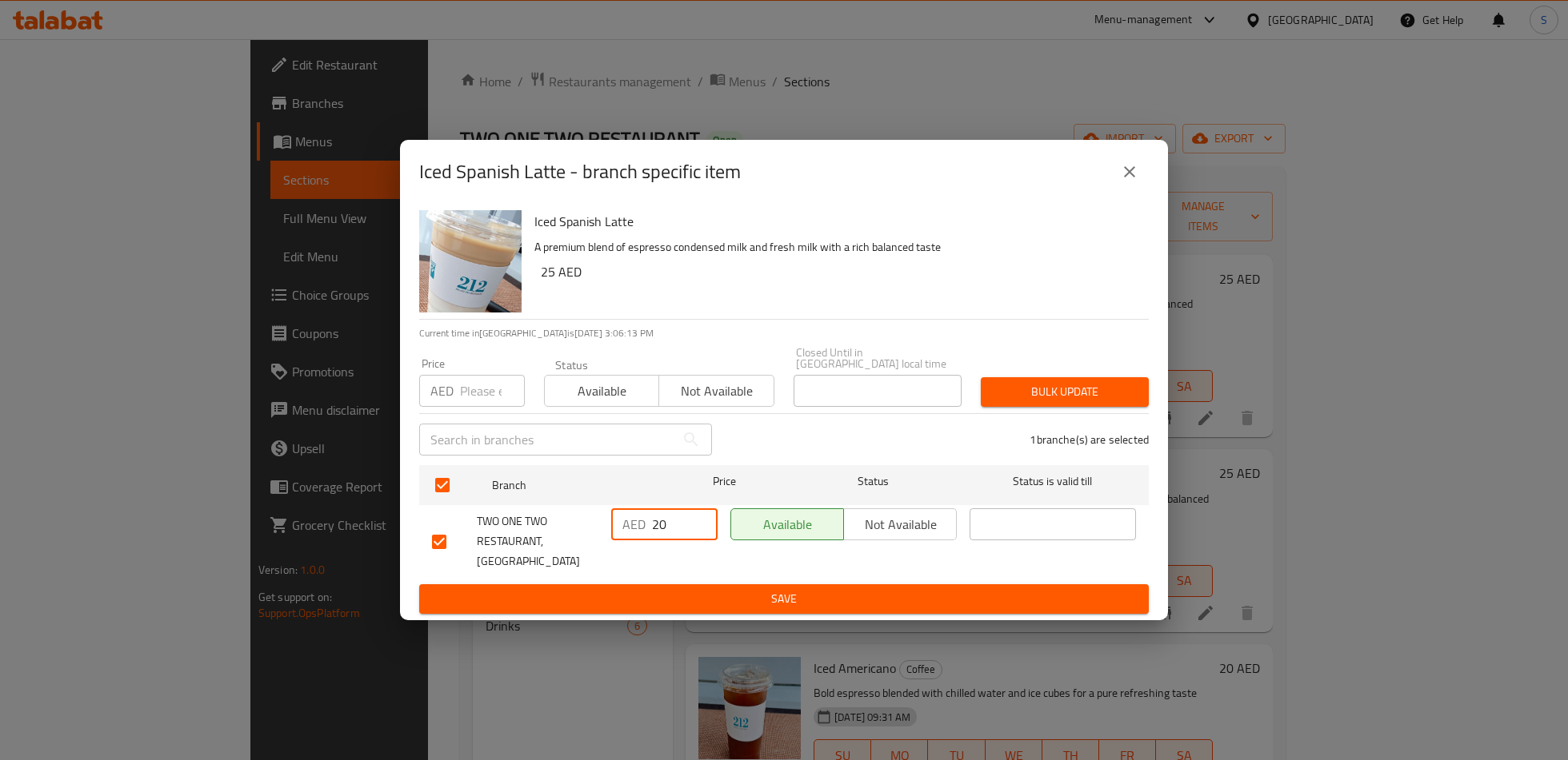
click at [671, 592] on span "Save" at bounding box center [784, 599] width 704 height 20
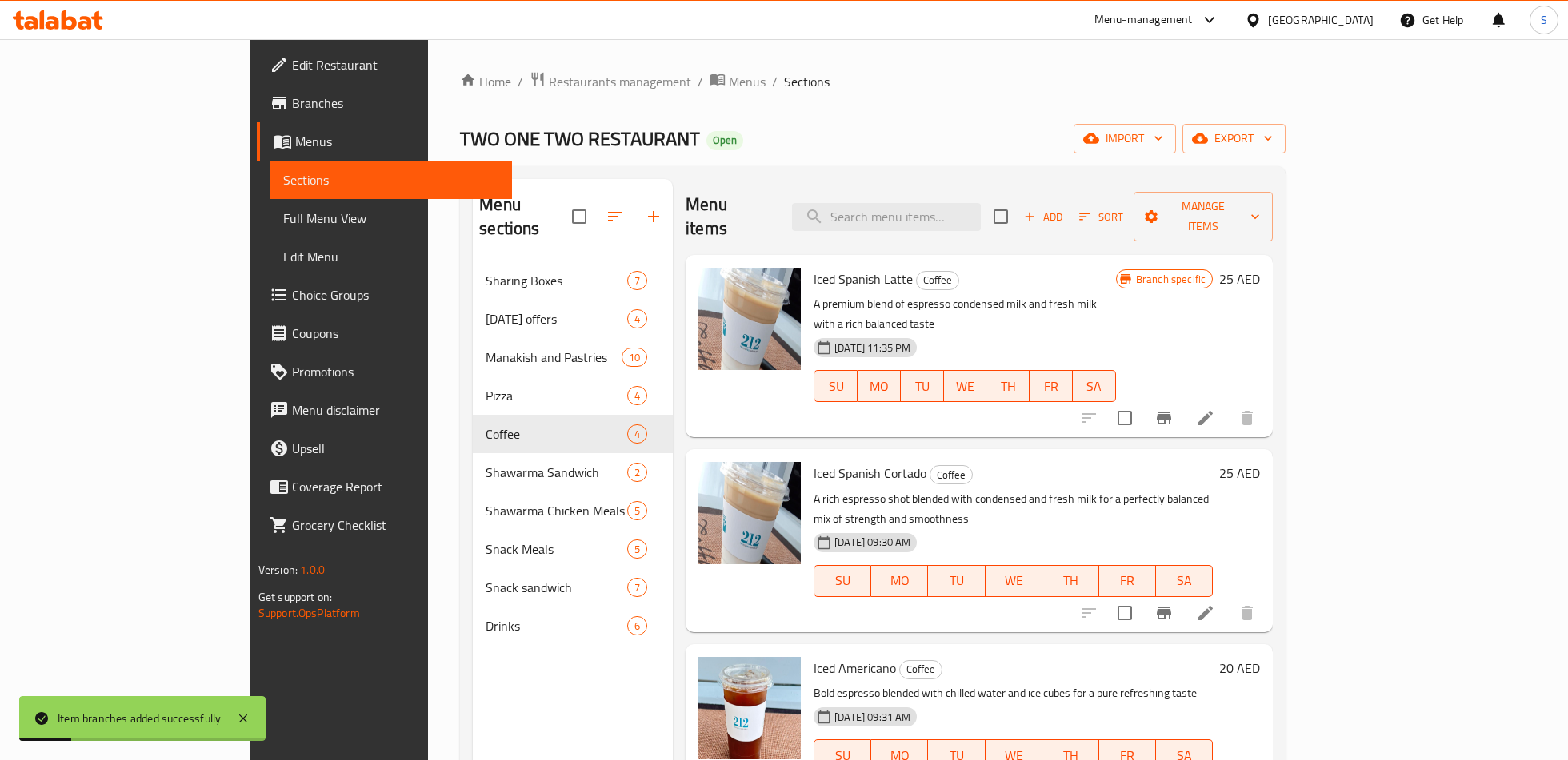
click at [1171, 607] on icon "Branch-specific-item" at bounding box center [1163, 613] width 14 height 13
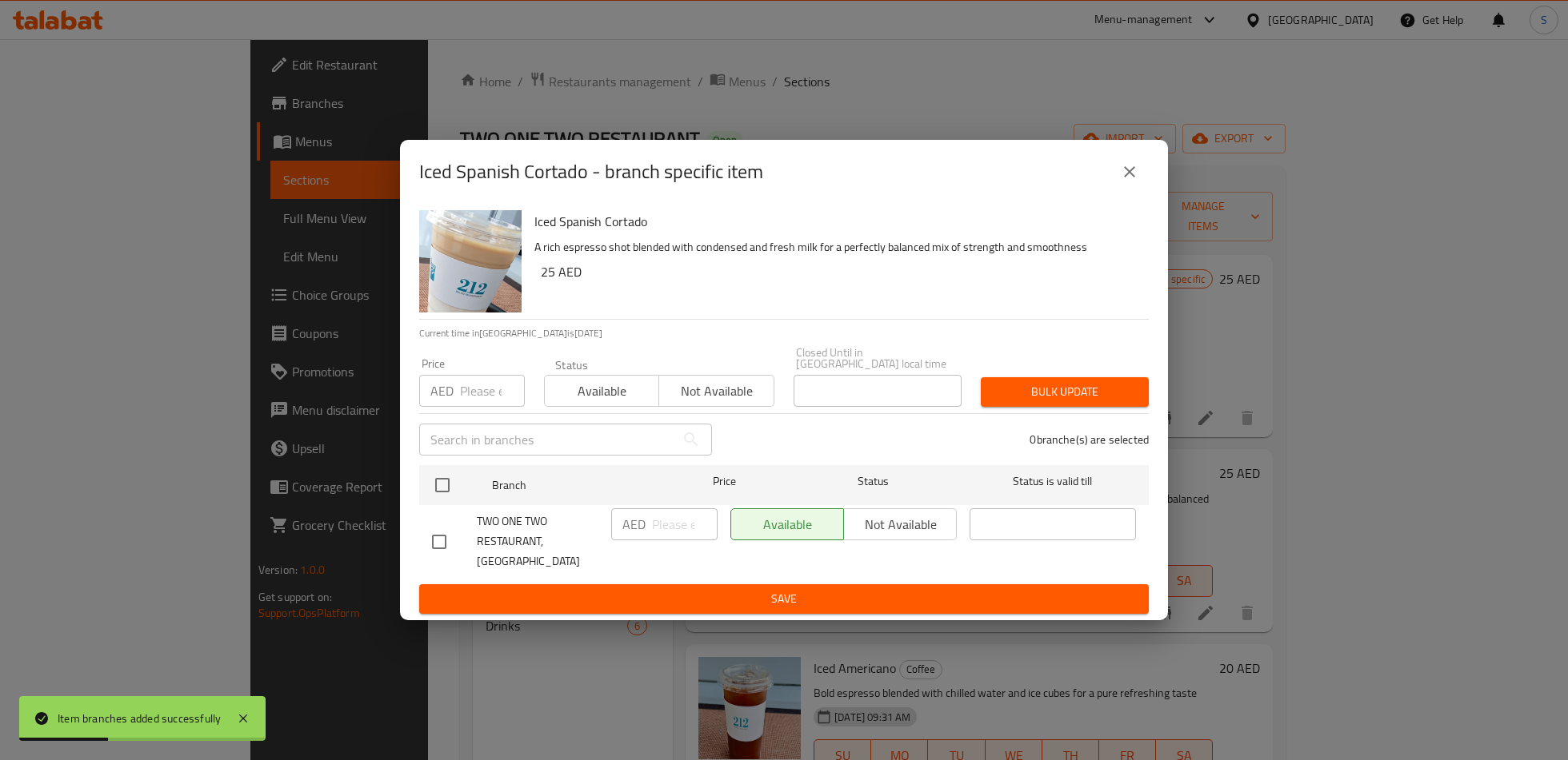
click at [429, 549] on input "checkbox" at bounding box center [439, 542] width 34 height 34
checkbox input "true"
click at [653, 530] on input "number" at bounding box center [685, 524] width 66 height 32
type input "18"
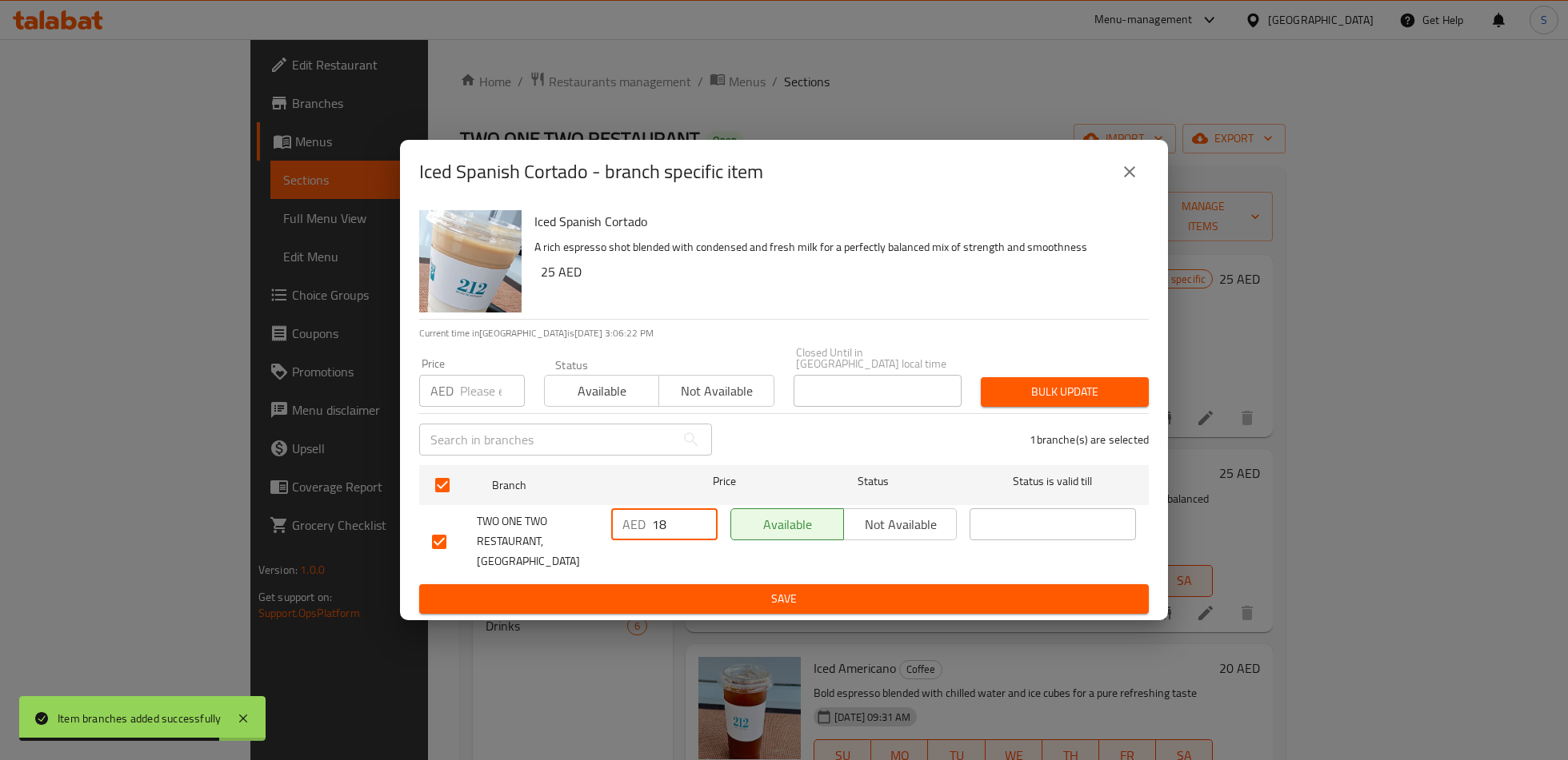
click at [675, 589] on span "Save" at bounding box center [784, 599] width 704 height 20
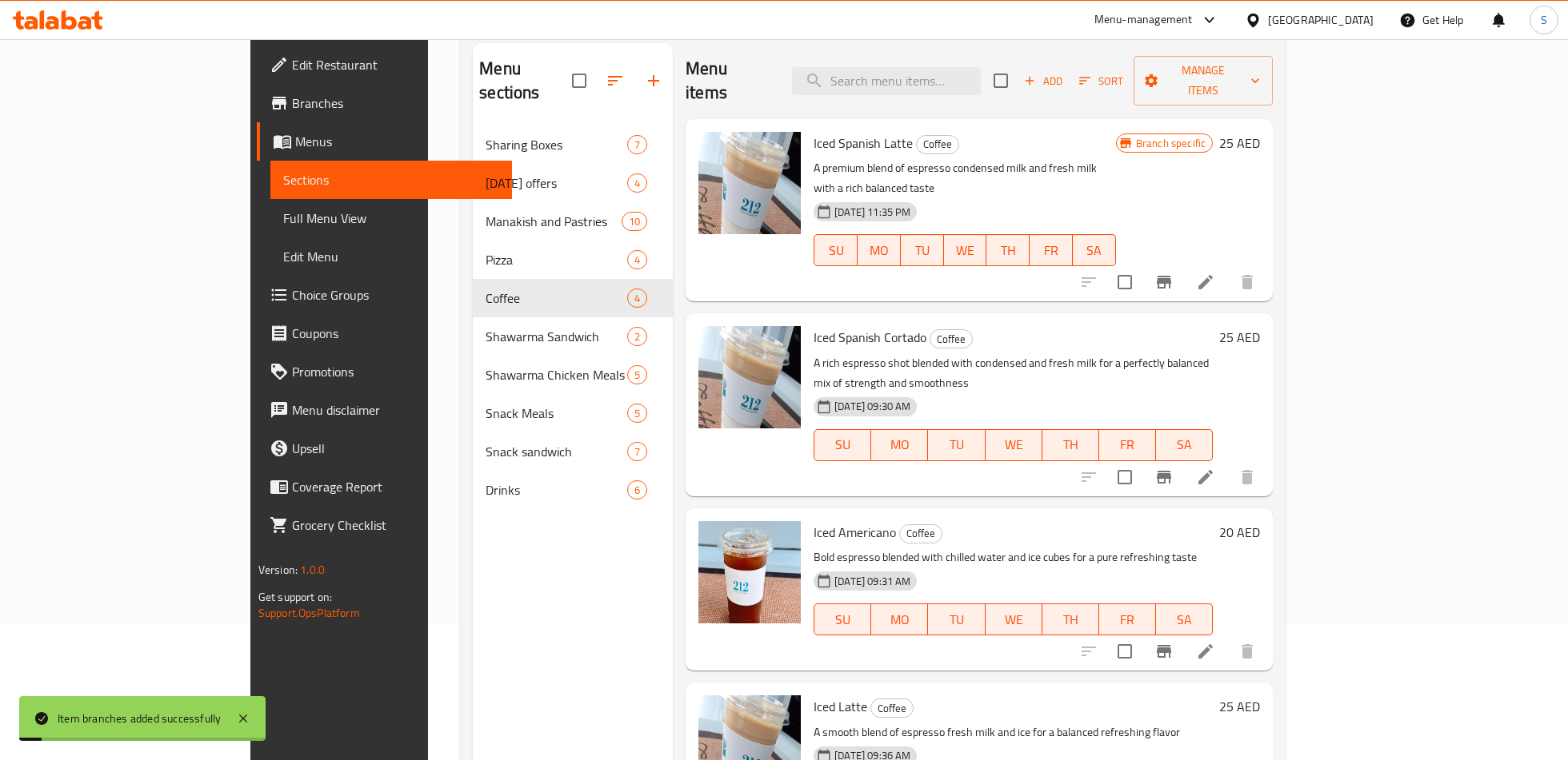
scroll to position [180, 0]
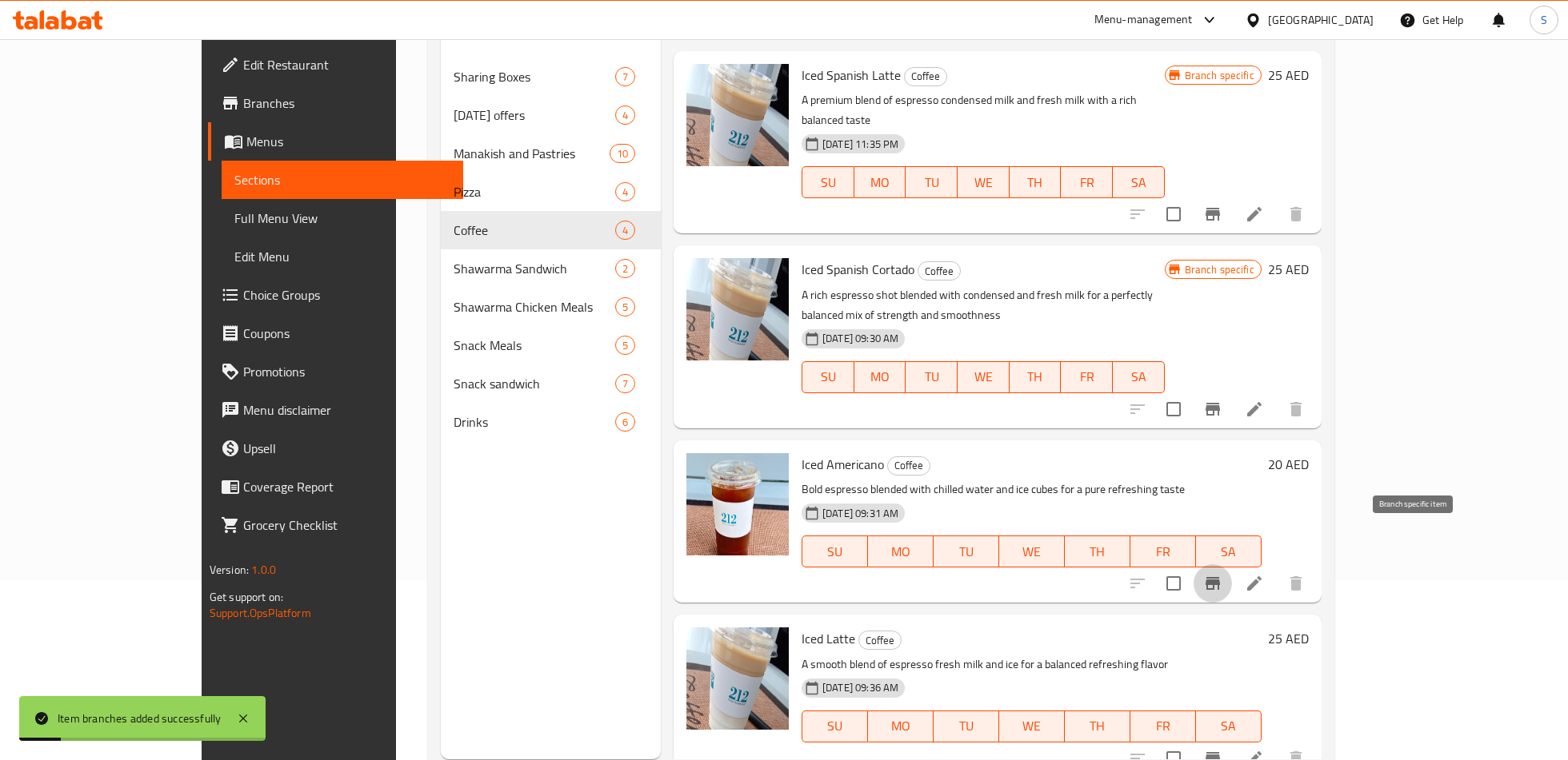
click at [1222, 574] on icon "Branch-specific-item" at bounding box center [1212, 583] width 19 height 19
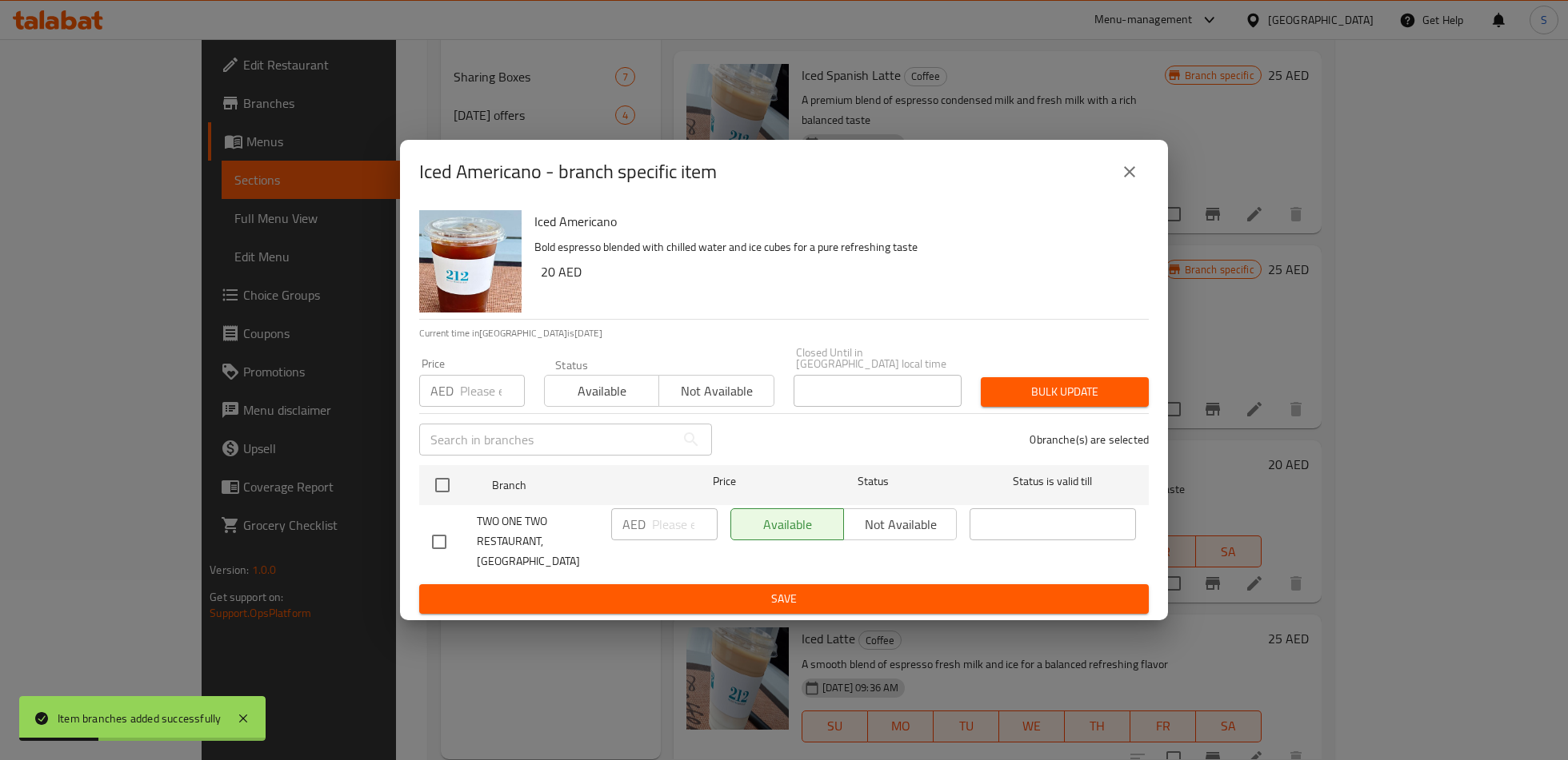
click at [434, 539] on input "checkbox" at bounding box center [439, 542] width 34 height 34
checkbox input "true"
click at [671, 529] on input "number" at bounding box center [685, 524] width 66 height 32
type input "16"
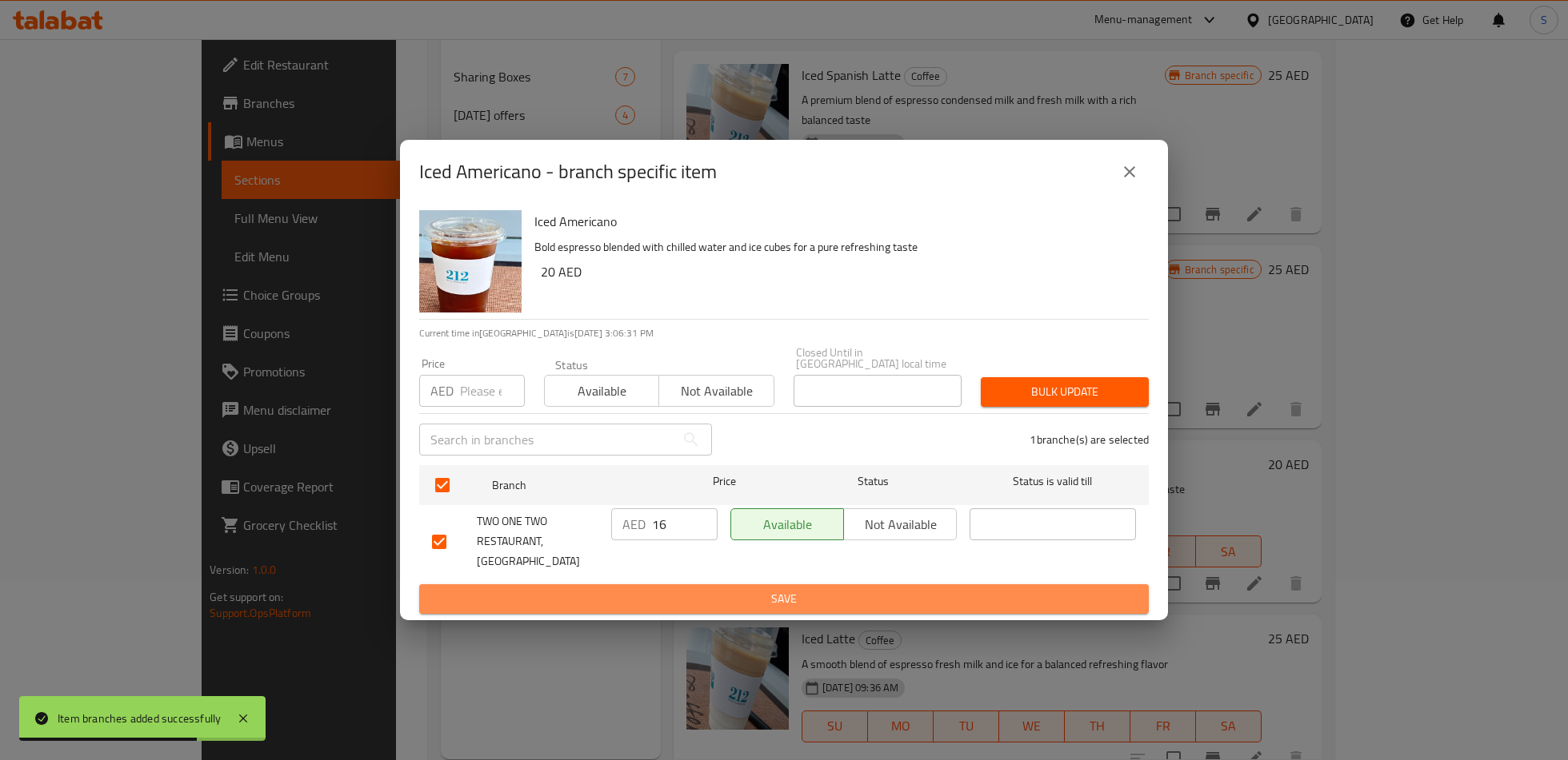
click at [694, 584] on button "Save" at bounding box center [784, 598] width 729 height 29
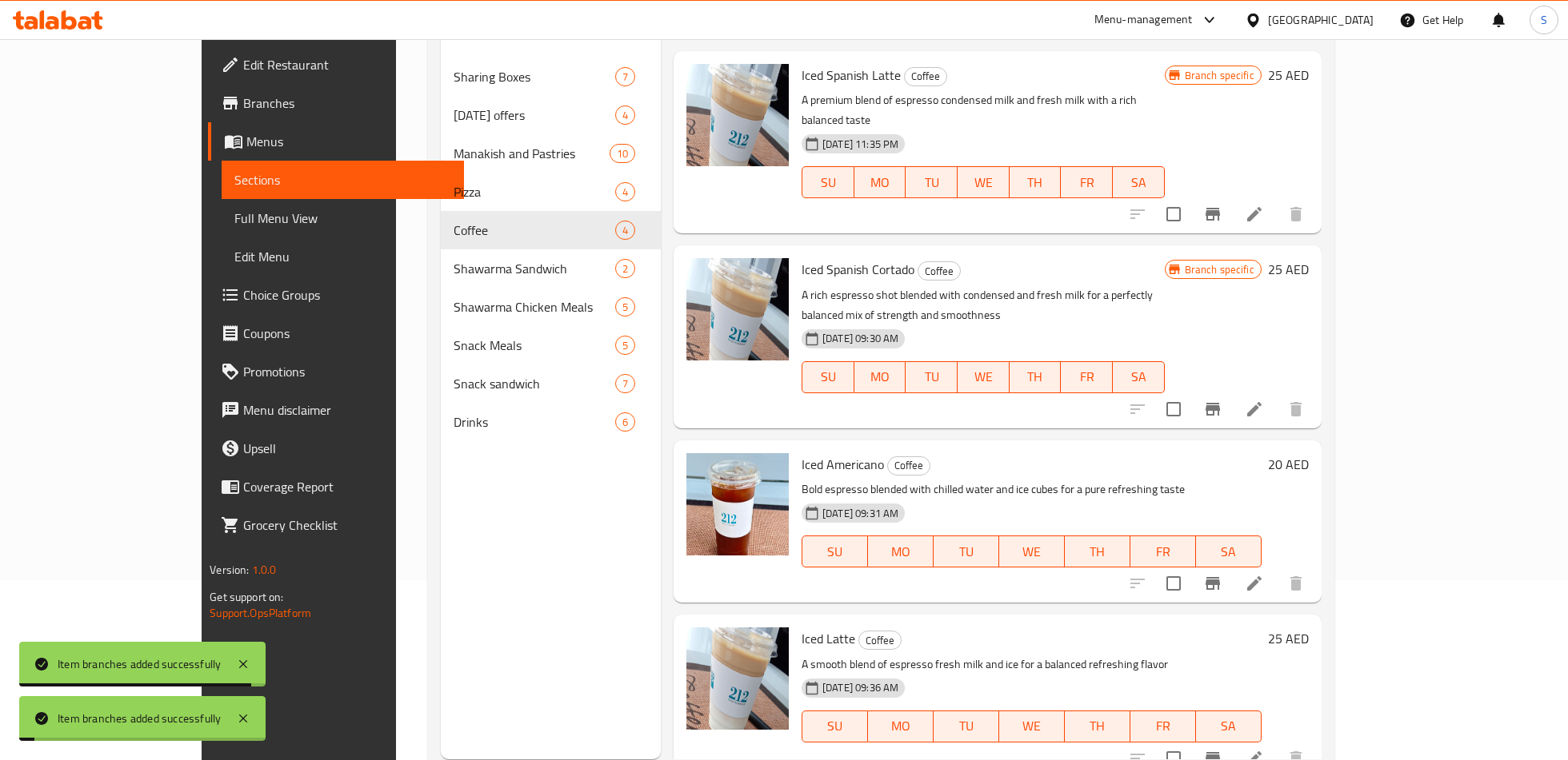
scroll to position [224, 0]
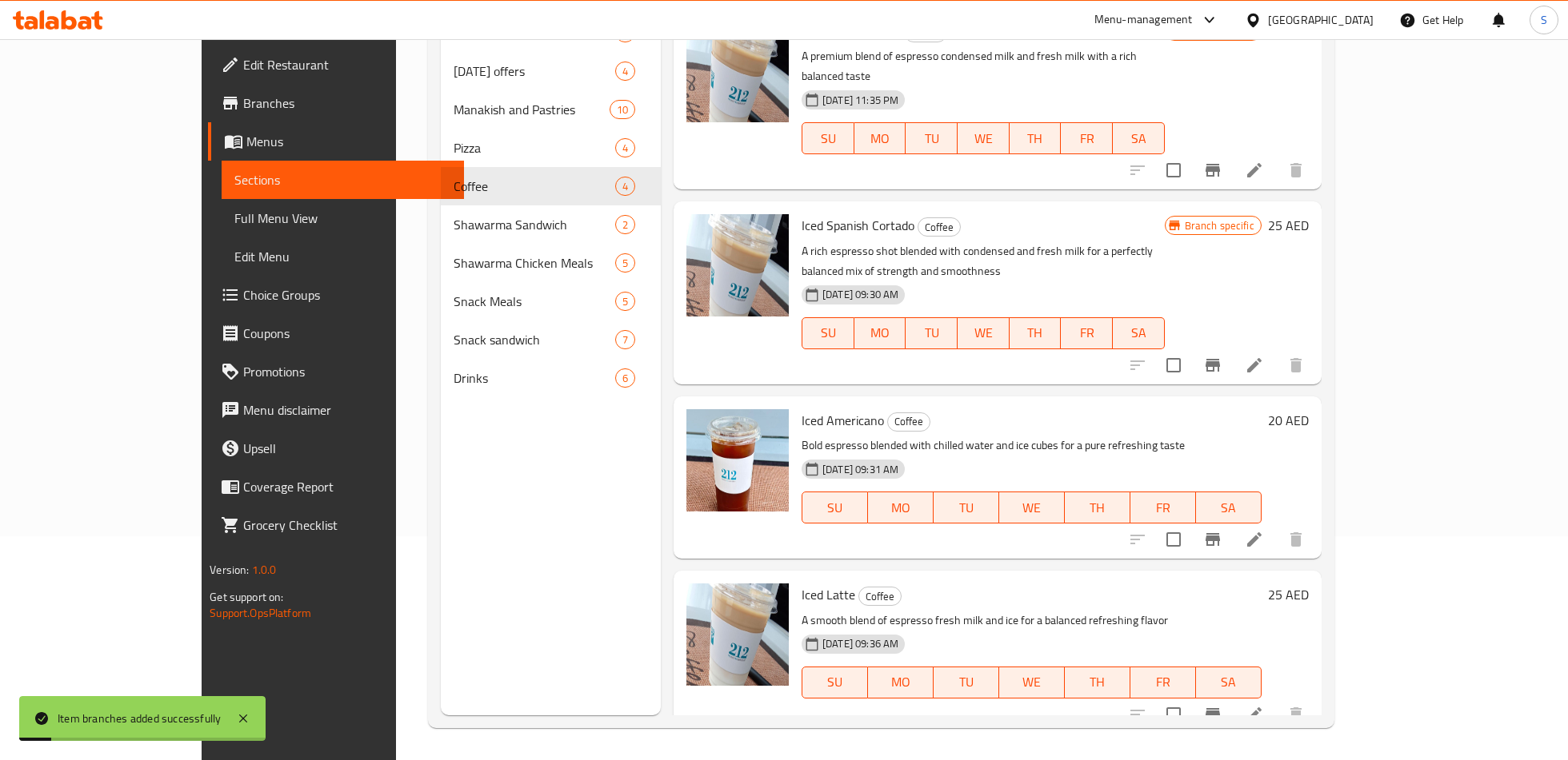
click at [1232, 695] on button "Branch-specific-item" at bounding box center [1213, 715] width 39 height 39
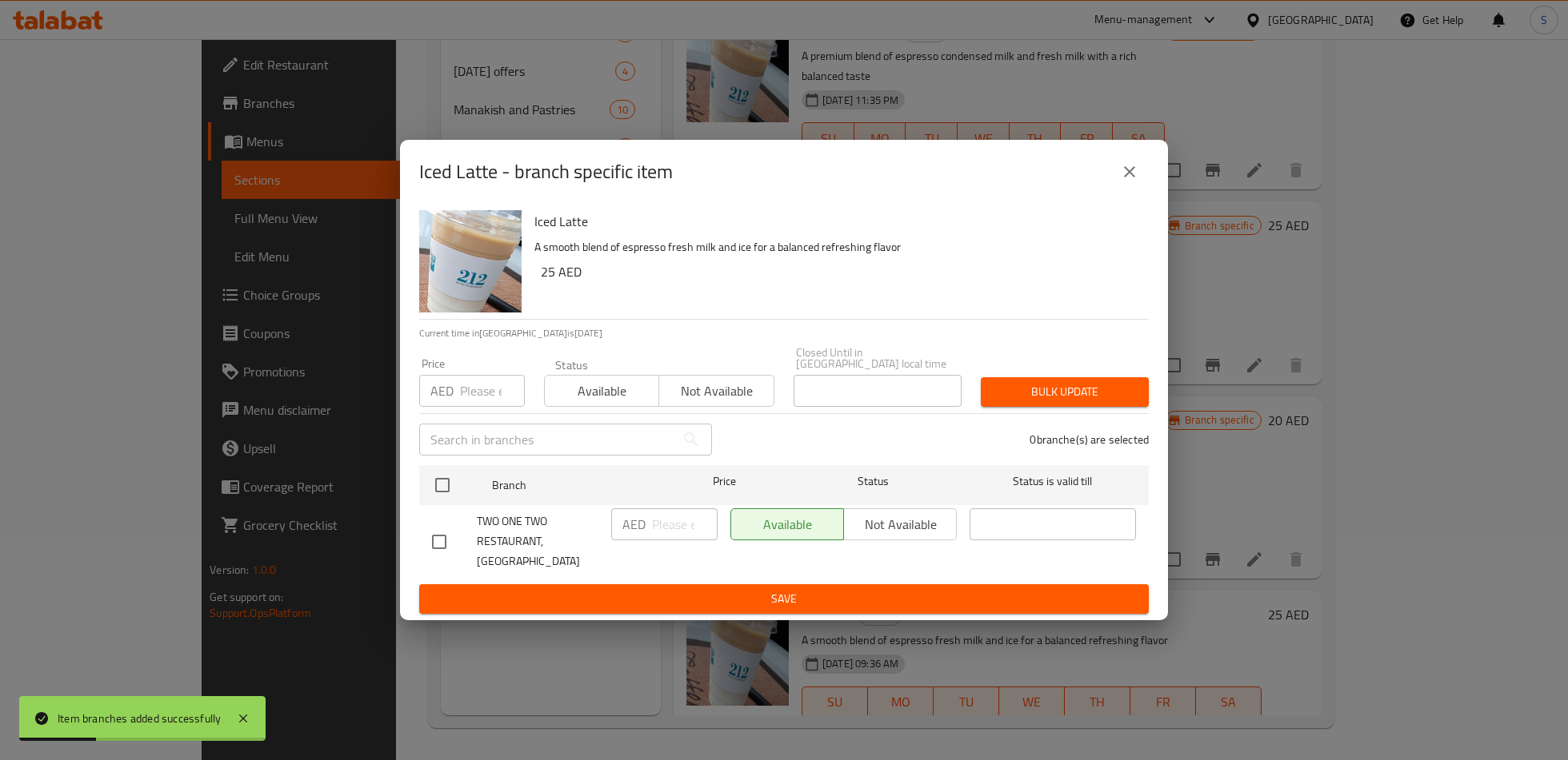
click at [435, 534] on input "checkbox" at bounding box center [439, 542] width 34 height 34
checkbox input "true"
click at [657, 536] on input "number" at bounding box center [685, 524] width 66 height 32
type input "18"
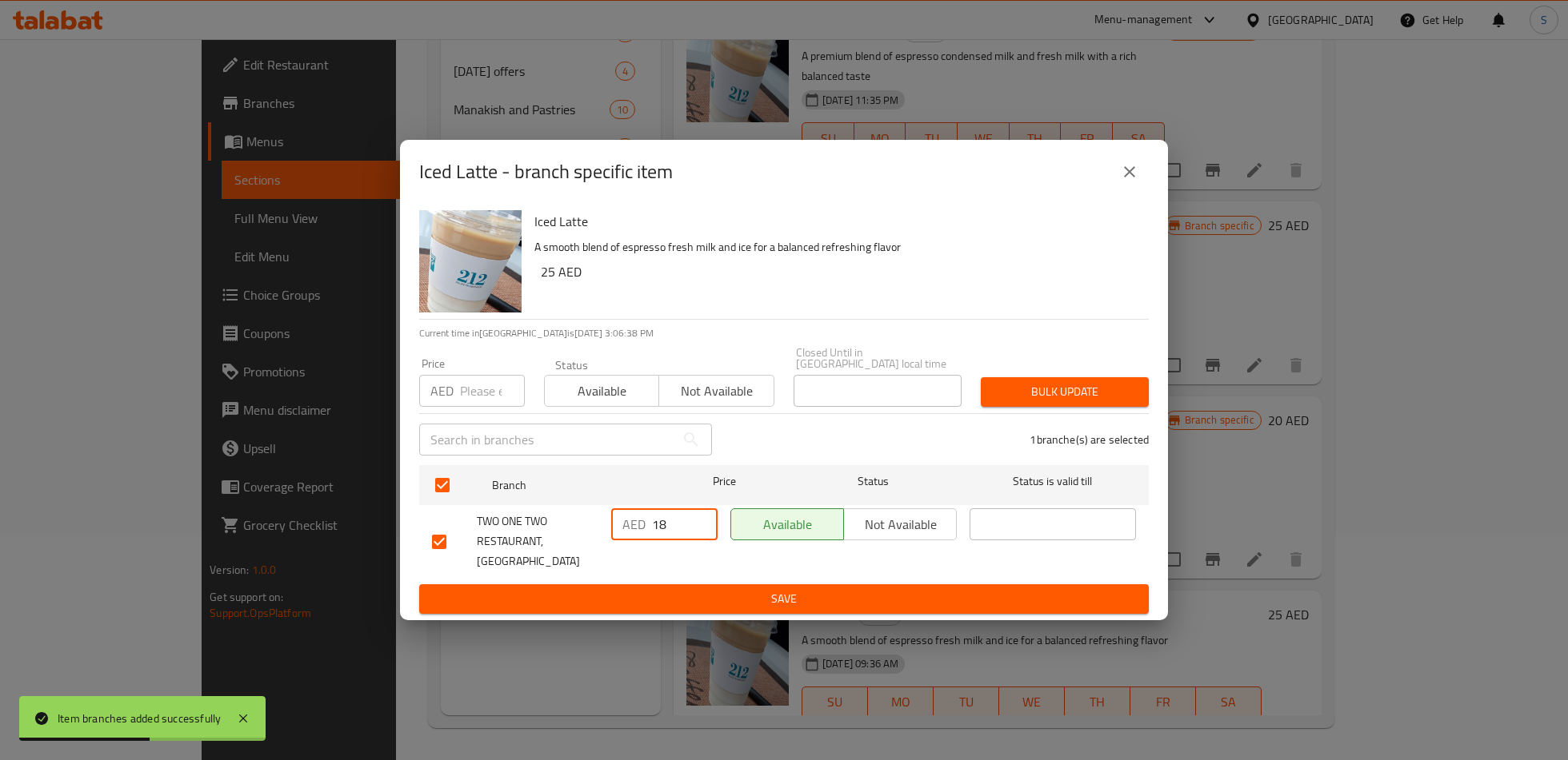
click at [694, 589] on span "Save" at bounding box center [784, 599] width 704 height 20
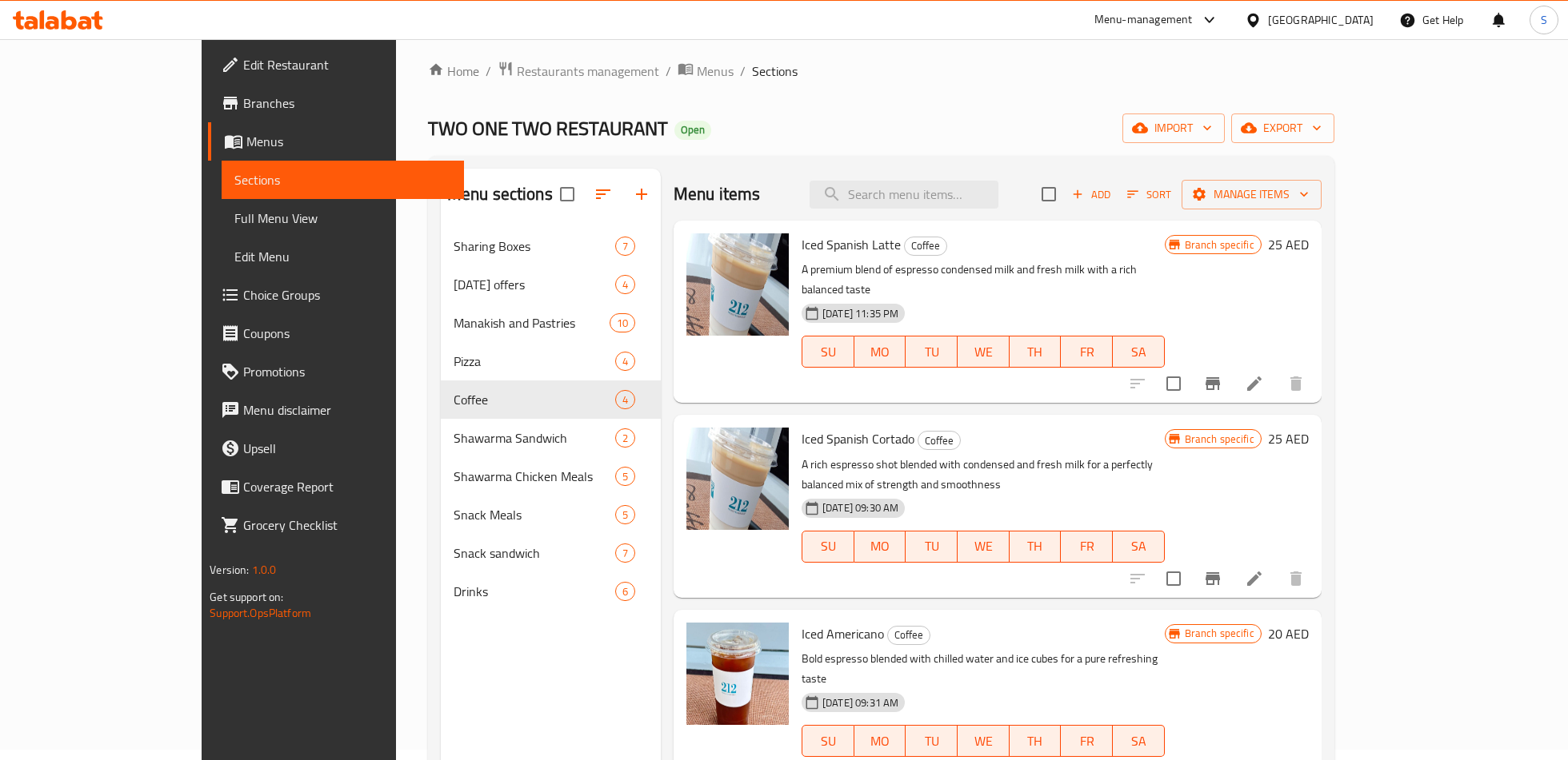
scroll to position [0, 0]
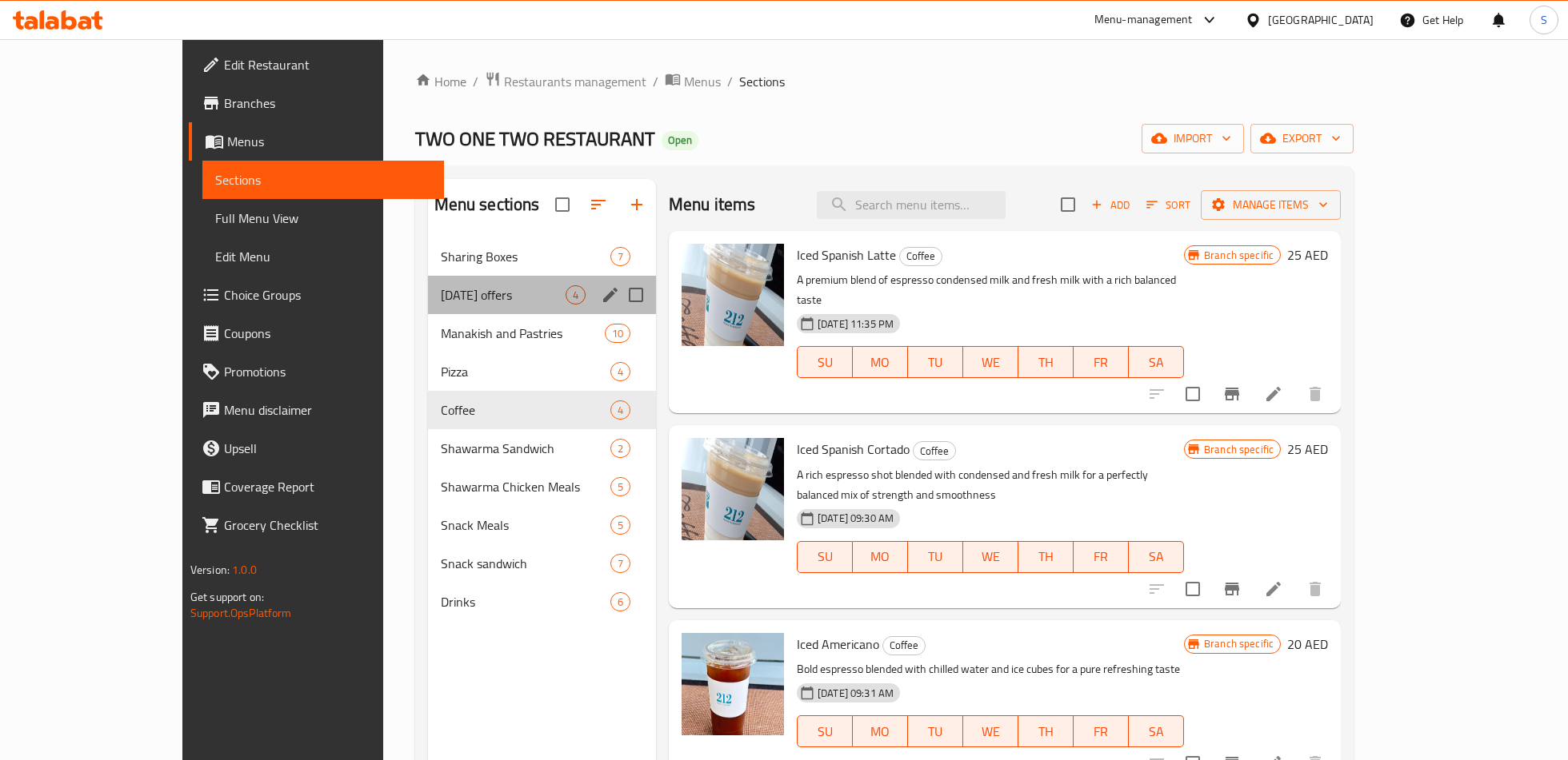
click at [509, 304] on div "[DATE] offers 4" at bounding box center [541, 295] width 228 height 39
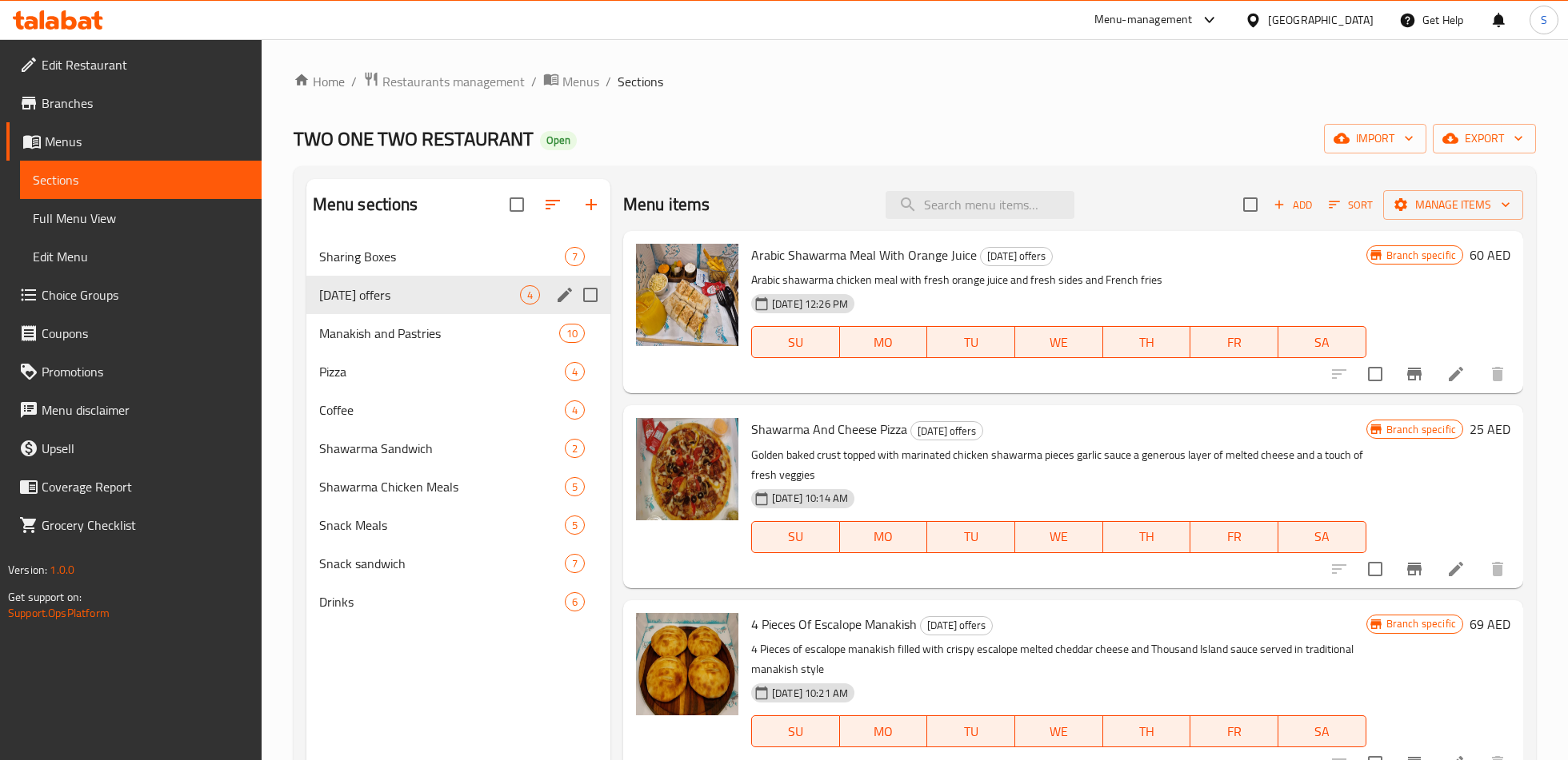
click at [495, 305] on div "[DATE] offers 4" at bounding box center [458, 295] width 304 height 39
click at [1421, 370] on icon "Branch-specific-item" at bounding box center [1414, 374] width 19 height 19
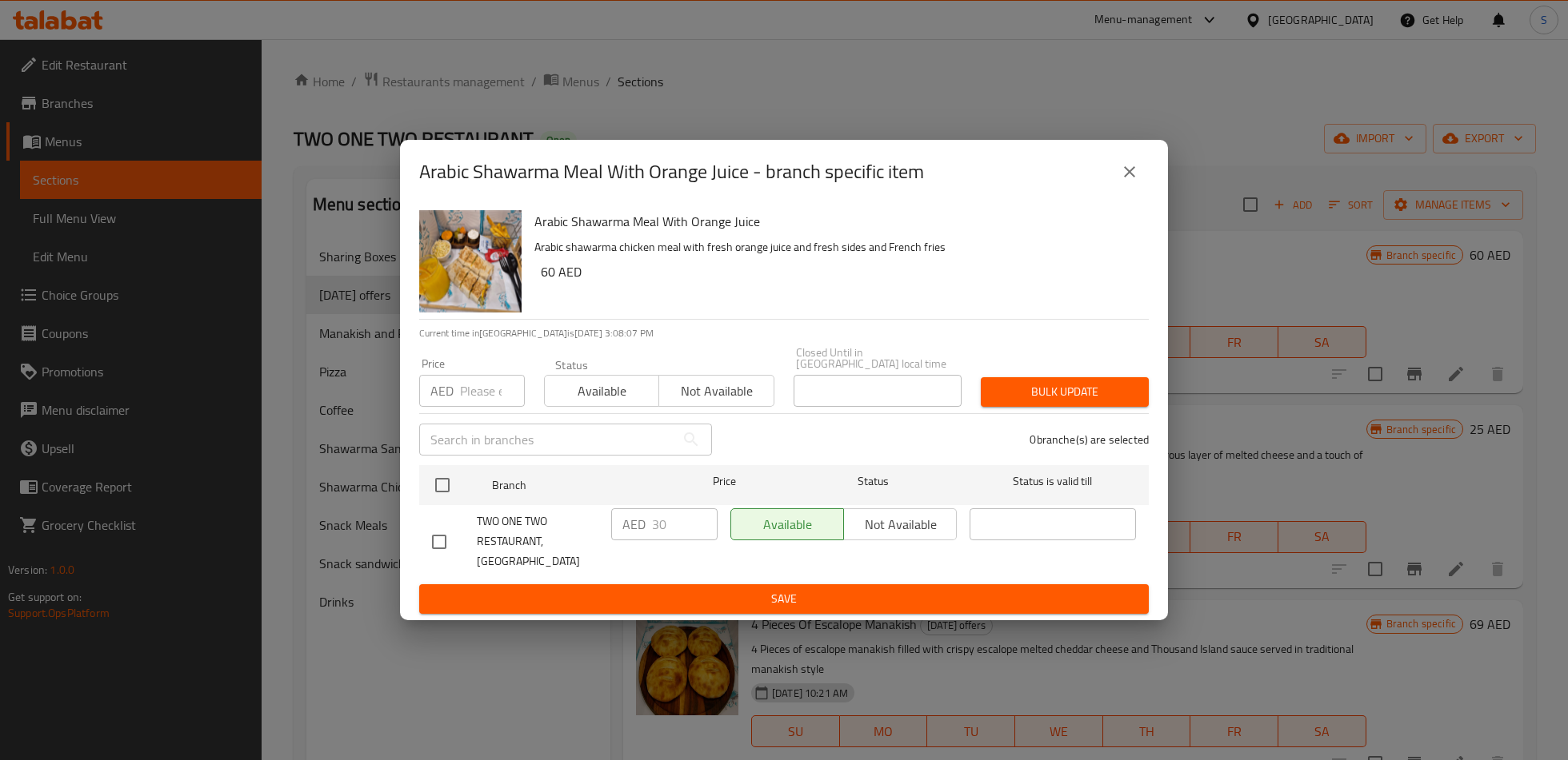
click at [1123, 181] on icon "close" at bounding box center [1129, 172] width 19 height 19
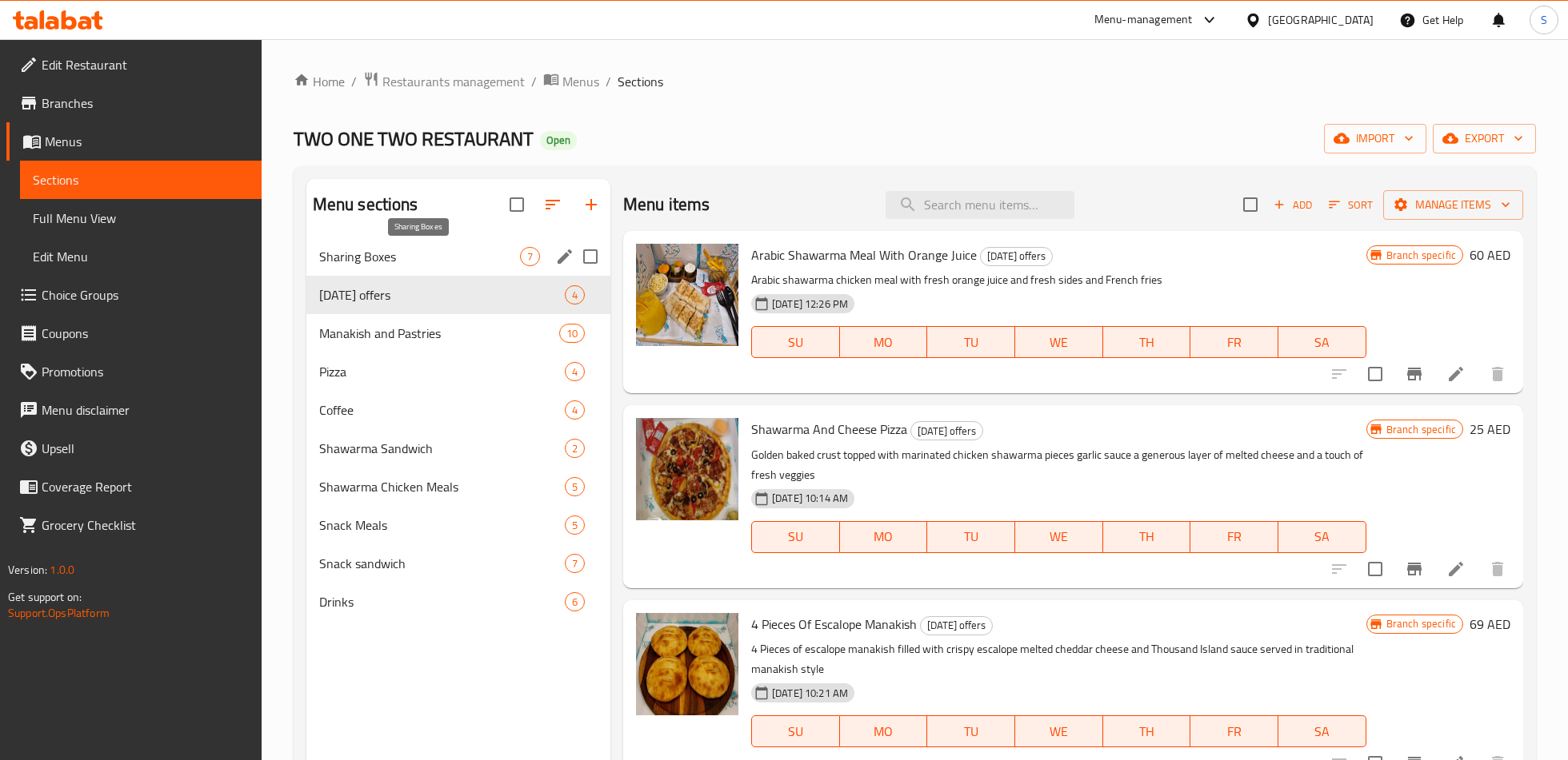
click at [465, 255] on span "Sharing Boxes" at bounding box center [419, 256] width 200 height 19
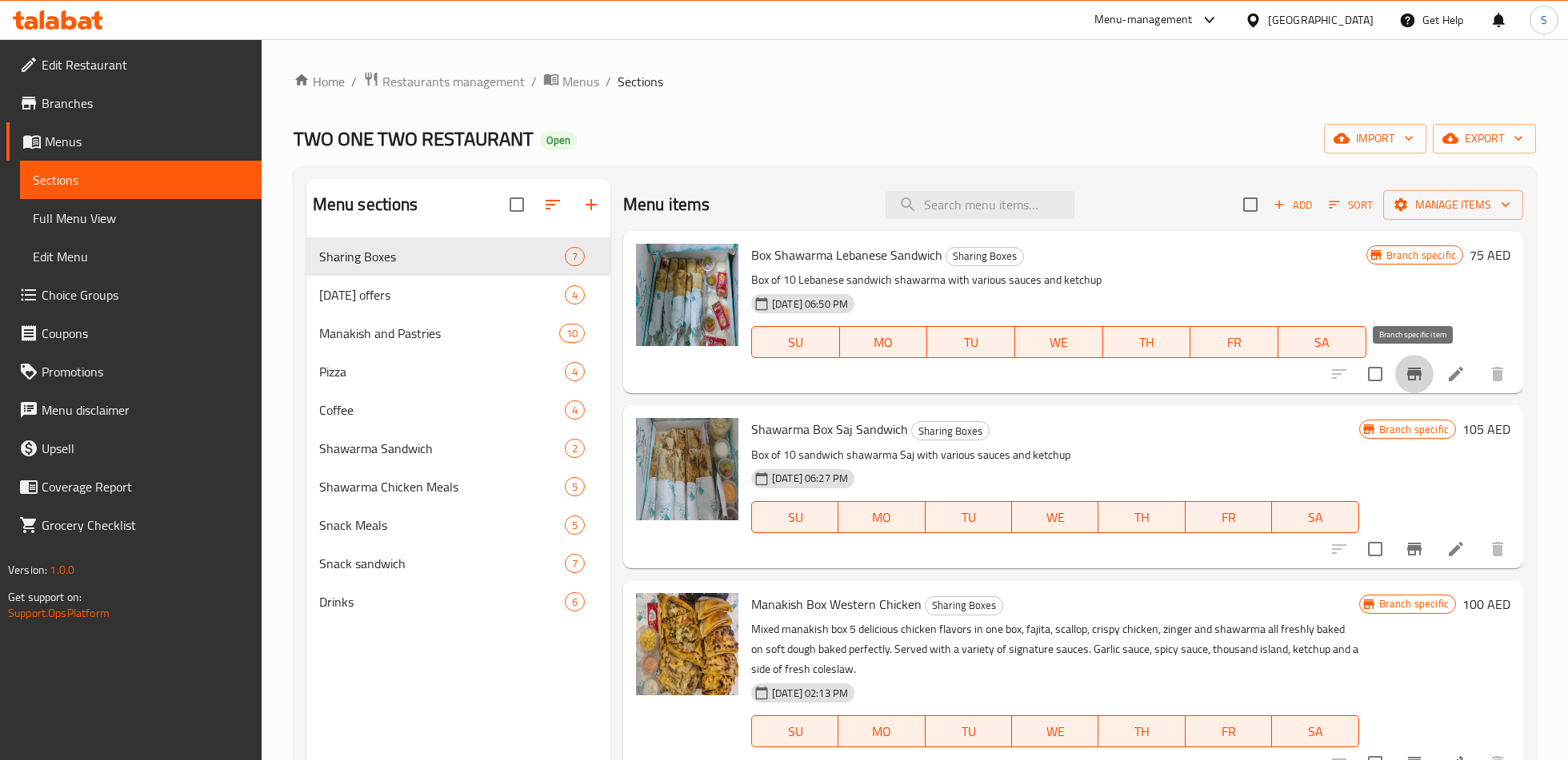
click at [1416, 375] on icon "Branch-specific-item" at bounding box center [1414, 374] width 19 height 19
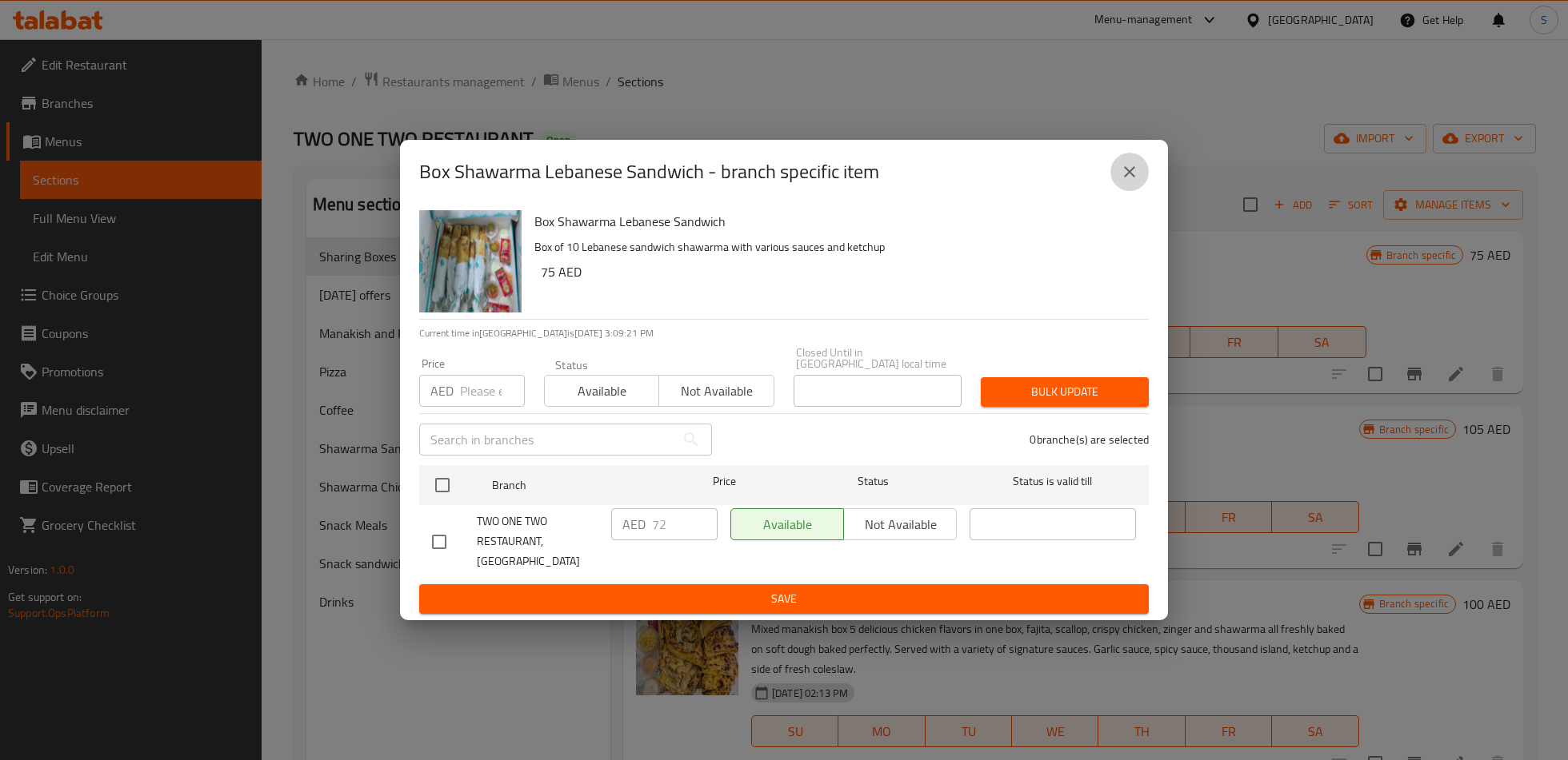
click at [1129, 191] on button "close" at bounding box center [1129, 172] width 39 height 39
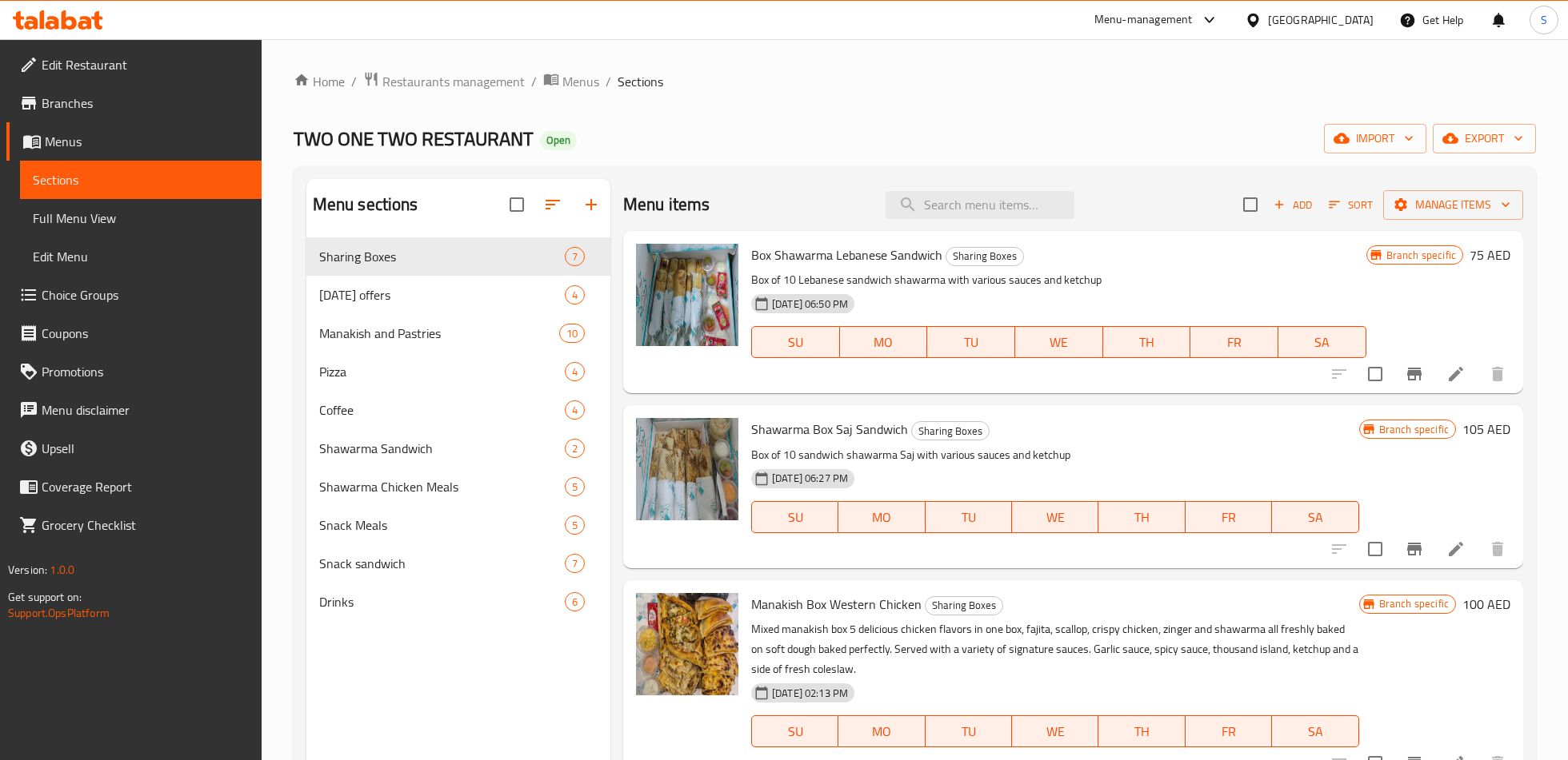
click at [1117, 145] on div "TWO ONE TWO RESTAURANT Open import export" at bounding box center [915, 138] width 1242 height 29
click at [341, 297] on span "[DATE] offers" at bounding box center [419, 295] width 200 height 19
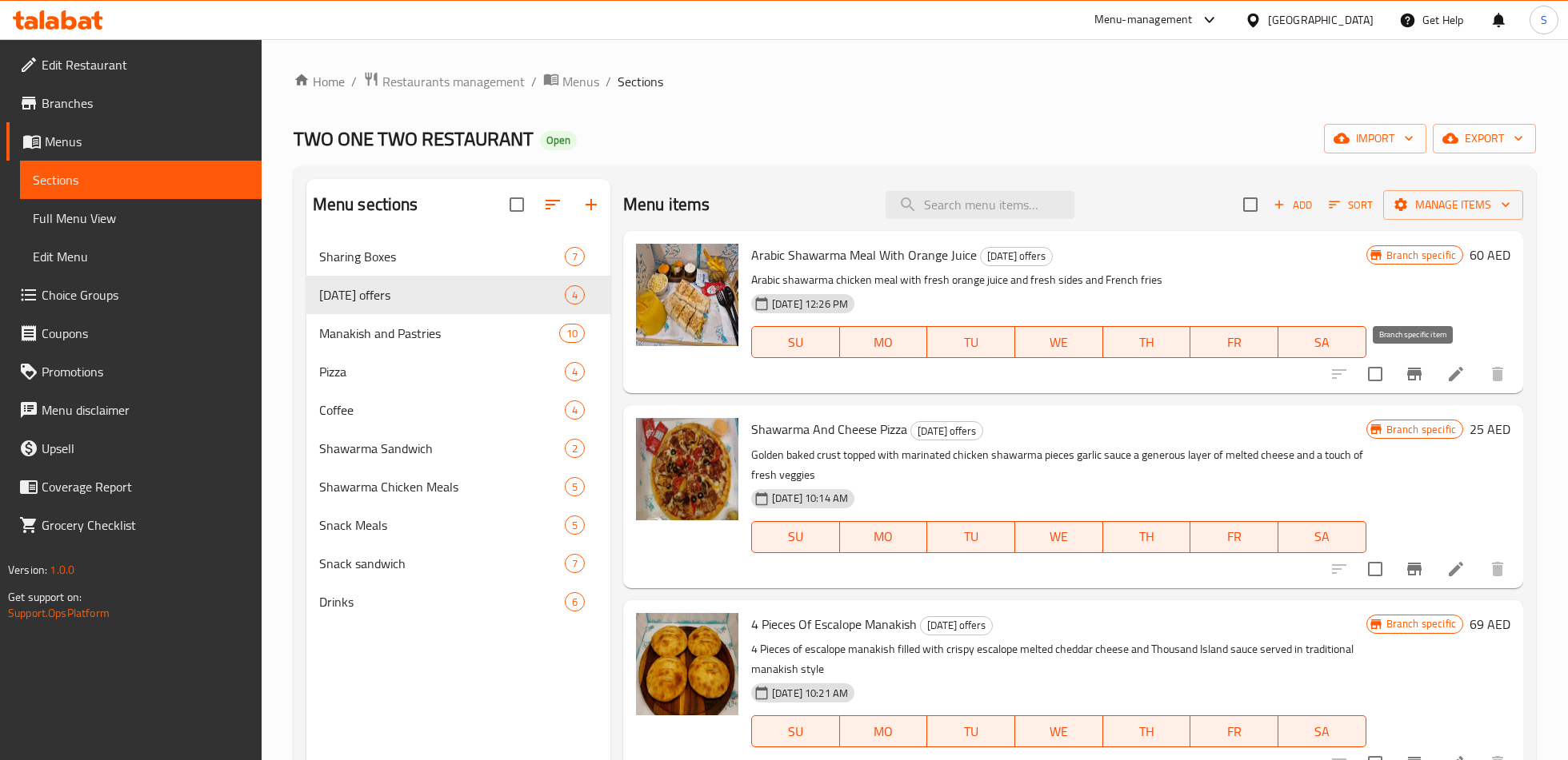
click at [1417, 368] on icon "Branch-specific-item" at bounding box center [1414, 374] width 19 height 19
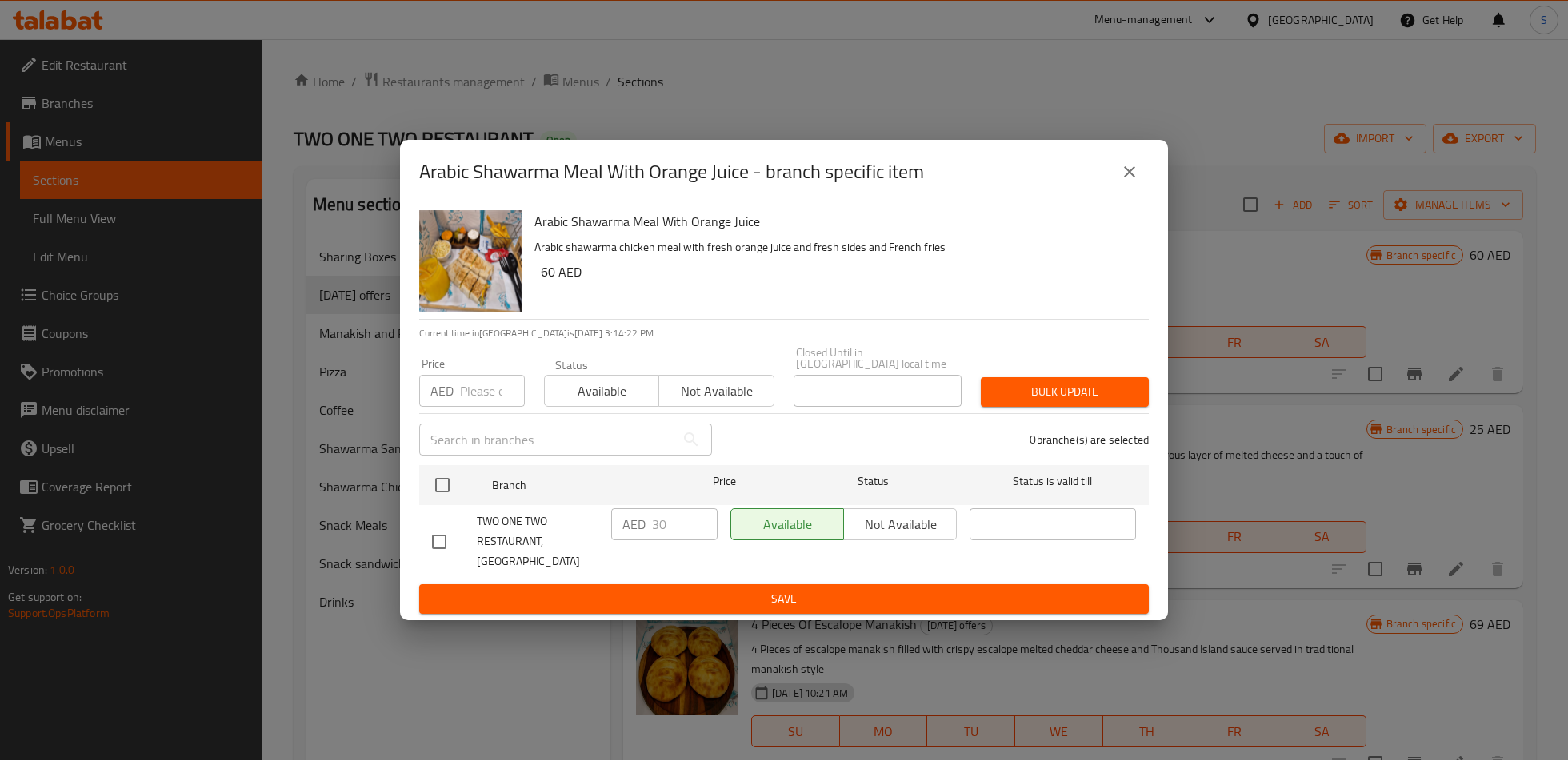
click at [445, 544] on input "checkbox" at bounding box center [439, 542] width 34 height 34
checkbox input "true"
click at [653, 531] on input "30" at bounding box center [685, 524] width 66 height 32
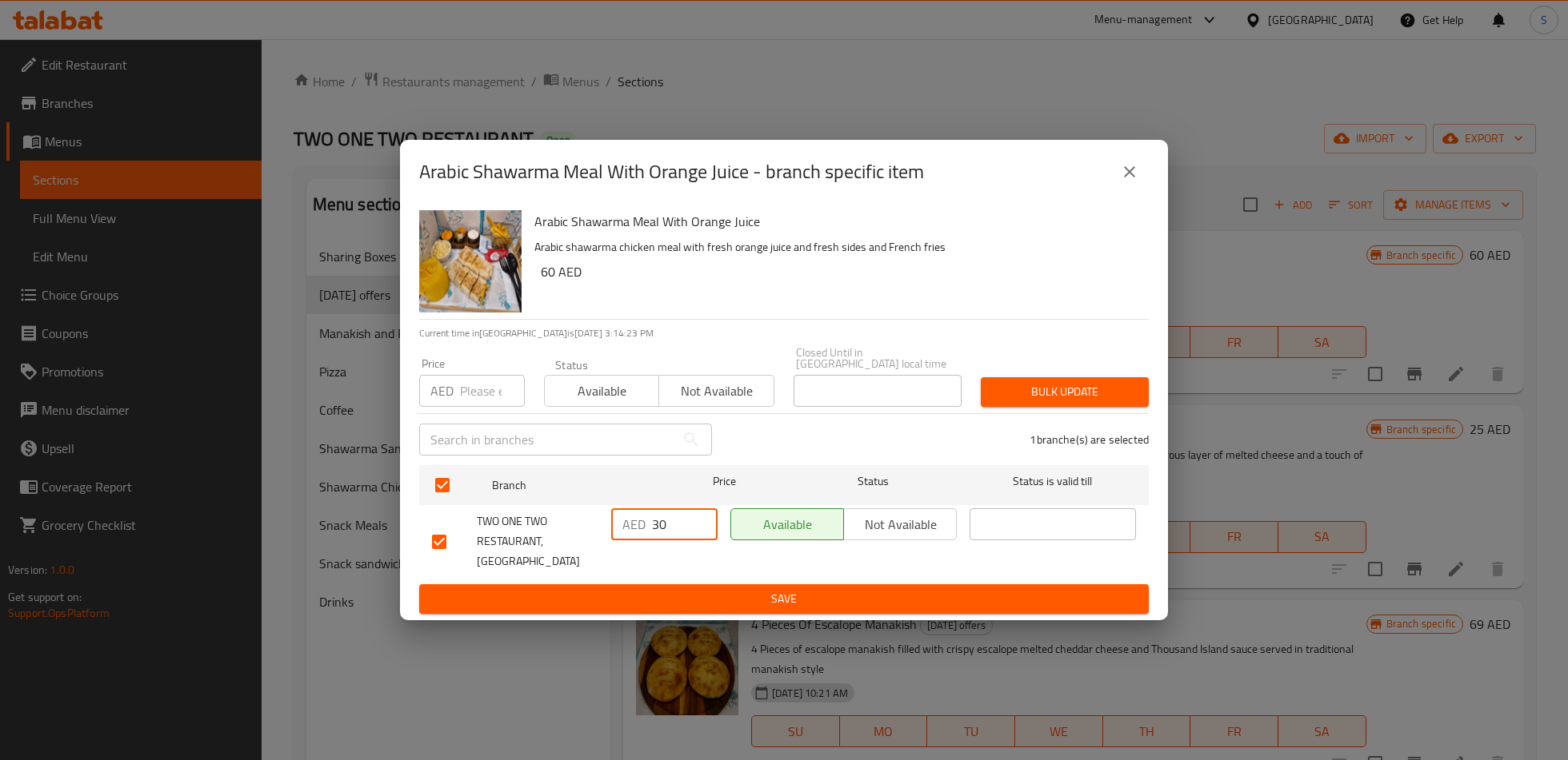
click at [653, 531] on input "30" at bounding box center [685, 524] width 66 height 32
type input "39"
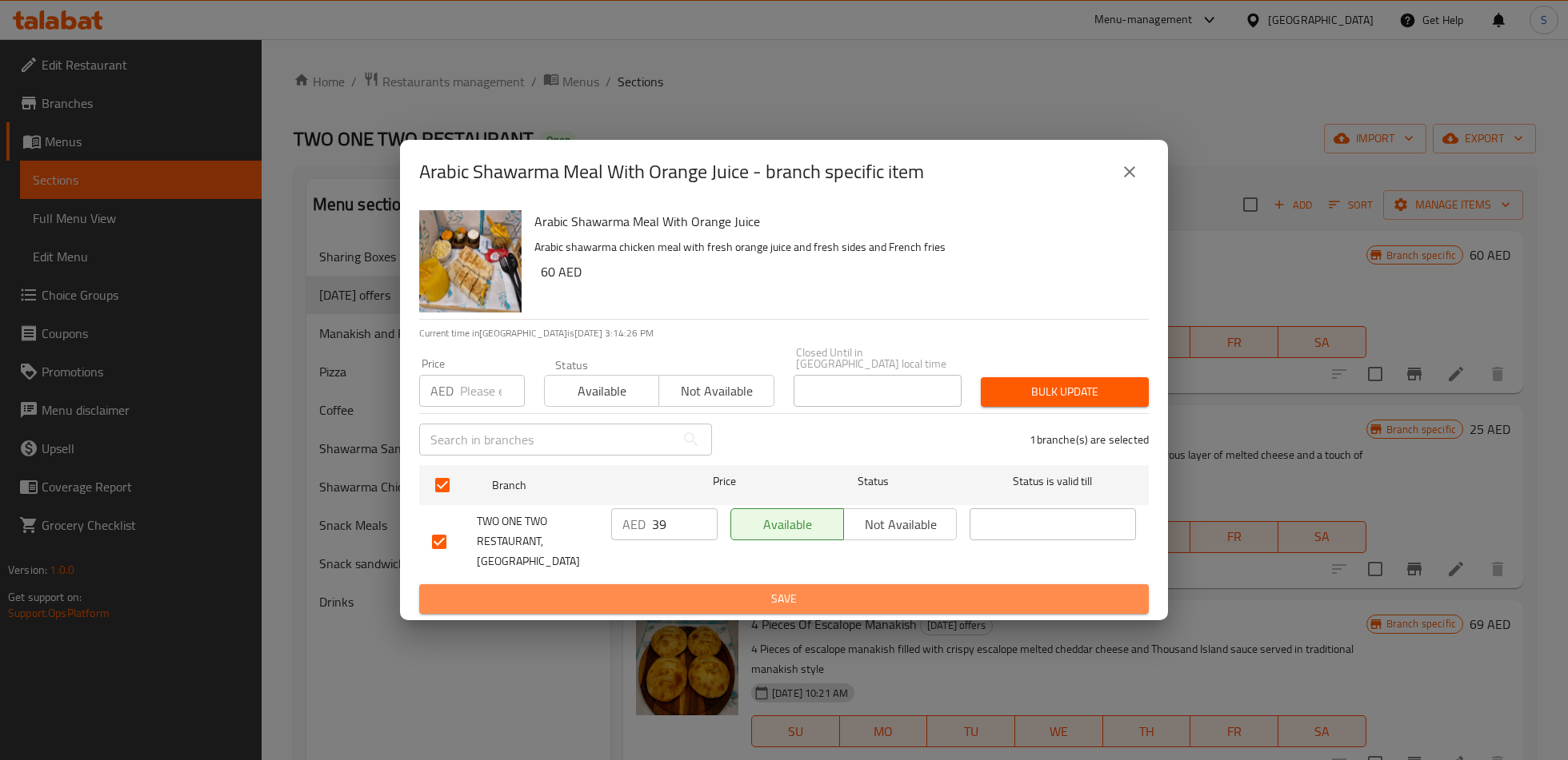
click at [691, 598] on button "Save" at bounding box center [784, 598] width 729 height 29
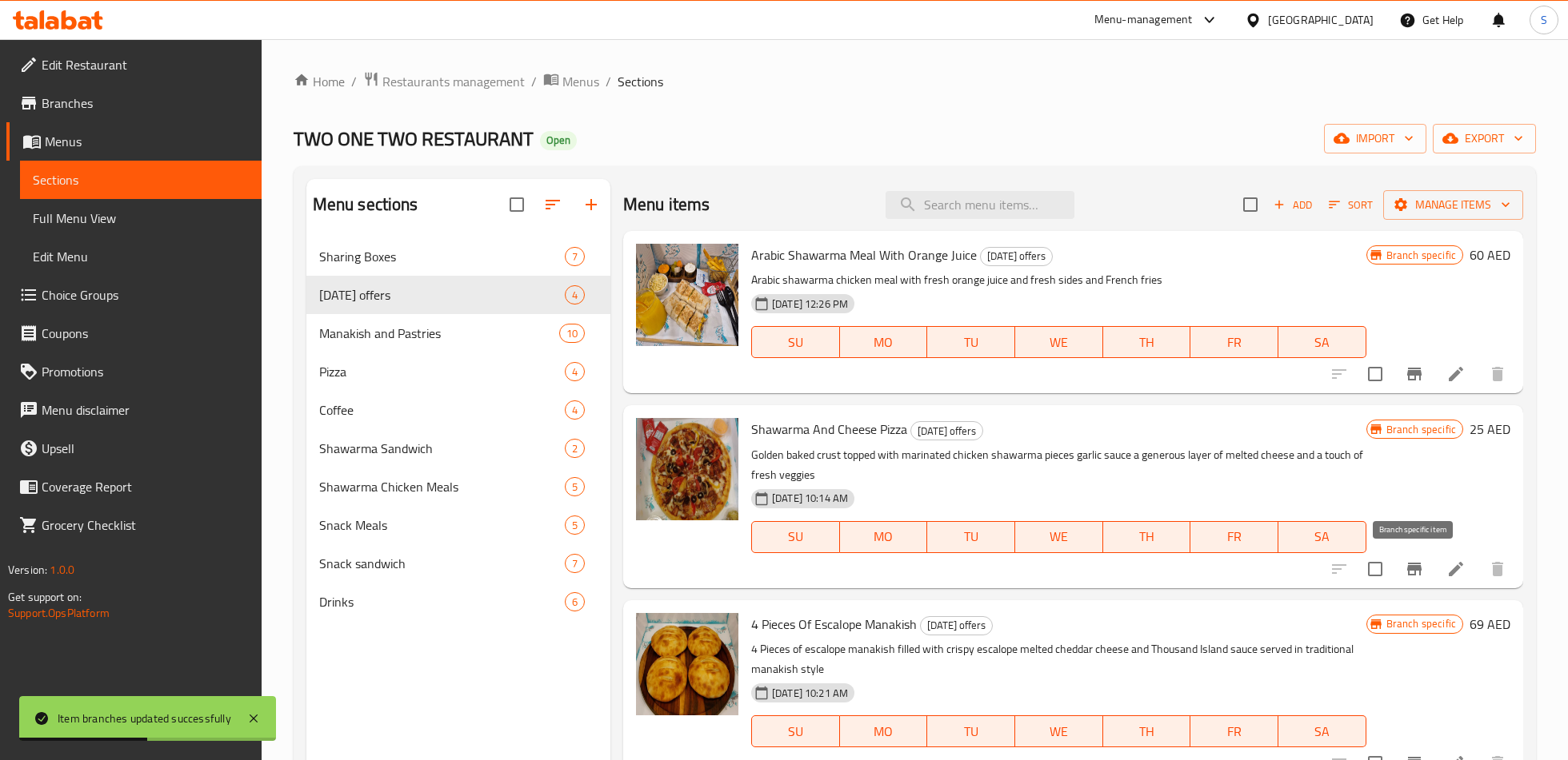
click at [1411, 571] on icon "Branch-specific-item" at bounding box center [1414, 569] width 19 height 19
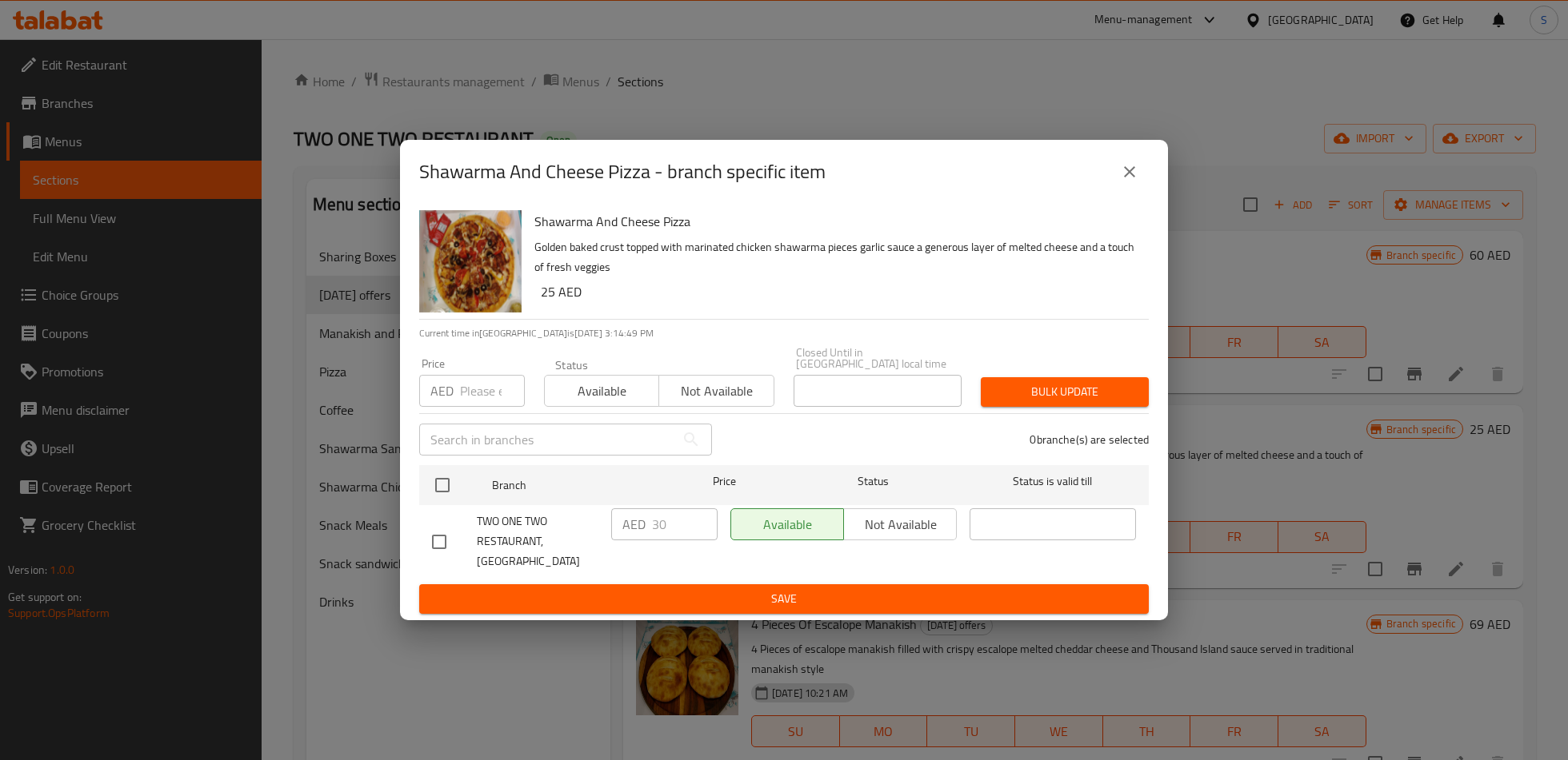
click at [433, 543] on input "checkbox" at bounding box center [439, 542] width 34 height 34
checkbox input "true"
click at [656, 539] on input "30" at bounding box center [685, 524] width 66 height 32
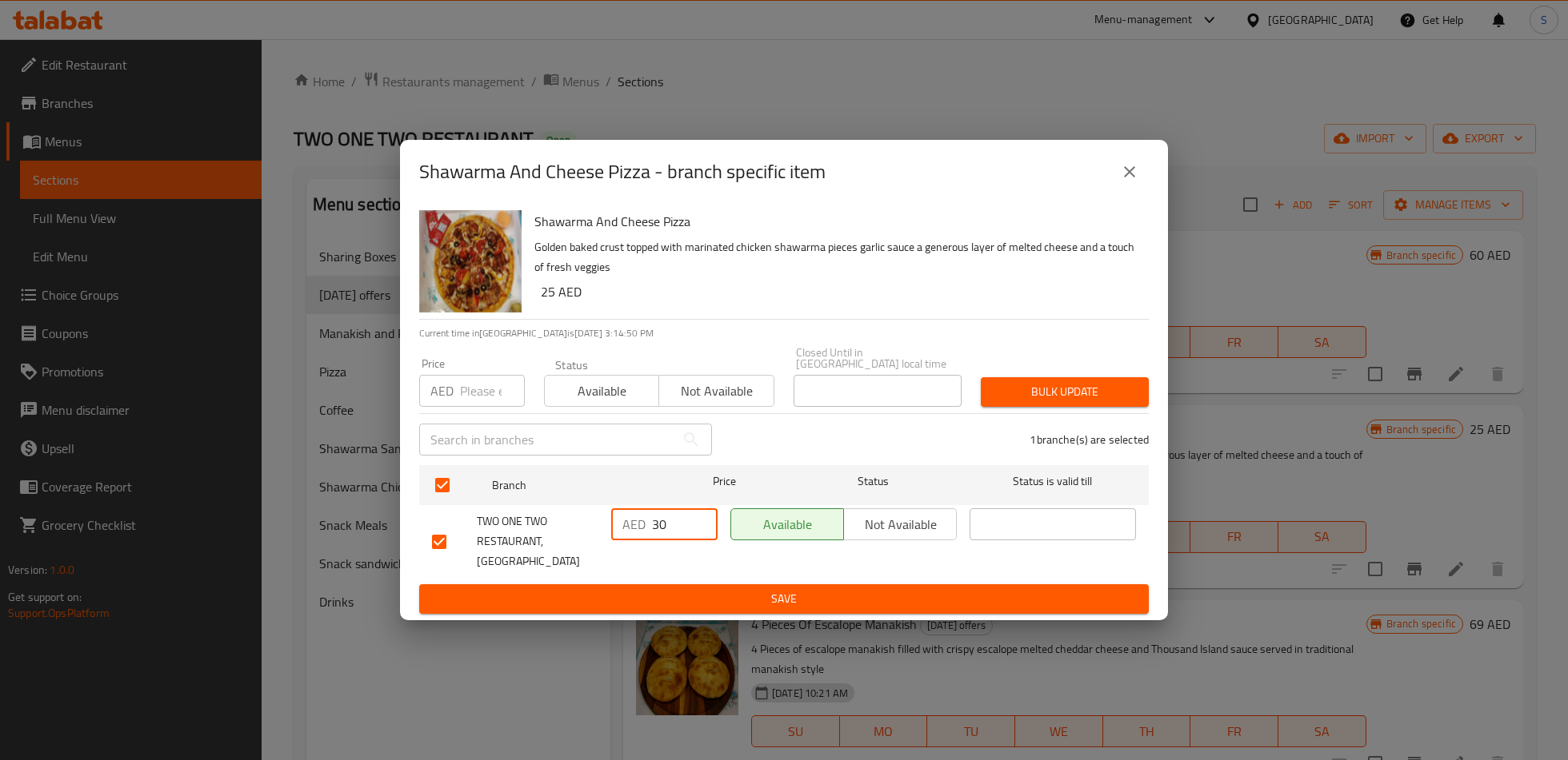
click at [656, 539] on input "30" at bounding box center [685, 524] width 66 height 32
type input "38"
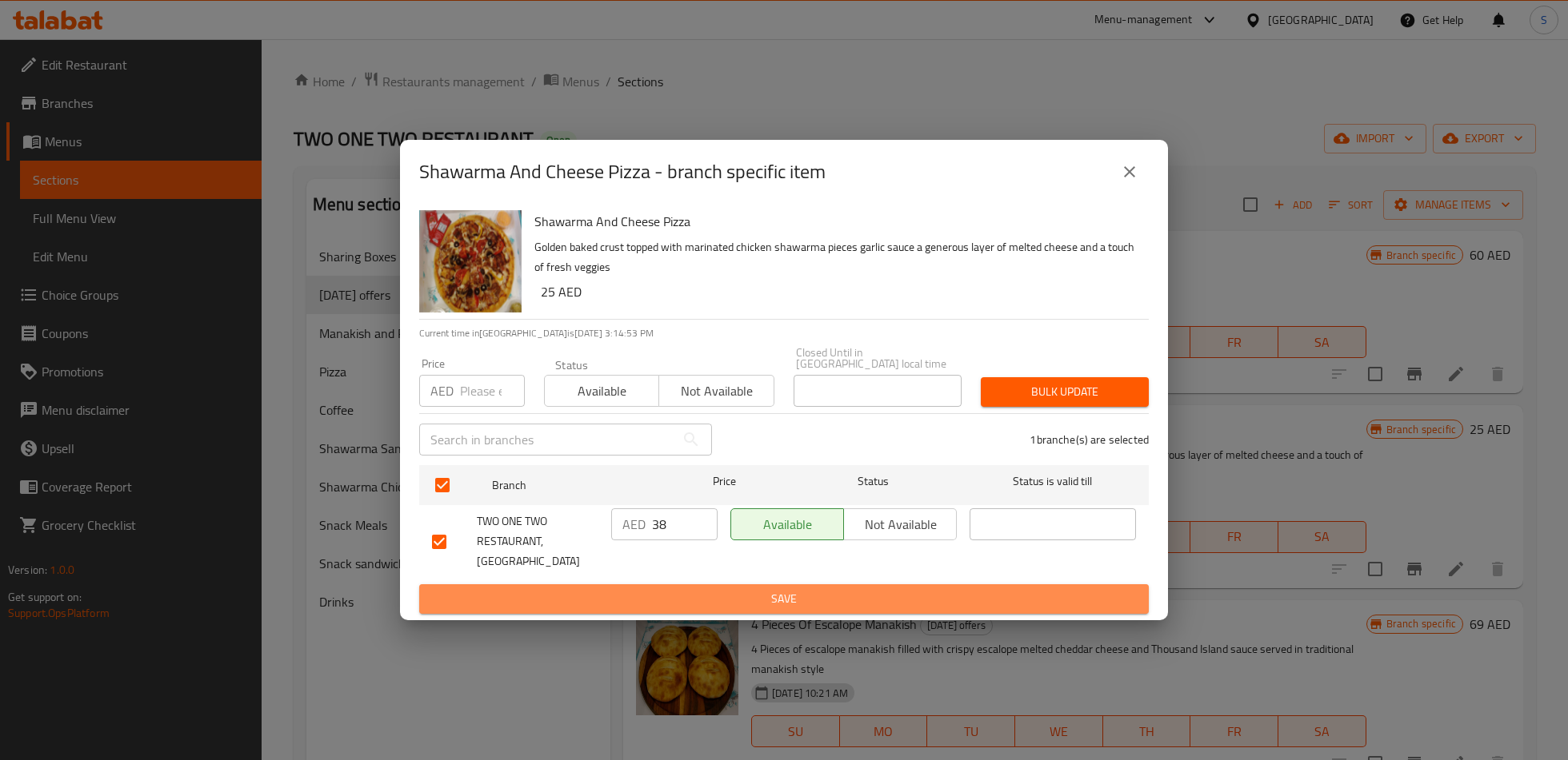
click at [696, 589] on span "Save" at bounding box center [784, 599] width 704 height 20
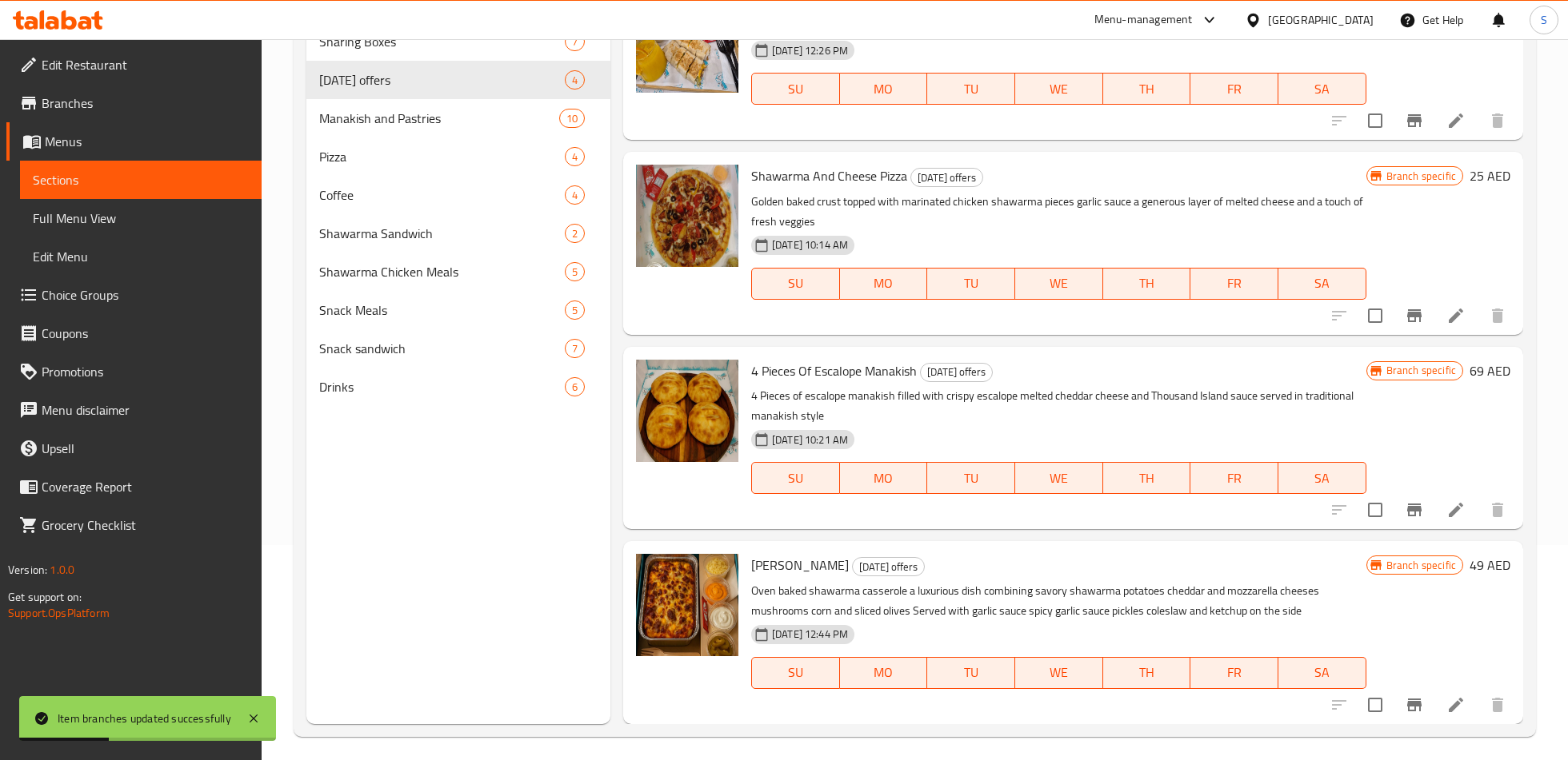
scroll to position [224, 0]
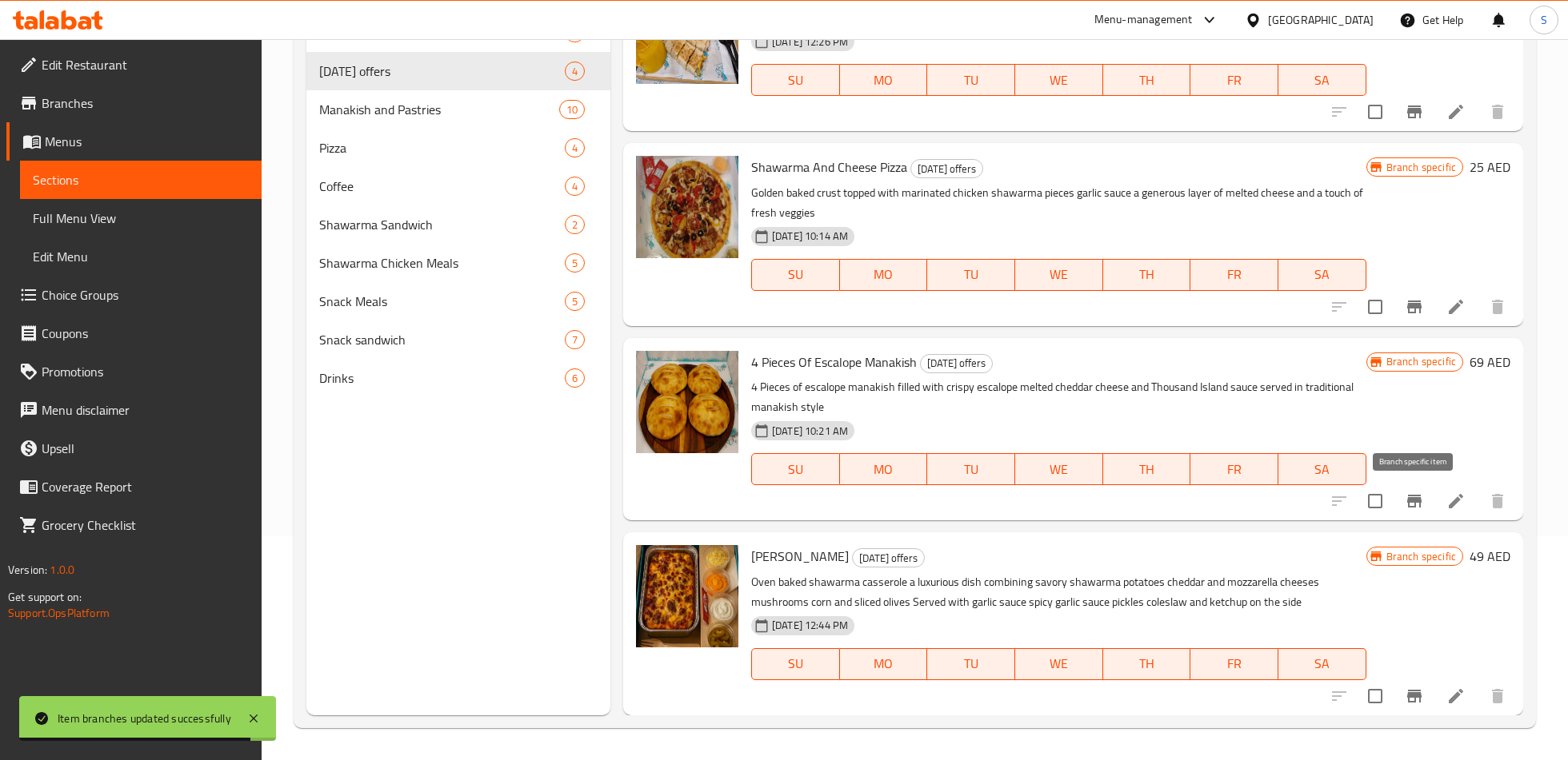
click at [1409, 502] on icon "Branch-specific-item" at bounding box center [1414, 501] width 14 height 13
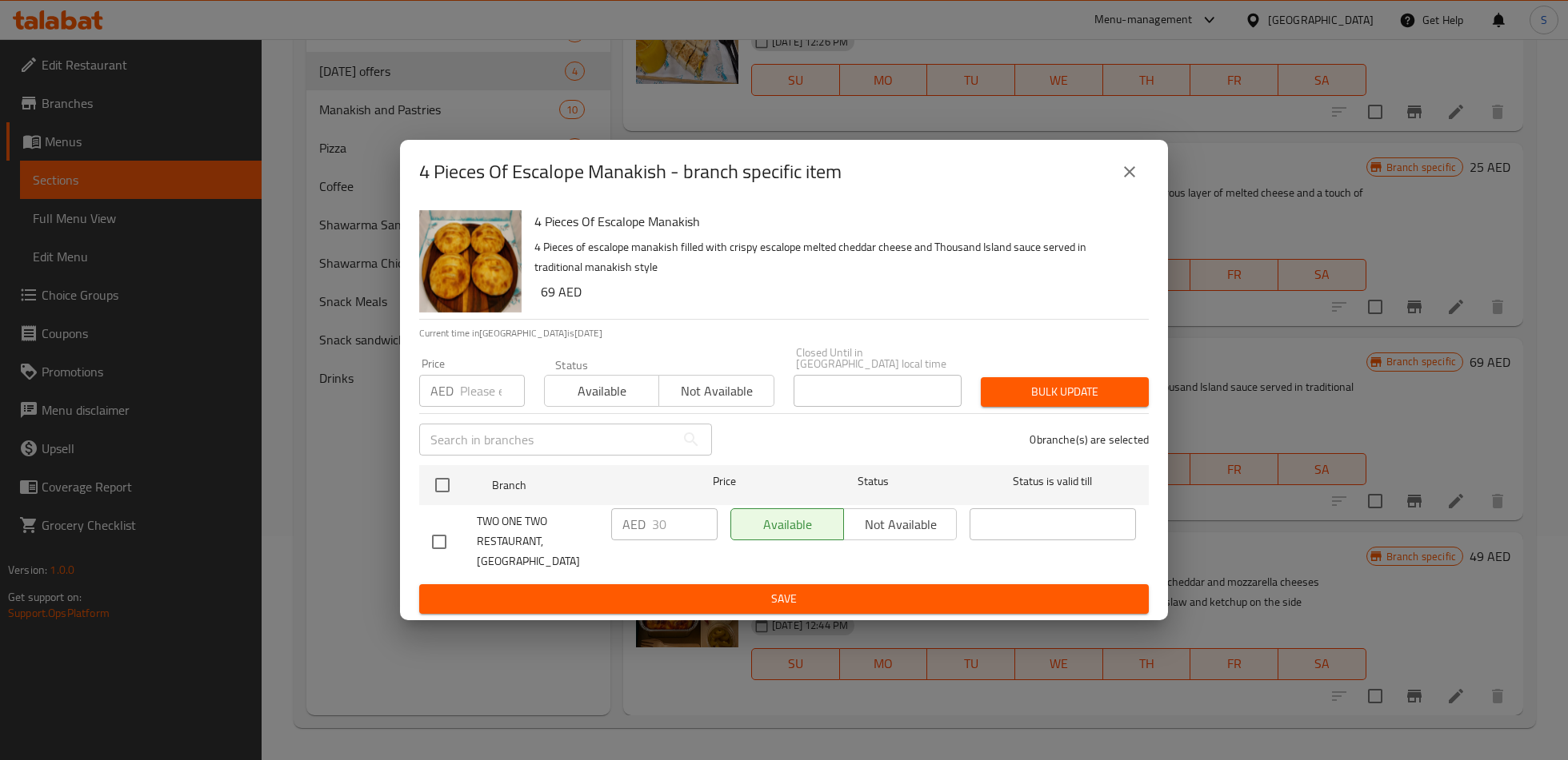
click at [434, 550] on input "checkbox" at bounding box center [439, 542] width 34 height 34
checkbox input "true"
click at [659, 540] on input "30" at bounding box center [685, 524] width 66 height 32
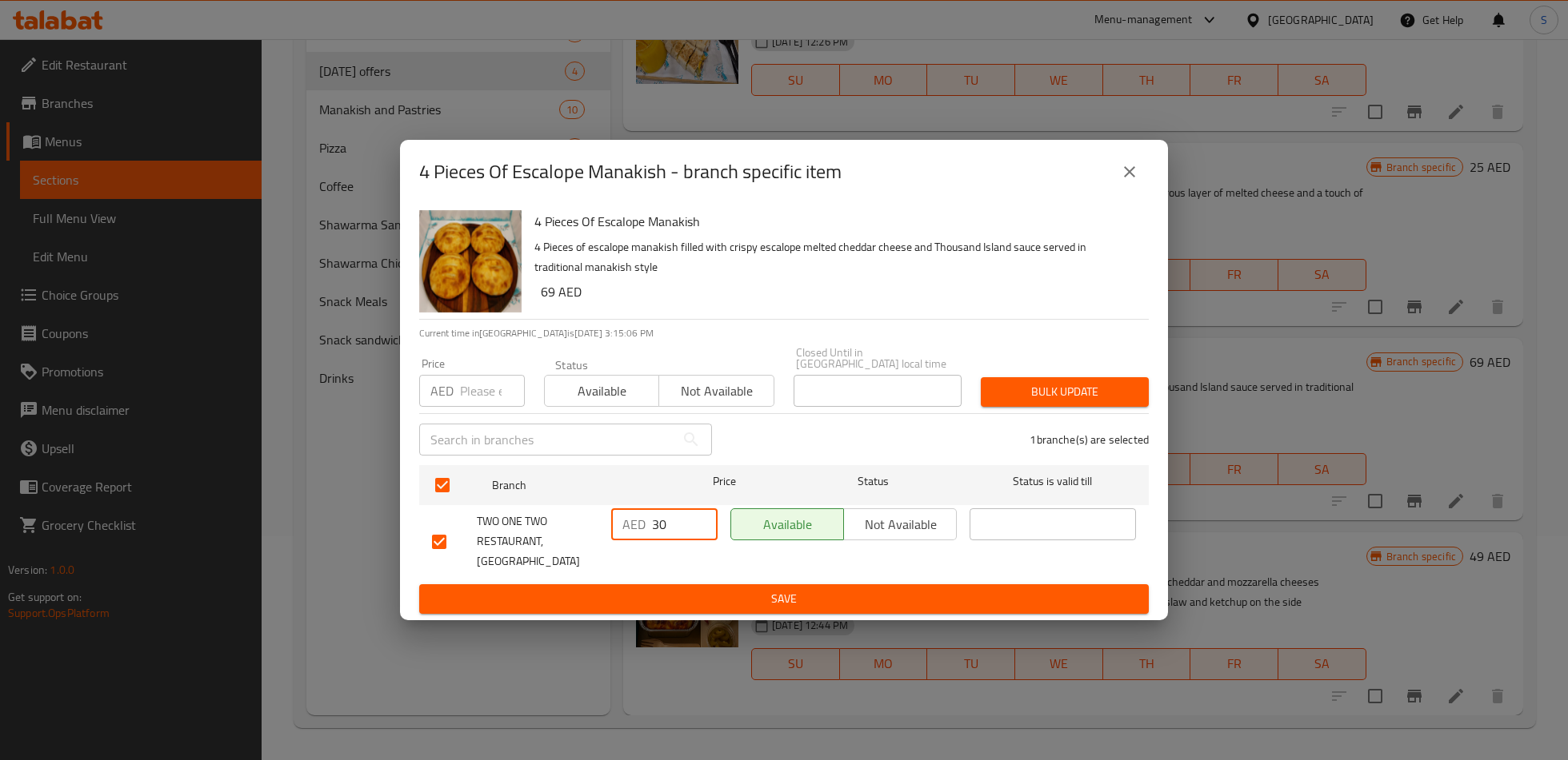
click at [659, 540] on input "30" at bounding box center [685, 524] width 66 height 32
type input "44"
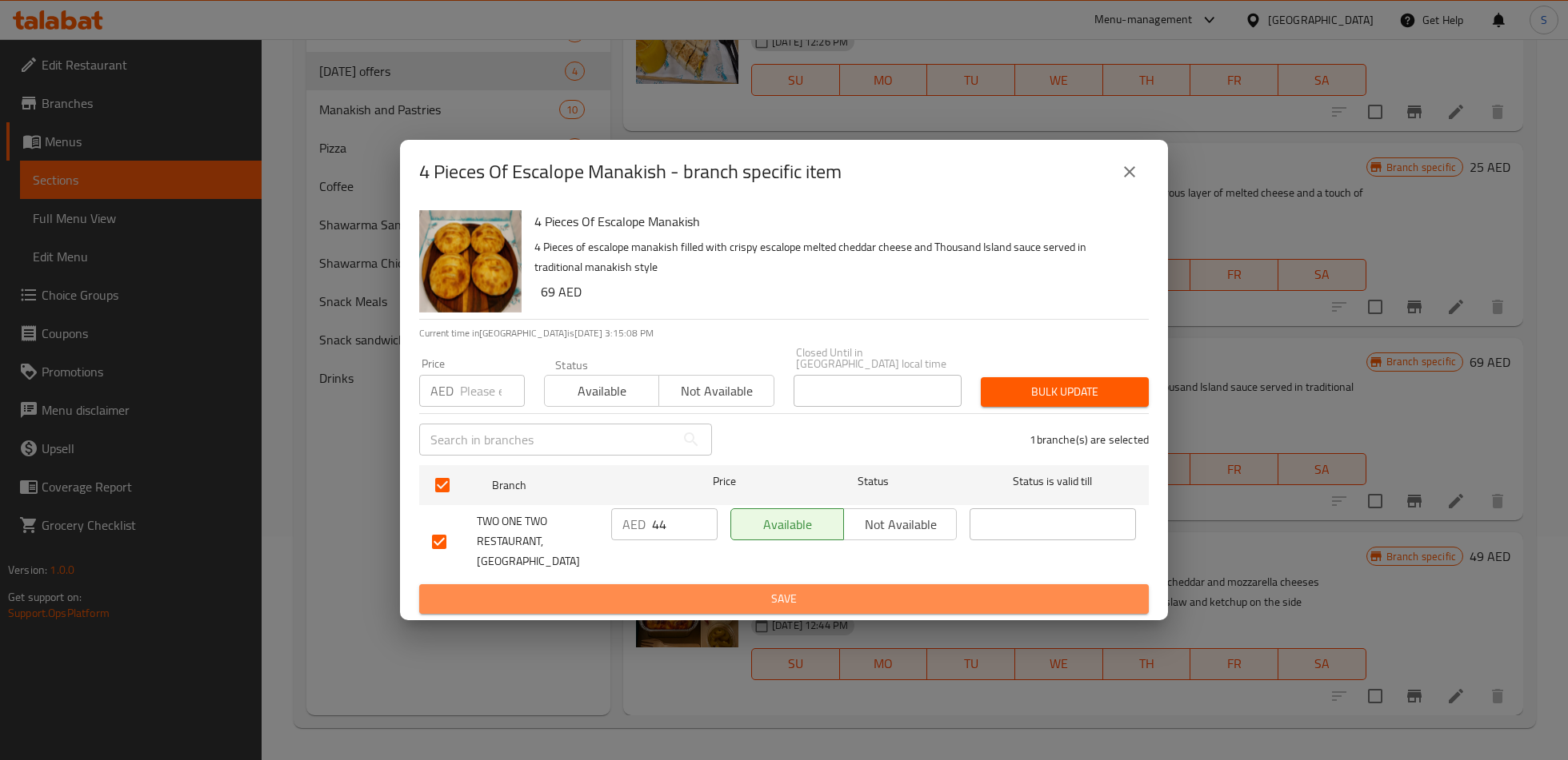
click at [696, 590] on span "Save" at bounding box center [784, 599] width 704 height 20
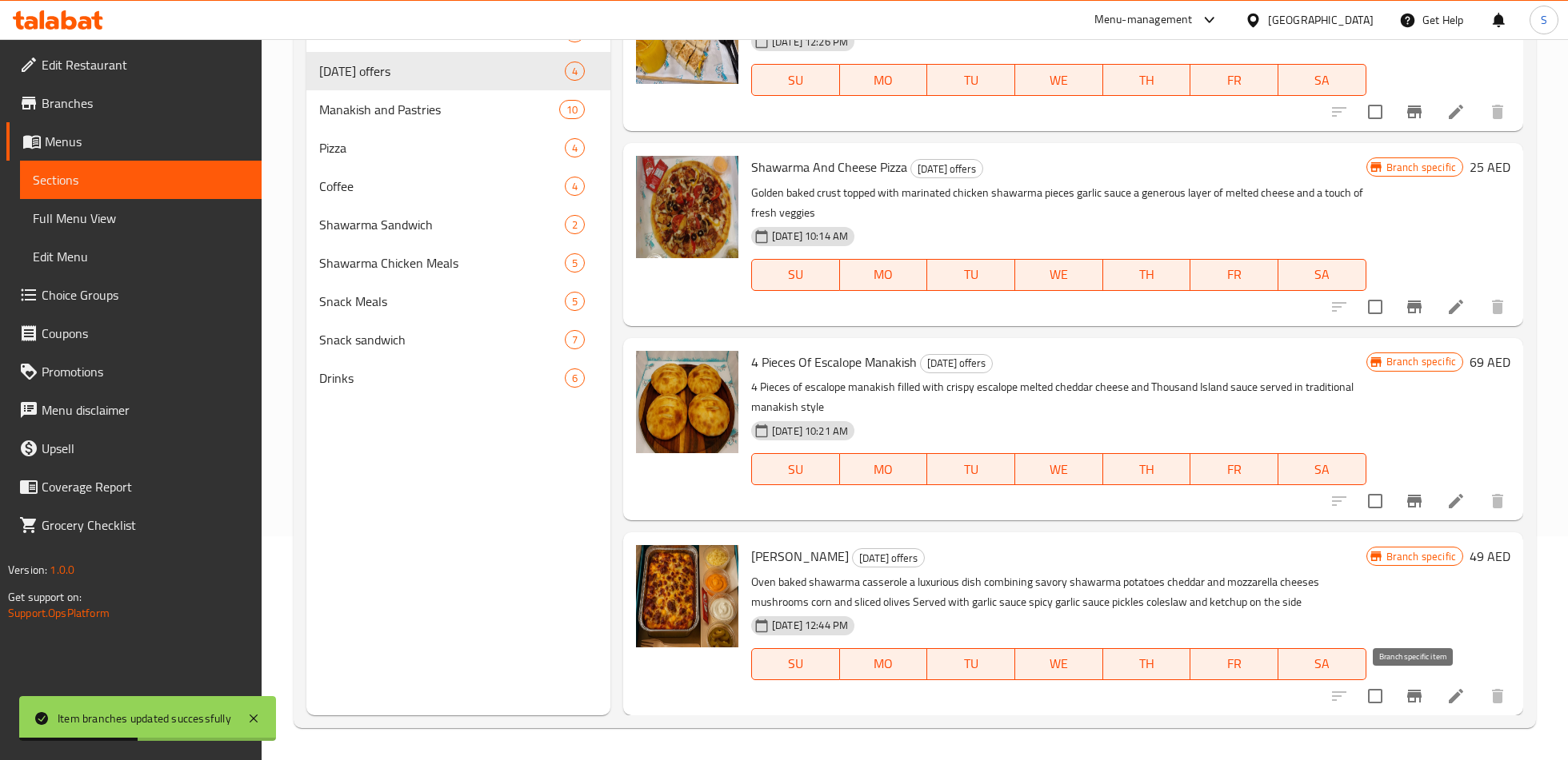
click at [1415, 693] on icon "Branch-specific-item" at bounding box center [1414, 696] width 14 height 13
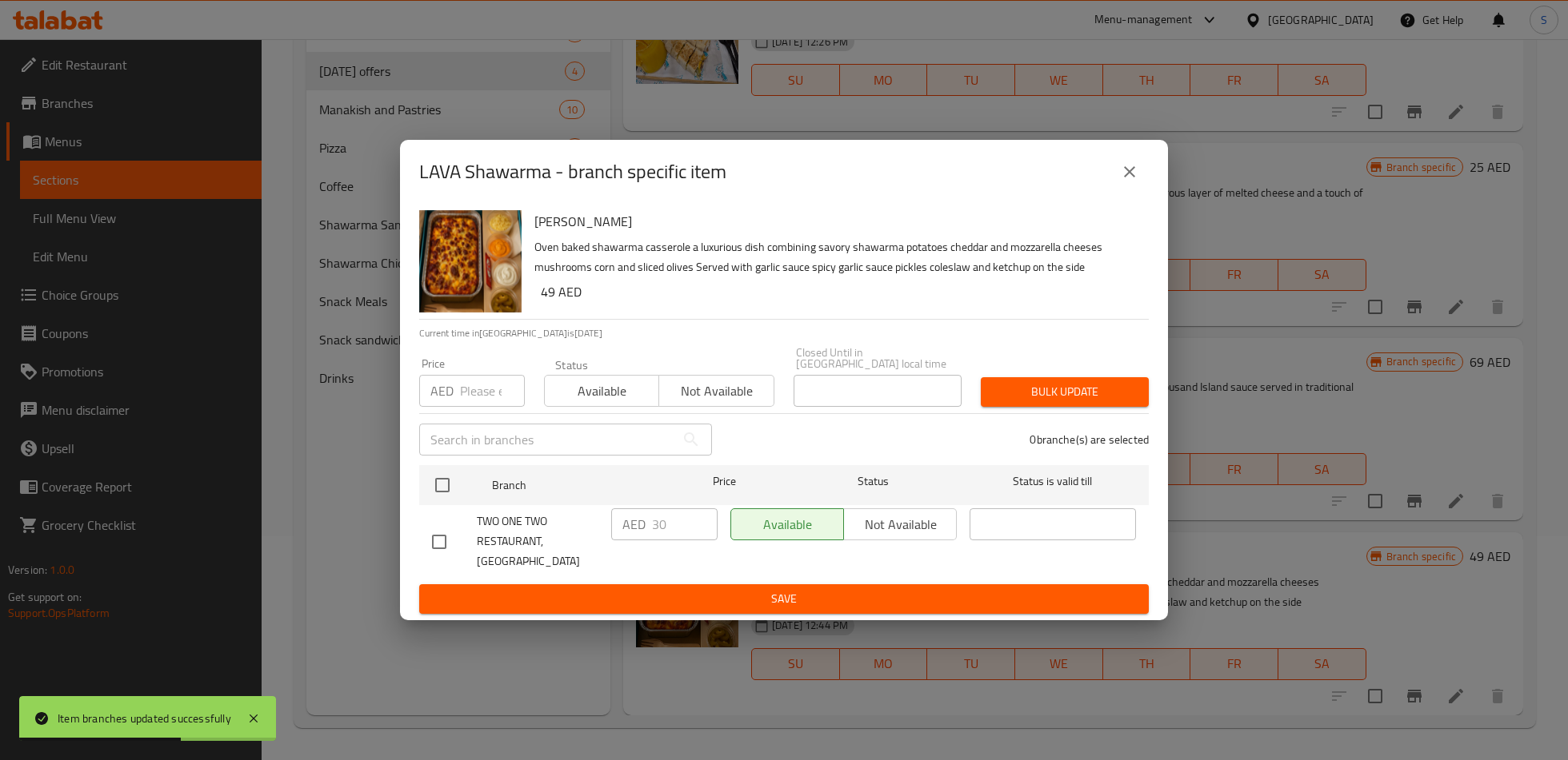
click at [440, 529] on input "checkbox" at bounding box center [439, 542] width 34 height 34
checkbox input "true"
click at [659, 534] on input "30" at bounding box center [685, 524] width 66 height 32
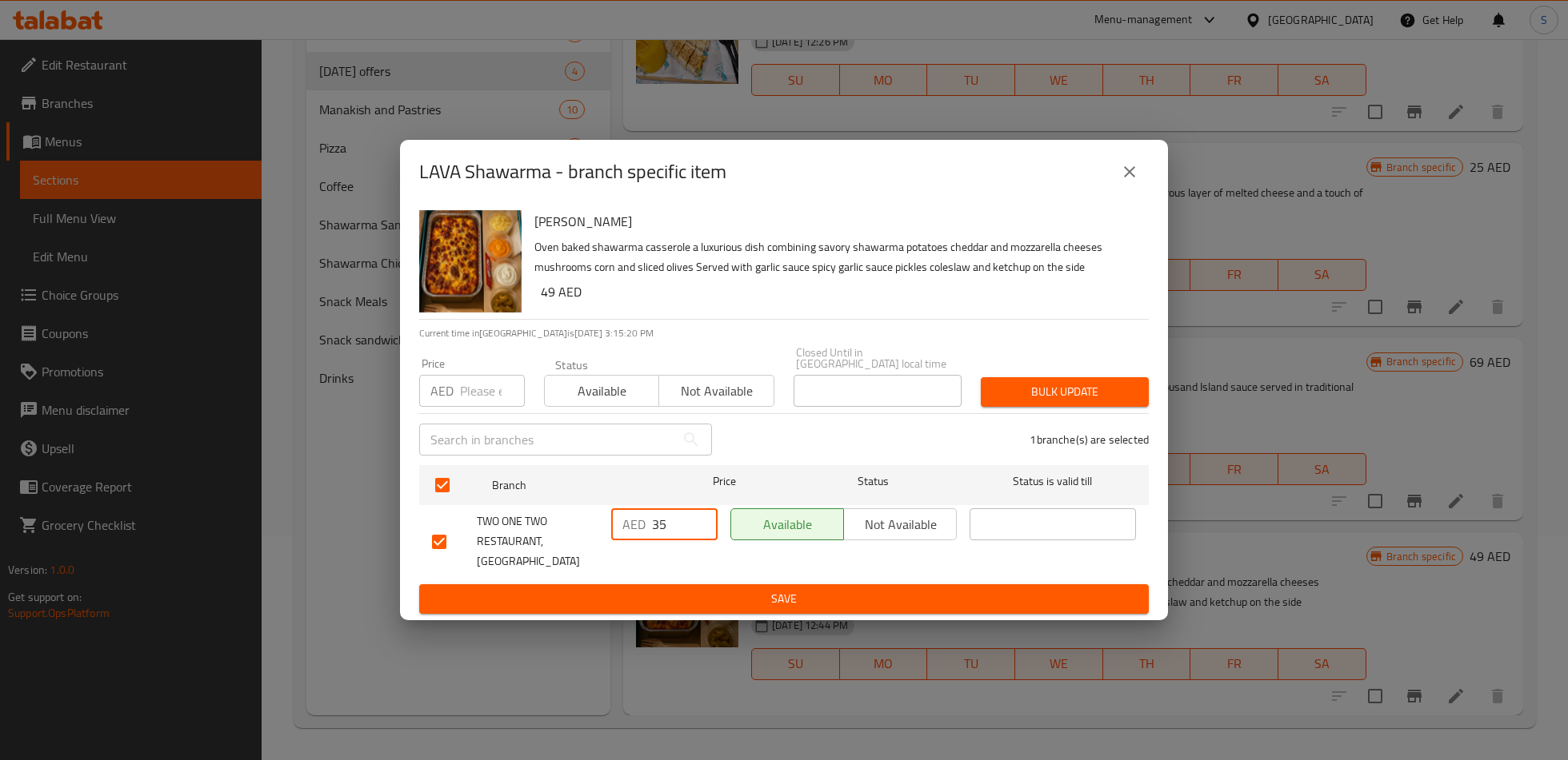
type input "35"
click at [684, 589] on span "Save" at bounding box center [784, 599] width 704 height 20
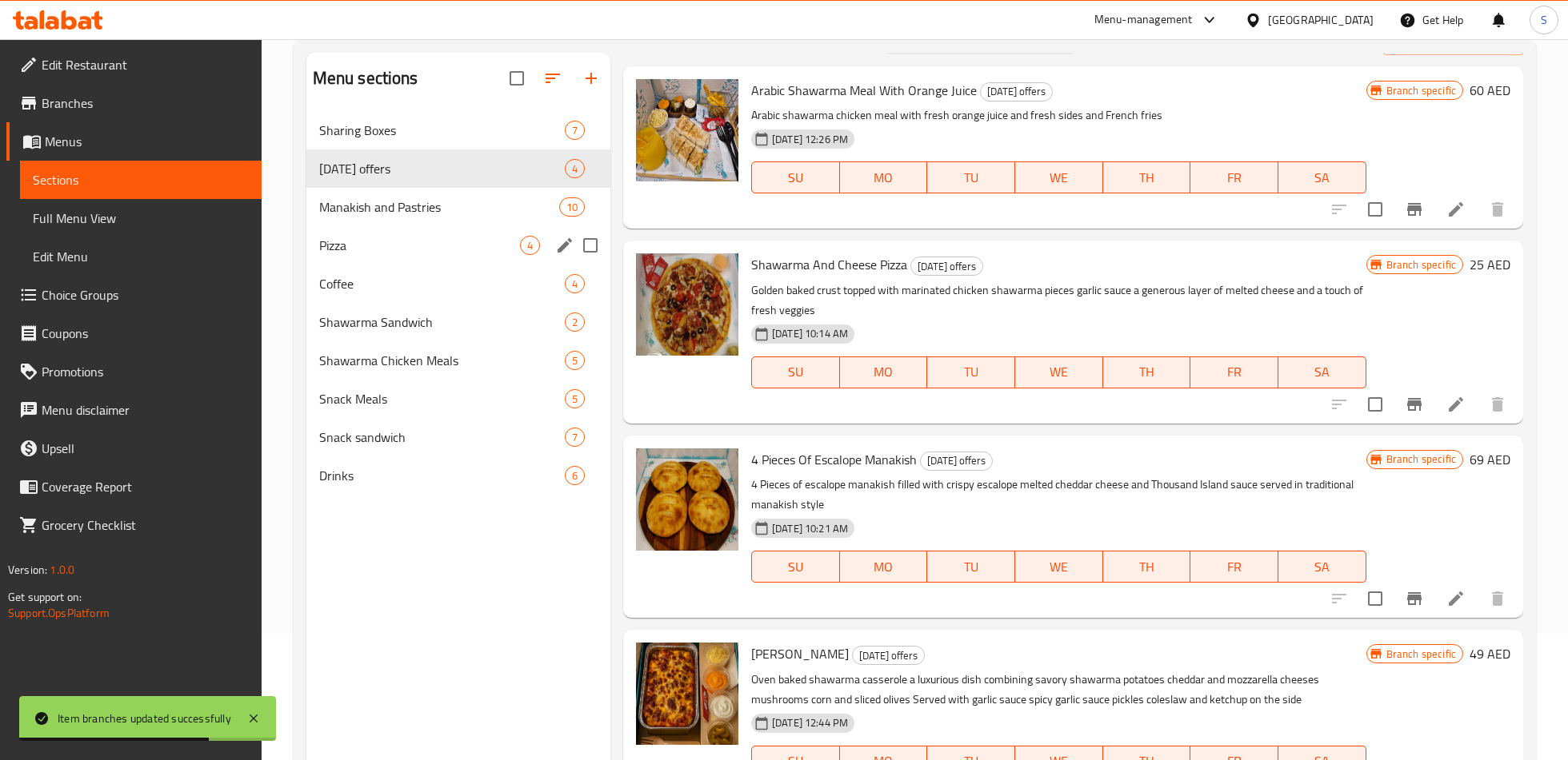
scroll to position [0, 0]
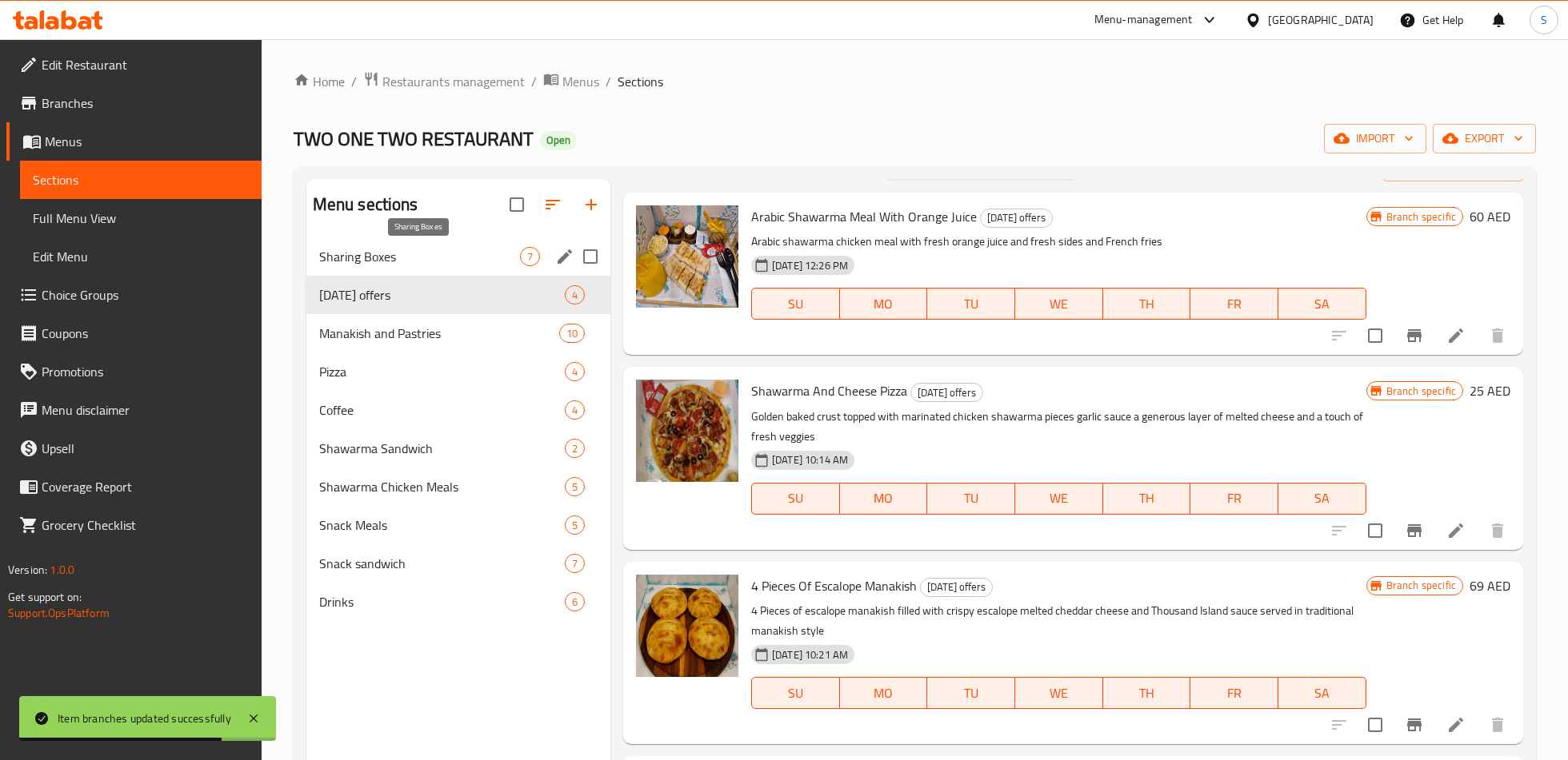
click at [404, 261] on span "Sharing Boxes" at bounding box center [419, 256] width 200 height 19
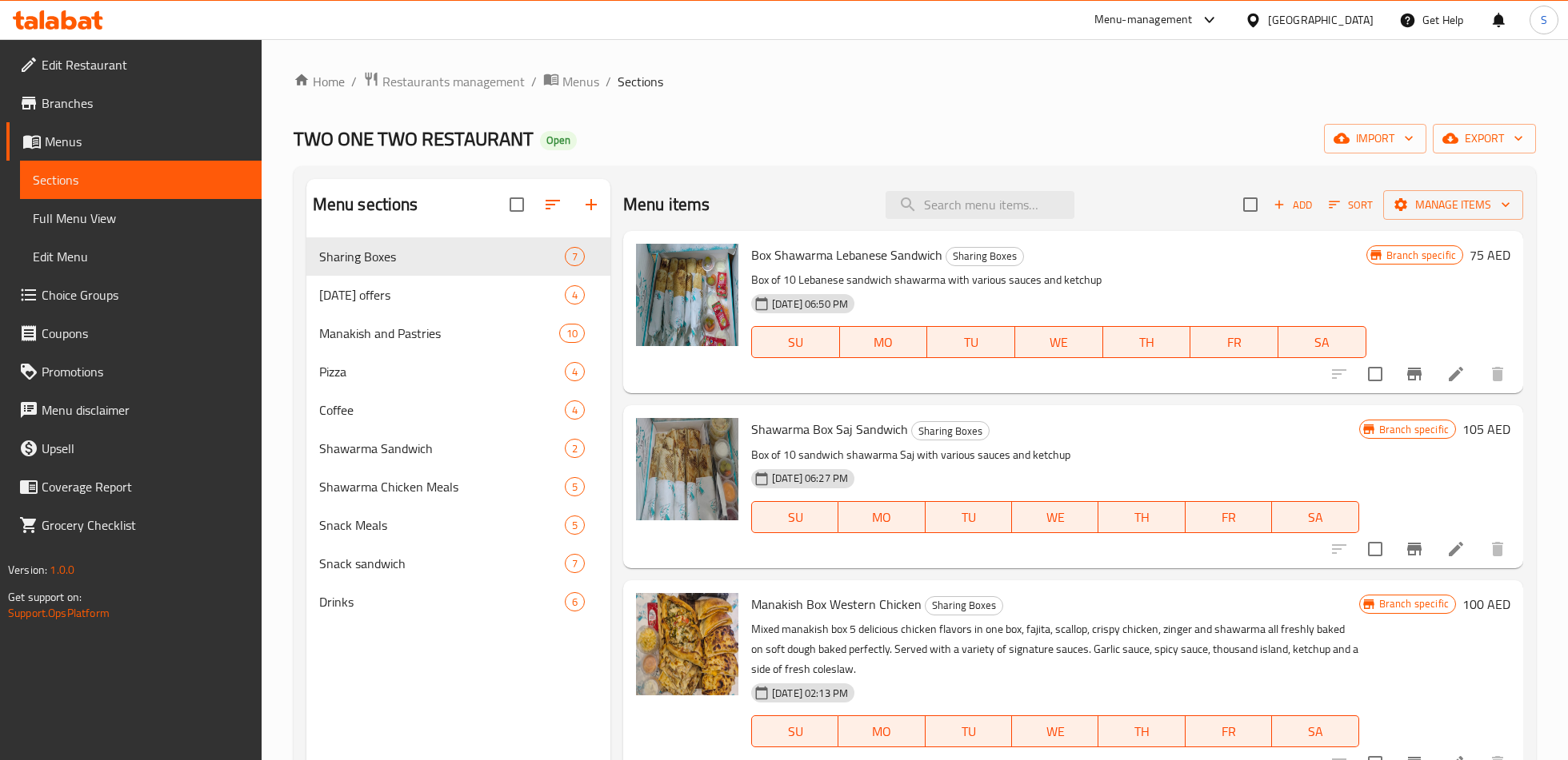
click at [1417, 364] on button "Branch-specific-item" at bounding box center [1414, 375] width 39 height 39
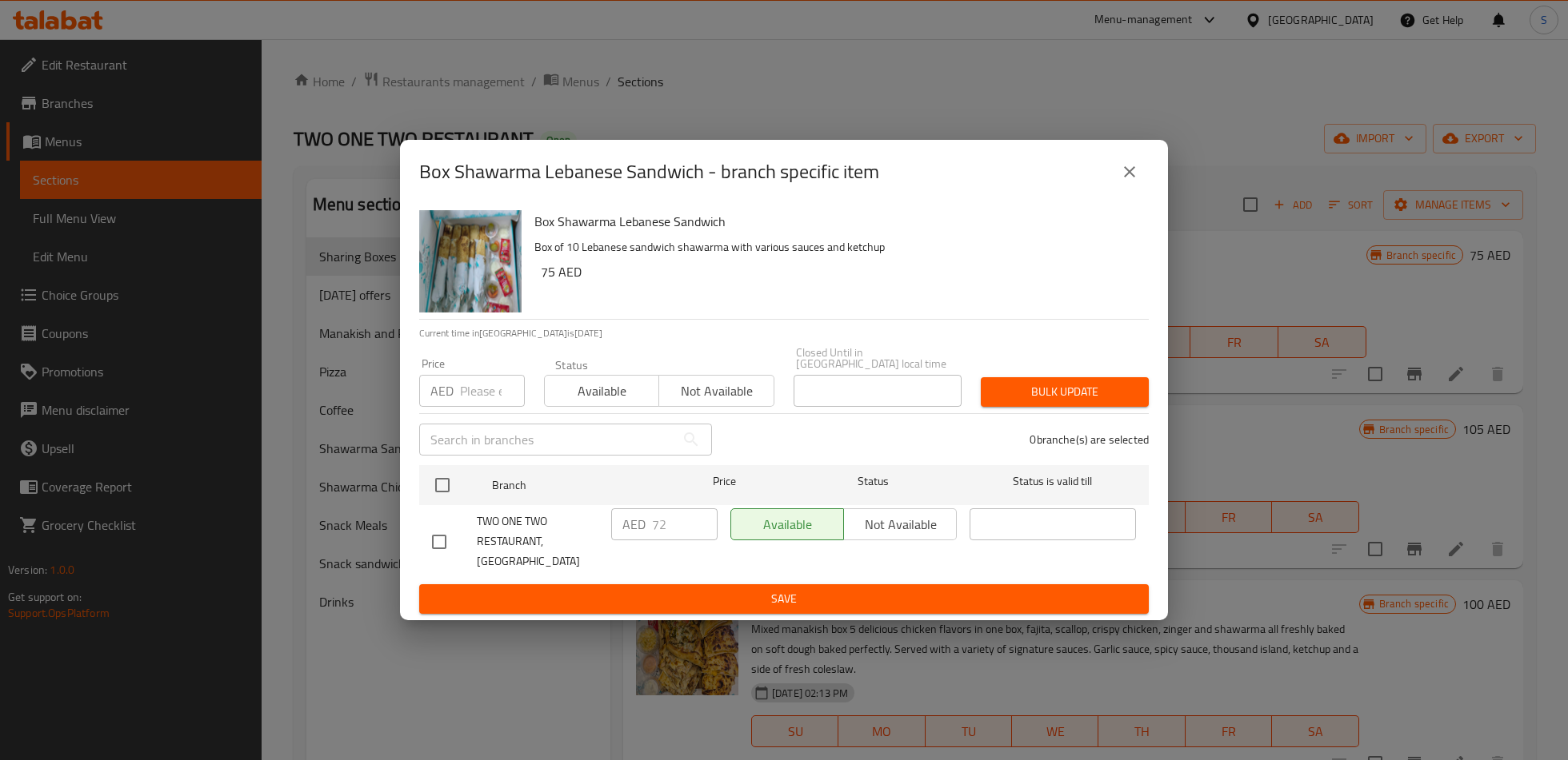
click at [428, 552] on input "checkbox" at bounding box center [439, 542] width 34 height 34
checkbox input "true"
click at [673, 537] on input "72" at bounding box center [685, 524] width 66 height 32
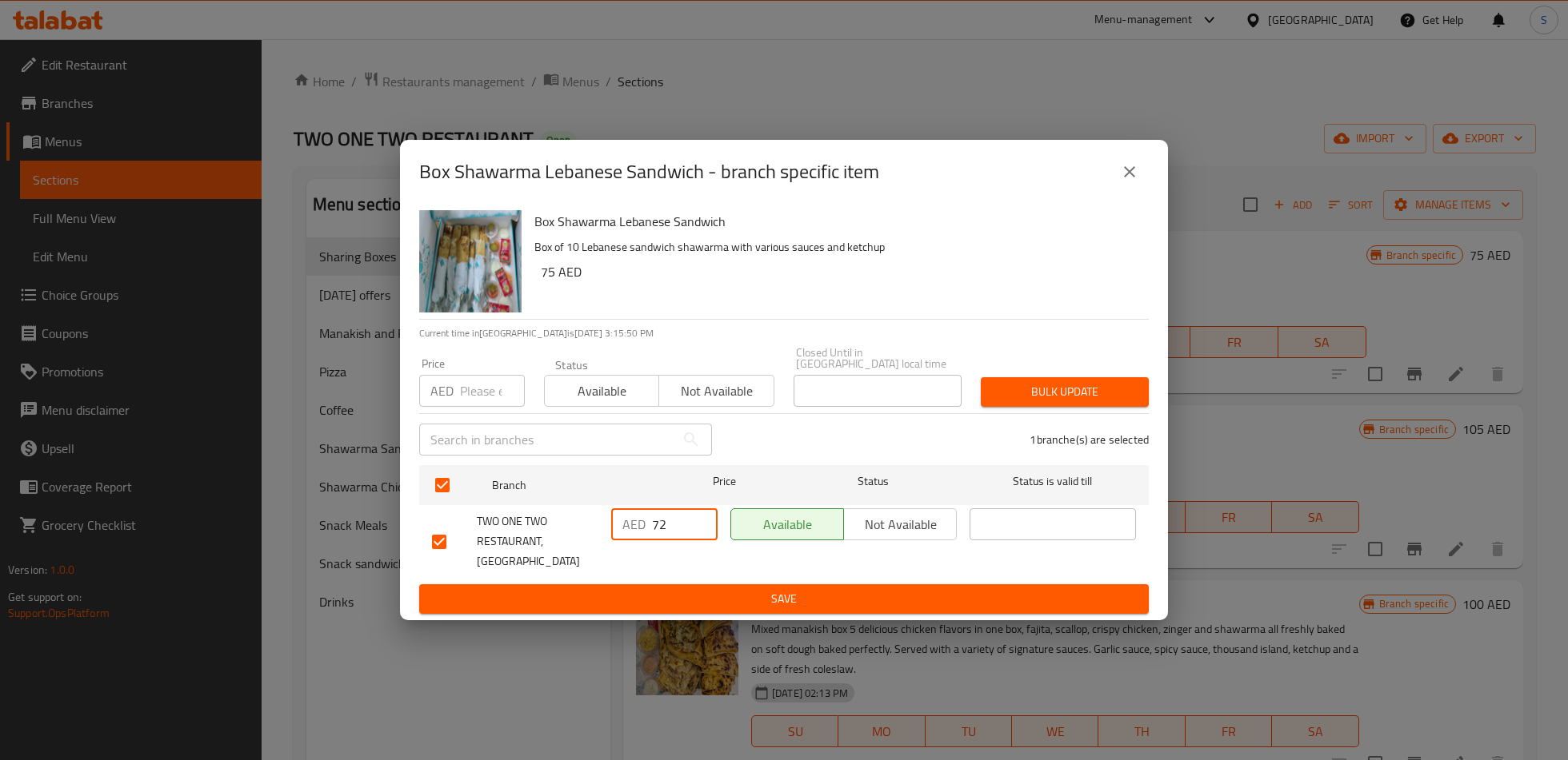
click at [673, 537] on input "72" at bounding box center [685, 524] width 66 height 32
type input "85"
click at [706, 589] on span "Save" at bounding box center [784, 599] width 704 height 20
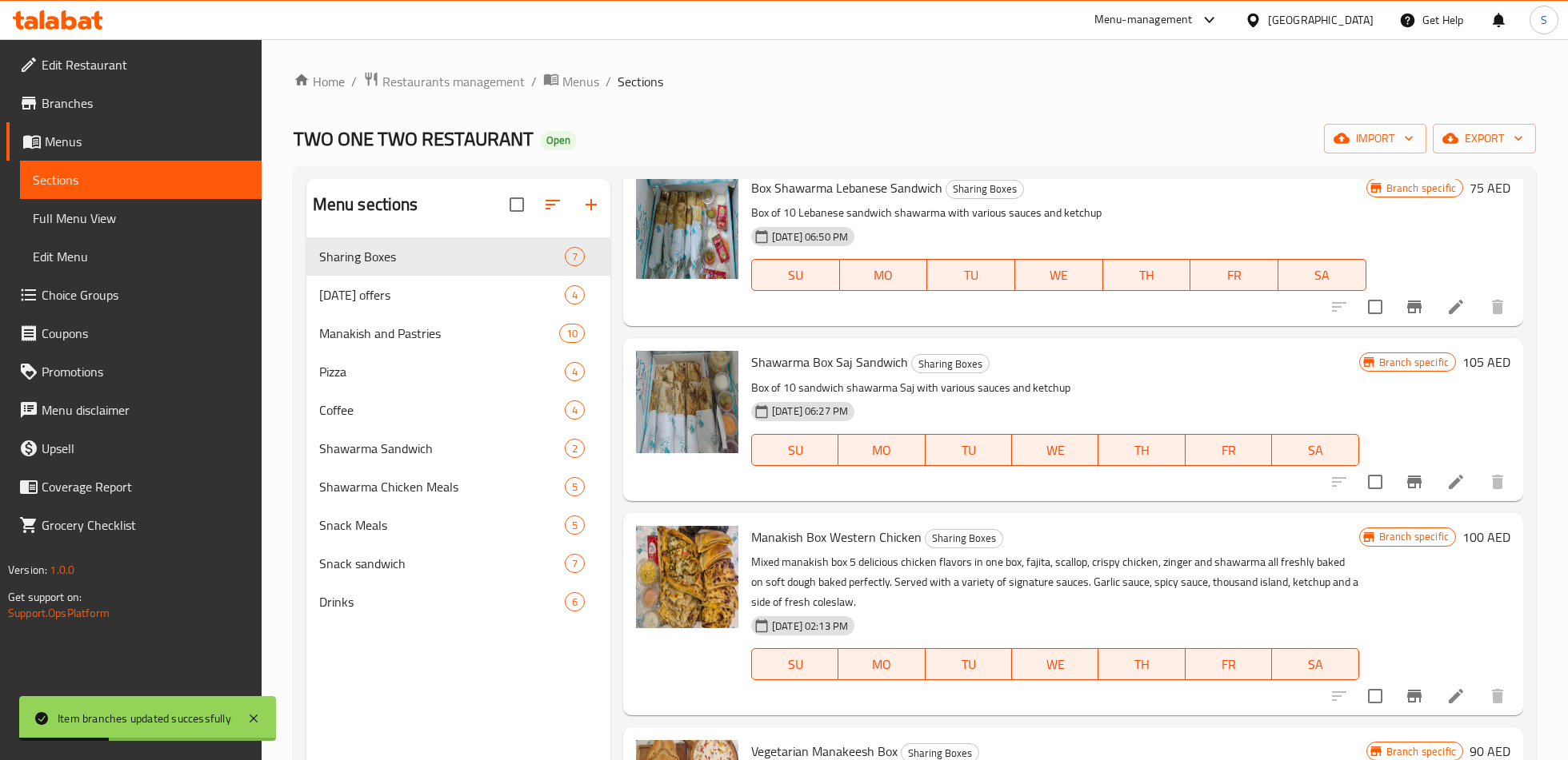
scroll to position [69, 0]
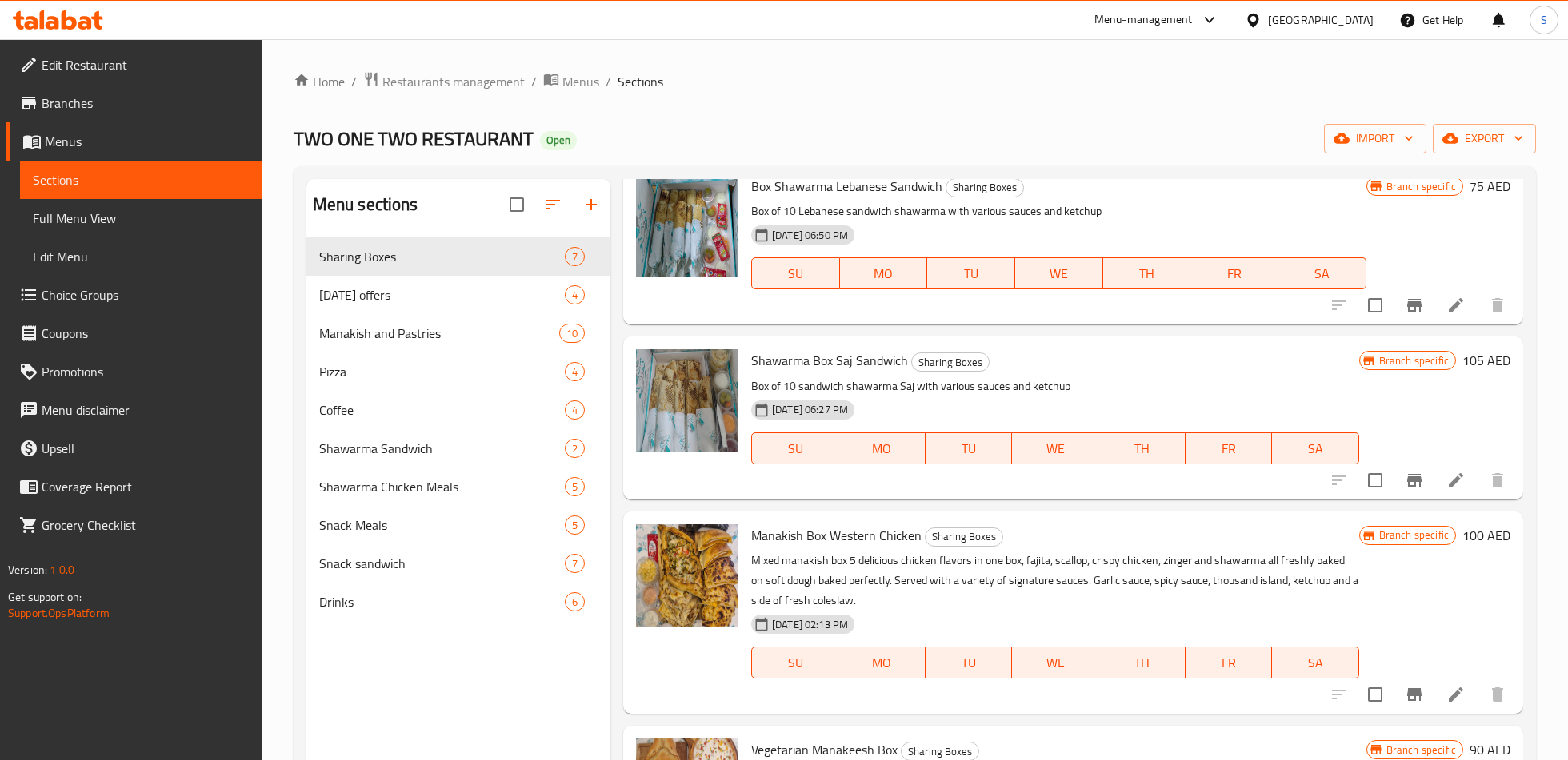
click at [1416, 481] on icon "Branch-specific-item" at bounding box center [1414, 480] width 14 height 13
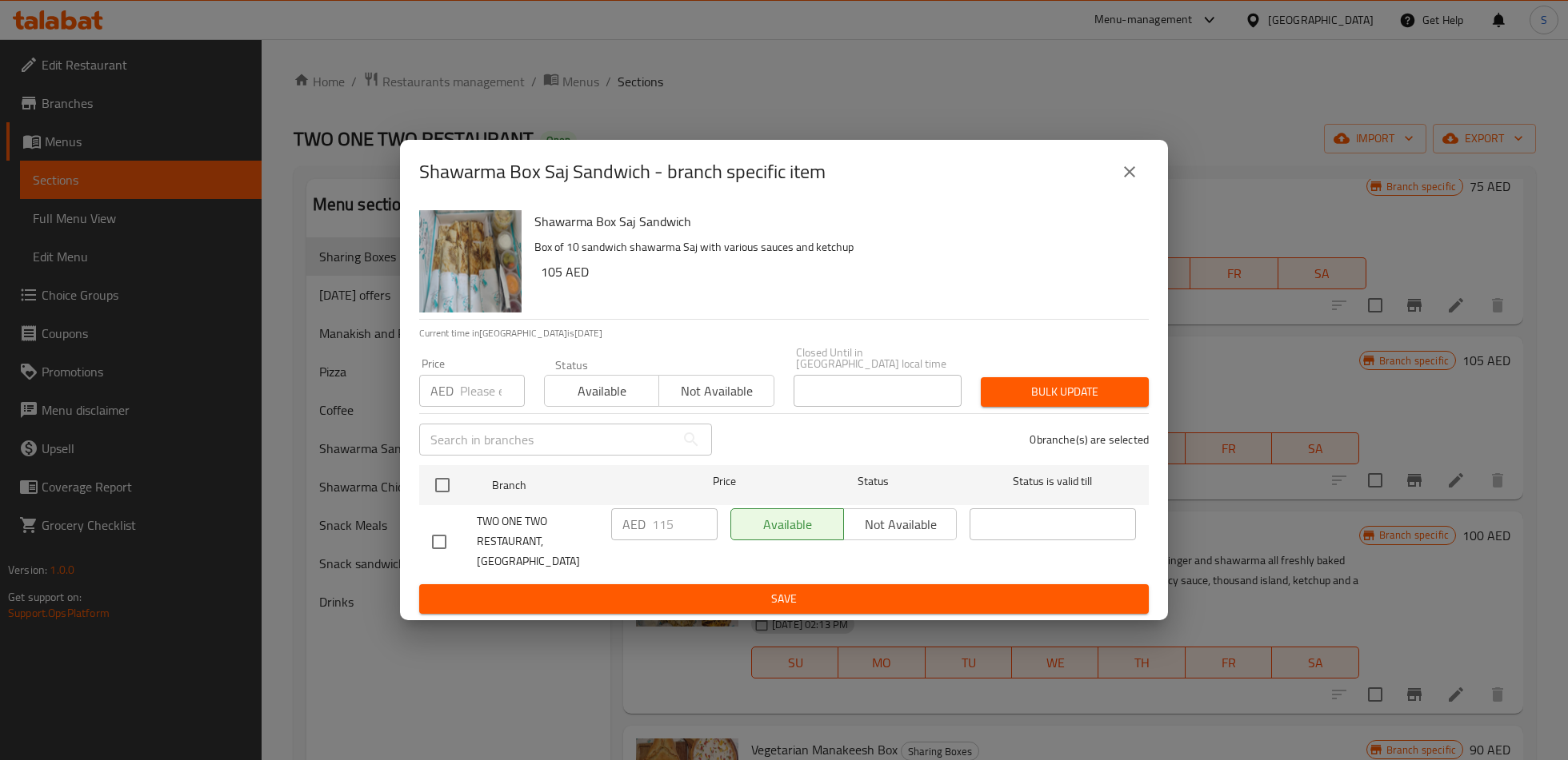
click at [437, 541] on input "checkbox" at bounding box center [439, 542] width 34 height 34
checkbox input "true"
click at [660, 540] on input "115" at bounding box center [685, 524] width 66 height 32
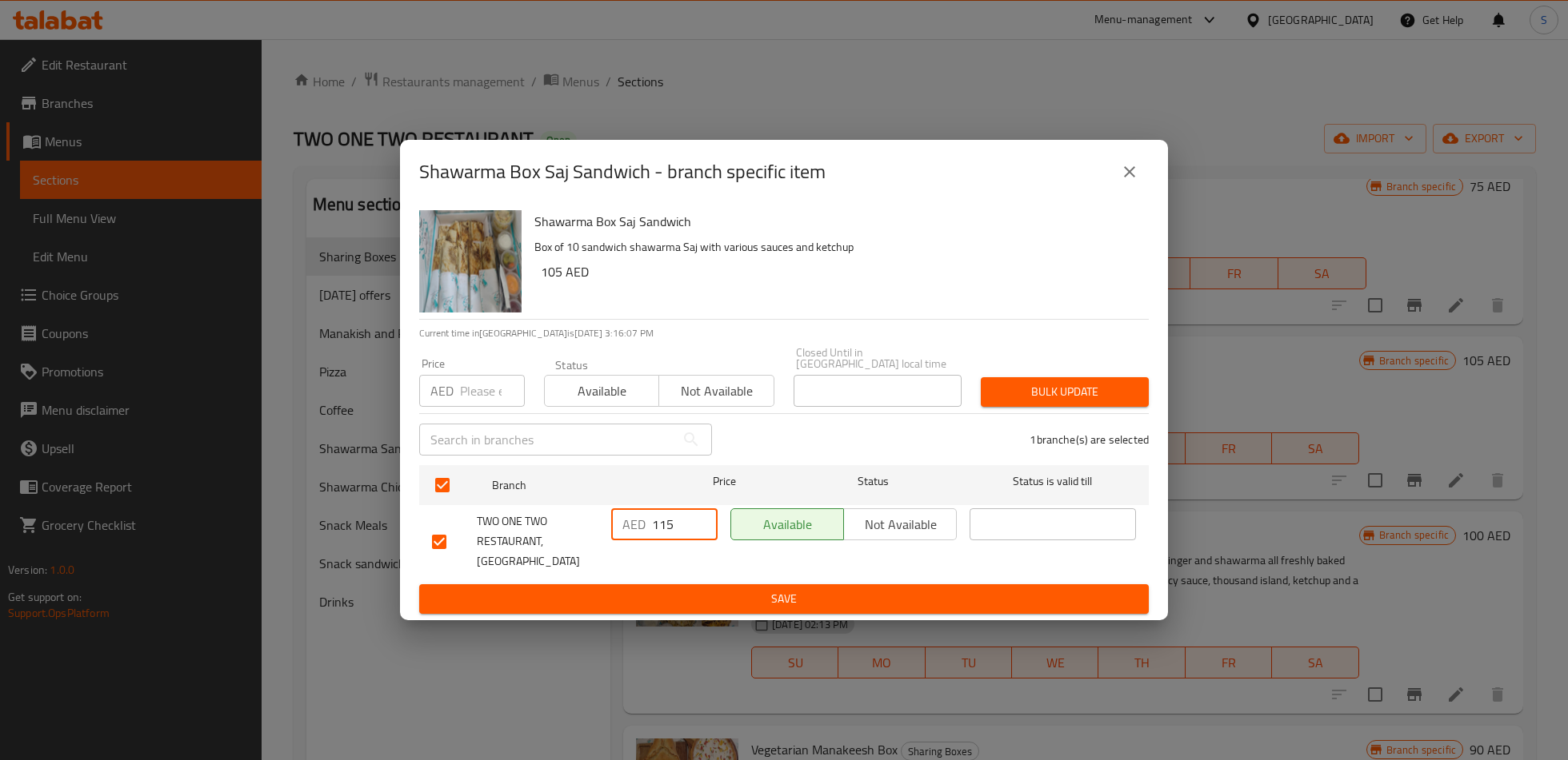
click at [660, 540] on input "115" at bounding box center [685, 524] width 66 height 32
type input "130"
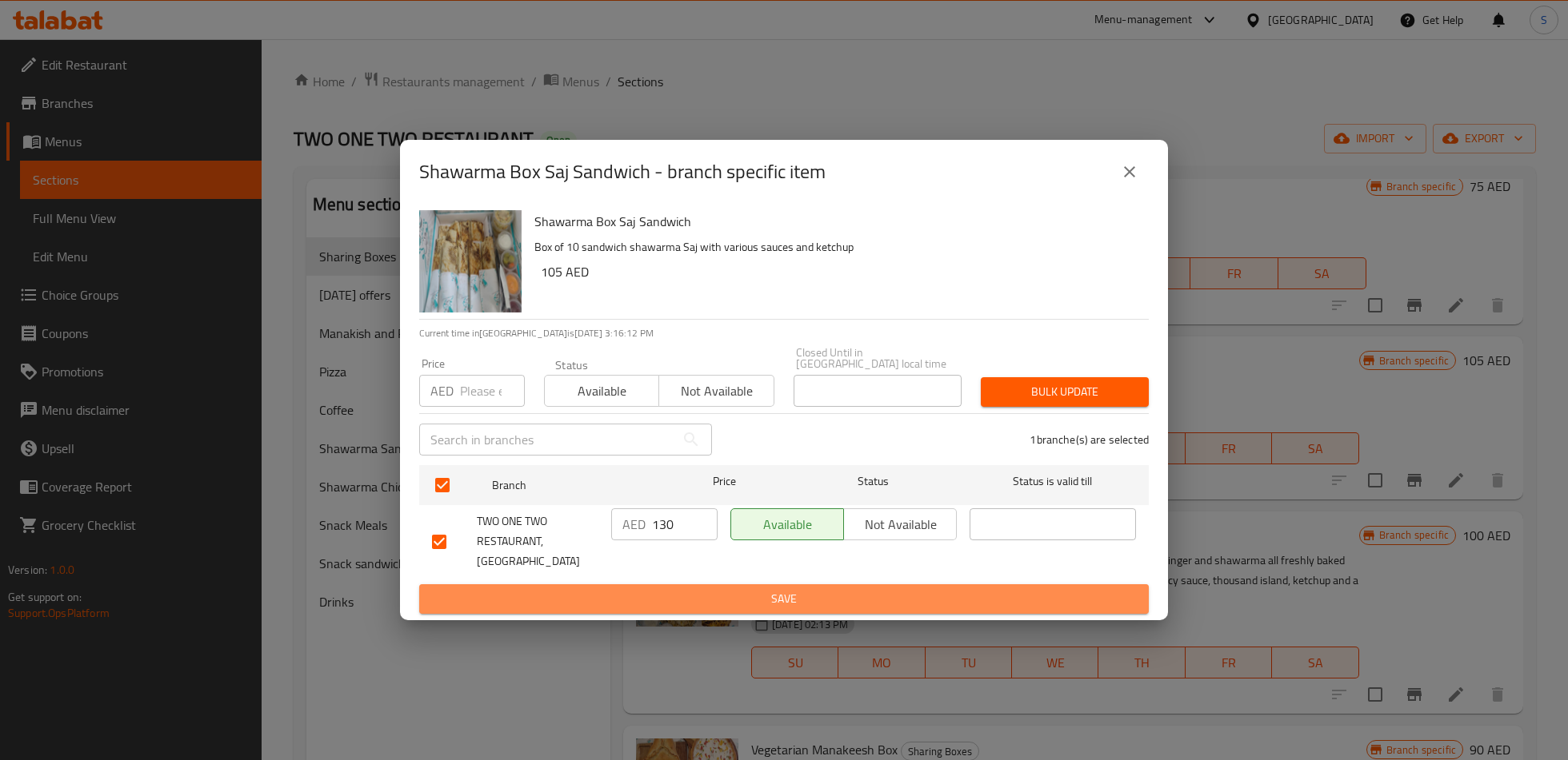
click at [699, 589] on span "Save" at bounding box center [784, 599] width 704 height 20
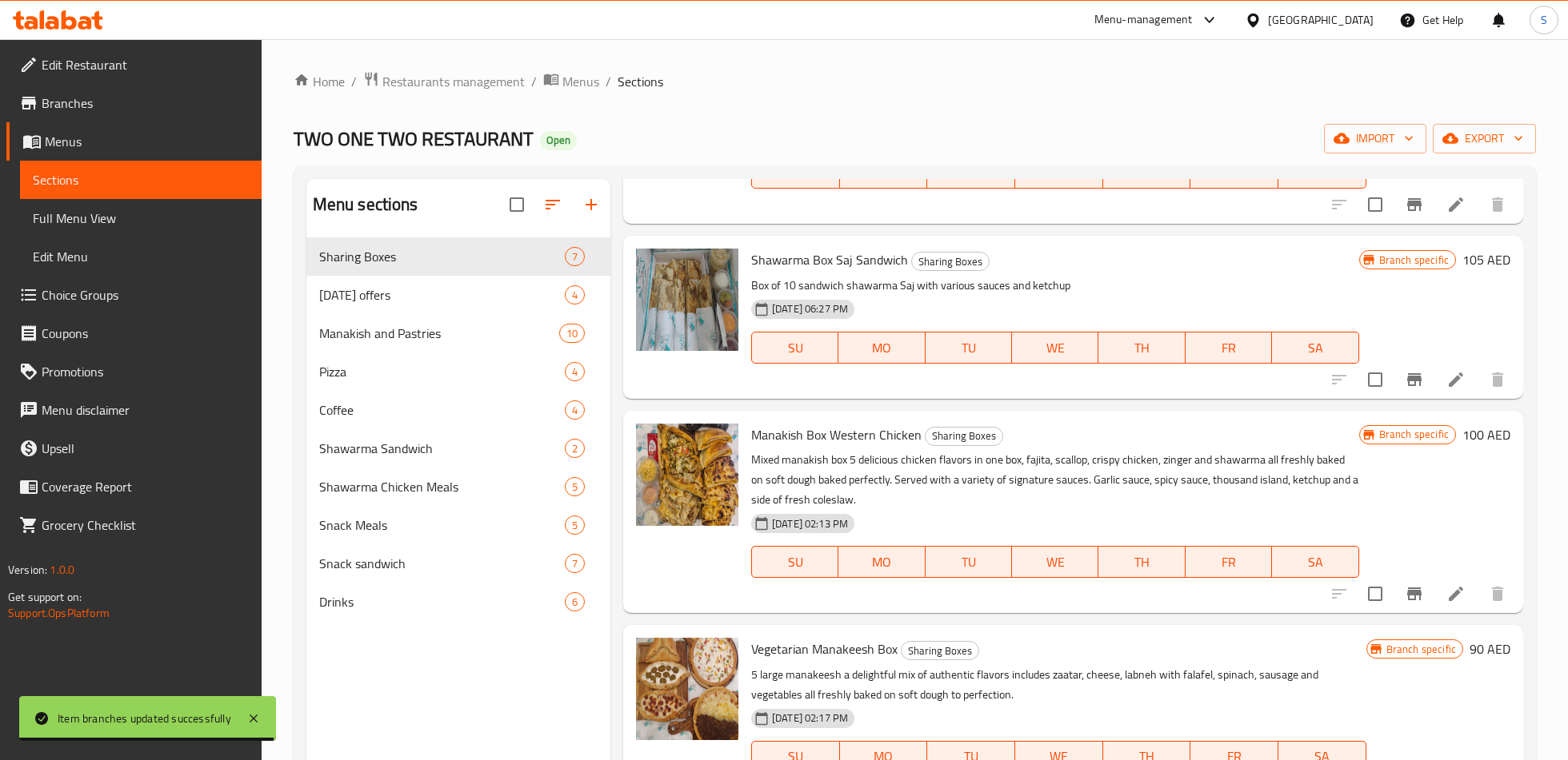
scroll to position [171, 0]
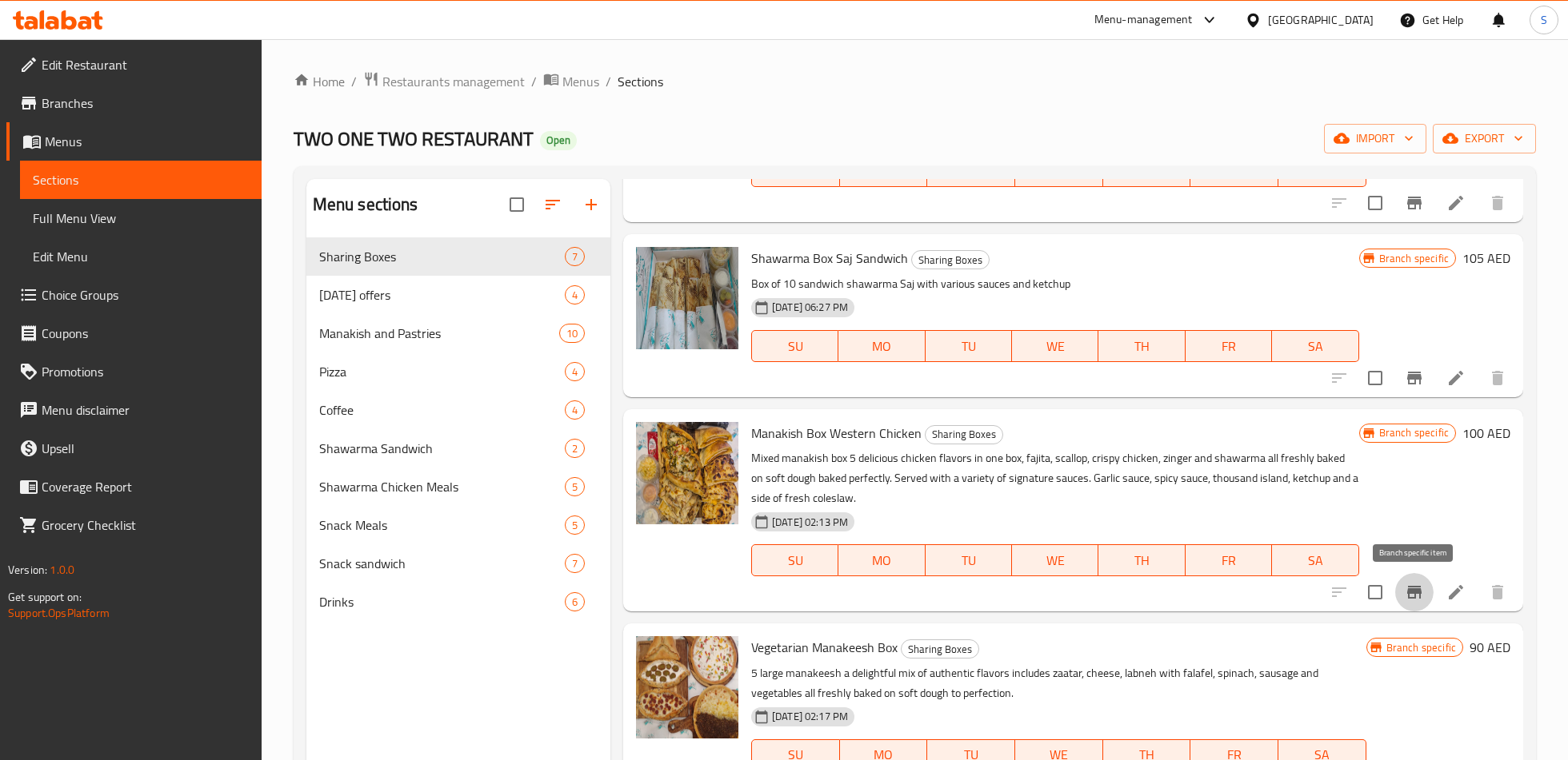
click at [1407, 610] on button "Branch-specific-item" at bounding box center [1414, 593] width 39 height 39
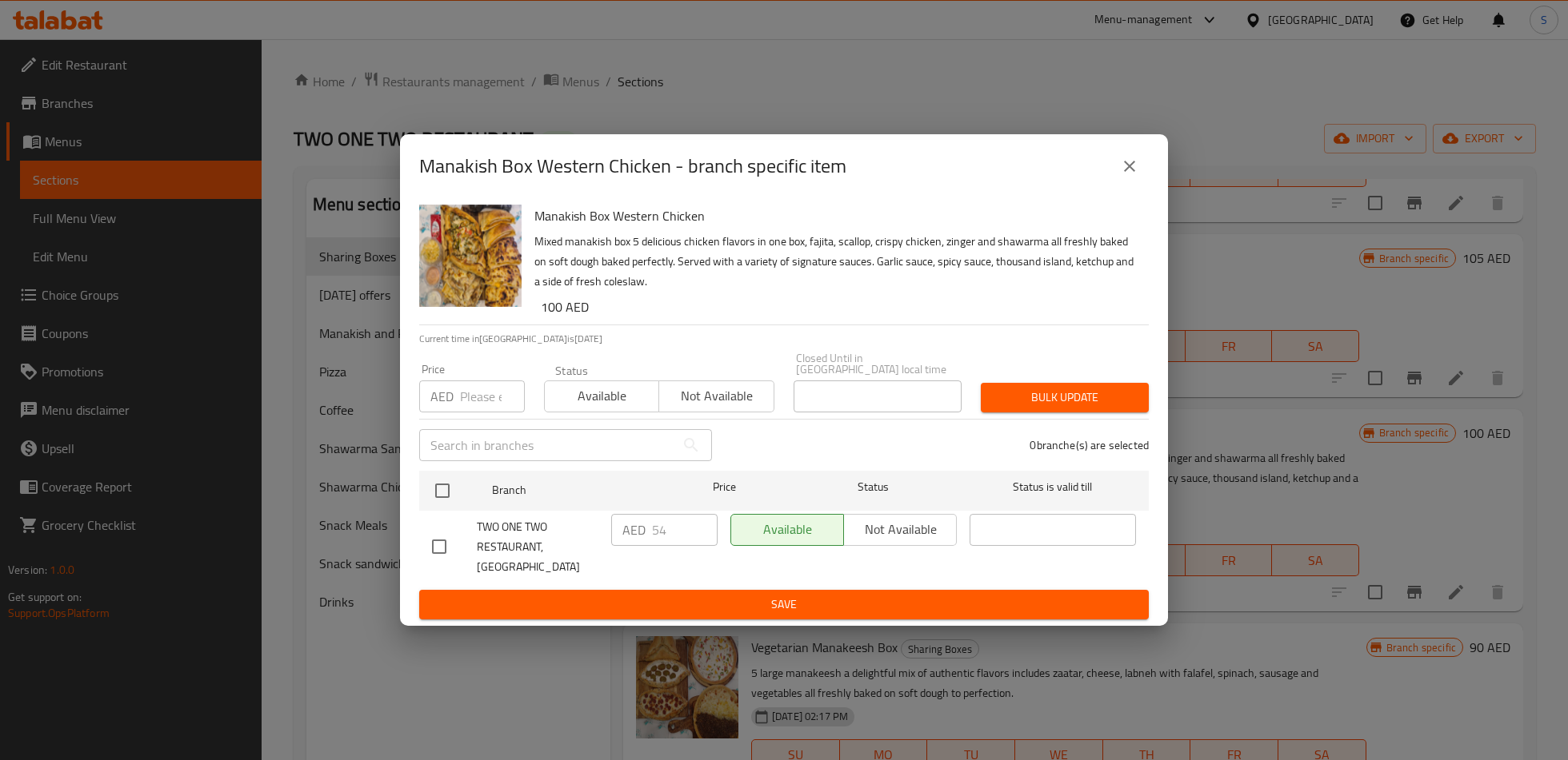
click at [437, 556] on input "checkbox" at bounding box center [439, 547] width 34 height 34
checkbox input "true"
click at [665, 545] on input "54" at bounding box center [685, 530] width 66 height 32
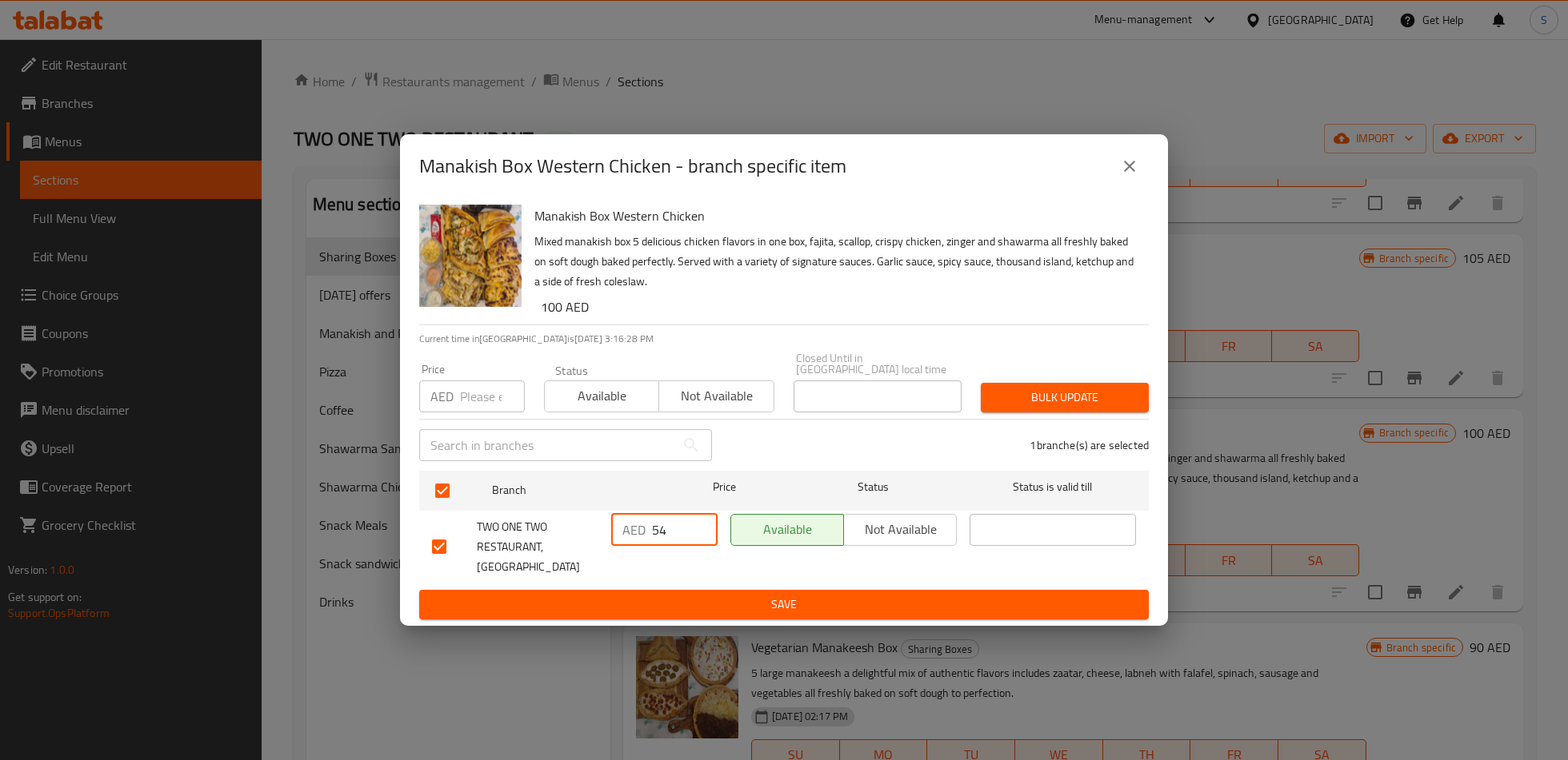
click at [665, 545] on input "54" at bounding box center [685, 530] width 66 height 32
type input "72"
click at [681, 595] on span "Save" at bounding box center [784, 605] width 704 height 20
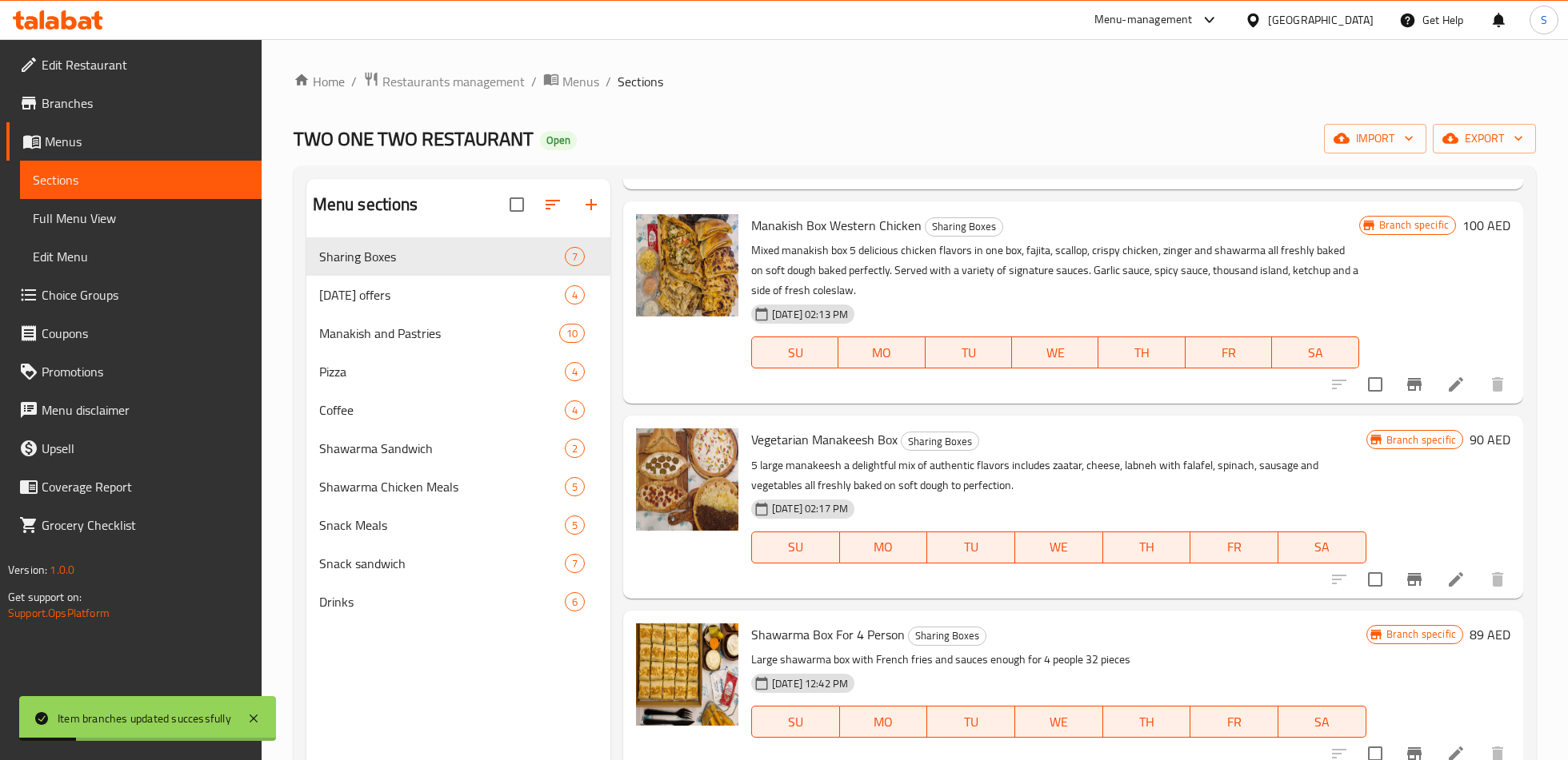
scroll to position [395, 0]
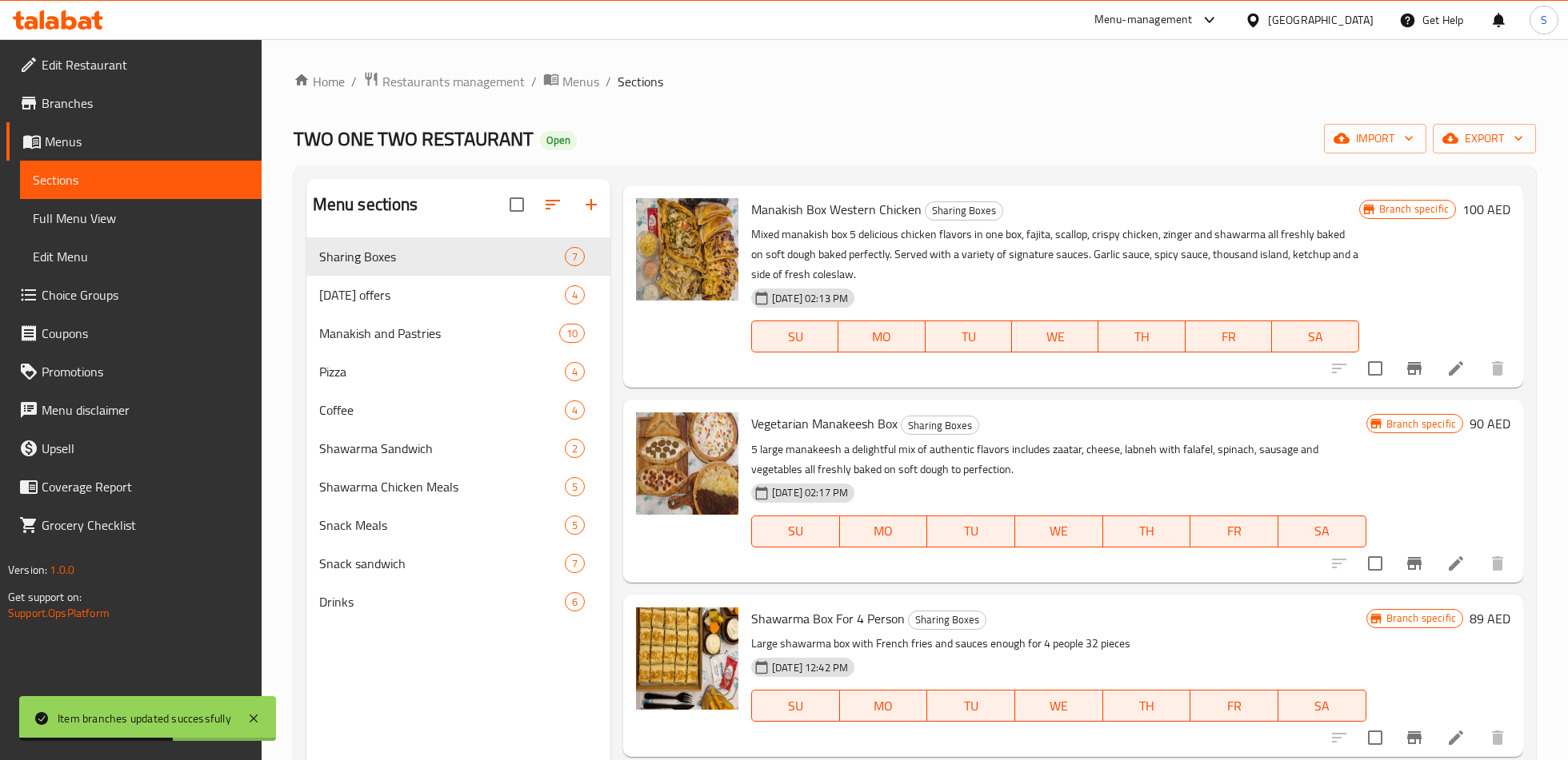
click at [1415, 559] on icon "Branch-specific-item" at bounding box center [1414, 563] width 14 height 13
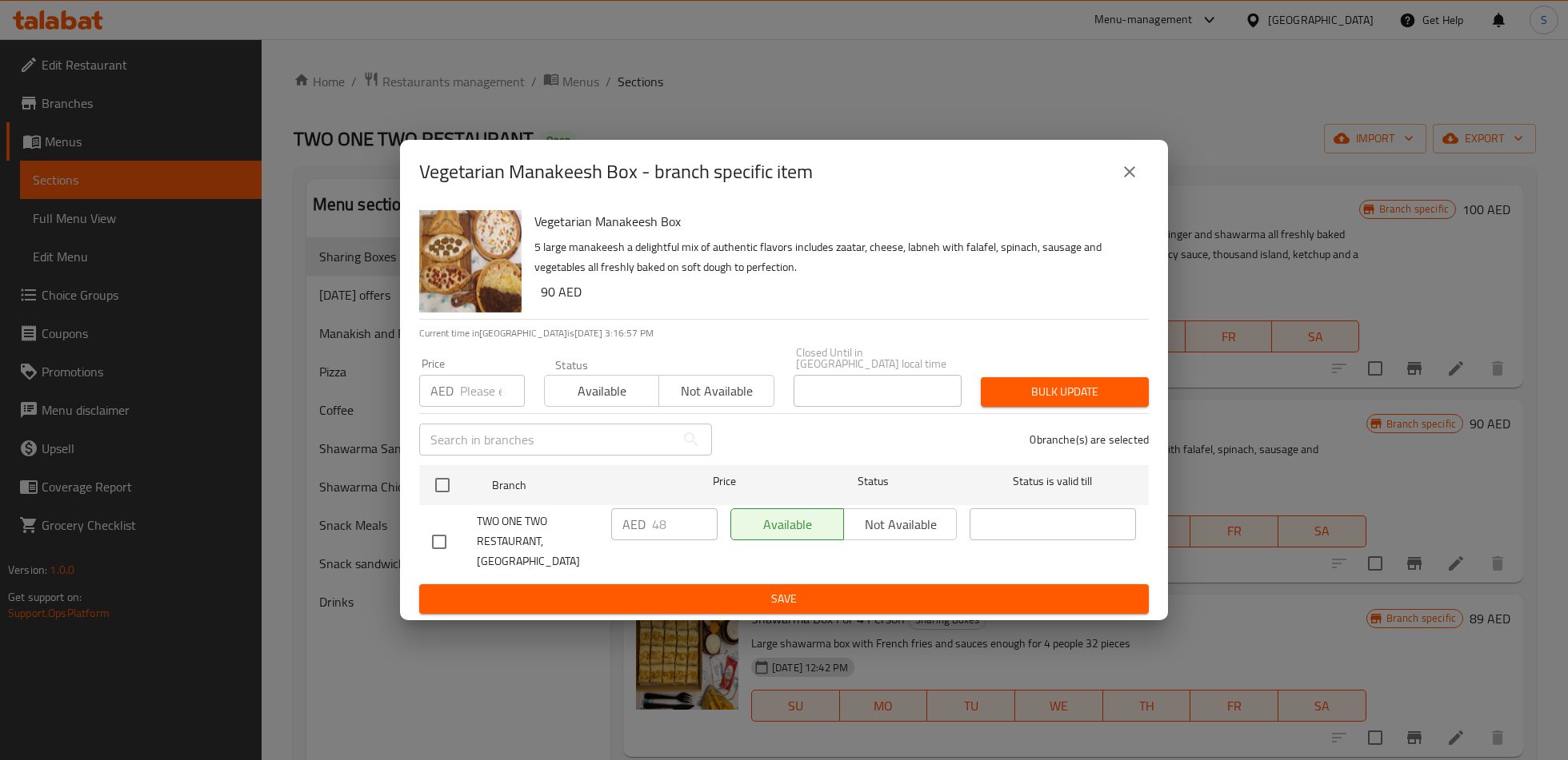
click at [440, 539] on input "checkbox" at bounding box center [439, 542] width 34 height 34
checkbox input "true"
click at [664, 534] on input "48" at bounding box center [685, 524] width 66 height 32
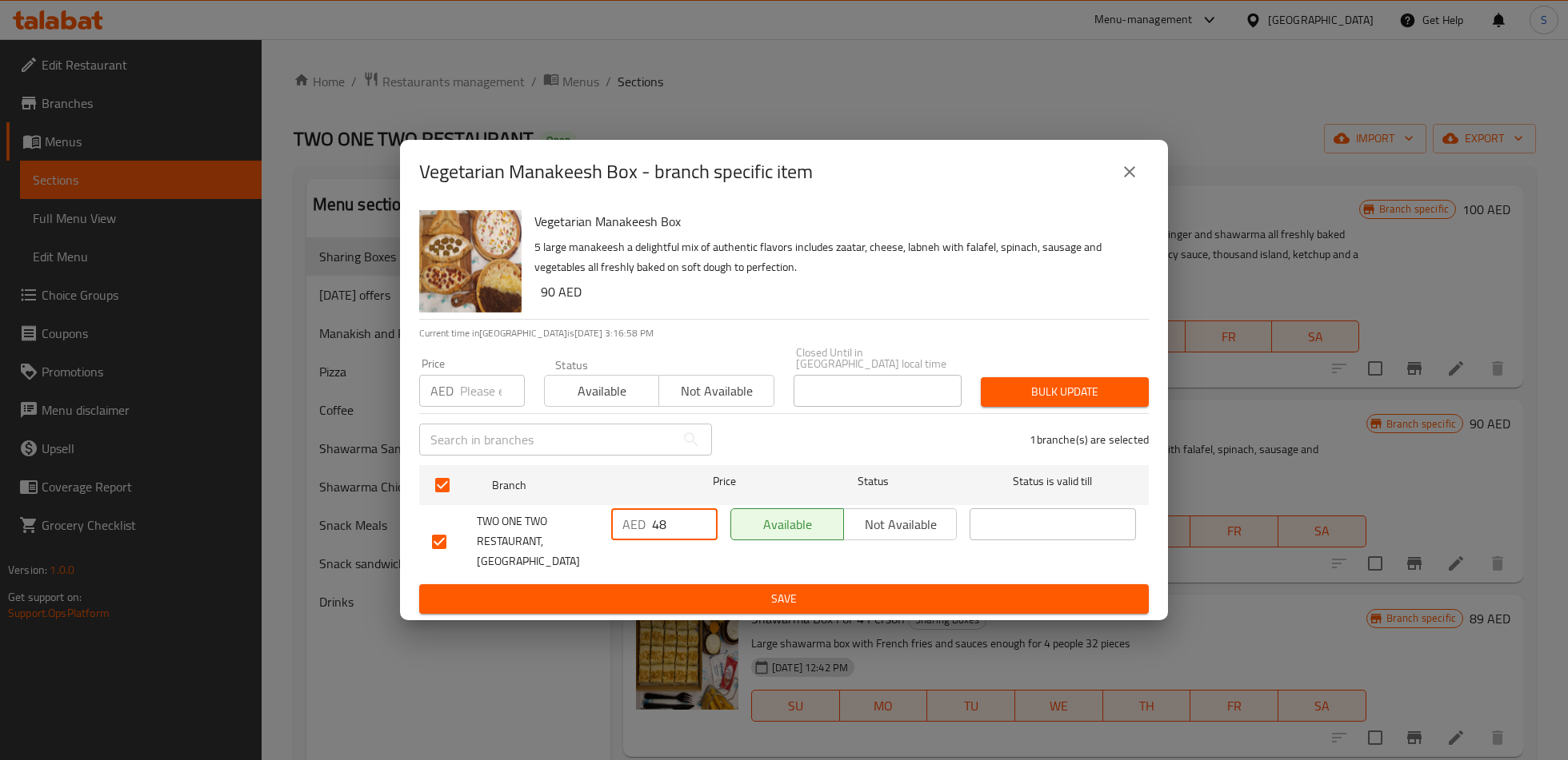
click at [664, 534] on input "48" at bounding box center [685, 524] width 66 height 32
type input "57"
click at [694, 589] on span "Save" at bounding box center [784, 599] width 704 height 20
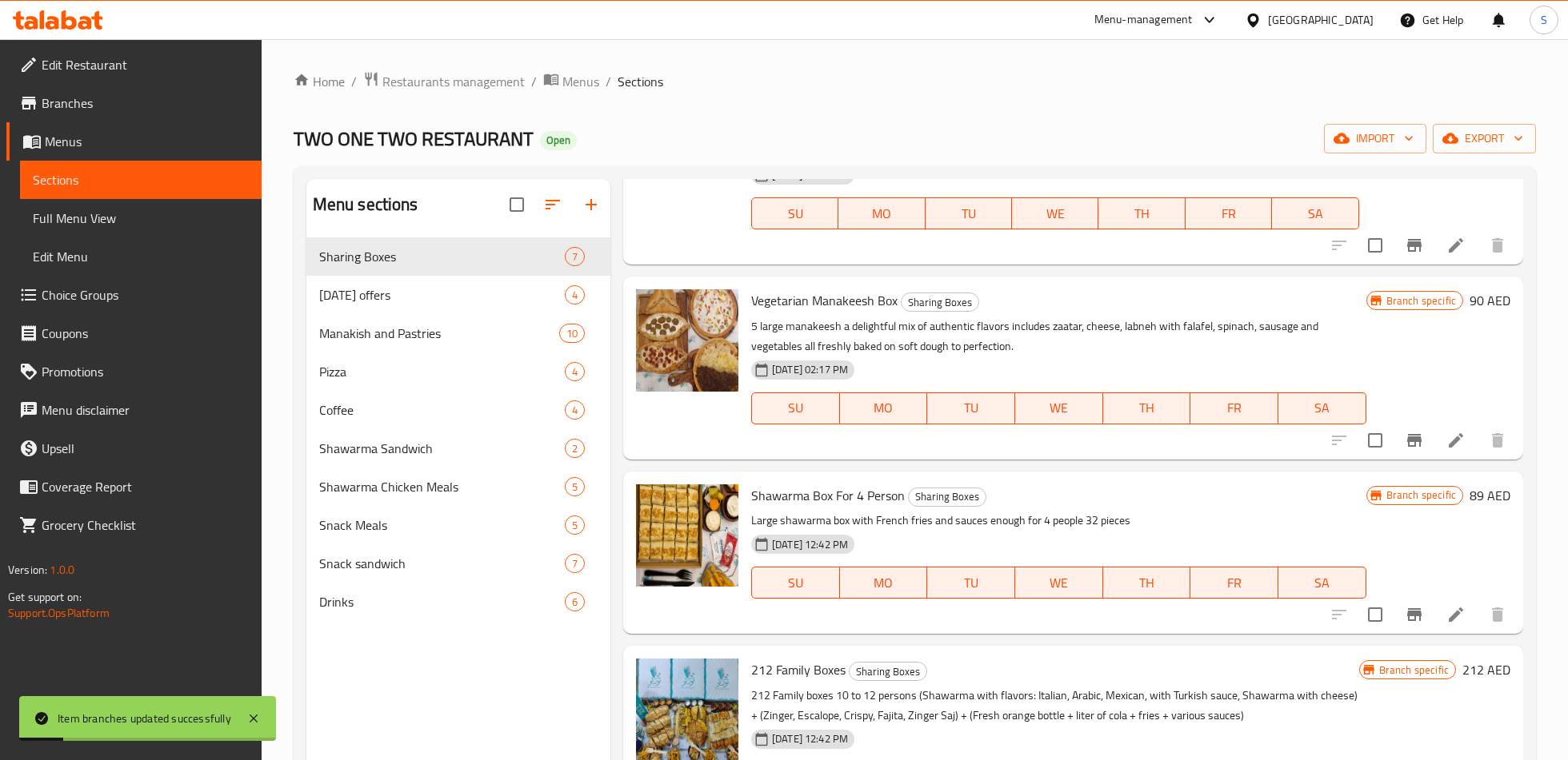
scroll to position [580, 0]
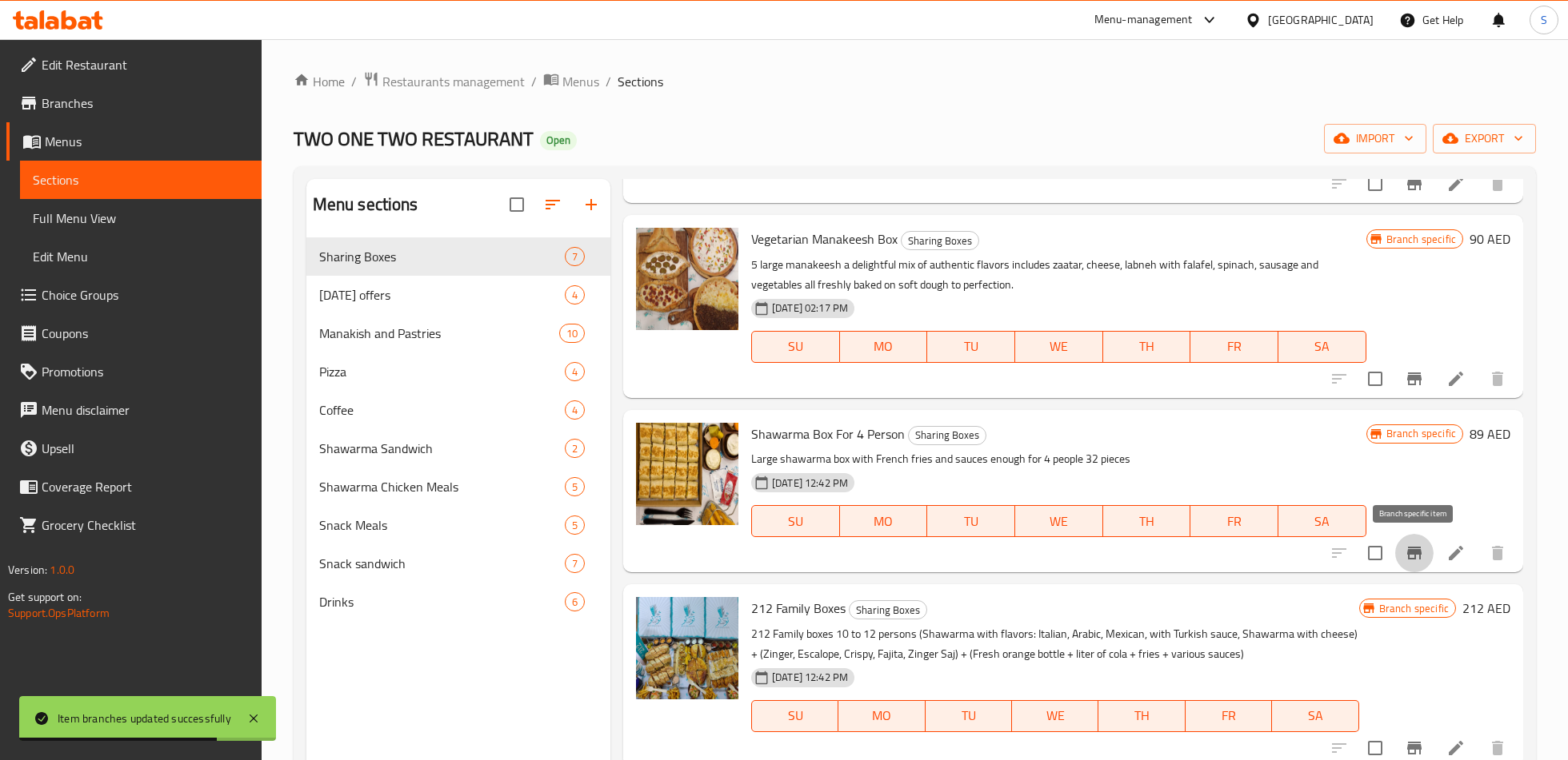
click at [1417, 547] on icon "Branch-specific-item" at bounding box center [1414, 553] width 14 height 13
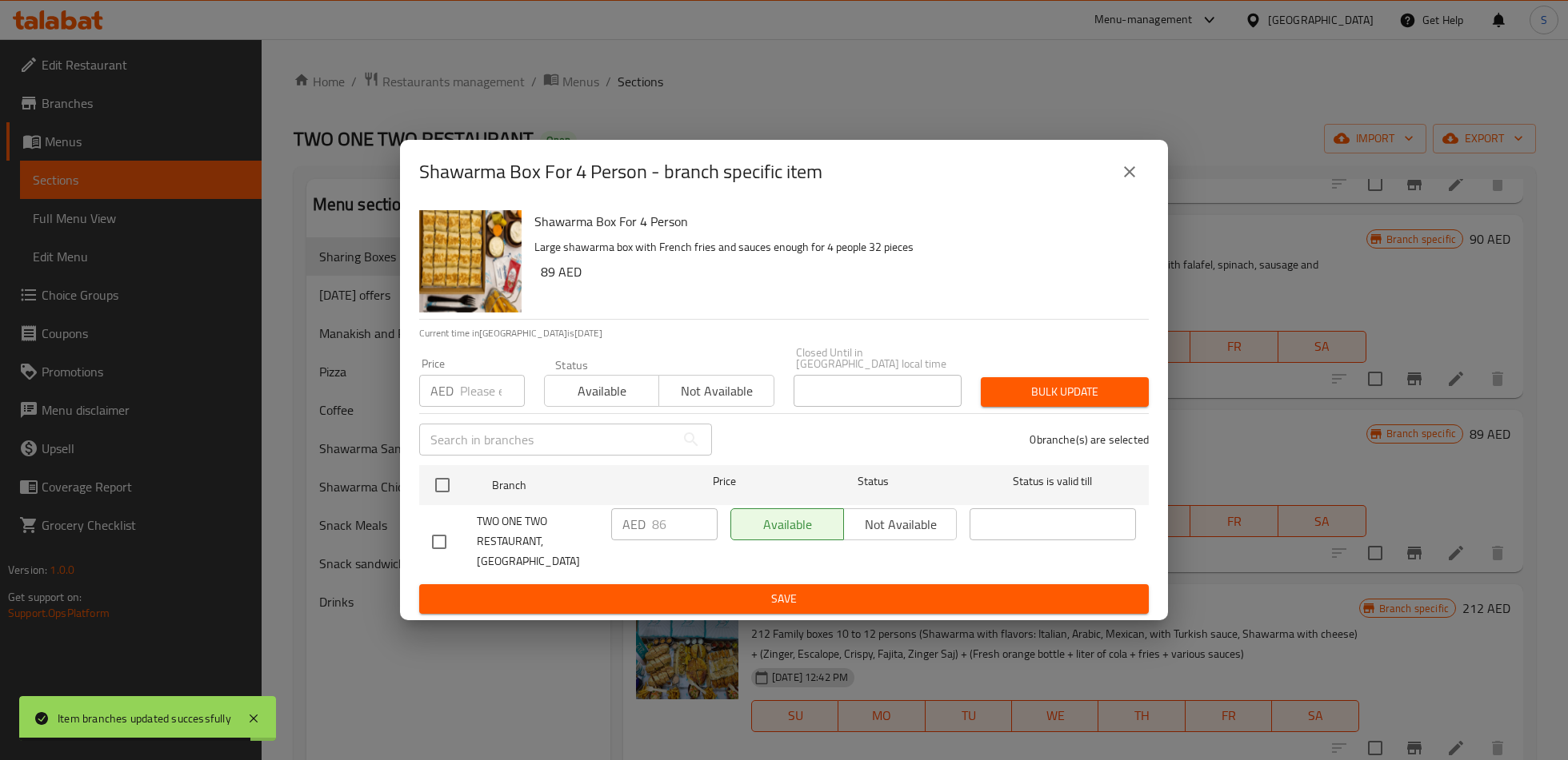
click at [440, 550] on input "checkbox" at bounding box center [439, 542] width 34 height 34
checkbox input "true"
click at [655, 539] on input "86" at bounding box center [685, 524] width 66 height 32
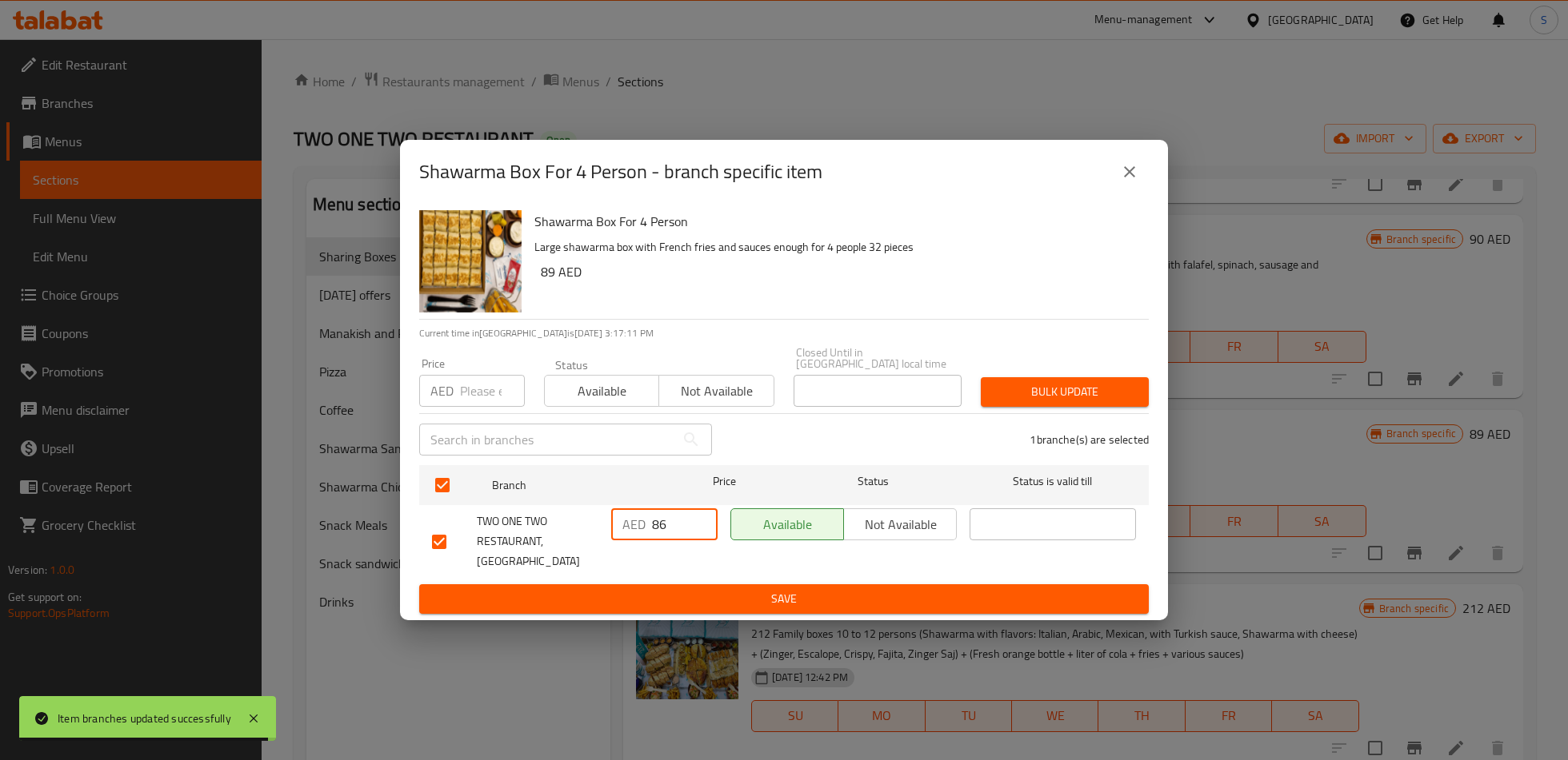
click at [655, 539] on input "86" at bounding box center [685, 524] width 66 height 32
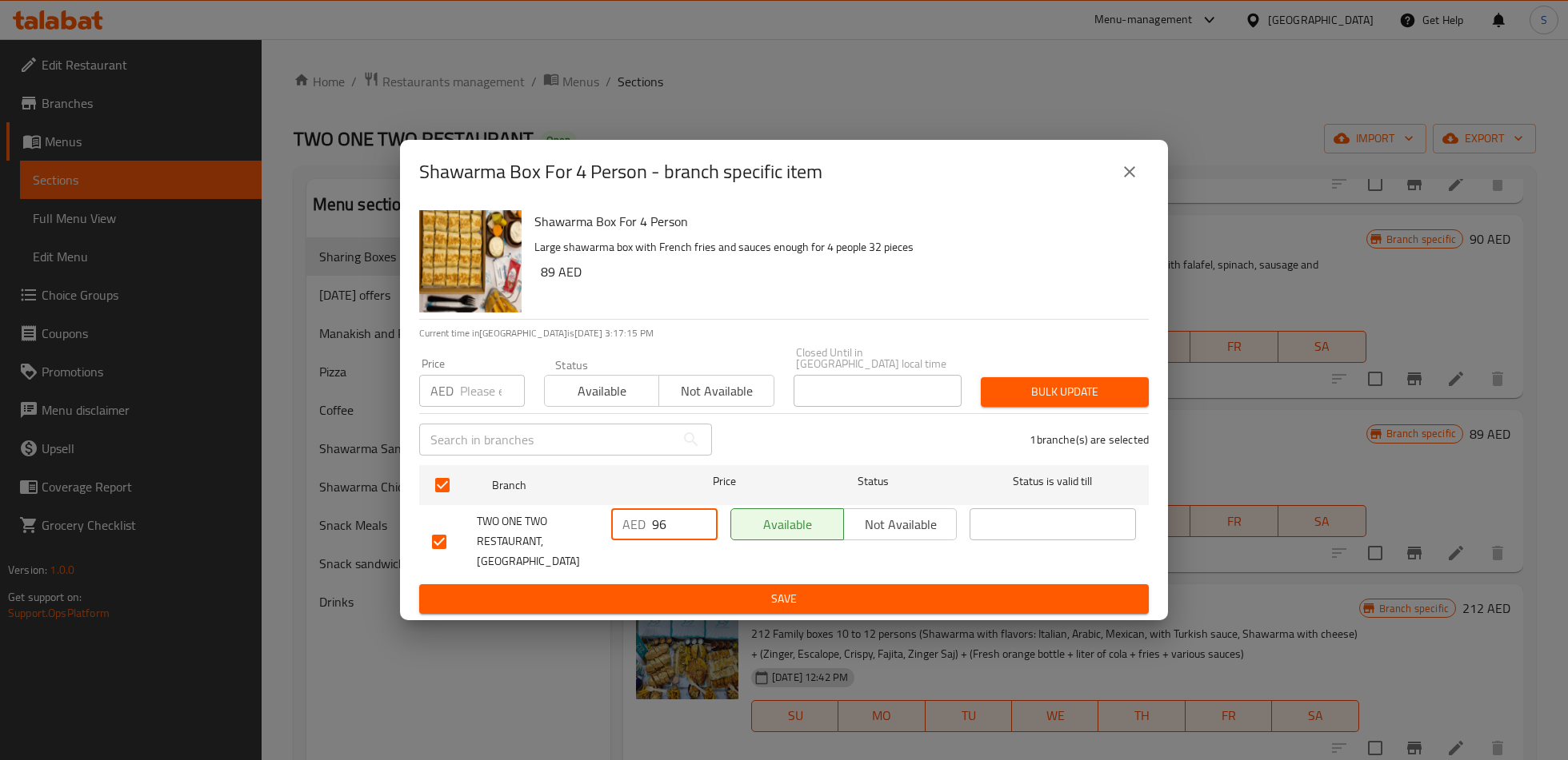
type input "96"
click at [681, 589] on span "Save" at bounding box center [784, 599] width 704 height 20
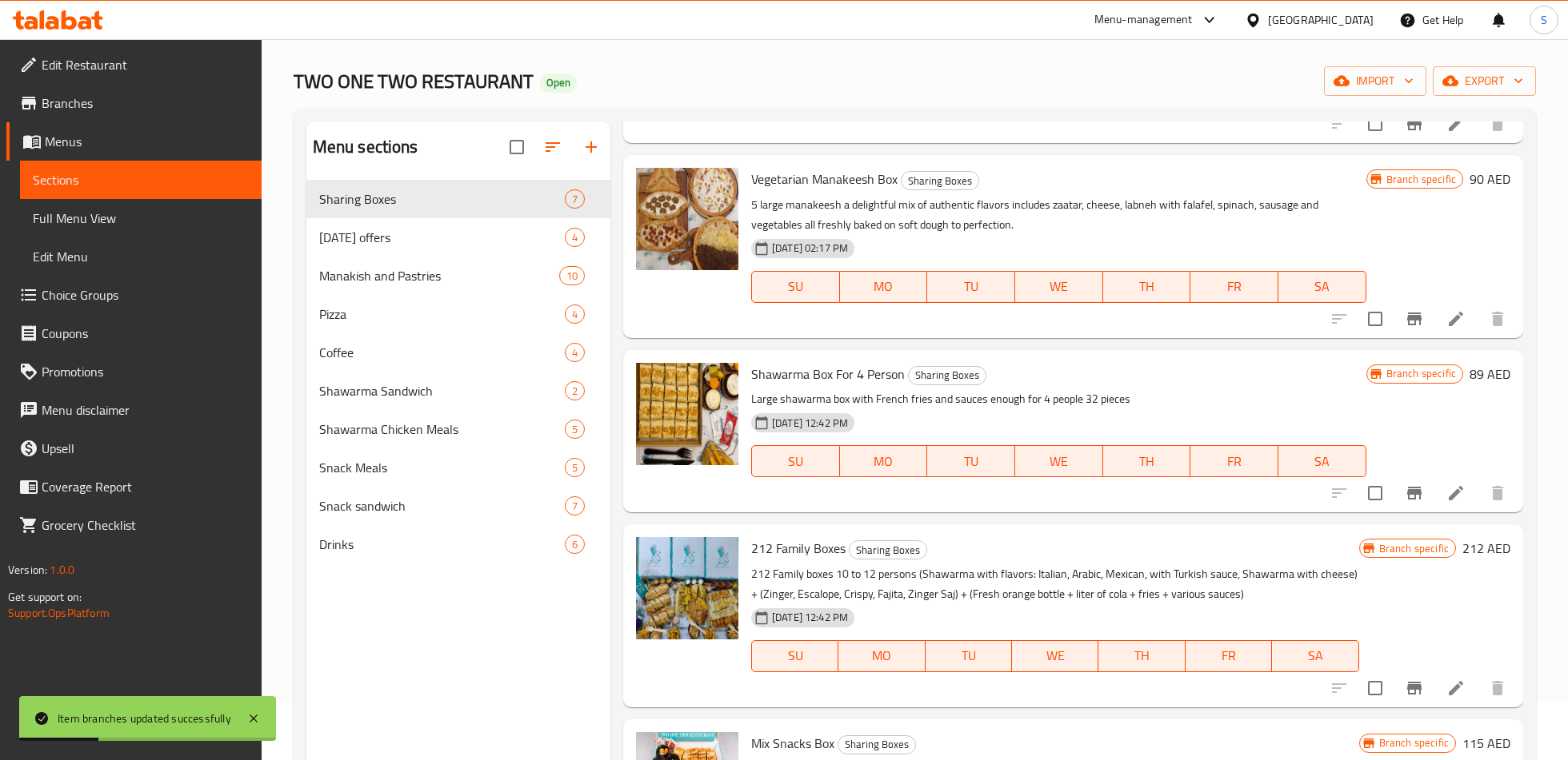
scroll to position [77, 0]
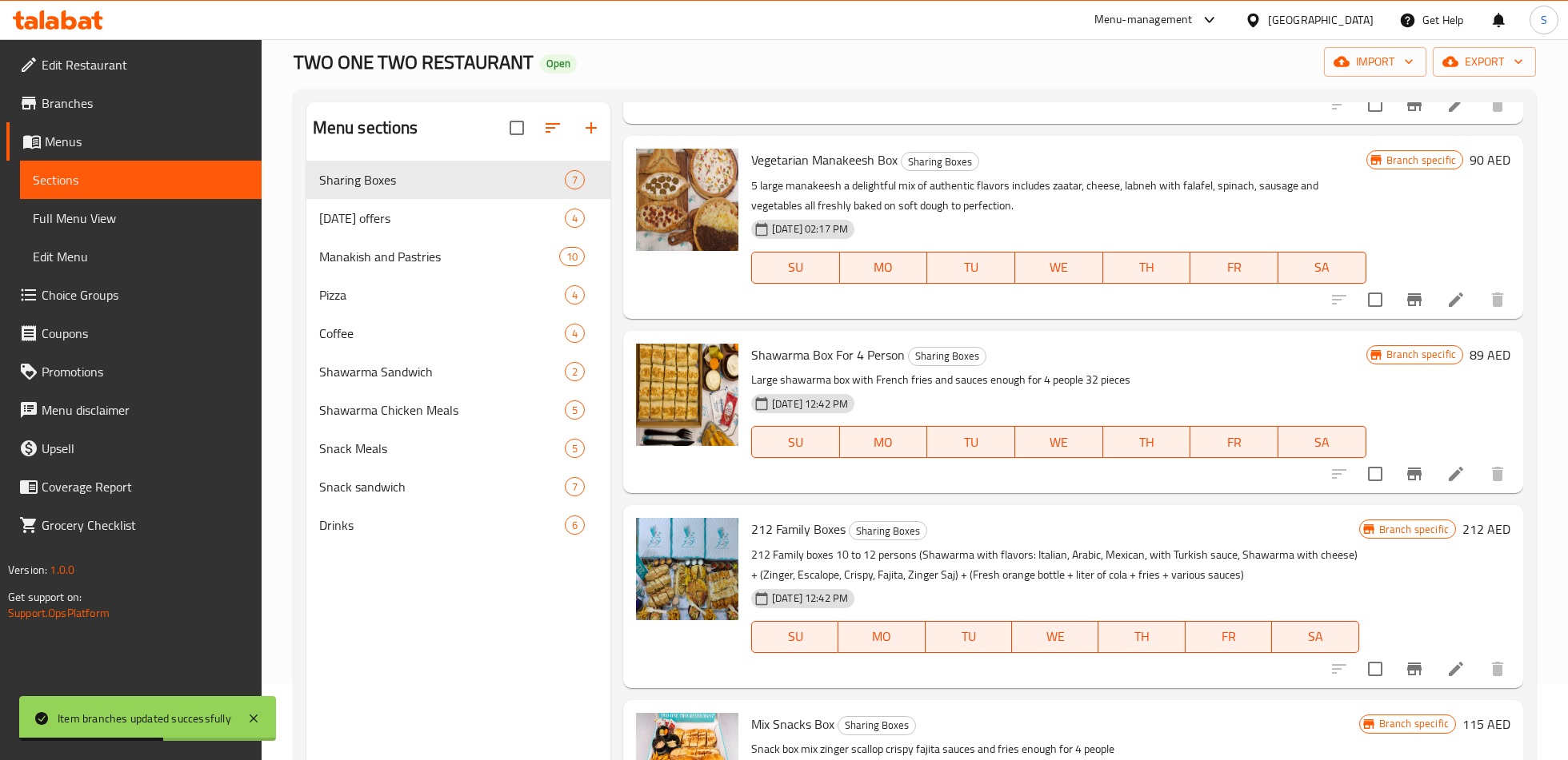
click at [1407, 661] on icon "Branch-specific-item" at bounding box center [1414, 669] width 19 height 19
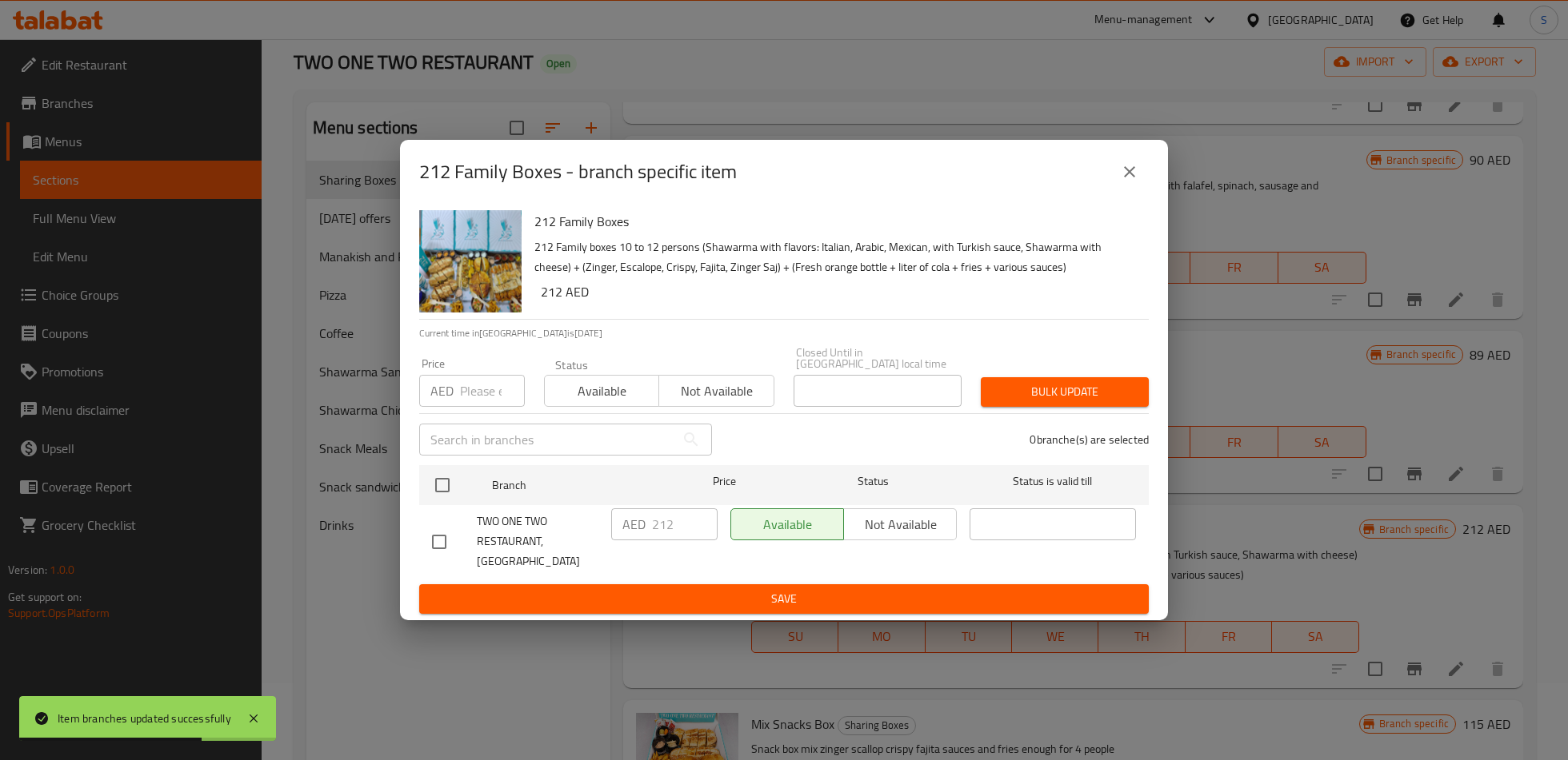
click at [435, 536] on input "checkbox" at bounding box center [439, 542] width 34 height 34
checkbox input "true"
click at [652, 537] on input "212" at bounding box center [685, 524] width 66 height 32
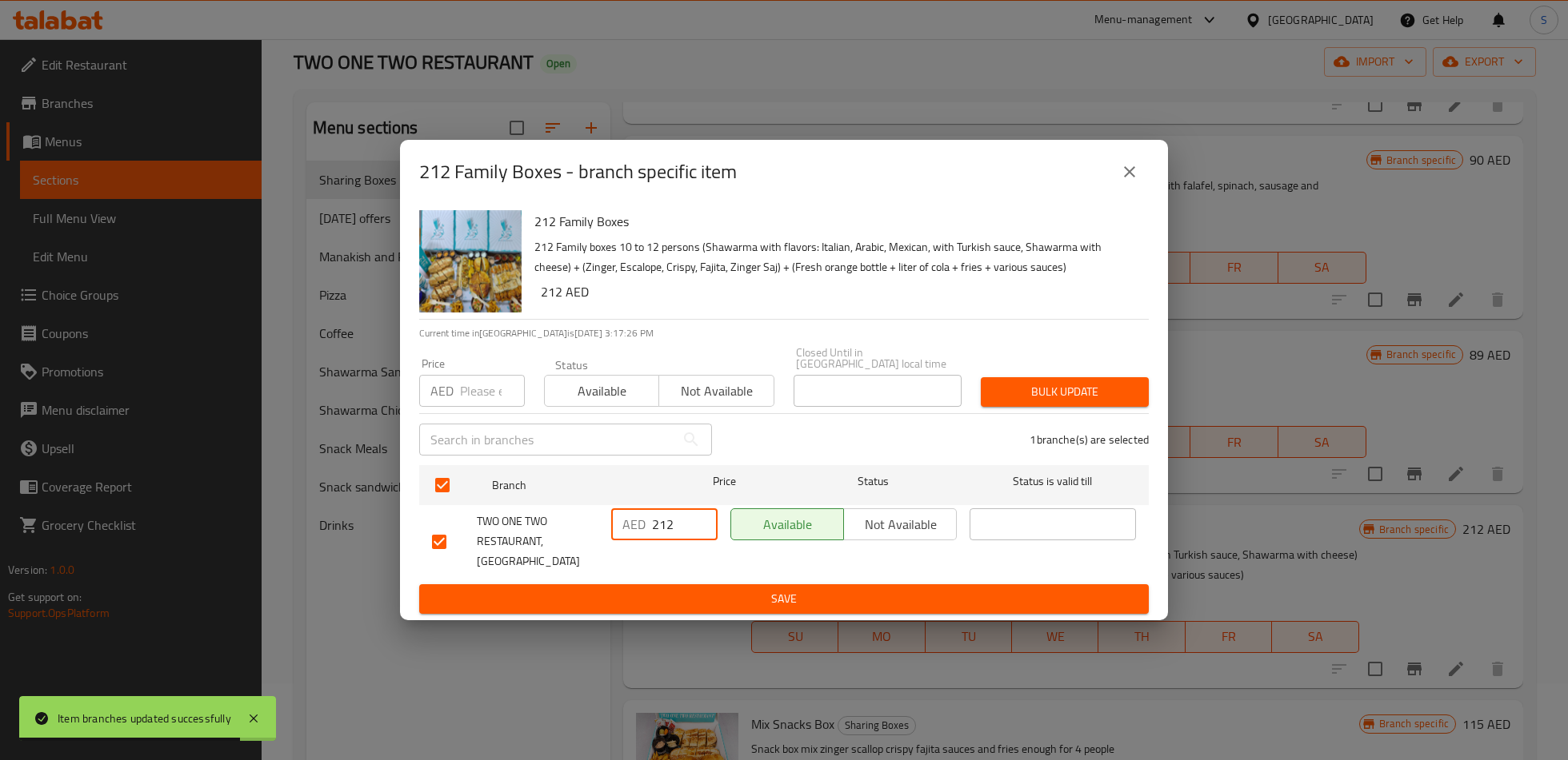
click at [652, 537] on input "212" at bounding box center [685, 524] width 66 height 32
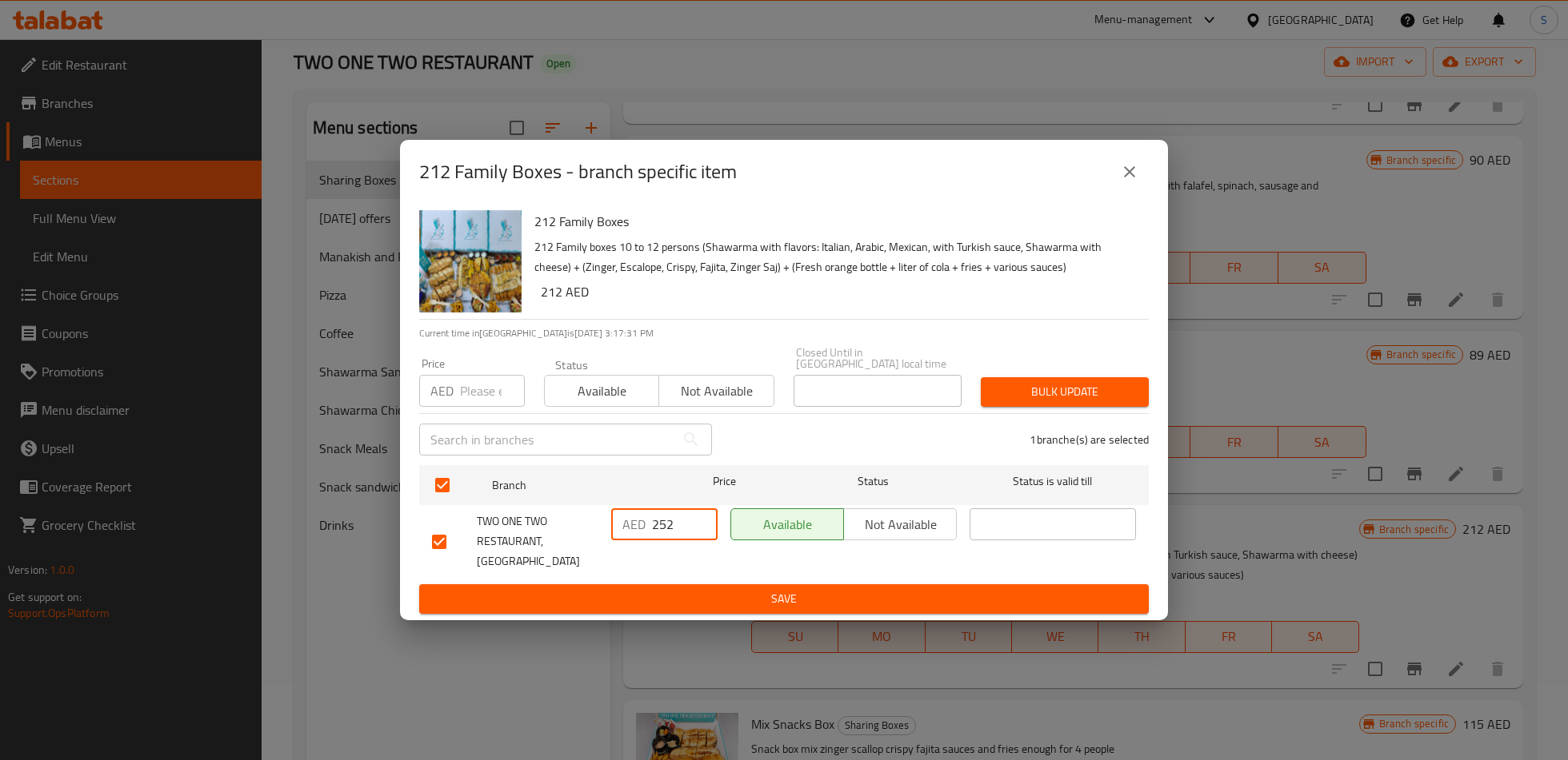
type input "252"
click at [688, 589] on span "Save" at bounding box center [784, 599] width 704 height 20
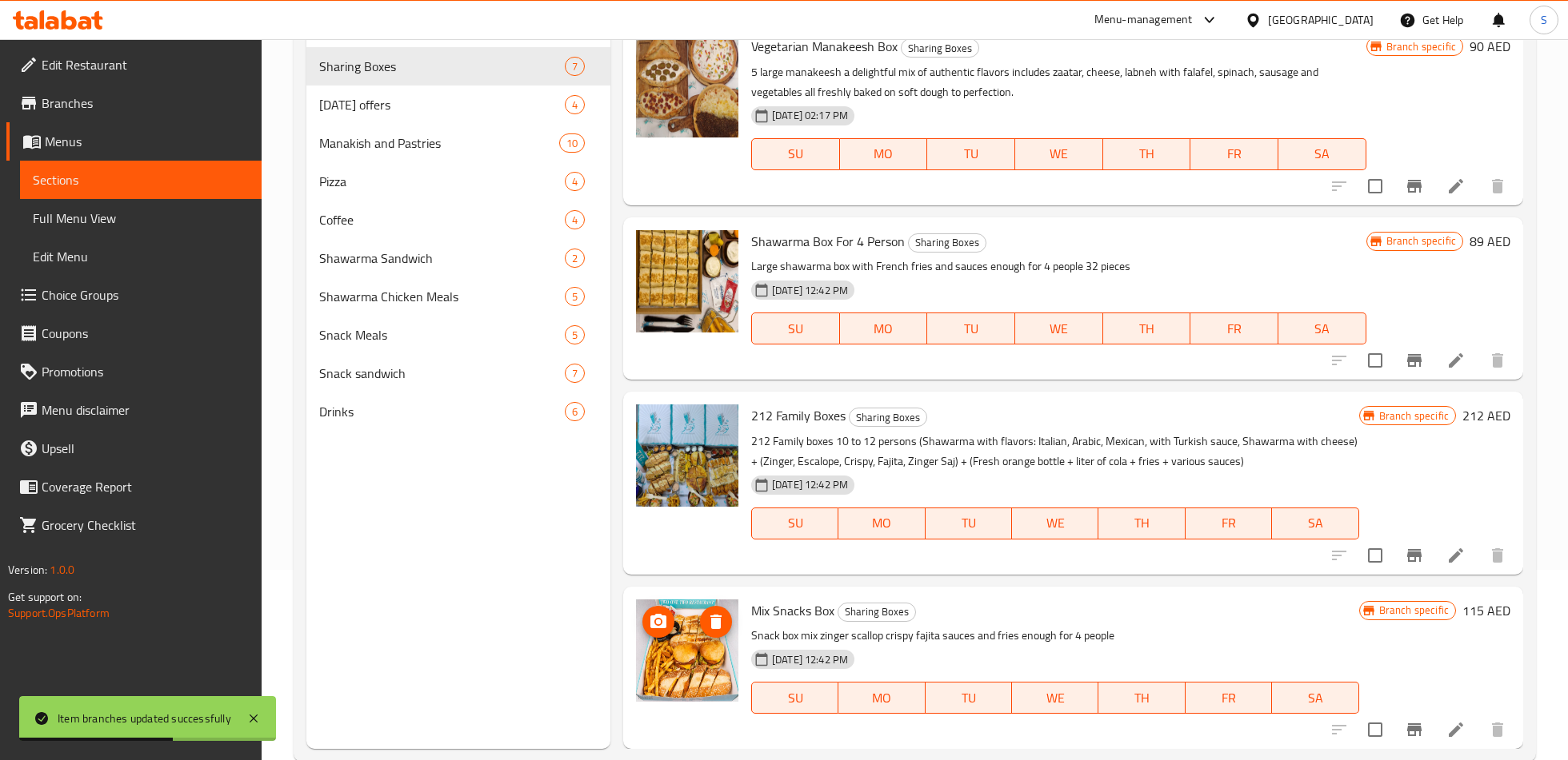
scroll to position [224, 0]
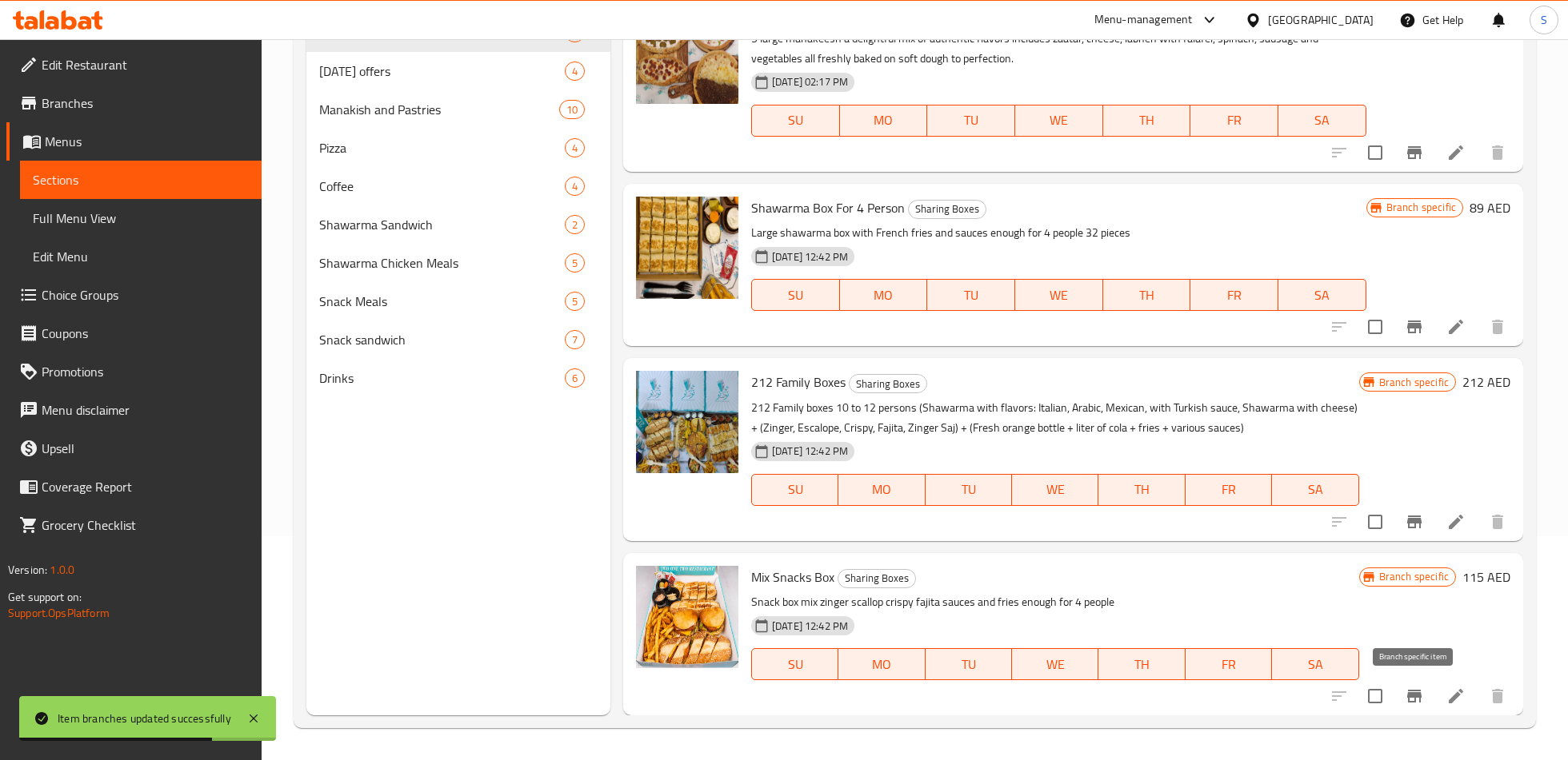
click at [1405, 695] on icon "Branch-specific-item" at bounding box center [1414, 696] width 19 height 19
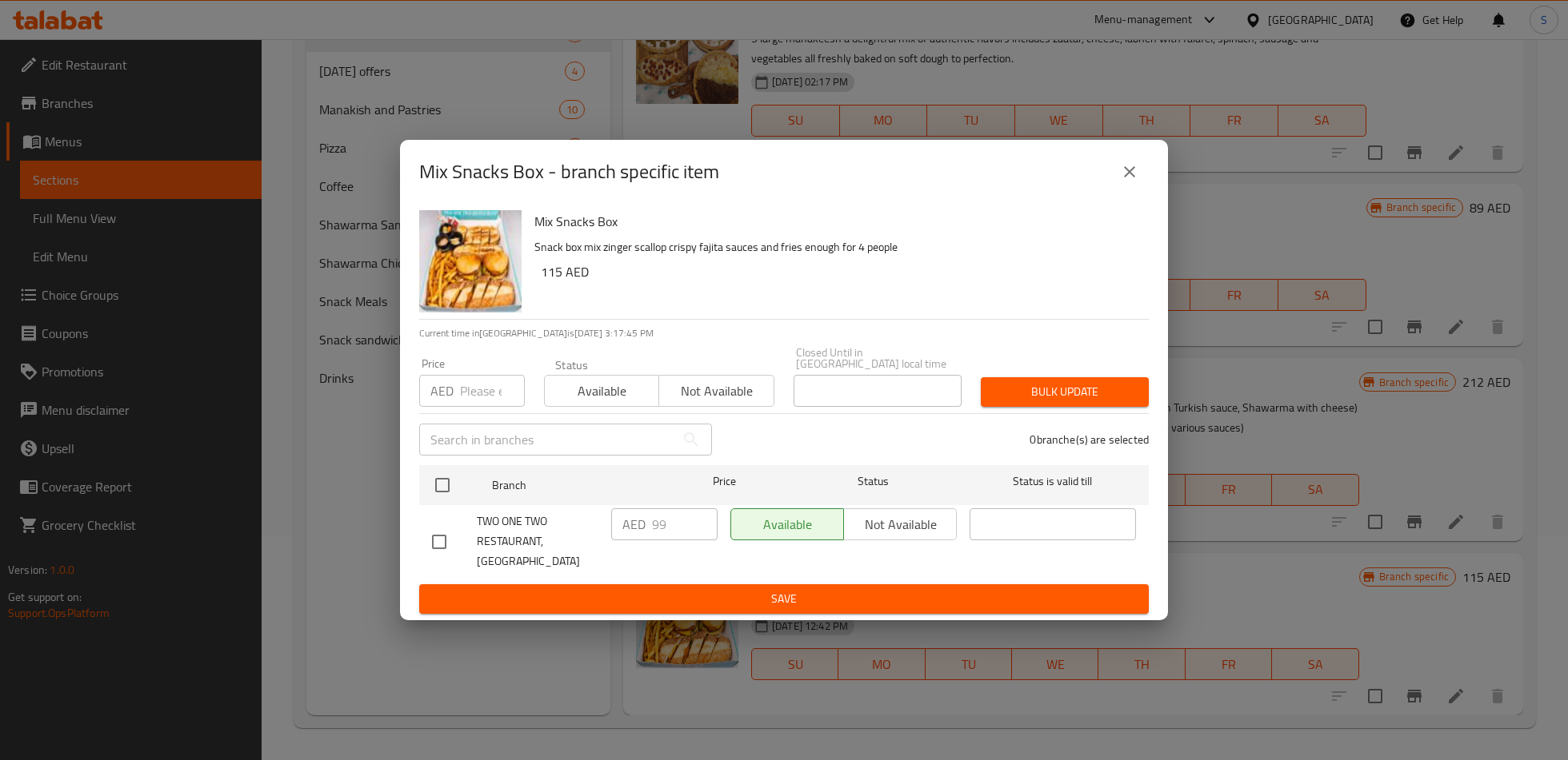
click at [438, 542] on input "checkbox" at bounding box center [439, 542] width 34 height 34
checkbox input "true"
click at [662, 537] on input "99" at bounding box center [685, 524] width 66 height 32
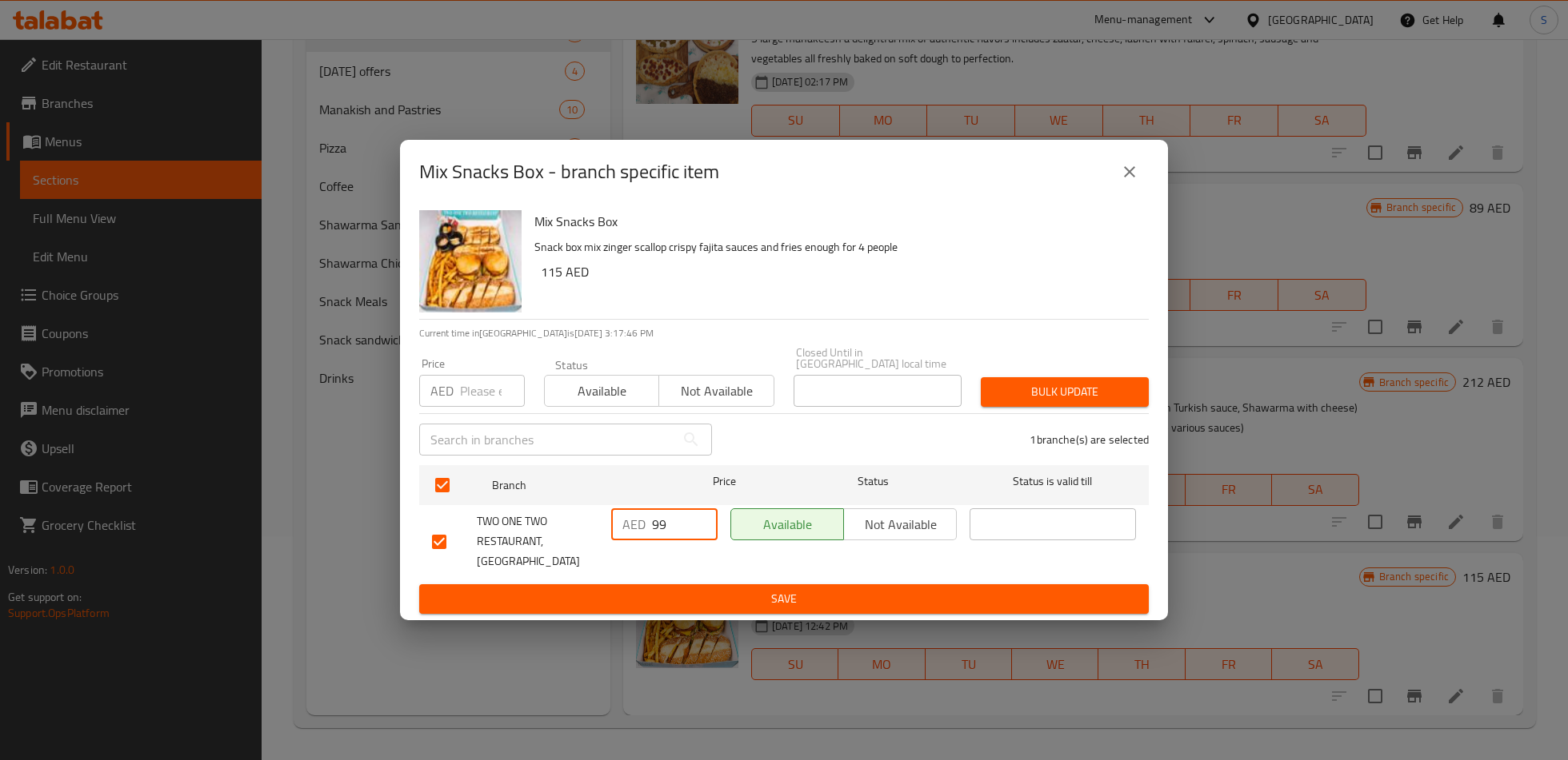
click at [662, 537] on input "99" at bounding box center [685, 524] width 66 height 32
type input "130"
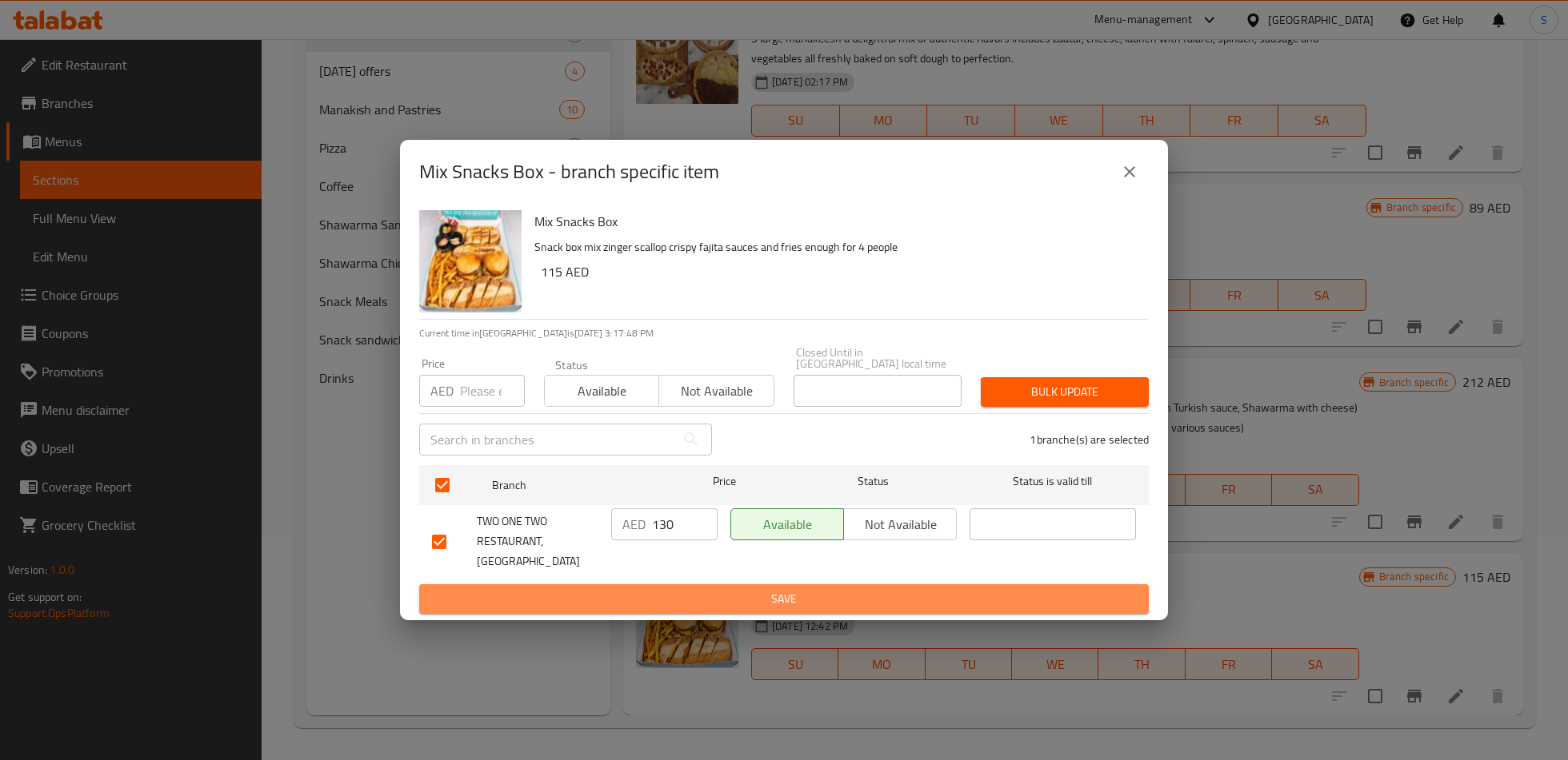
click at [692, 595] on span "Save" at bounding box center [784, 599] width 704 height 20
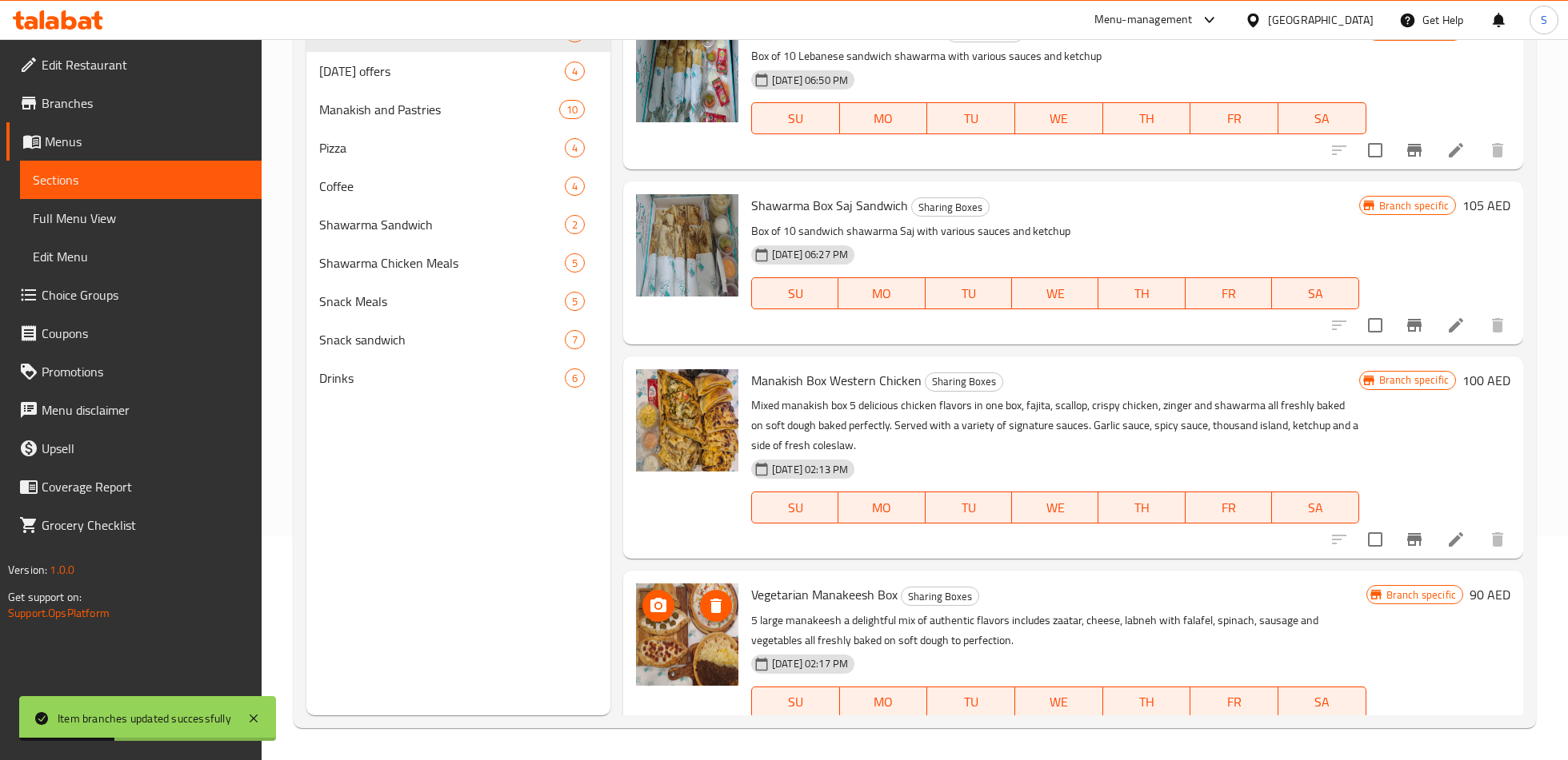
scroll to position [0, 0]
